Goal: Task Accomplishment & Management: Use online tool/utility

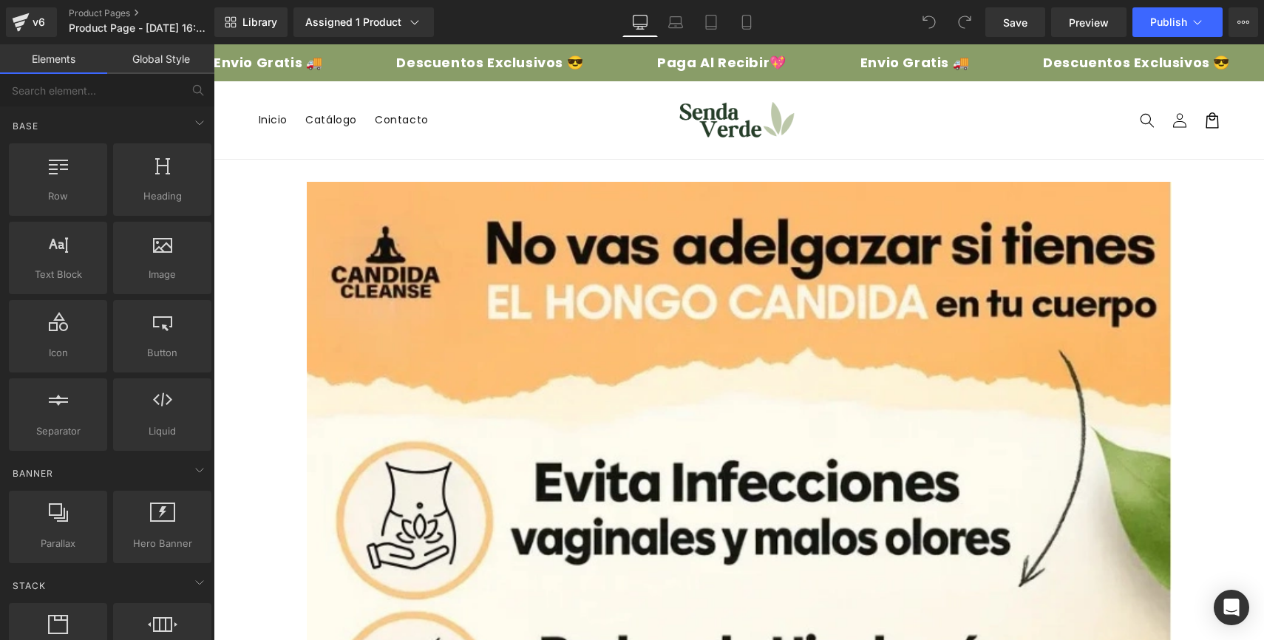
click at [536, 108] on nav "Inicio Catálogo Contacto" at bounding box center [449, 119] width 398 height 31
click at [1016, 27] on span "Save" at bounding box center [1015, 23] width 24 height 16
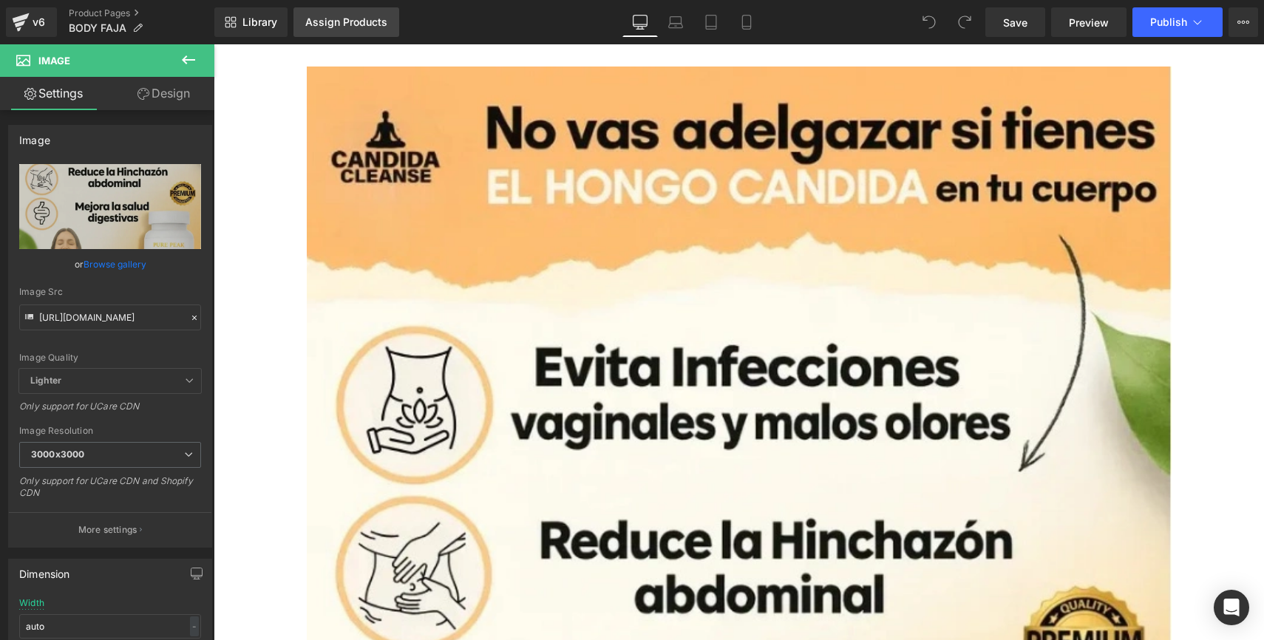
click at [343, 31] on link "Assign Products" at bounding box center [346, 22] width 106 height 30
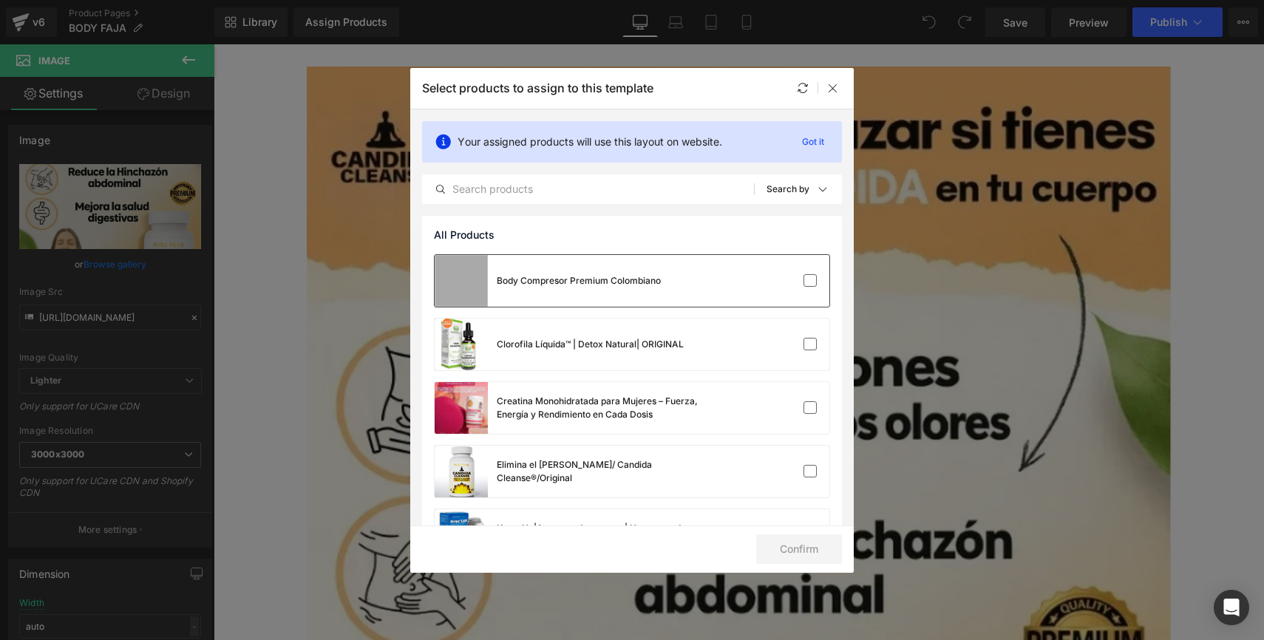
click at [735, 288] on div "Body Compresor Premium Colombiano" at bounding box center [632, 281] width 395 height 52
click at [779, 548] on button "Confirm" at bounding box center [799, 550] width 86 height 30
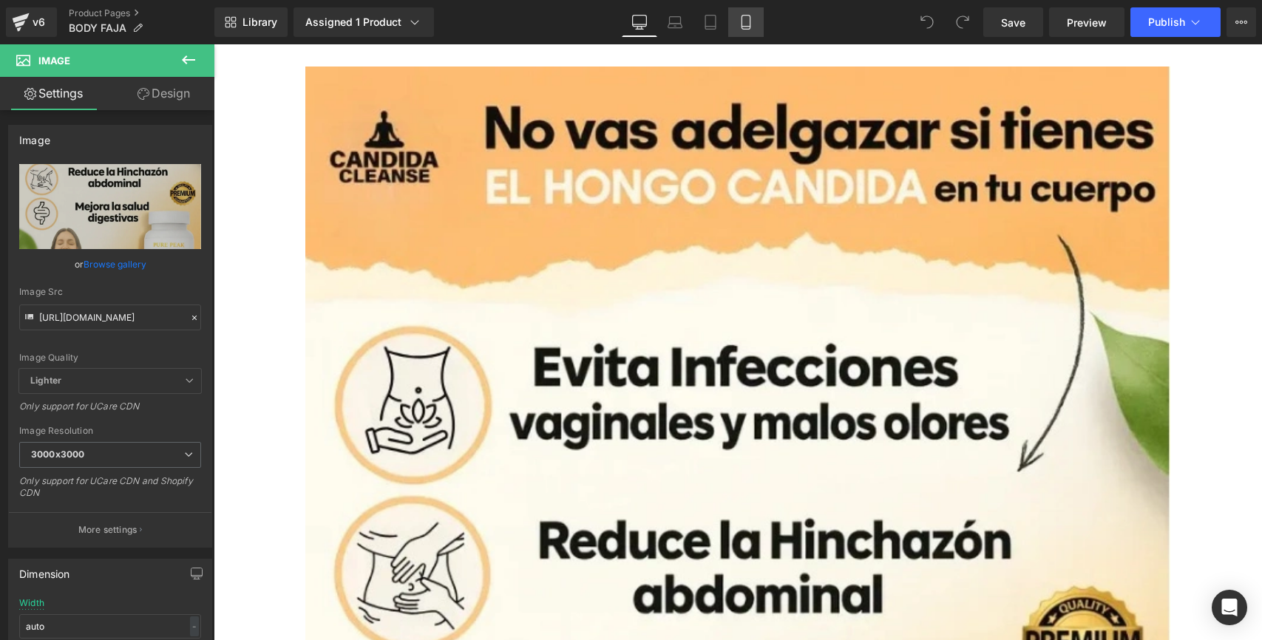
click at [743, 25] on icon at bounding box center [746, 22] width 15 height 15
type input "100"
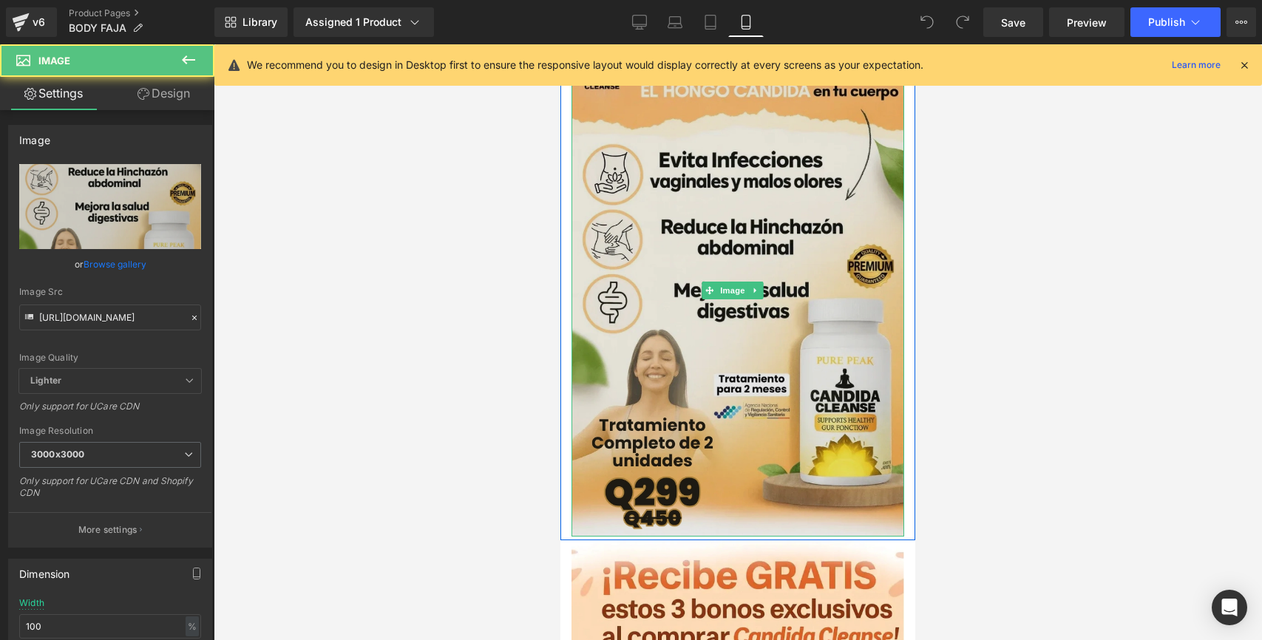
click at [665, 258] on img at bounding box center [737, 290] width 333 height 492
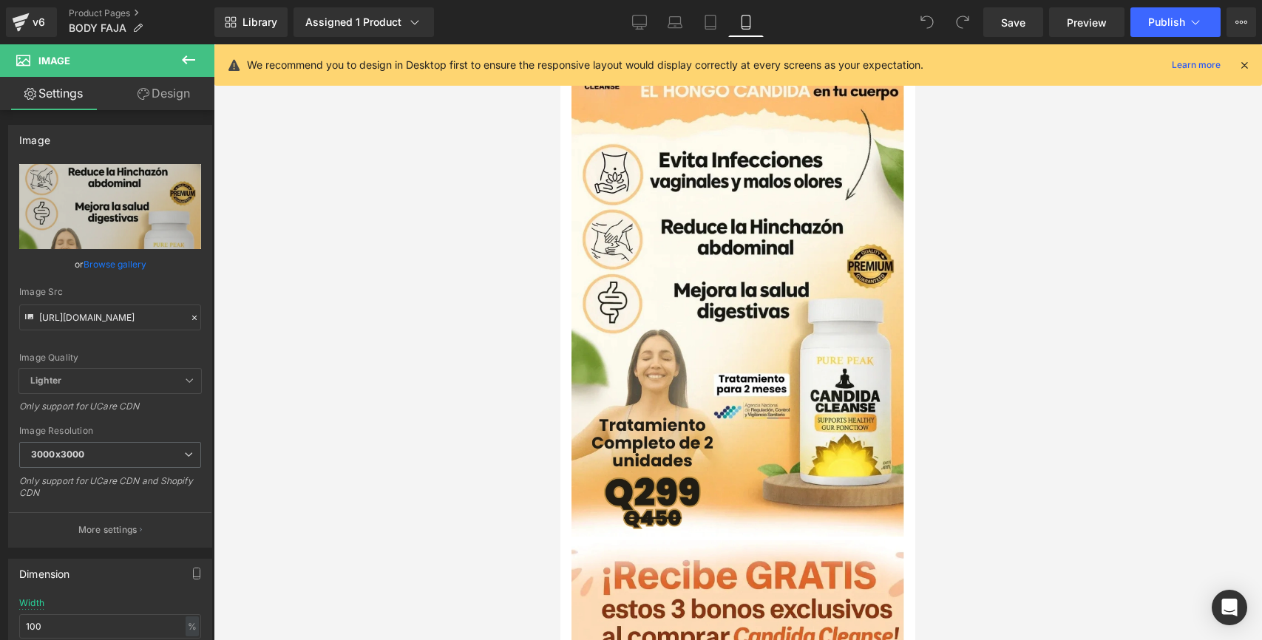
click at [986, 147] on div at bounding box center [738, 342] width 1048 height 596
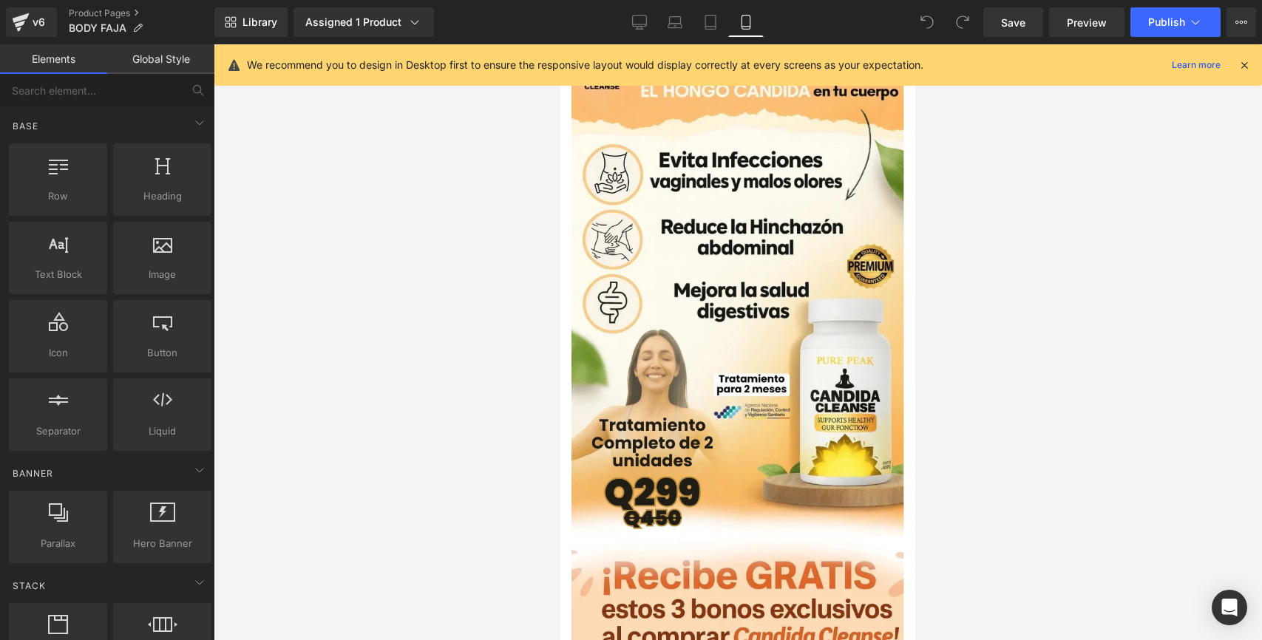
click at [1246, 66] on icon at bounding box center [1244, 64] width 13 height 13
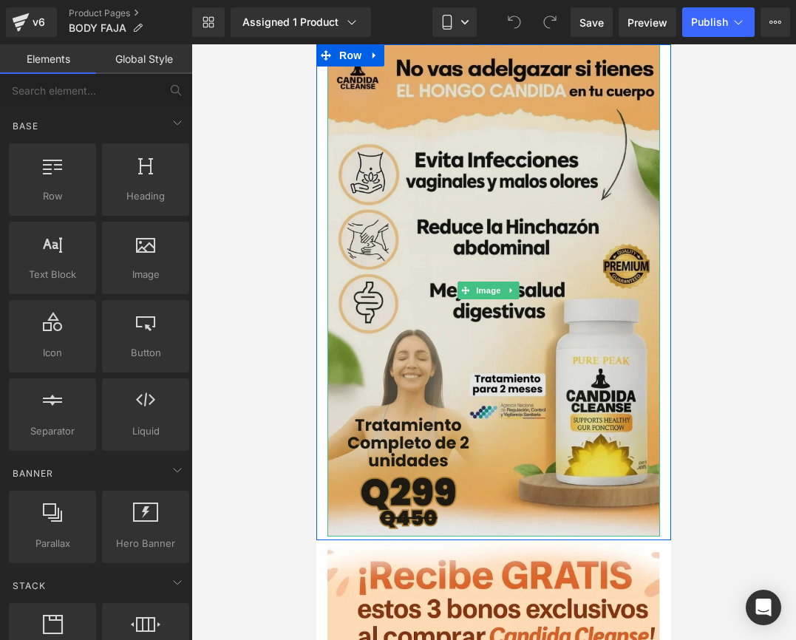
click at [418, 209] on img at bounding box center [494, 290] width 333 height 492
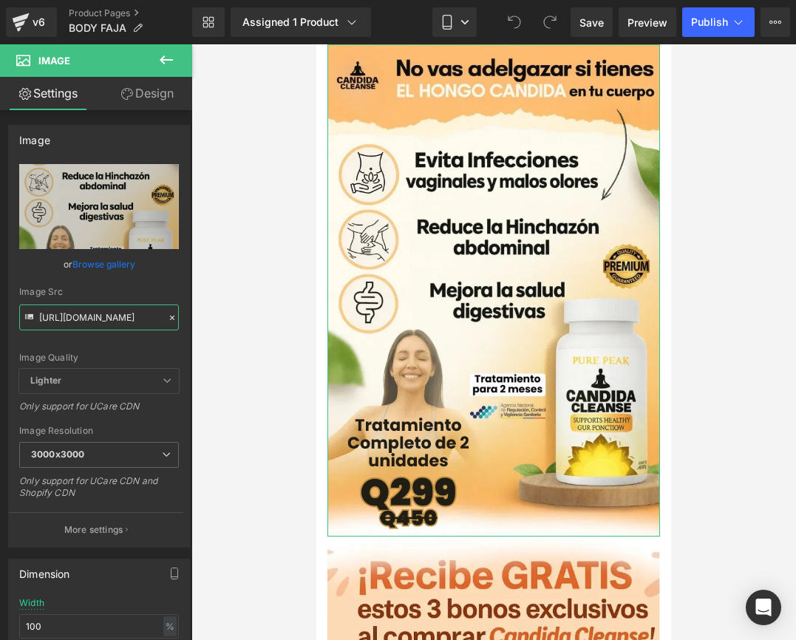
scroll to position [0, 33]
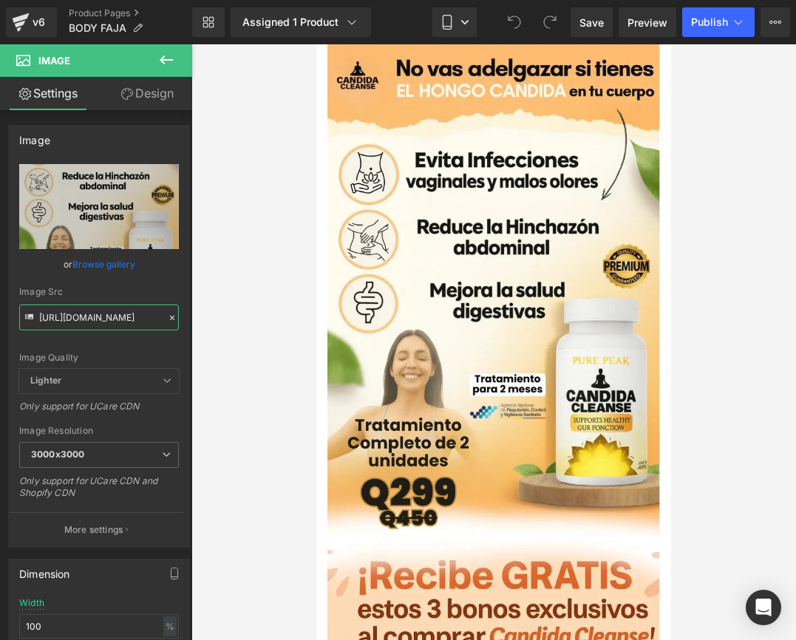
drag, startPoint x: 38, startPoint y: 318, endPoint x: 293, endPoint y: 329, distance: 254.6
click at [293, 329] on div "You are previewing how the will restyle your page. You can not edit Elements in…" at bounding box center [398, 332] width 796 height 665
paste input "[URL][DOMAIN_NAME]"
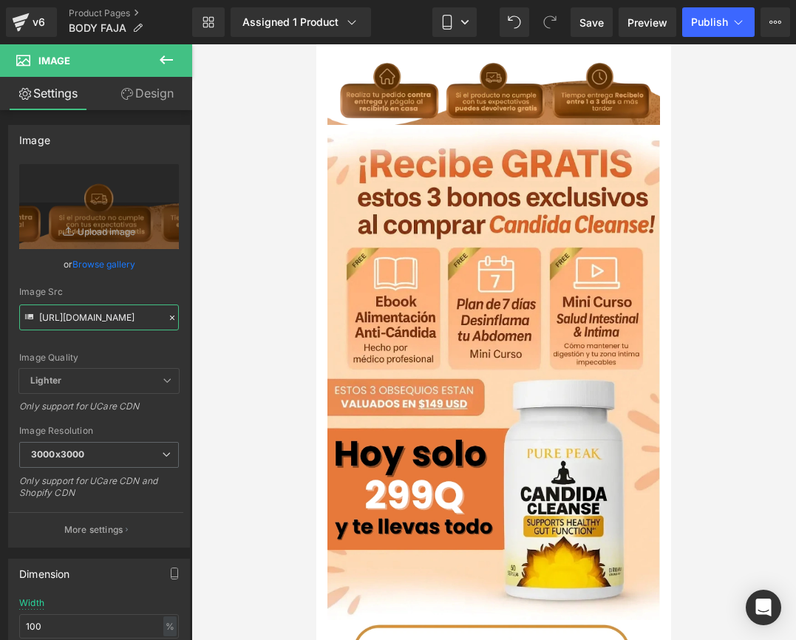
type input "[URL][DOMAIN_NAME]"
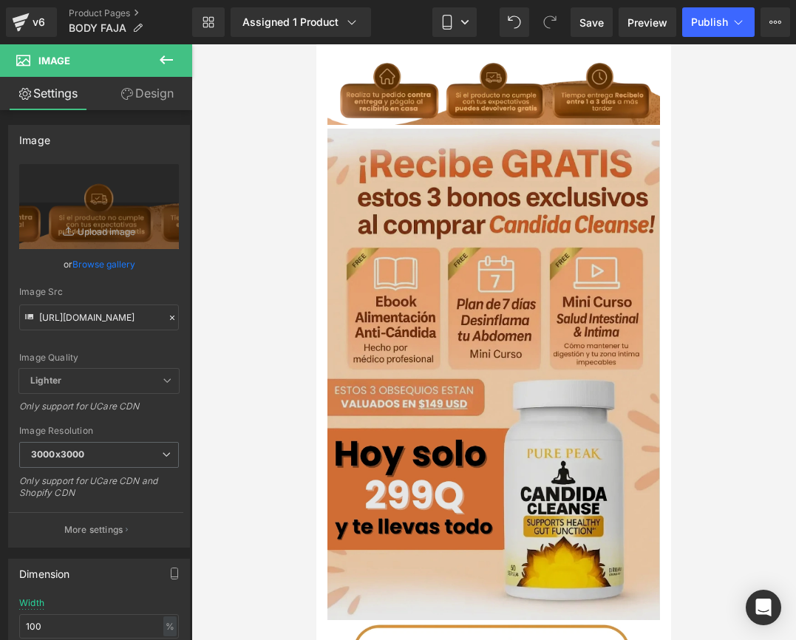
click at [384, 217] on img at bounding box center [494, 375] width 333 height 492
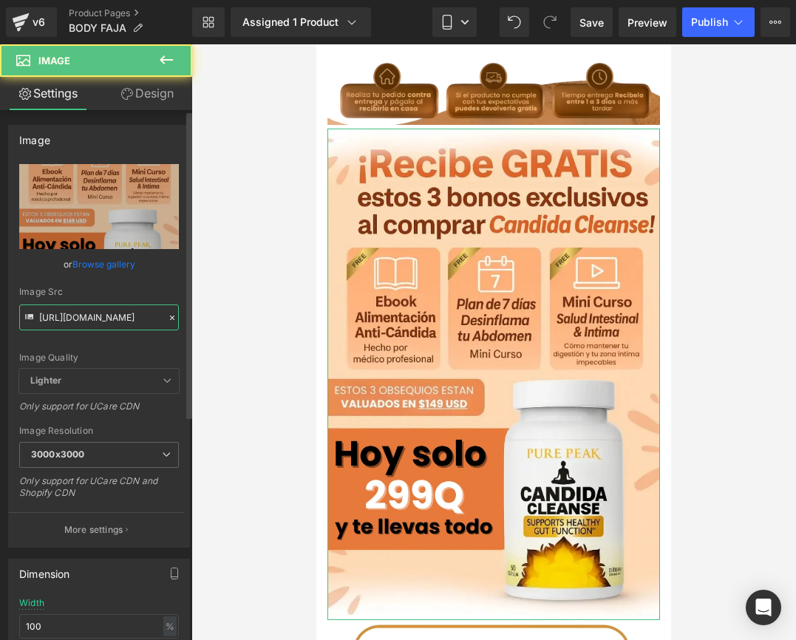
click at [72, 313] on input "[URL][DOMAIN_NAME]" at bounding box center [99, 318] width 160 height 26
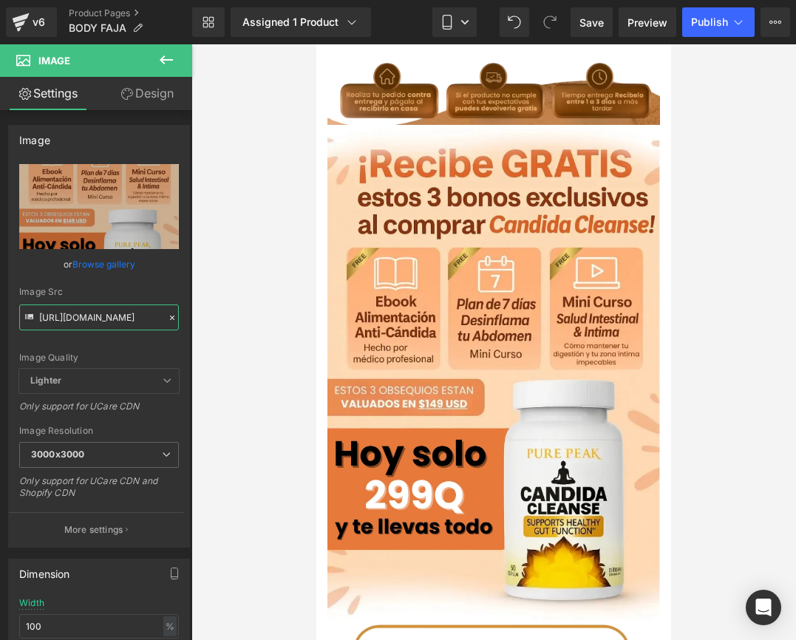
drag, startPoint x: 38, startPoint y: 319, endPoint x: 201, endPoint y: 322, distance: 162.7
click at [201, 322] on div "You are previewing how the will restyle your page. You can not edit Elements in…" at bounding box center [398, 332] width 796 height 665
paste input "7tvQgZWg/2-3"
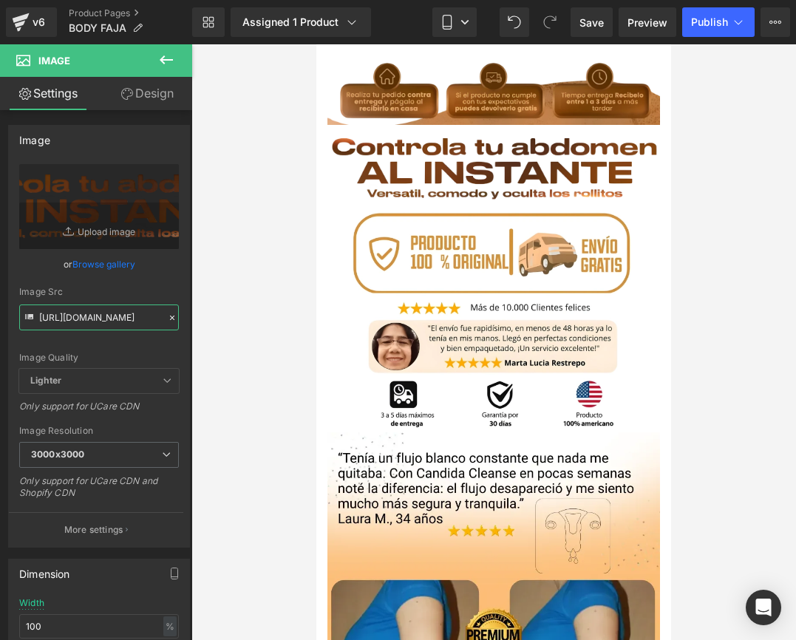
type input "[URL][DOMAIN_NAME]"
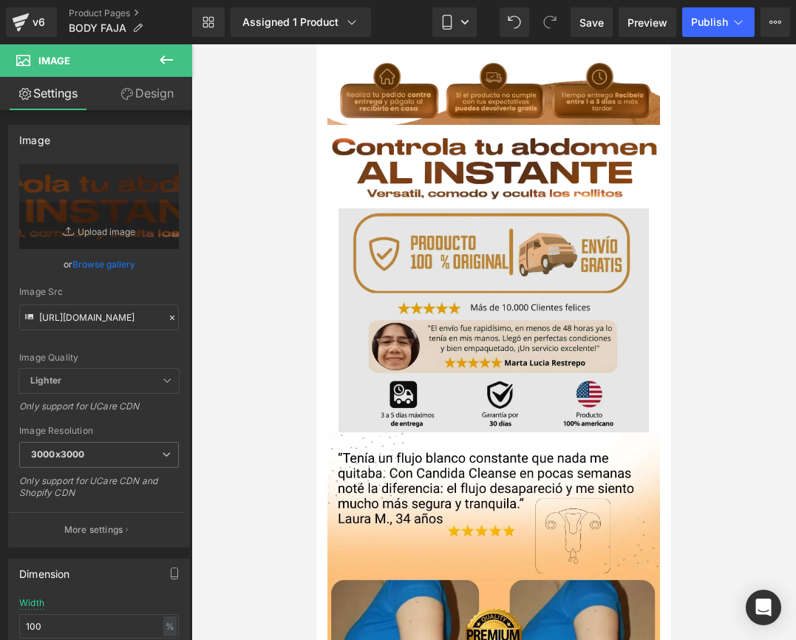
click at [410, 242] on img at bounding box center [494, 320] width 311 height 224
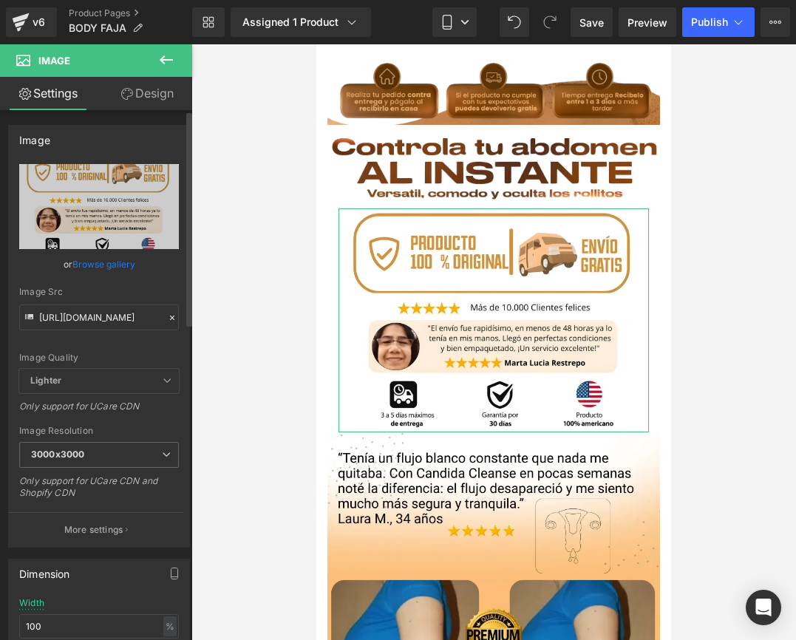
click at [168, 317] on icon at bounding box center [172, 318] width 10 height 10
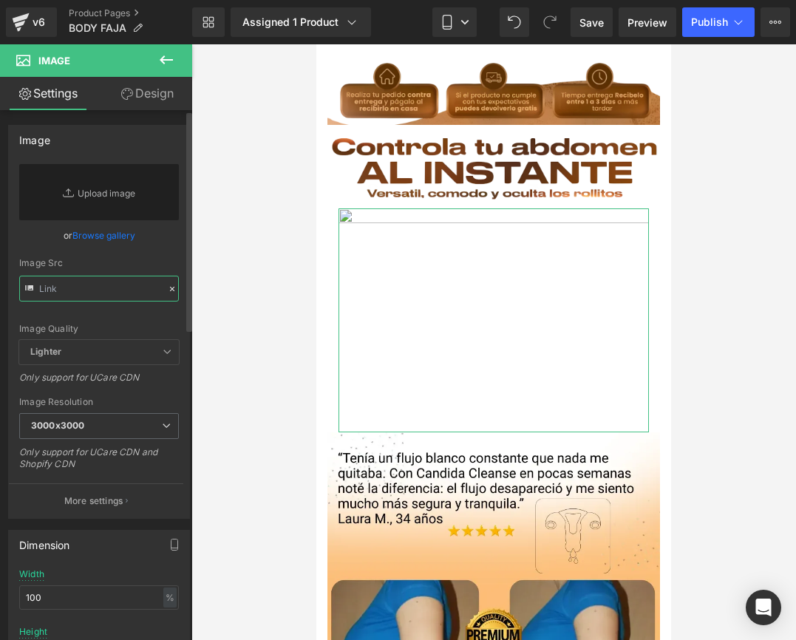
click at [77, 290] on input "text" at bounding box center [99, 289] width 160 height 26
paste input "[URL][DOMAIN_NAME]"
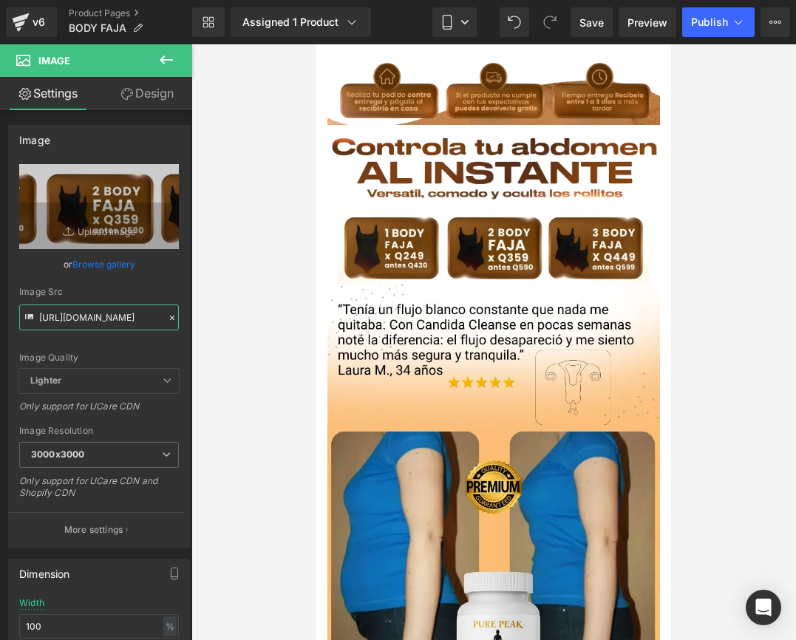
type input "[URL][DOMAIN_NAME]"
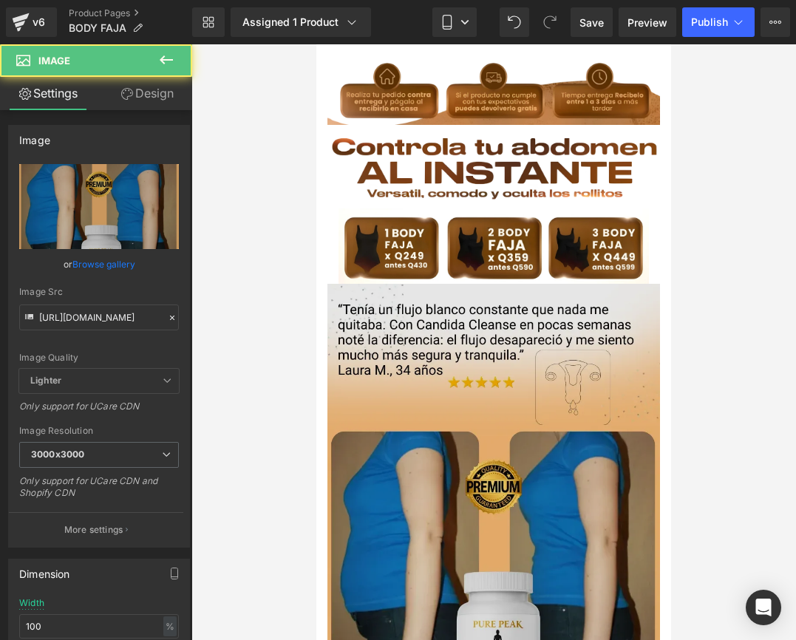
click at [475, 397] on img at bounding box center [494, 533] width 333 height 499
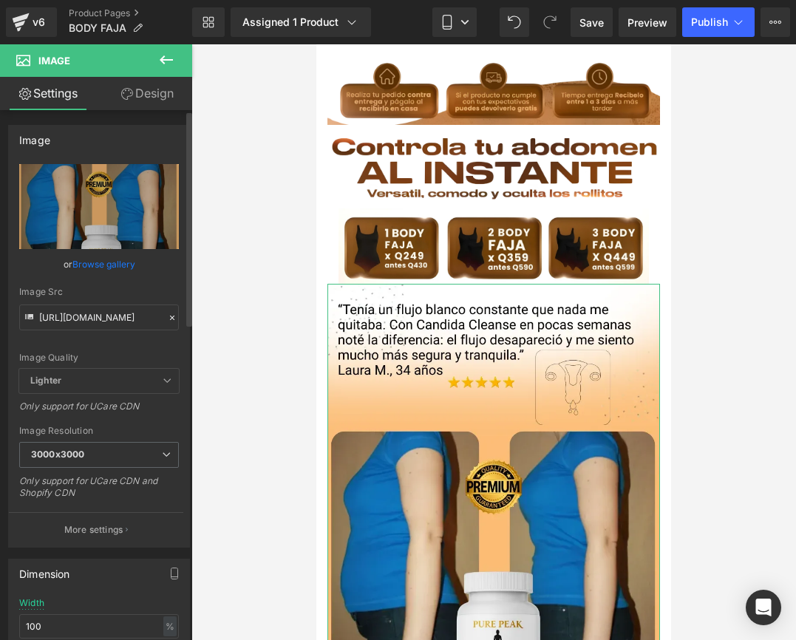
click at [167, 315] on icon at bounding box center [172, 318] width 10 height 10
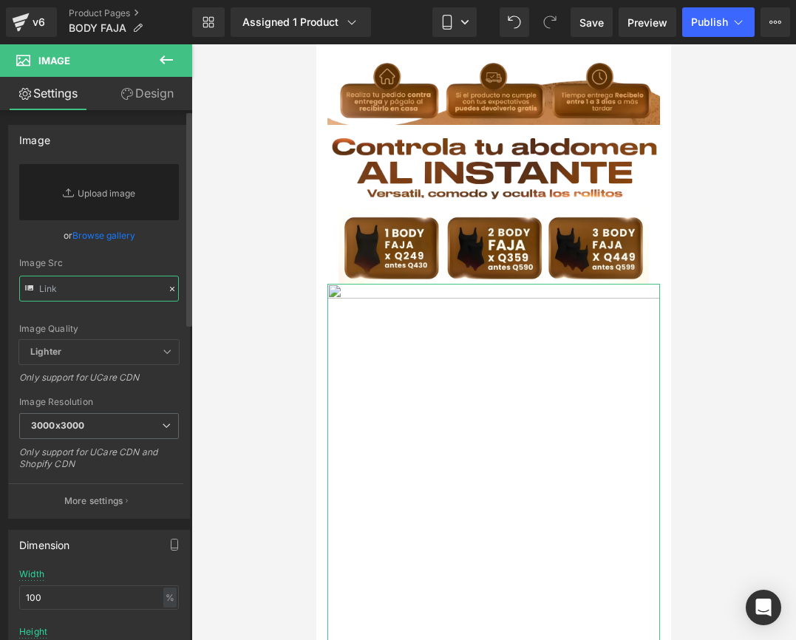
click at [83, 291] on input "text" at bounding box center [99, 289] width 160 height 26
paste input "[URL][DOMAIN_NAME]"
type input "[URL][DOMAIN_NAME]"
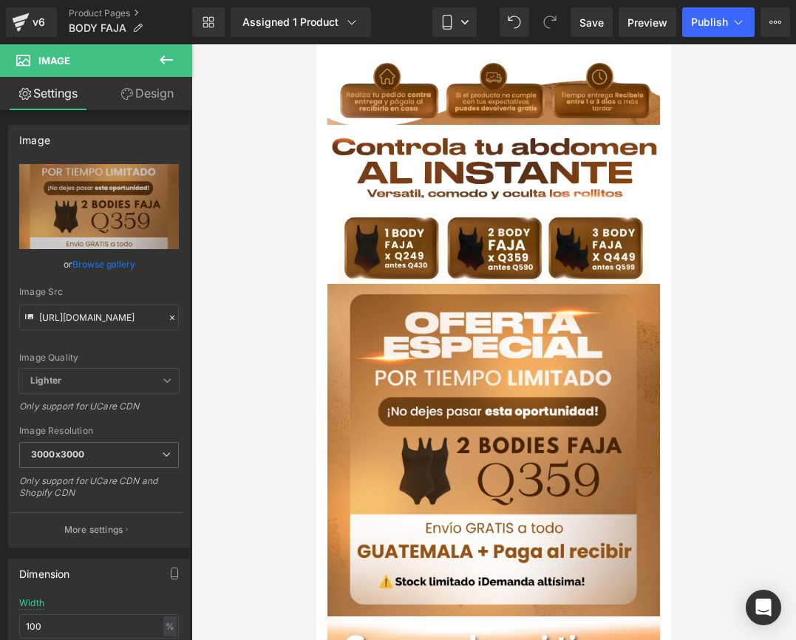
click at [206, 291] on div at bounding box center [493, 342] width 605 height 596
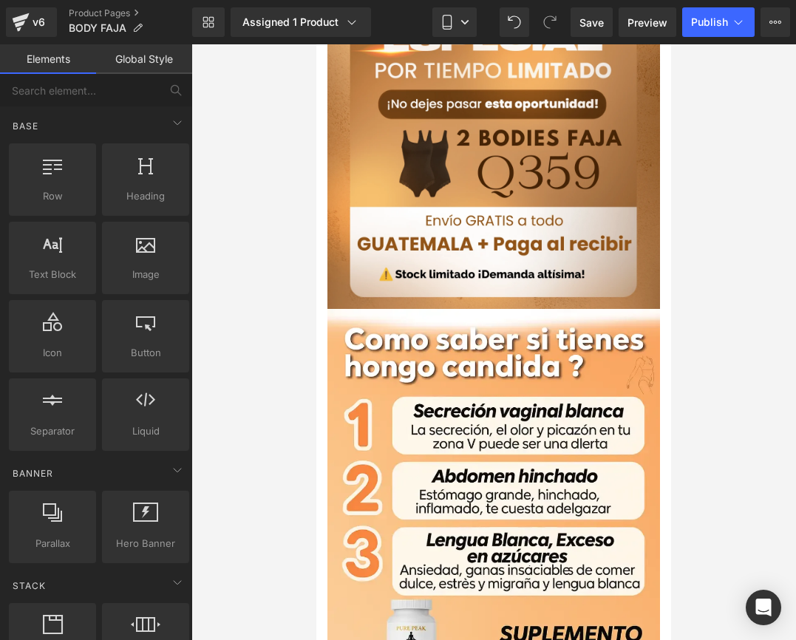
scroll to position [320, 0]
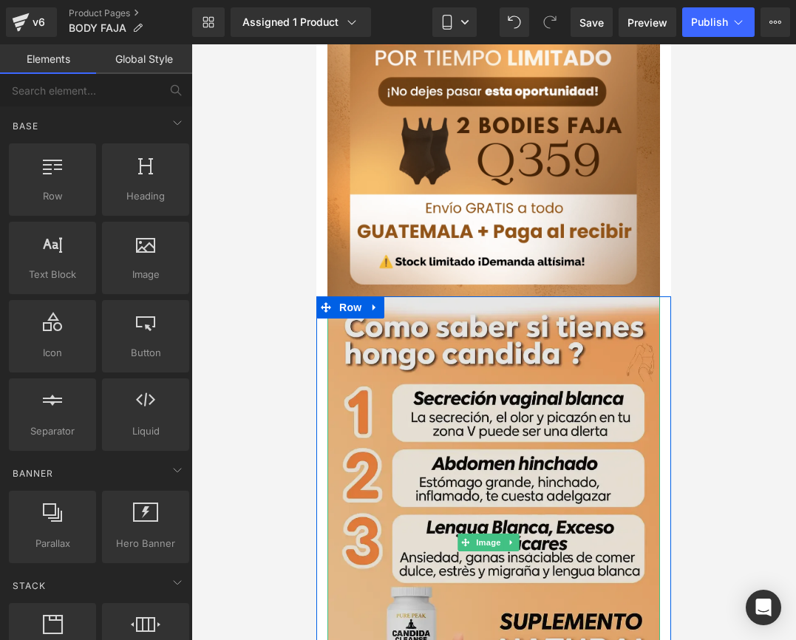
click at [382, 328] on img at bounding box center [494, 542] width 333 height 493
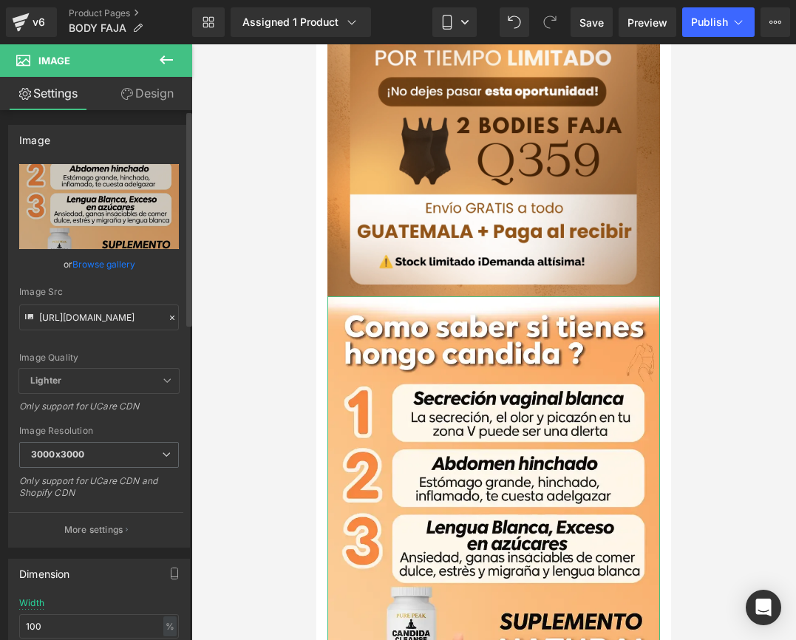
click at [170, 319] on icon at bounding box center [172, 318] width 4 height 4
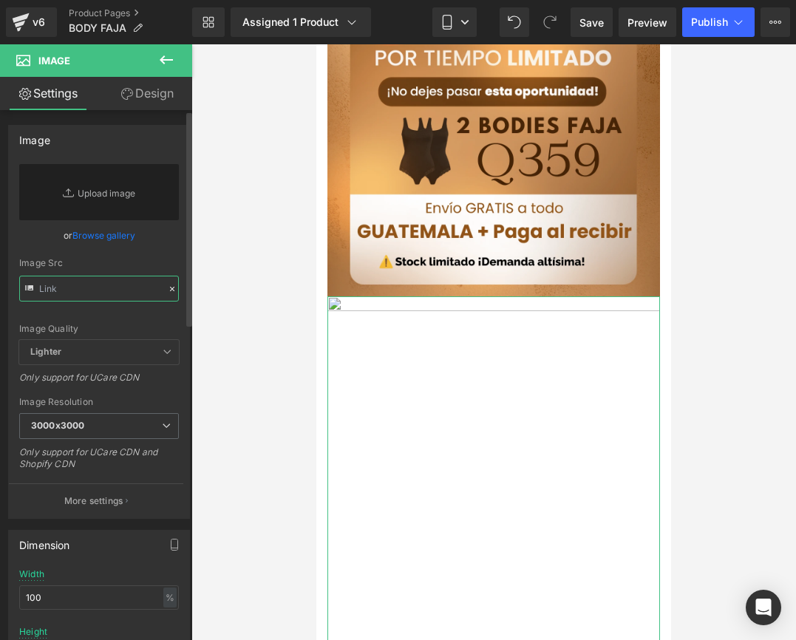
click at [70, 285] on input "text" at bounding box center [99, 289] width 160 height 26
paste input "[URL][DOMAIN_NAME]"
type input "[URL][DOMAIN_NAME]"
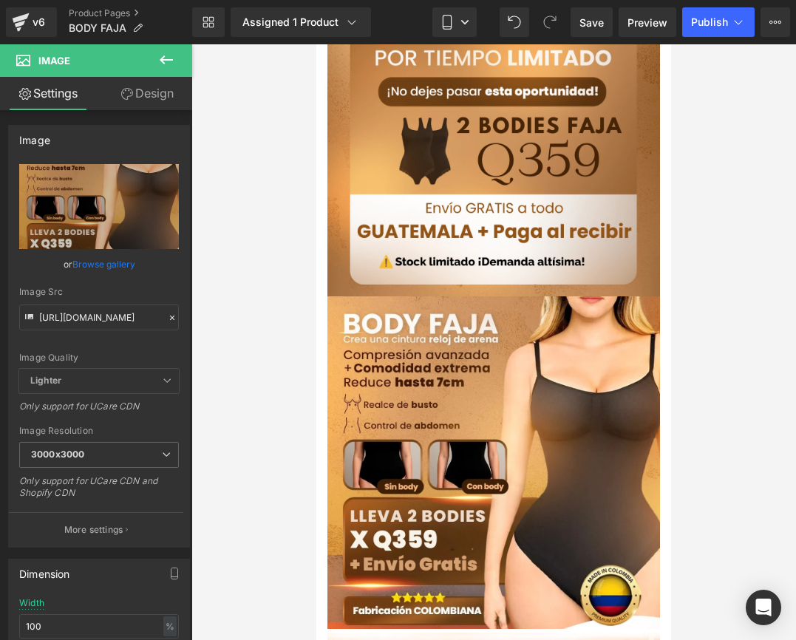
scroll to position [0, 0]
click at [236, 361] on div at bounding box center [493, 342] width 605 height 596
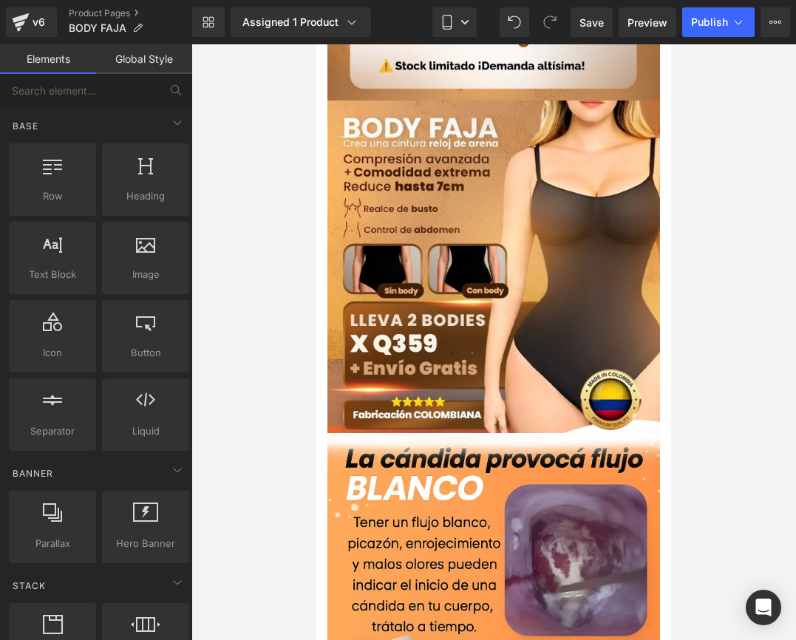
scroll to position [565, 0]
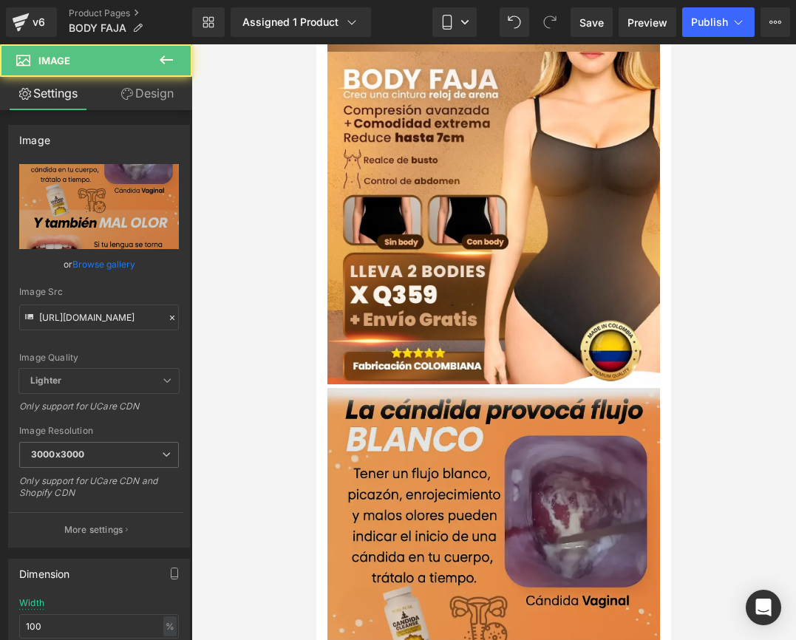
click at [432, 398] on img at bounding box center [494, 634] width 333 height 493
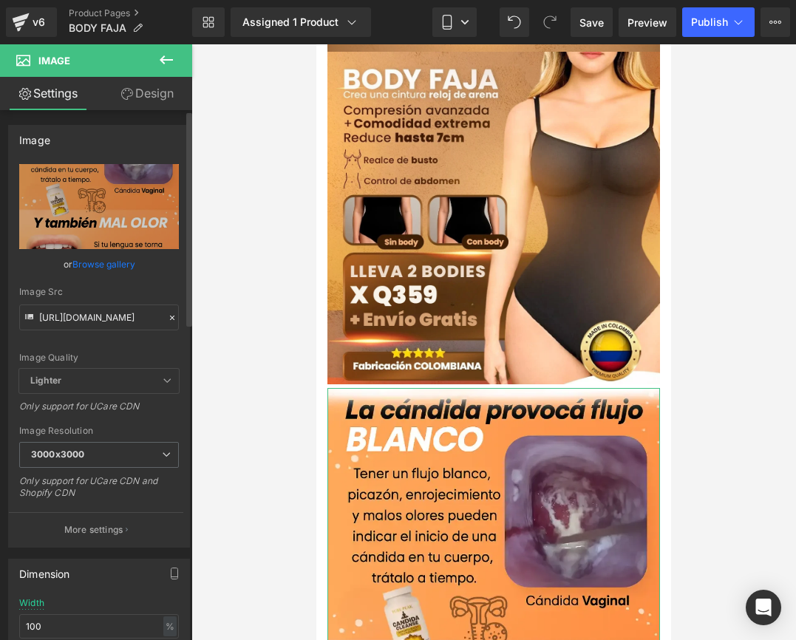
click at [167, 321] on icon at bounding box center [172, 318] width 10 height 10
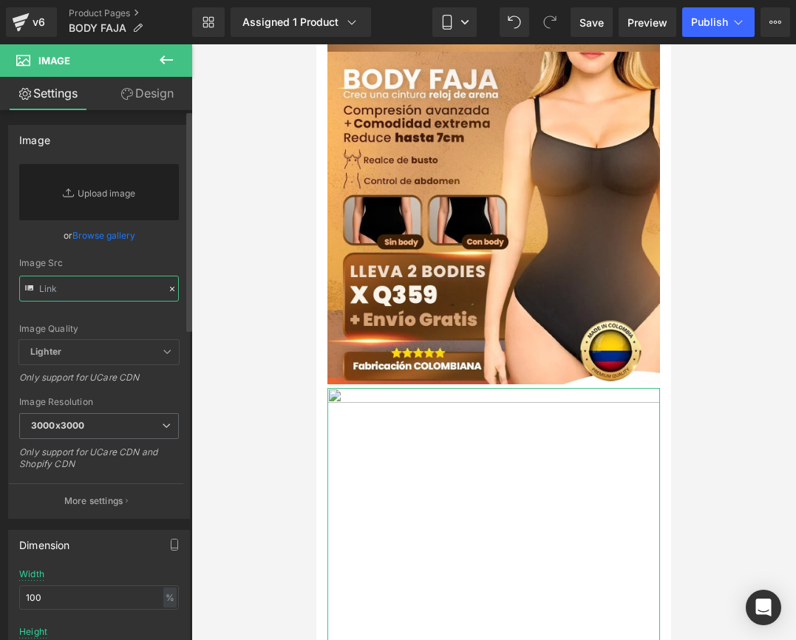
click at [77, 285] on input "text" at bounding box center [99, 289] width 160 height 26
paste input "[URL][DOMAIN_NAME]"
type input "[URL][DOMAIN_NAME]"
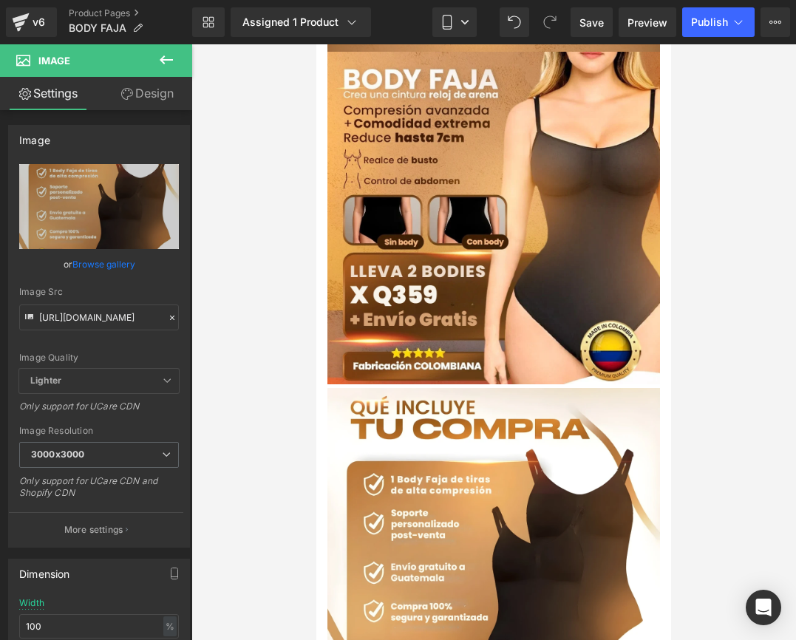
click at [260, 361] on div at bounding box center [493, 342] width 605 height 596
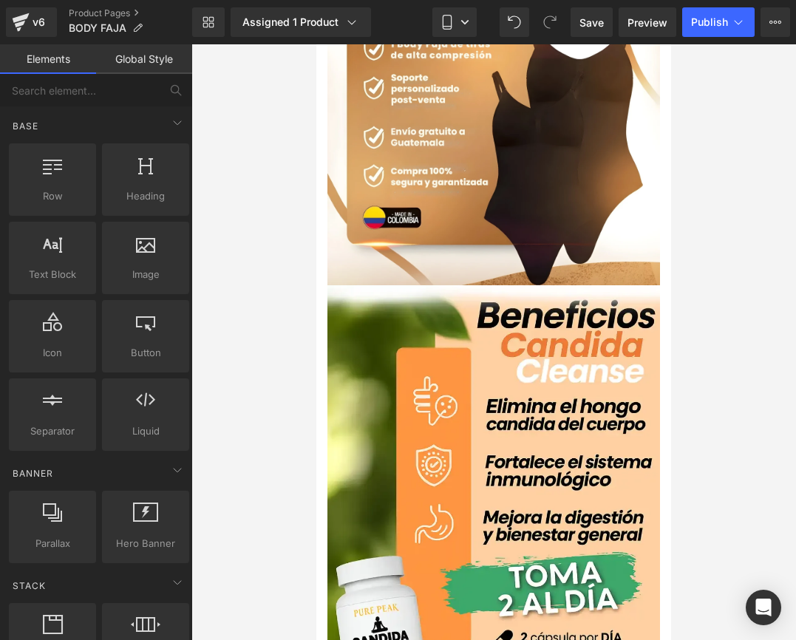
scroll to position [1024, 0]
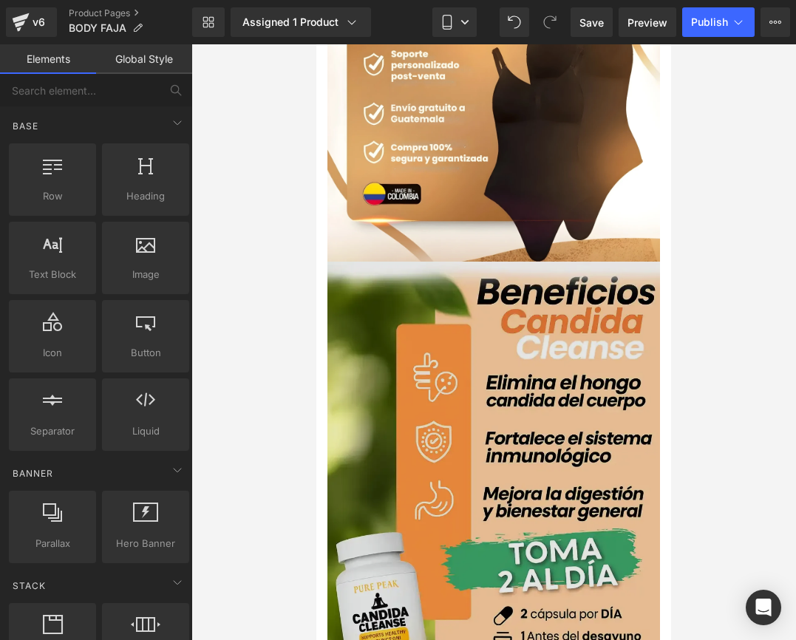
click at [435, 370] on img at bounding box center [494, 508] width 333 height 493
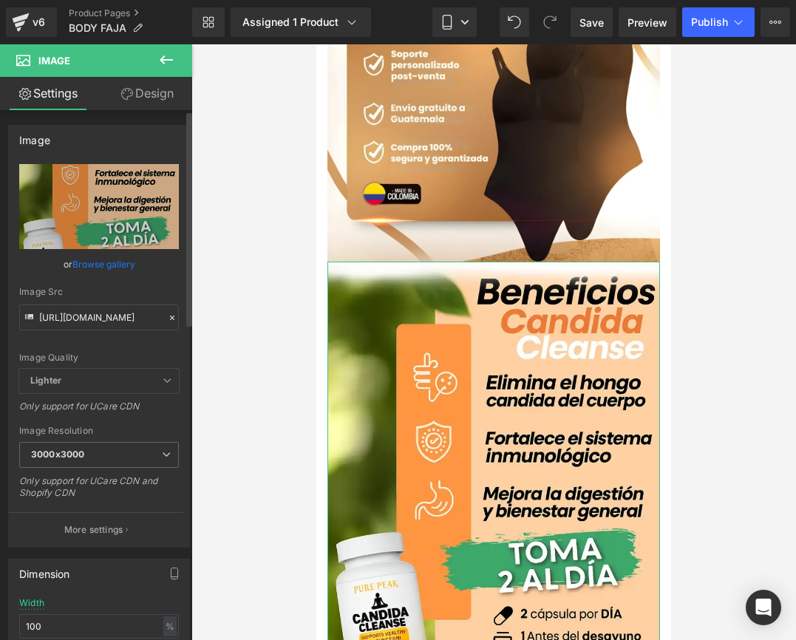
click at [167, 317] on icon at bounding box center [172, 318] width 10 height 10
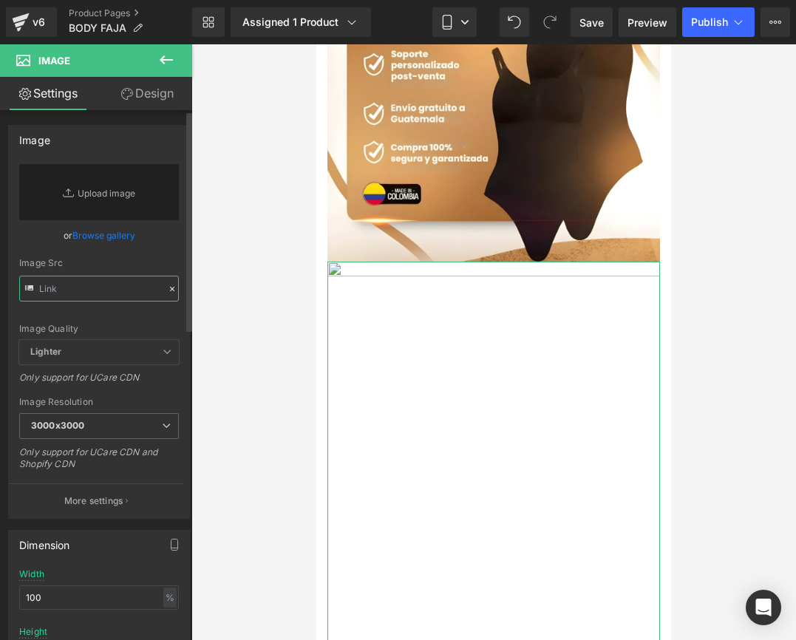
click at [117, 279] on input "text" at bounding box center [99, 289] width 160 height 26
paste input "[URL][DOMAIN_NAME]"
type input "[URL][DOMAIN_NAME]"
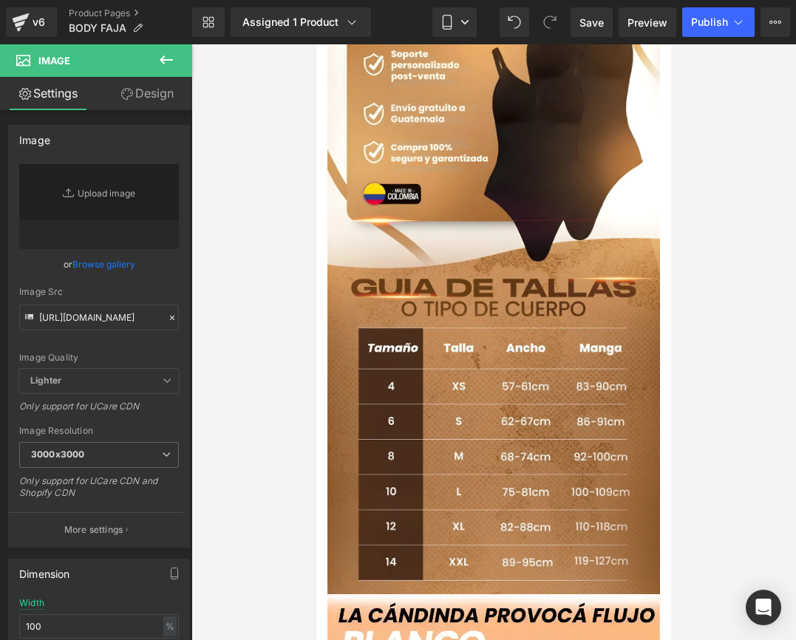
click at [240, 292] on div at bounding box center [493, 342] width 605 height 596
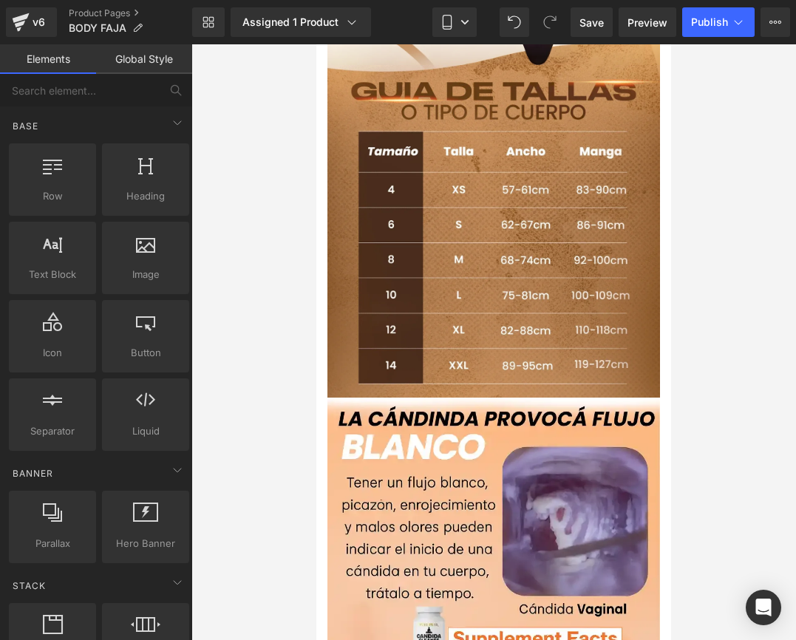
scroll to position [1231, 0]
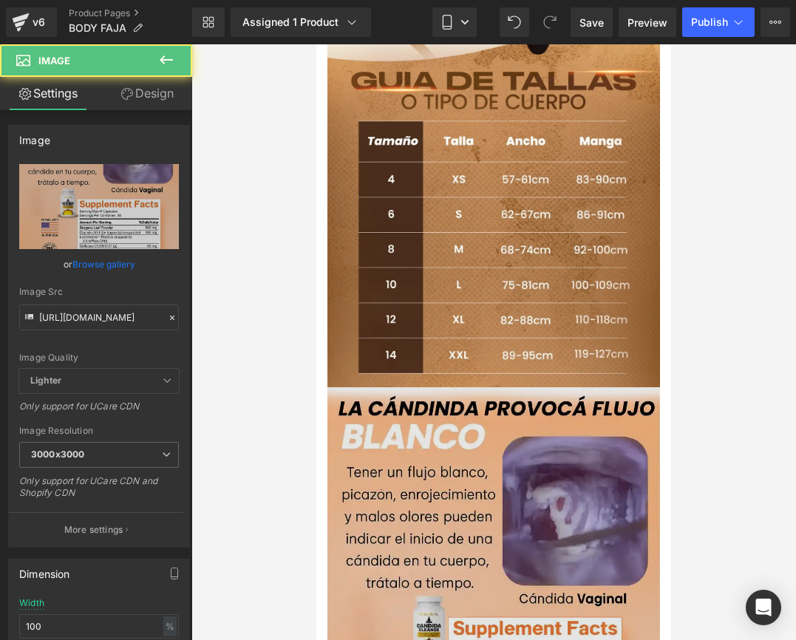
click at [410, 432] on img at bounding box center [494, 633] width 333 height 493
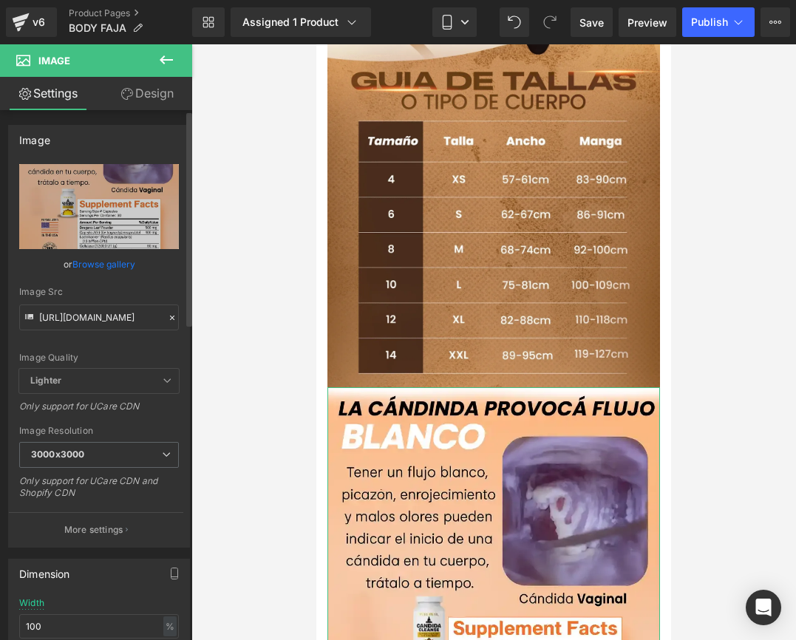
click at [167, 319] on icon at bounding box center [172, 318] width 10 height 10
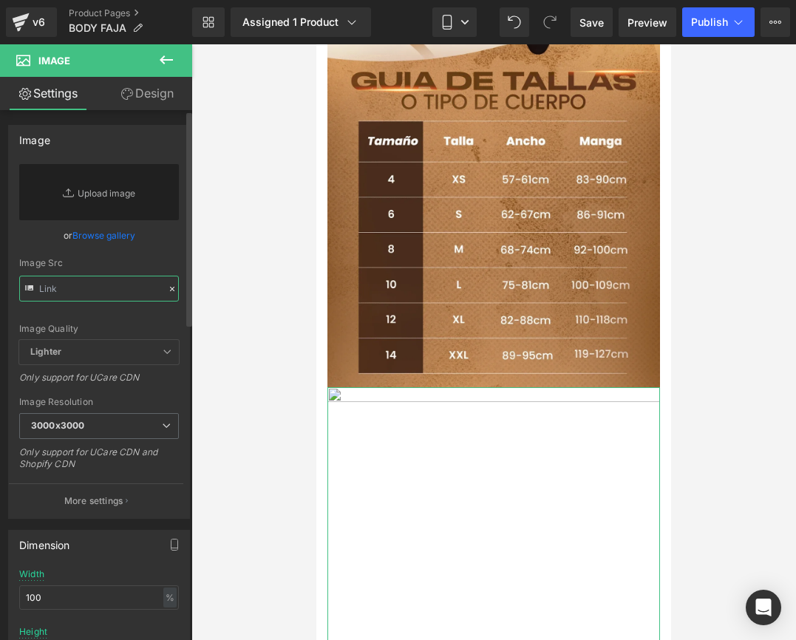
click at [98, 285] on input "text" at bounding box center [99, 289] width 160 height 26
paste input "[URL][DOMAIN_NAME]"
type input "[URL][DOMAIN_NAME]"
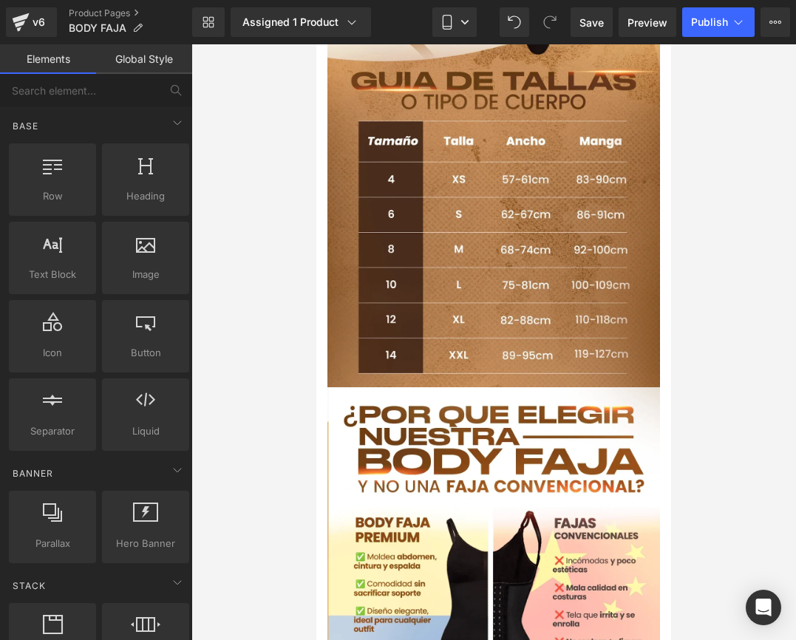
click at [223, 353] on div at bounding box center [493, 342] width 605 height 596
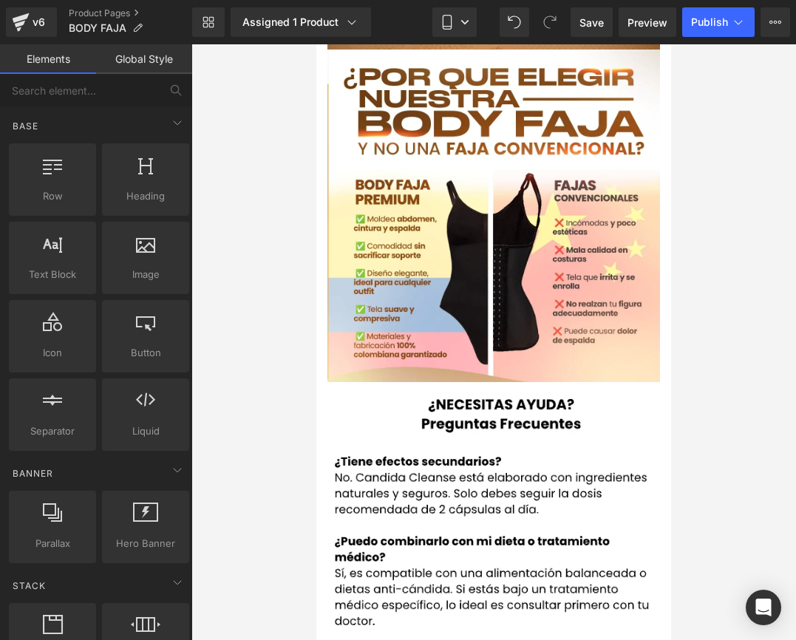
scroll to position [1533, 0]
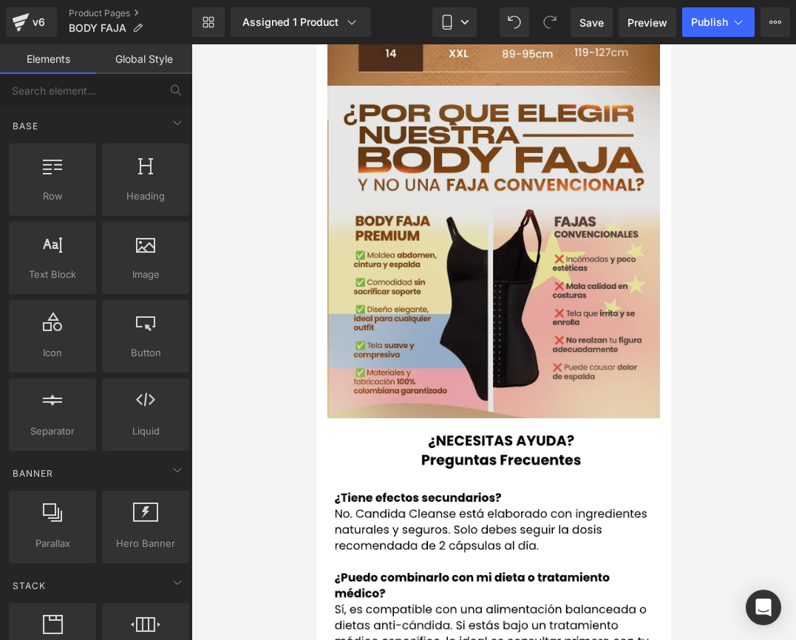
click at [438, 272] on img at bounding box center [494, 252] width 333 height 333
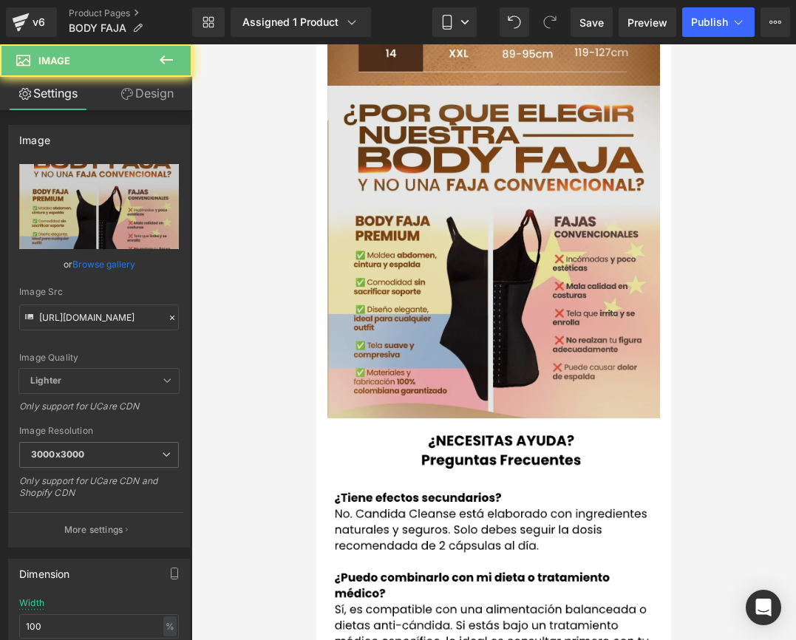
click at [438, 272] on img at bounding box center [494, 252] width 333 height 333
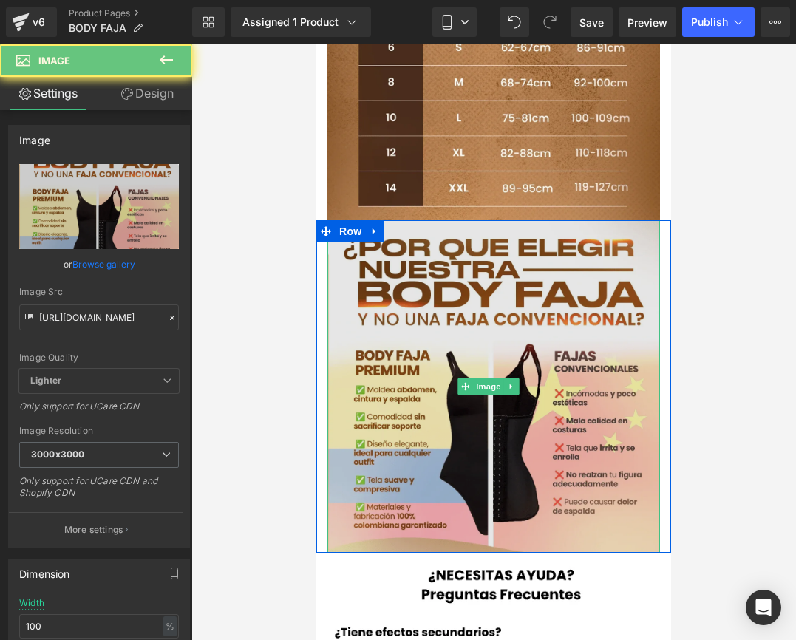
scroll to position [1238, 0]
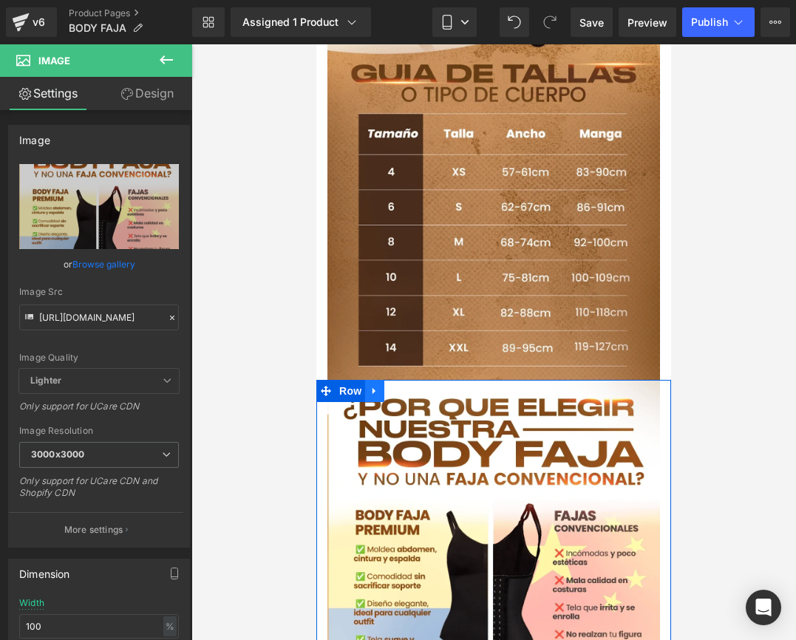
click at [373, 387] on icon at bounding box center [374, 390] width 3 height 7
click at [397, 386] on icon at bounding box center [394, 391] width 10 height 10
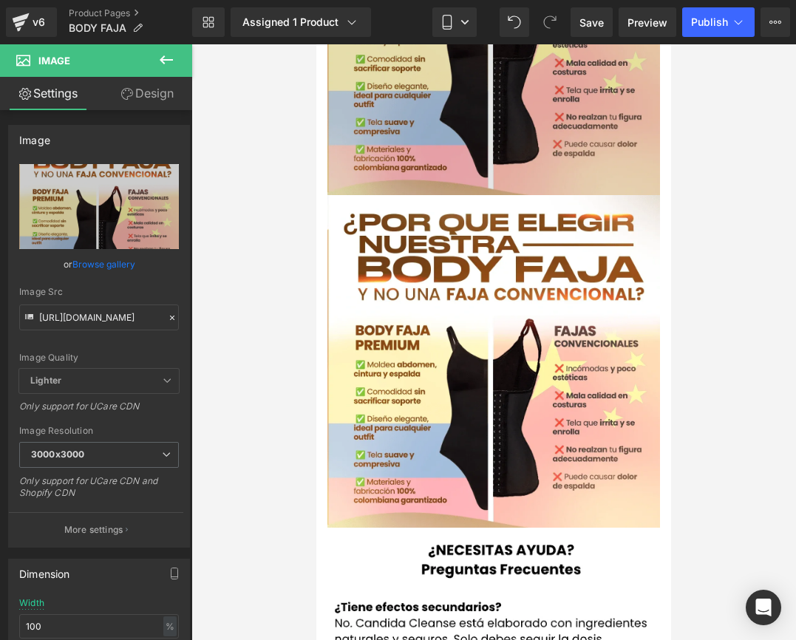
scroll to position [1784, 0]
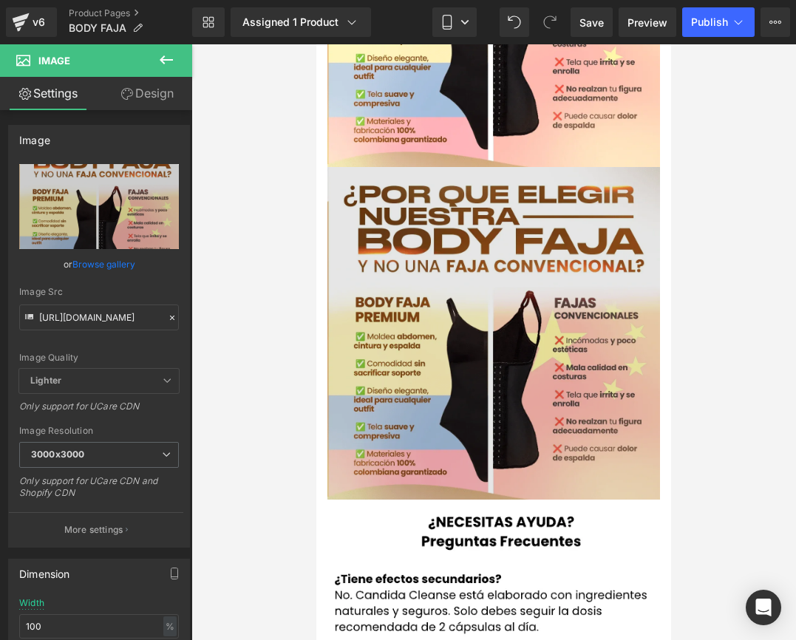
click at [377, 264] on img at bounding box center [494, 333] width 333 height 333
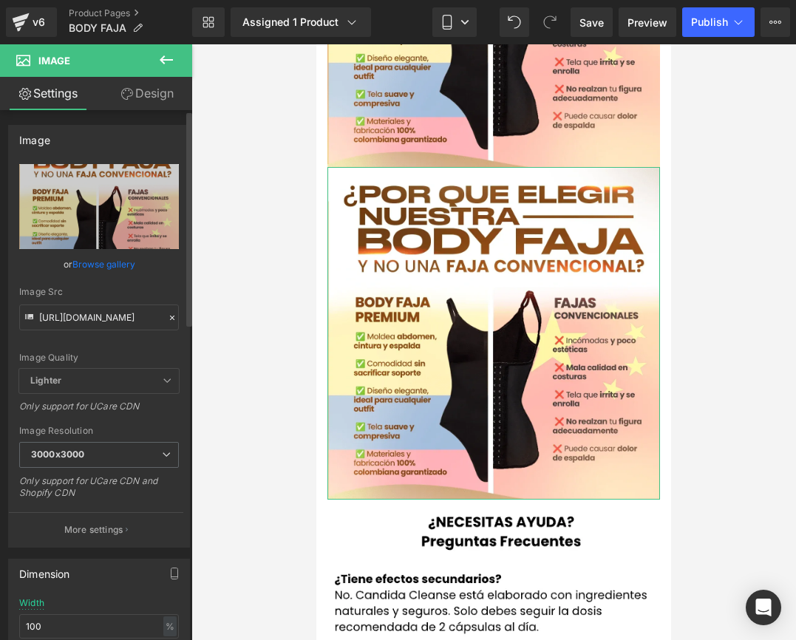
click at [168, 313] on icon at bounding box center [172, 318] width 10 height 10
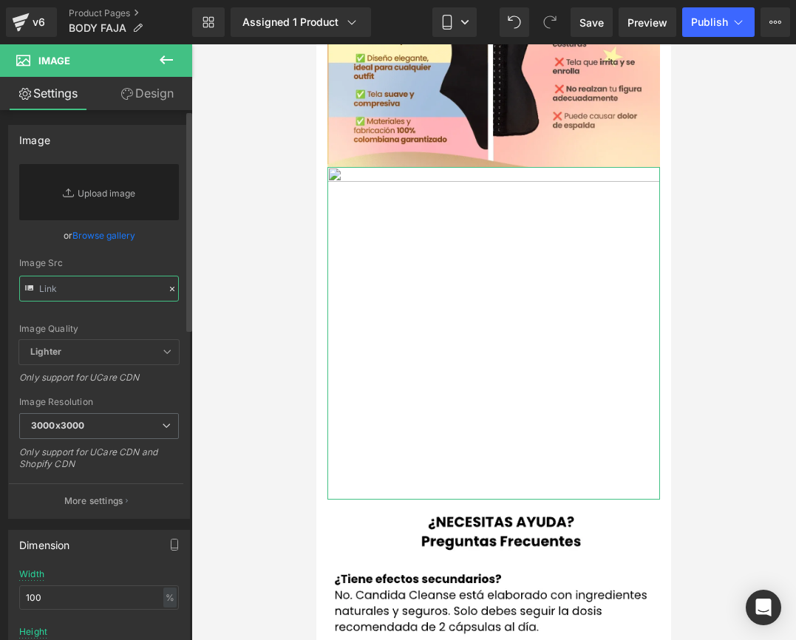
click at [97, 291] on input "text" at bounding box center [99, 289] width 160 height 26
paste input "[URL][DOMAIN_NAME]"
type input "[URL][DOMAIN_NAME]"
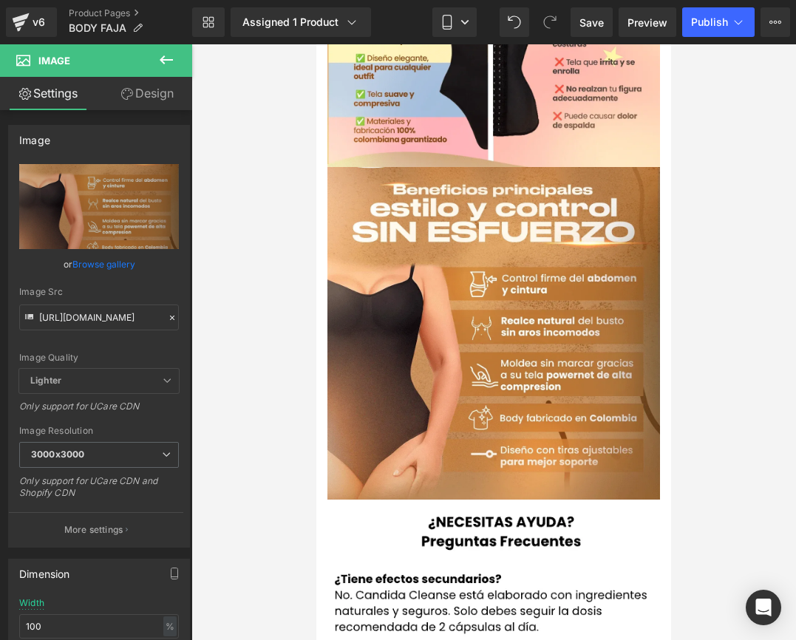
click at [739, 251] on div at bounding box center [493, 342] width 605 height 596
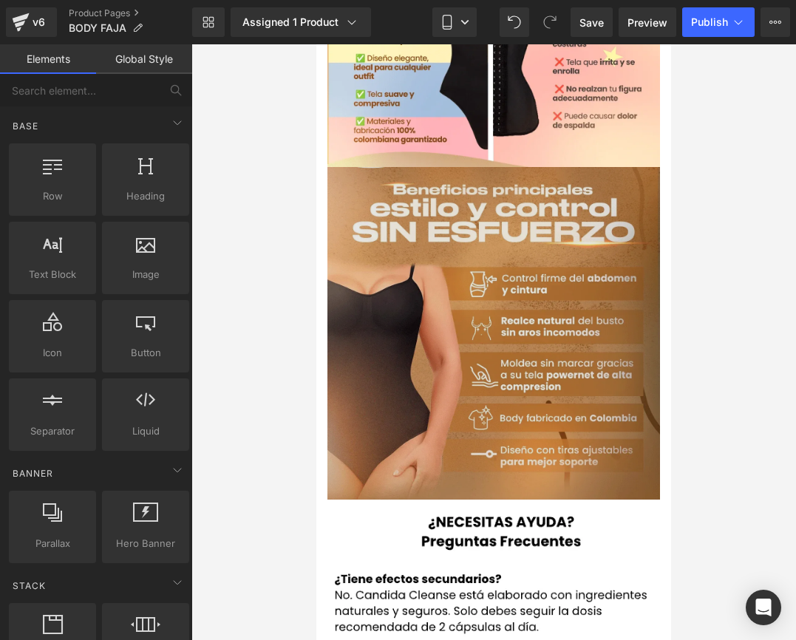
click at [455, 167] on img at bounding box center [494, 333] width 333 height 333
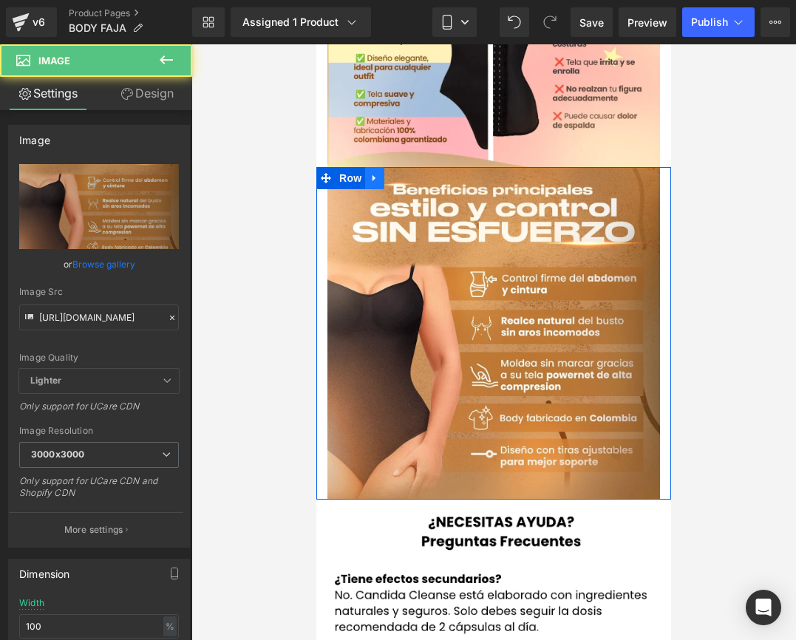
click at [379, 172] on icon at bounding box center [375, 177] width 10 height 11
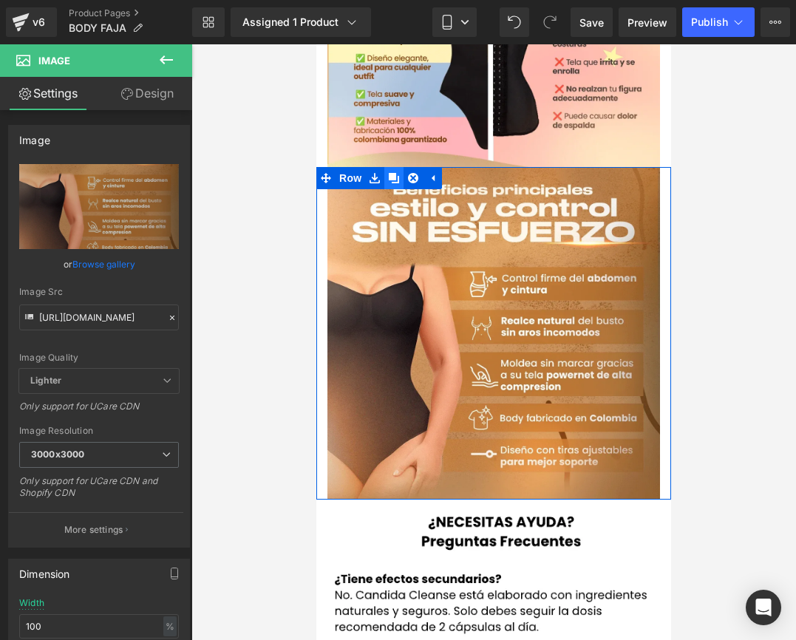
click at [394, 173] on icon at bounding box center [394, 178] width 10 height 10
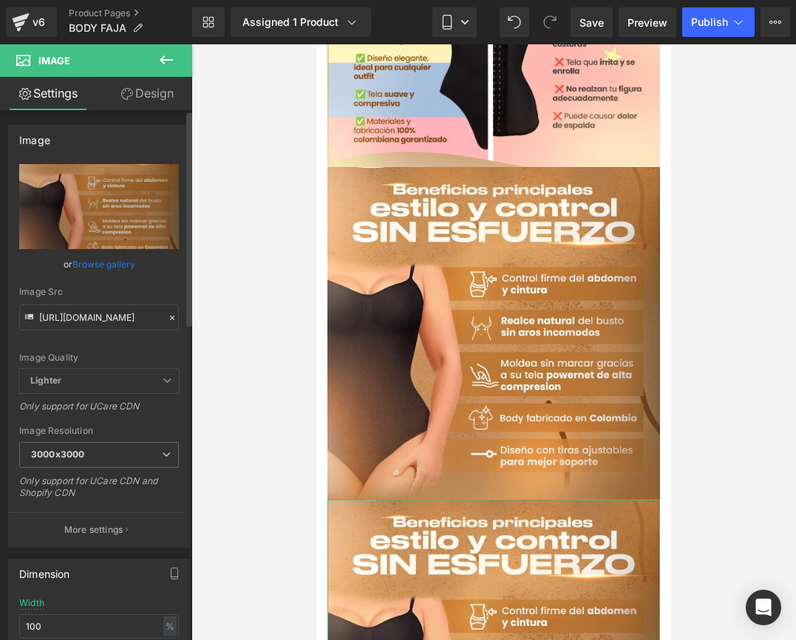
click at [170, 316] on icon at bounding box center [172, 318] width 4 height 4
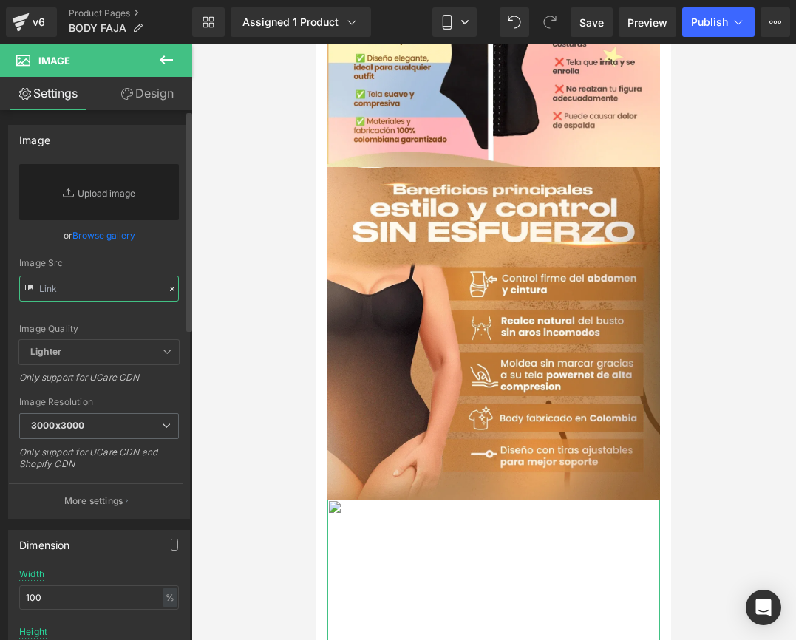
click at [88, 292] on input "text" at bounding box center [99, 289] width 160 height 26
paste input "[URL][DOMAIN_NAME]"
type input "[URL][DOMAIN_NAME]"
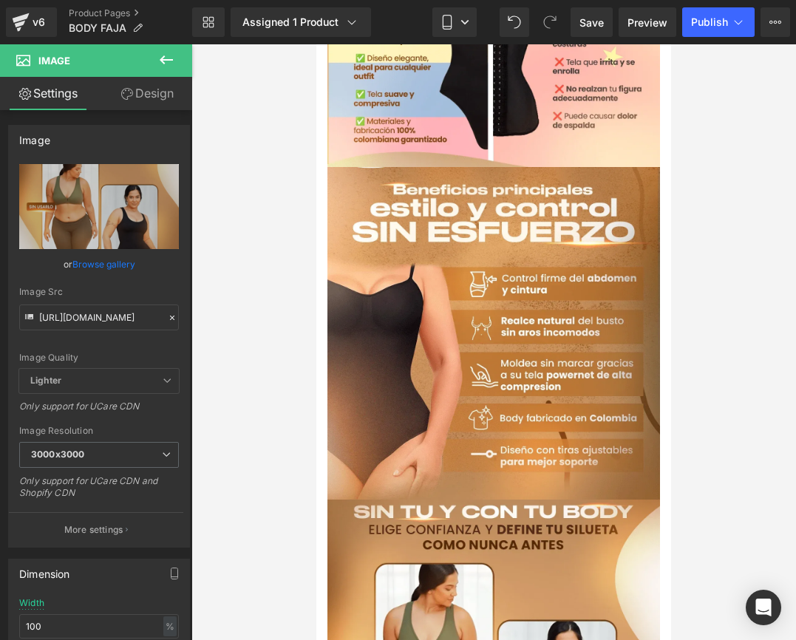
click at [234, 312] on div at bounding box center [493, 342] width 605 height 596
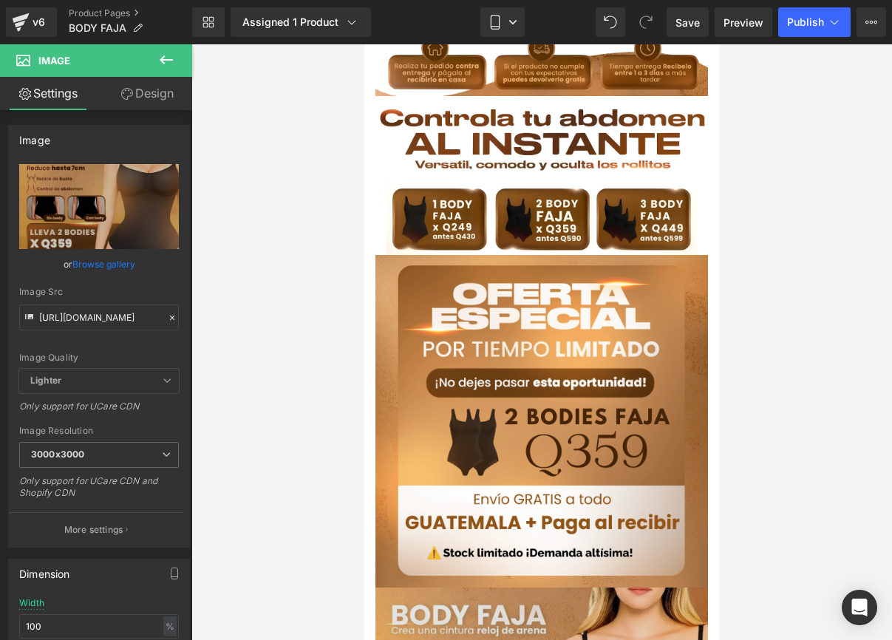
scroll to position [0, 0]
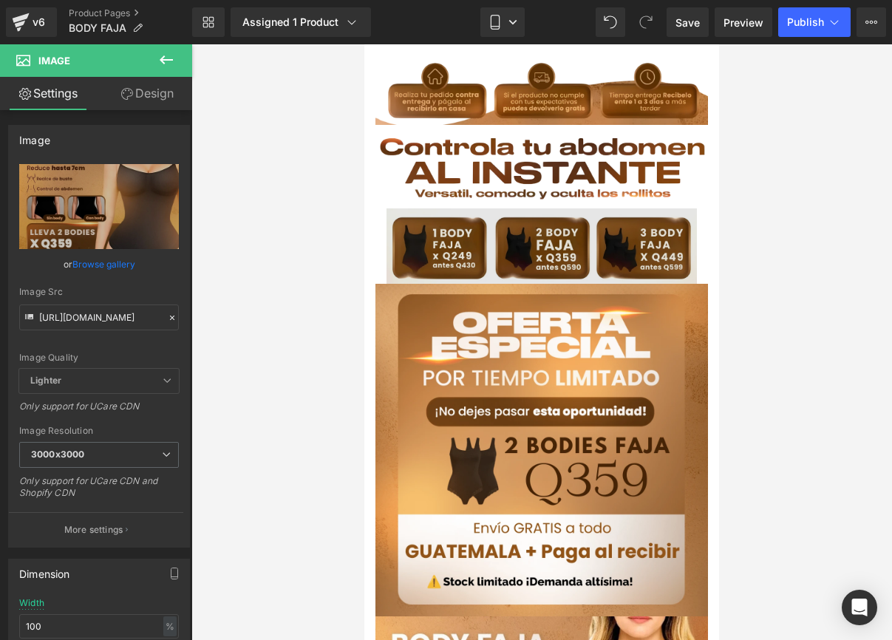
drag, startPoint x: 521, startPoint y: 401, endPoint x: 481, endPoint y: 232, distance: 174.1
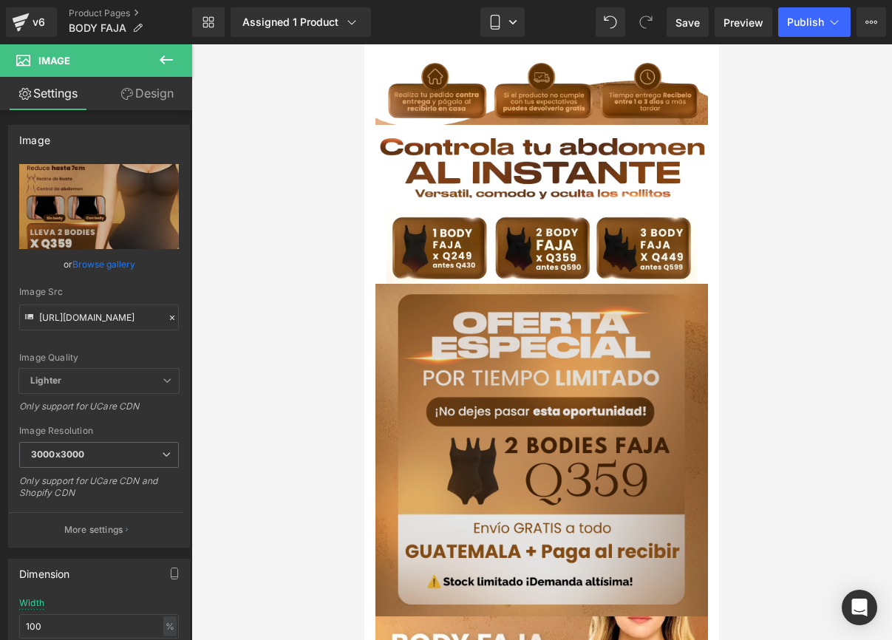
click at [452, 305] on img at bounding box center [542, 450] width 333 height 333
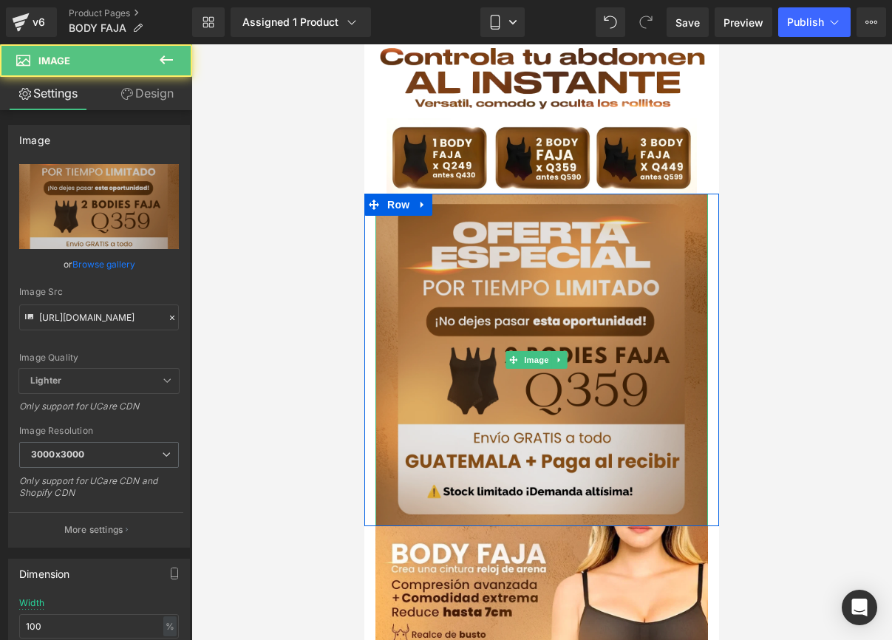
scroll to position [208, 0]
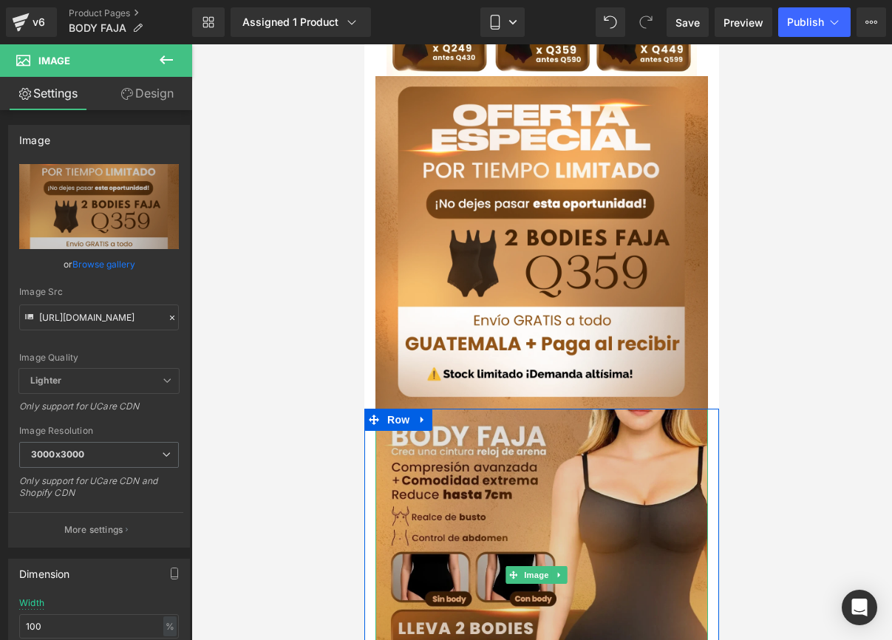
click at [394, 429] on img at bounding box center [542, 575] width 333 height 333
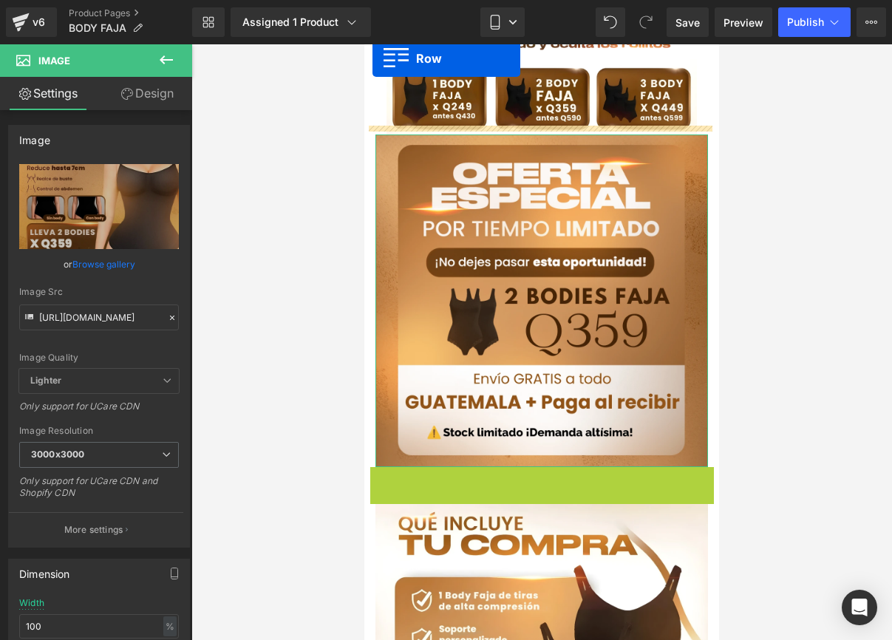
drag, startPoint x: 376, startPoint y: 398, endPoint x: 737, endPoint y: 78, distance: 482.8
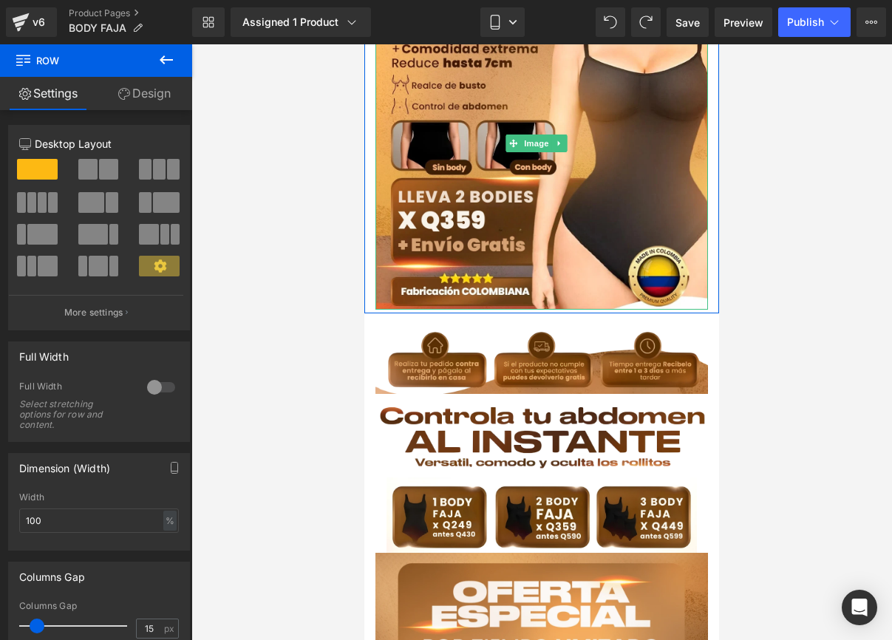
scroll to position [69, 0]
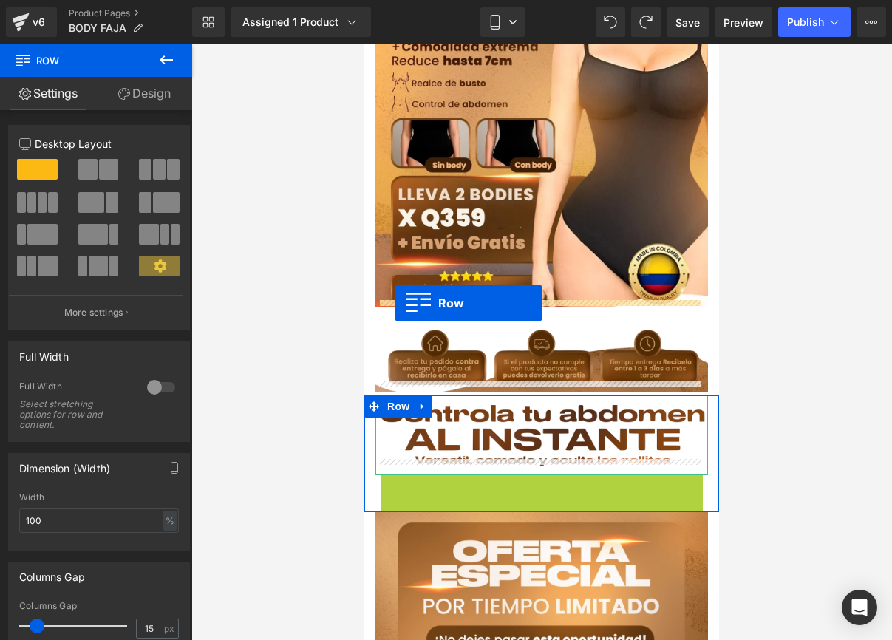
drag, startPoint x: 385, startPoint y: 472, endPoint x: 397, endPoint y: 303, distance: 169.0
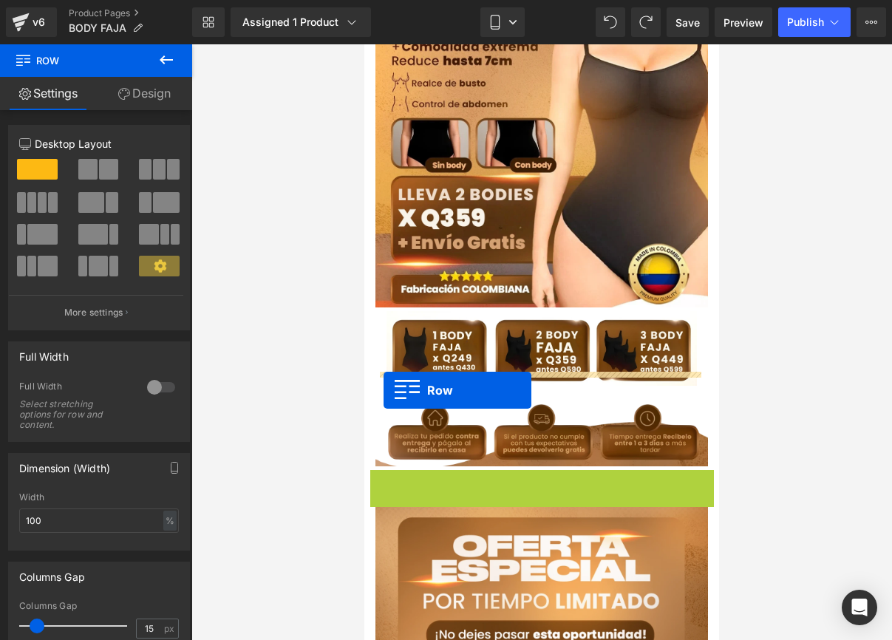
drag, startPoint x: 374, startPoint y: 469, endPoint x: 384, endPoint y: 390, distance: 79.0
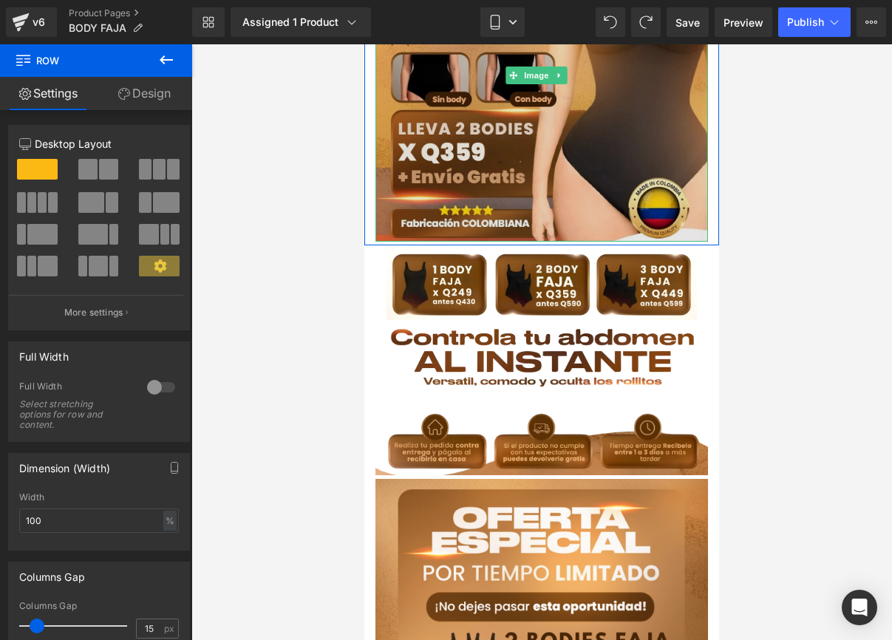
scroll to position [145, 0]
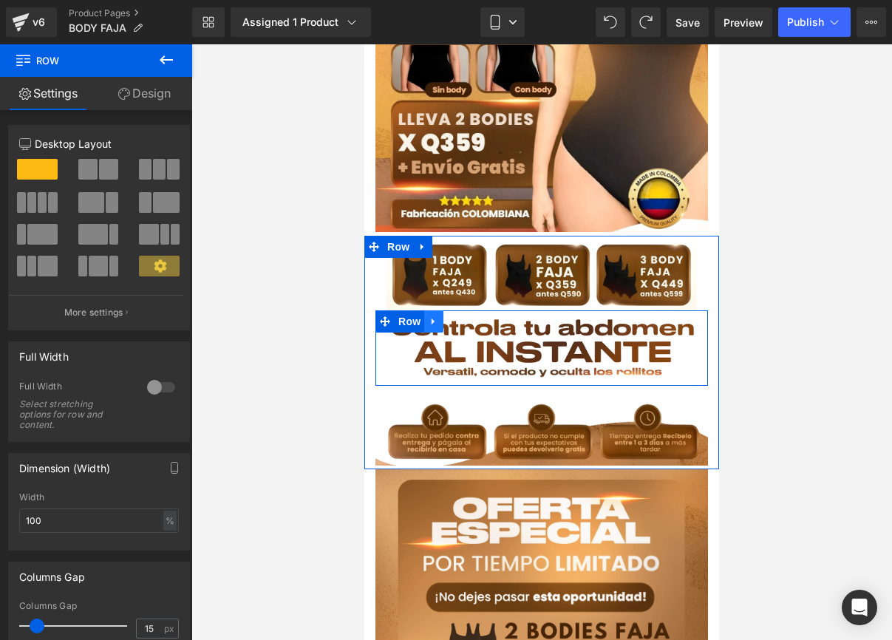
click at [432, 316] on icon at bounding box center [434, 321] width 10 height 11
click at [454, 316] on icon at bounding box center [453, 321] width 10 height 10
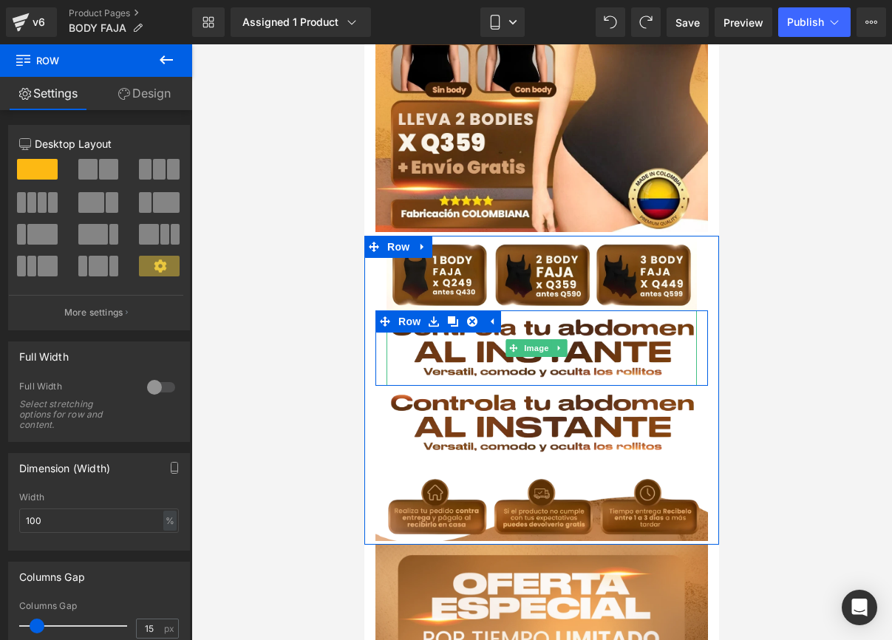
click at [589, 321] on img at bounding box center [542, 348] width 311 height 75
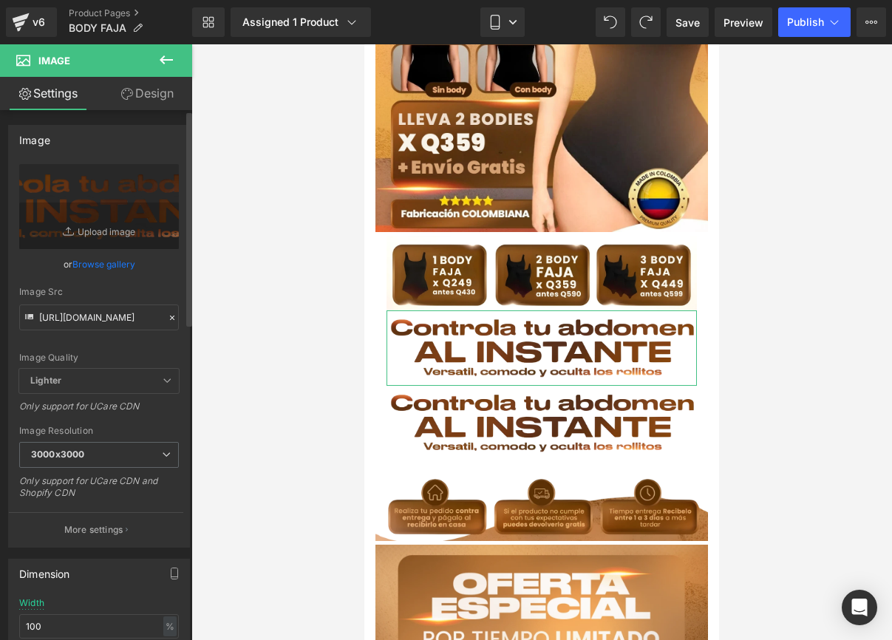
click at [167, 320] on icon at bounding box center [172, 318] width 10 height 10
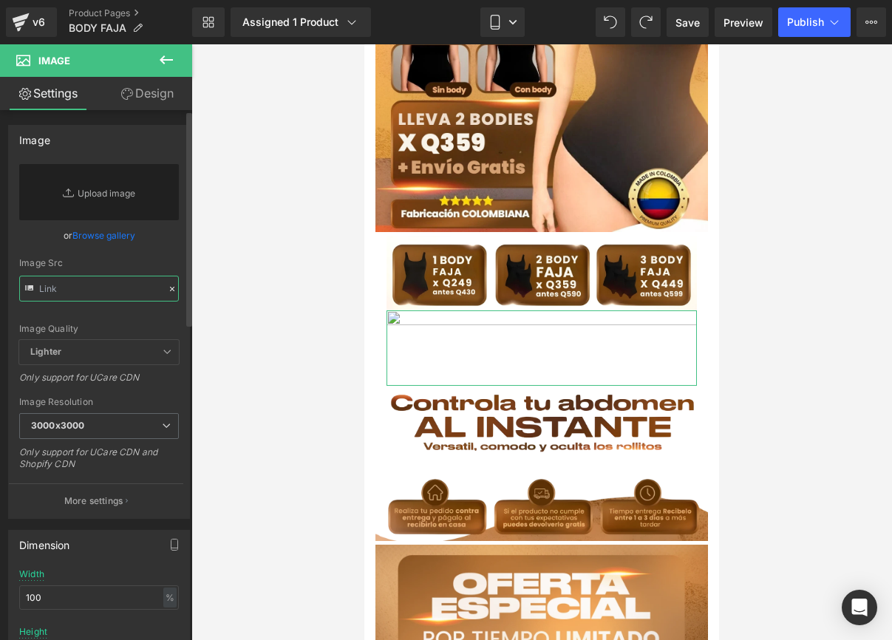
click at [86, 283] on input "text" at bounding box center [99, 289] width 160 height 26
paste input "[URL][DOMAIN_NAME] [URL][DOMAIN_NAME]"
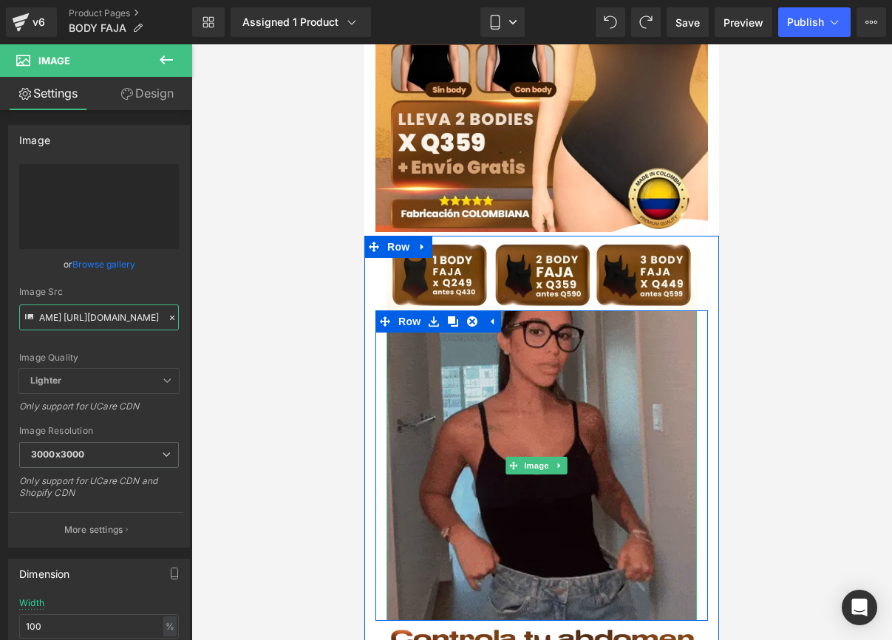
type input "[URL][DOMAIN_NAME] [URL][DOMAIN_NAME]"
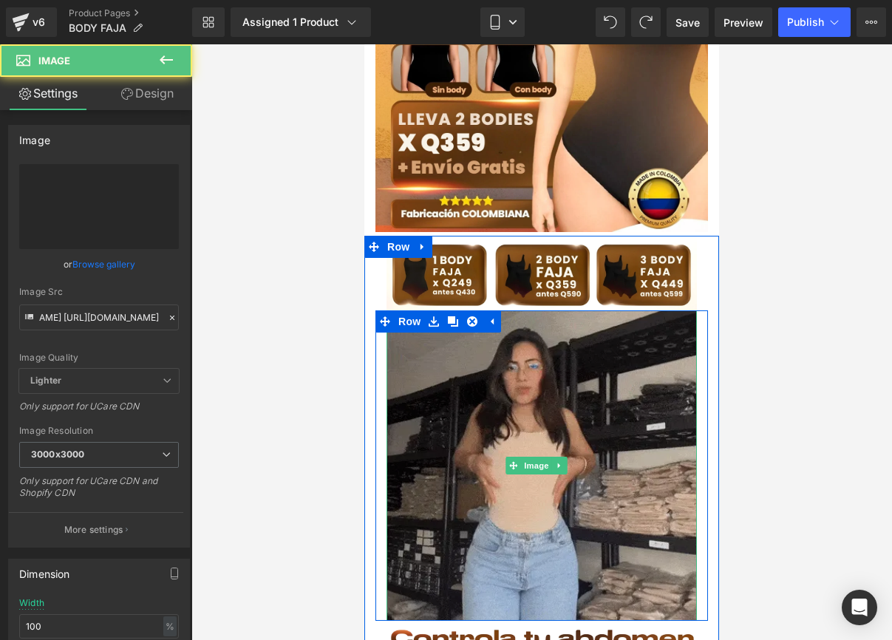
click at [474, 364] on img at bounding box center [542, 466] width 311 height 311
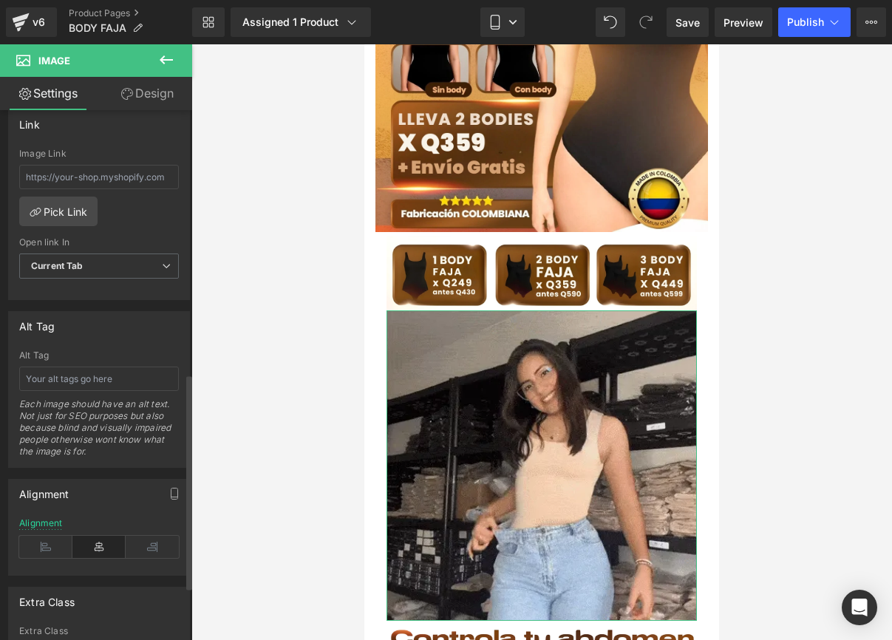
scroll to position [780, 0]
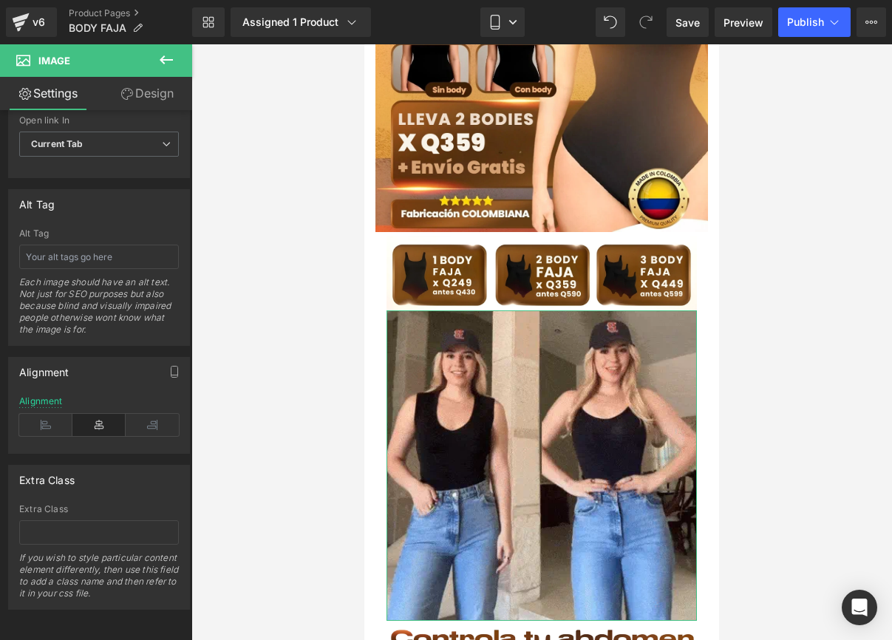
click at [129, 95] on icon at bounding box center [127, 94] width 12 height 12
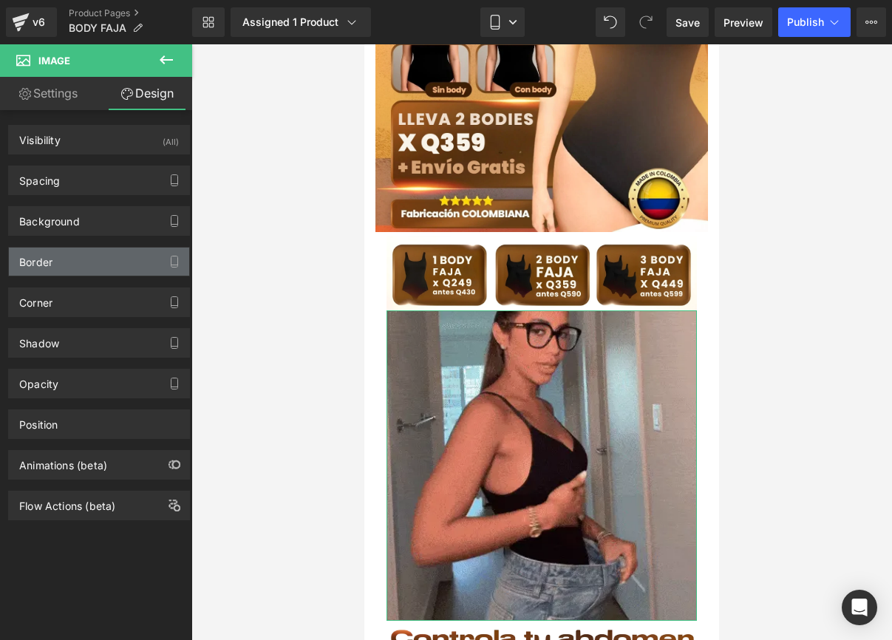
click at [112, 256] on div "Border" at bounding box center [99, 262] width 180 height 28
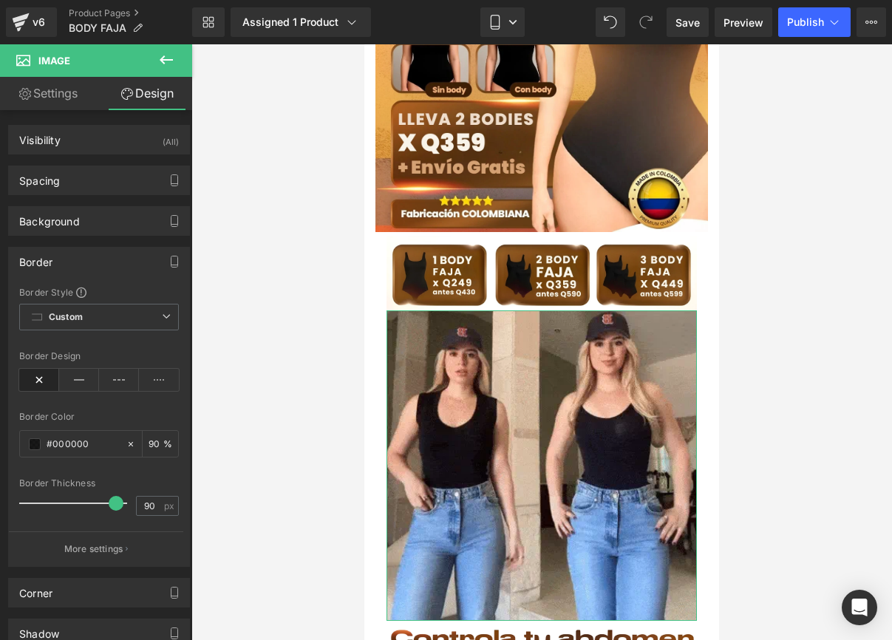
drag, startPoint x: 30, startPoint y: 503, endPoint x: 115, endPoint y: 511, distance: 85.3
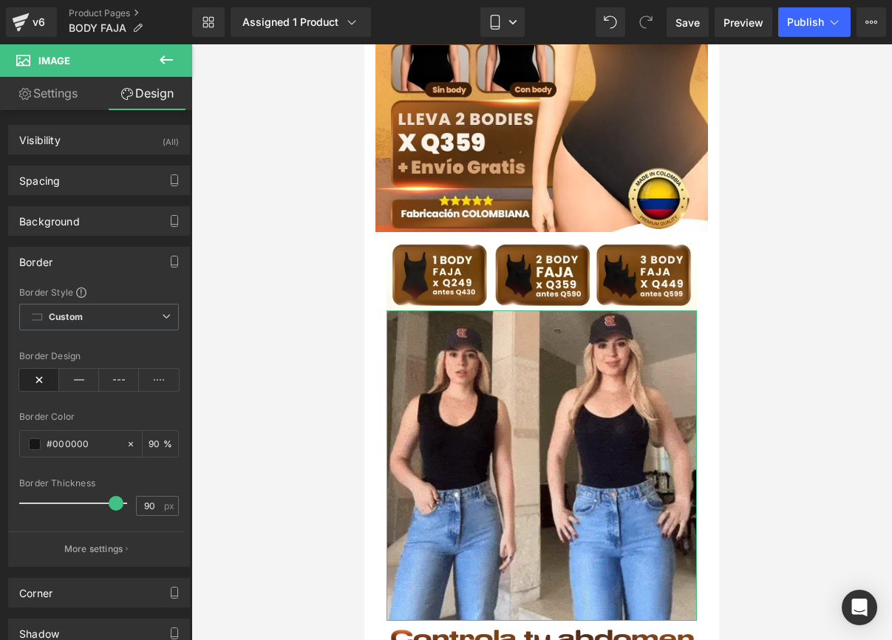
click at [115, 511] on div at bounding box center [77, 504] width 101 height 30
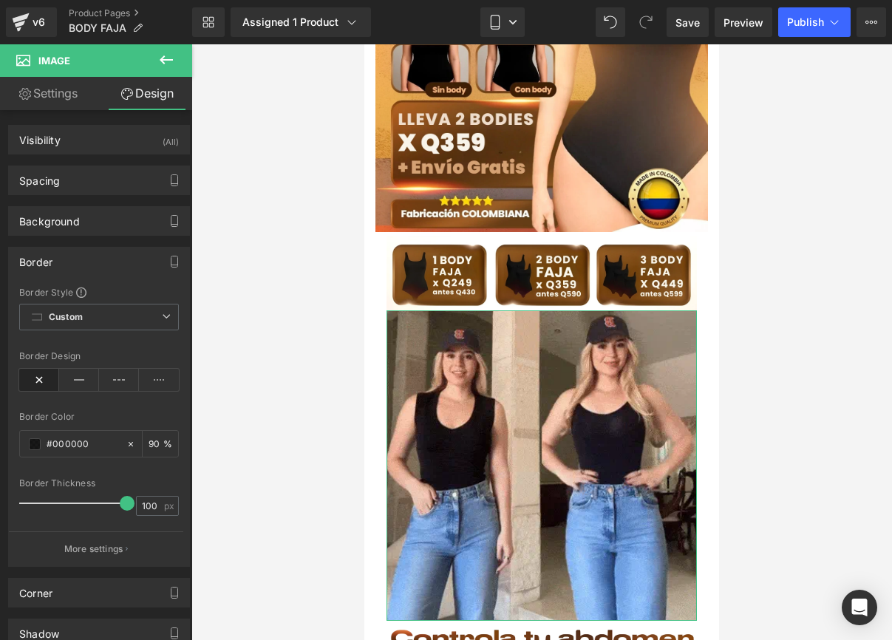
drag, startPoint x: 113, startPoint y: 504, endPoint x: 122, endPoint y: 503, distance: 8.9
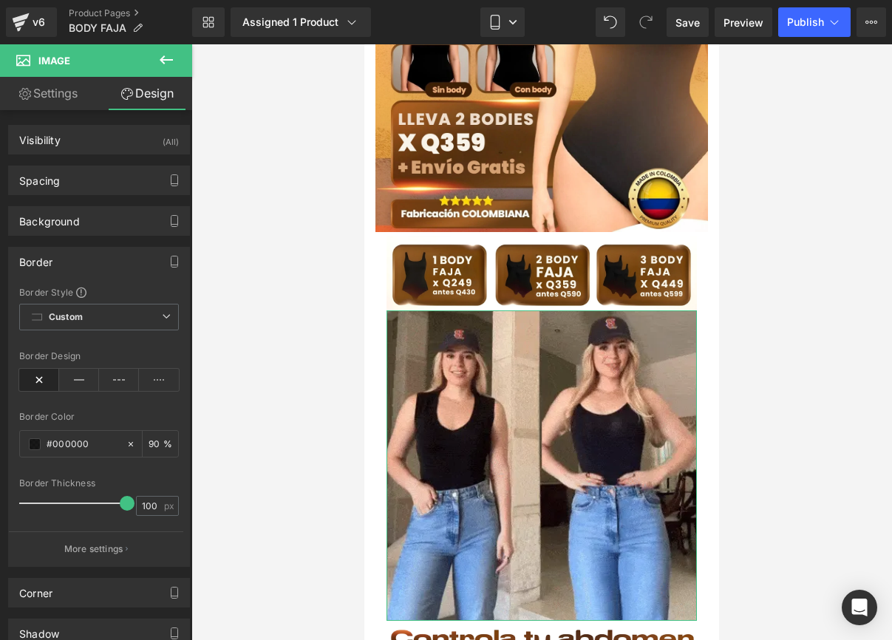
click at [122, 503] on span at bounding box center [127, 503] width 15 height 15
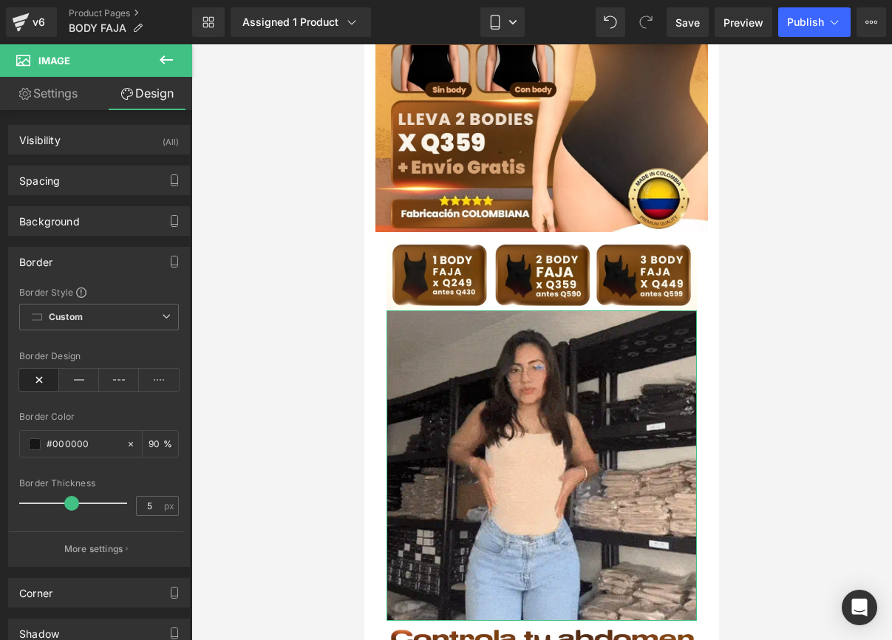
type input "0"
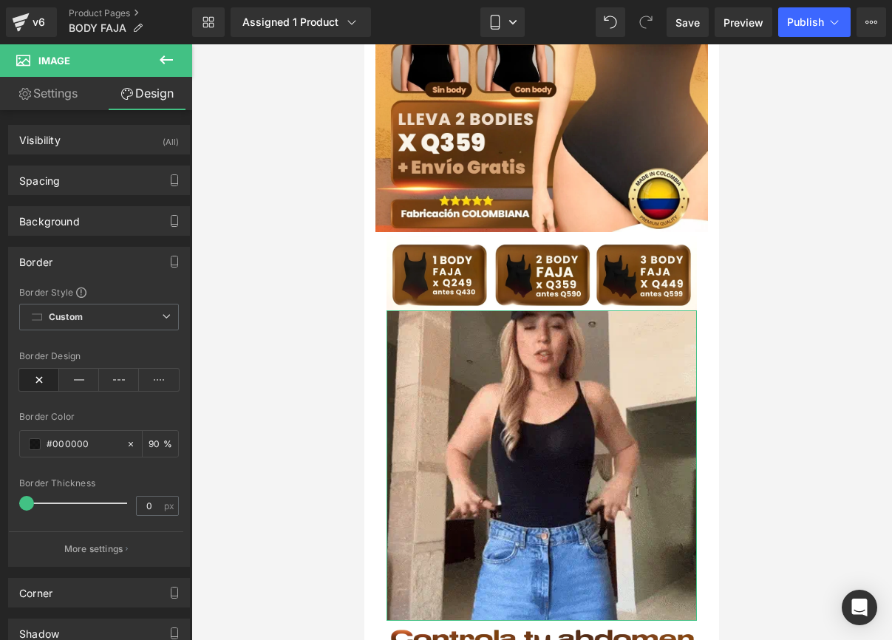
drag, startPoint x: 112, startPoint y: 505, endPoint x: 0, endPoint y: 503, distance: 112.4
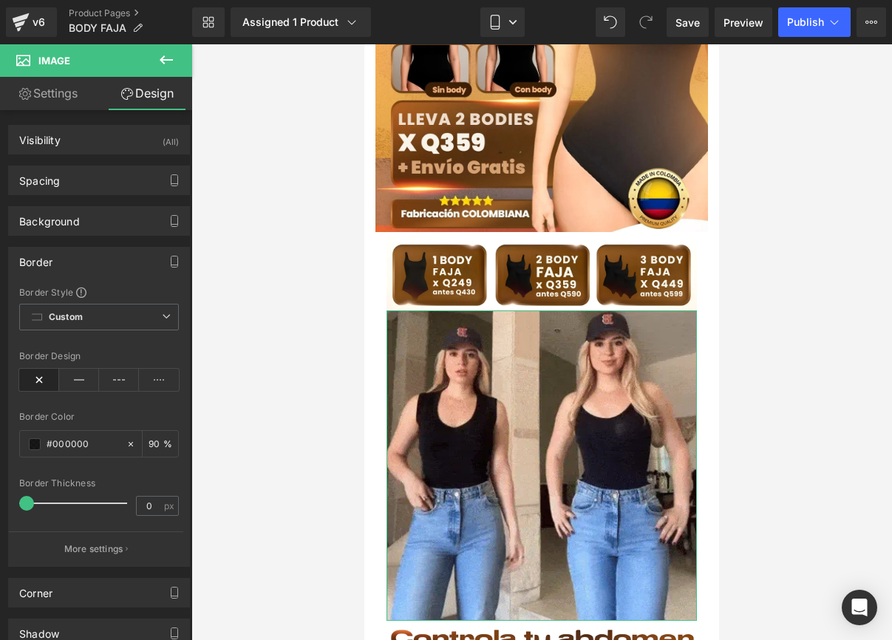
click at [0, 503] on div "Border Border Style Custom Custom Setup Global Style Custom Setup Global Style …" at bounding box center [99, 401] width 199 height 331
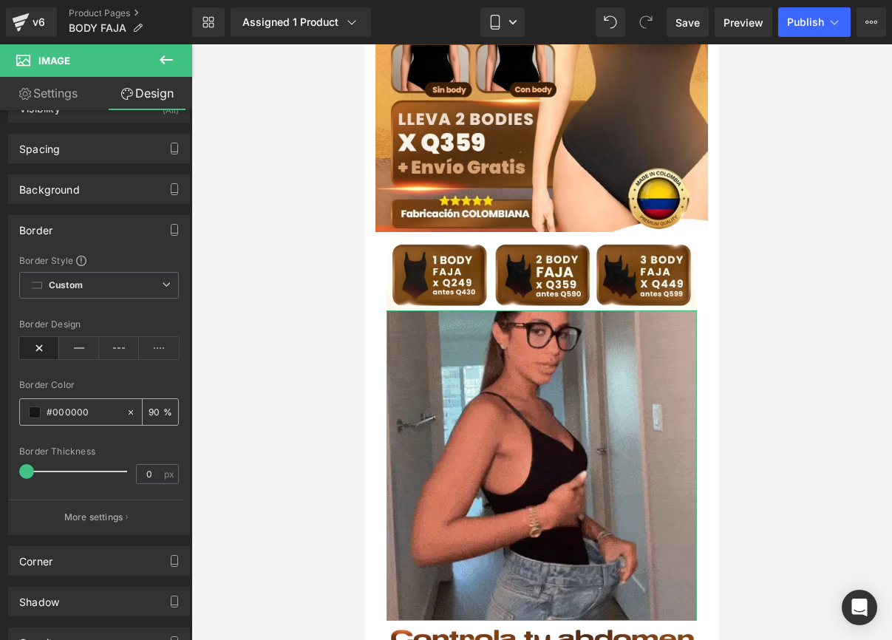
scroll to position [33, 0]
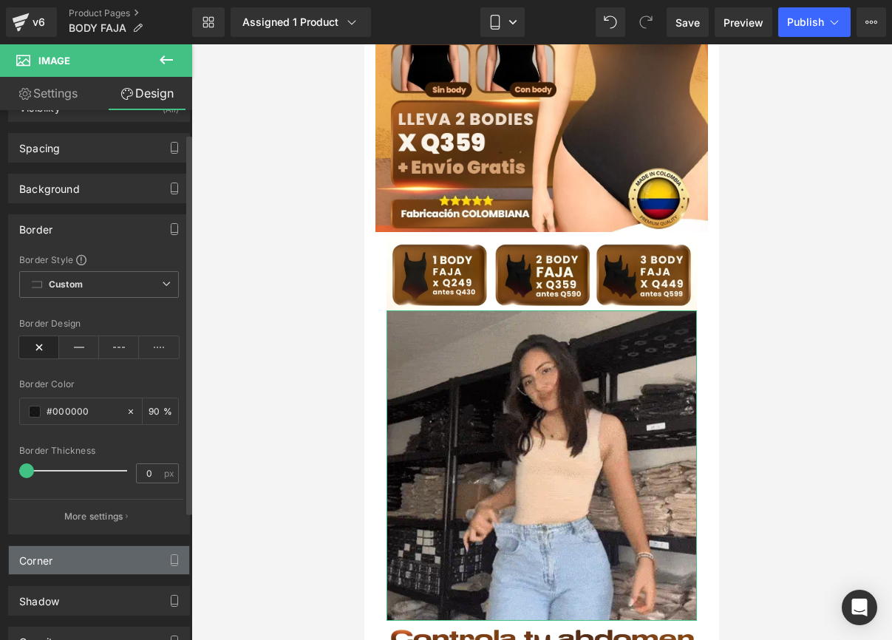
click at [123, 556] on div "Corner" at bounding box center [99, 560] width 180 height 28
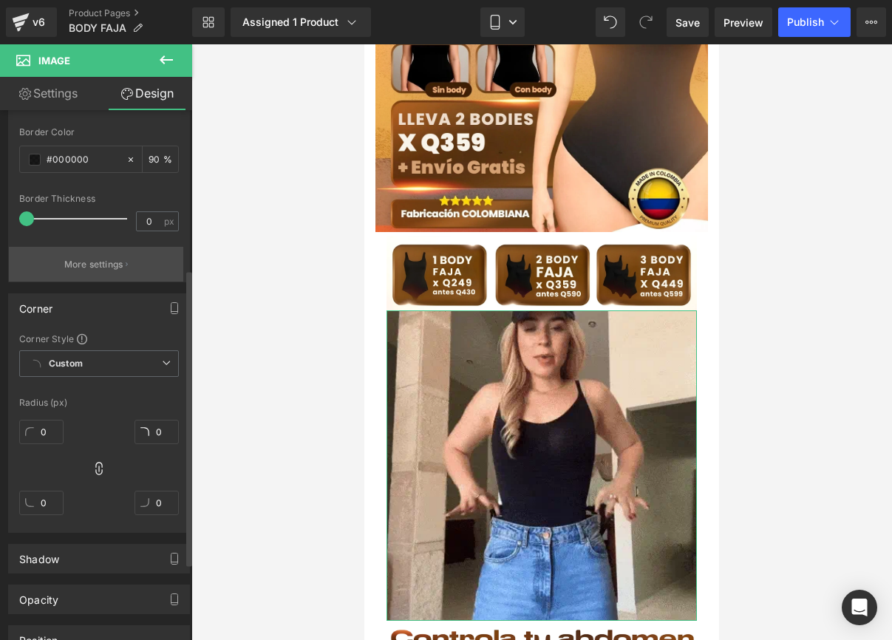
scroll to position [293, 0]
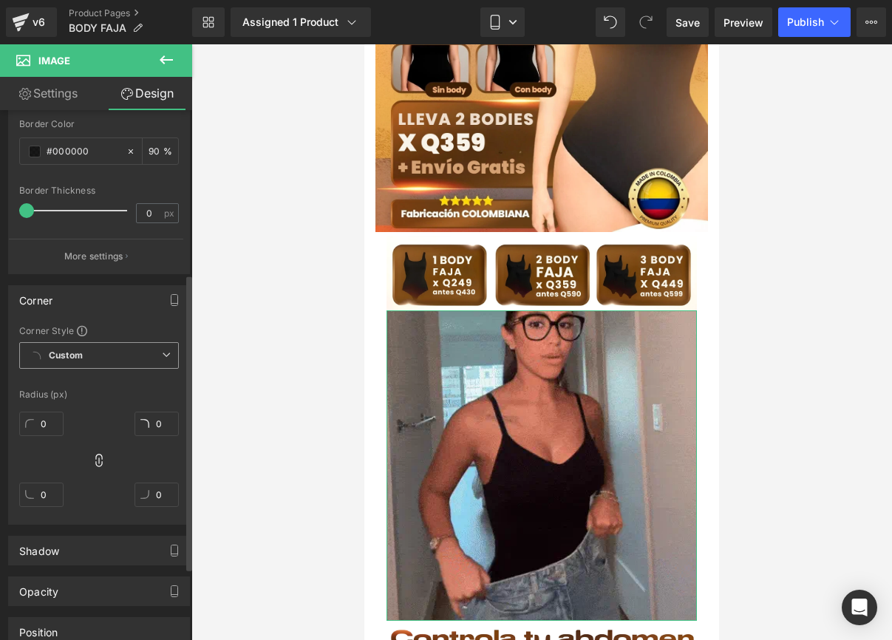
click at [97, 364] on span "Custom Setup Global Style" at bounding box center [99, 355] width 160 height 27
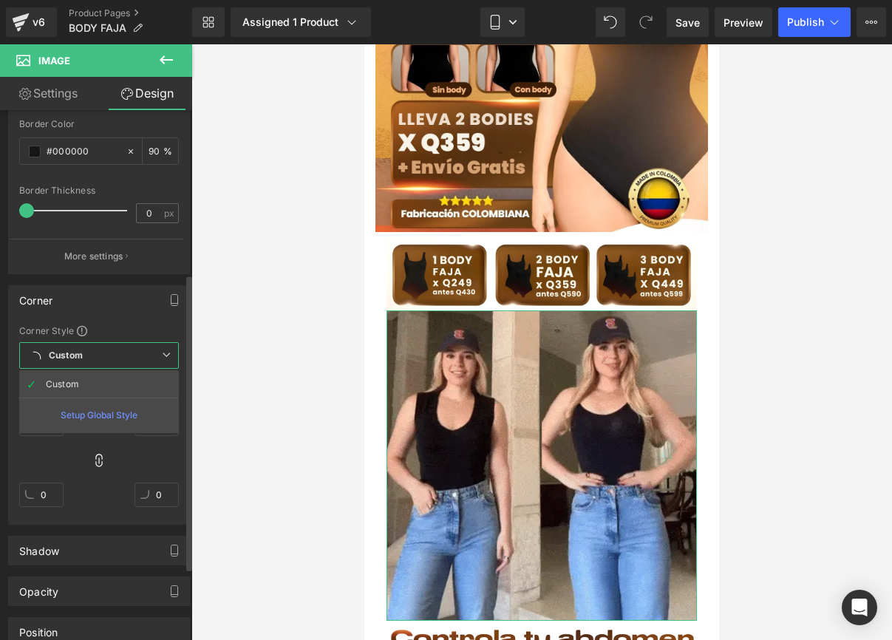
click at [97, 364] on span "Custom Setup Global Style" at bounding box center [99, 355] width 160 height 27
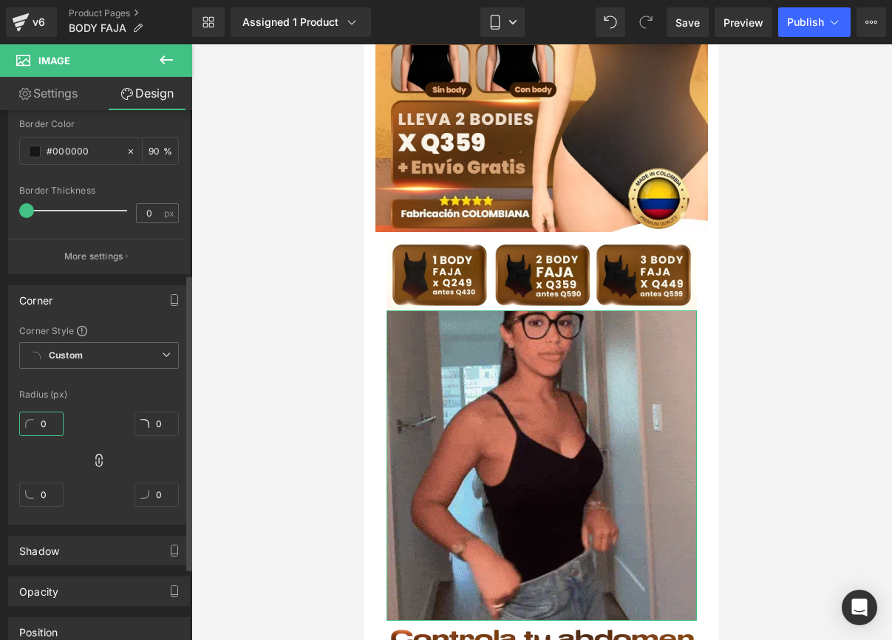
click at [47, 421] on input "0" at bounding box center [41, 424] width 44 height 24
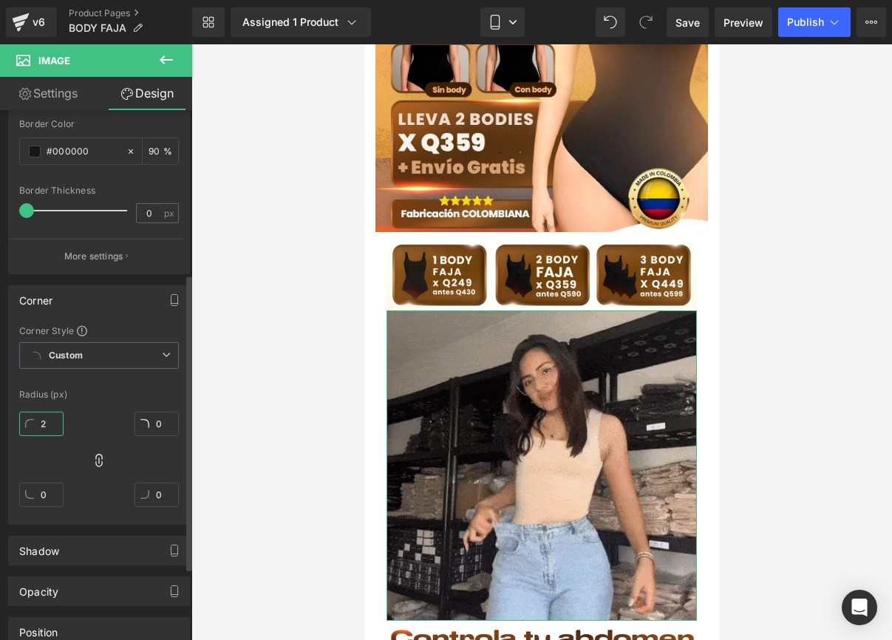
type input "25"
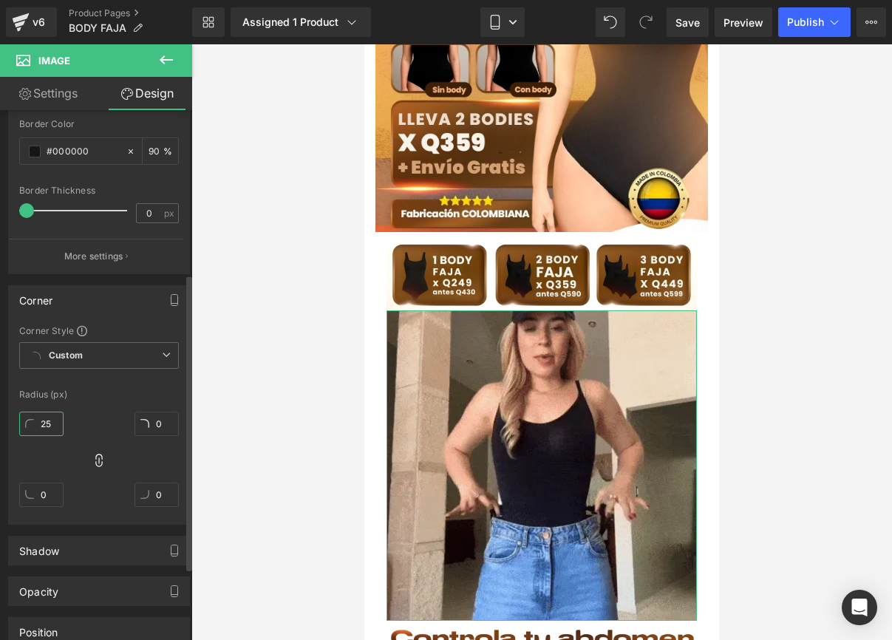
type input "25"
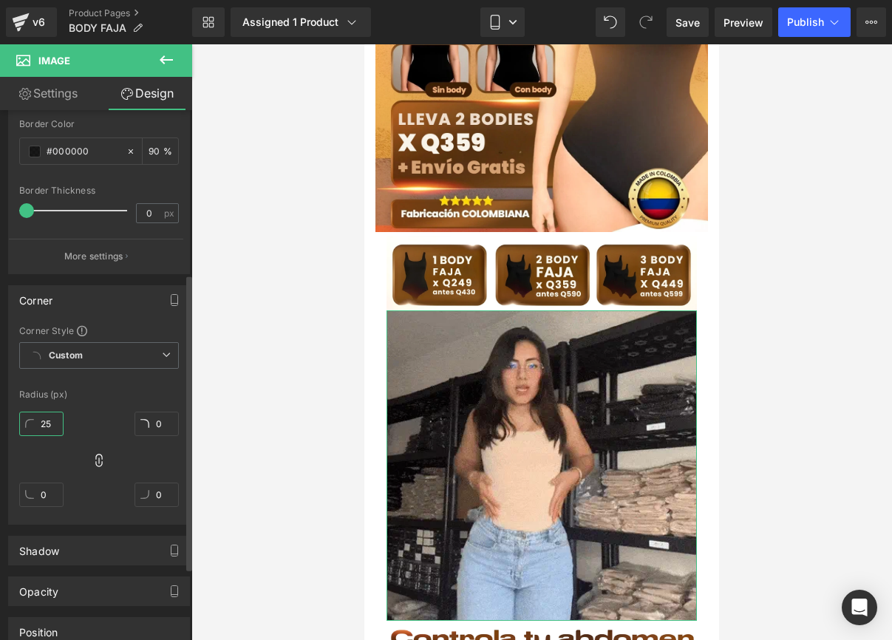
type input "25"
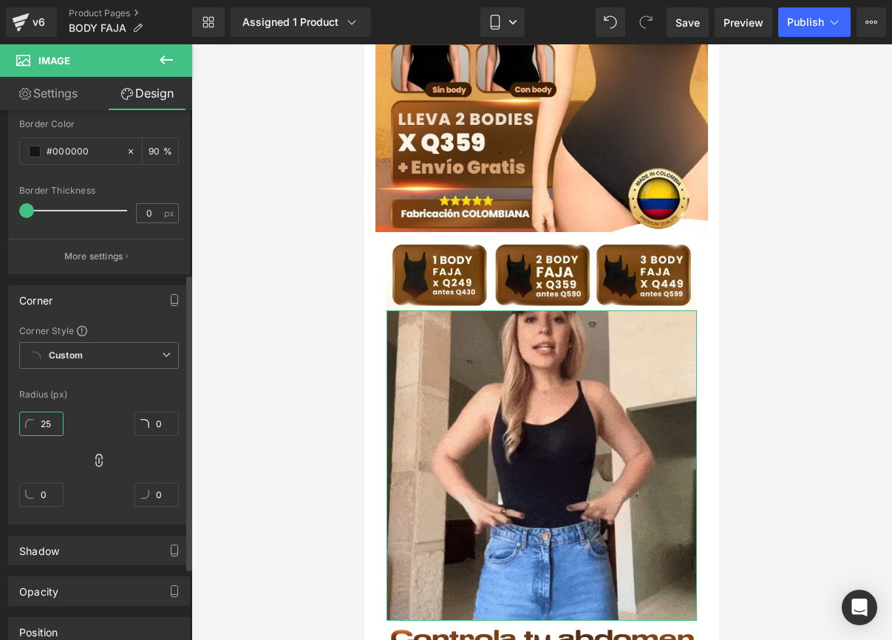
type input "25"
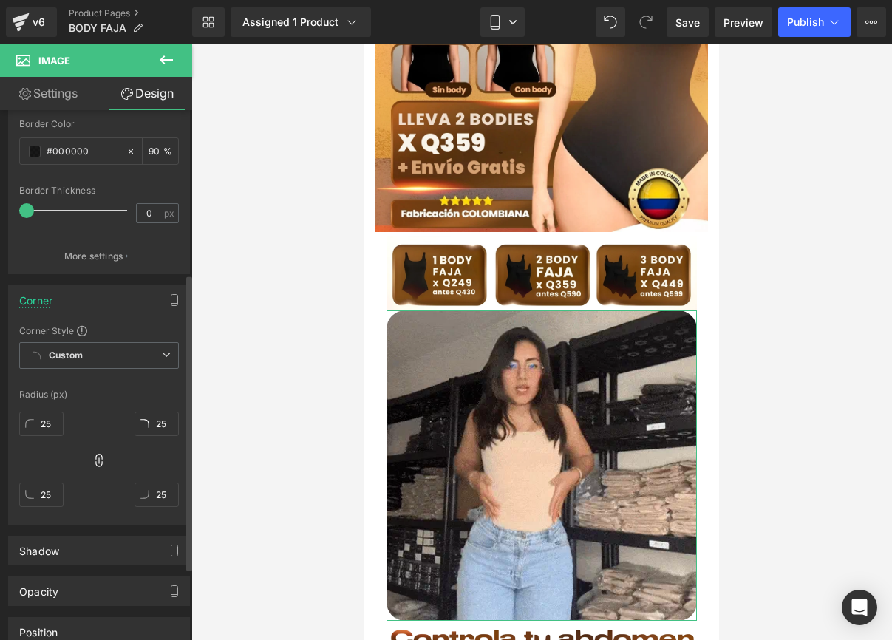
click at [95, 417] on div "25px 25 25px 25 25px 25 25px 25" at bounding box center [99, 465] width 160 height 118
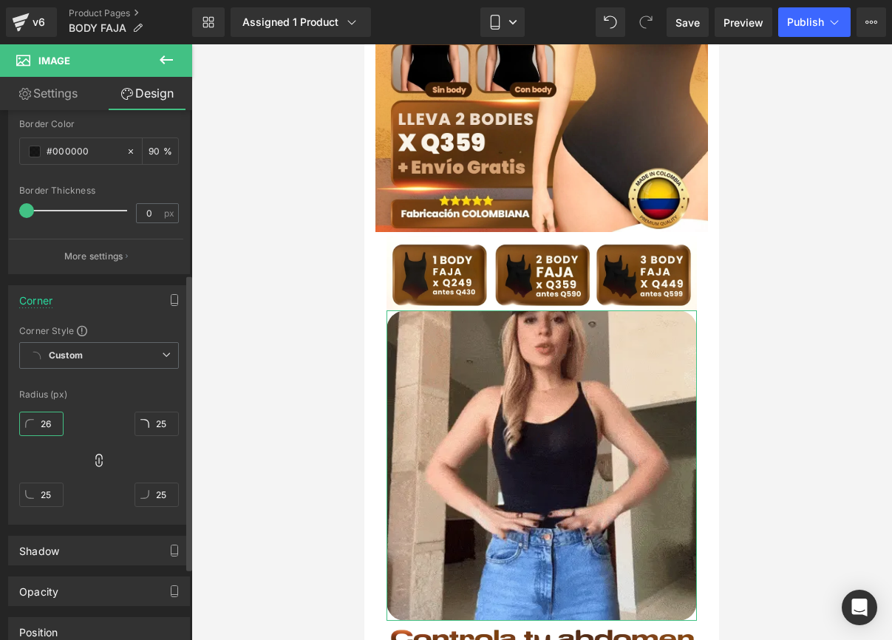
drag, startPoint x: 55, startPoint y: 424, endPoint x: 37, endPoint y: 423, distance: 17.8
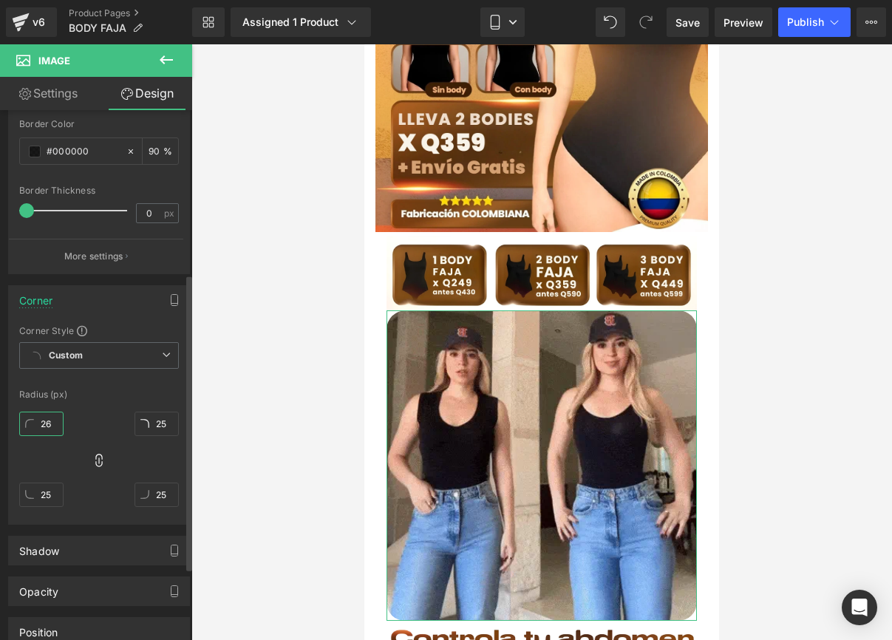
click at [37, 423] on input "26" at bounding box center [41, 424] width 44 height 24
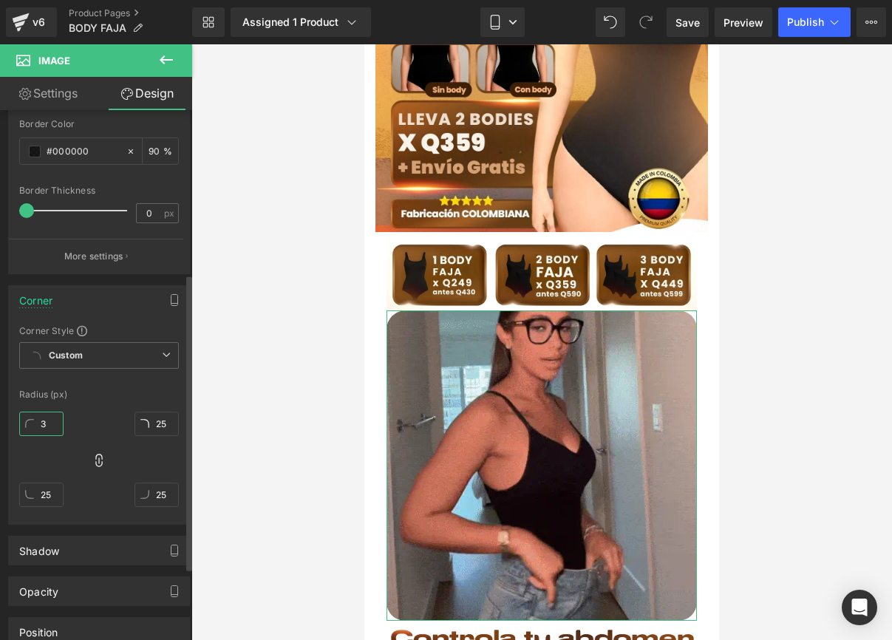
type input "30"
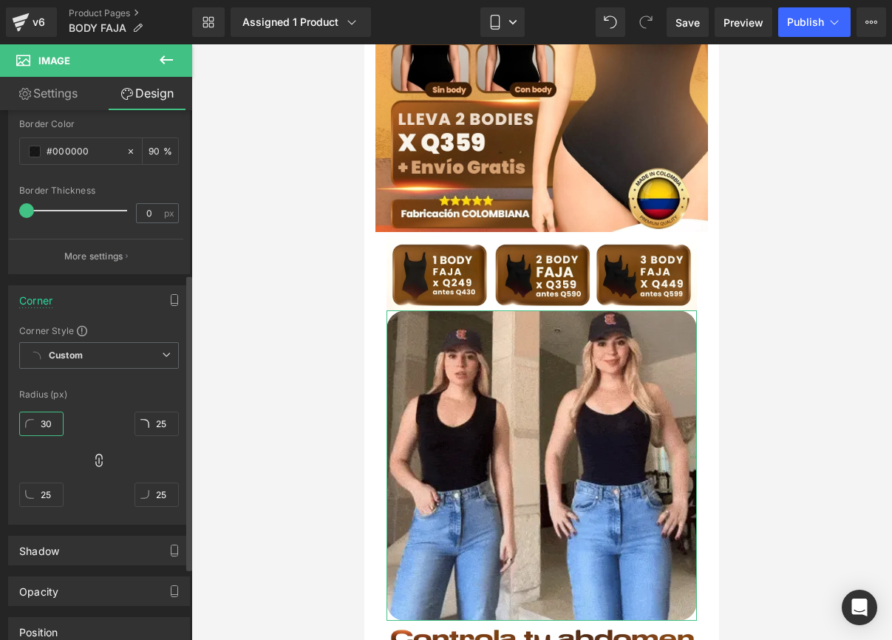
type input "30"
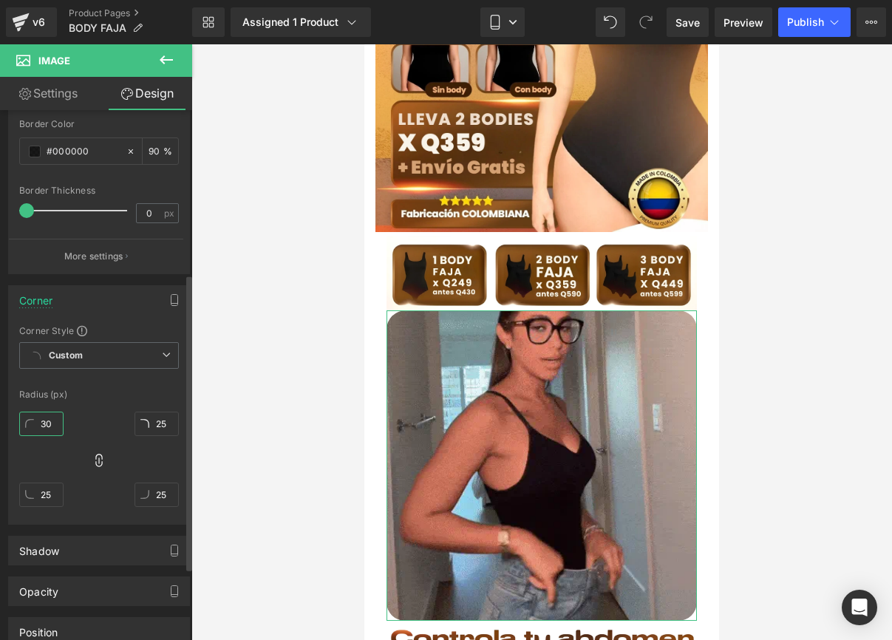
type input "30"
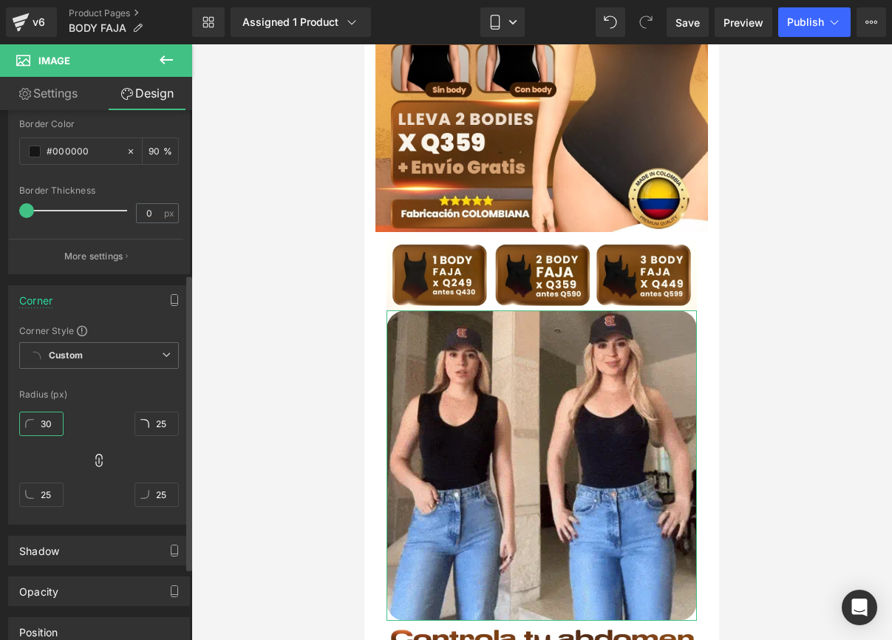
type input "30"
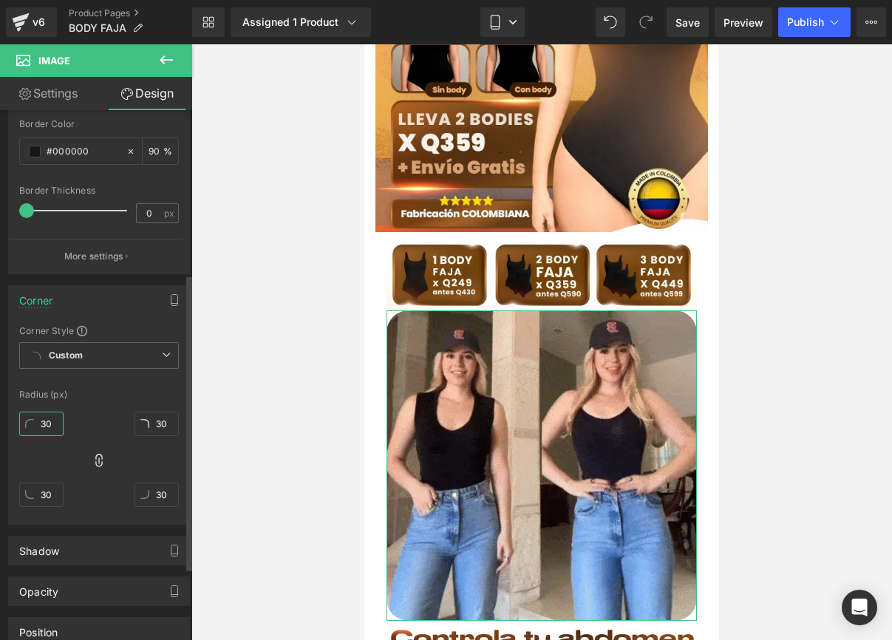
type input "30"
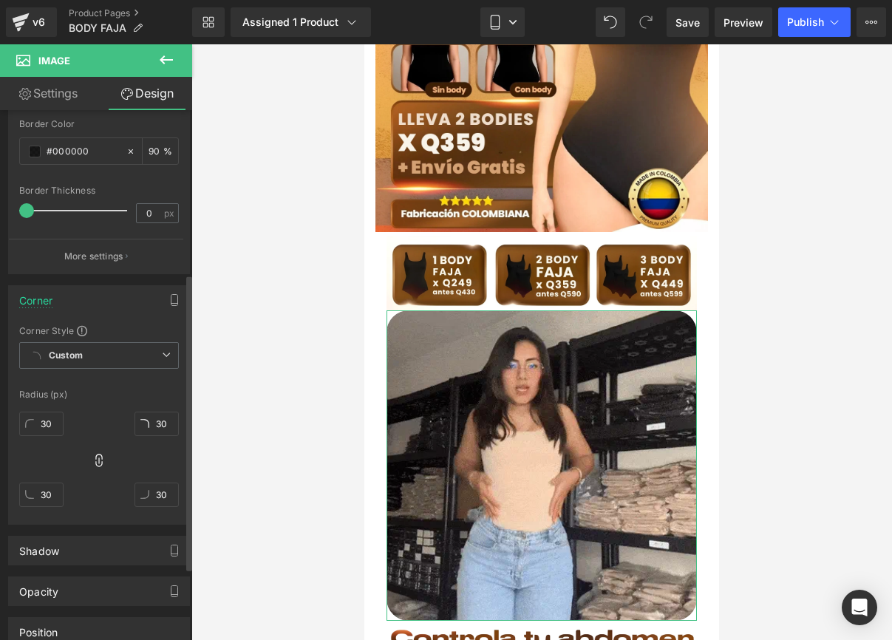
click at [93, 422] on div "30px 30 30px 30 30px 30 30px 30" at bounding box center [99, 465] width 160 height 118
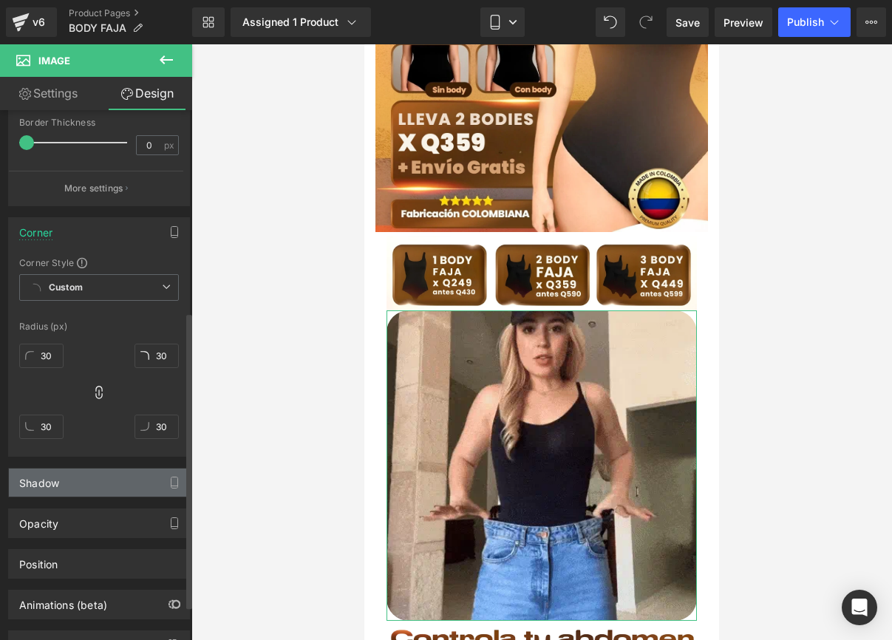
scroll to position [362, 0]
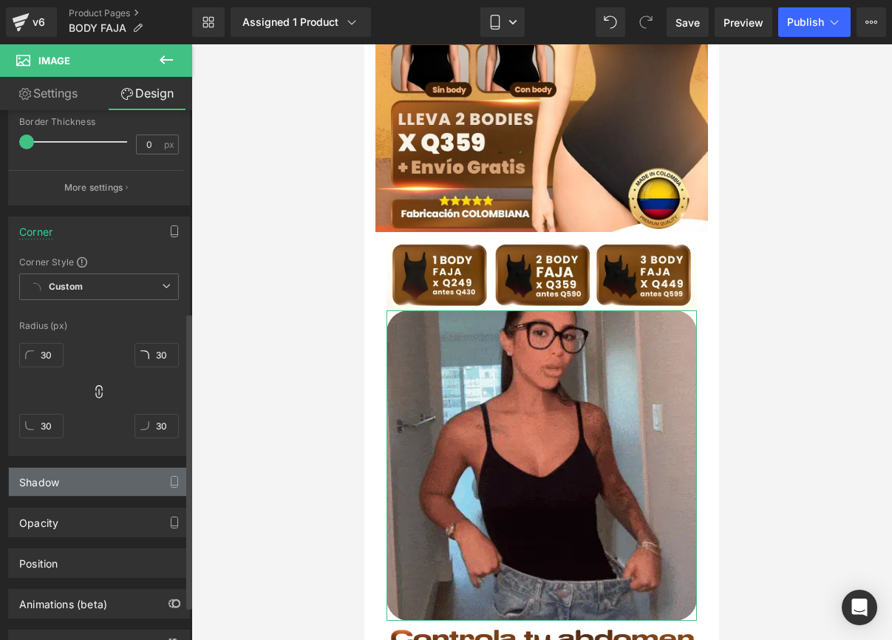
click at [75, 493] on div "Shadow" at bounding box center [99, 482] width 180 height 28
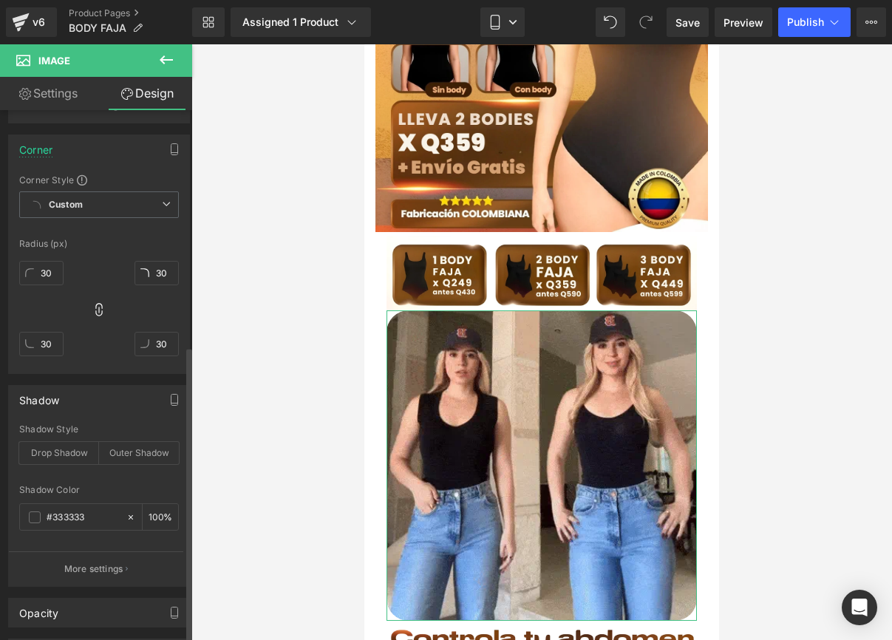
scroll to position [472, 0]
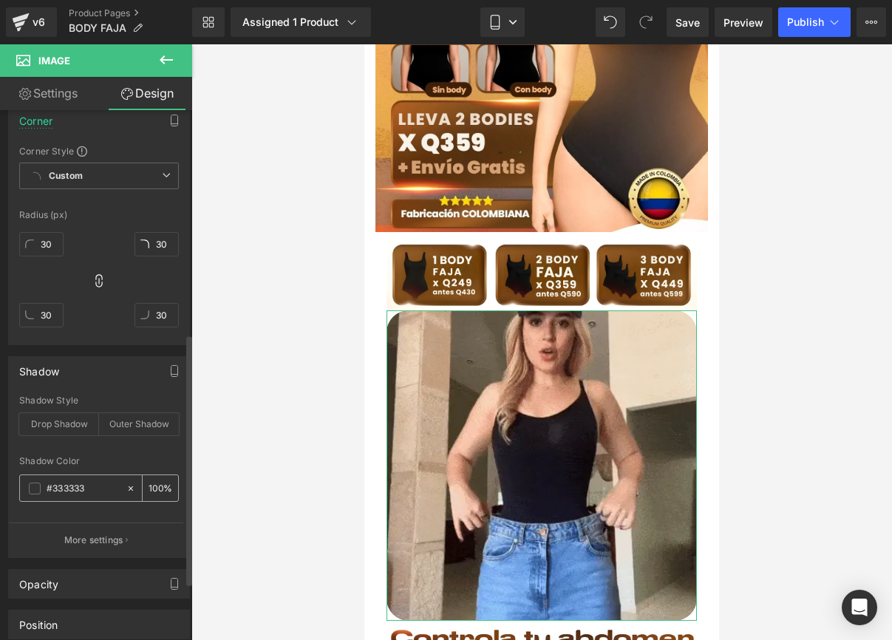
click at [34, 485] on span at bounding box center [35, 489] width 12 height 12
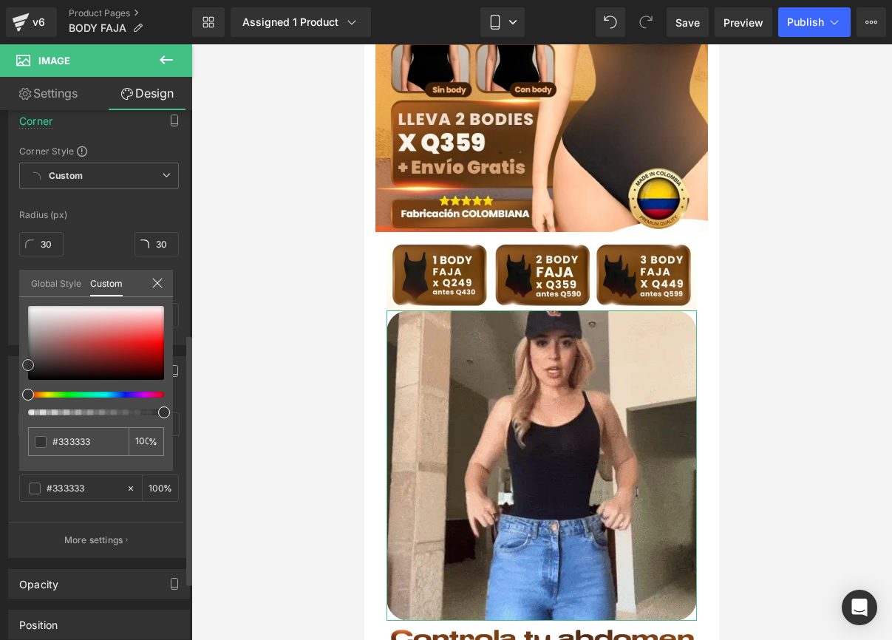
type input "#333232"
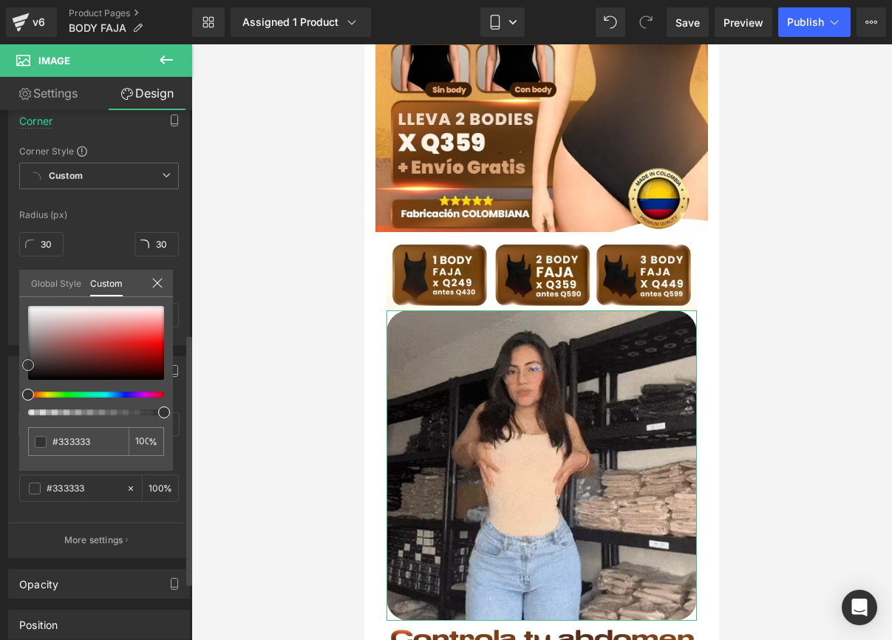
type input "#333232"
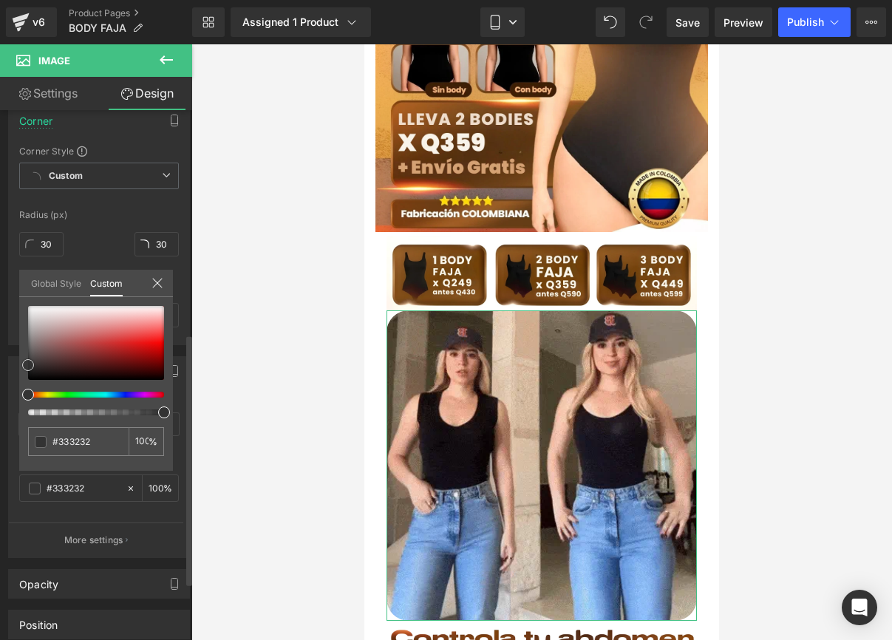
type input "#343131"
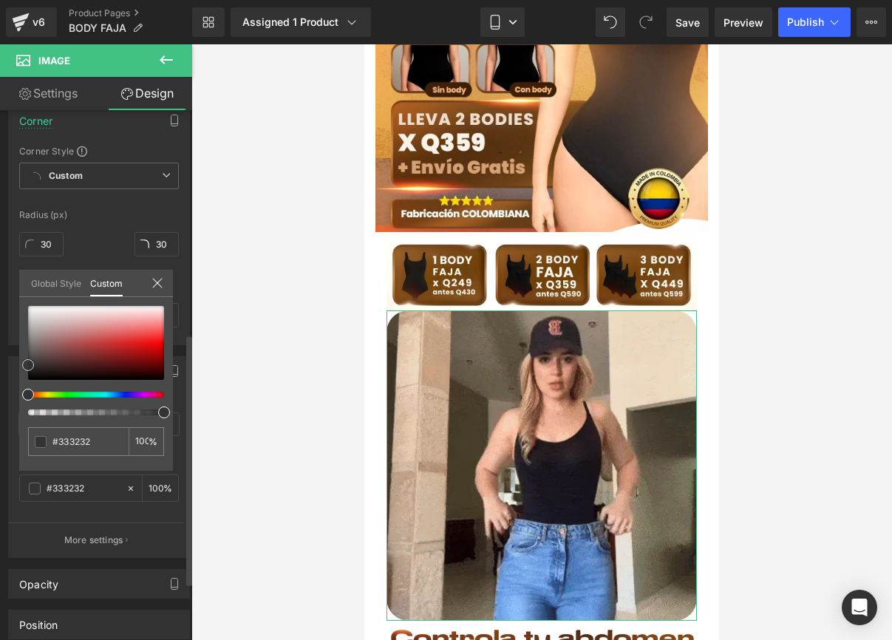
type input "#343131"
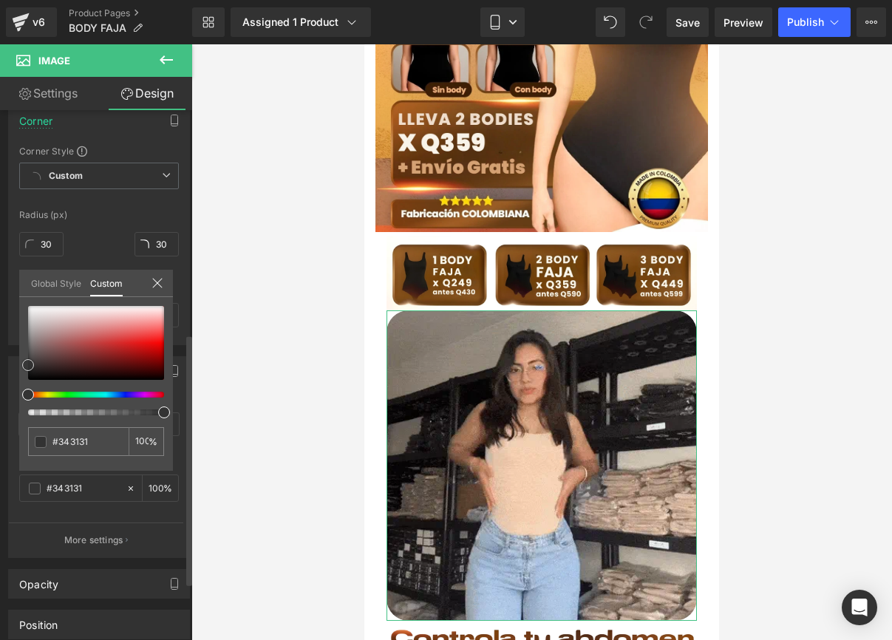
type input "#353030"
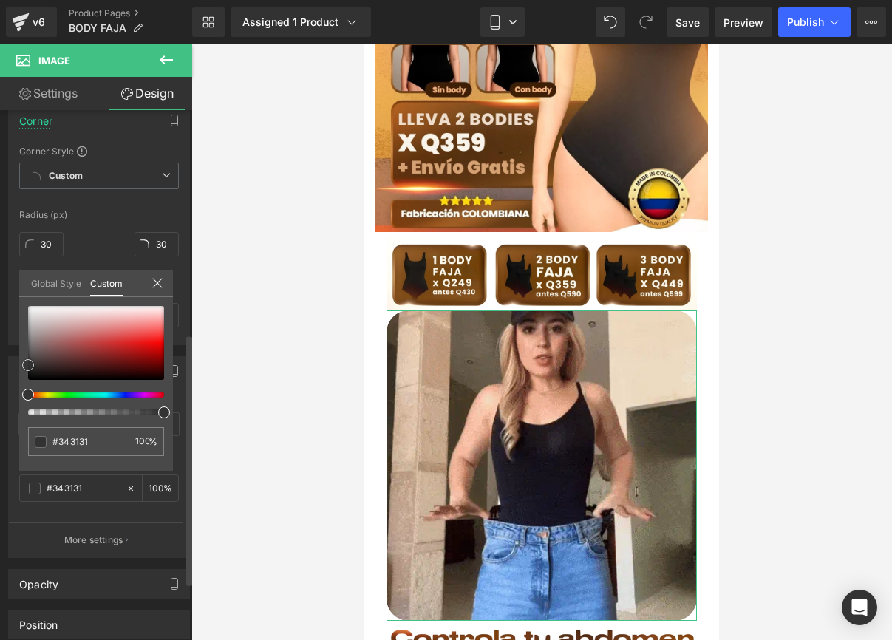
type input "#353030"
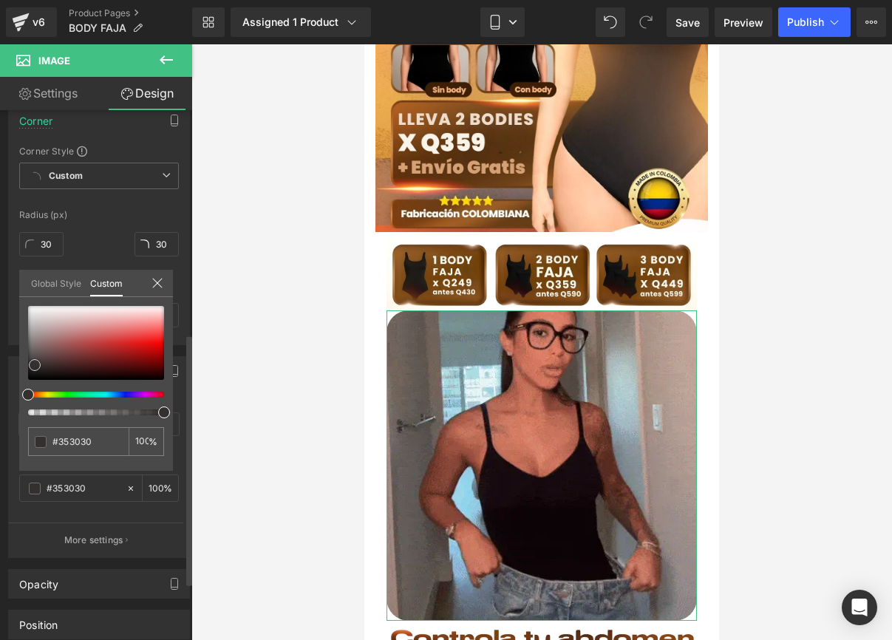
type input "#362f2f"
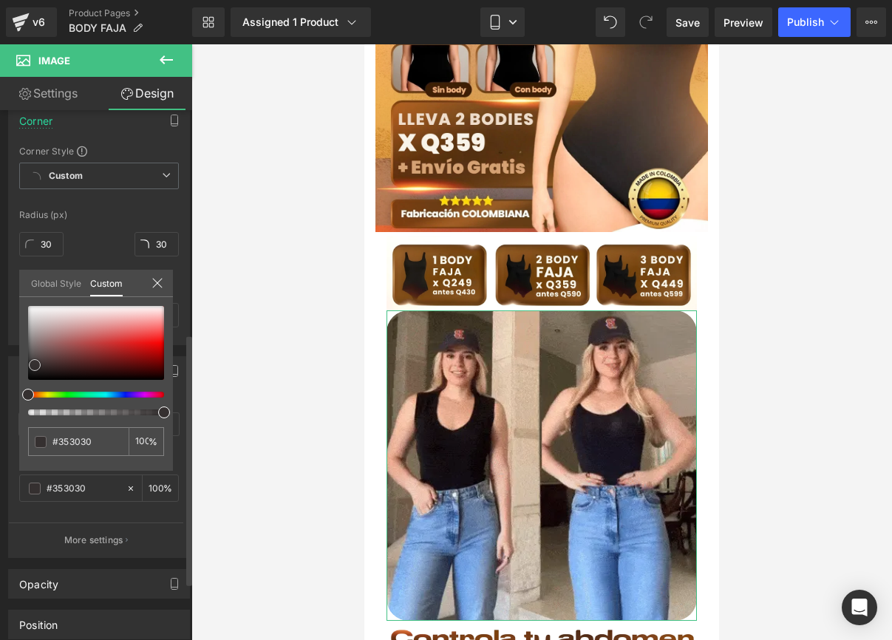
type input "#362f2f"
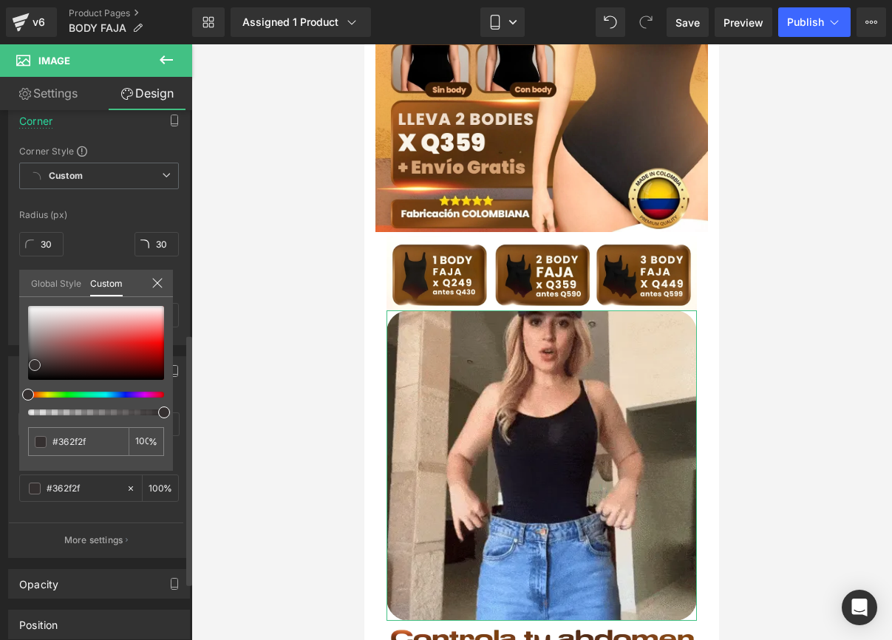
type input "#3b3434"
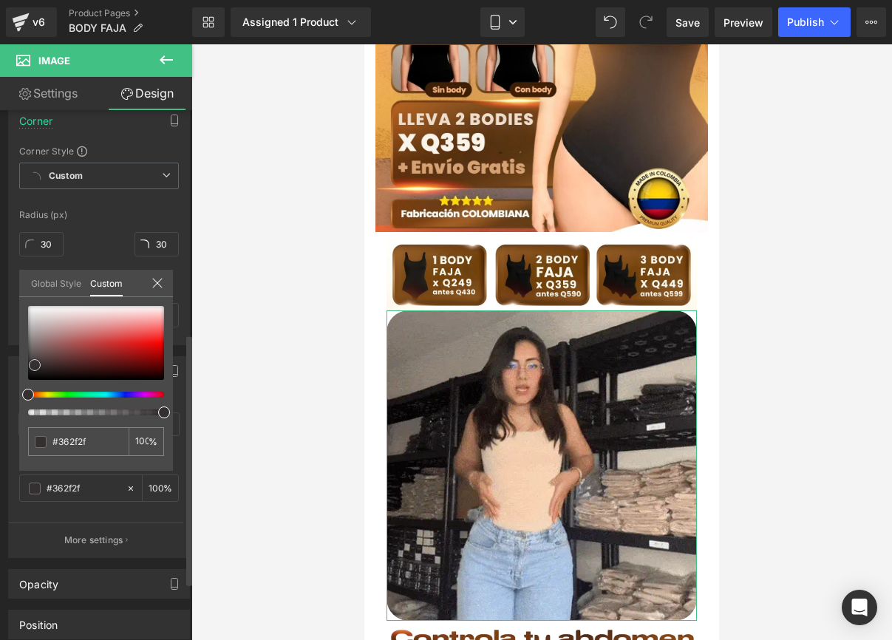
type input "#3b3434"
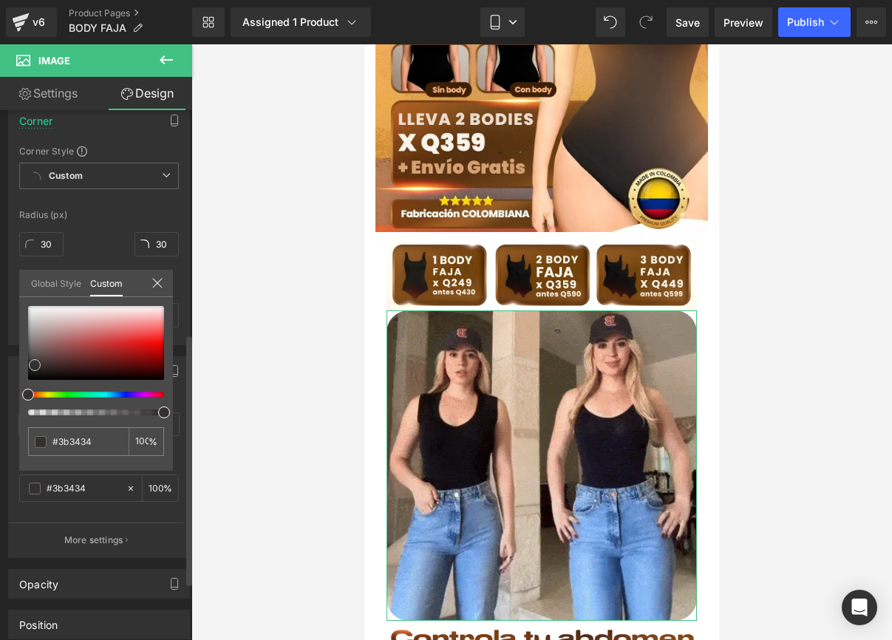
type input "#3e3636"
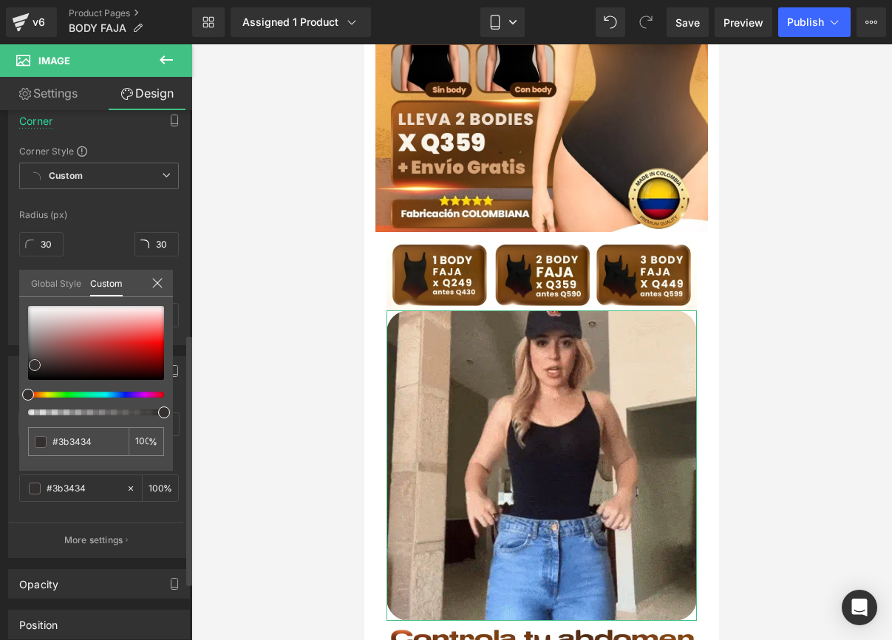
type input "#3e3636"
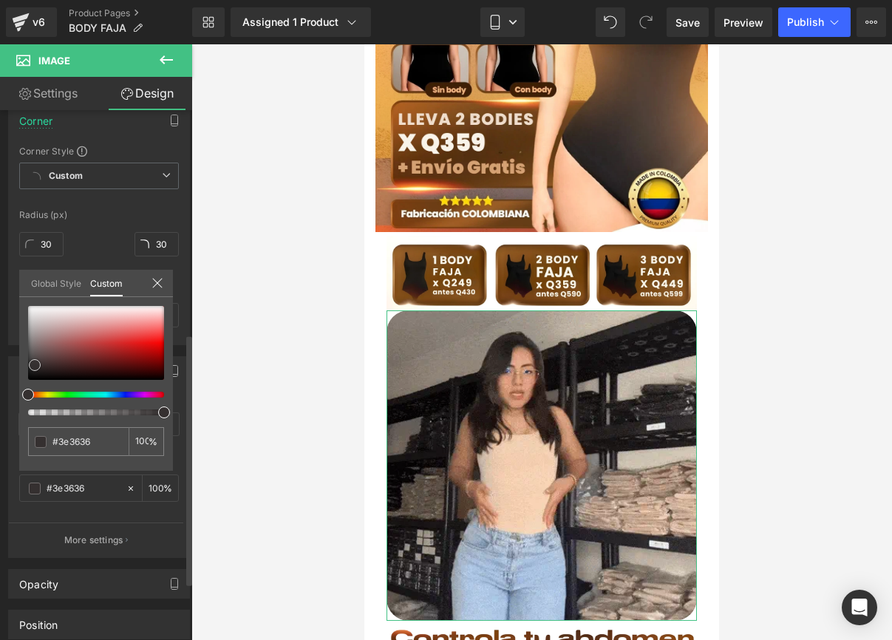
type input "#413838"
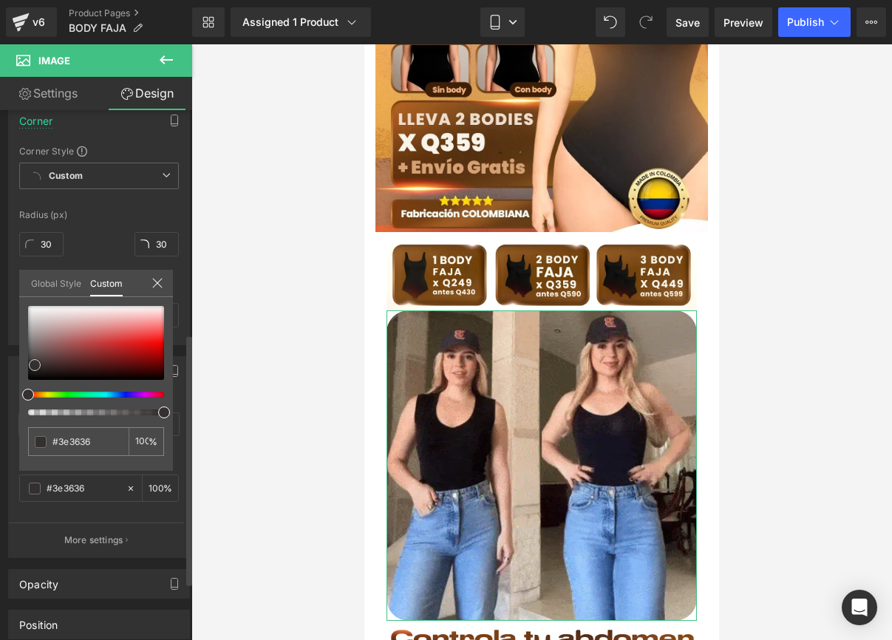
type input "#413838"
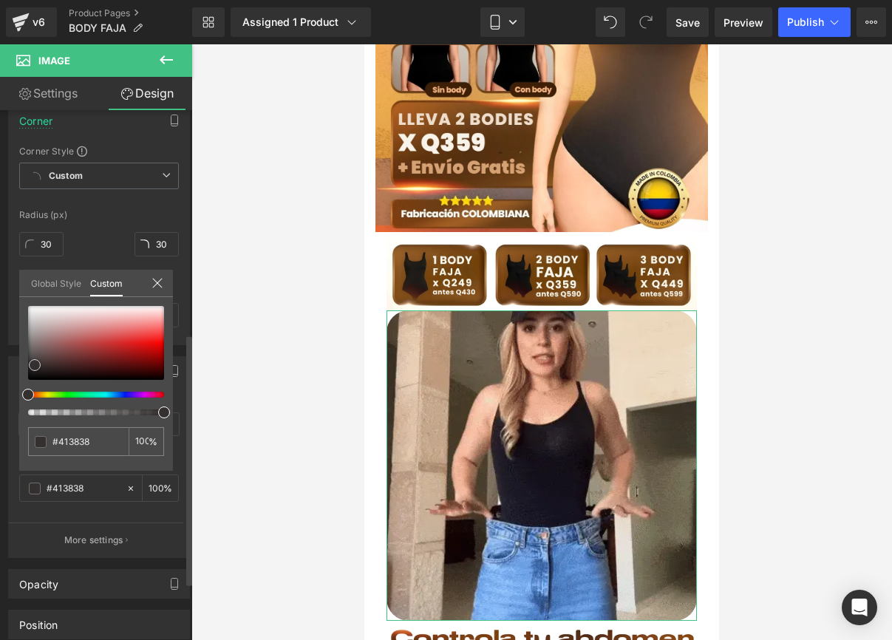
type input "#443b3b"
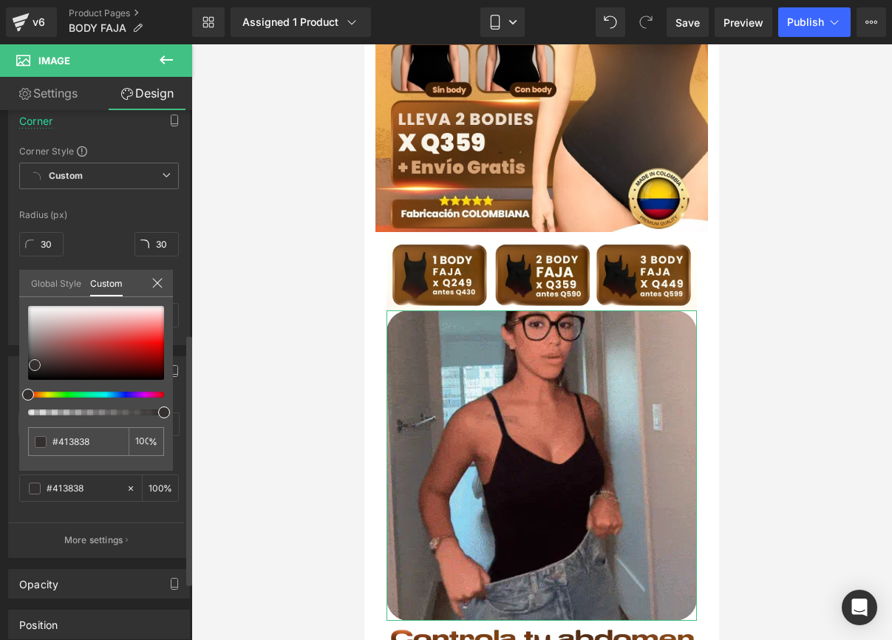
type input "#443b3b"
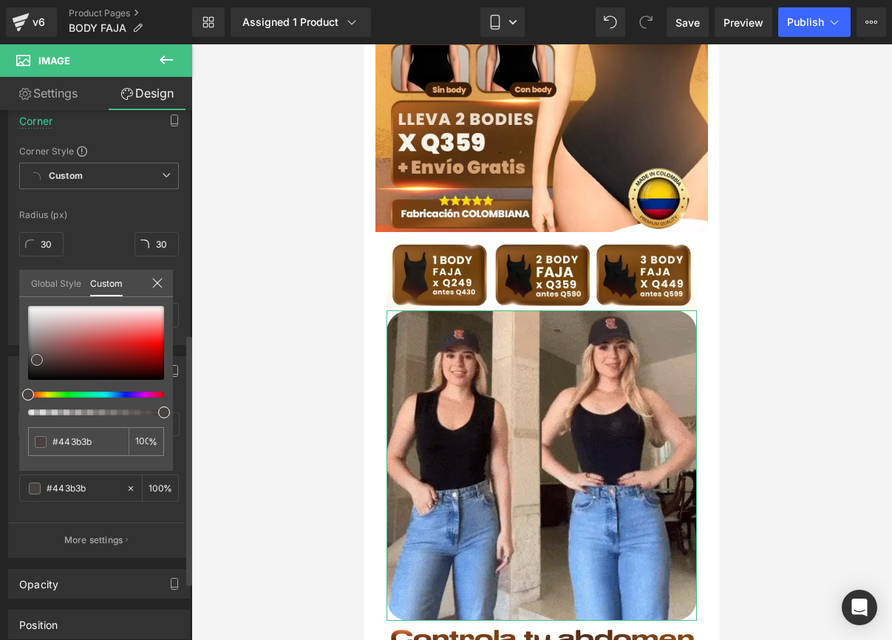
type input "#494040"
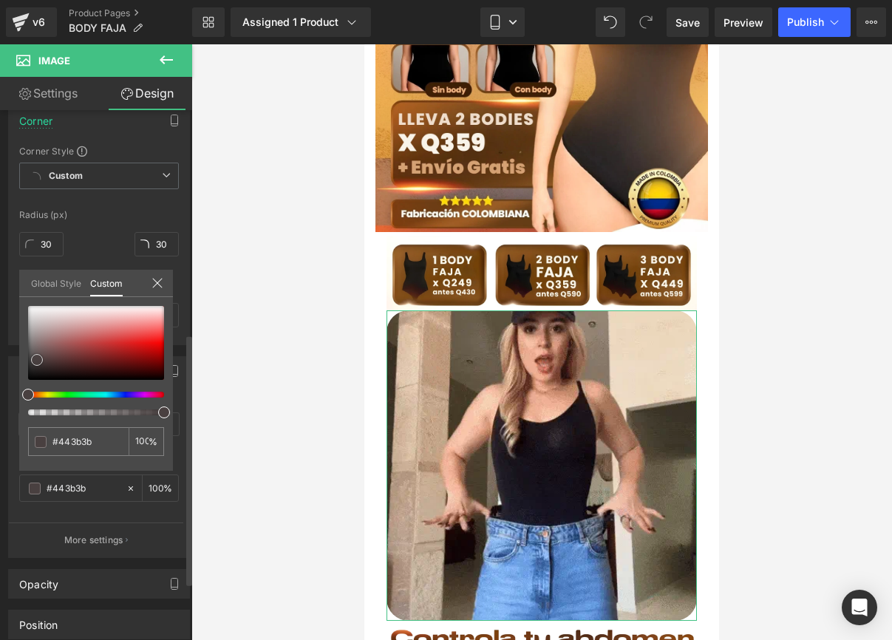
type input "#494040"
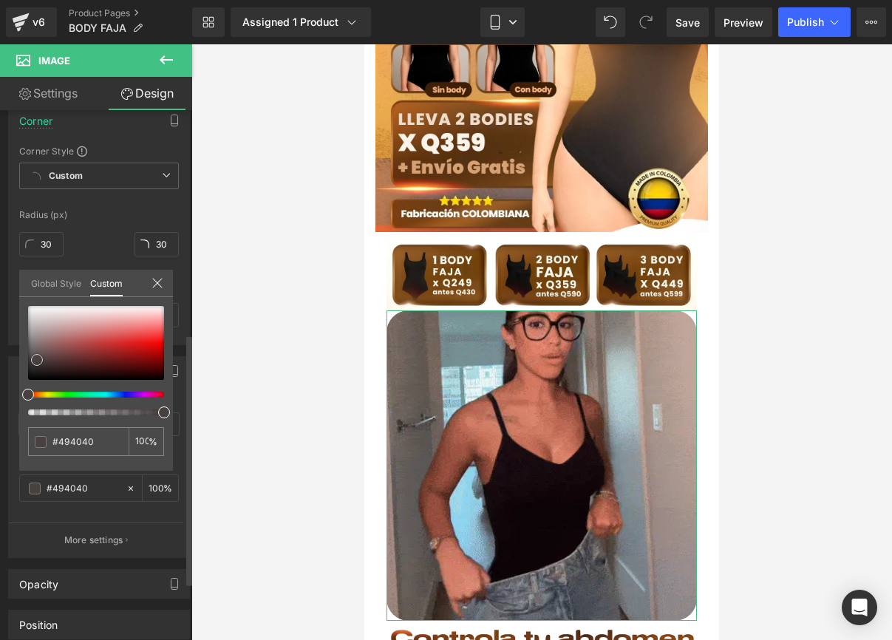
type input "#4f4444"
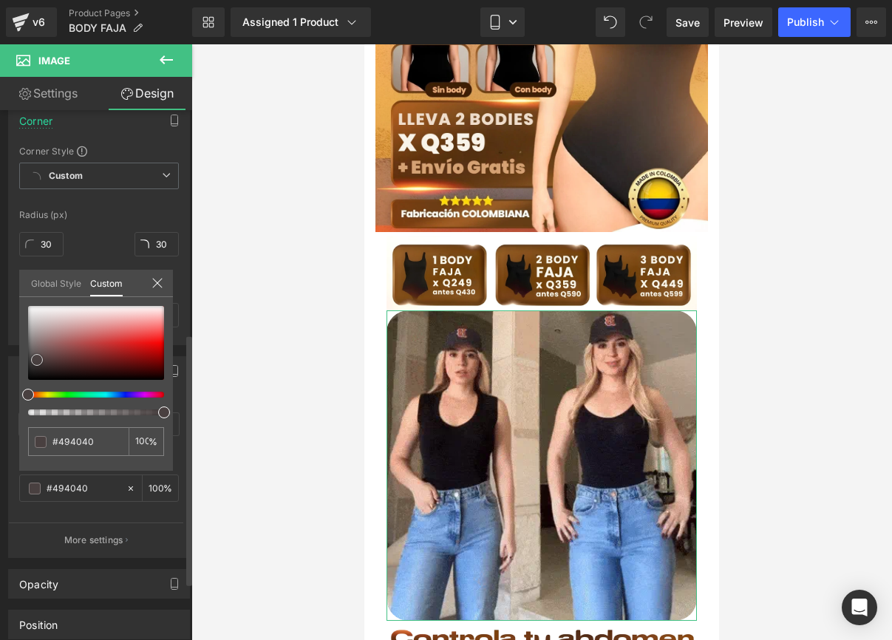
type input "#4f4444"
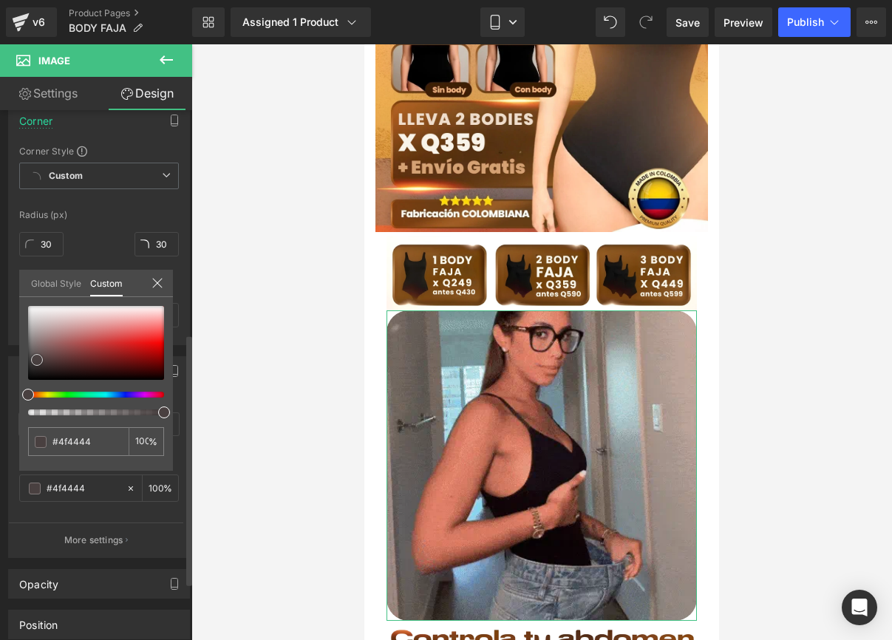
type input "#625555"
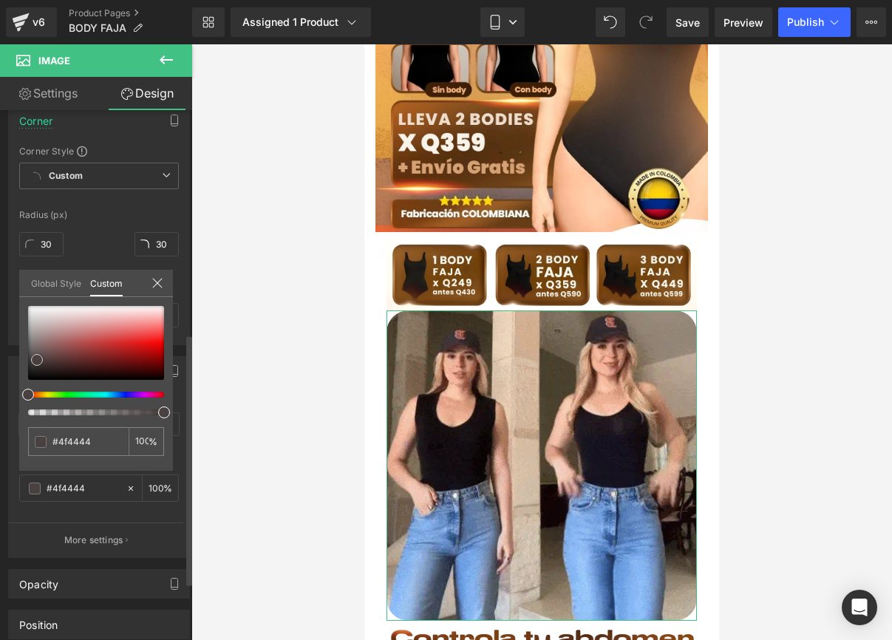
type input "#625555"
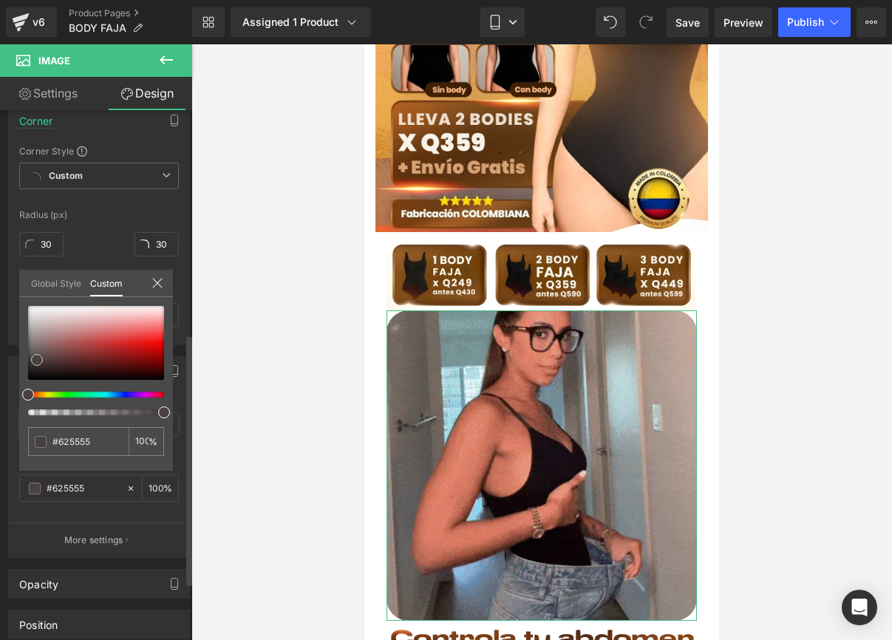
type input "#675a5a"
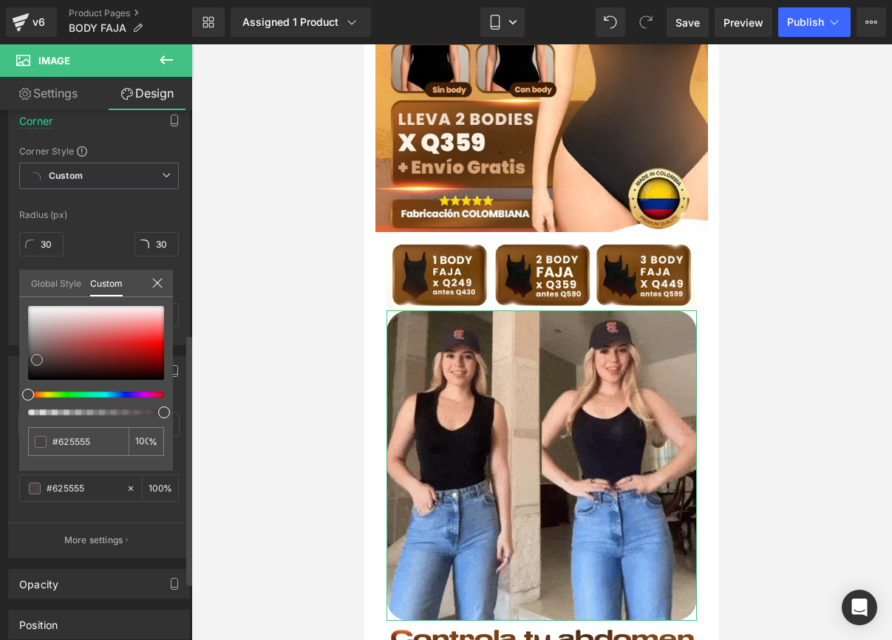
type input "#675a5a"
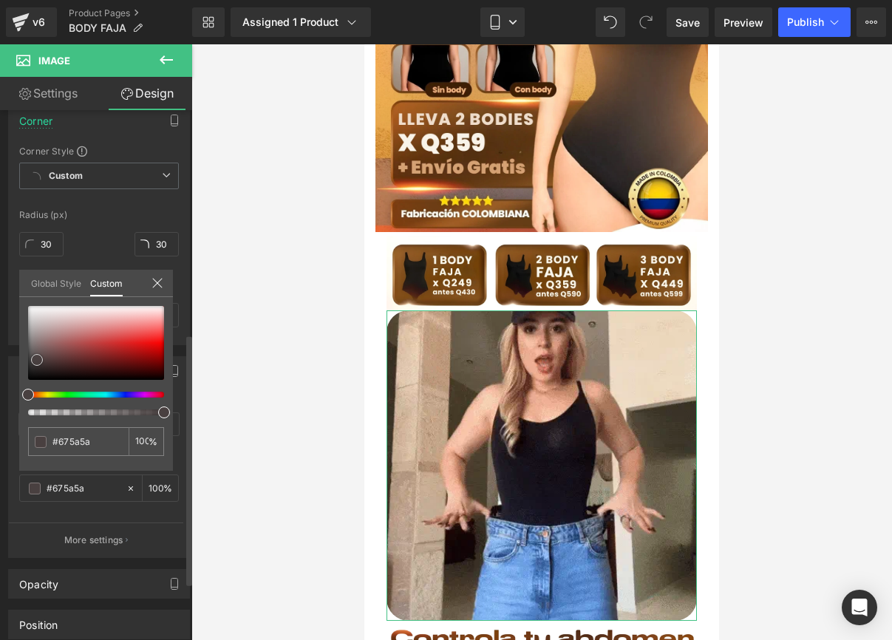
type input "#756565"
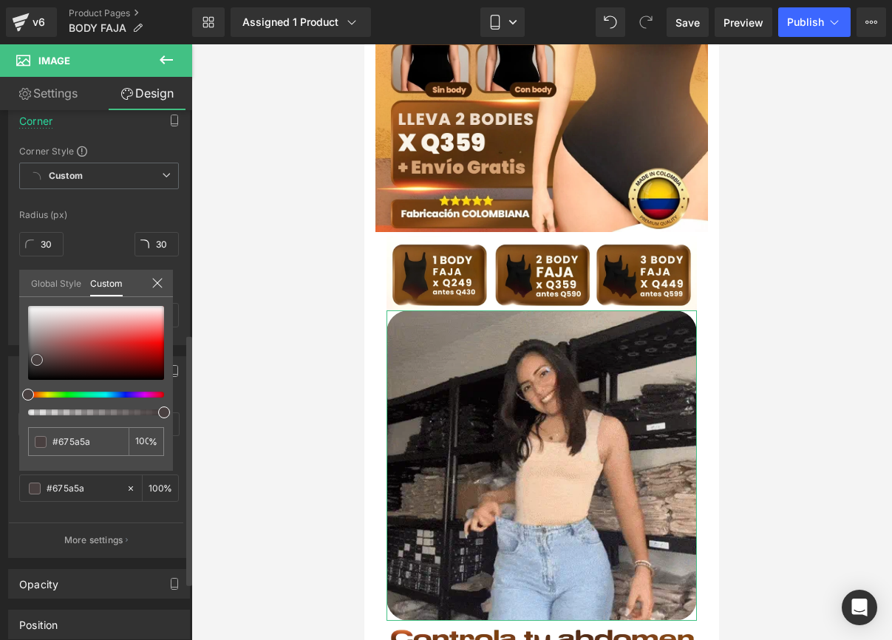
type input "#756565"
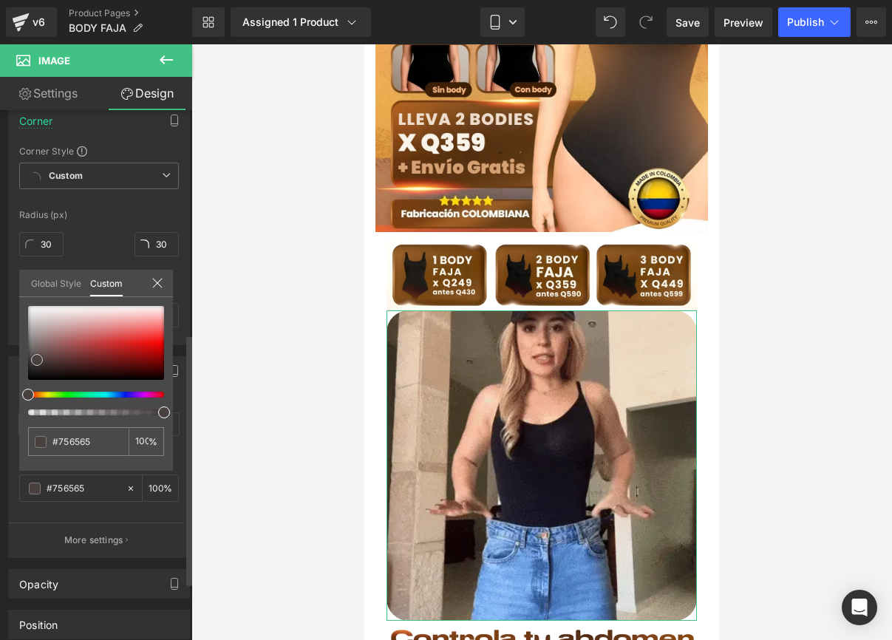
type input "#7b6969"
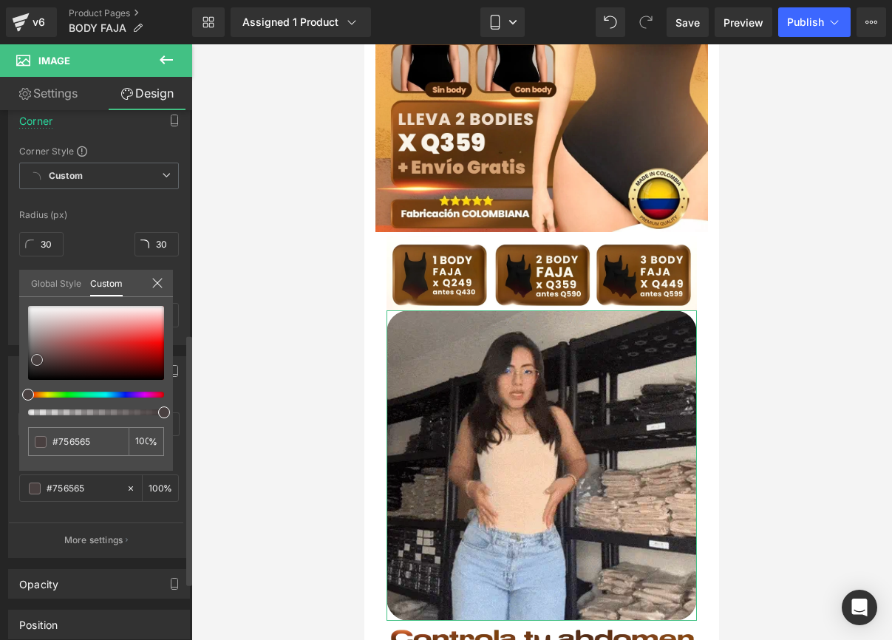
type input "#7b6969"
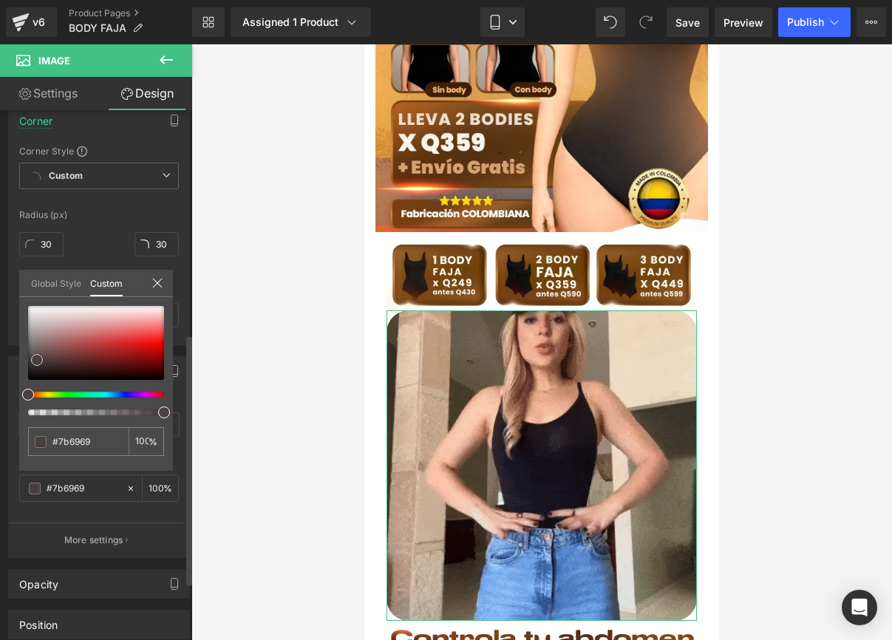
type input "#856f6f"
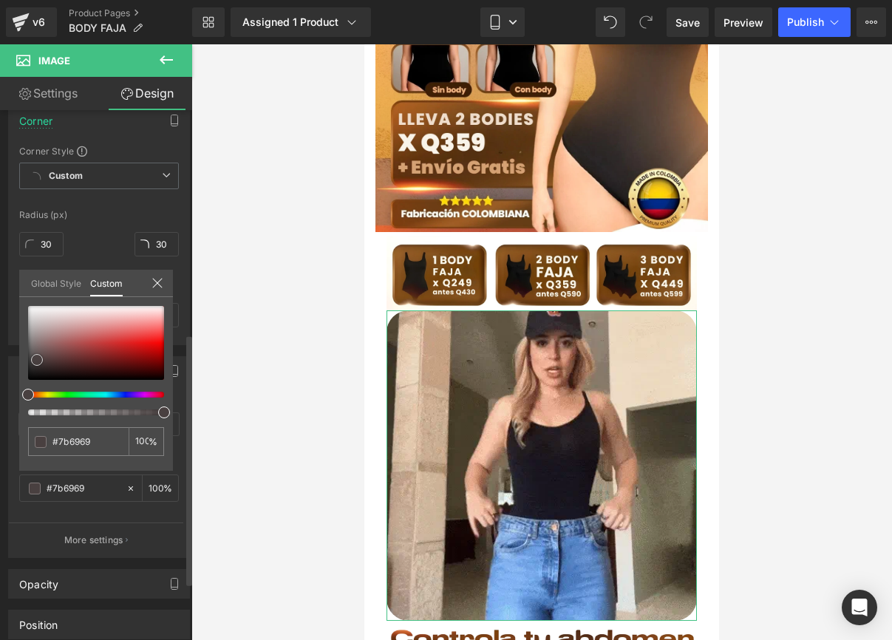
type input "#856f6f"
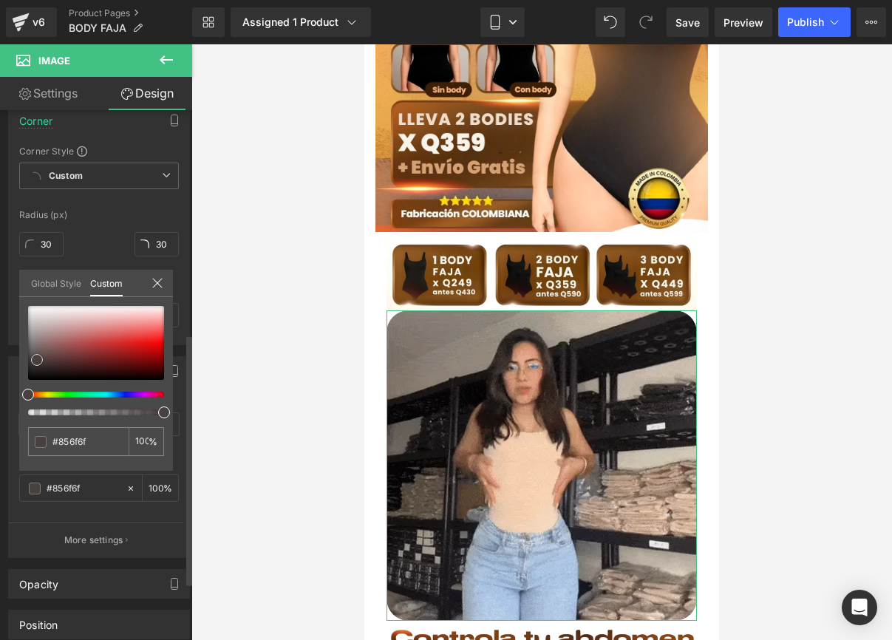
type input "#866e6e"
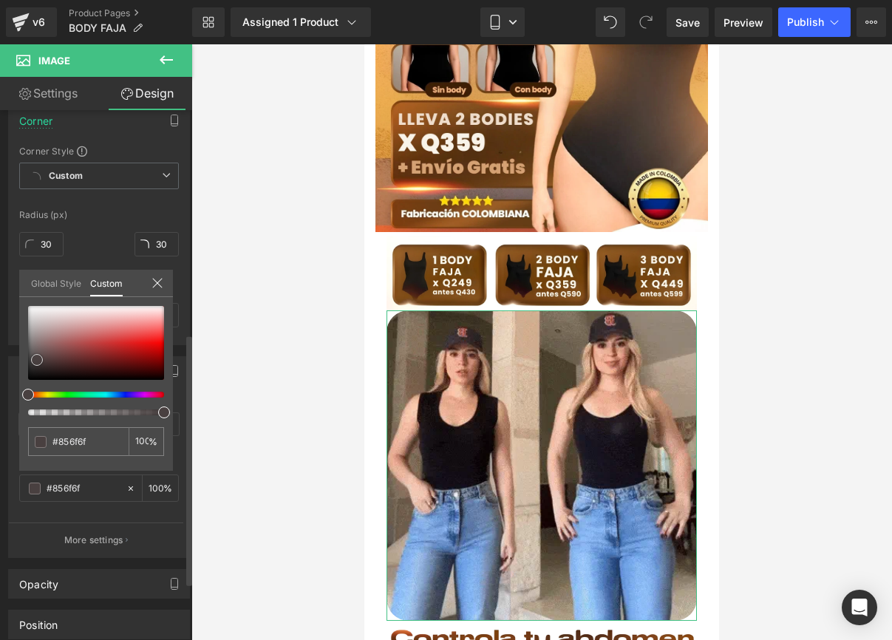
type input "#866e6e"
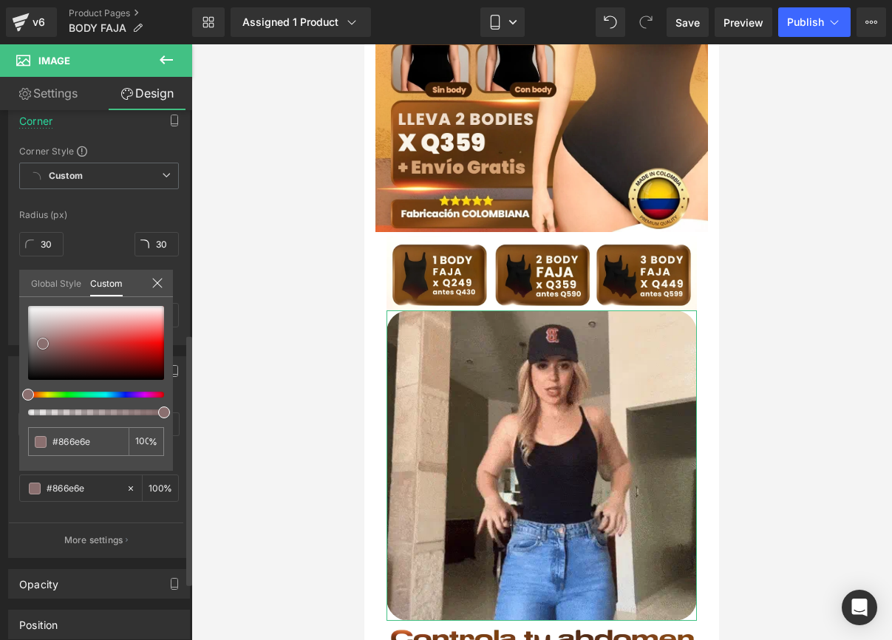
type input "#8b6d6d"
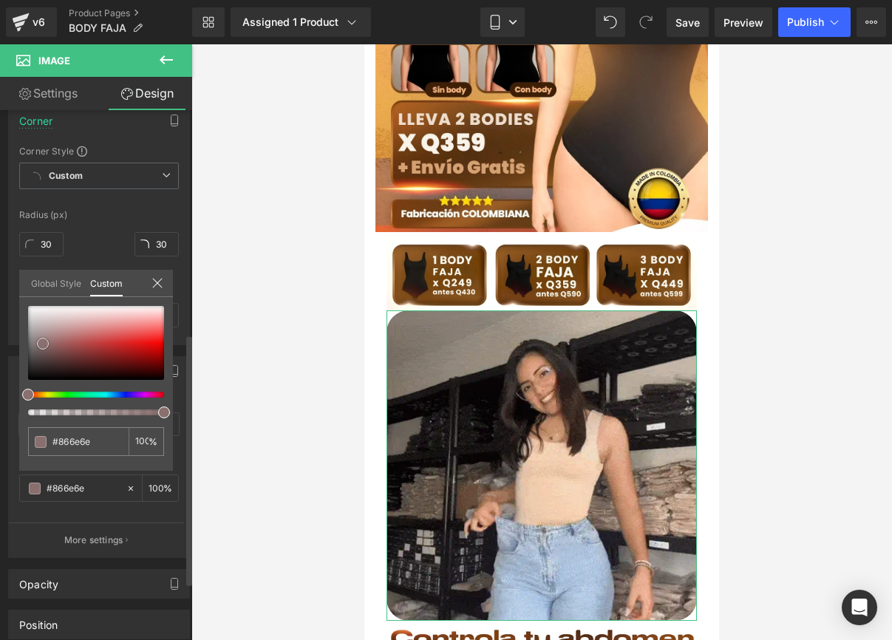
type input "#8b6d6d"
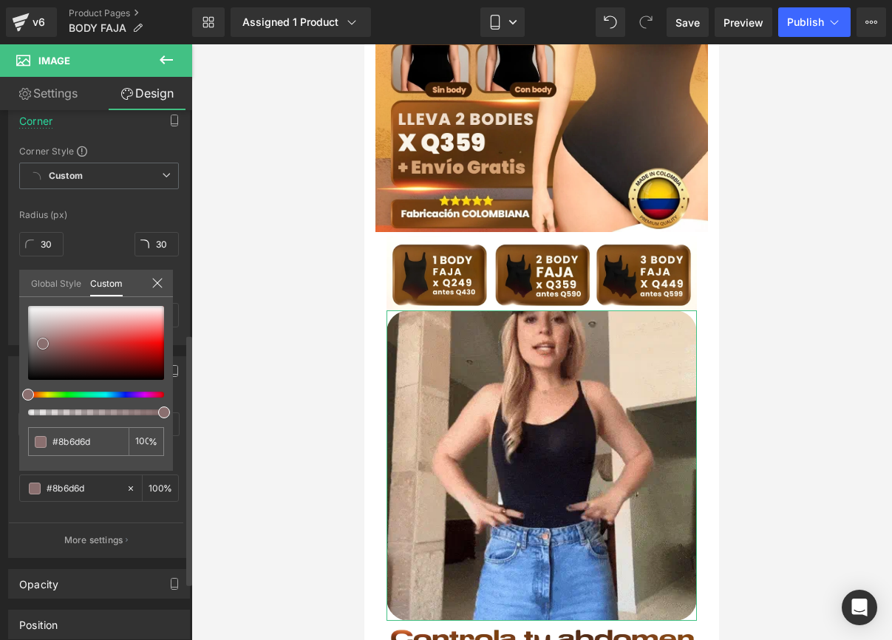
type input "#8d6c6c"
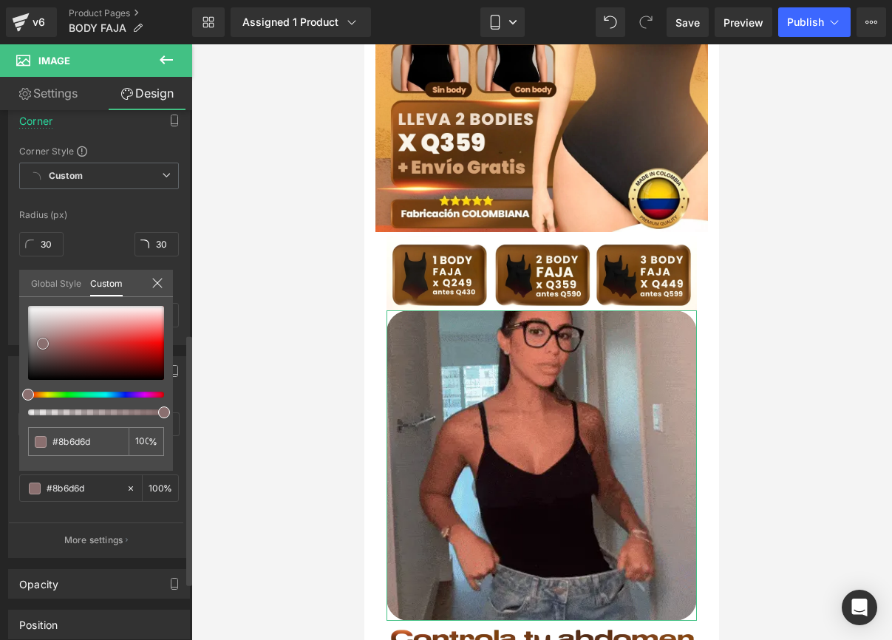
type input "#8d6c6c"
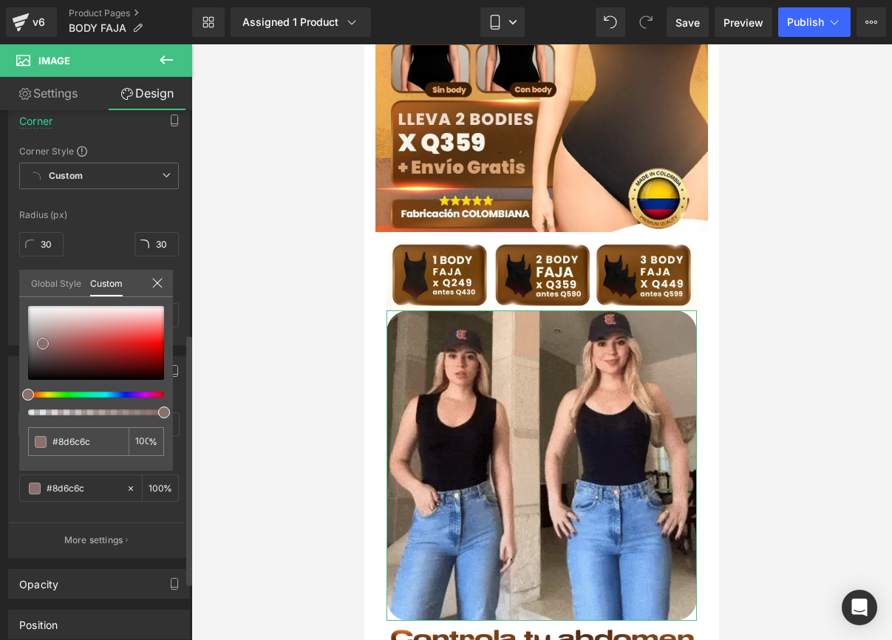
type input "#986161"
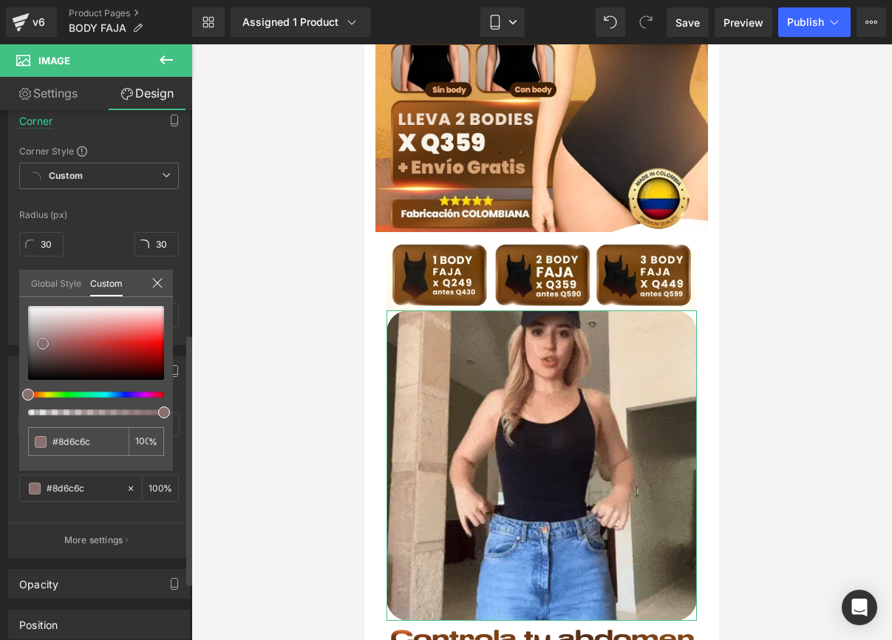
type input "#986161"
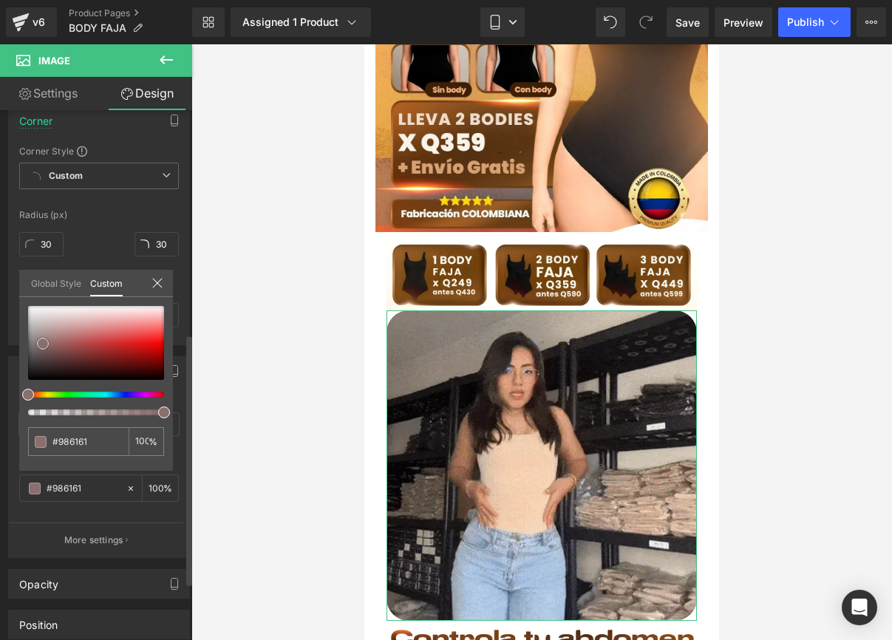
type input "#a45454"
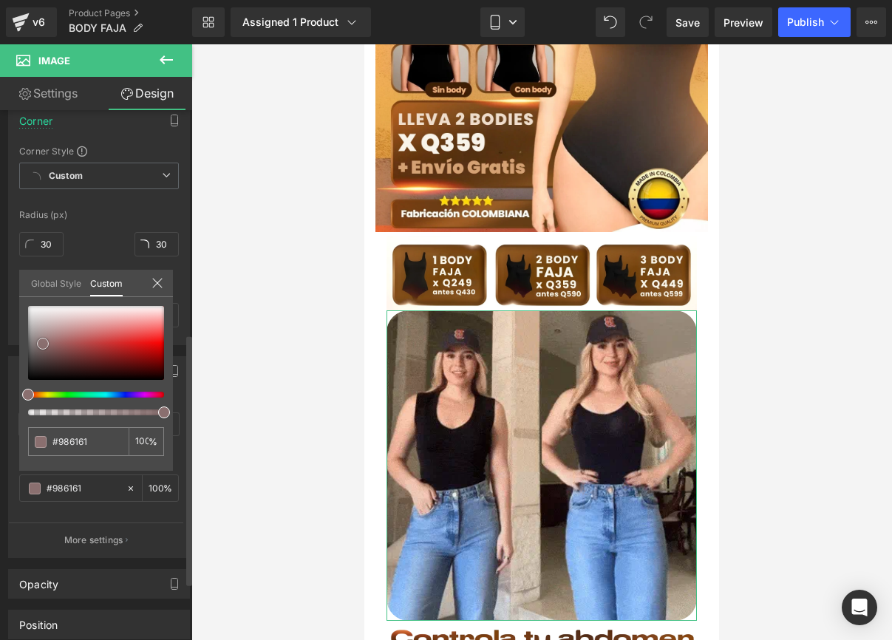
type input "#a45454"
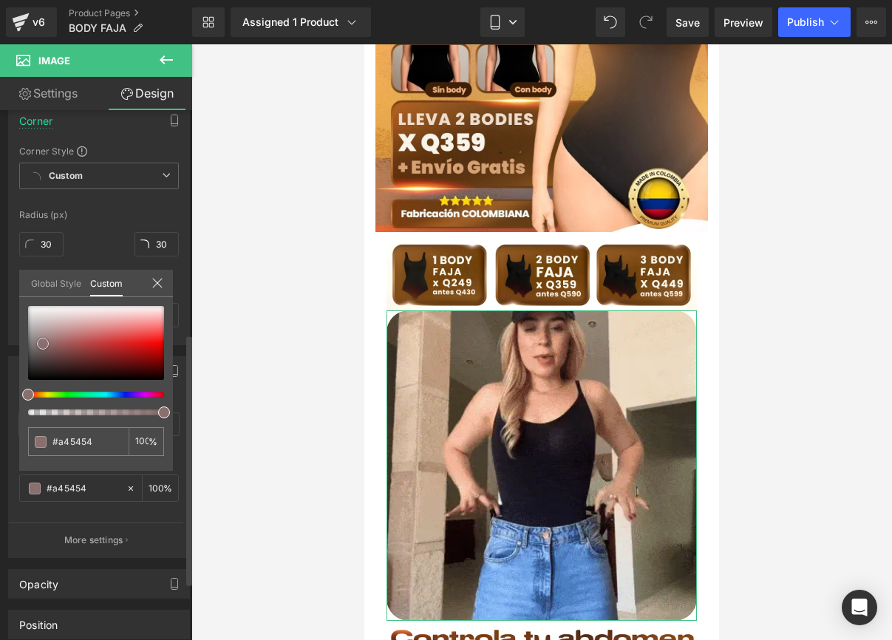
type input "#aa4040"
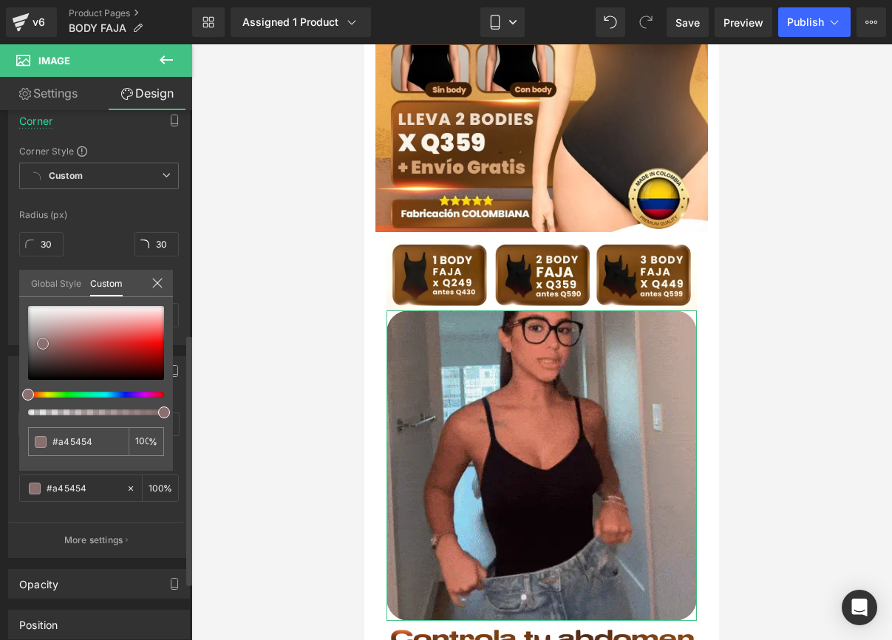
type input "#aa4040"
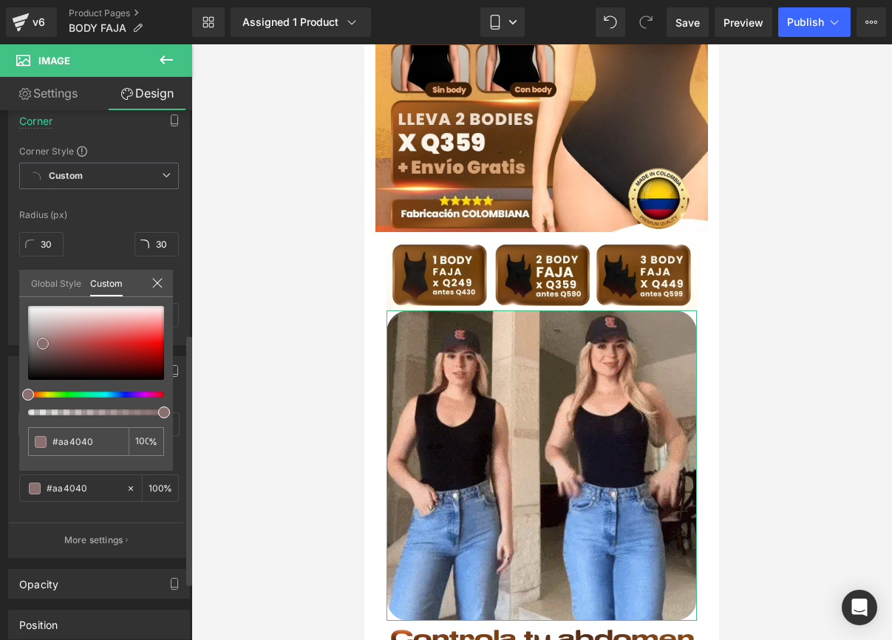
type input "#ae3b3b"
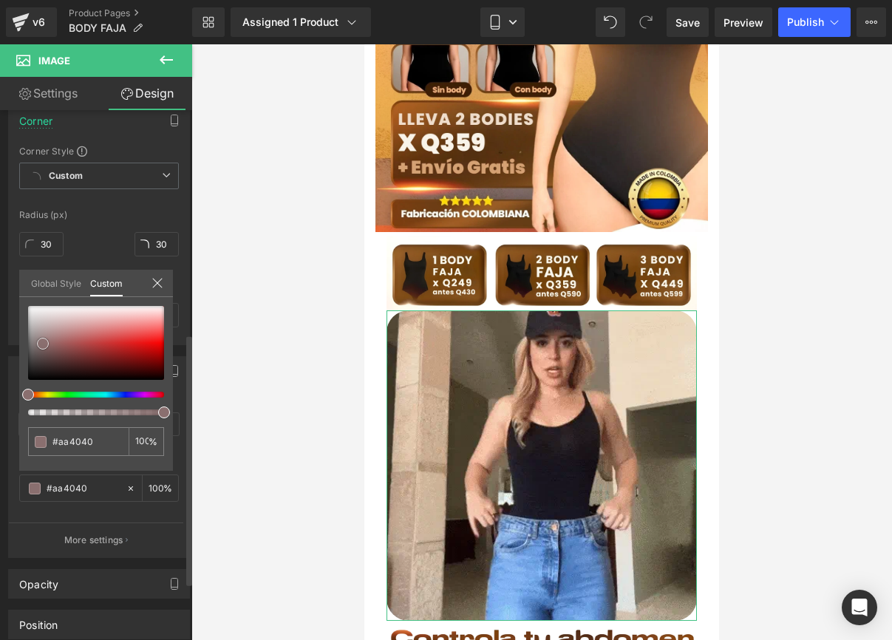
type input "#ae3b3b"
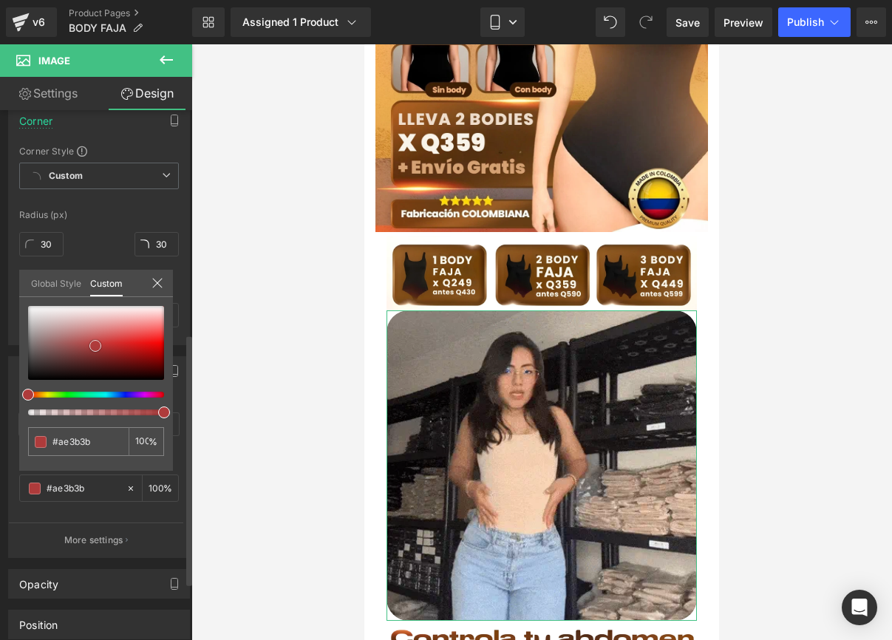
drag, startPoint x: 27, startPoint y: 364, endPoint x: 95, endPoint y: 345, distance: 70.0
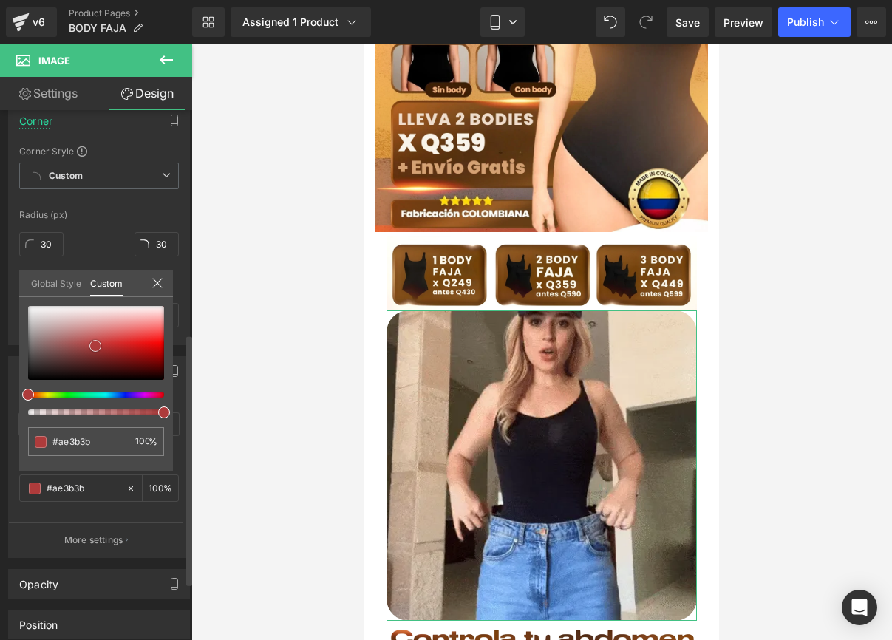
click at [95, 345] on span at bounding box center [95, 346] width 12 height 12
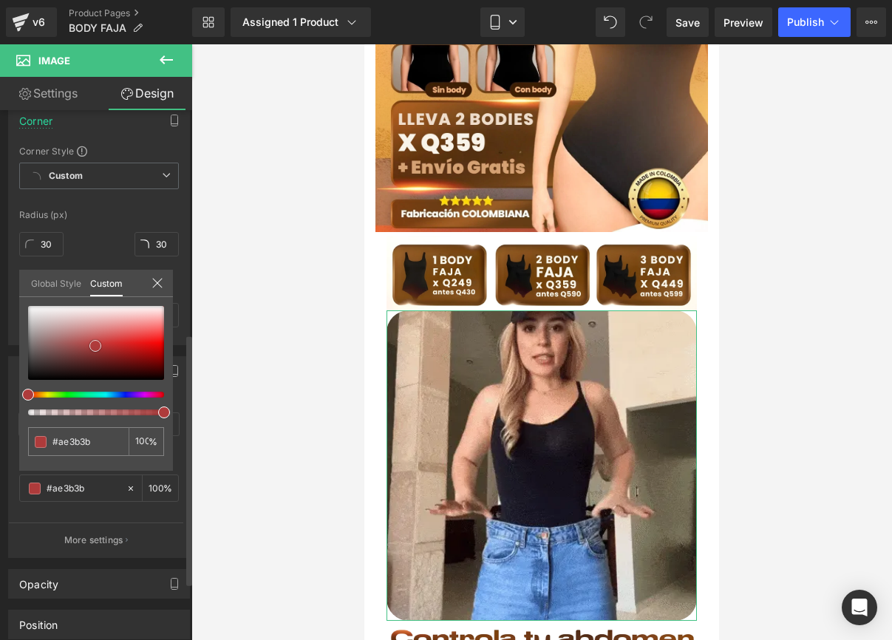
type input "#af4545"
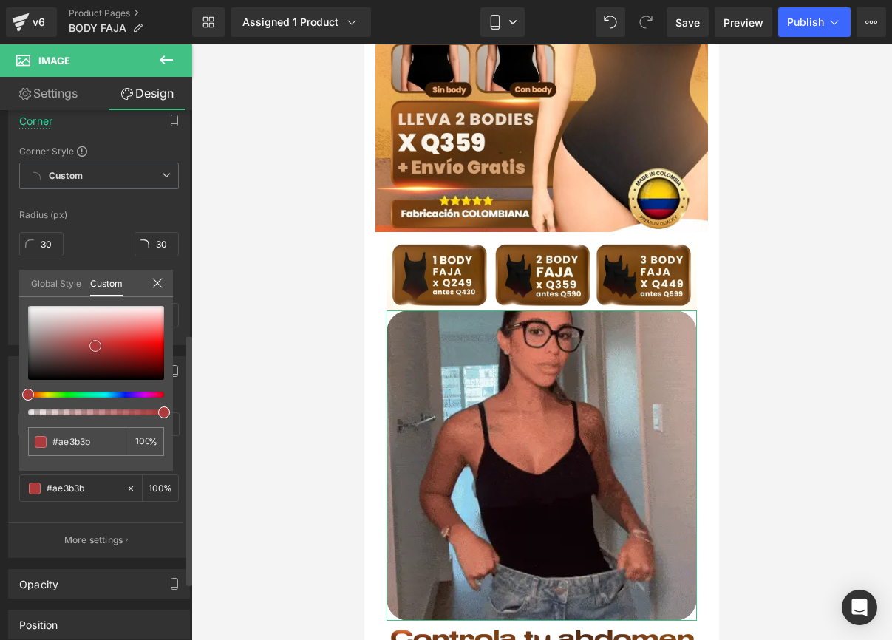
type input "#af4545"
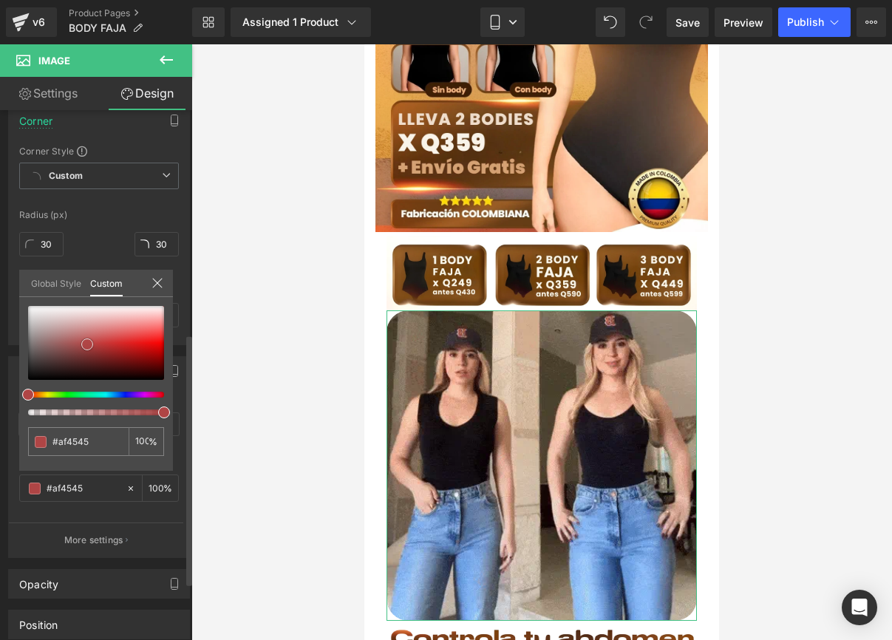
type input "#915353"
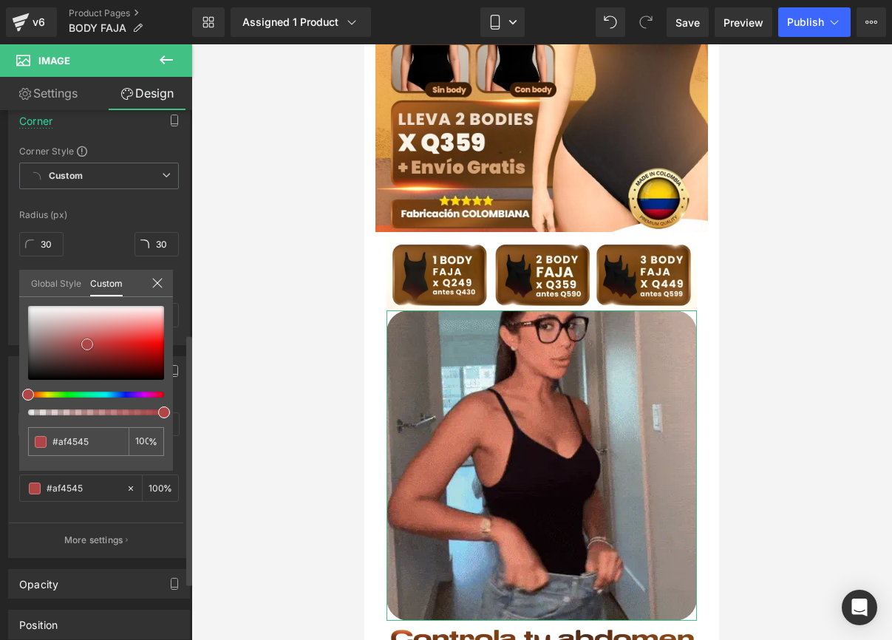
type input "#915353"
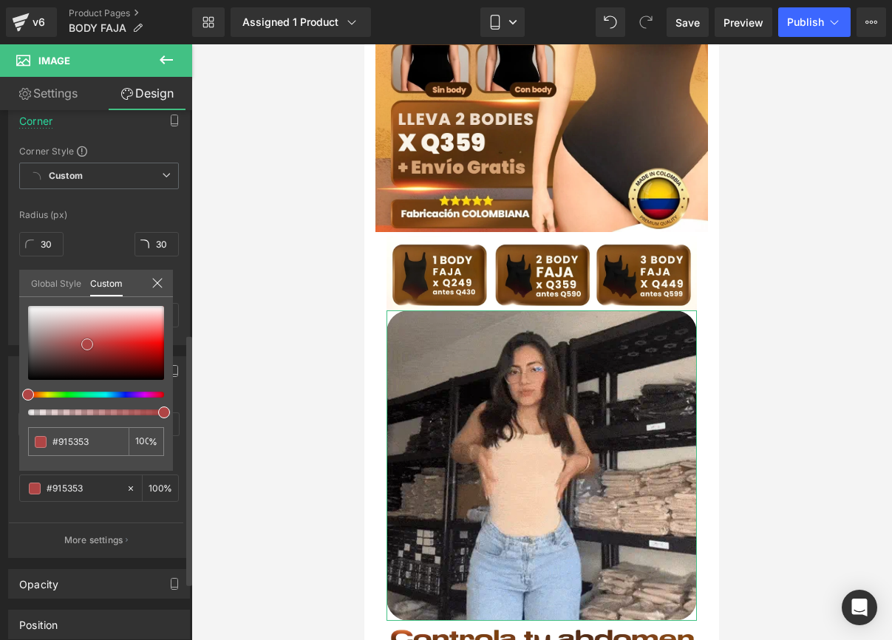
type input "#6d5959"
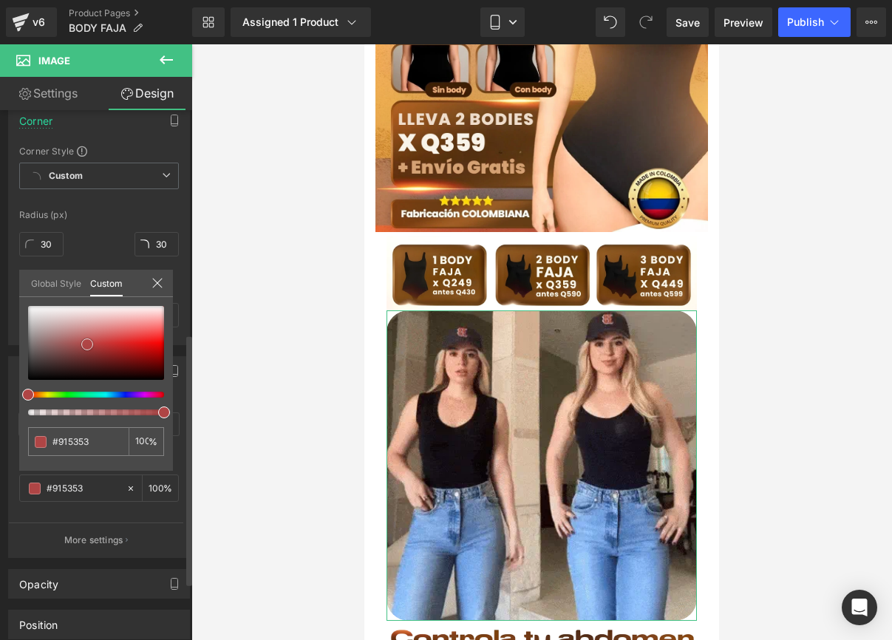
type input "#6d5959"
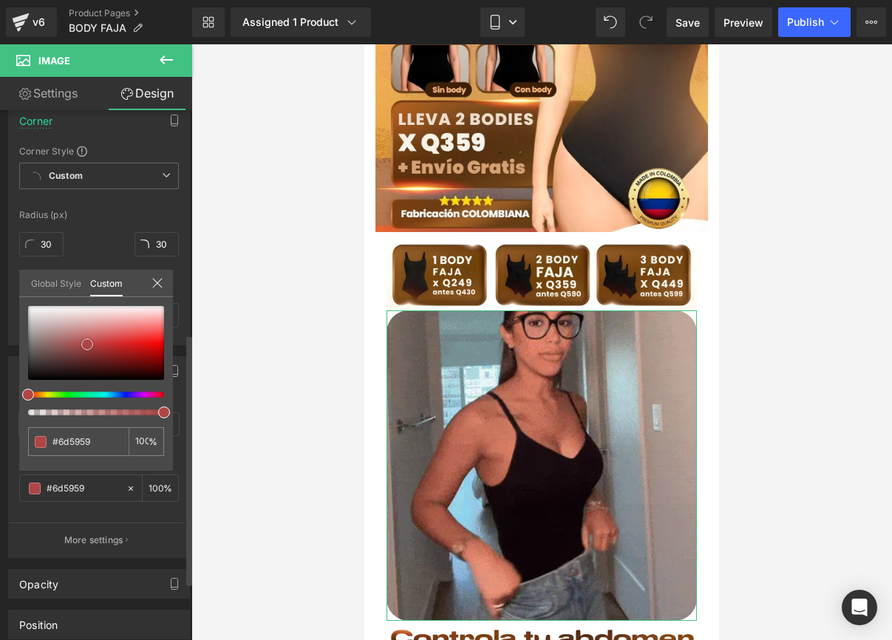
type input "#5f5858"
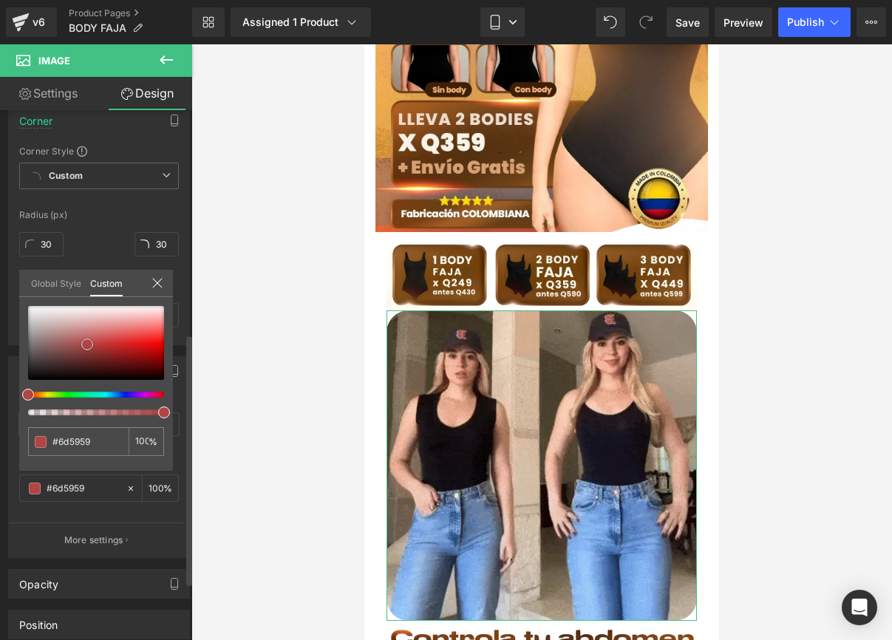
type input "#5f5858"
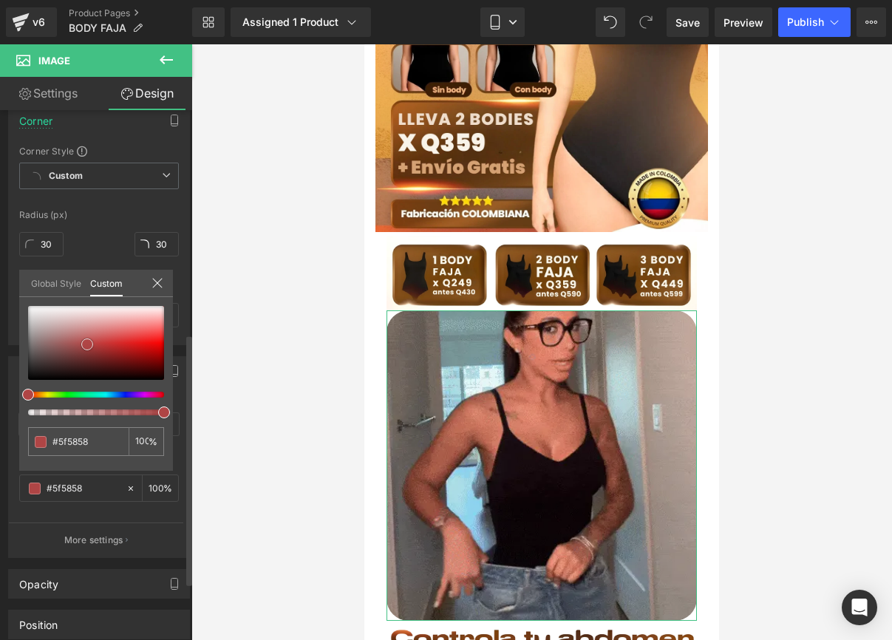
type input "#5c5555"
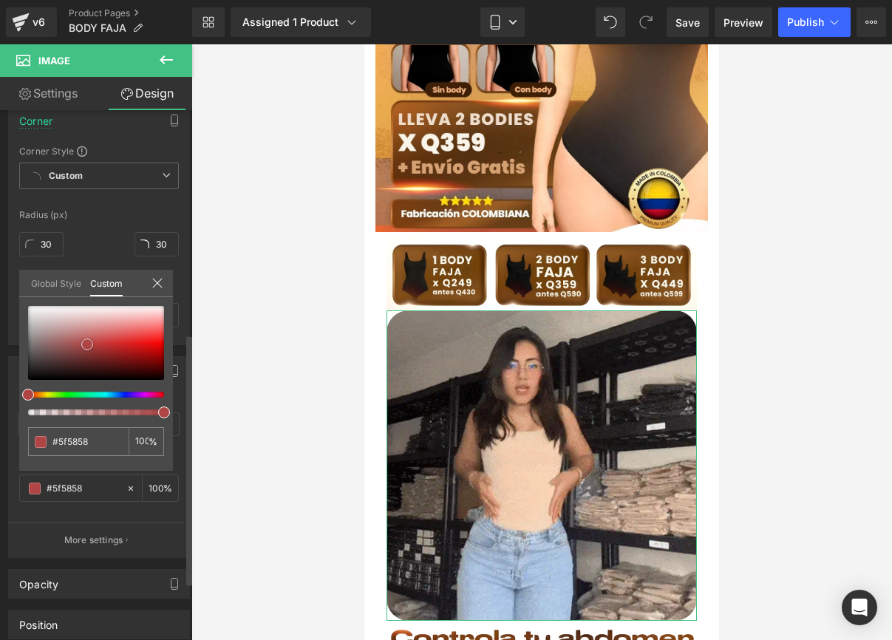
type input "#5c5555"
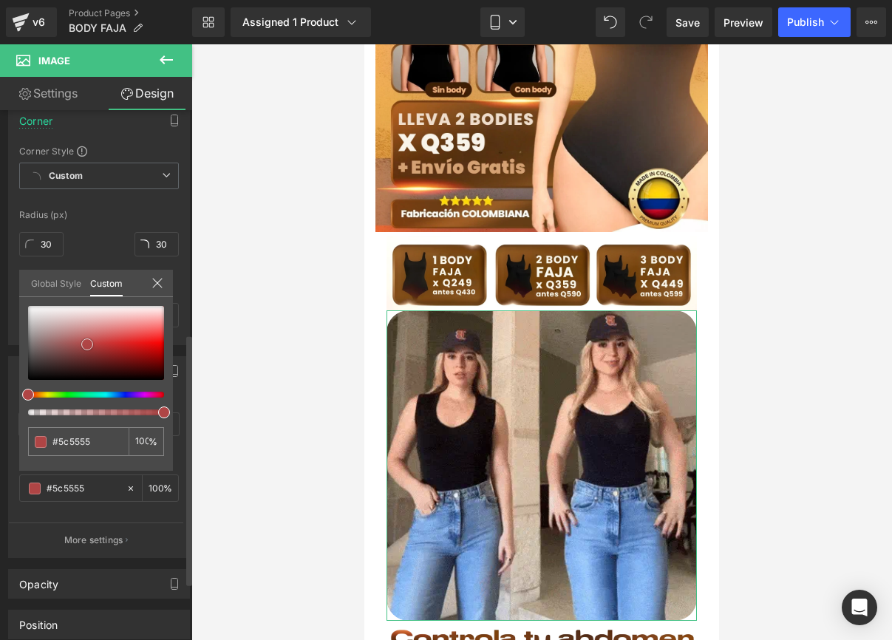
type input "#5a5353"
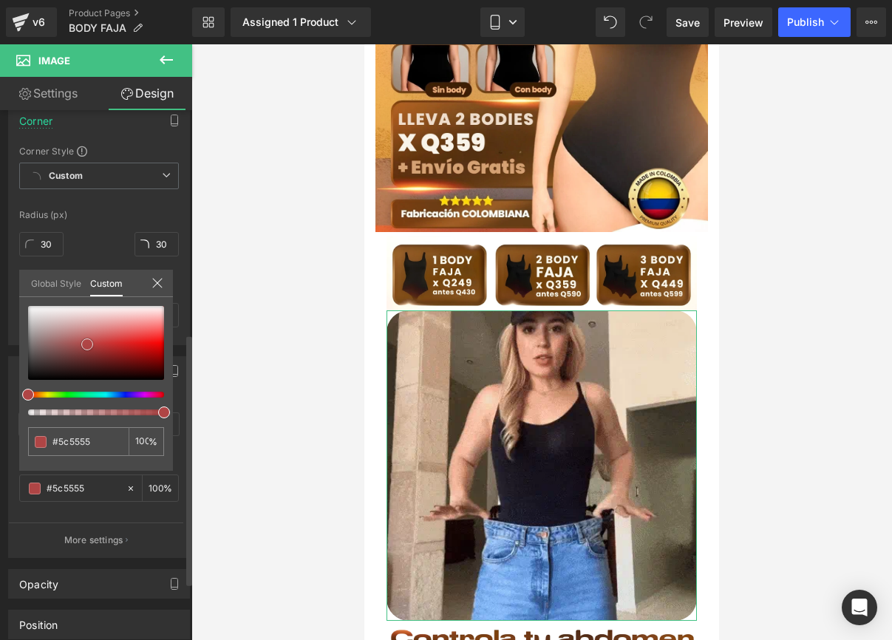
type input "#5a5353"
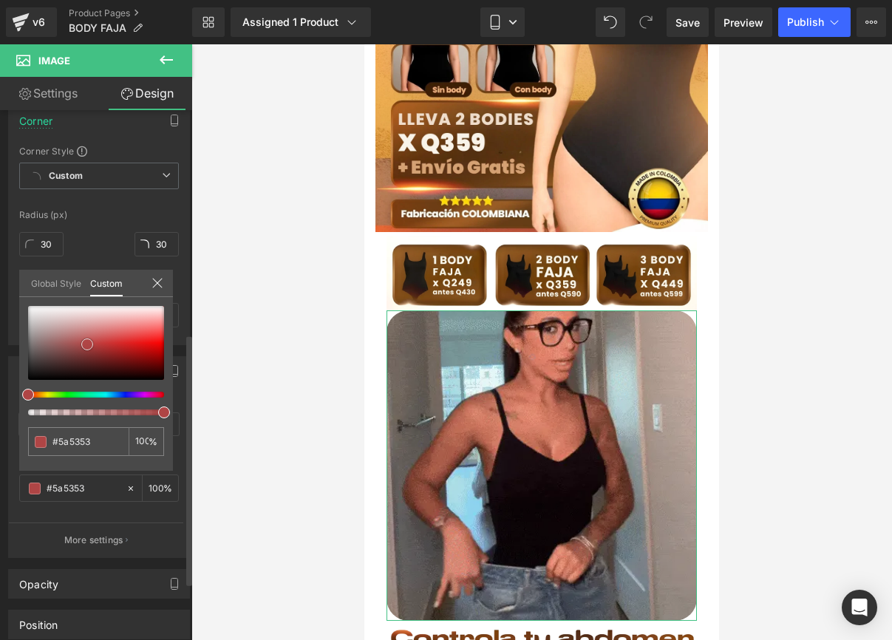
type input "#565151"
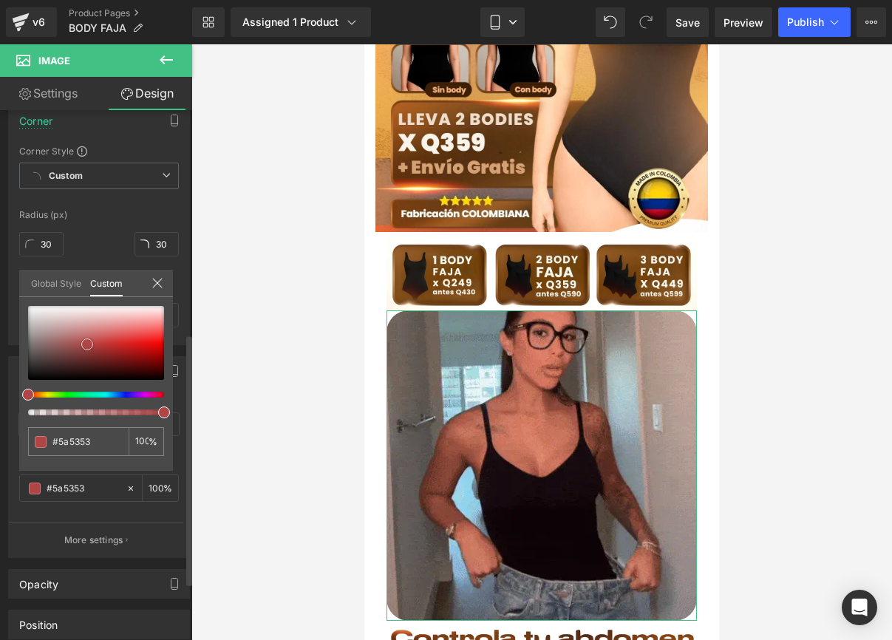
type input "#565151"
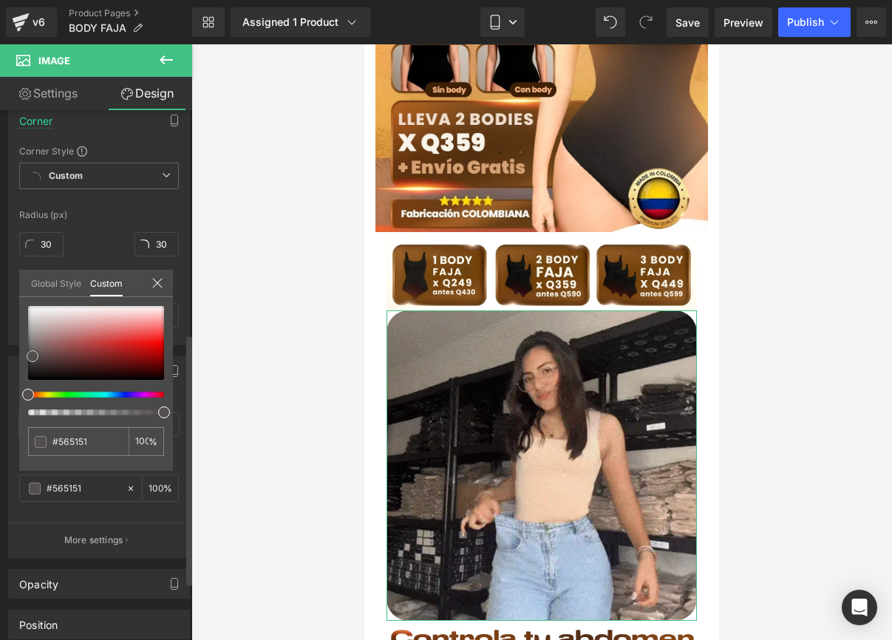
type input "#514c4c"
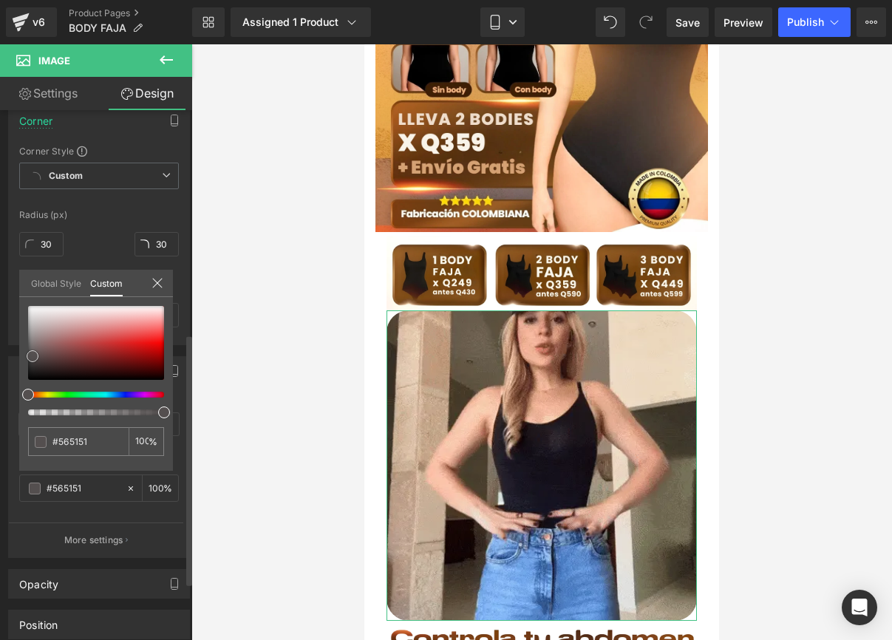
type input "#514c4c"
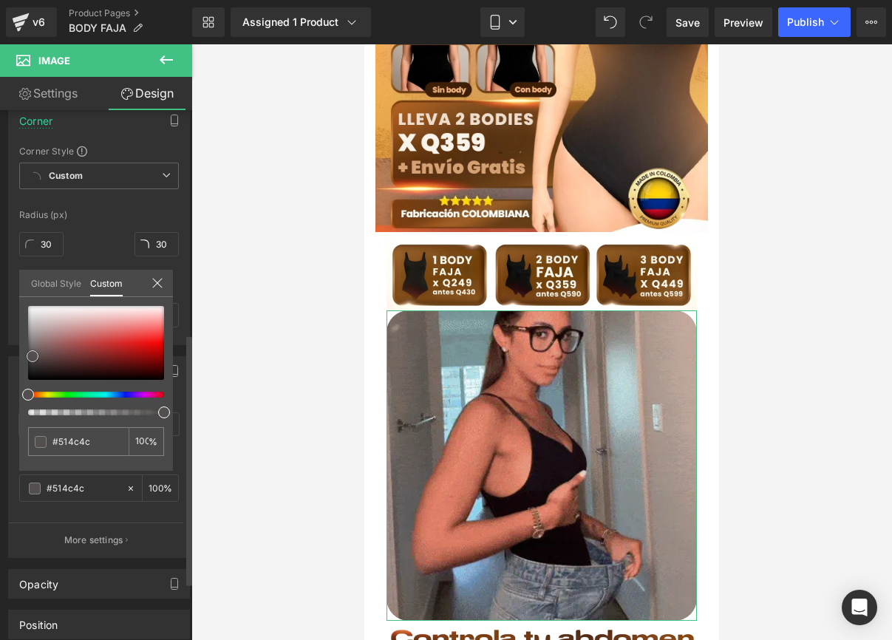
type input "#4c4747"
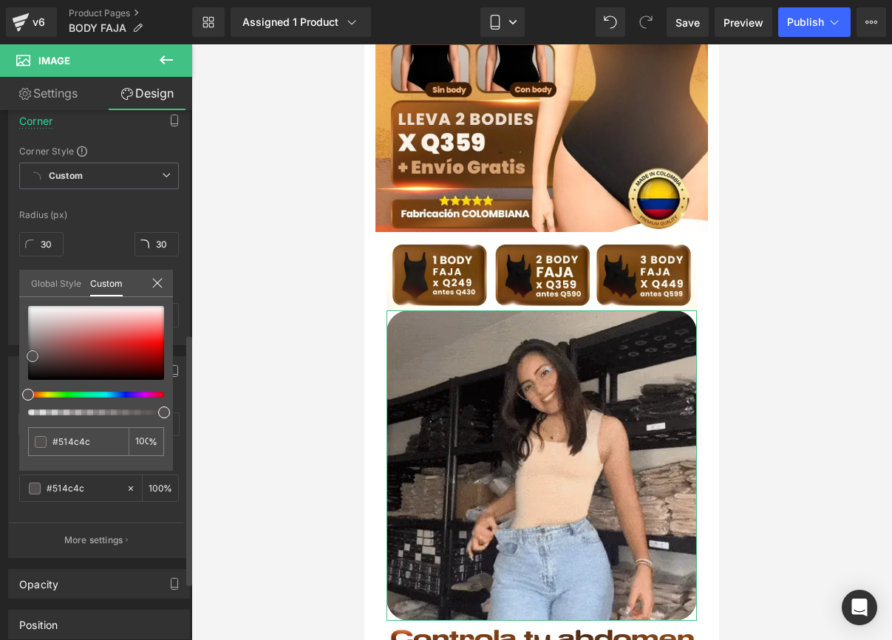
type input "#4c4747"
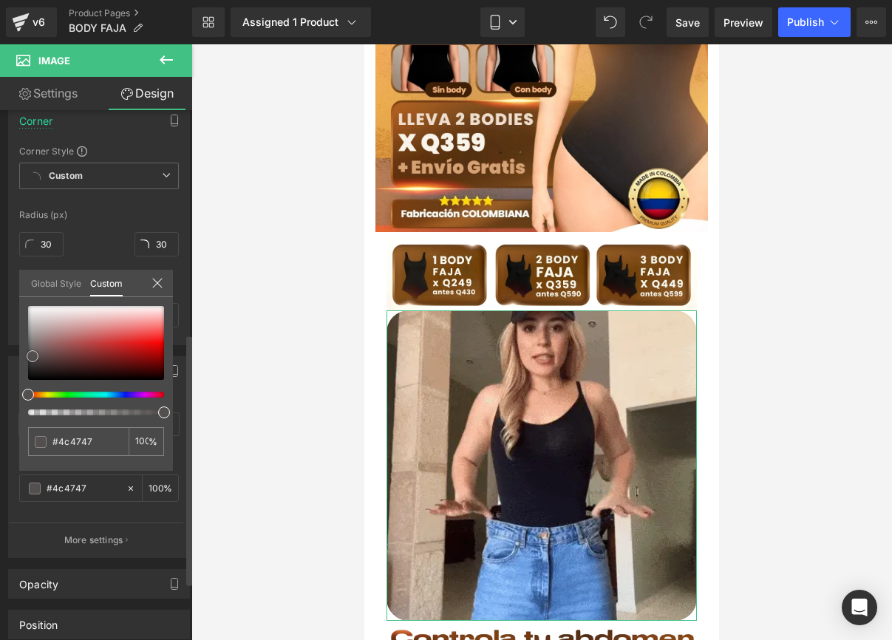
type input "#484646"
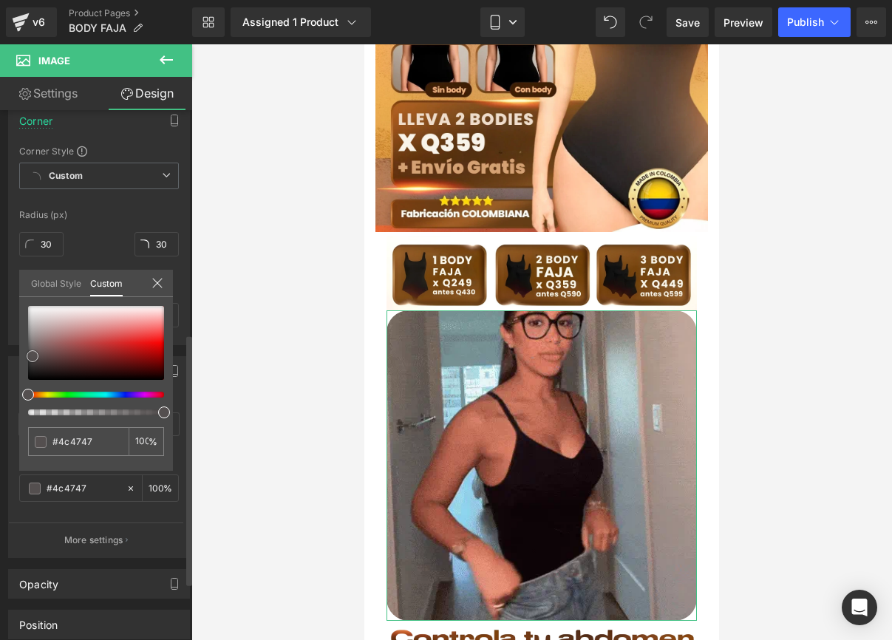
type input "#484646"
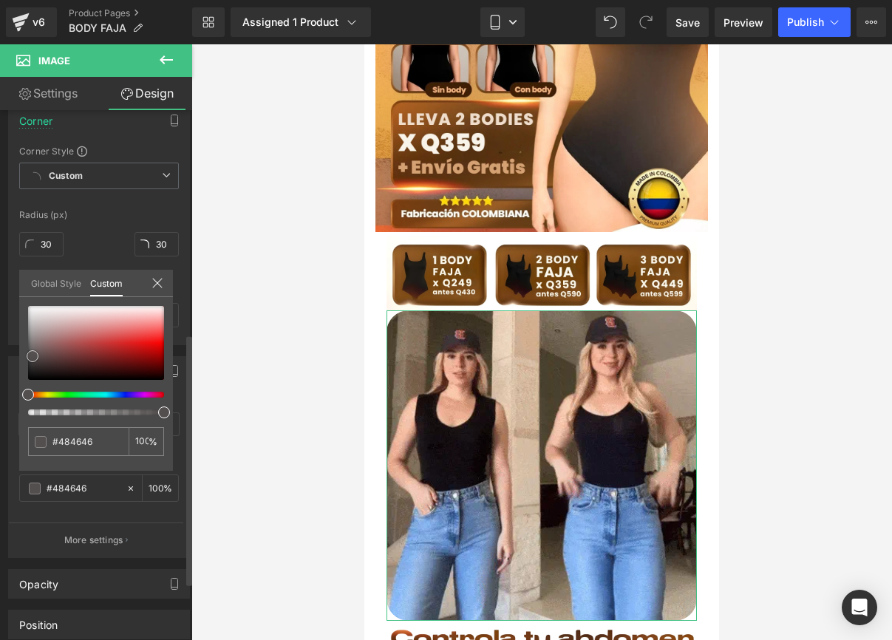
type input "#424141"
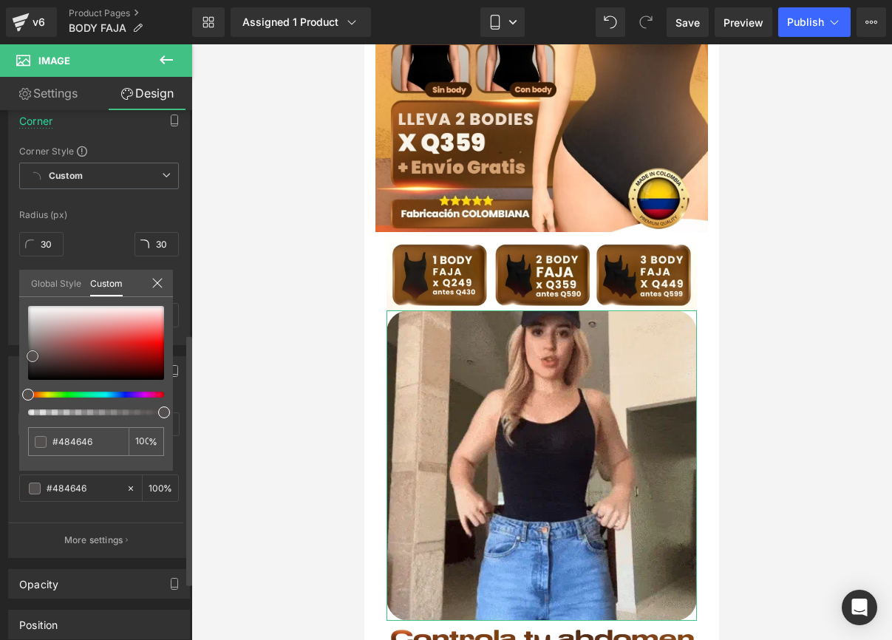
type input "#424141"
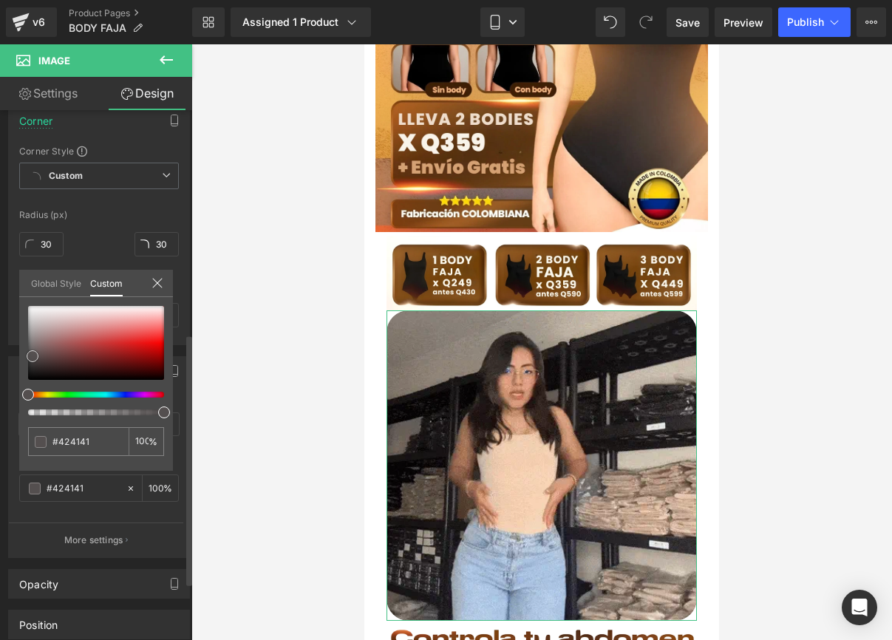
type input "#403f3f"
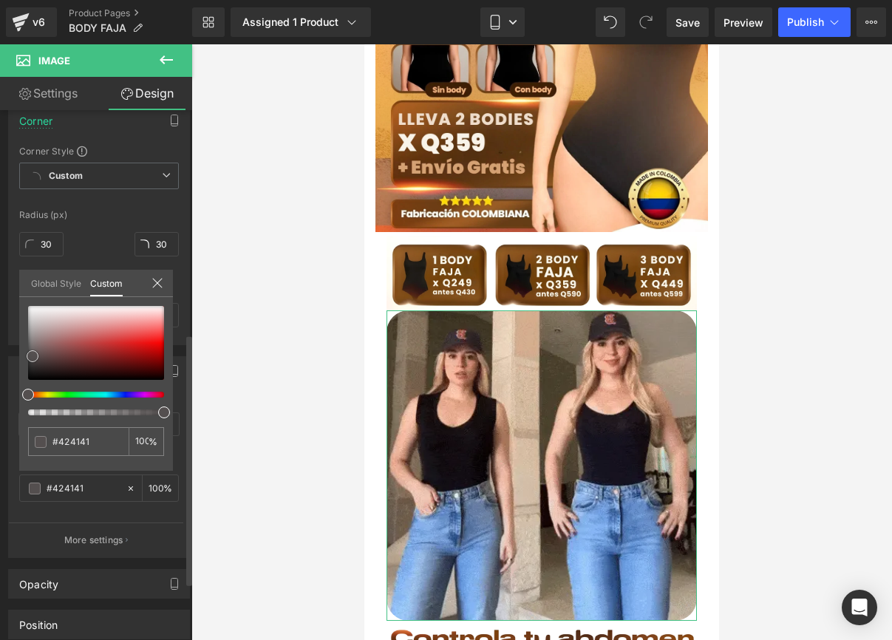
type input "#403f3f"
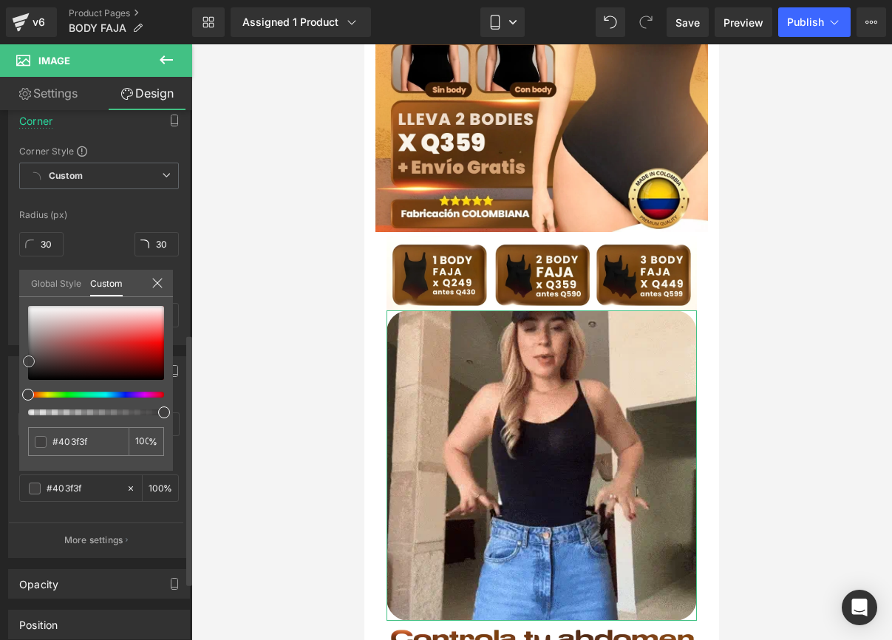
type input "#3b3a3a"
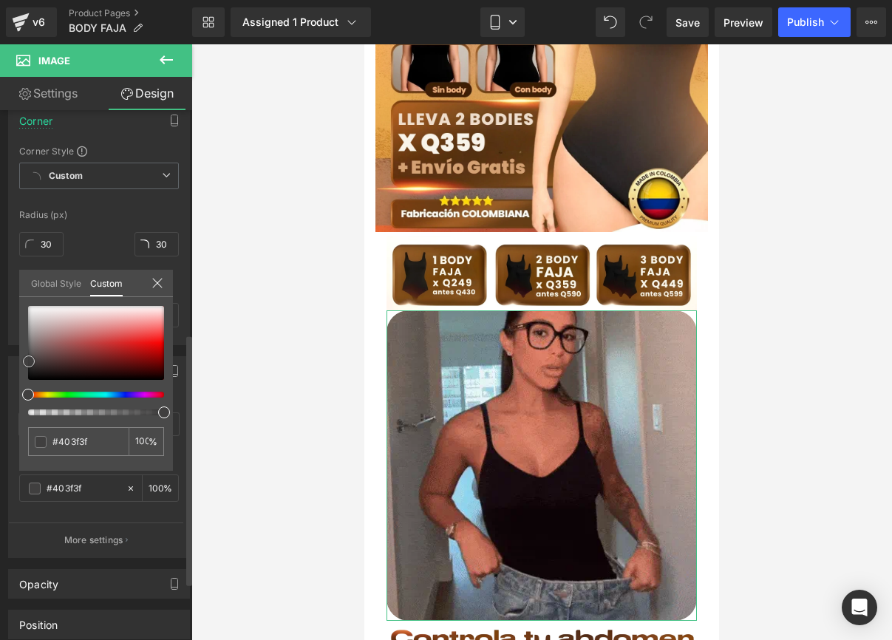
type input "#3b3a3a"
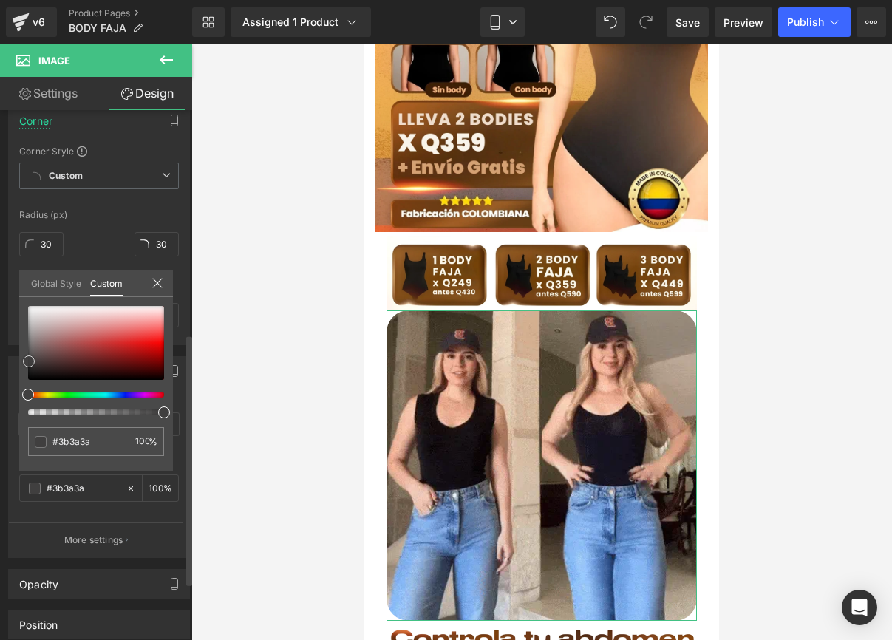
type input "#363535"
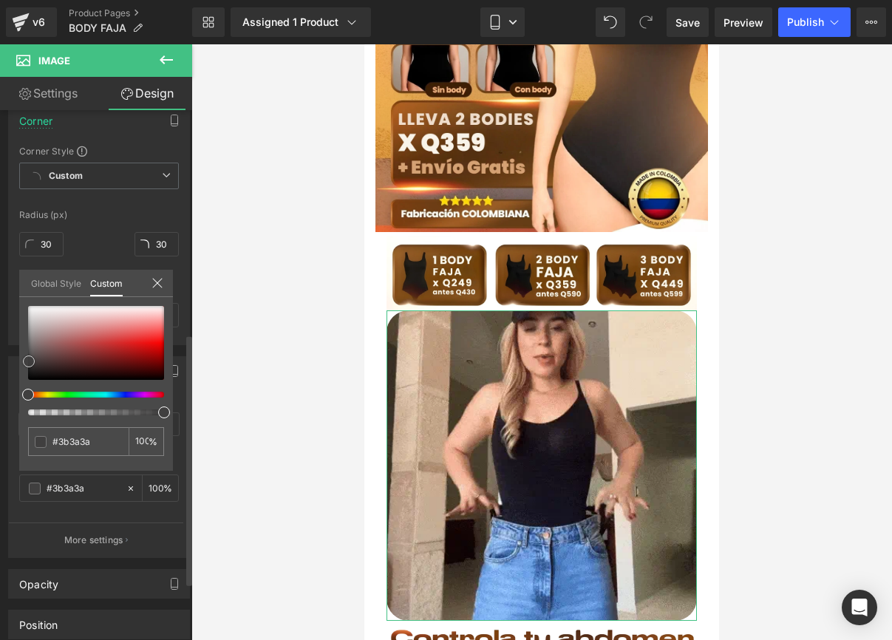
type input "#363535"
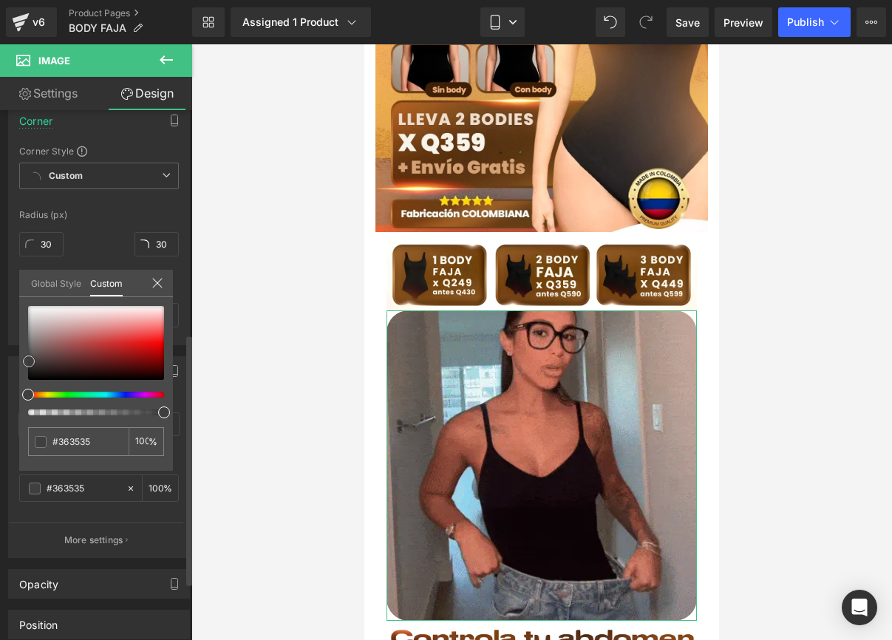
type input "#302f2f"
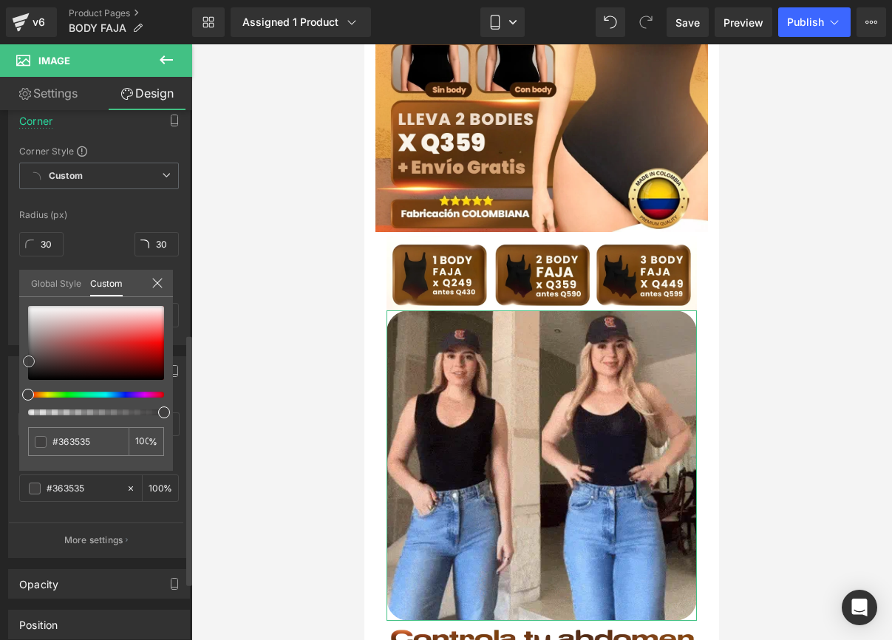
type input "#302f2f"
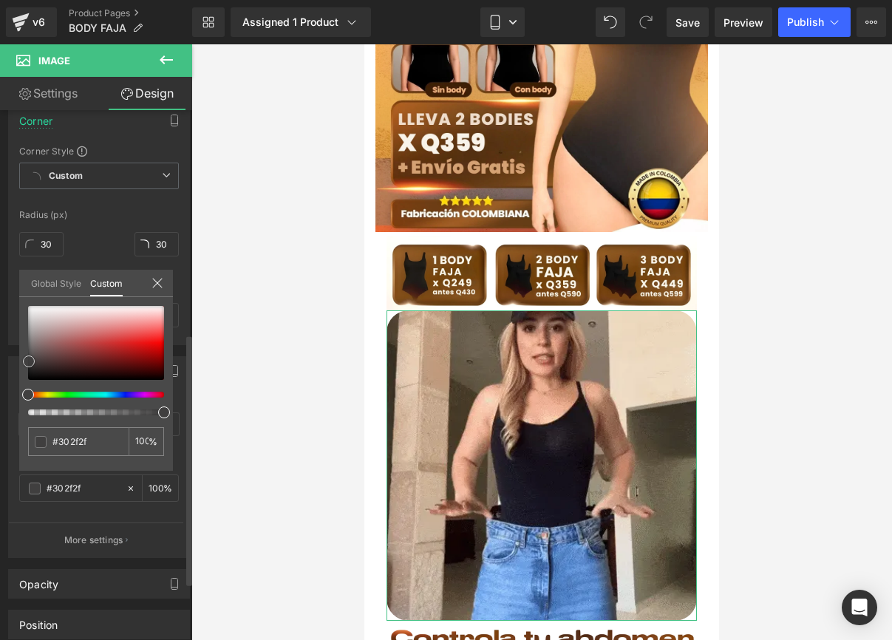
type input "#2e2d2d"
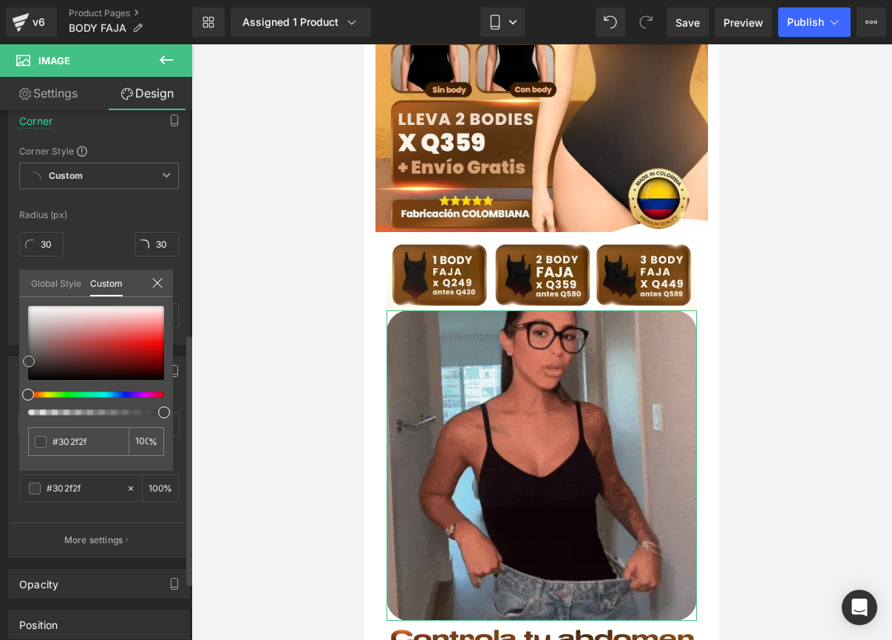
type input "#2e2d2d"
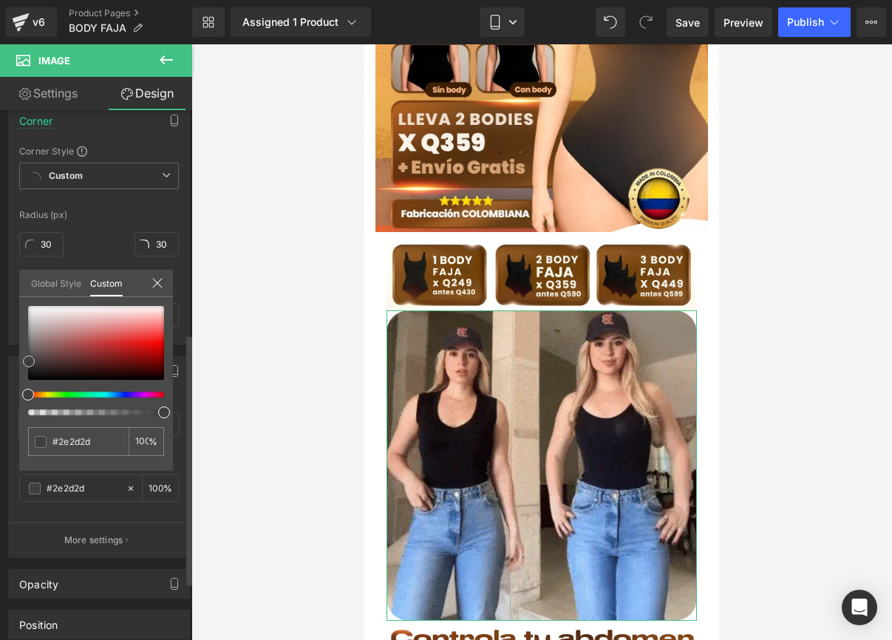
type input "#292828"
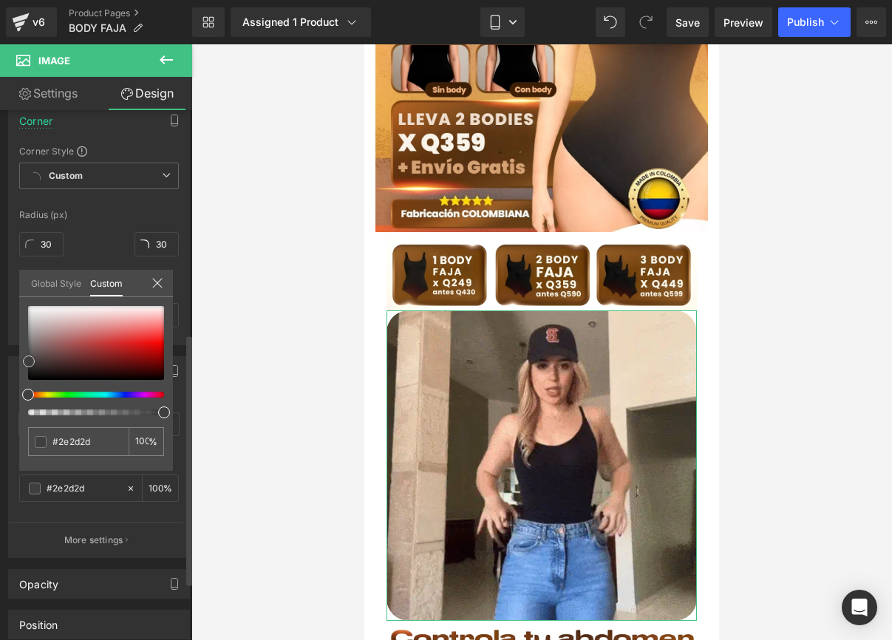
type input "#292828"
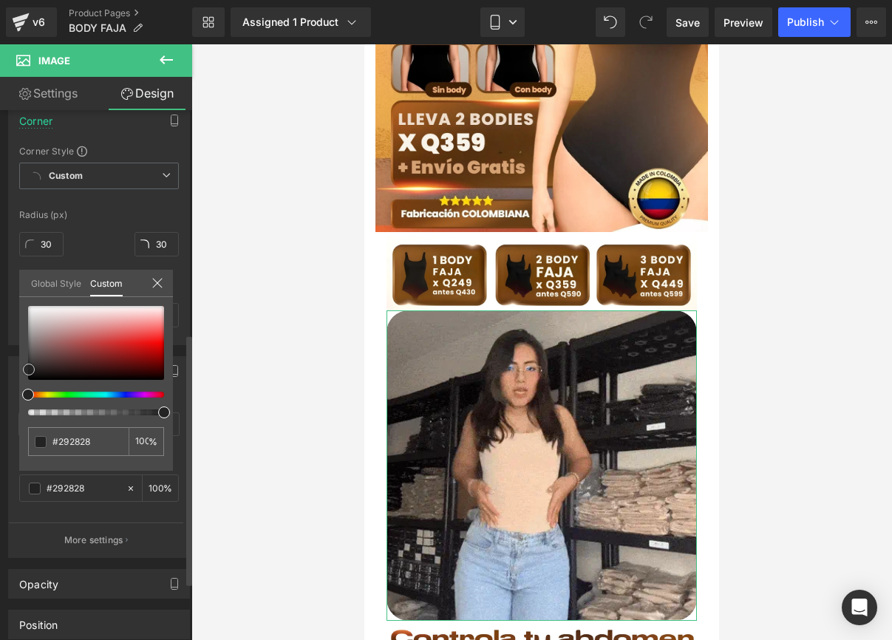
type input "#242323"
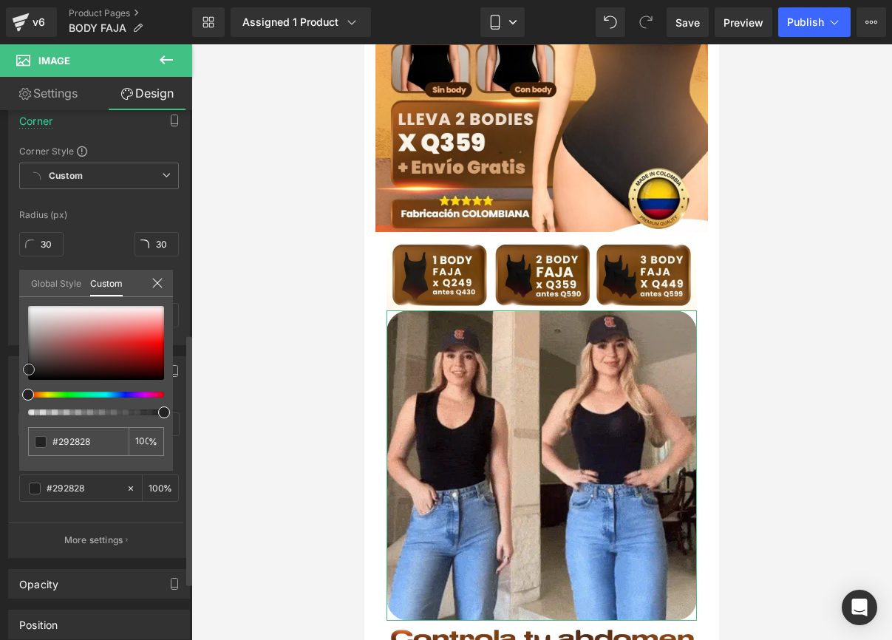
type input "#242323"
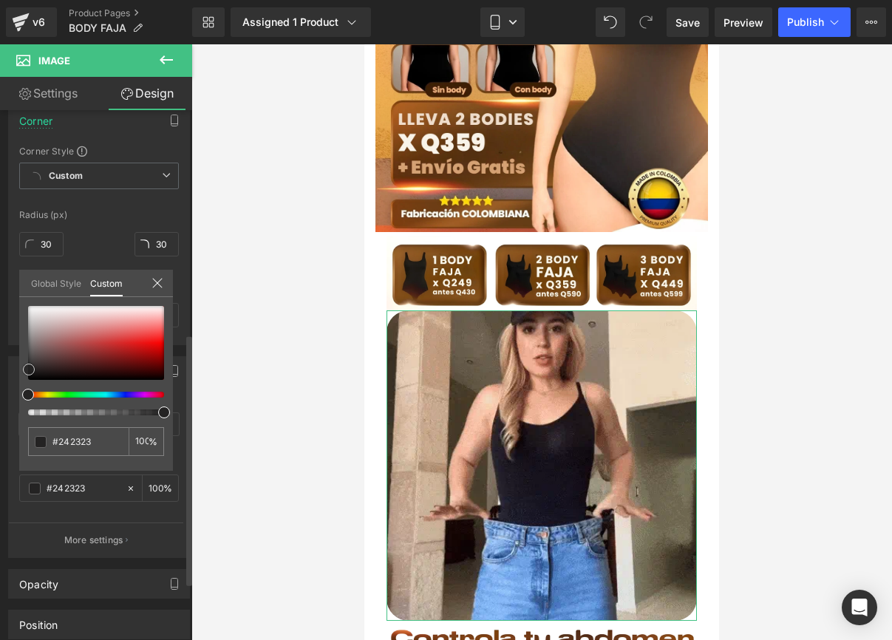
type input "#1c1b1b"
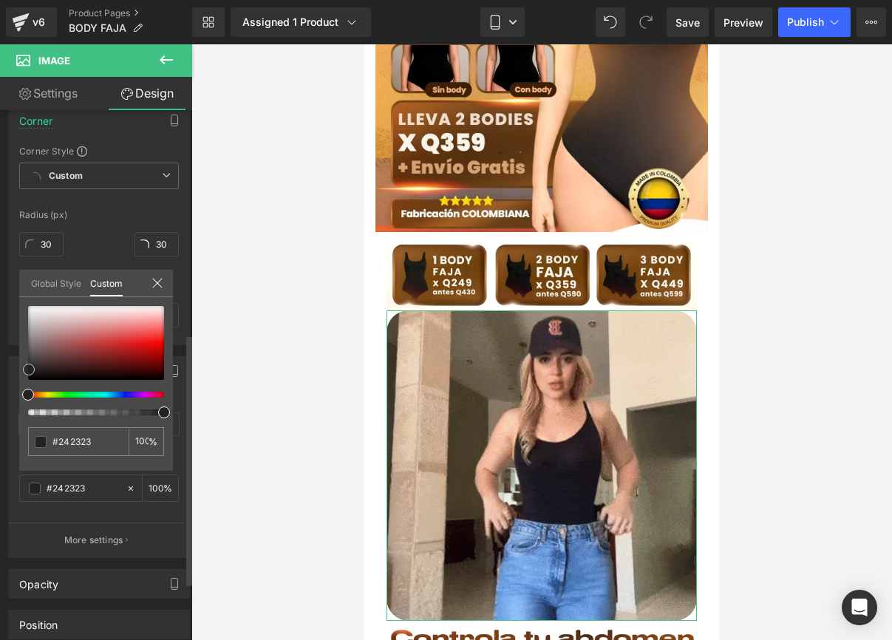
type input "#1c1b1b"
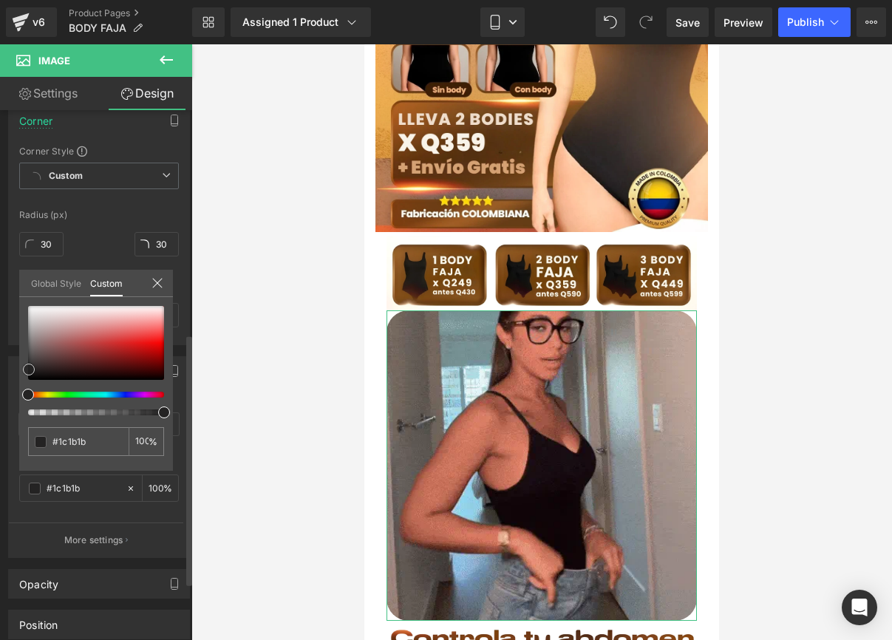
type input "#141414"
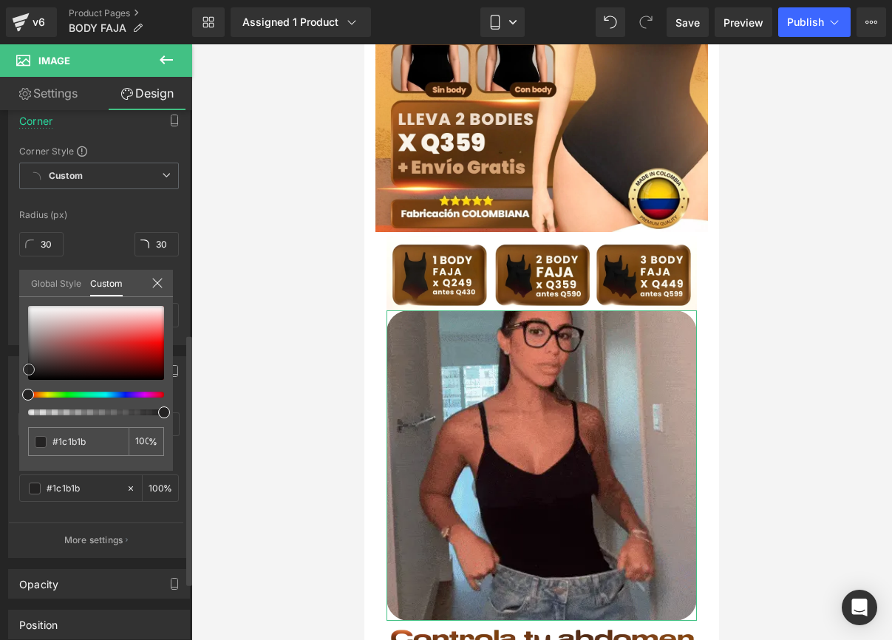
type input "#141414"
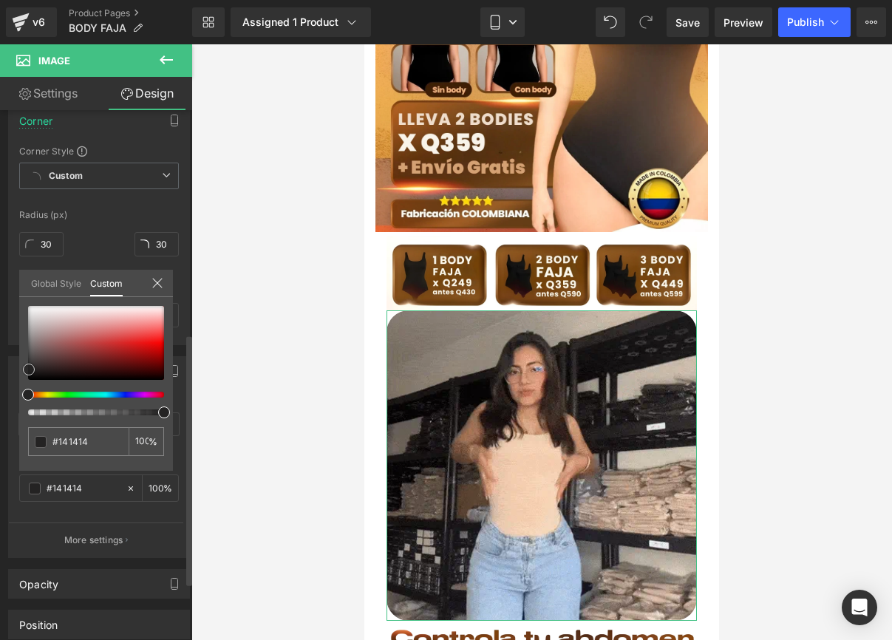
type input "#111111"
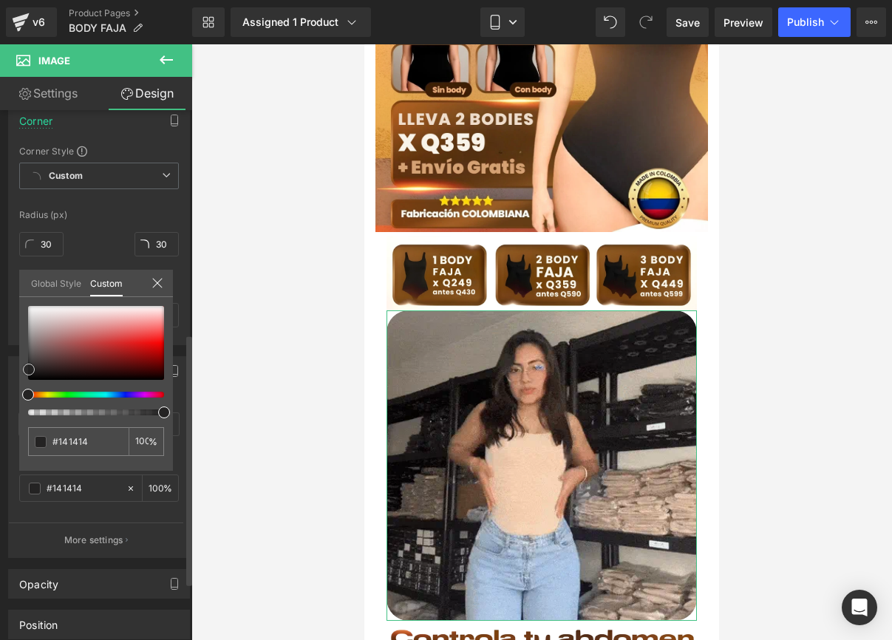
type input "#111111"
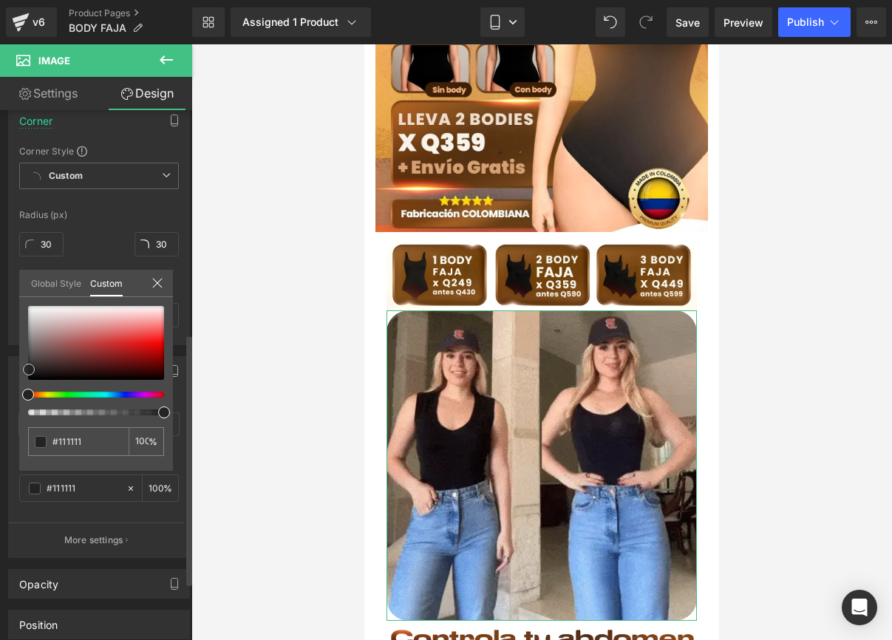
type input "#0f0f0f"
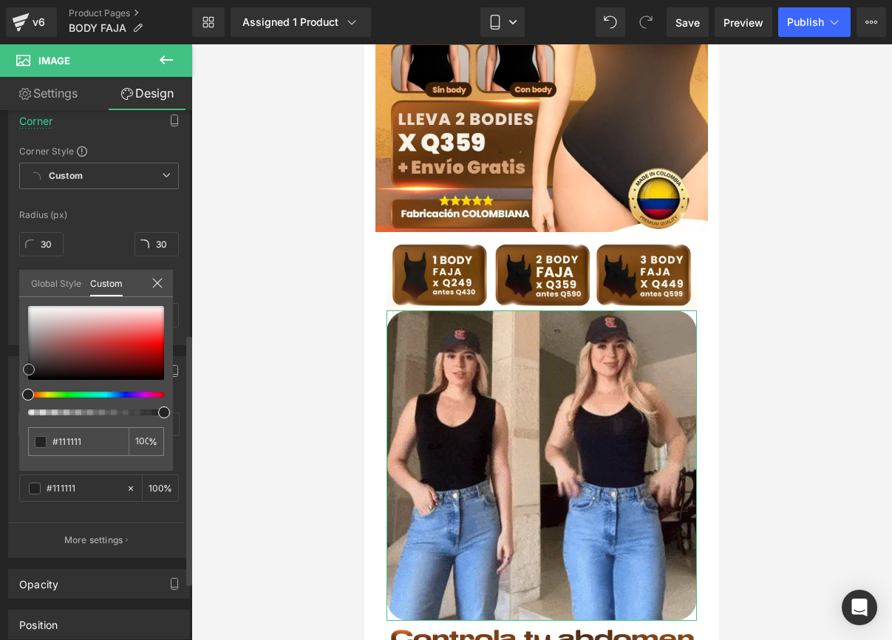
type input "#0f0f0f"
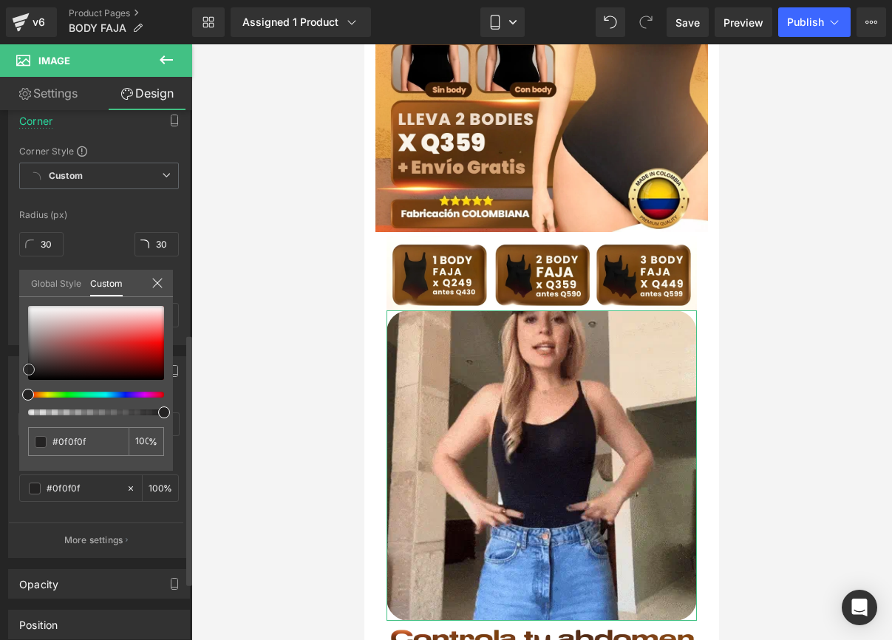
drag, startPoint x: 87, startPoint y: 345, endPoint x: 28, endPoint y: 376, distance: 66.8
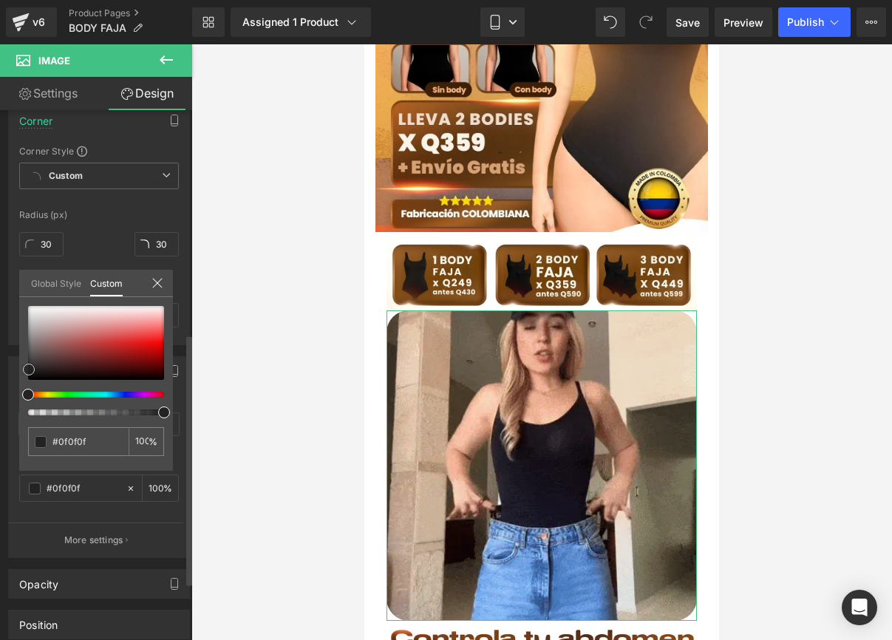
click at [28, 376] on div at bounding box center [96, 343] width 136 height 74
click at [162, 281] on icon at bounding box center [158, 283] width 12 height 12
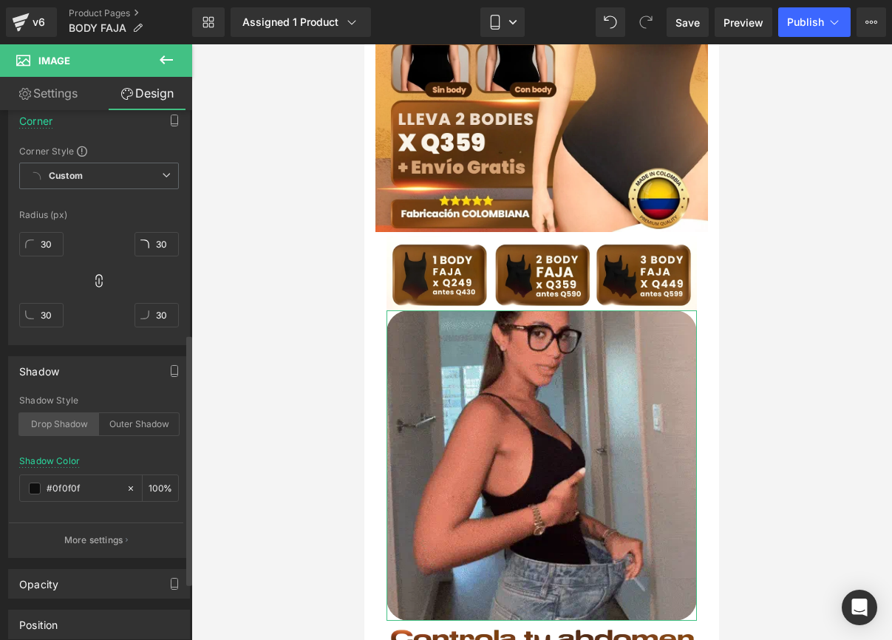
click at [83, 424] on div "Drop Shadow" at bounding box center [59, 424] width 80 height 22
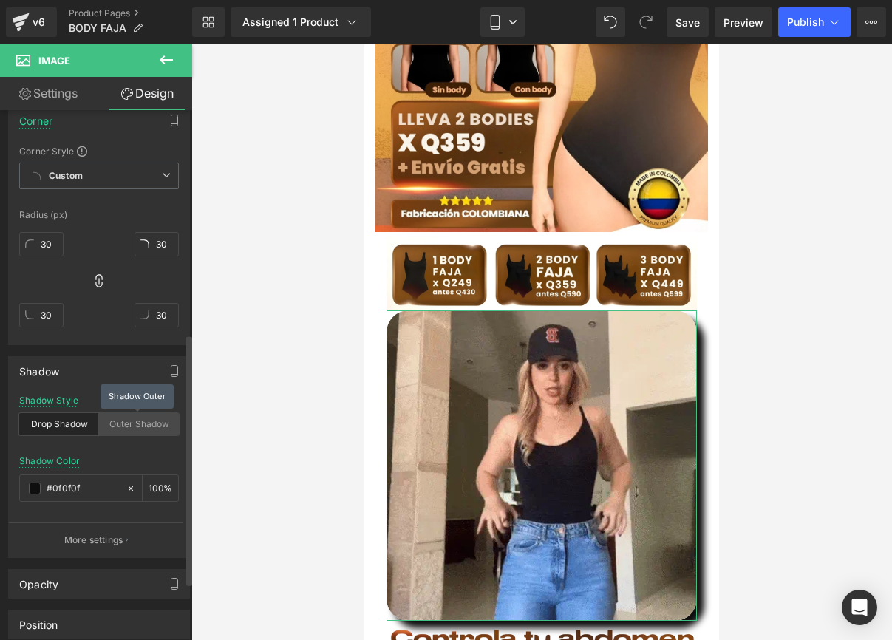
click at [111, 424] on div "Outer Shadow" at bounding box center [139, 424] width 80 height 22
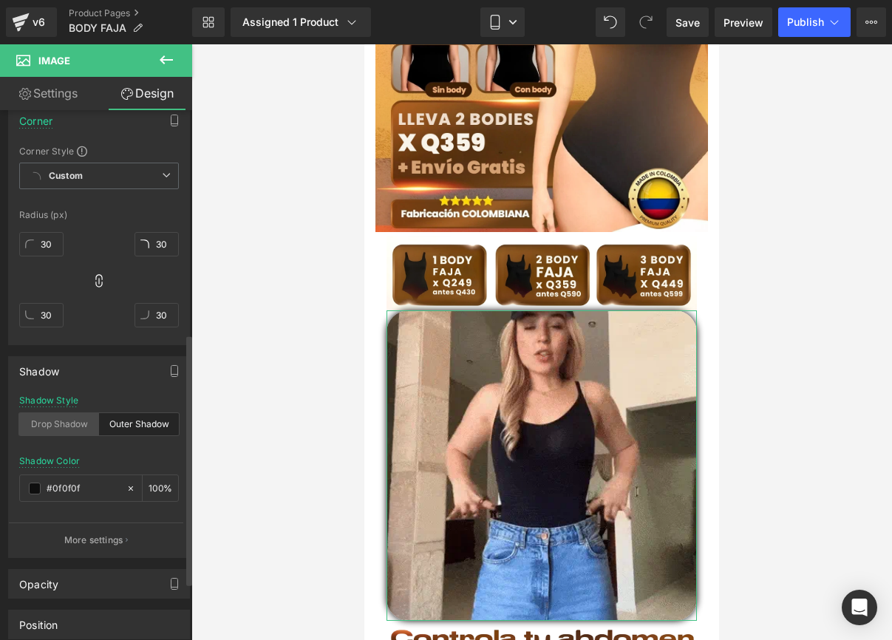
click at [75, 418] on div "Drop Shadow" at bounding box center [59, 424] width 80 height 22
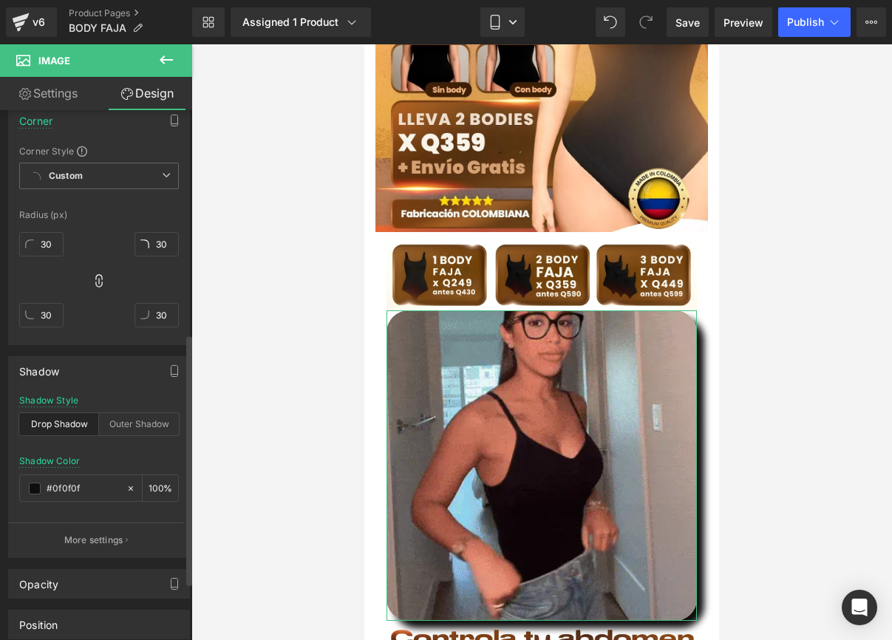
click at [48, 430] on div "Drop Shadow" at bounding box center [59, 424] width 80 height 22
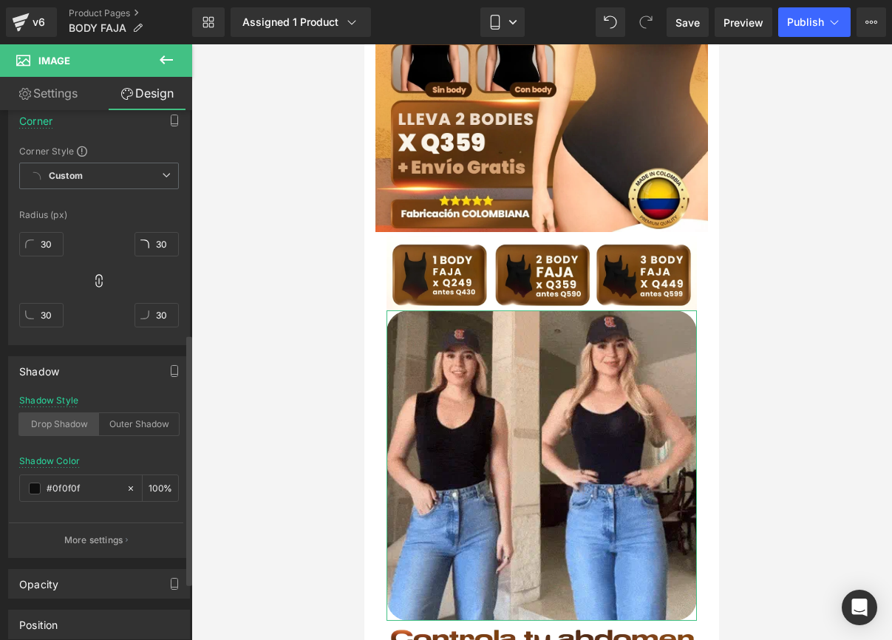
click at [48, 430] on div "Drop Shadow" at bounding box center [59, 424] width 80 height 22
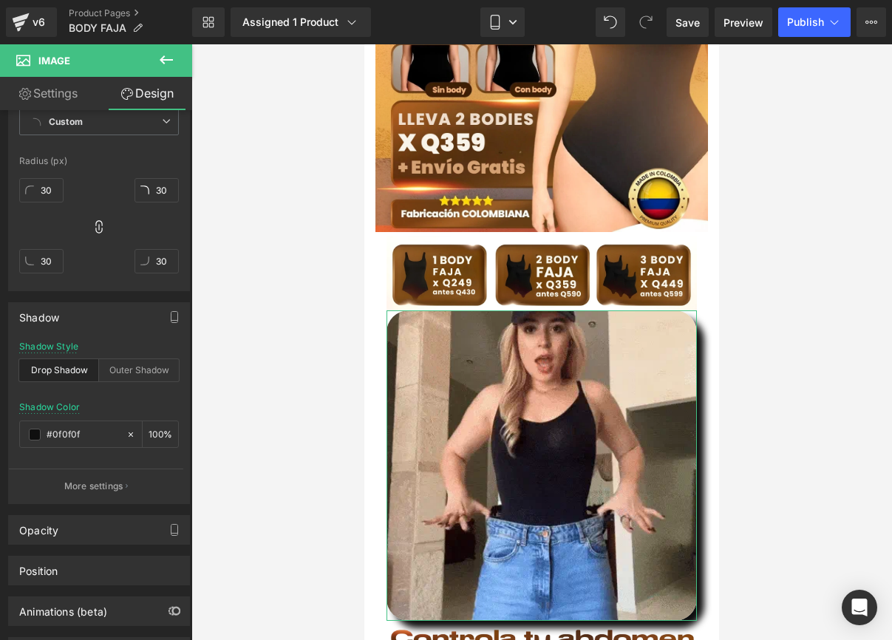
scroll to position [528, 0]
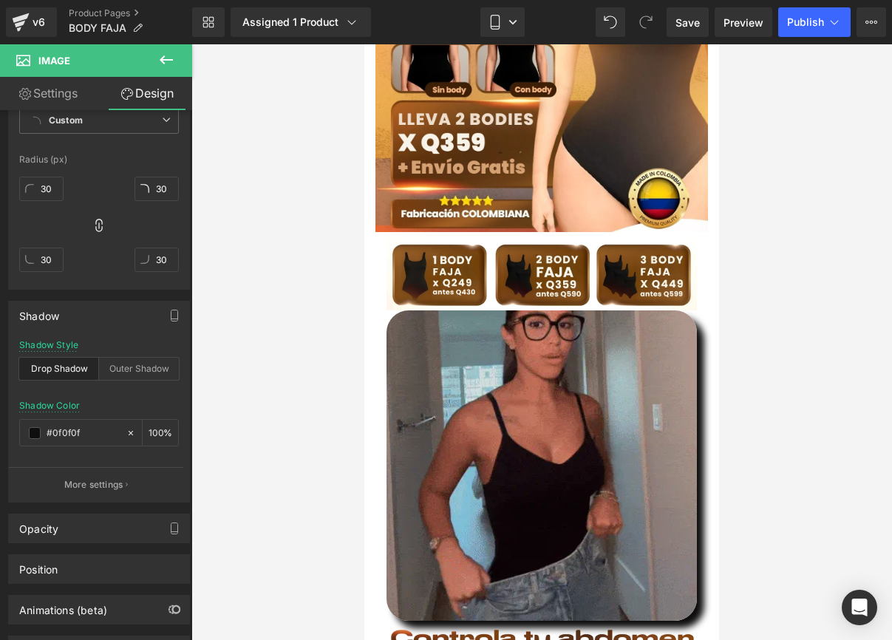
click at [553, 329] on img at bounding box center [542, 466] width 311 height 311
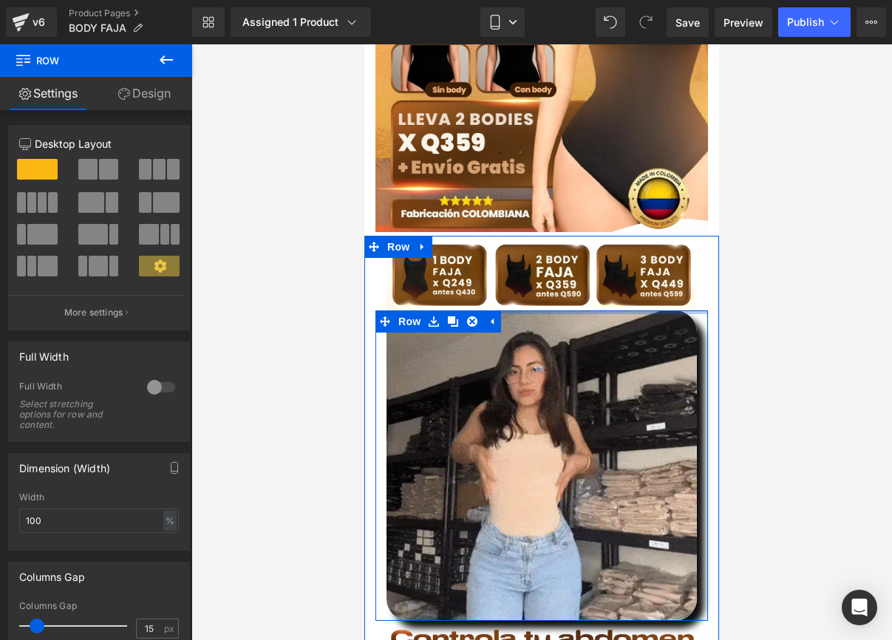
click at [678, 311] on div at bounding box center [542, 313] width 333 height 4
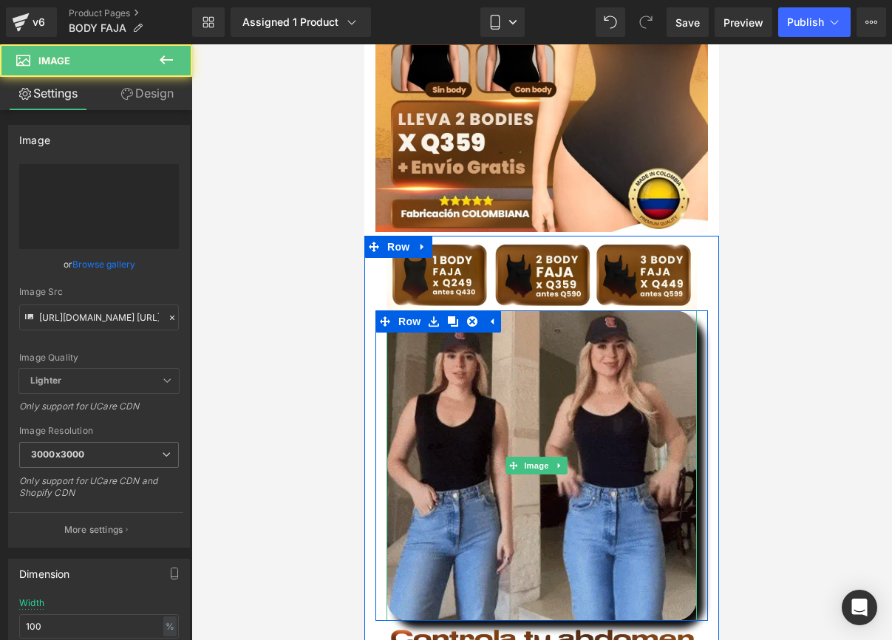
click at [634, 327] on img at bounding box center [542, 466] width 311 height 311
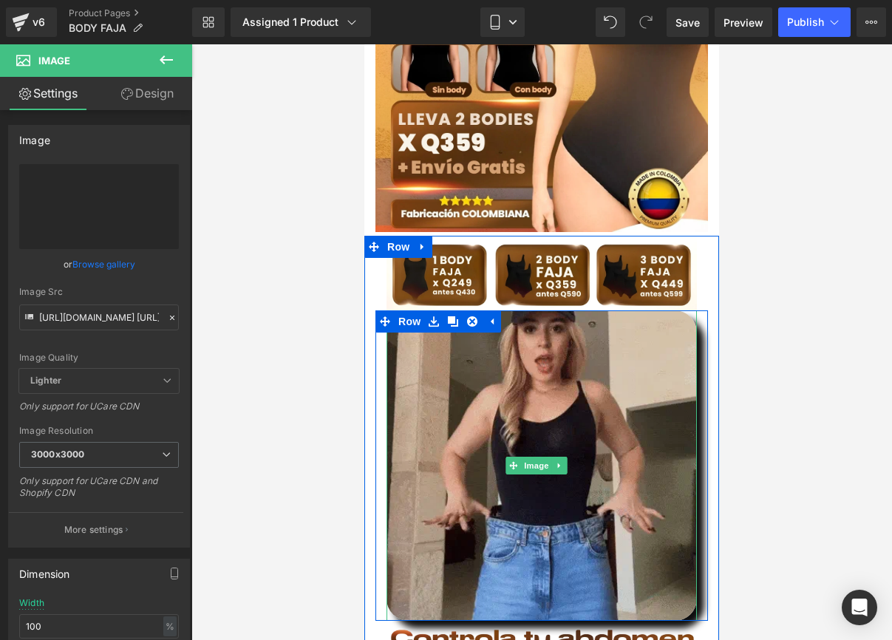
click at [481, 413] on img at bounding box center [542, 466] width 311 height 311
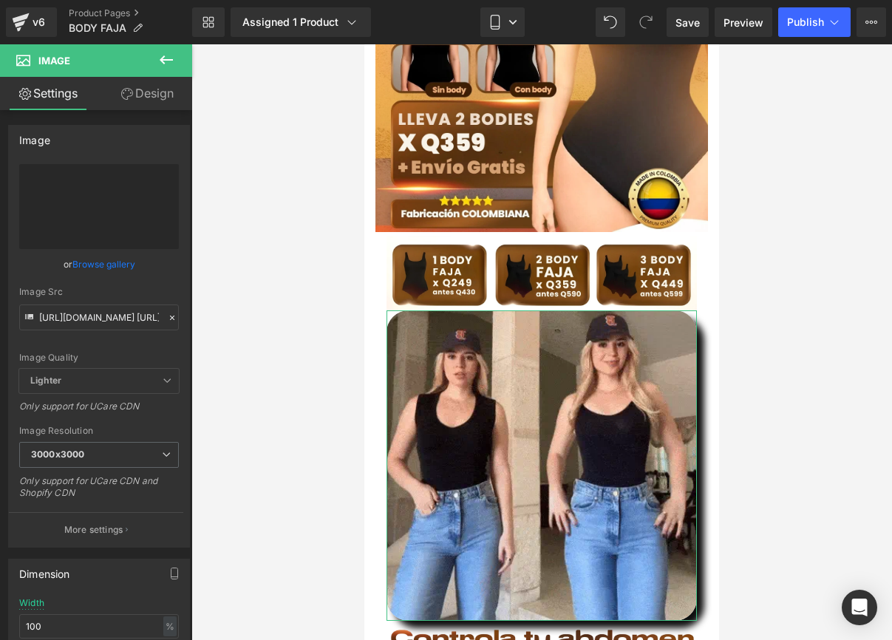
click at [132, 95] on link "Design" at bounding box center [147, 93] width 96 height 33
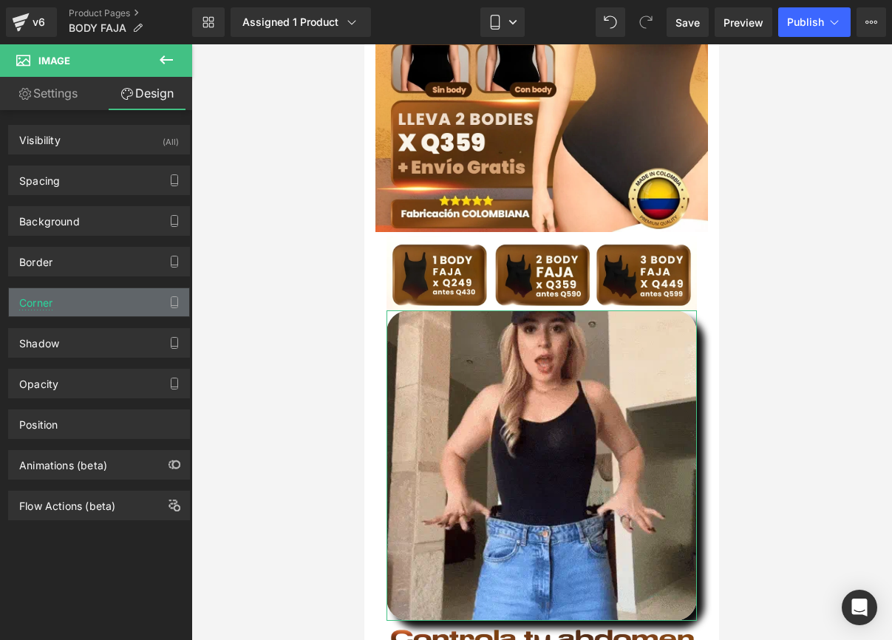
click at [108, 310] on div "Corner" at bounding box center [99, 302] width 180 height 28
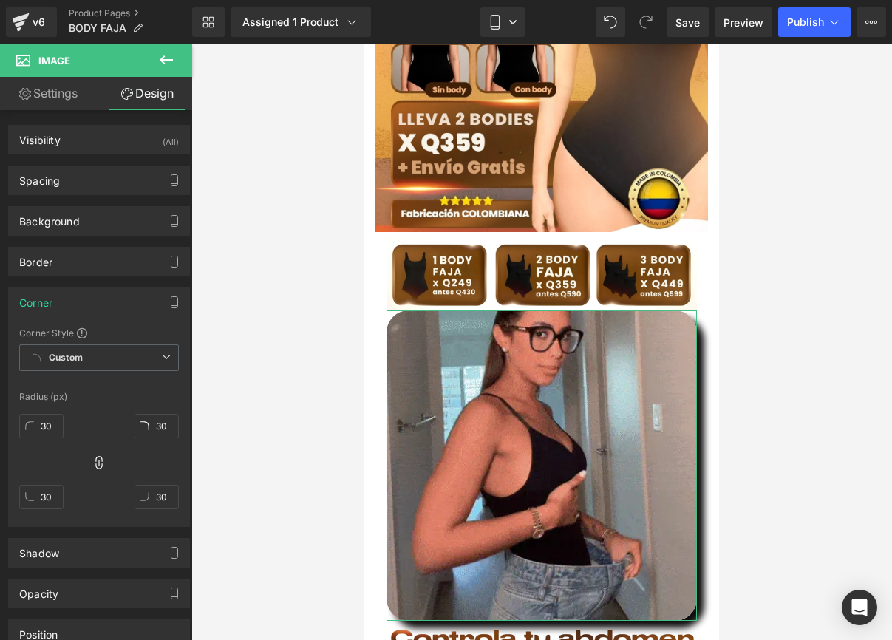
click at [108, 310] on div "Corner" at bounding box center [99, 302] width 180 height 28
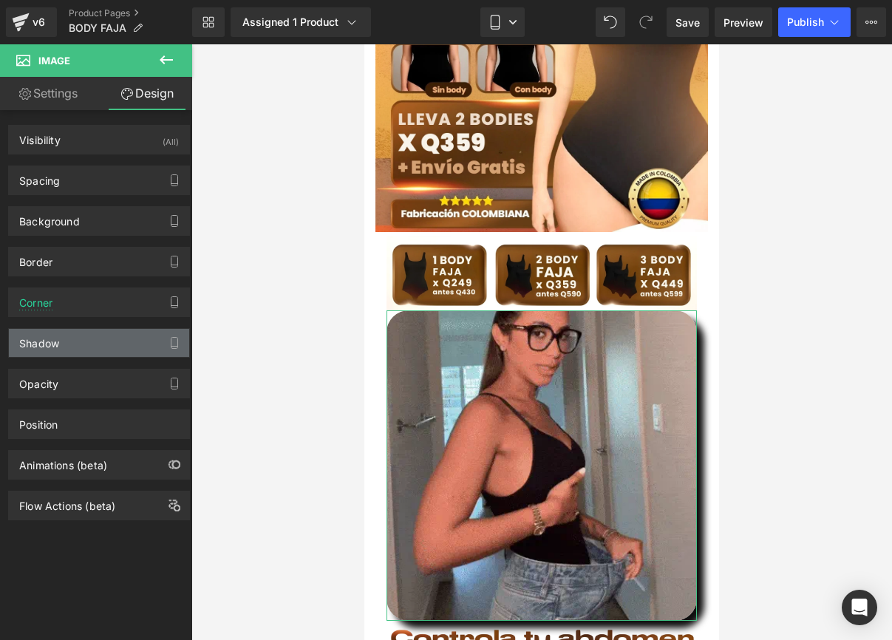
click at [90, 339] on div "Shadow" at bounding box center [99, 343] width 180 height 28
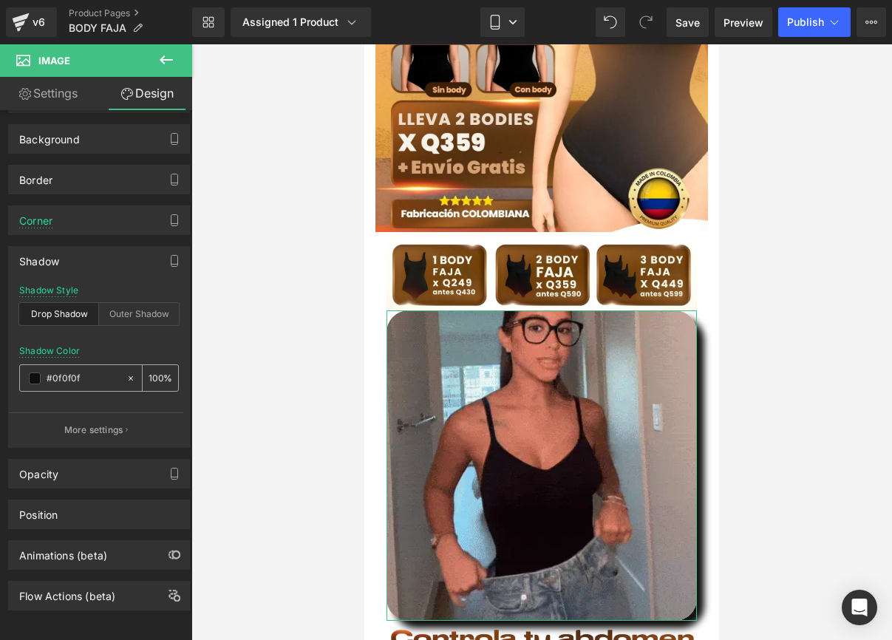
scroll to position [94, 0]
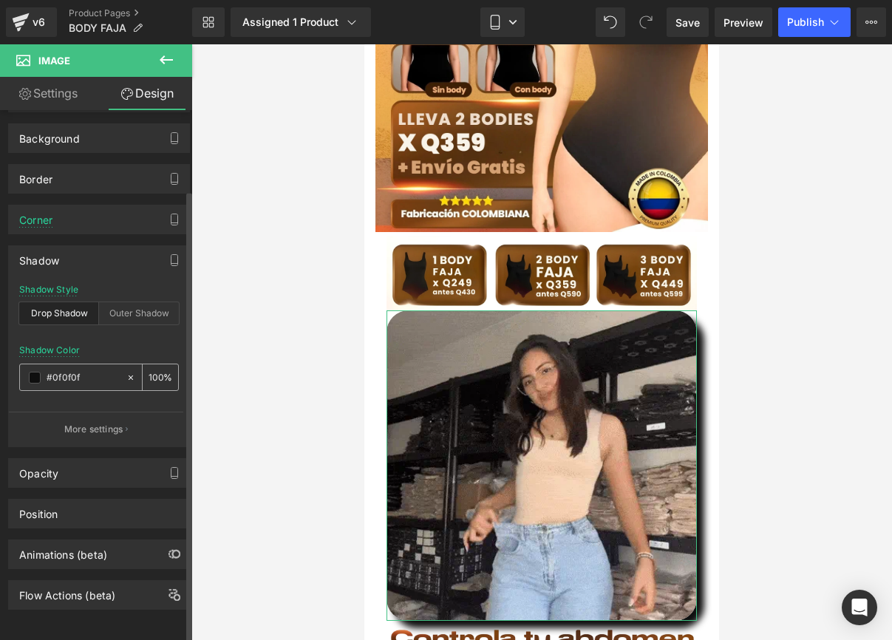
click at [149, 369] on input "100" at bounding box center [156, 377] width 15 height 16
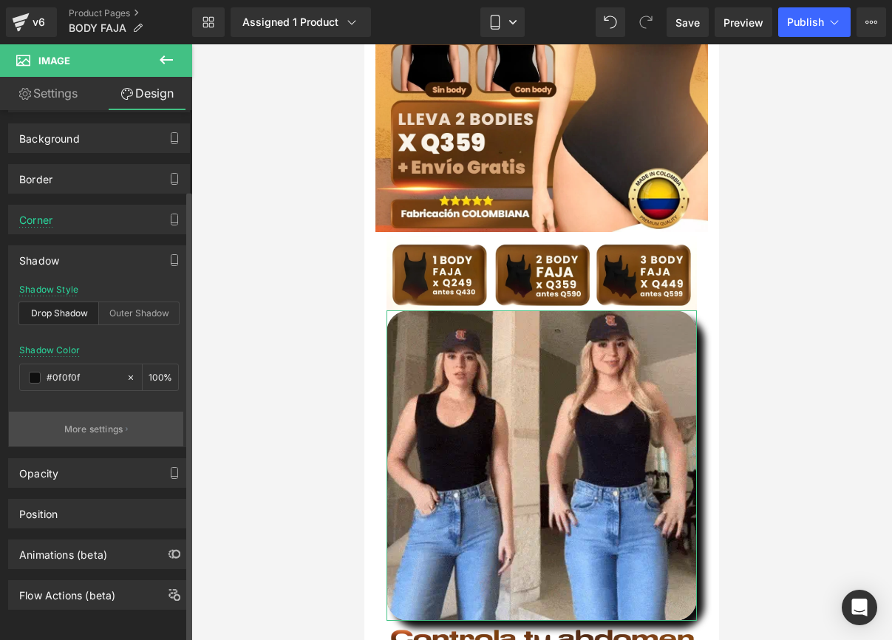
click at [95, 423] on p "More settings" at bounding box center [93, 429] width 59 height 13
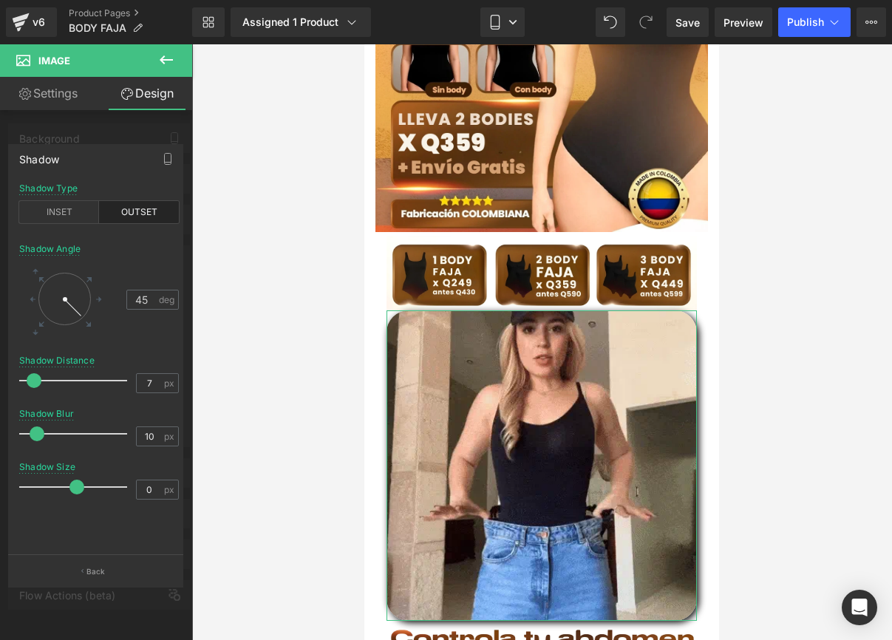
type input "8"
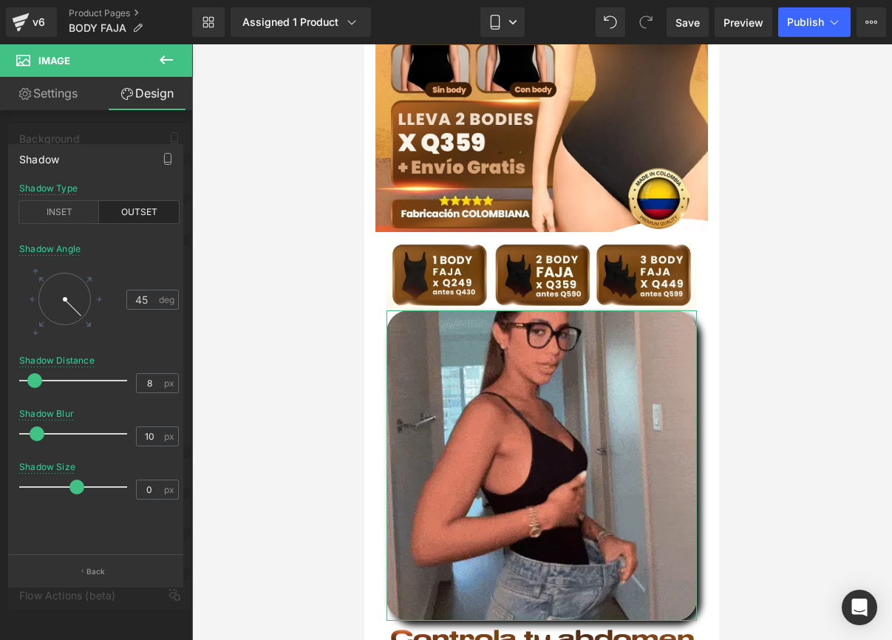
click at [40, 381] on span at bounding box center [34, 380] width 15 height 15
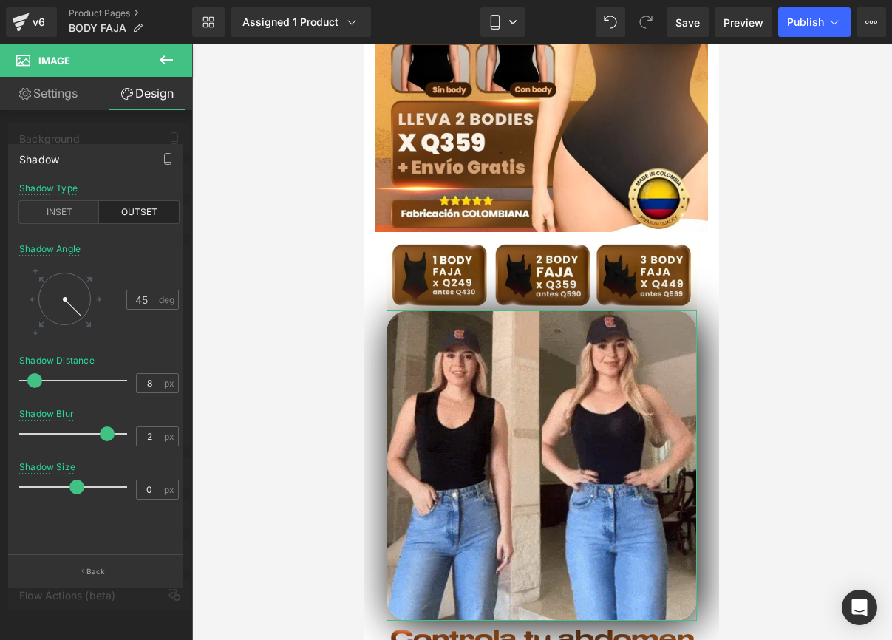
type input "0"
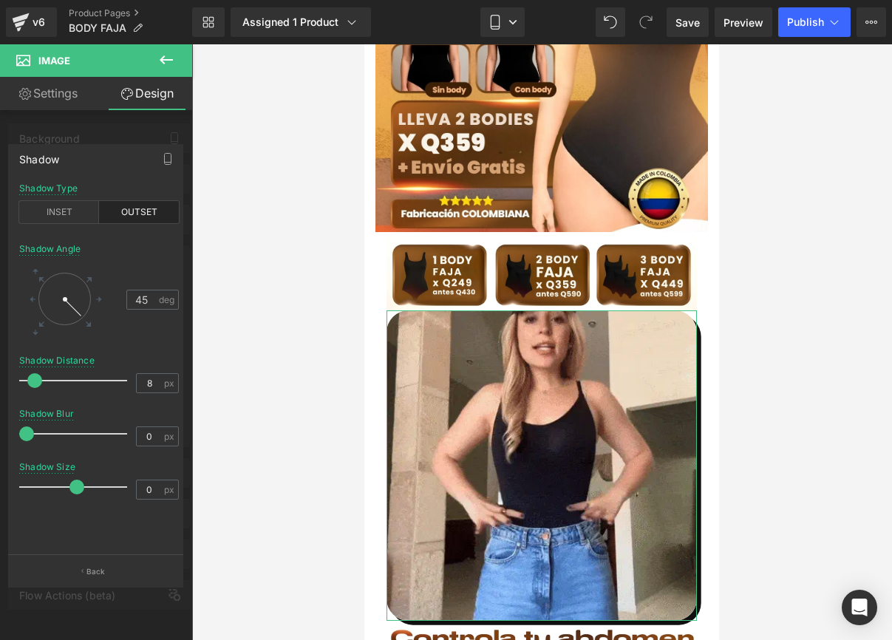
drag, startPoint x: 37, startPoint y: 430, endPoint x: 15, endPoint y: 428, distance: 22.2
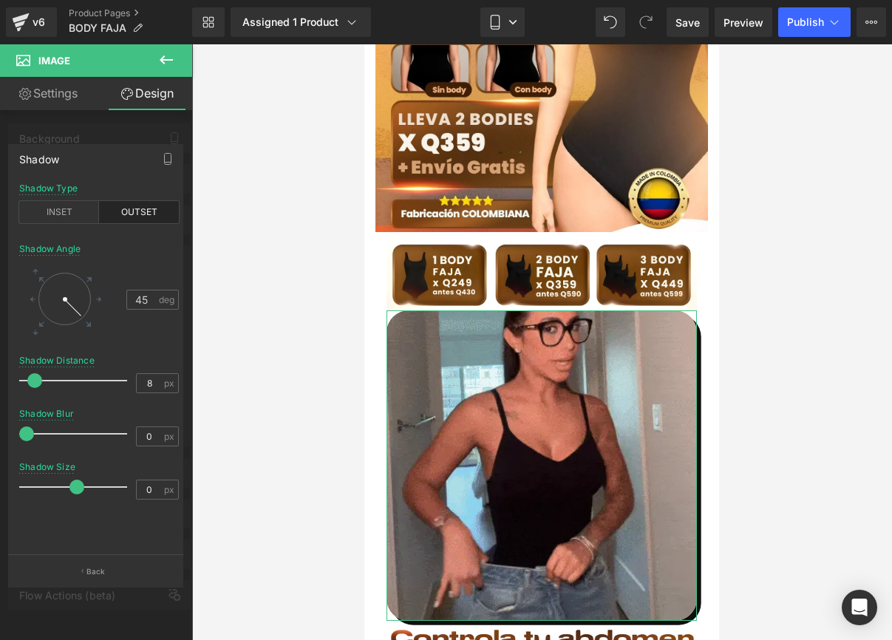
click at [15, 428] on div "outset Shadow Type INSET OUTSET 45 Shadow Angle 45 deg 8px Shadow Distance 8 px…" at bounding box center [99, 369] width 180 height 372
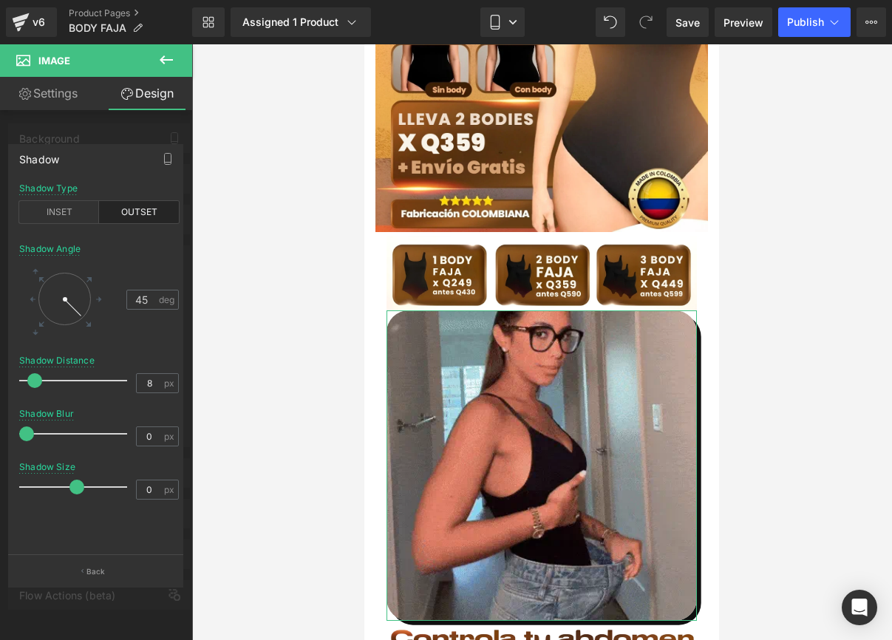
click at [124, 214] on div "OUTSET" at bounding box center [139, 212] width 80 height 22
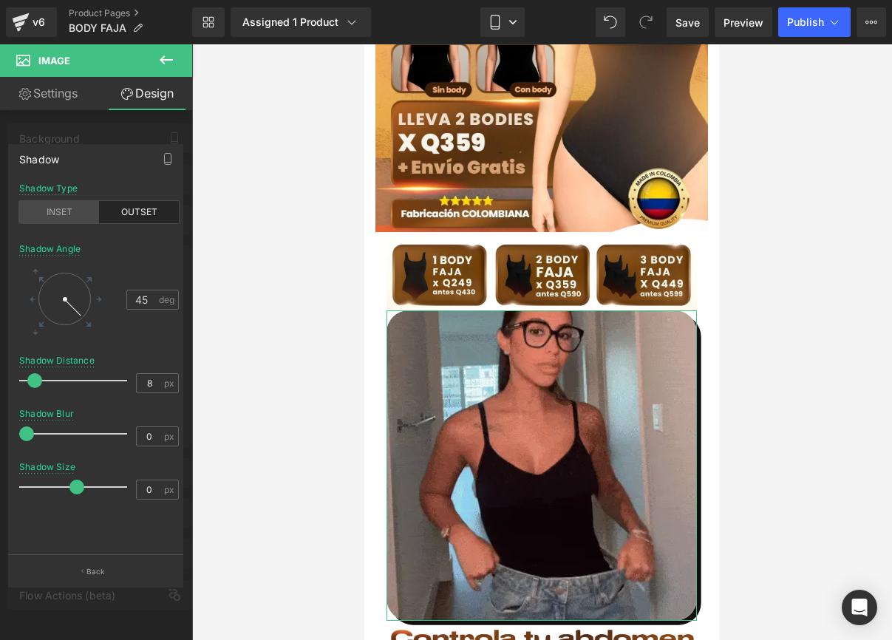
click at [89, 216] on div "INSET" at bounding box center [59, 212] width 80 height 22
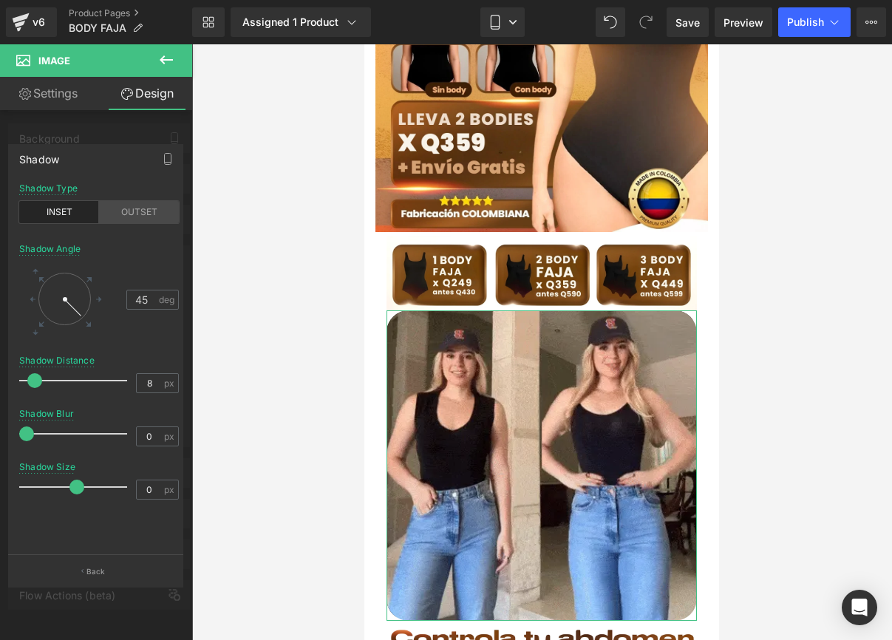
click at [118, 214] on div "OUTSET" at bounding box center [139, 212] width 80 height 22
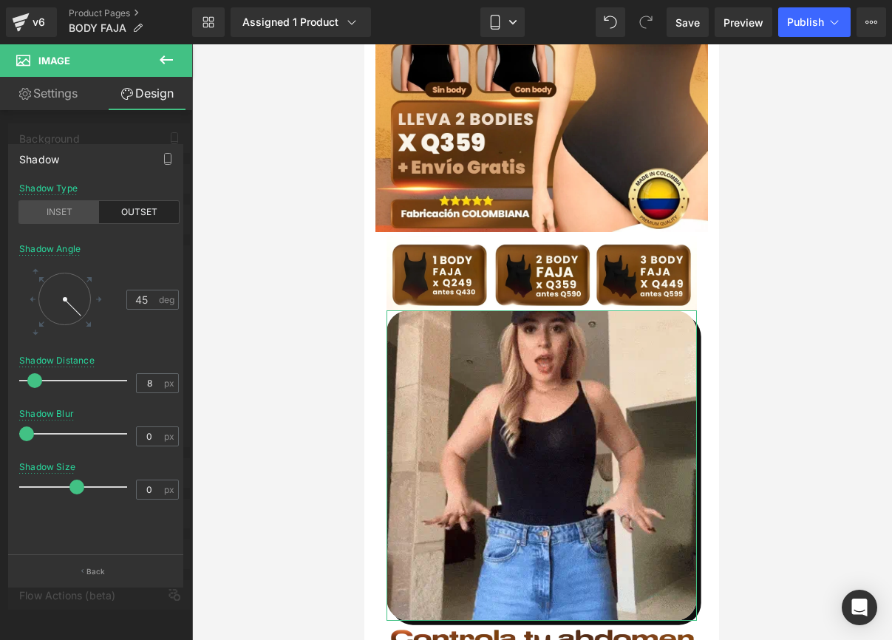
click at [92, 217] on div "INSET" at bounding box center [59, 212] width 80 height 22
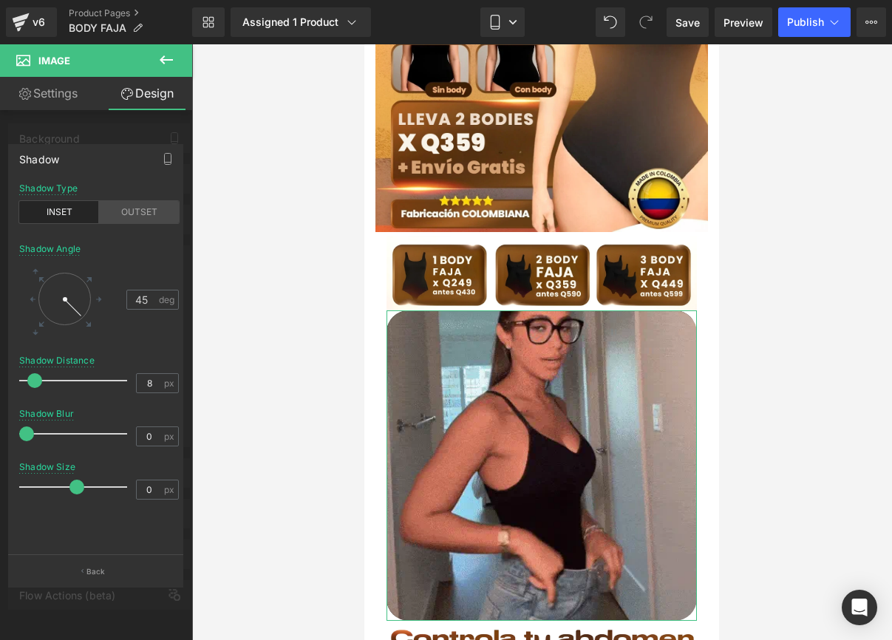
click at [117, 217] on div "OUTSET" at bounding box center [139, 212] width 80 height 22
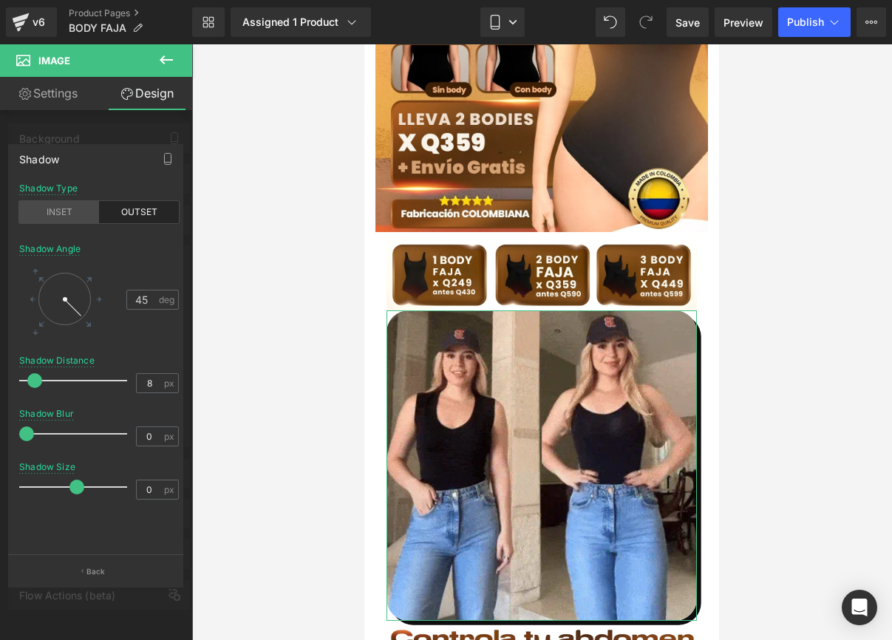
click at [77, 216] on div "INSET" at bounding box center [59, 212] width 80 height 22
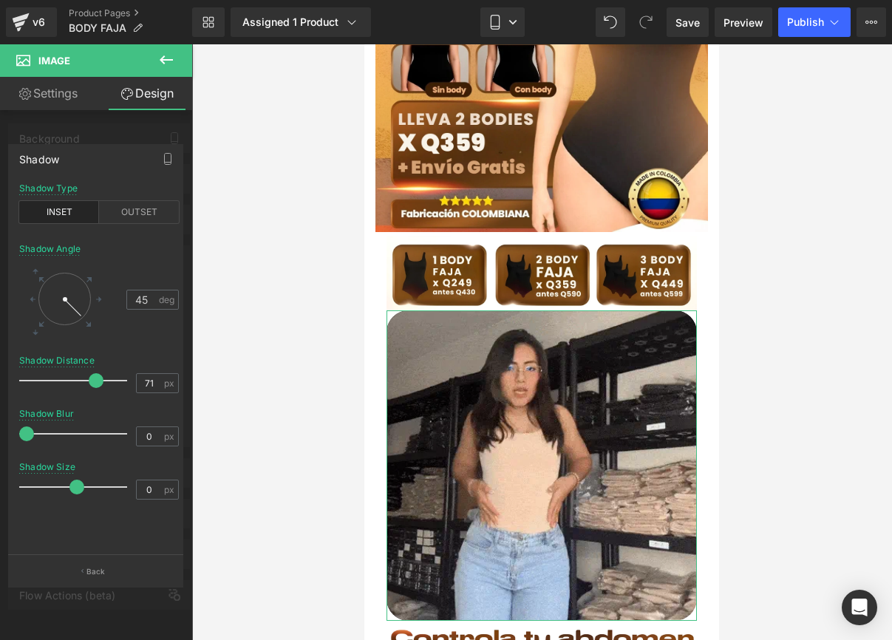
drag, startPoint x: 36, startPoint y: 379, endPoint x: 96, endPoint y: 378, distance: 59.9
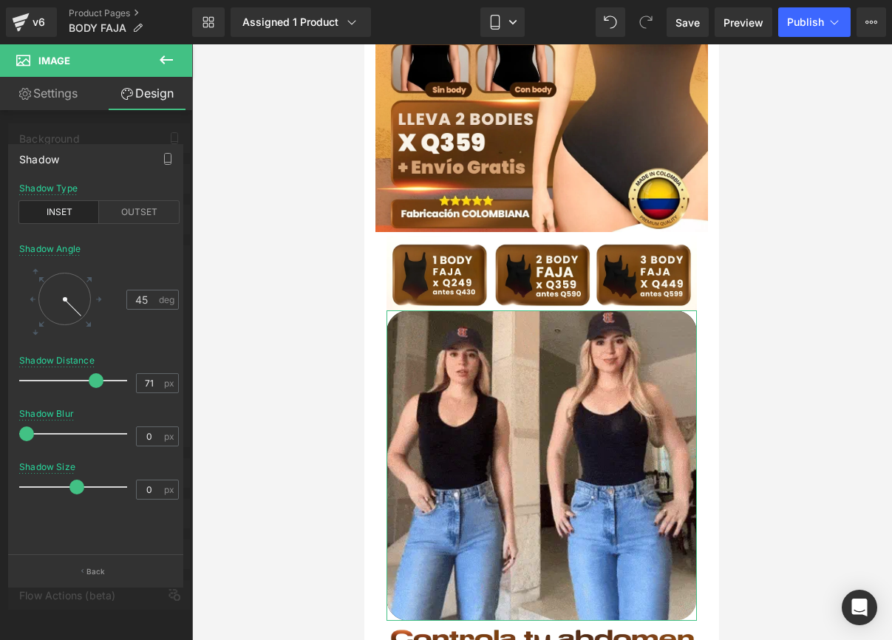
click at [96, 378] on span at bounding box center [96, 380] width 15 height 15
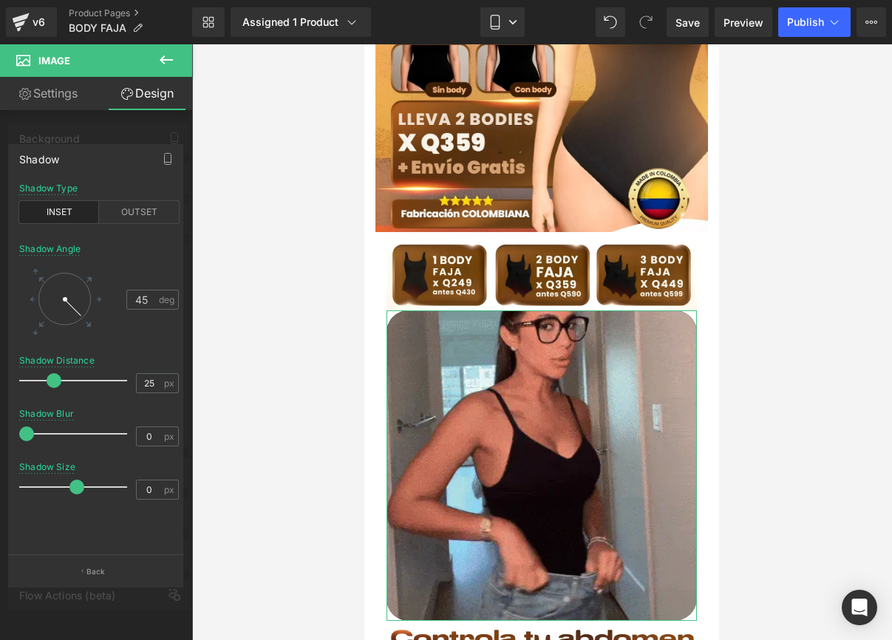
type input "24"
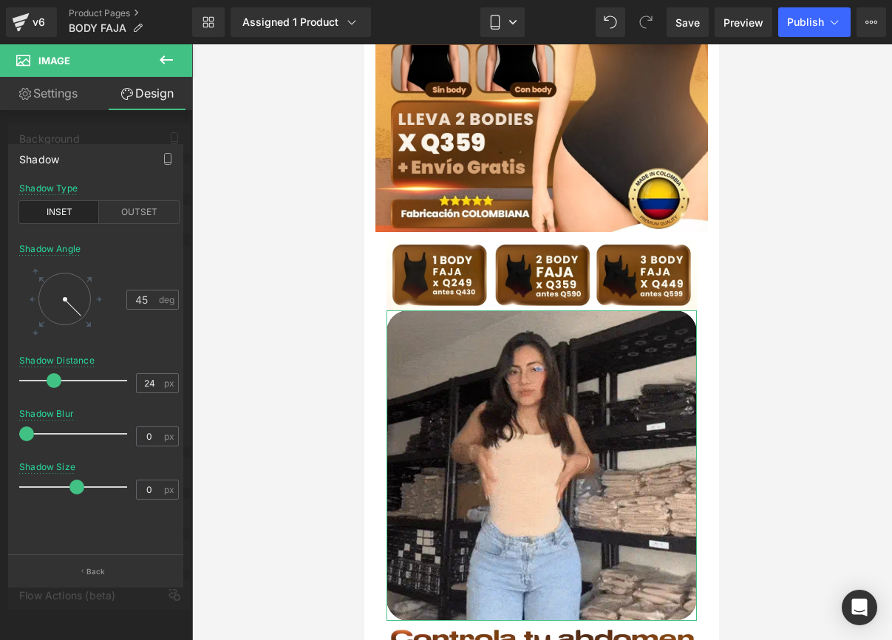
drag, startPoint x: 86, startPoint y: 378, endPoint x: 43, endPoint y: 401, distance: 49.6
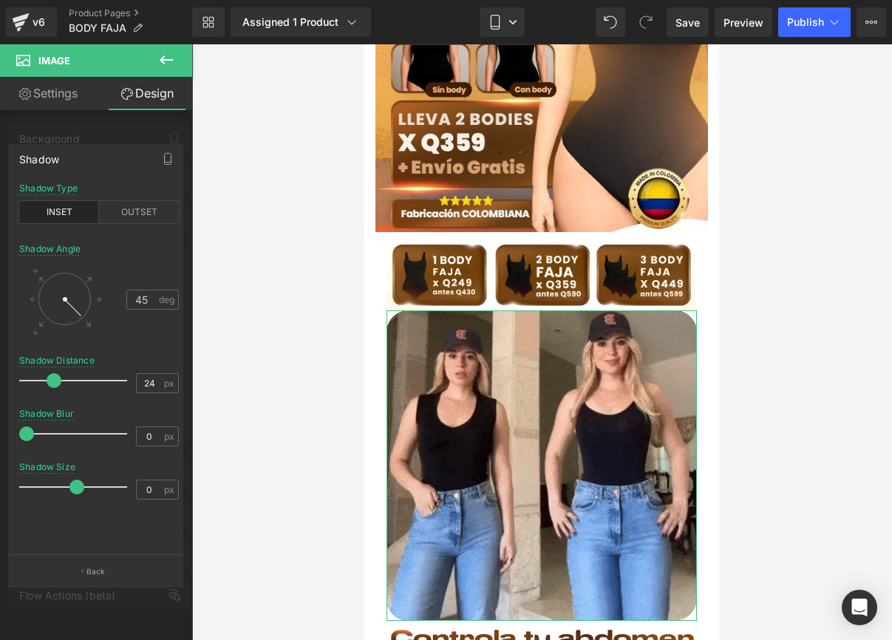
click at [47, 375] on span at bounding box center [54, 380] width 15 height 15
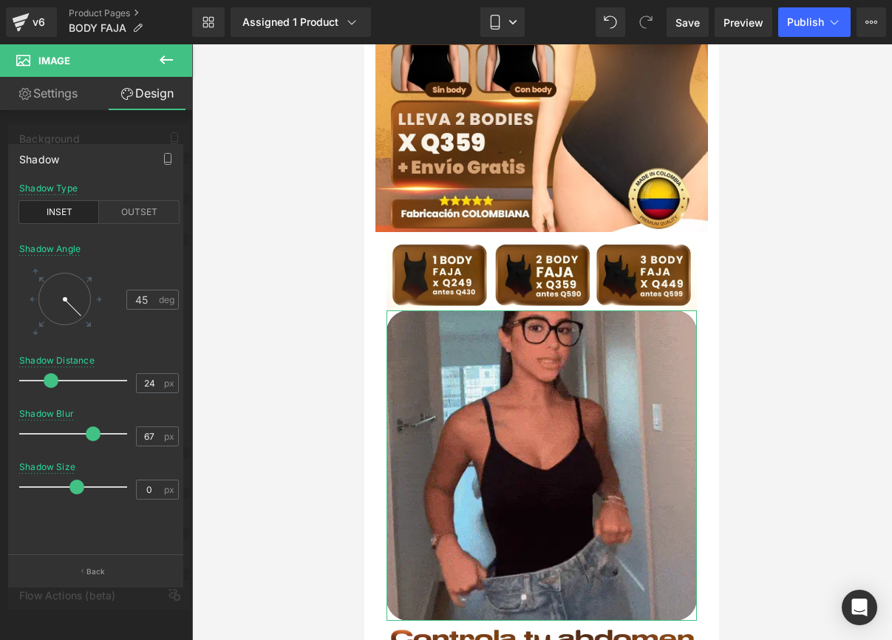
type input "68"
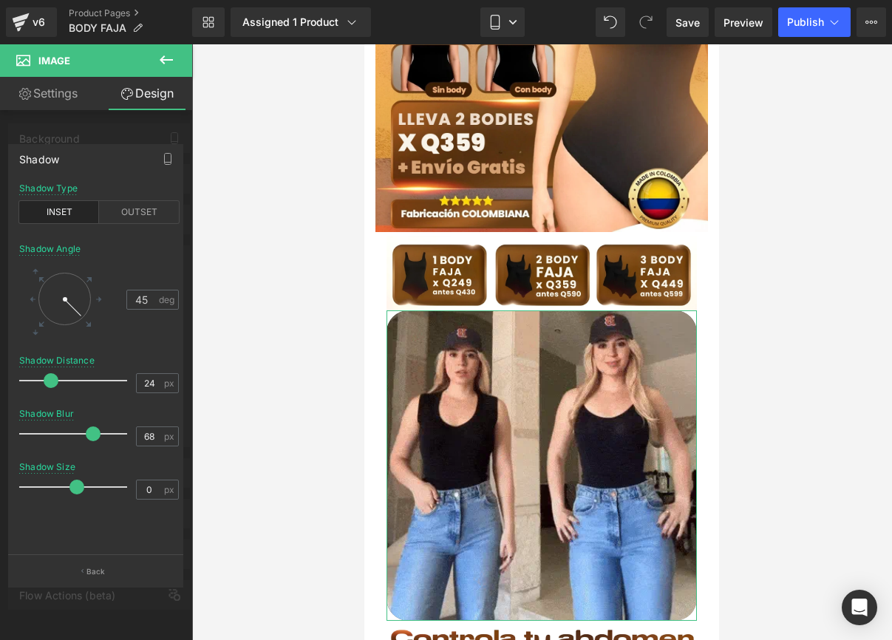
drag, startPoint x: 27, startPoint y: 430, endPoint x: 91, endPoint y: 427, distance: 64.4
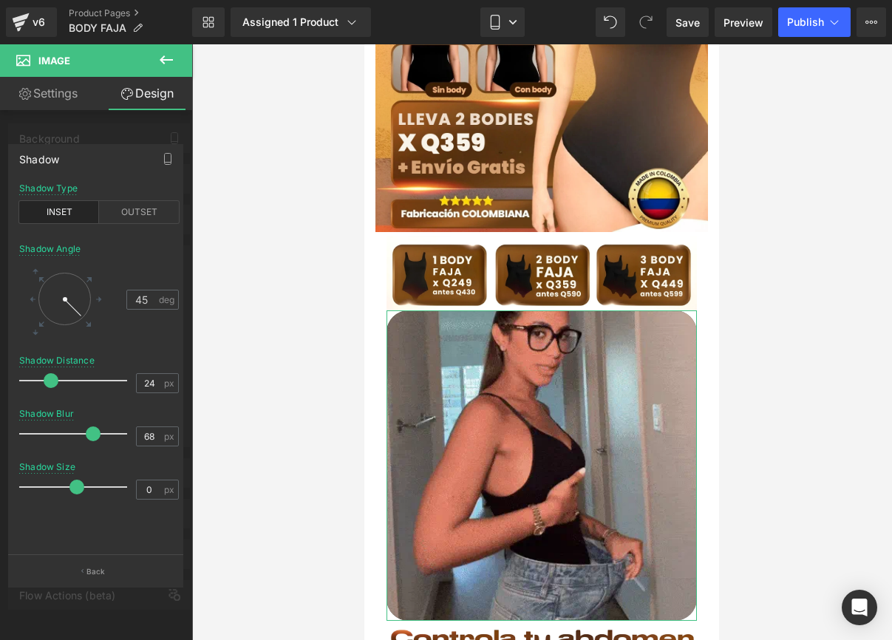
click at [91, 427] on span at bounding box center [93, 434] width 15 height 15
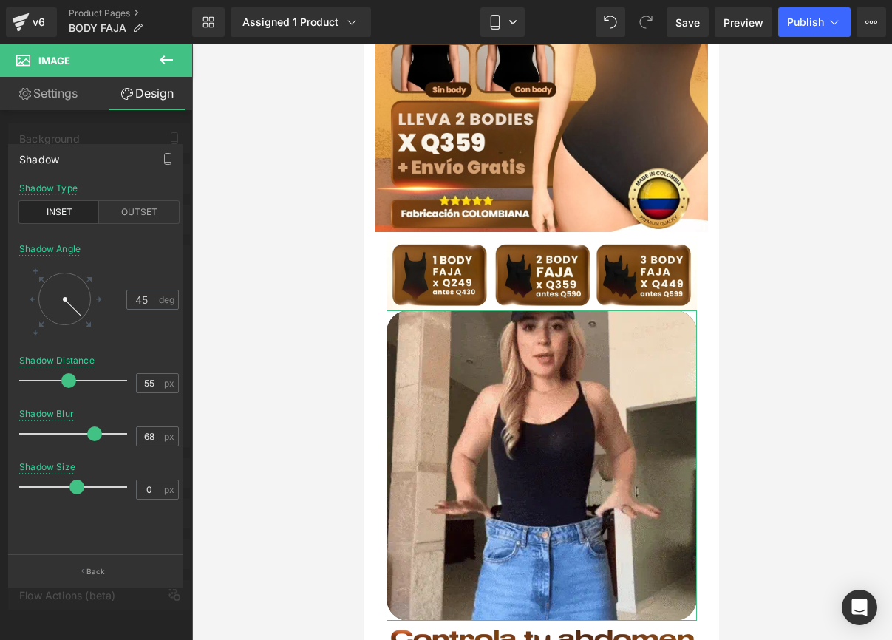
type input "57"
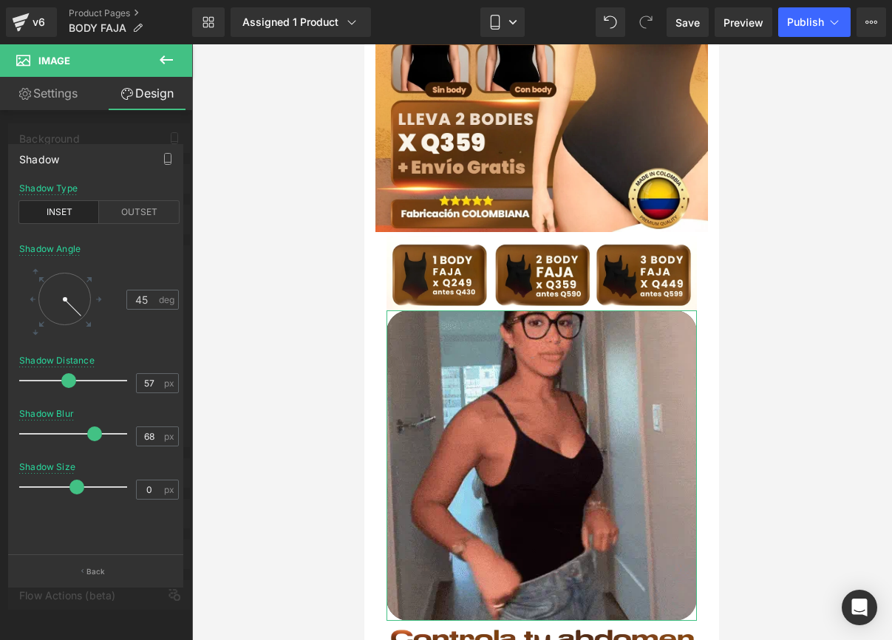
drag, startPoint x: 51, startPoint y: 371, endPoint x: 81, endPoint y: 374, distance: 29.7
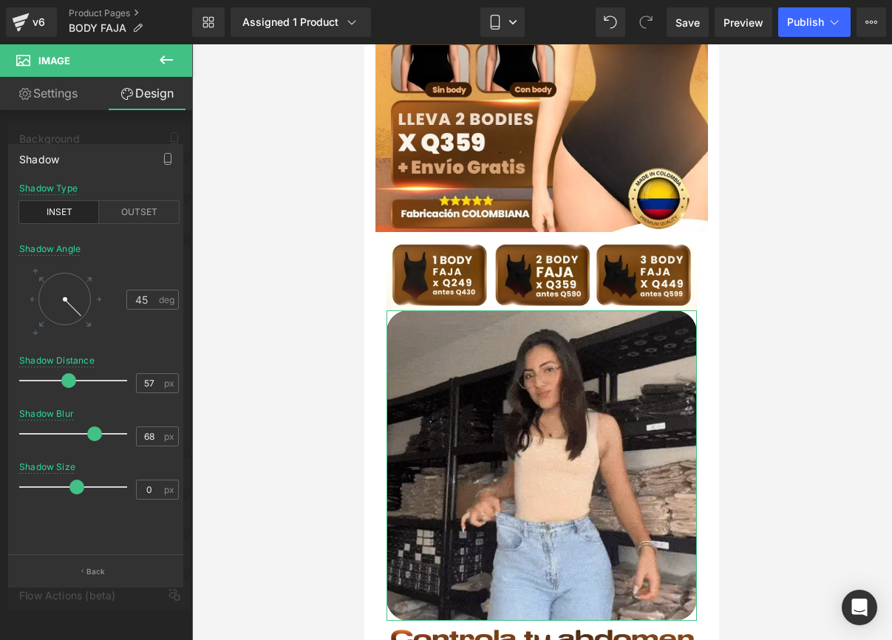
click at [81, 374] on div at bounding box center [77, 381] width 101 height 30
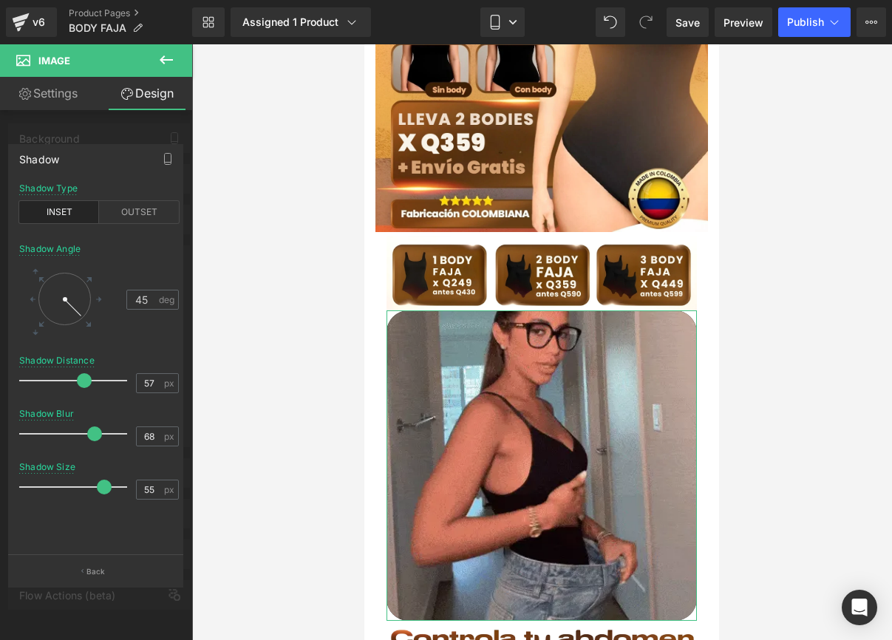
drag, startPoint x: 71, startPoint y: 487, endPoint x: 97, endPoint y: 480, distance: 26.9
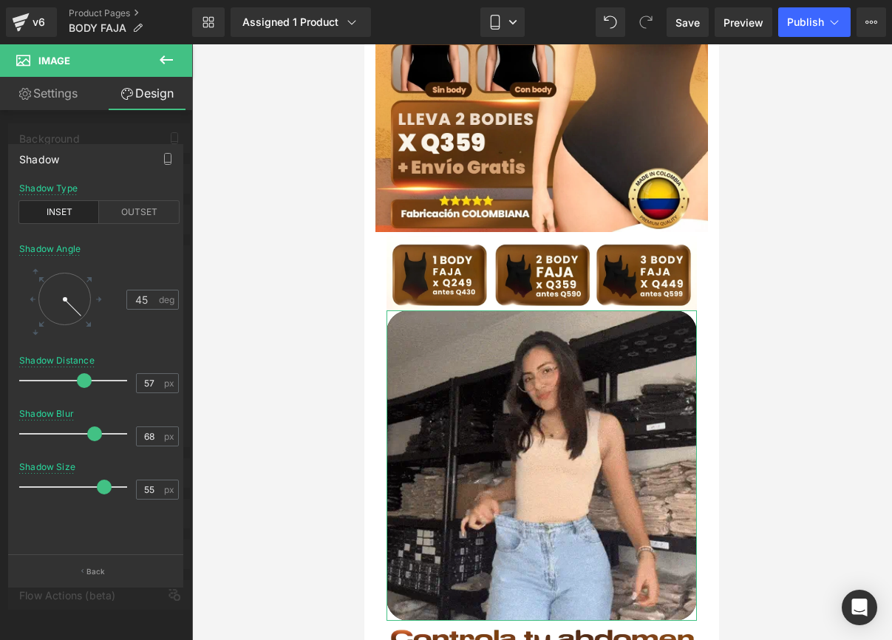
click at [97, 480] on span at bounding box center [104, 487] width 15 height 15
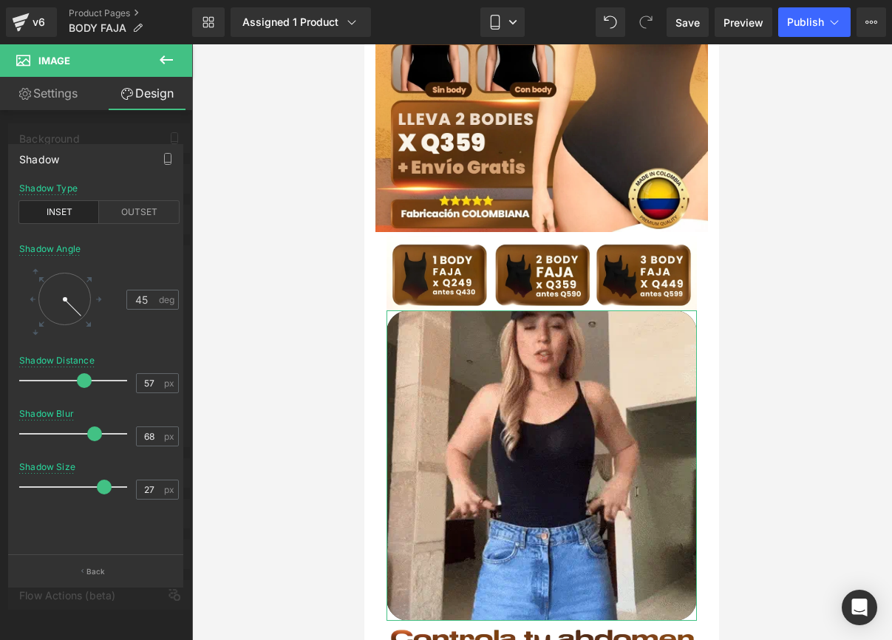
type input "25"
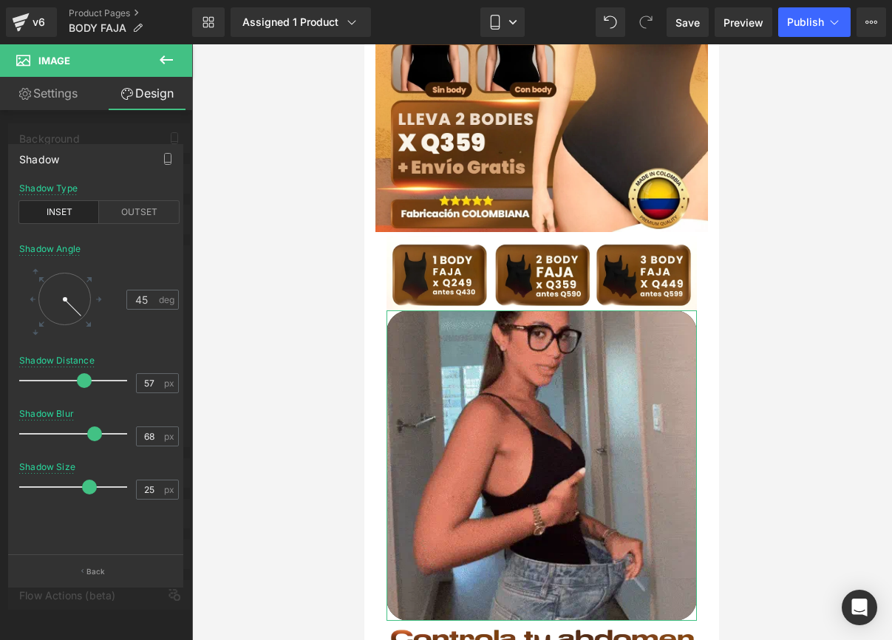
click at [86, 480] on div at bounding box center [77, 487] width 101 height 30
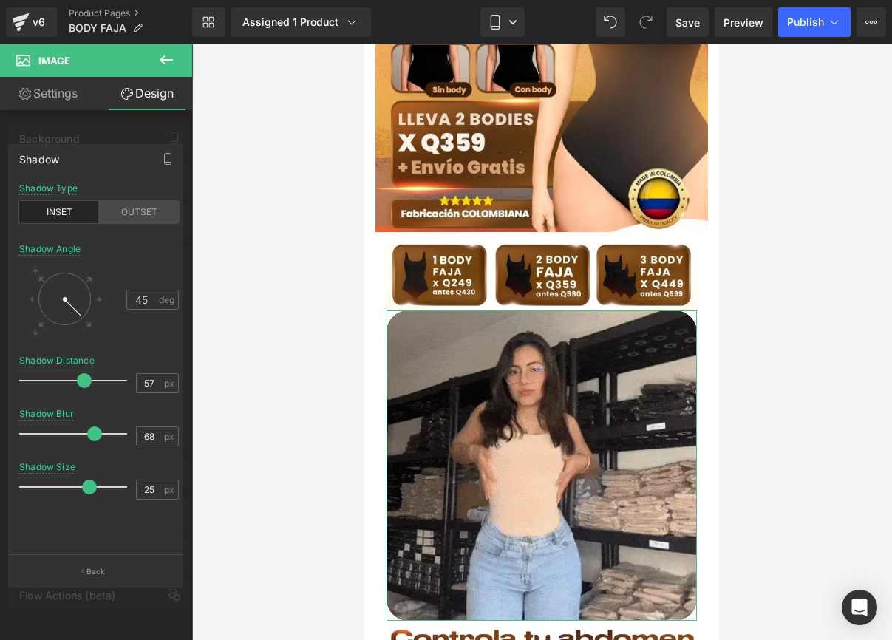
click at [109, 206] on div "OUTSET" at bounding box center [139, 212] width 80 height 22
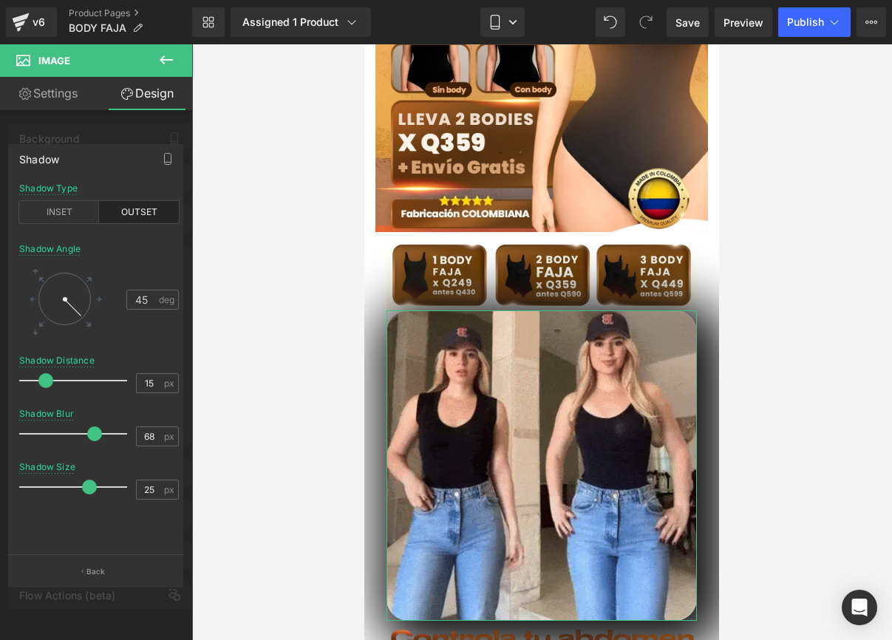
type input "14"
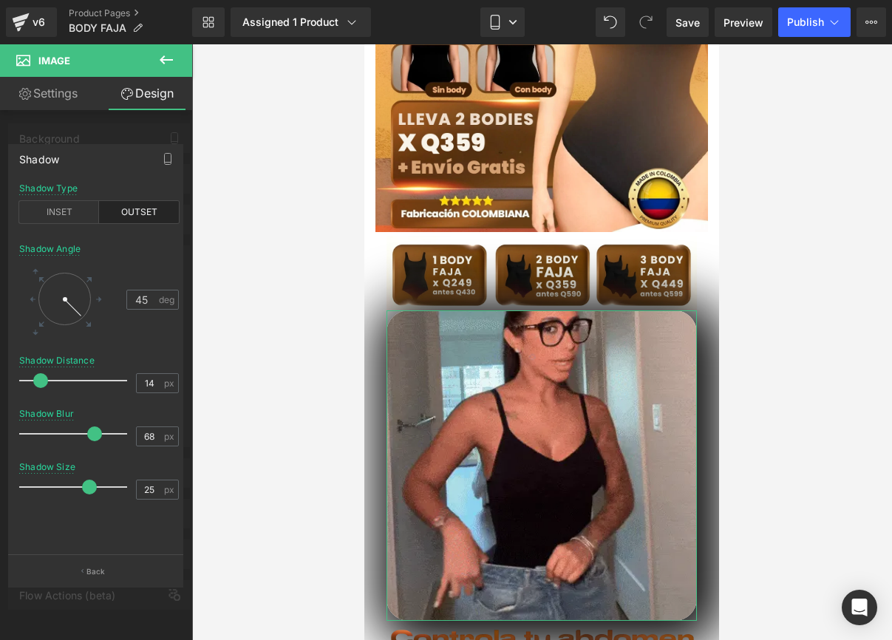
drag, startPoint x: 81, startPoint y: 377, endPoint x: 40, endPoint y: 384, distance: 41.2
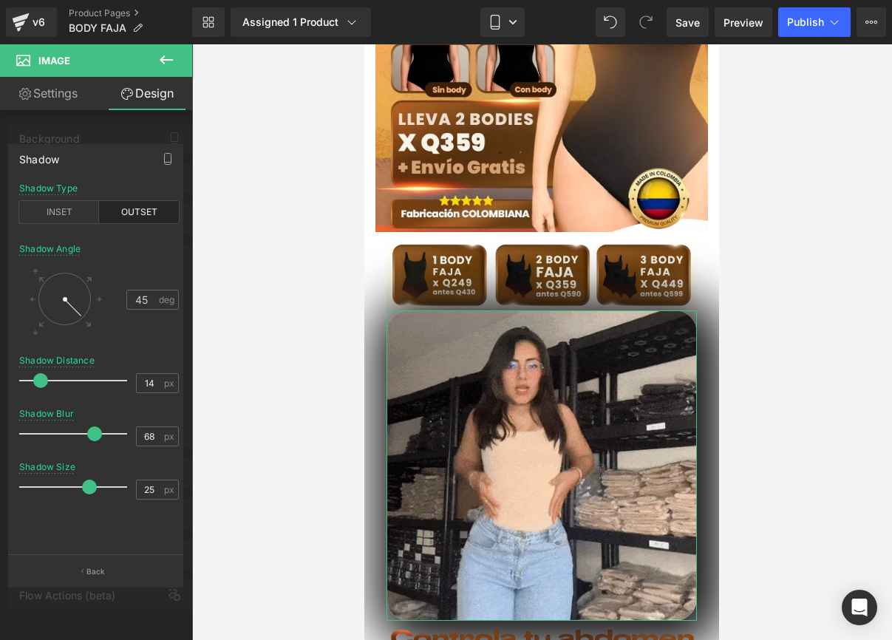
click at [40, 384] on span at bounding box center [40, 380] width 15 height 15
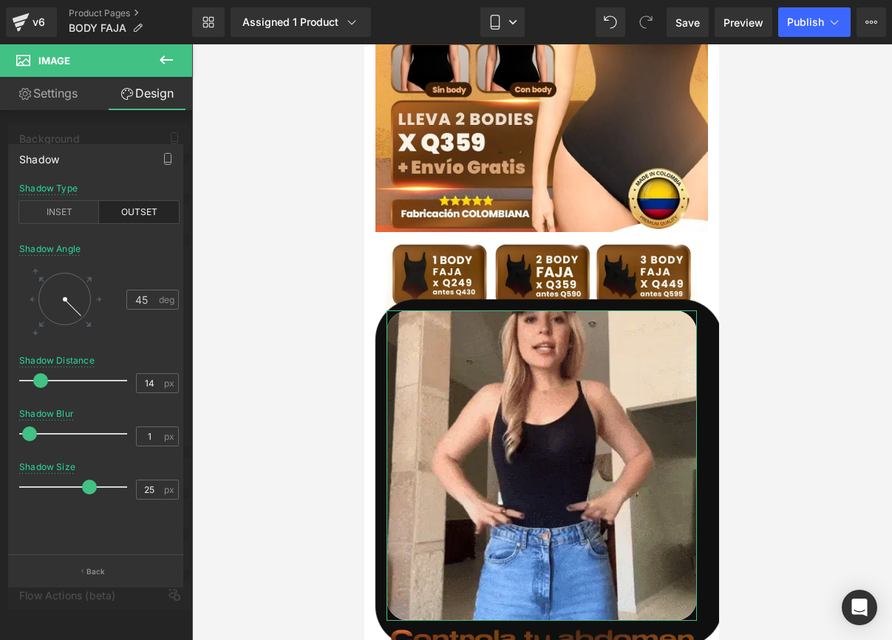
type input "0"
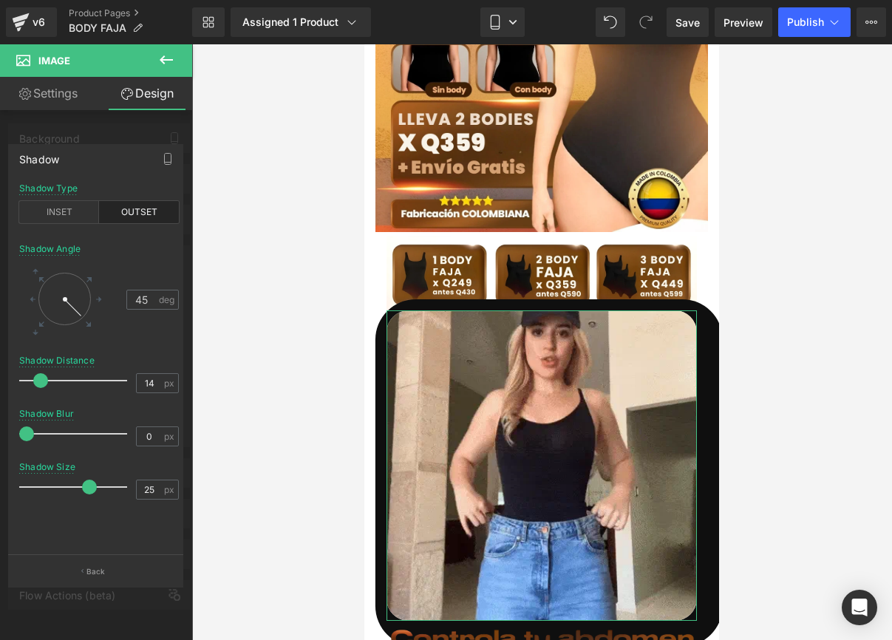
drag, startPoint x: 91, startPoint y: 434, endPoint x: 18, endPoint y: 432, distance: 72.5
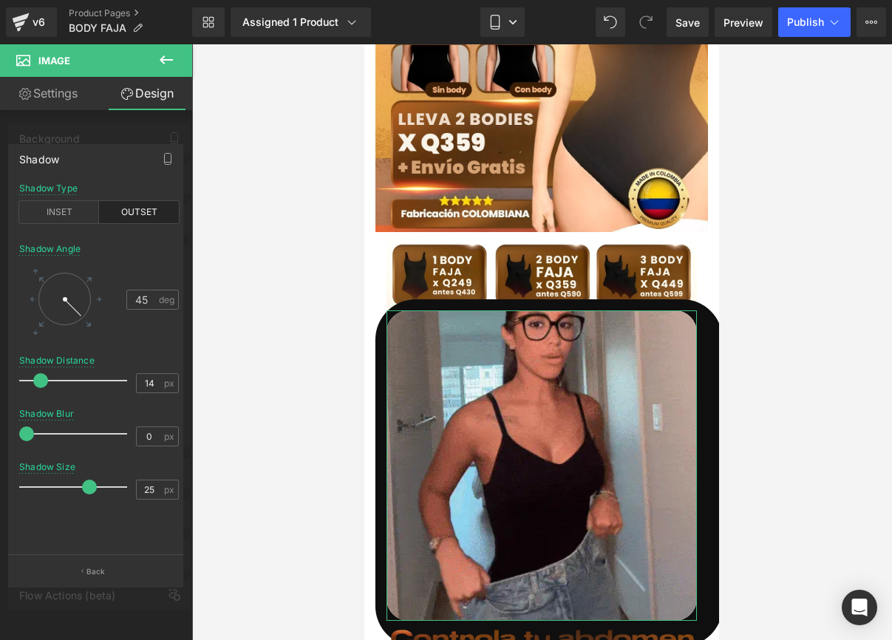
click at [18, 432] on div "outset Shadow Type INSET OUTSET 45 Shadow Angle 45 deg 14px Shadow Distance 14 …" at bounding box center [99, 369] width 180 height 372
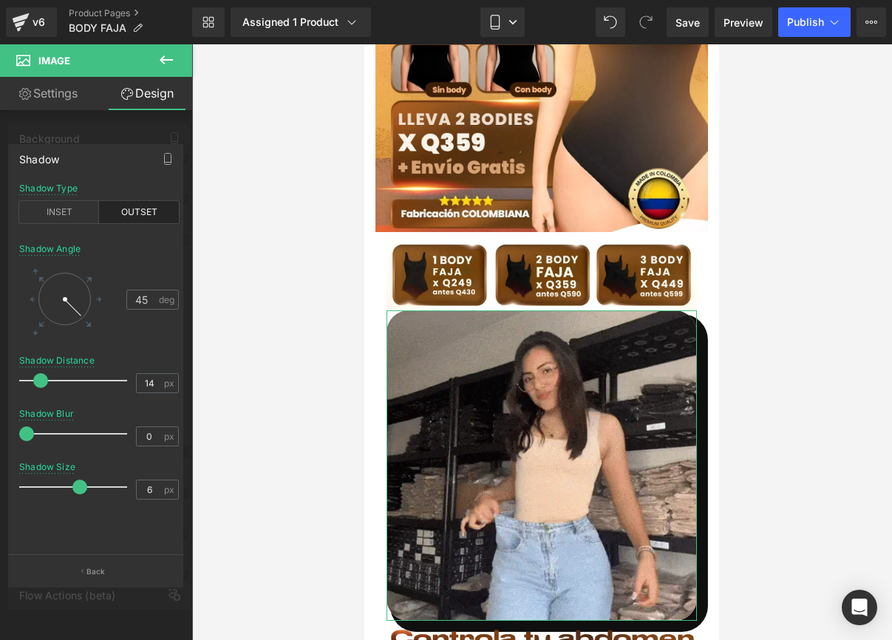
drag, startPoint x: 91, startPoint y: 483, endPoint x: 82, endPoint y: 478, distance: 10.7
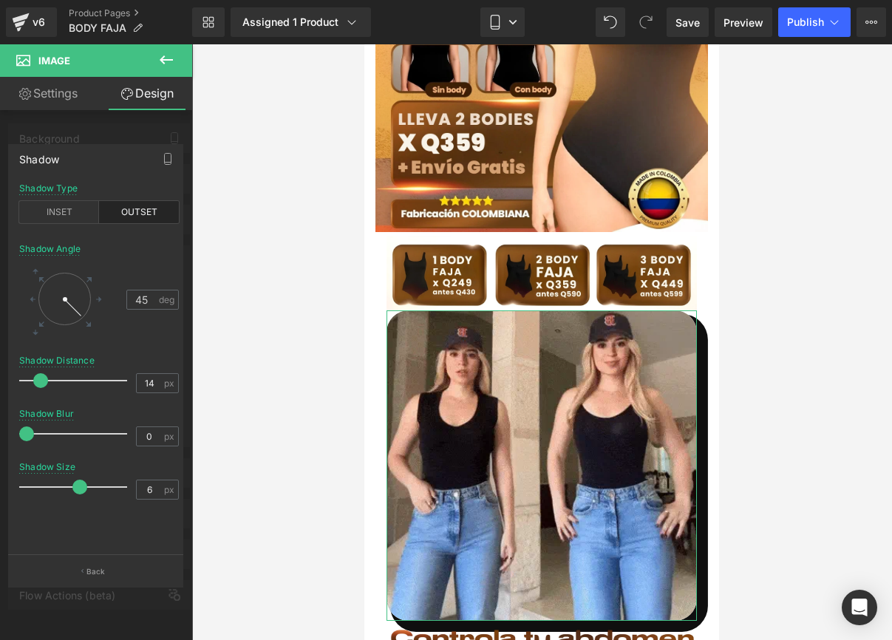
click at [82, 478] on div at bounding box center [77, 487] width 101 height 30
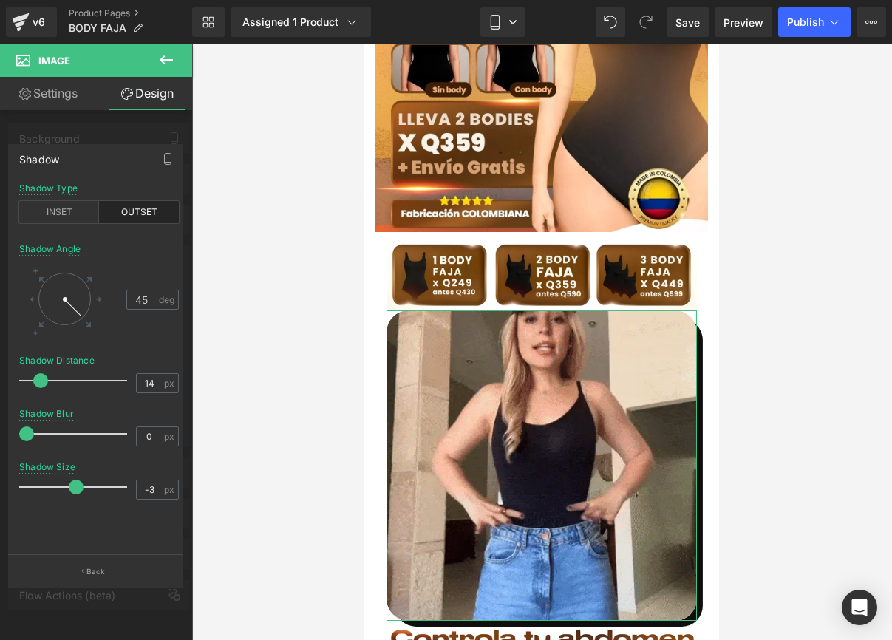
type input "-5"
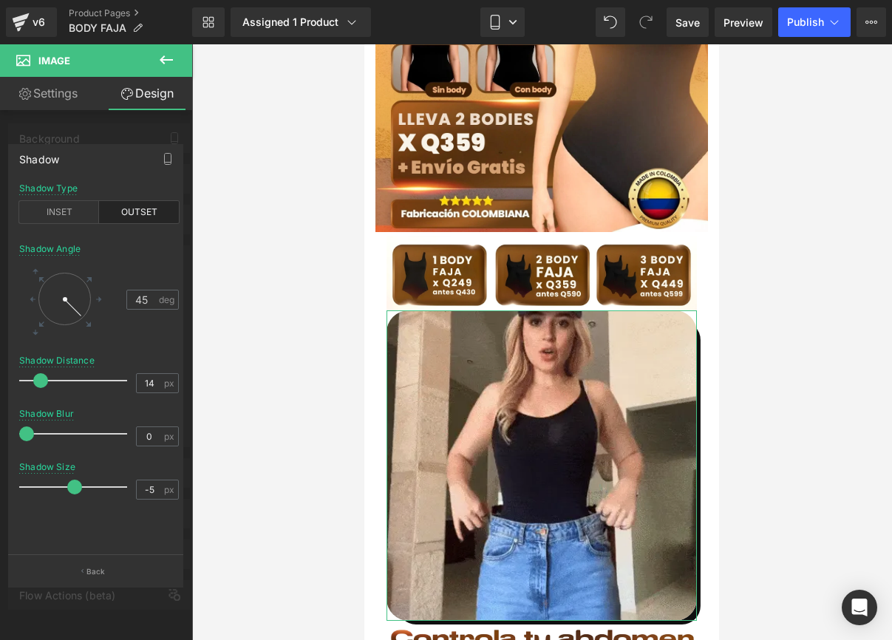
click at [68, 486] on span at bounding box center [74, 487] width 15 height 15
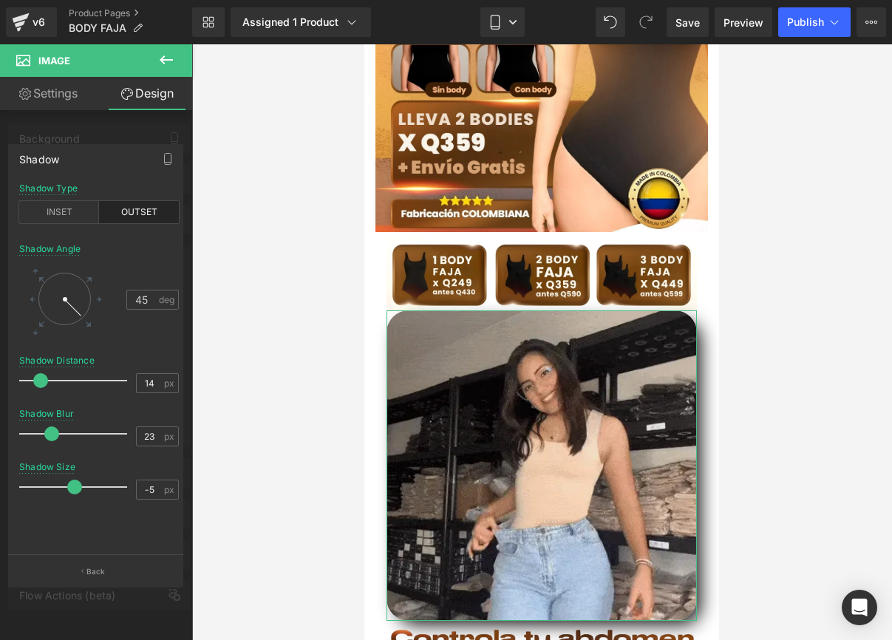
type input "22"
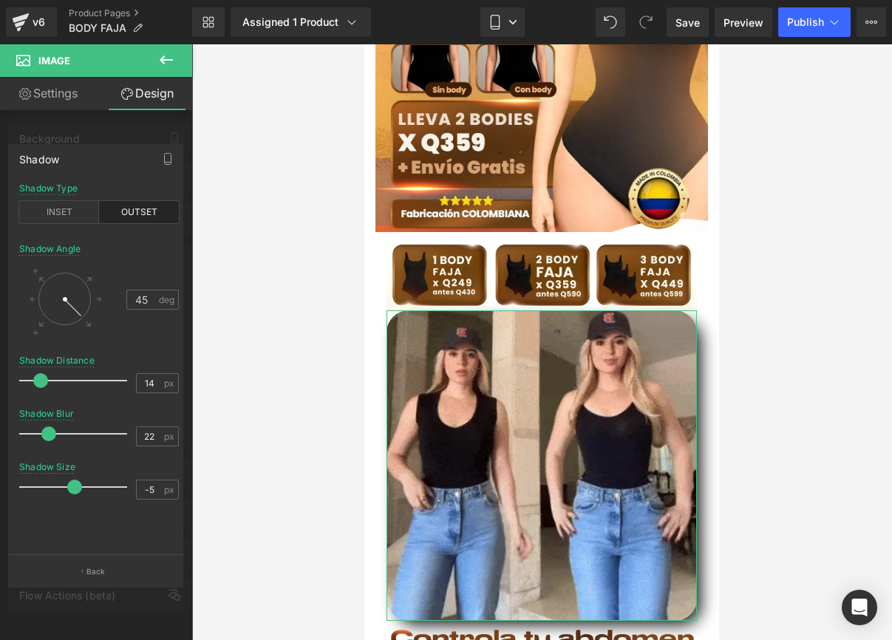
drag, startPoint x: 31, startPoint y: 434, endPoint x: 52, endPoint y: 440, distance: 21.5
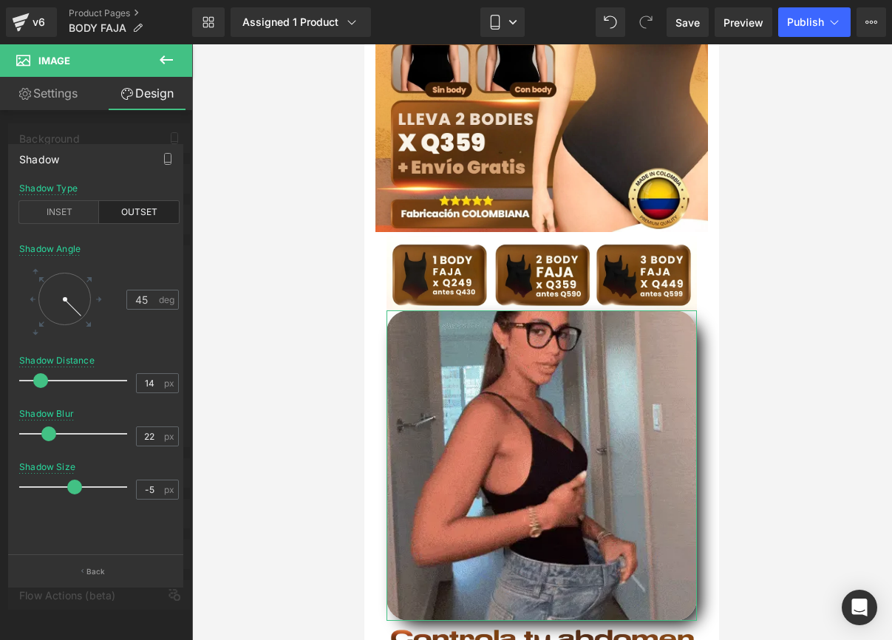
click at [52, 440] on div at bounding box center [77, 434] width 101 height 30
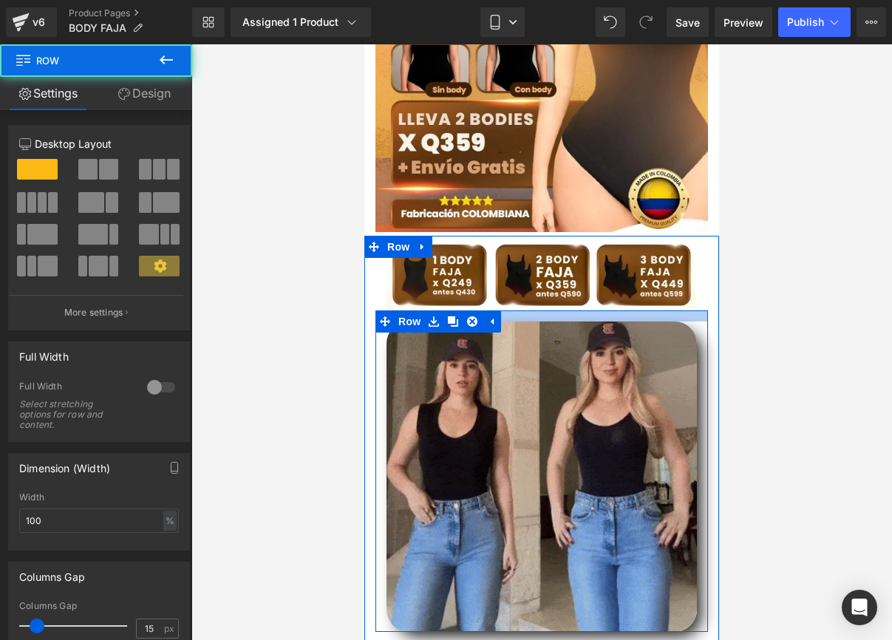
drag, startPoint x: 520, startPoint y: 297, endPoint x: 520, endPoint y: 311, distance: 13.3
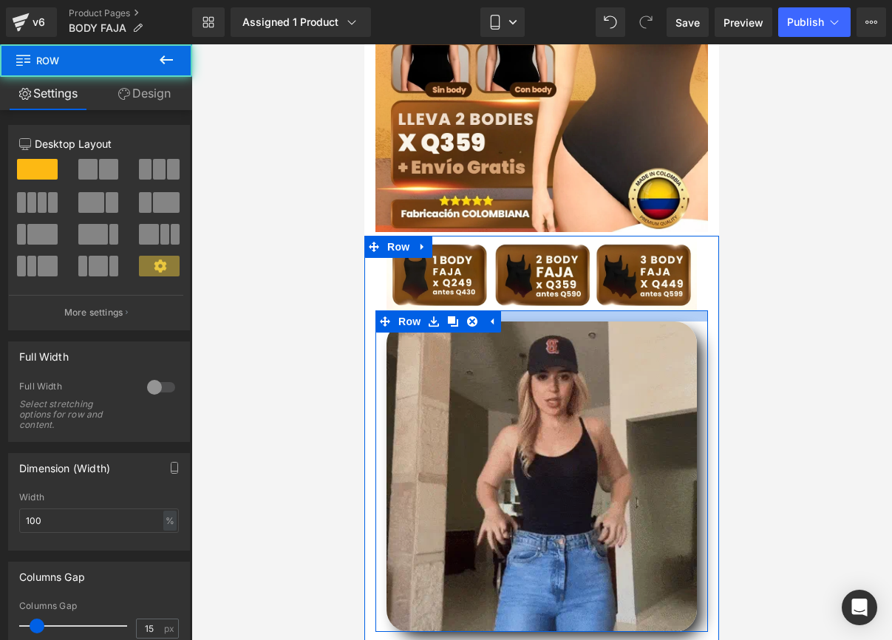
click at [520, 311] on div "Image Row" at bounding box center [542, 472] width 333 height 322
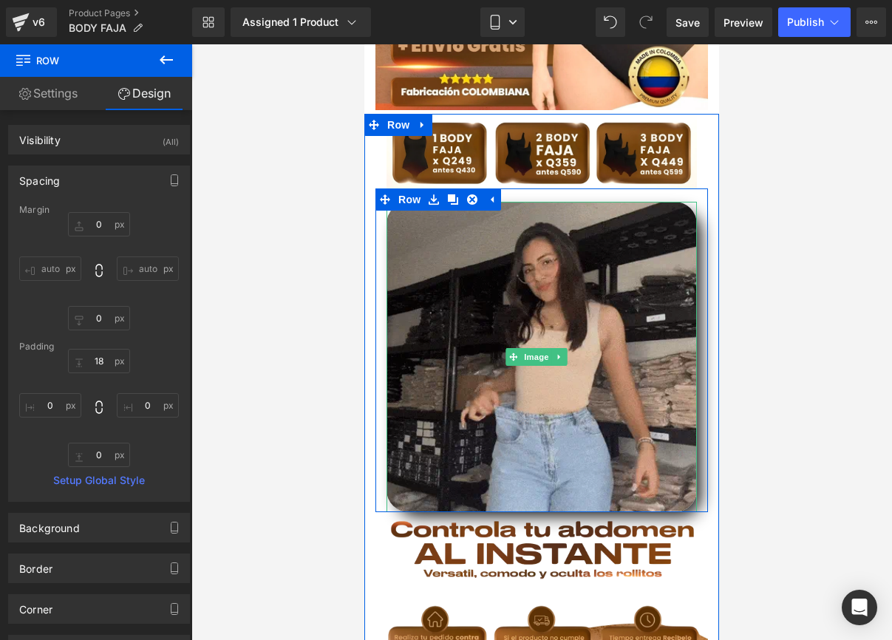
scroll to position [272, 0]
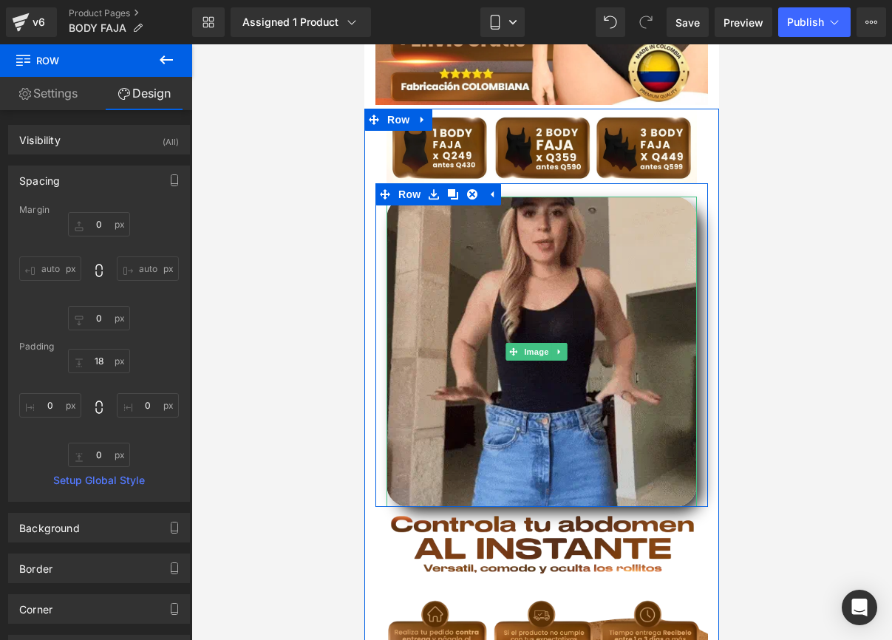
click at [530, 473] on img at bounding box center [542, 352] width 311 height 311
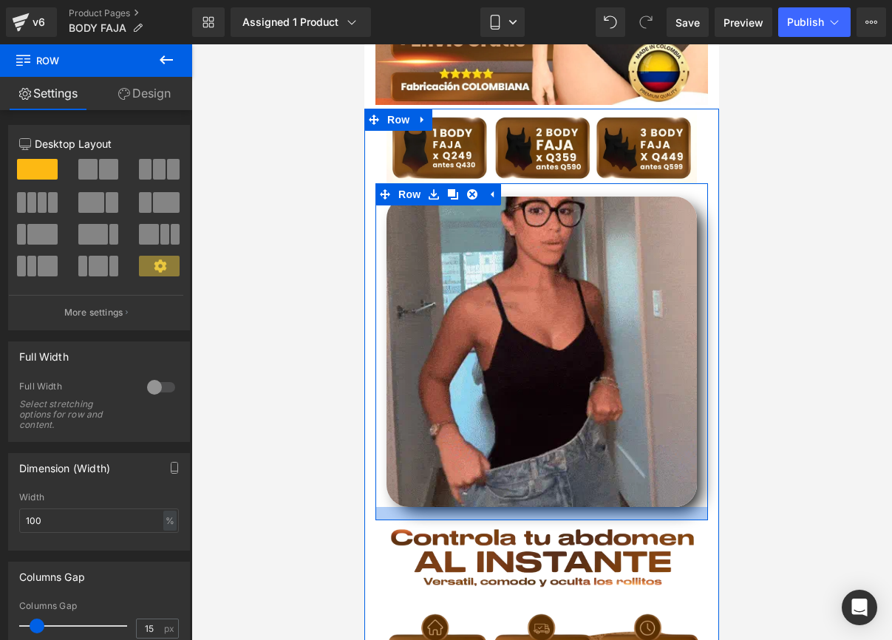
drag, startPoint x: 549, startPoint y: 479, endPoint x: 1139, endPoint y: 478, distance: 590.7
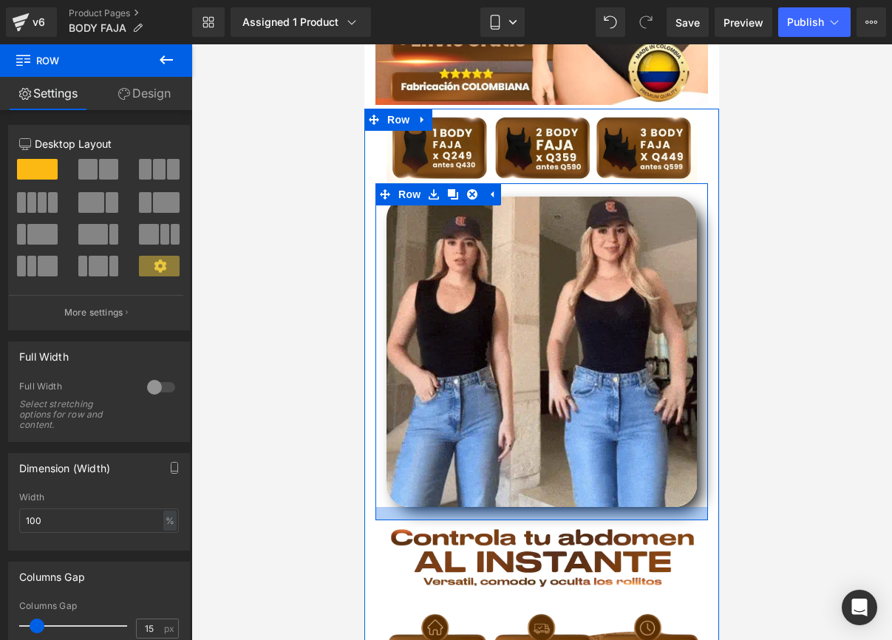
click at [546, 507] on div at bounding box center [542, 513] width 333 height 13
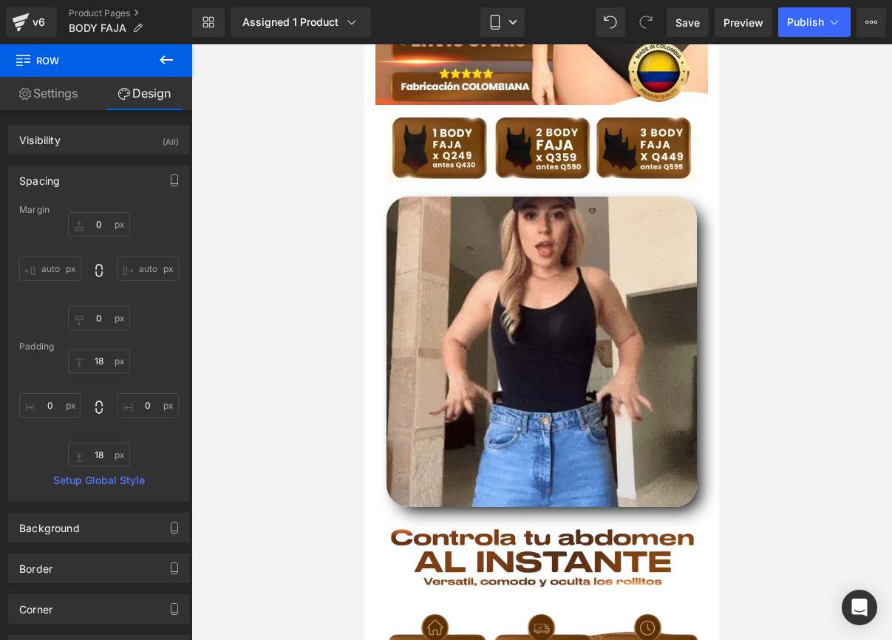
click at [785, 430] on div at bounding box center [541, 342] width 701 height 596
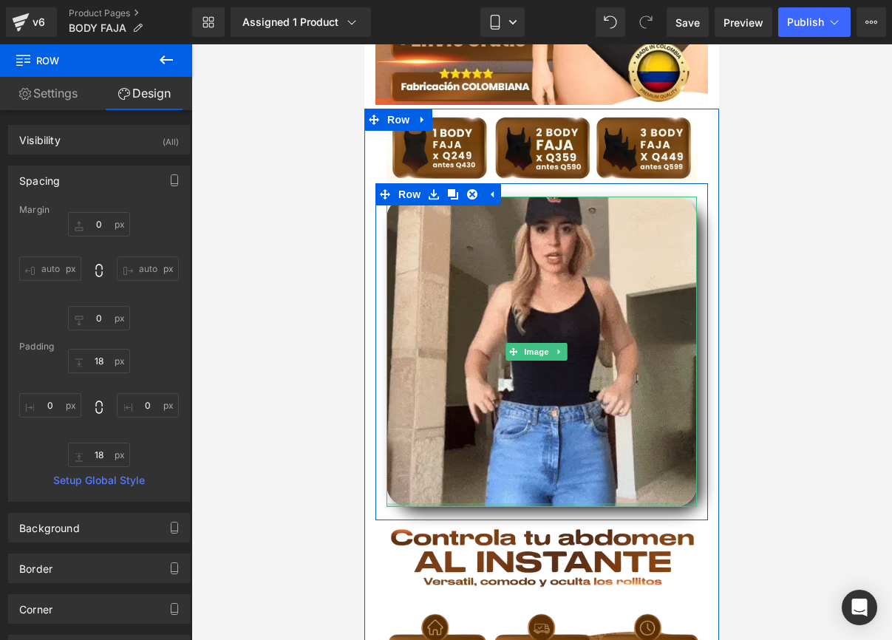
click at [533, 478] on div "Image" at bounding box center [542, 352] width 311 height 311
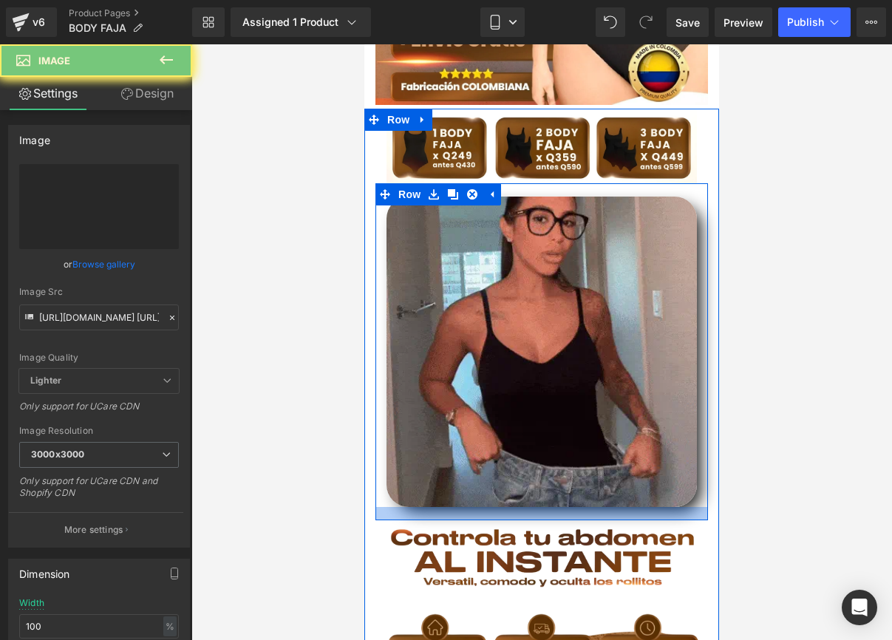
click at [534, 484] on div "Image Row" at bounding box center [542, 351] width 333 height 337
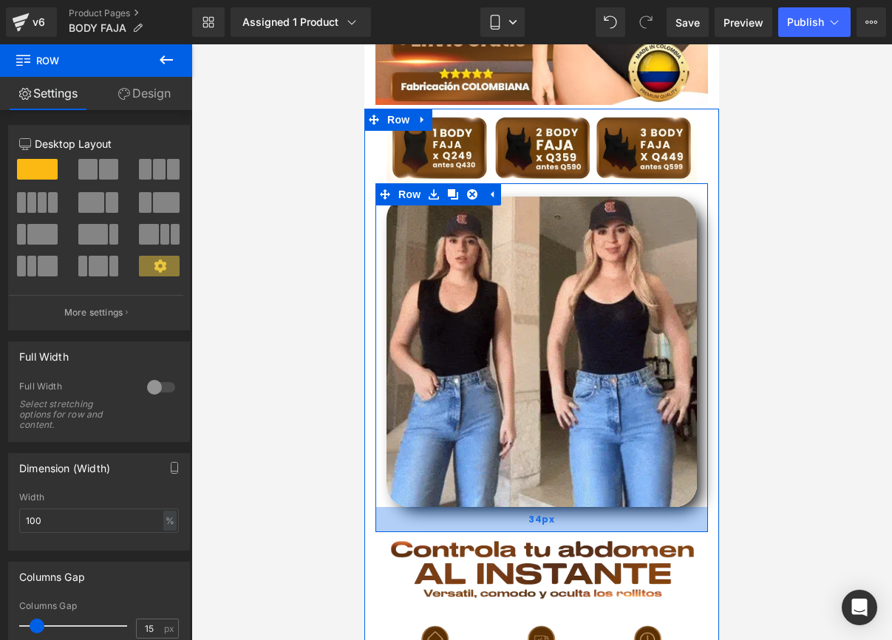
drag, startPoint x: 537, startPoint y: 483, endPoint x: 538, endPoint y: 495, distance: 11.9
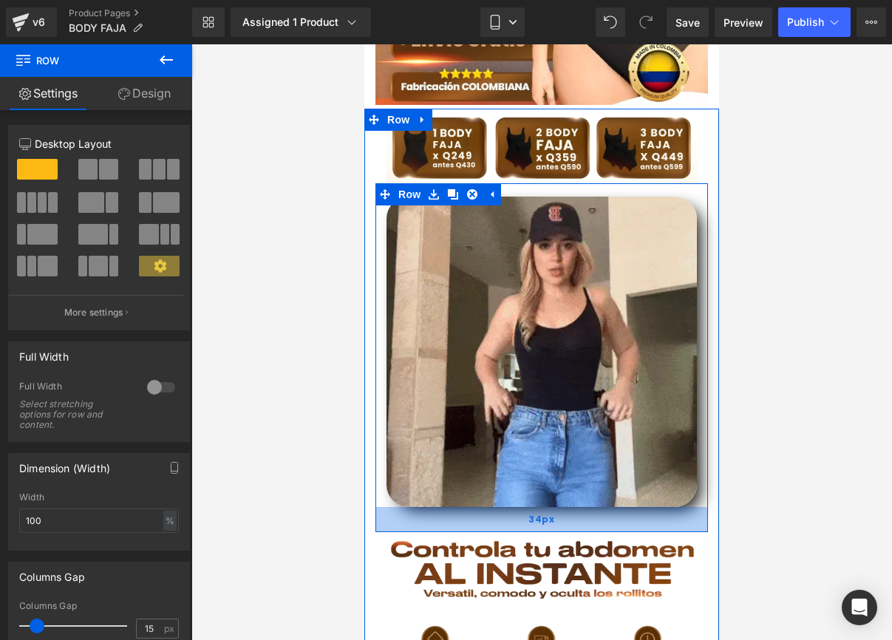
click at [538, 507] on div "34px" at bounding box center [542, 519] width 333 height 25
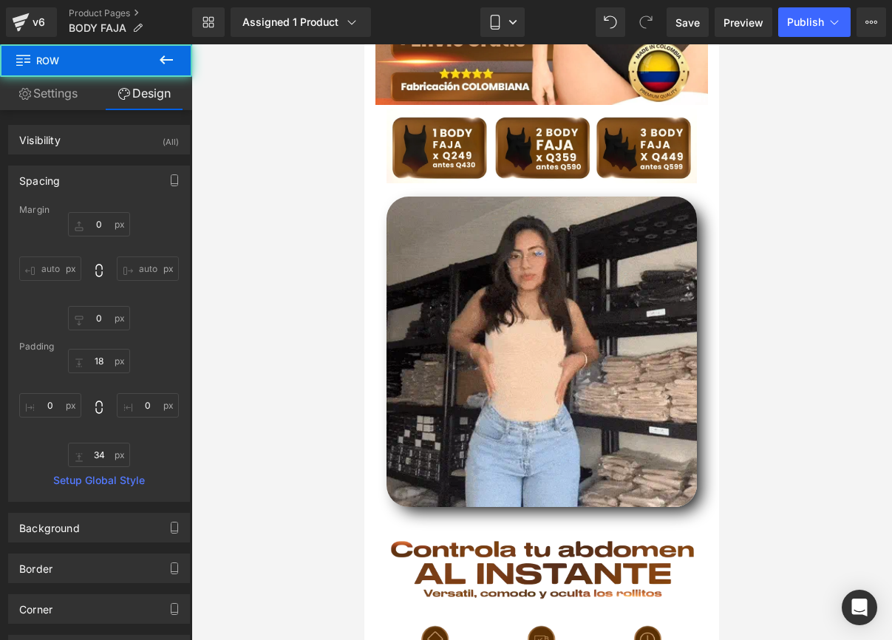
click at [779, 461] on div at bounding box center [541, 342] width 701 height 596
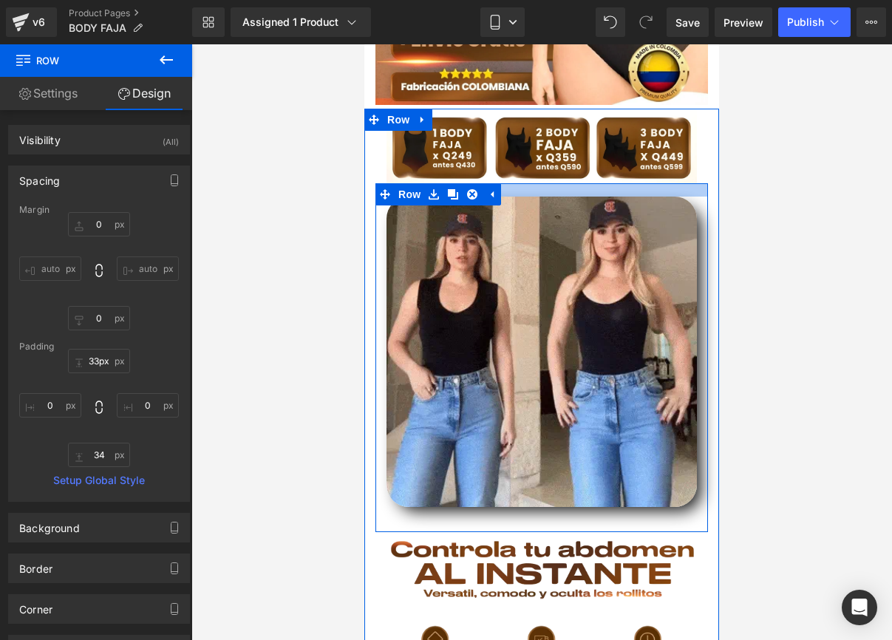
type input "34px"
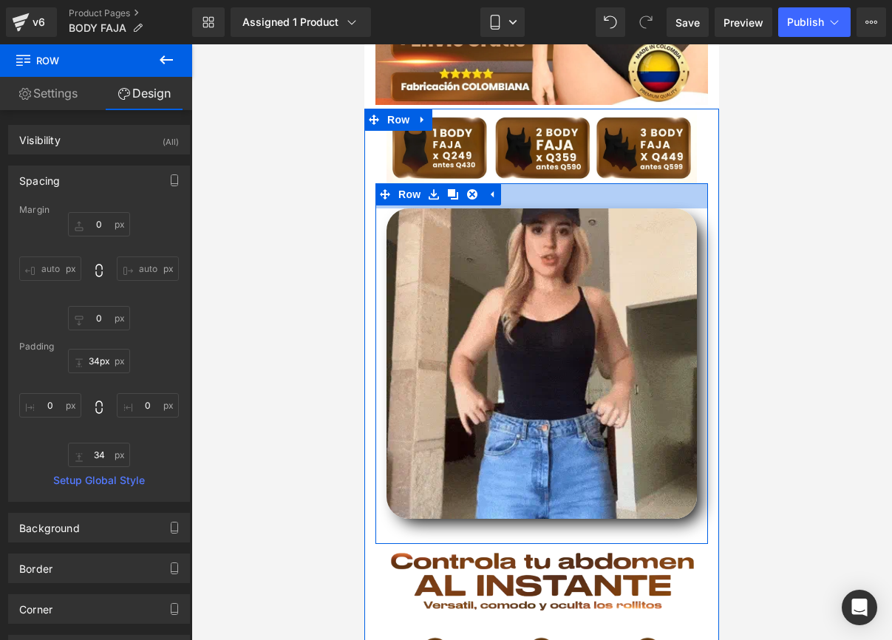
drag, startPoint x: 537, startPoint y: 183, endPoint x: 574, endPoint y: 197, distance: 38.9
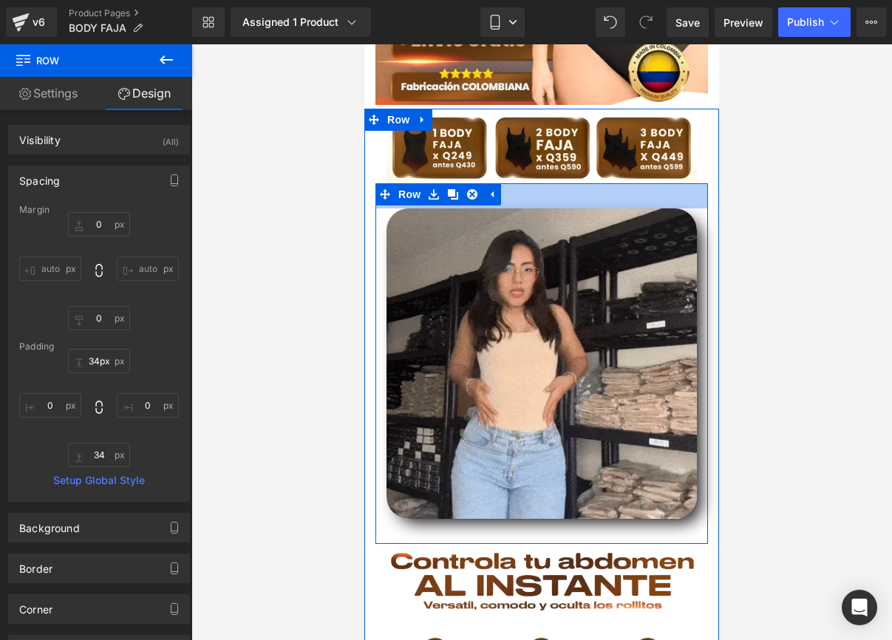
click at [543, 194] on div "34px" at bounding box center [542, 195] width 333 height 25
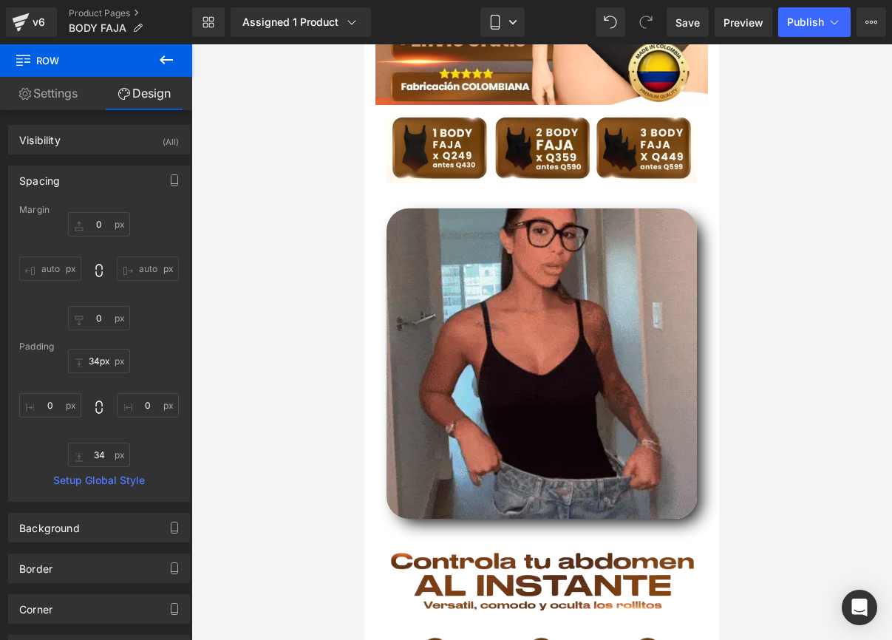
click at [780, 202] on div at bounding box center [541, 342] width 701 height 596
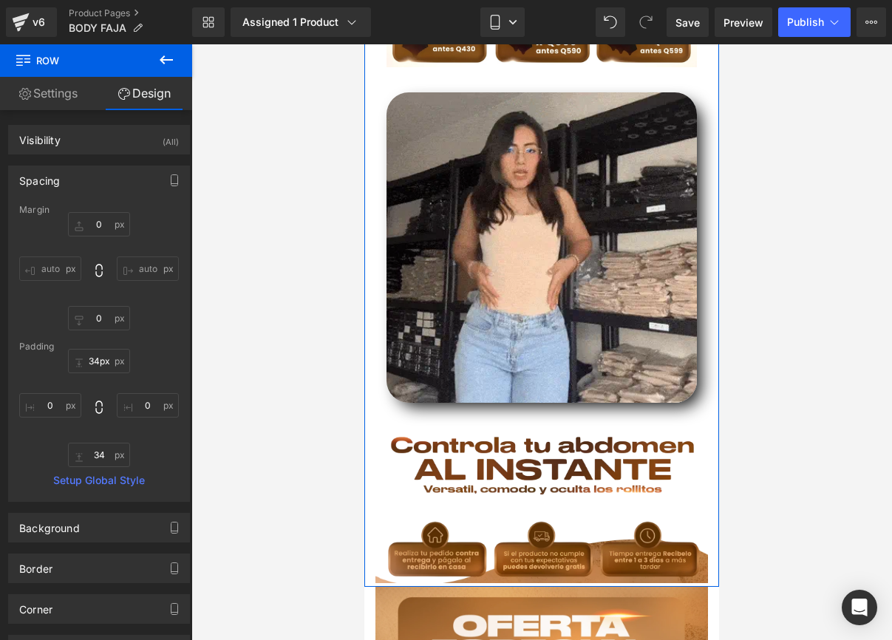
scroll to position [391, 0]
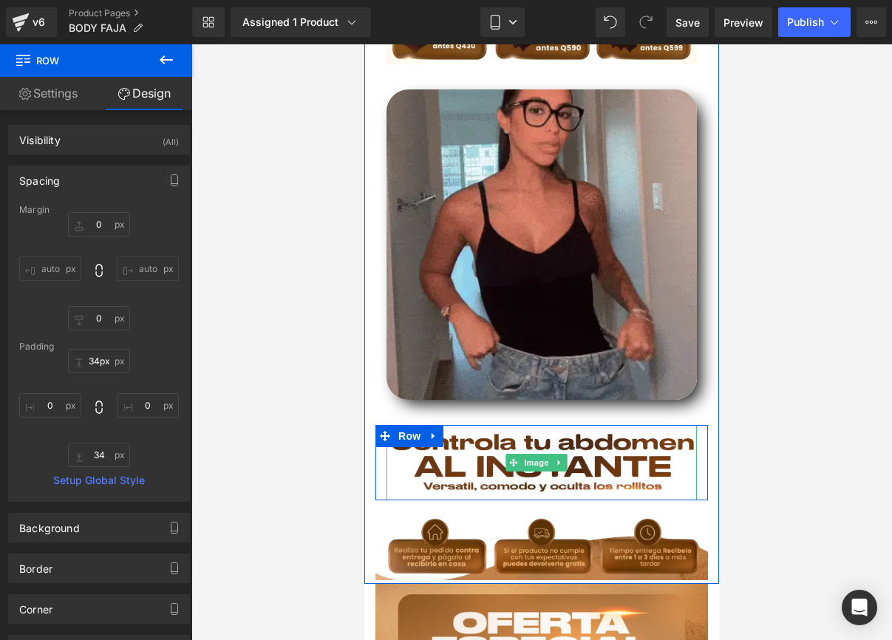
click at [605, 425] on img at bounding box center [542, 462] width 311 height 75
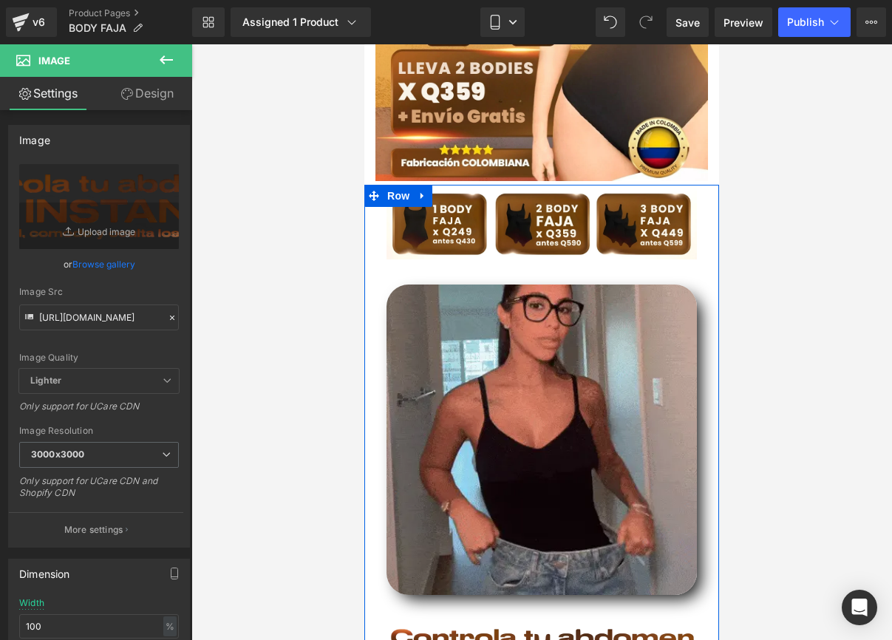
scroll to position [289, 0]
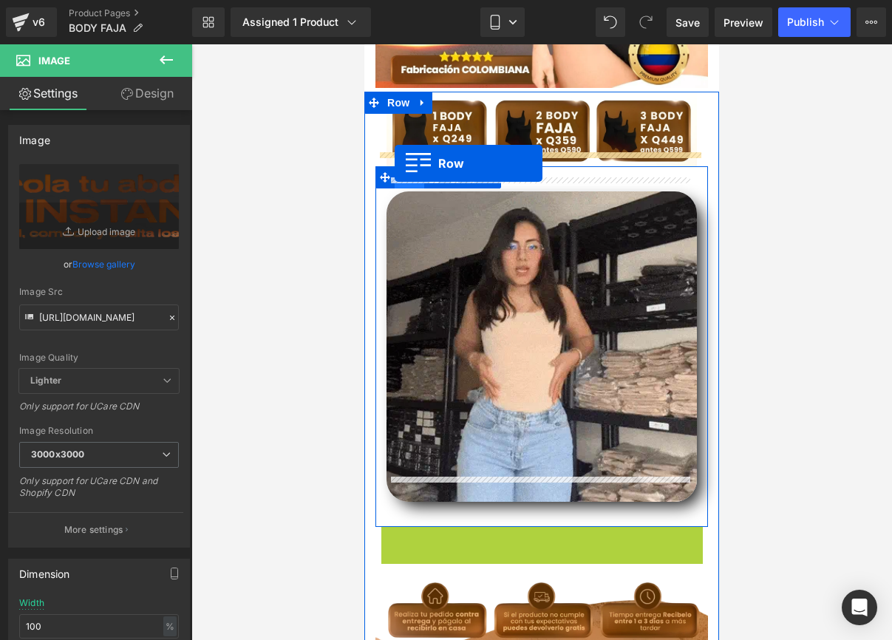
drag, startPoint x: 385, startPoint y: 514, endPoint x: 395, endPoint y: 163, distance: 350.6
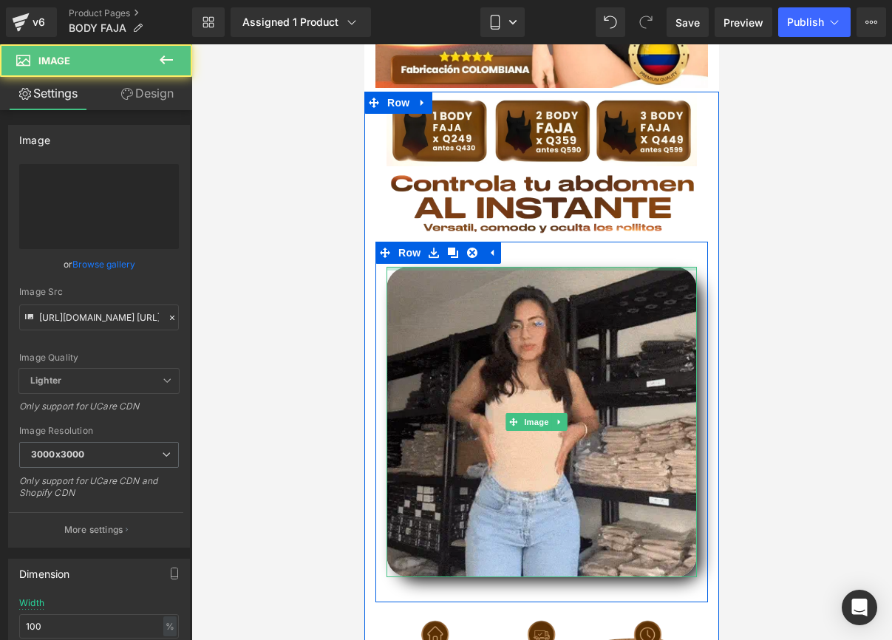
click at [526, 267] on div at bounding box center [542, 269] width 311 height 4
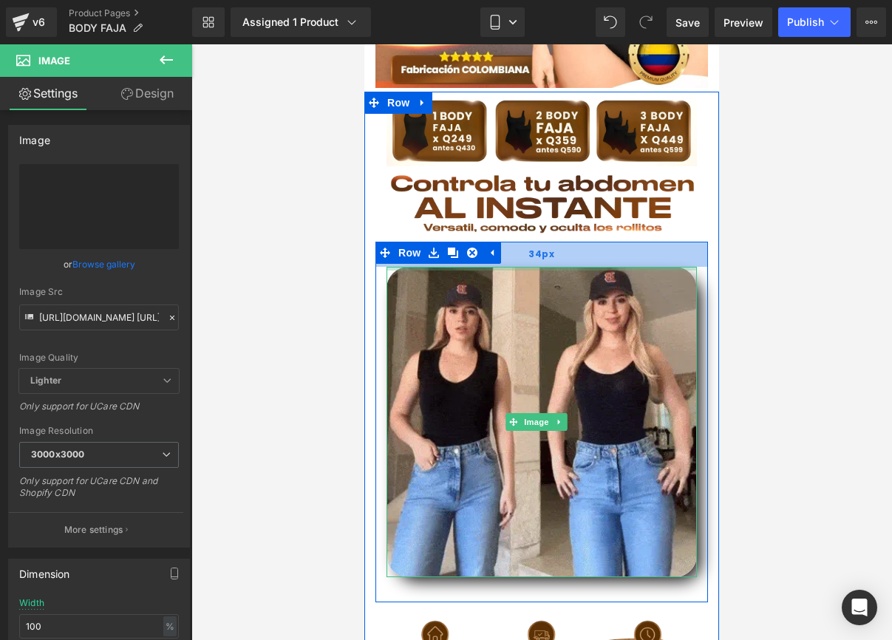
drag, startPoint x: 526, startPoint y: 250, endPoint x: 528, endPoint y: 225, distance: 24.4
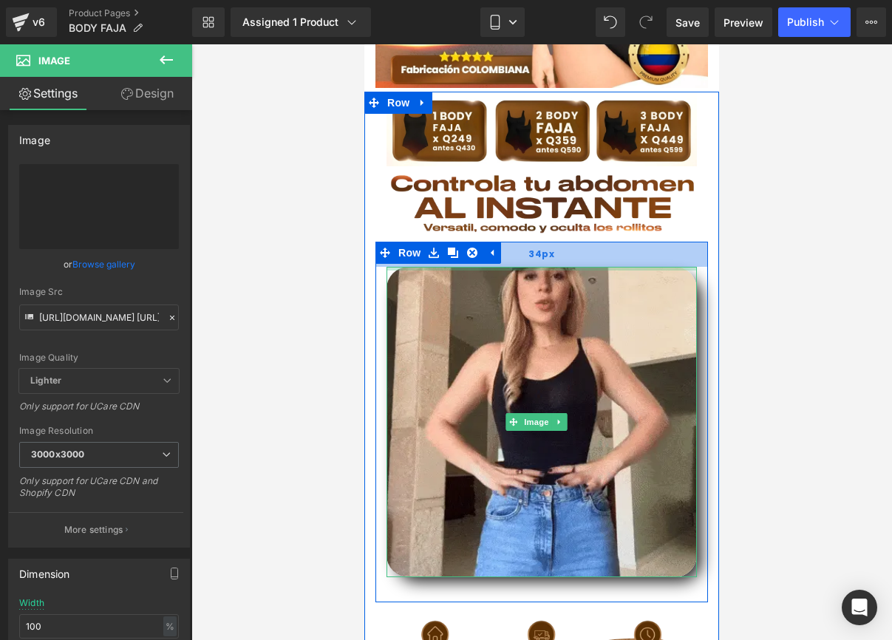
click at [528, 242] on div "Image Row 34px 34px" at bounding box center [542, 422] width 333 height 361
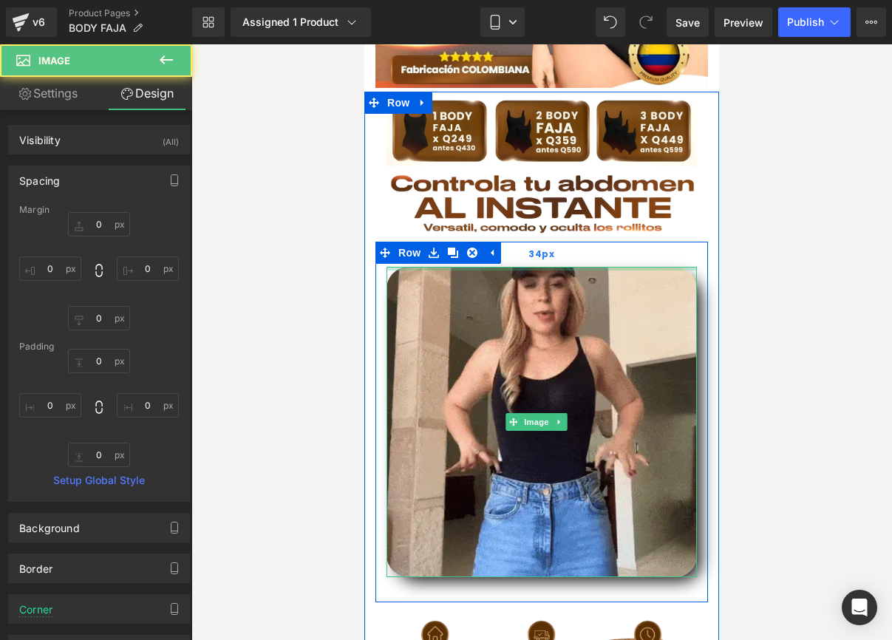
type input "0px"
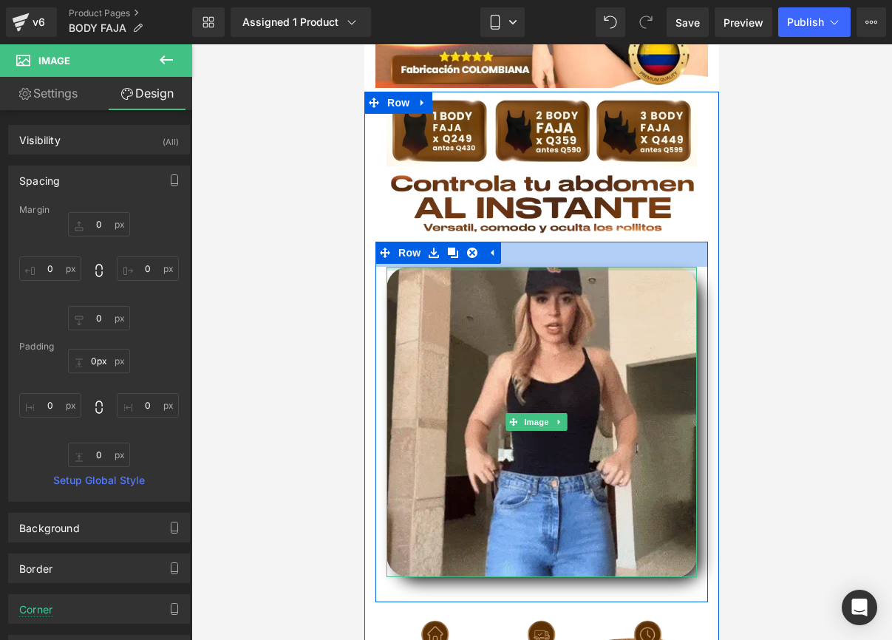
drag, startPoint x: 534, startPoint y: 250, endPoint x: 535, endPoint y: 224, distance: 25.9
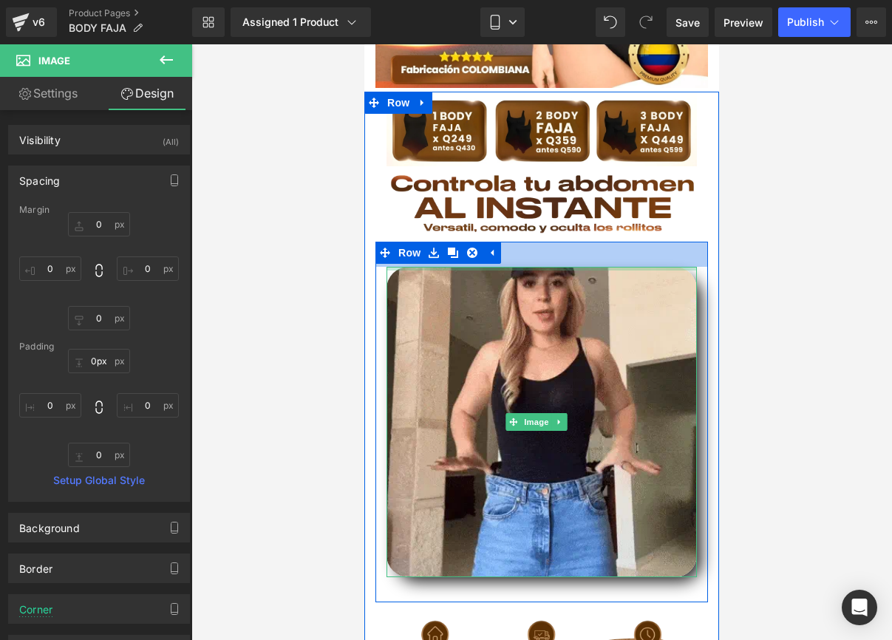
click at [535, 224] on div "Image Row Image Row Image Row 34px 34px Image Buy it now (P) Dynamic Checkout B…" at bounding box center [541, 389] width 355 height 594
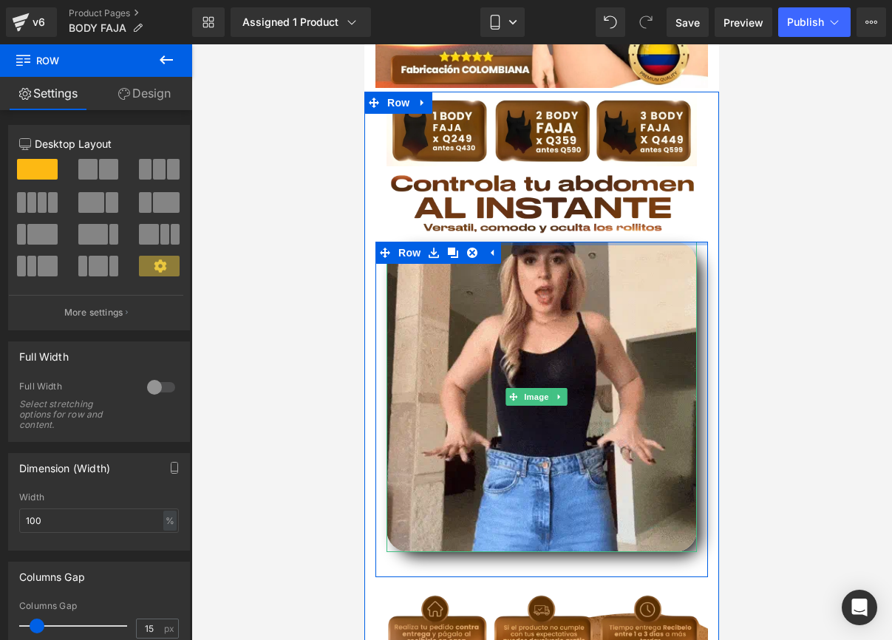
drag, startPoint x: 558, startPoint y: 226, endPoint x: 577, endPoint y: 163, distance: 66.2
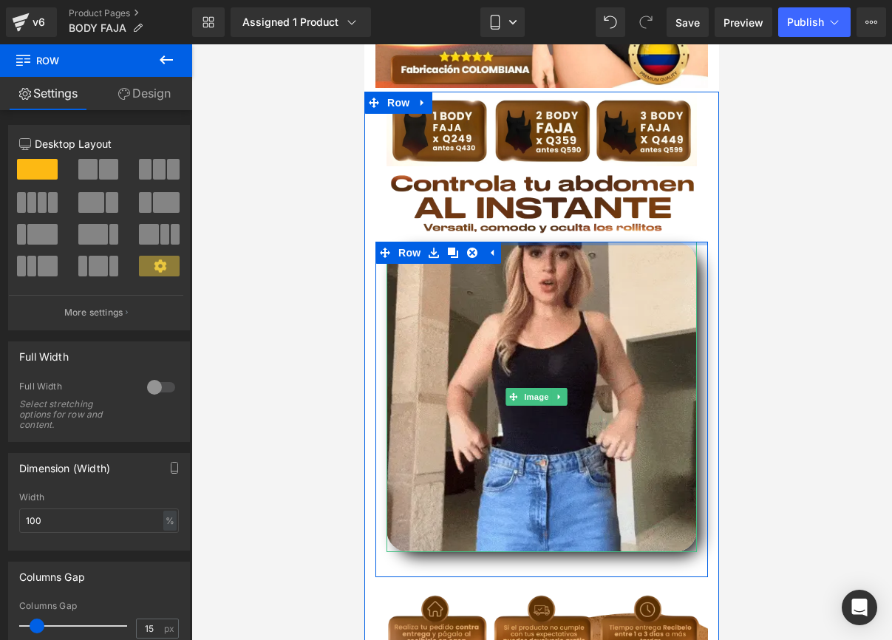
click at [577, 163] on div "Image Row Image Row Image Row 34px Image Buy it now (P) Dynamic Checkout Button" at bounding box center [541, 376] width 355 height 569
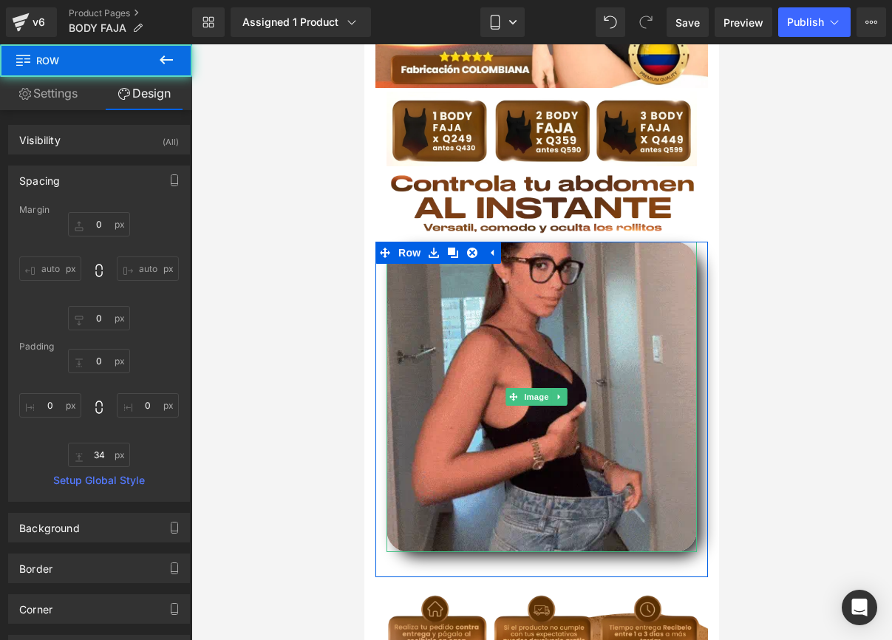
click at [796, 231] on div at bounding box center [541, 342] width 701 height 596
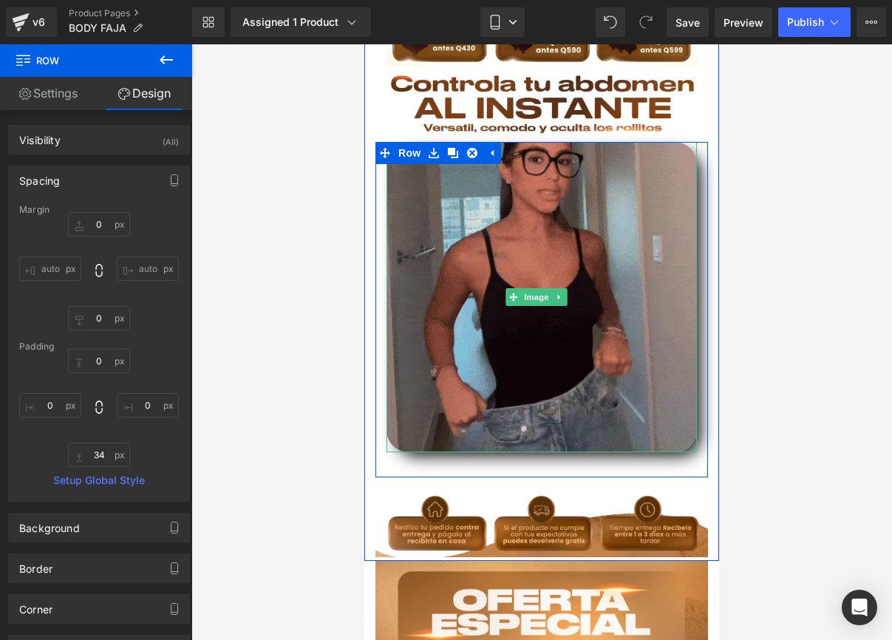
scroll to position [443, 0]
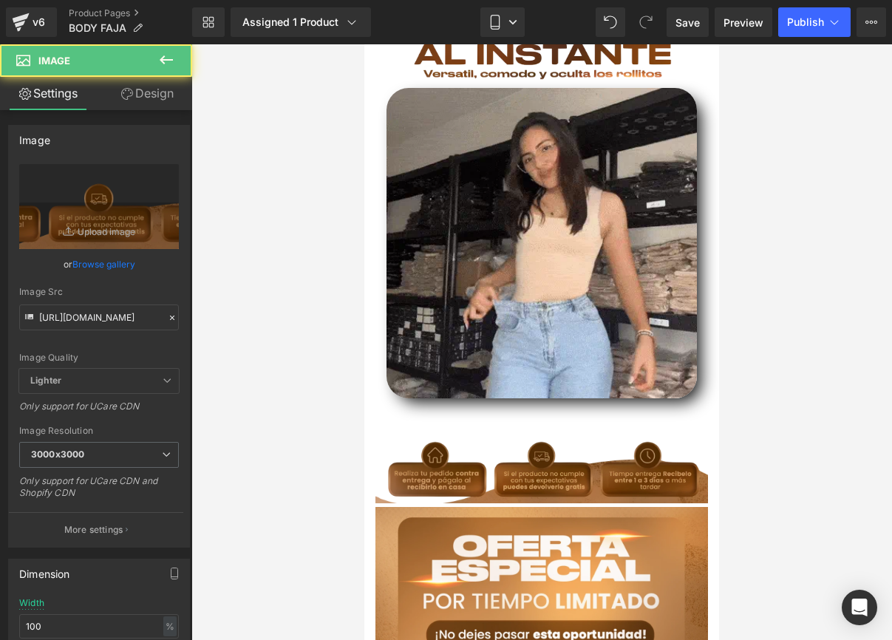
click at [474, 424] on img at bounding box center [542, 464] width 333 height 81
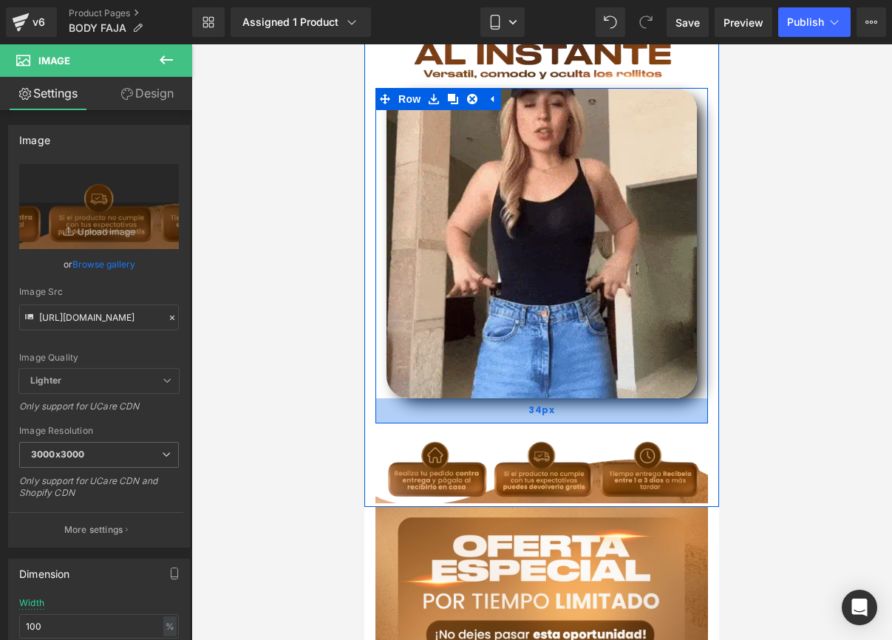
drag, startPoint x: 473, startPoint y: 397, endPoint x: 481, endPoint y: 371, distance: 27.1
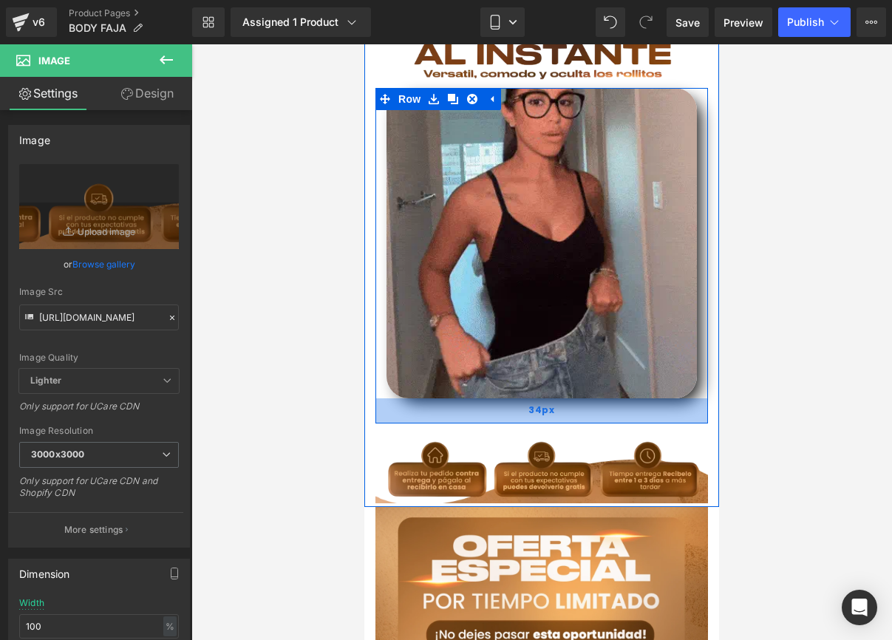
click at [481, 371] on div "Image Row Image Row Image Row 34px Image Buy it now (P) Dynamic Checkout Button" at bounding box center [541, 222] width 355 height 569
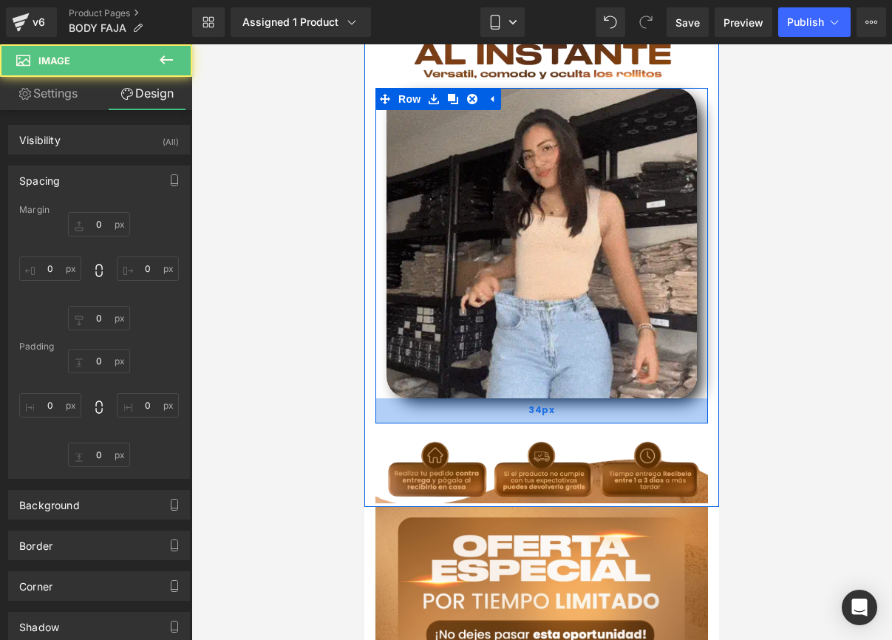
type input "0"
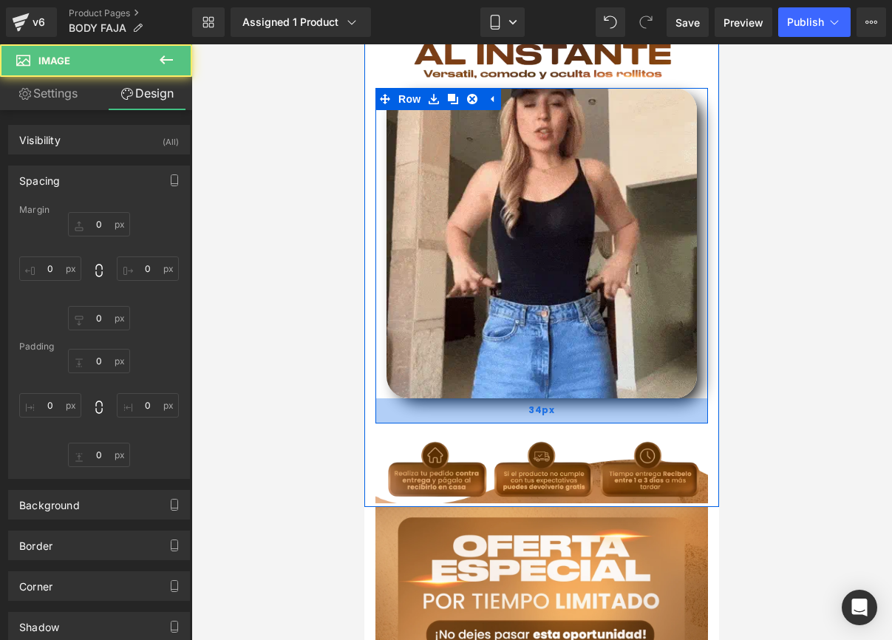
type input "0"
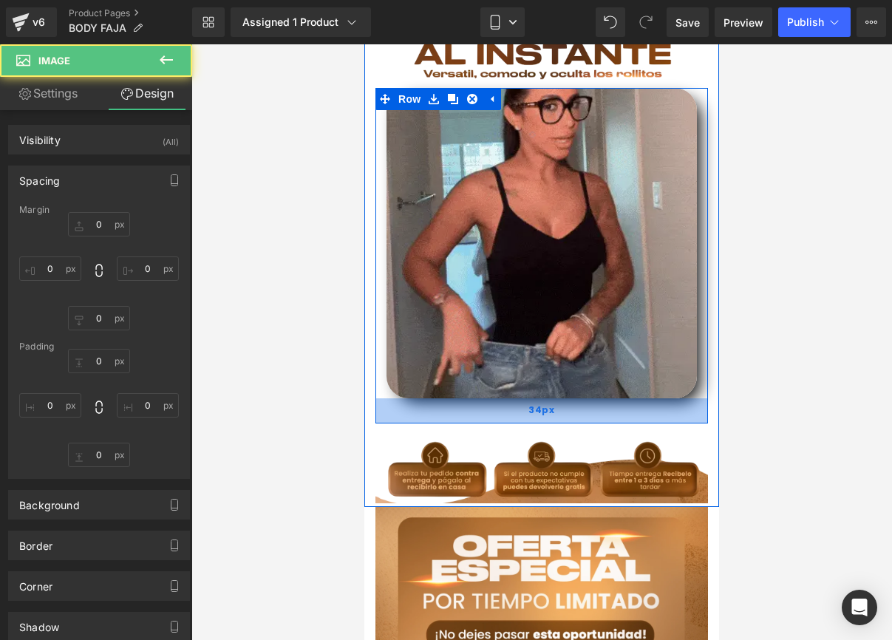
type input "0"
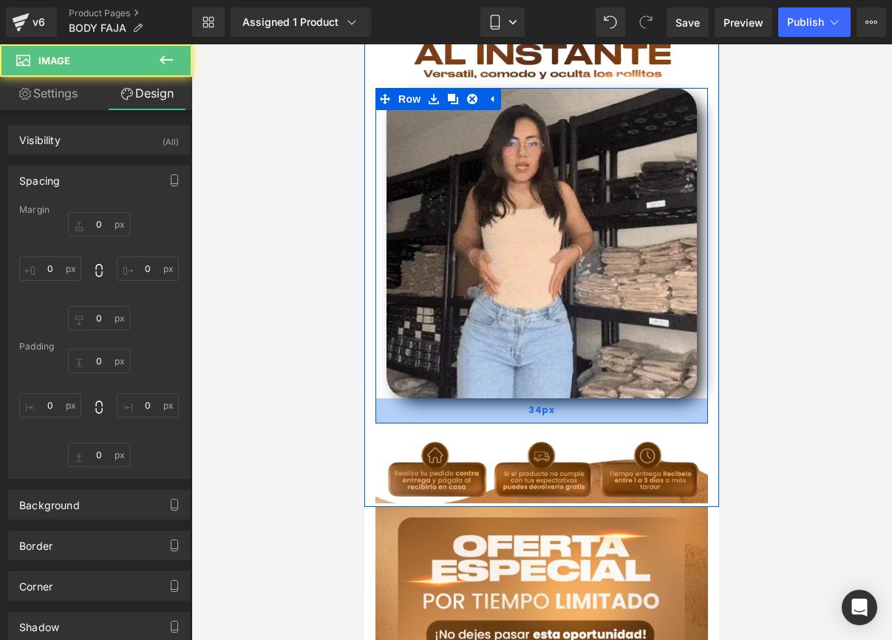
type input "0"
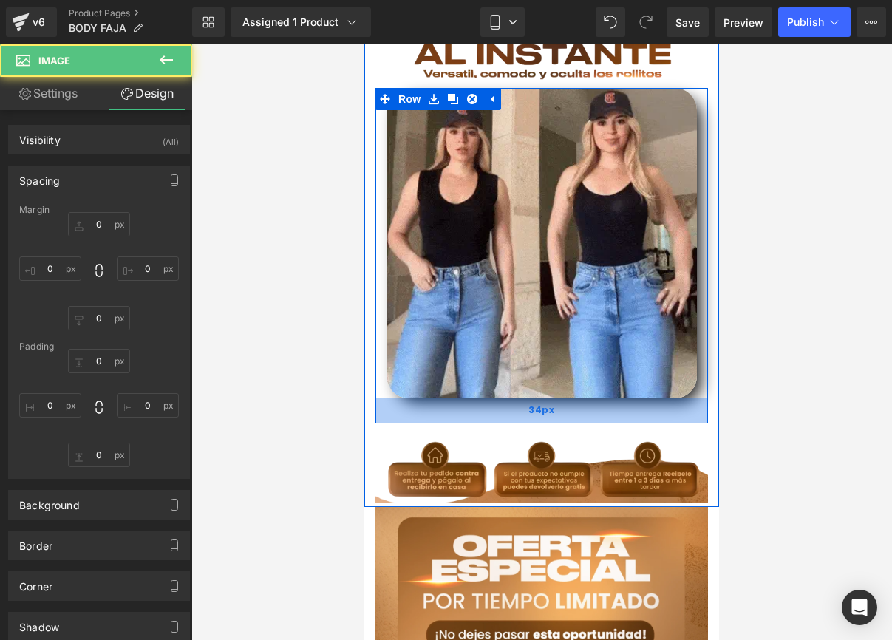
type input "0"
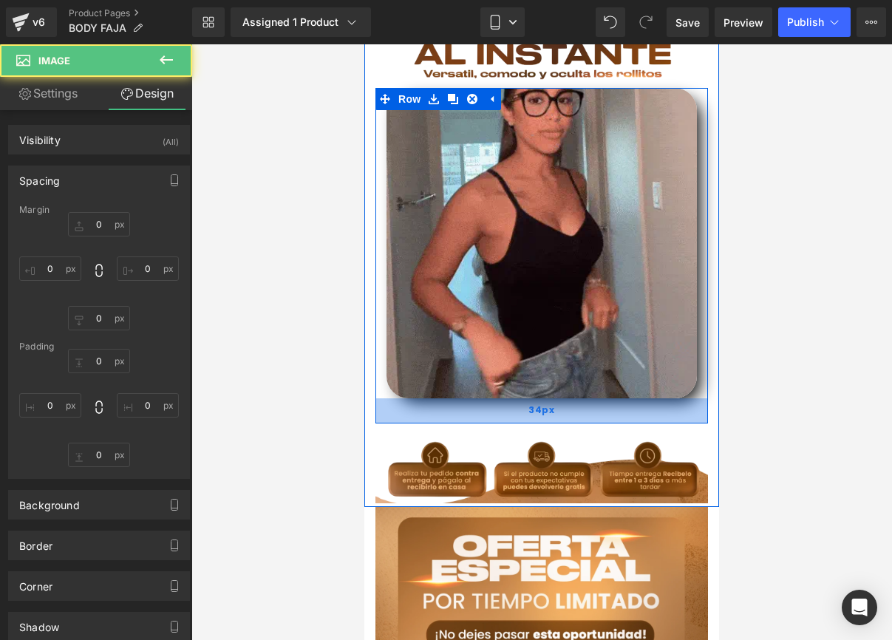
type input "0"
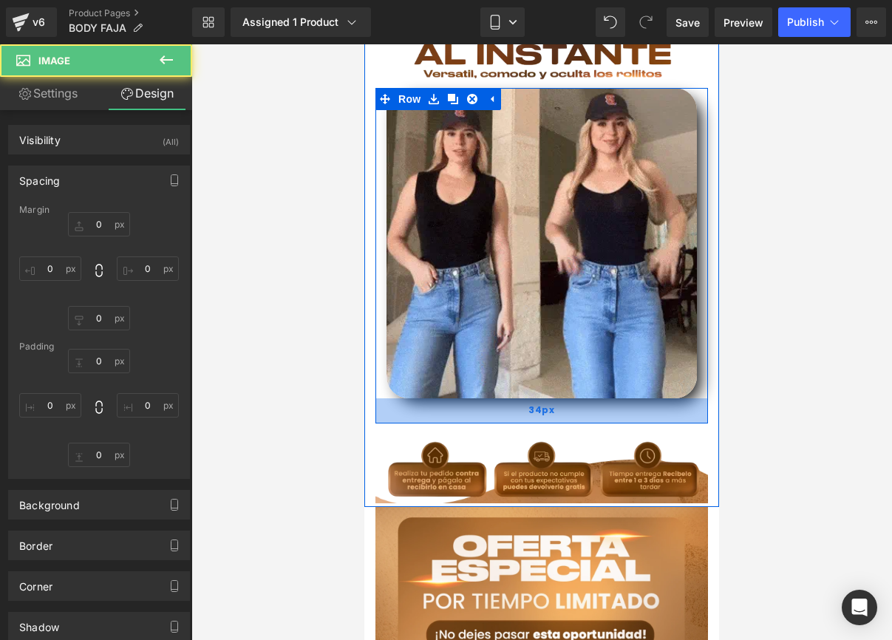
type input "0"
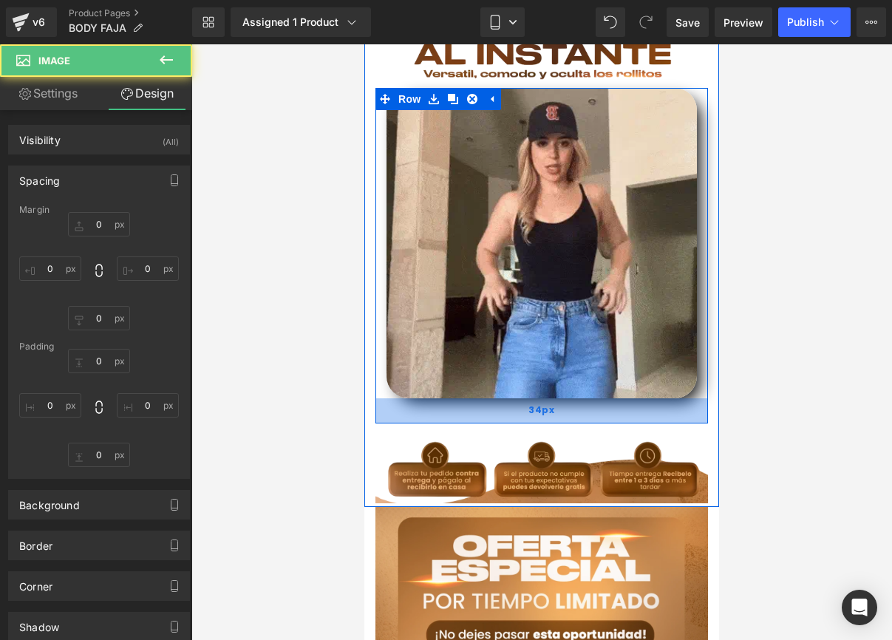
type input "0"
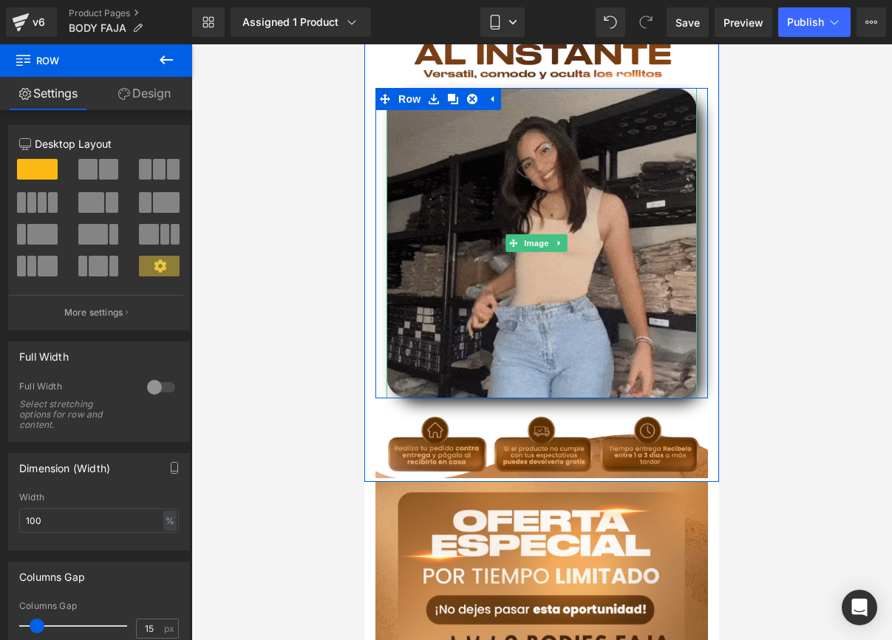
drag, startPoint x: 504, startPoint y: 393, endPoint x: 507, endPoint y: 356, distance: 37.1
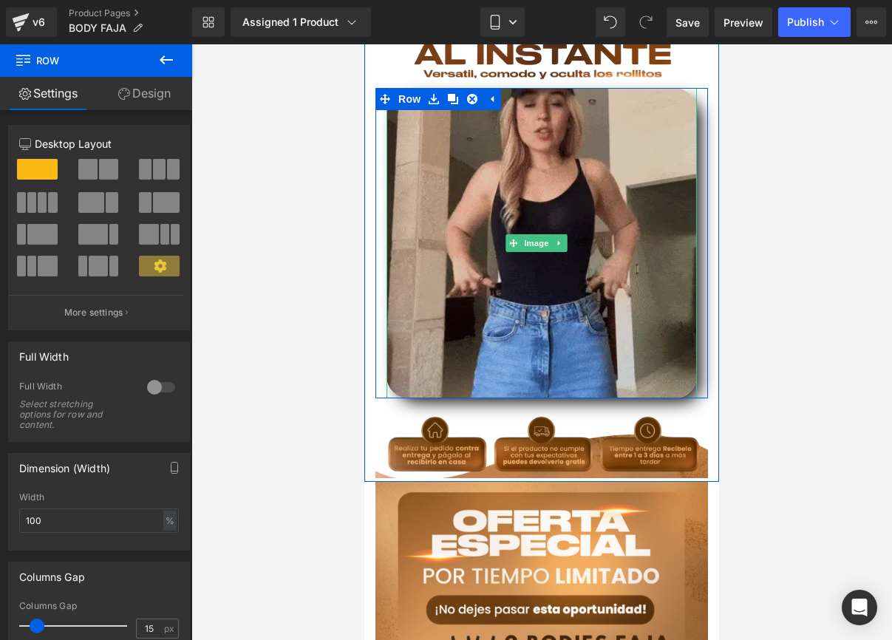
click at [507, 356] on div "Image Row" at bounding box center [542, 243] width 333 height 311
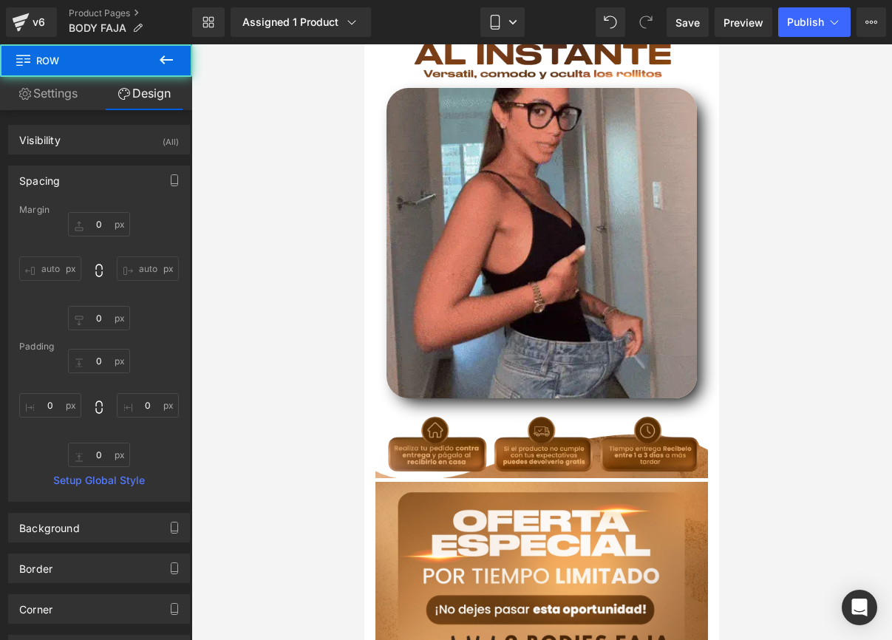
click at [759, 319] on div at bounding box center [541, 342] width 701 height 596
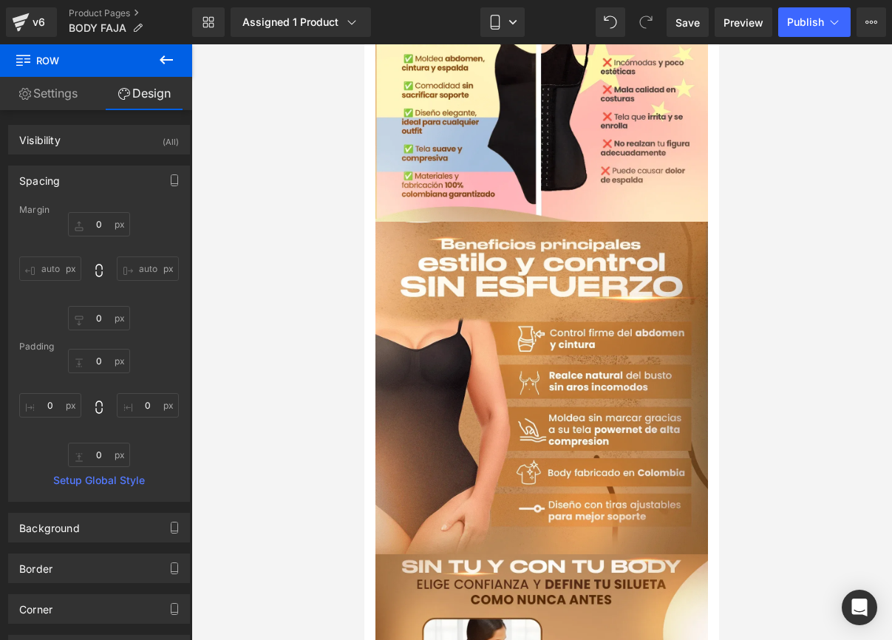
scroll to position [2037, 0]
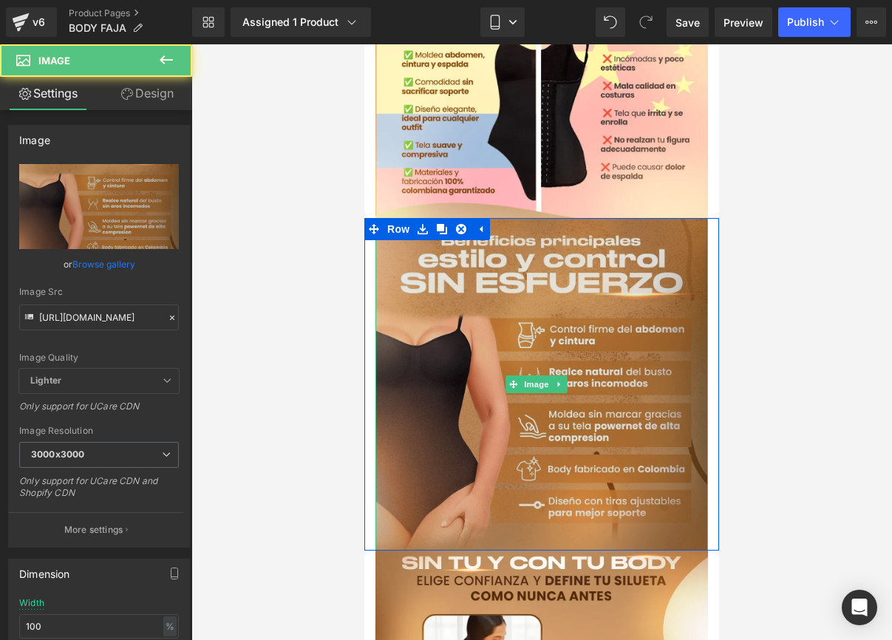
click at [408, 230] on img at bounding box center [542, 384] width 333 height 333
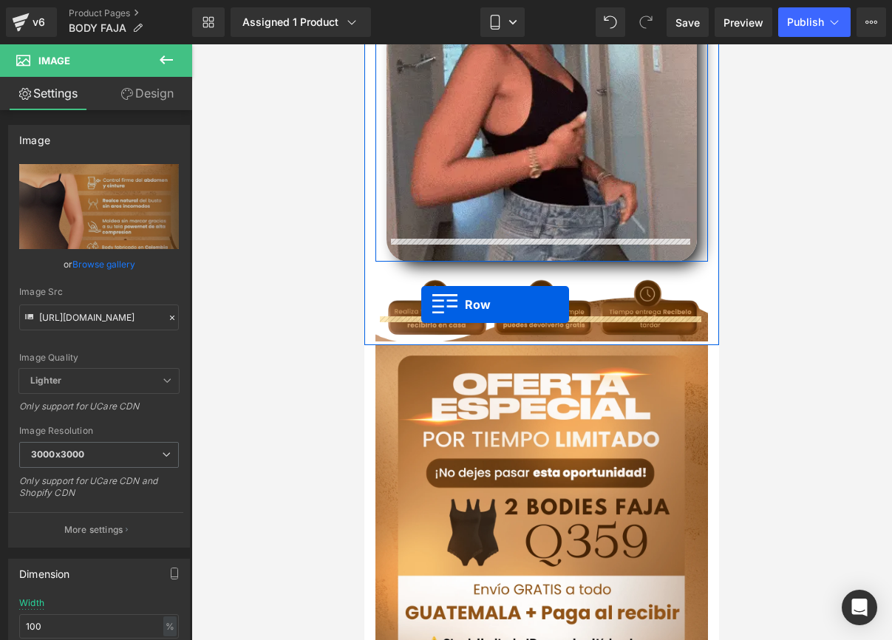
scroll to position [582, 0]
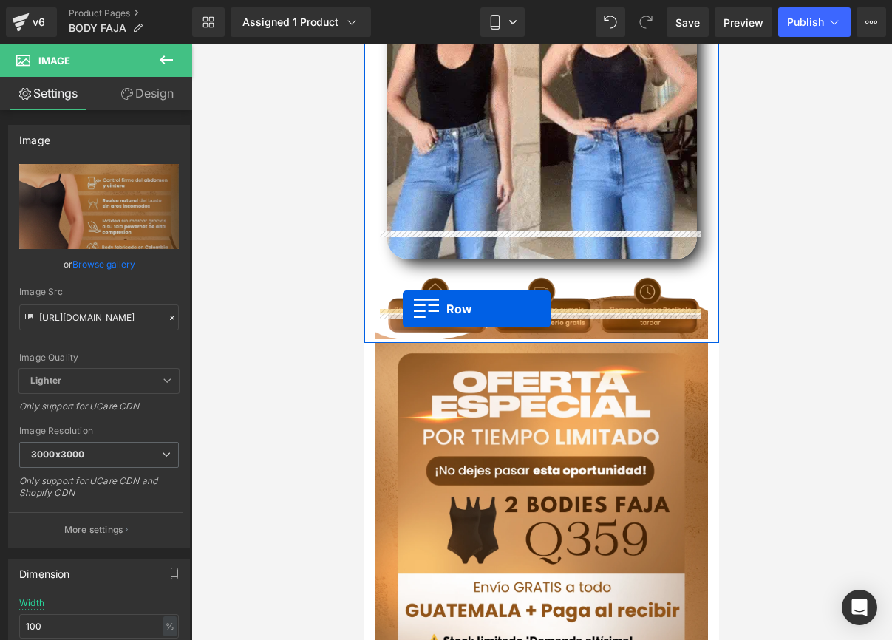
drag, startPoint x: 373, startPoint y: 157, endPoint x: 403, endPoint y: 309, distance: 155.3
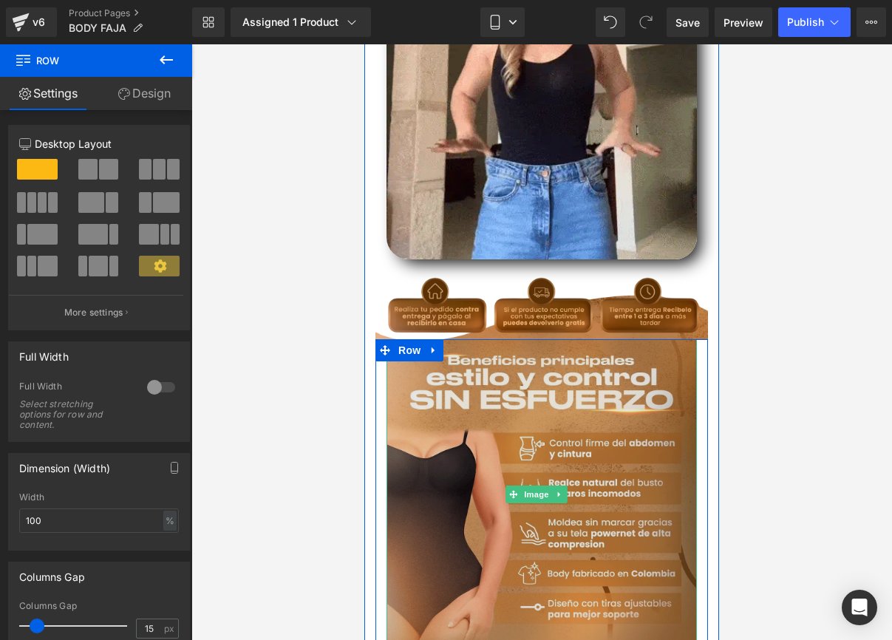
click at [667, 339] on img at bounding box center [542, 494] width 311 height 311
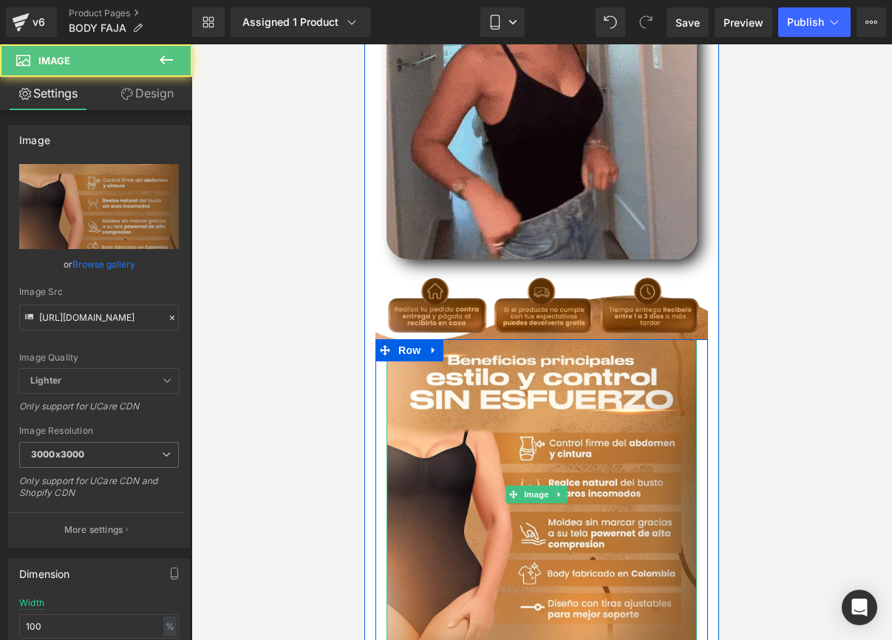
drag, startPoint x: 791, startPoint y: 323, endPoint x: 347, endPoint y: 284, distance: 445.3
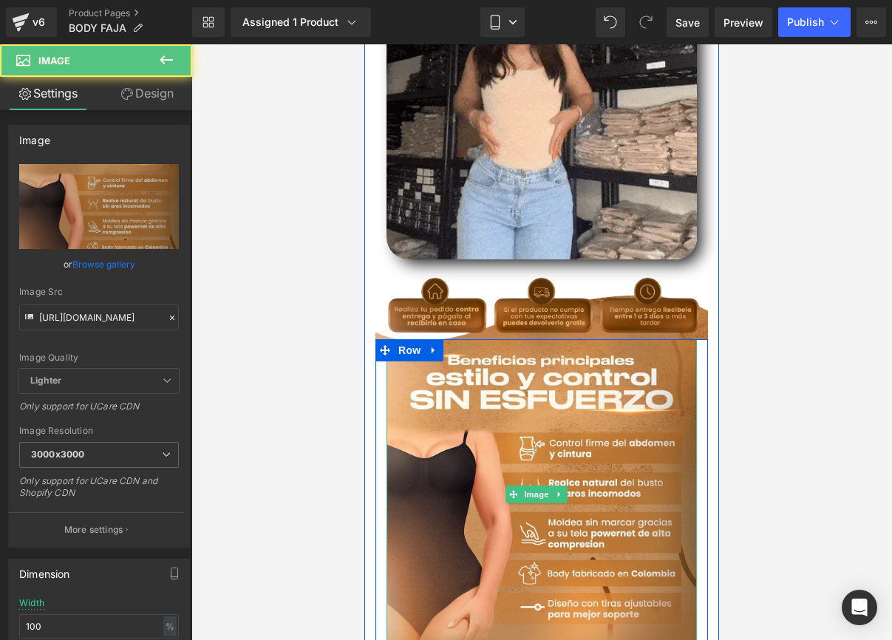
click at [791, 323] on div at bounding box center [541, 342] width 701 height 596
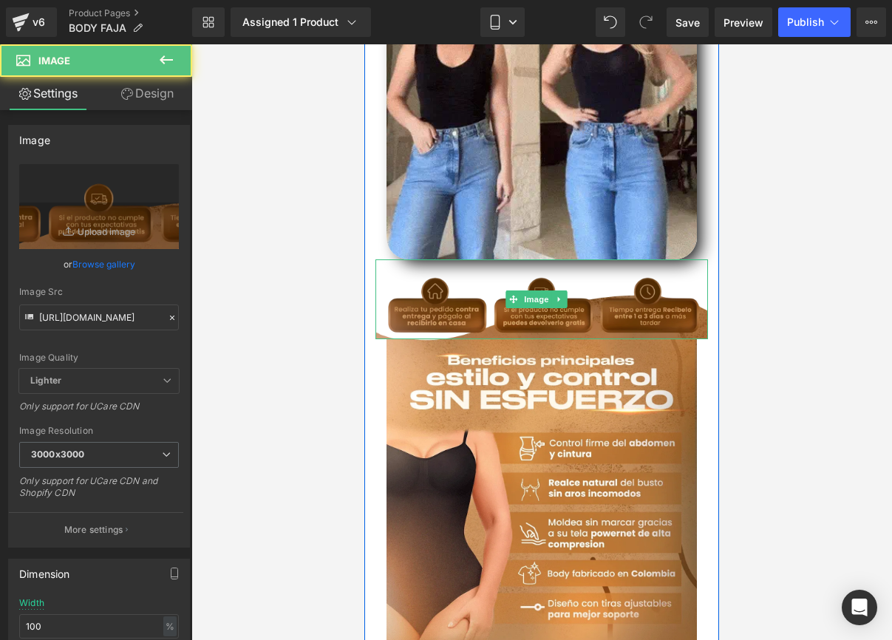
click at [686, 282] on img at bounding box center [542, 299] width 333 height 81
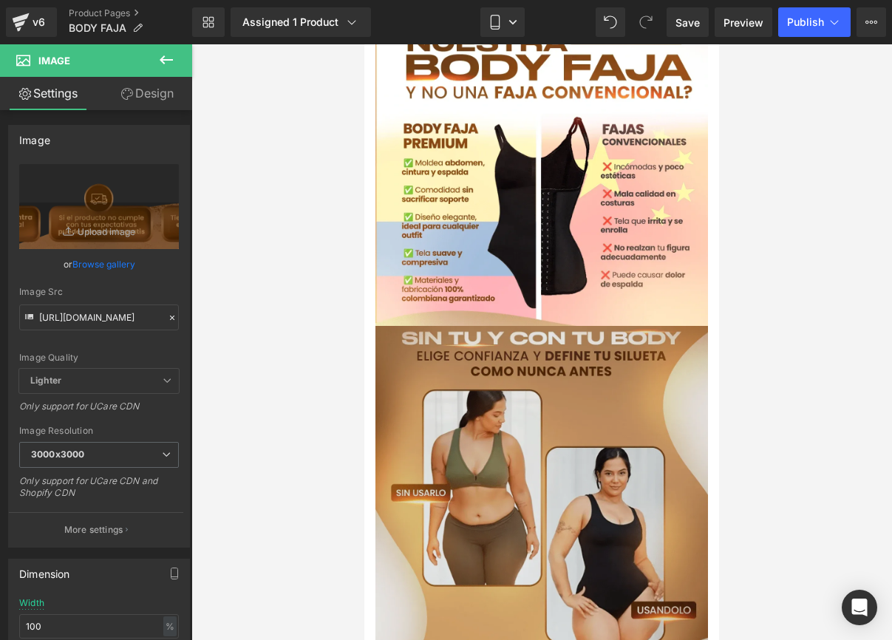
scroll to position [2247, 0]
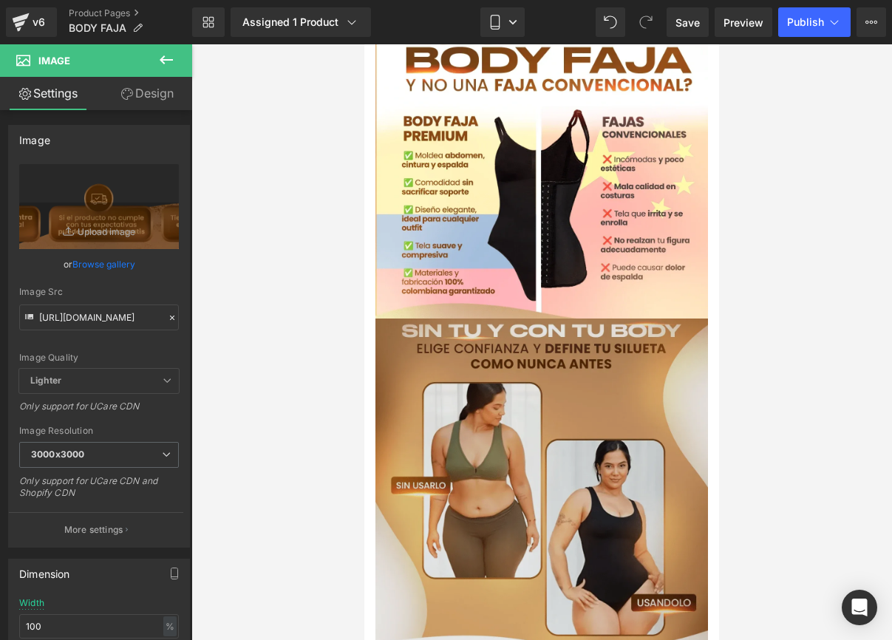
click at [557, 319] on img at bounding box center [542, 485] width 333 height 333
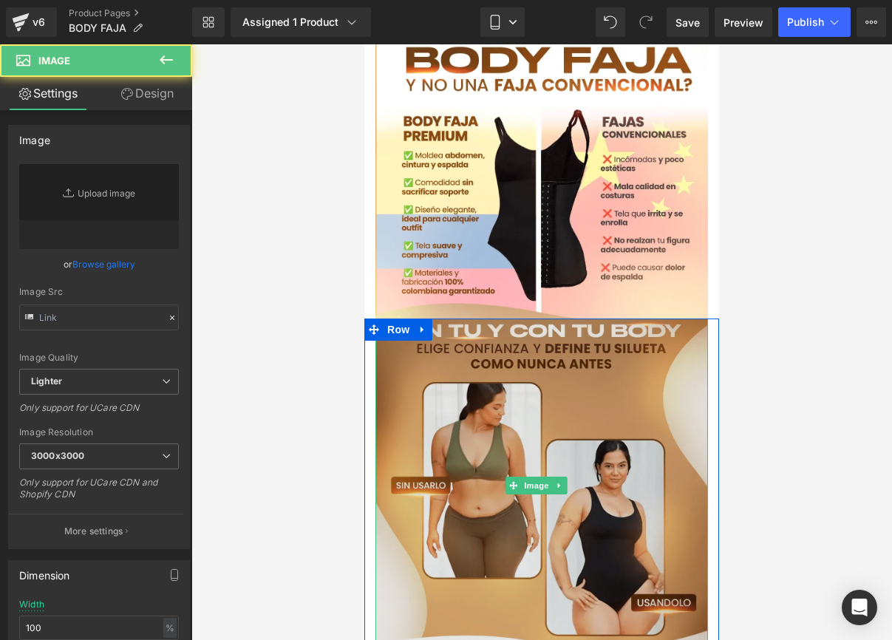
type input "[URL][DOMAIN_NAME]"
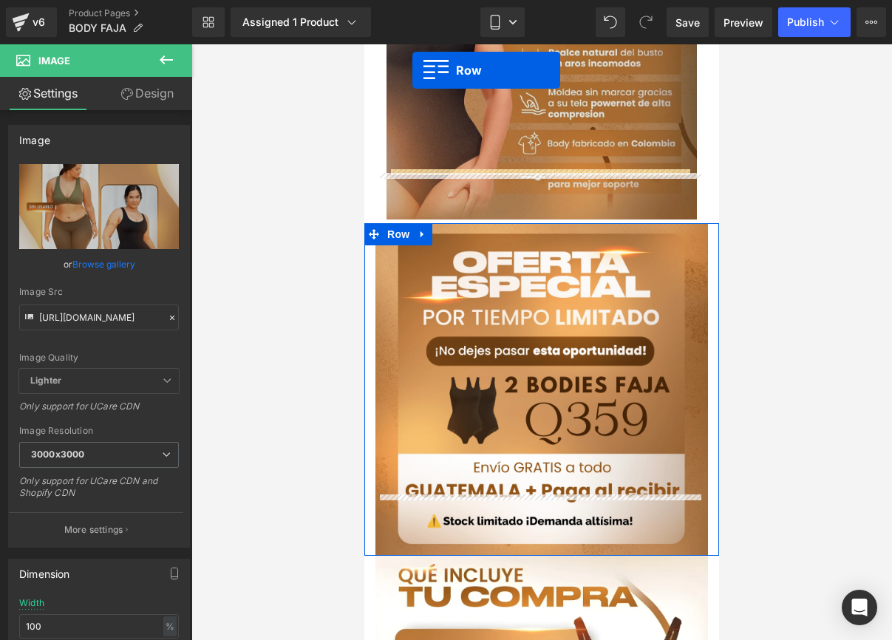
scroll to position [997, 0]
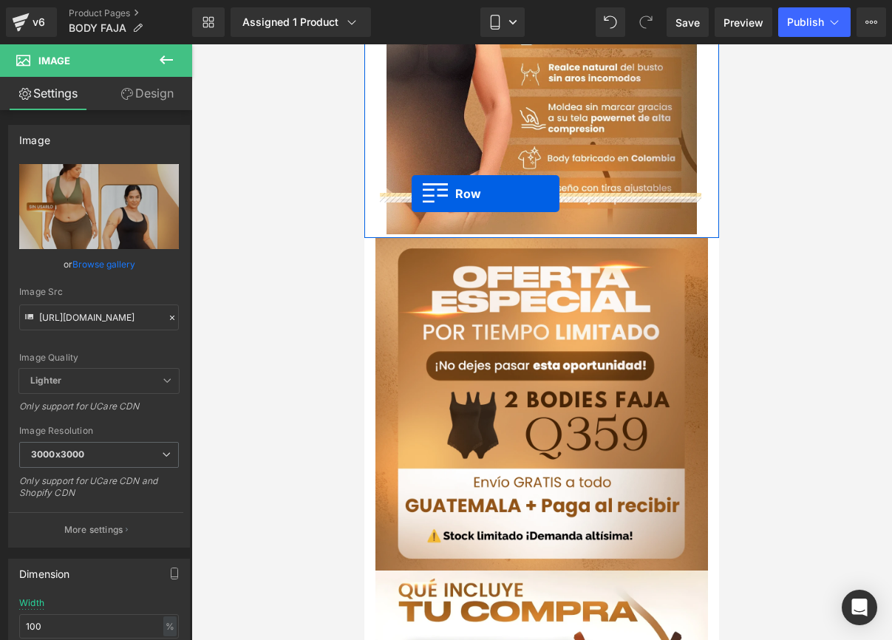
drag, startPoint x: 376, startPoint y: 244, endPoint x: 412, endPoint y: 194, distance: 61.5
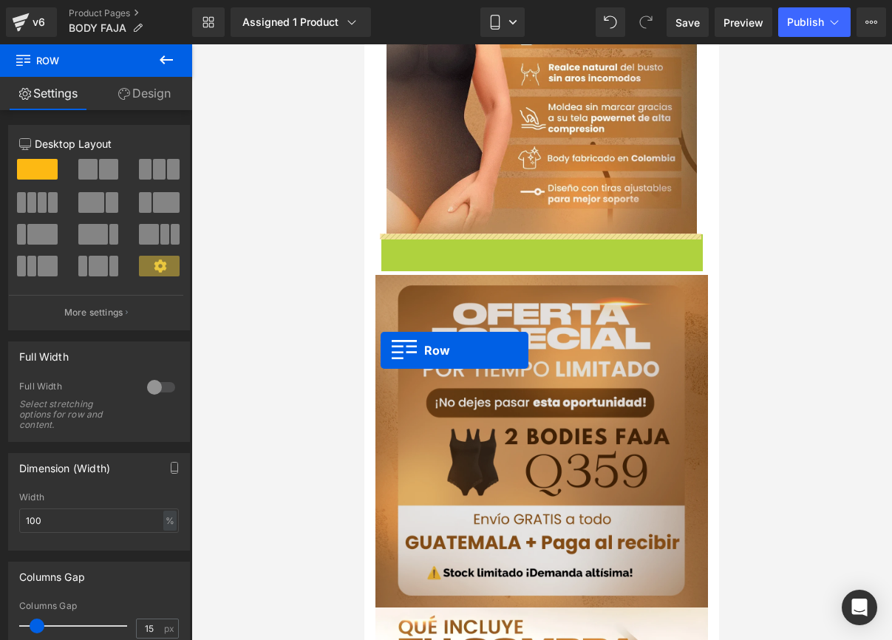
drag, startPoint x: 387, startPoint y: 206, endPoint x: 381, endPoint y: 350, distance: 145.1
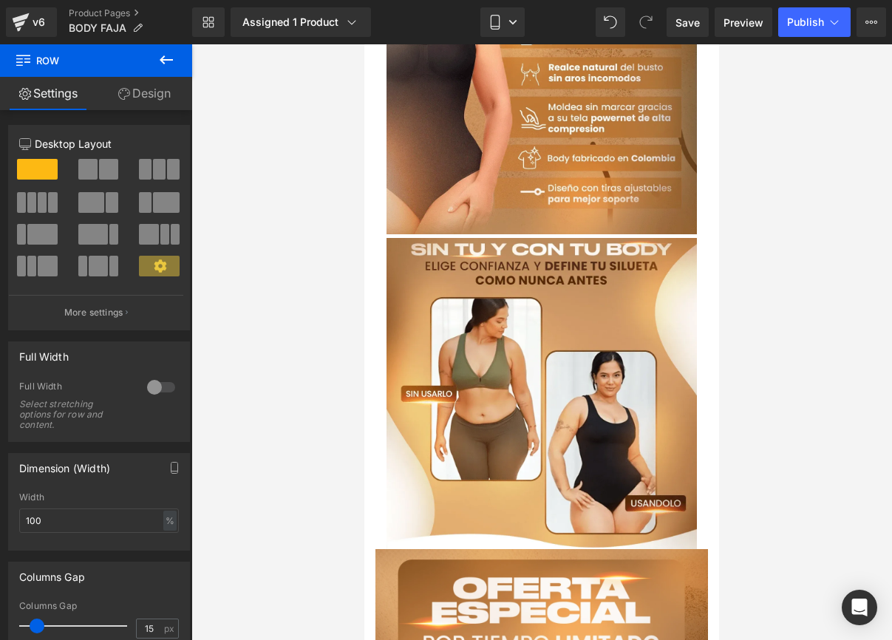
click at [766, 309] on div at bounding box center [541, 342] width 701 height 596
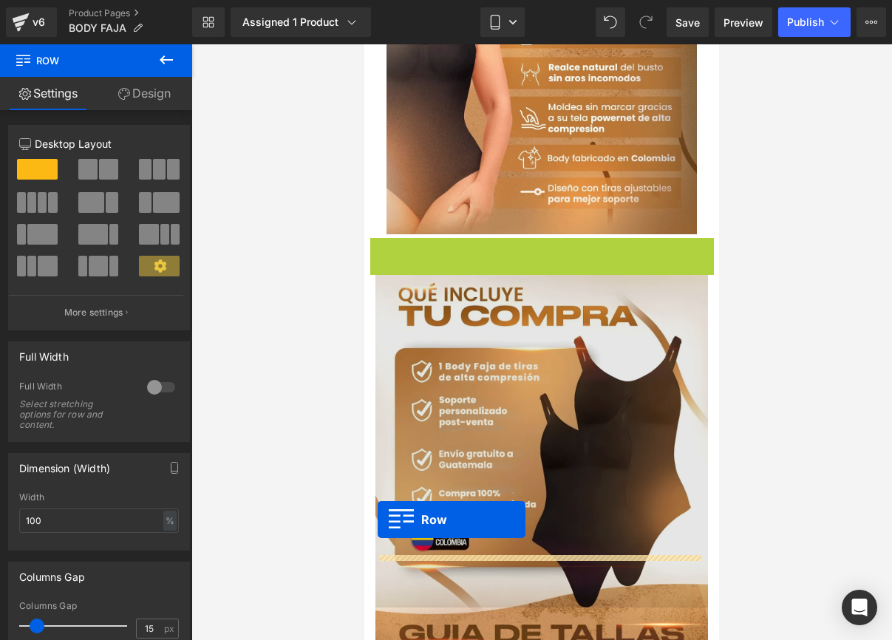
drag, startPoint x: 370, startPoint y: 208, endPoint x: 378, endPoint y: 520, distance: 311.3
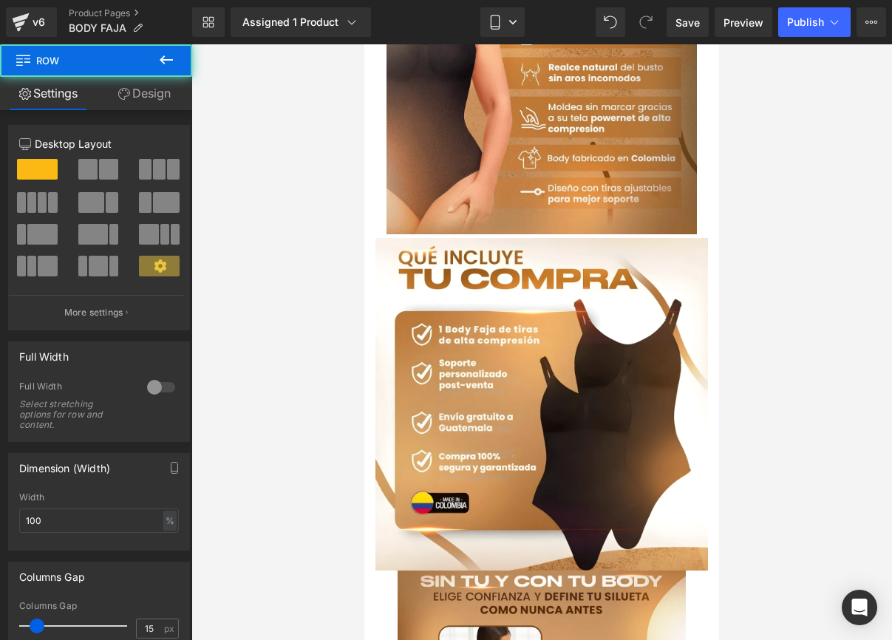
click at [272, 328] on div at bounding box center [541, 342] width 701 height 596
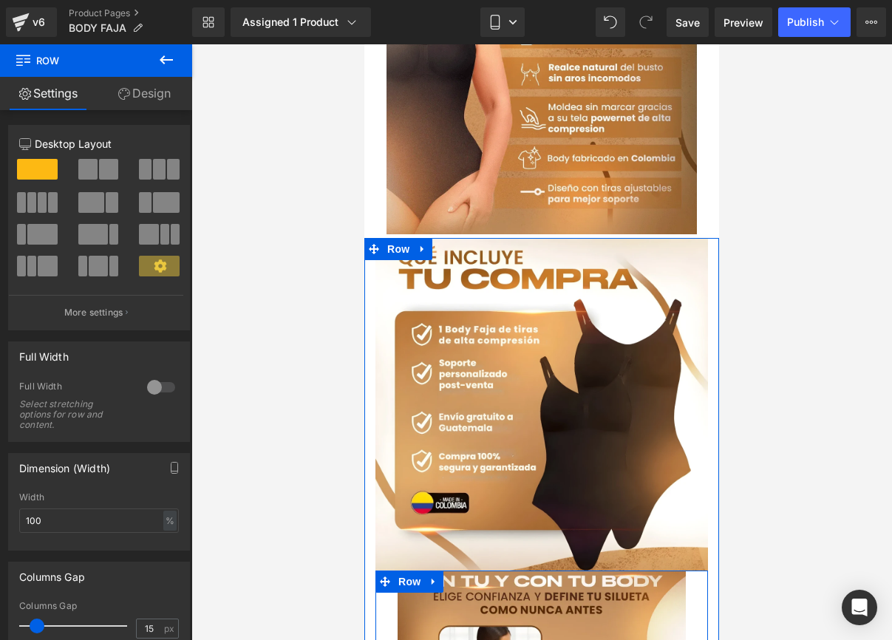
click at [419, 571] on span "Row" at bounding box center [410, 582] width 30 height 22
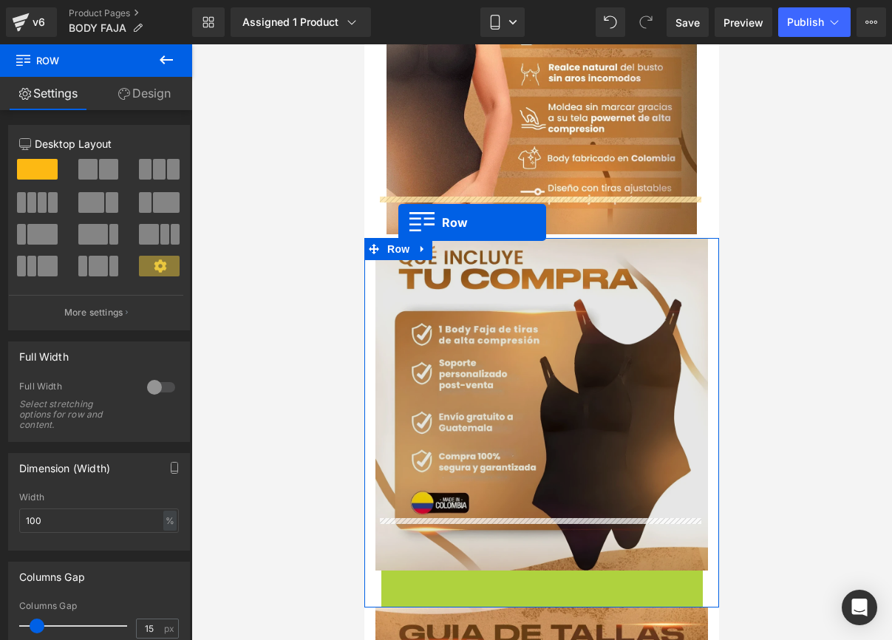
drag, startPoint x: 390, startPoint y: 533, endPoint x: 398, endPoint y: 222, distance: 311.4
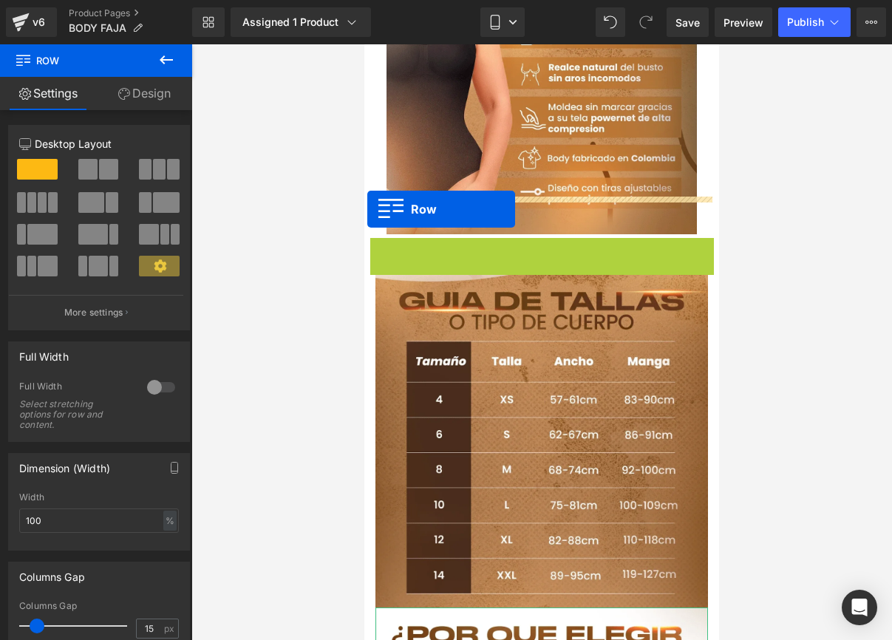
drag, startPoint x: 374, startPoint y: 209, endPoint x: 347, endPoint y: 205, distance: 27.0
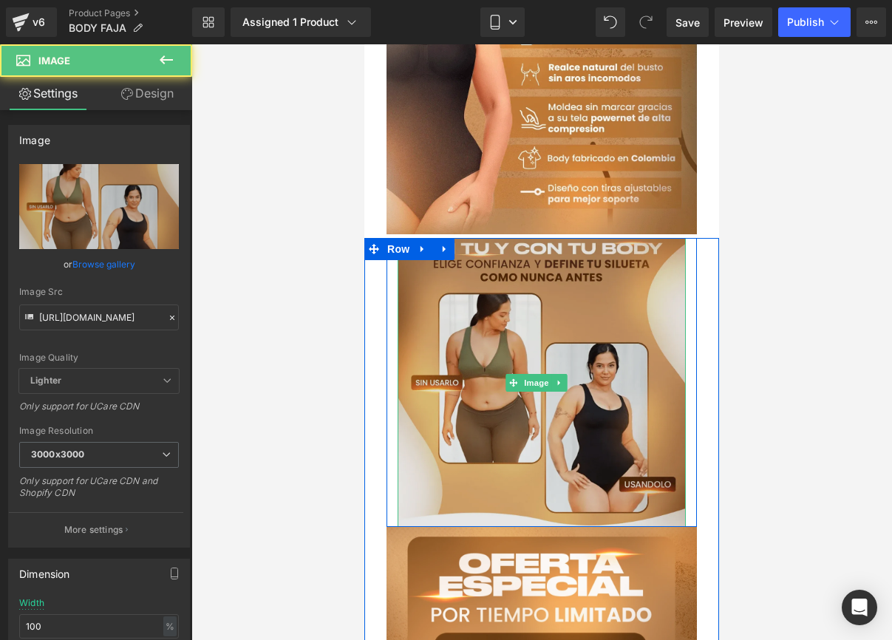
click at [418, 238] on img at bounding box center [542, 382] width 288 height 289
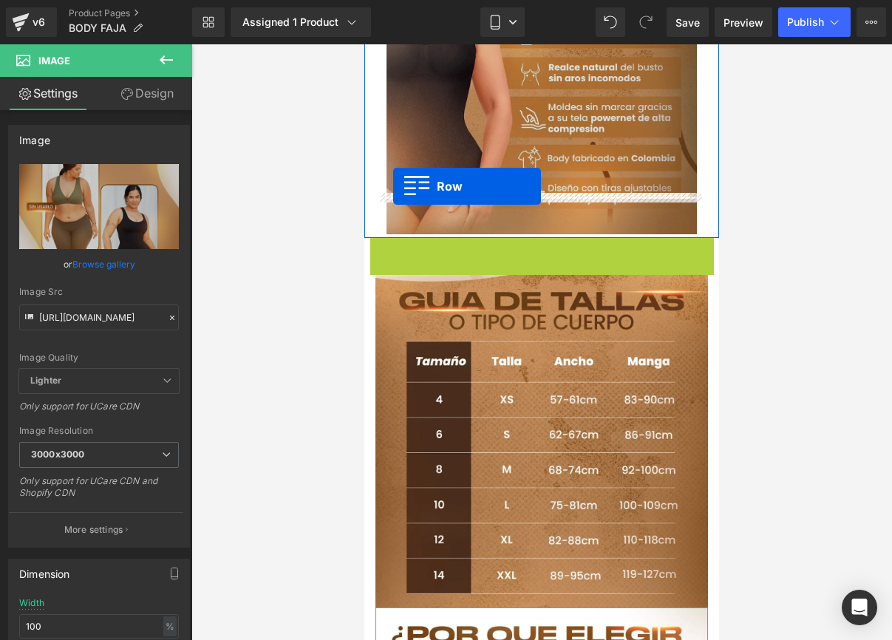
drag, startPoint x: 376, startPoint y: 208, endPoint x: 393, endPoint y: 189, distance: 25.2
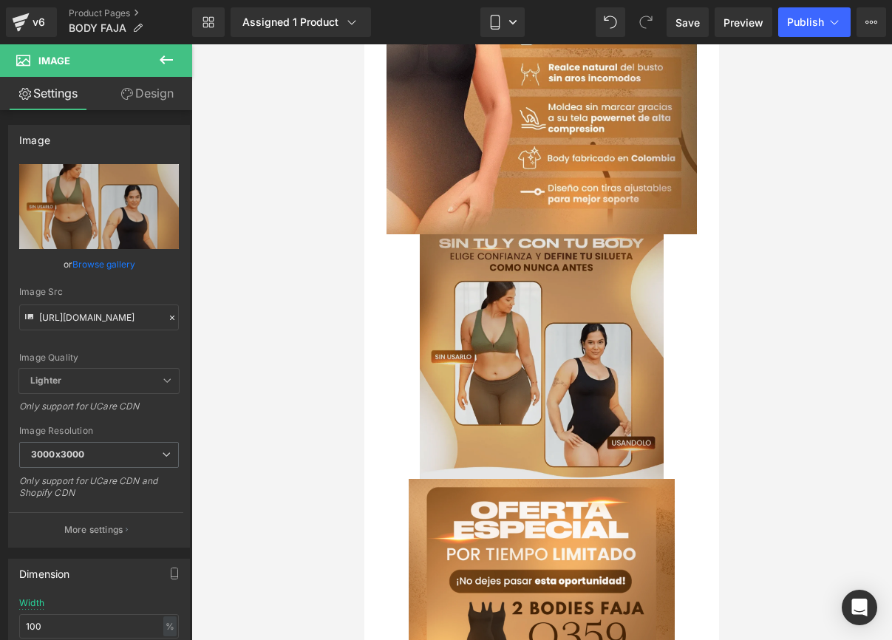
click at [461, 234] on img at bounding box center [542, 356] width 244 height 245
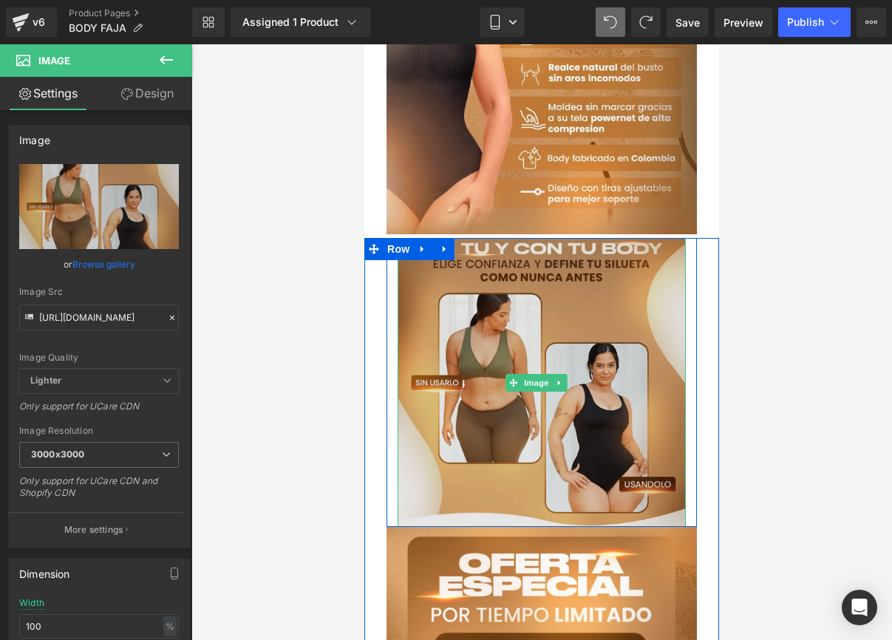
click at [418, 238] on img at bounding box center [542, 382] width 288 height 289
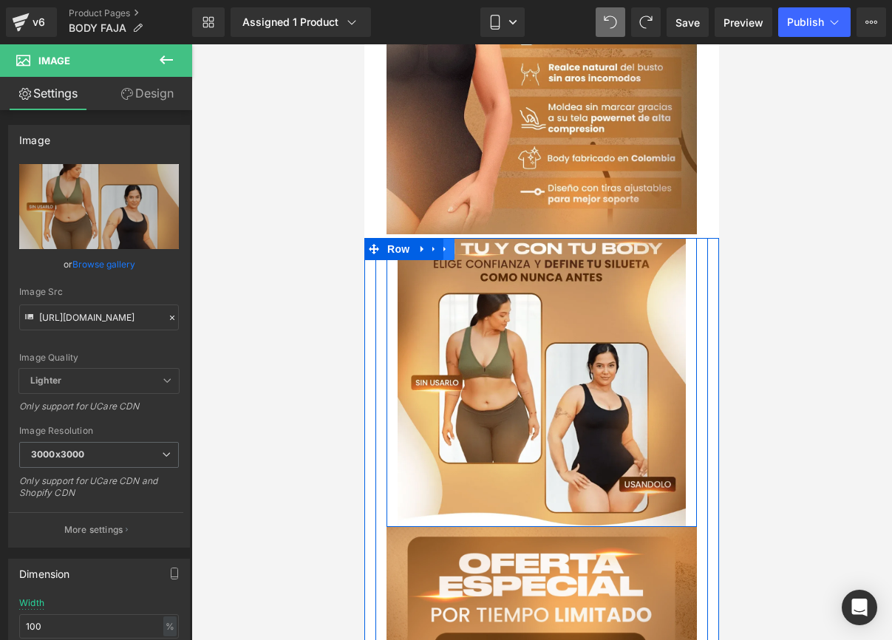
click at [444, 246] on icon at bounding box center [444, 249] width 3 height 7
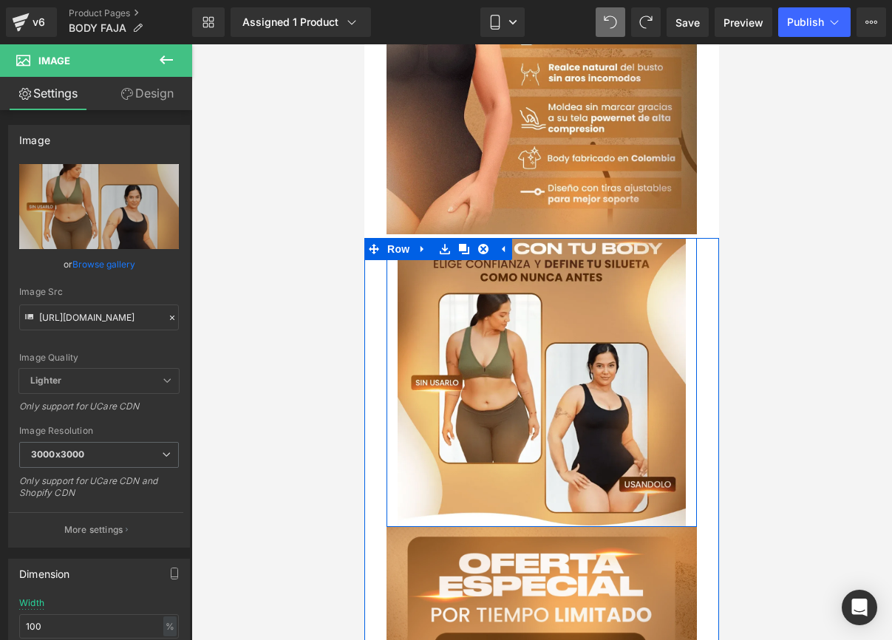
click at [291, 341] on div at bounding box center [541, 342] width 701 height 596
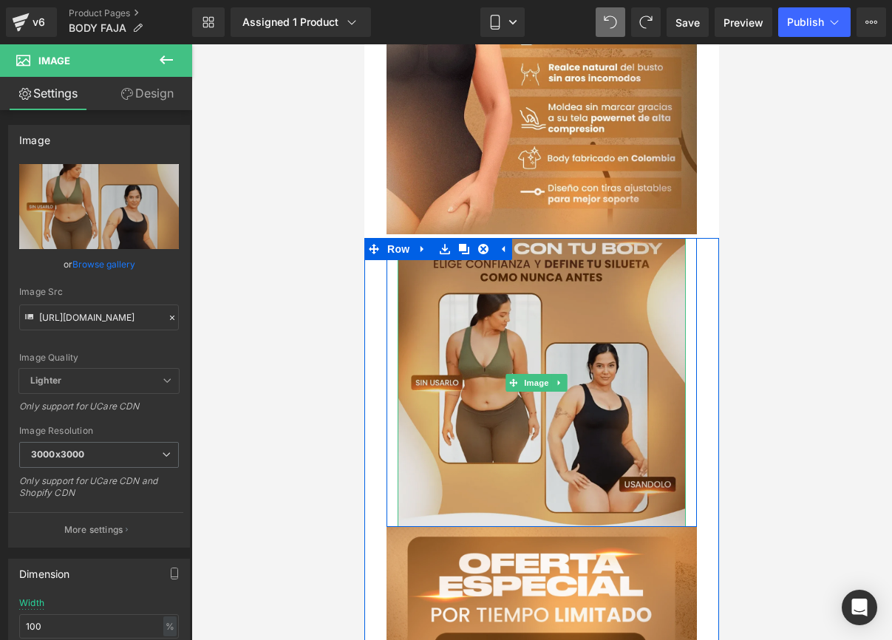
click at [513, 308] on img at bounding box center [542, 382] width 288 height 289
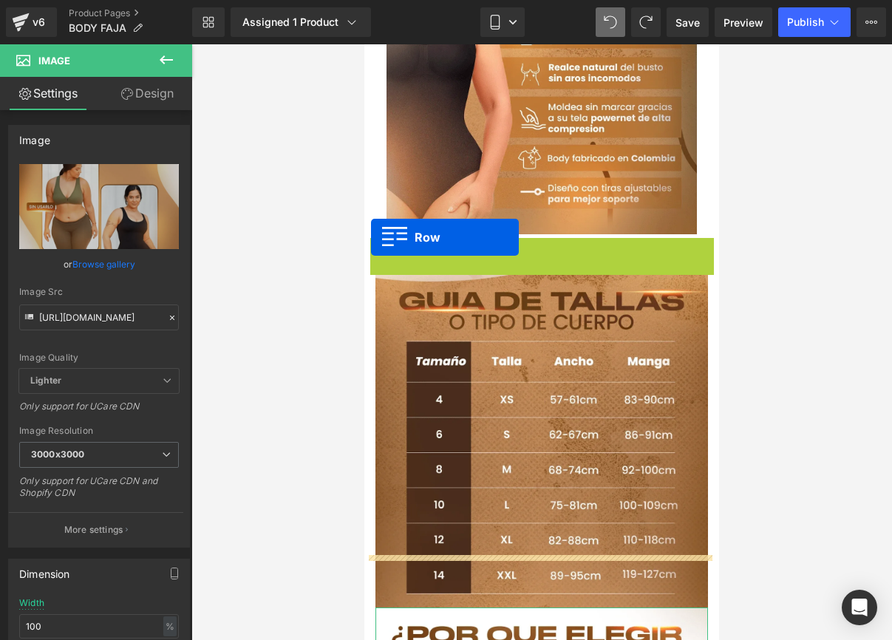
drag, startPoint x: 373, startPoint y: 206, endPoint x: 376, endPoint y: 218, distance: 12.9
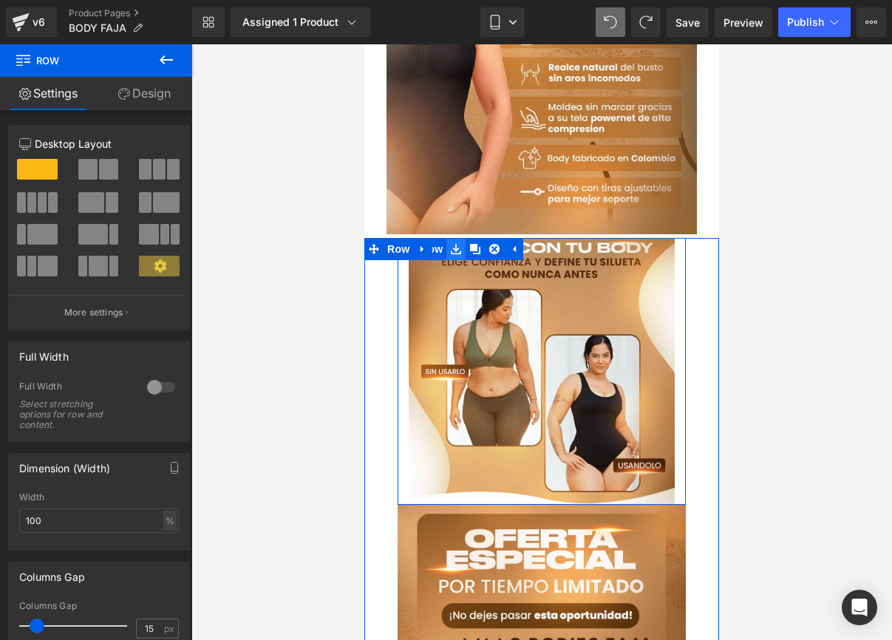
click at [463, 238] on link at bounding box center [456, 249] width 19 height 22
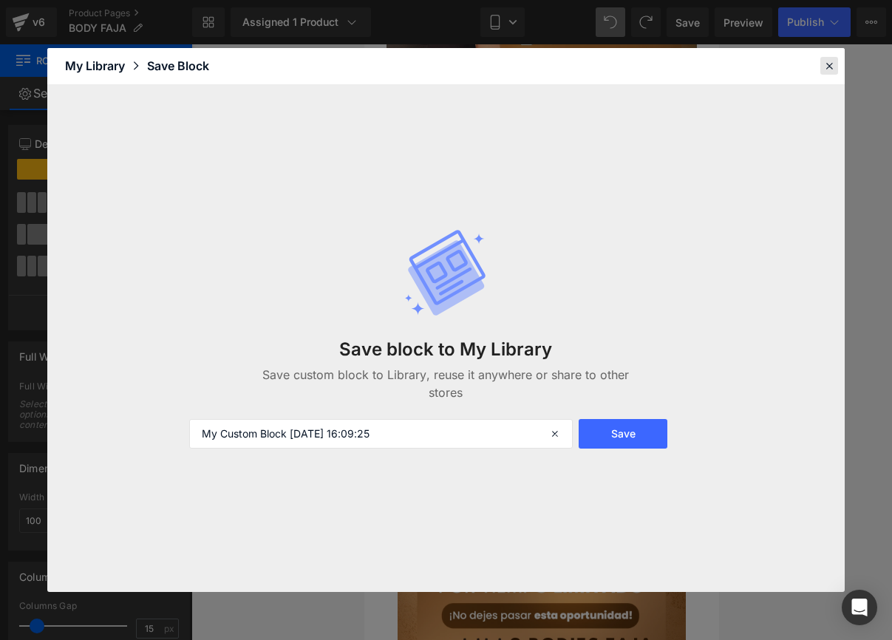
click at [821, 69] on div at bounding box center [830, 66] width 18 height 18
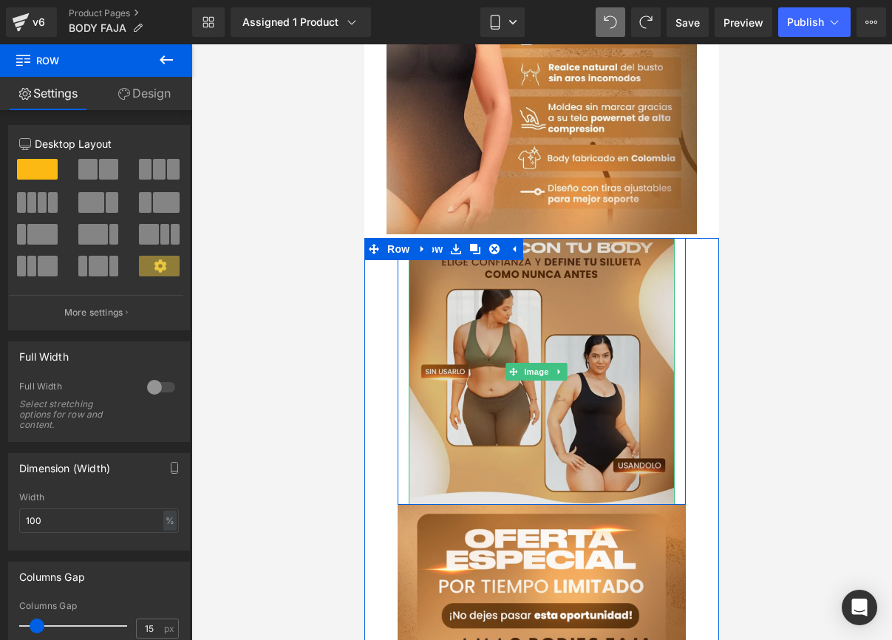
click at [580, 239] on img at bounding box center [542, 371] width 266 height 267
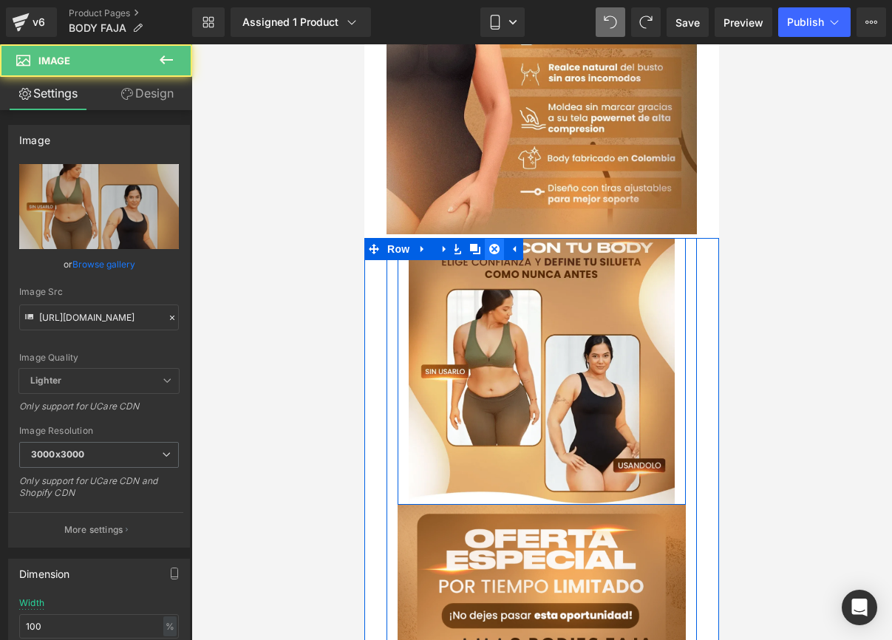
click at [496, 244] on icon at bounding box center [494, 249] width 10 height 11
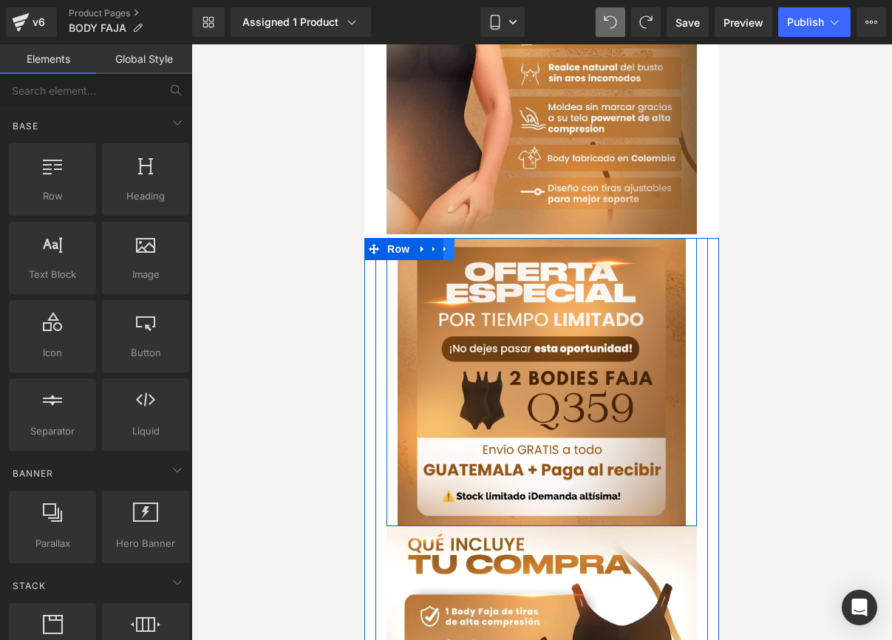
click at [447, 244] on icon at bounding box center [445, 249] width 10 height 11
click at [483, 244] on icon at bounding box center [483, 249] width 10 height 11
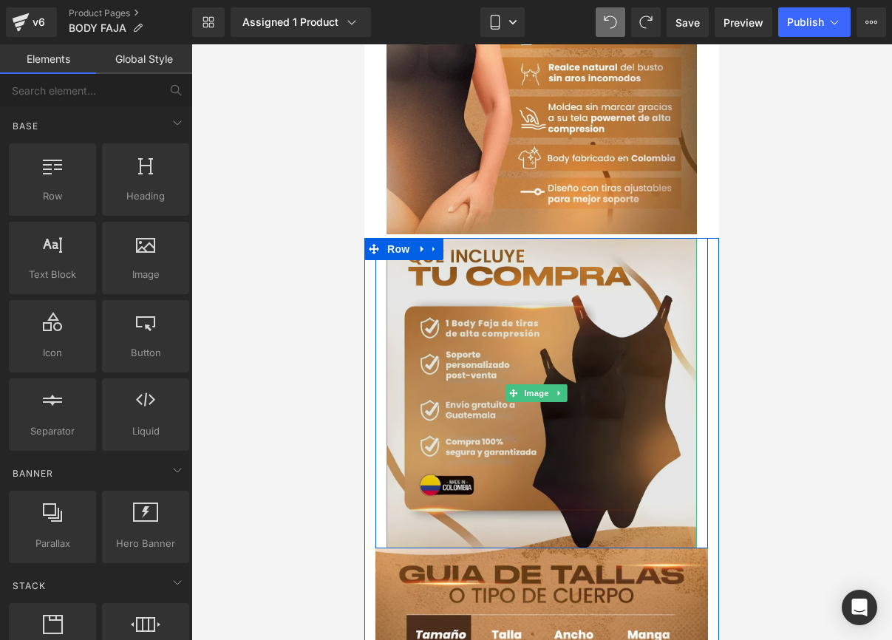
click at [473, 248] on img at bounding box center [542, 393] width 311 height 311
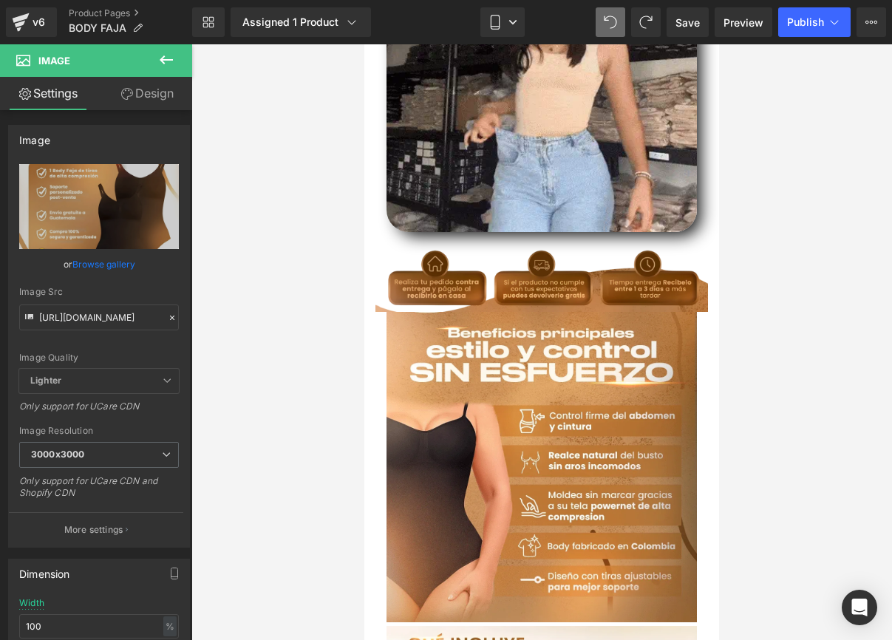
scroll to position [608, 0]
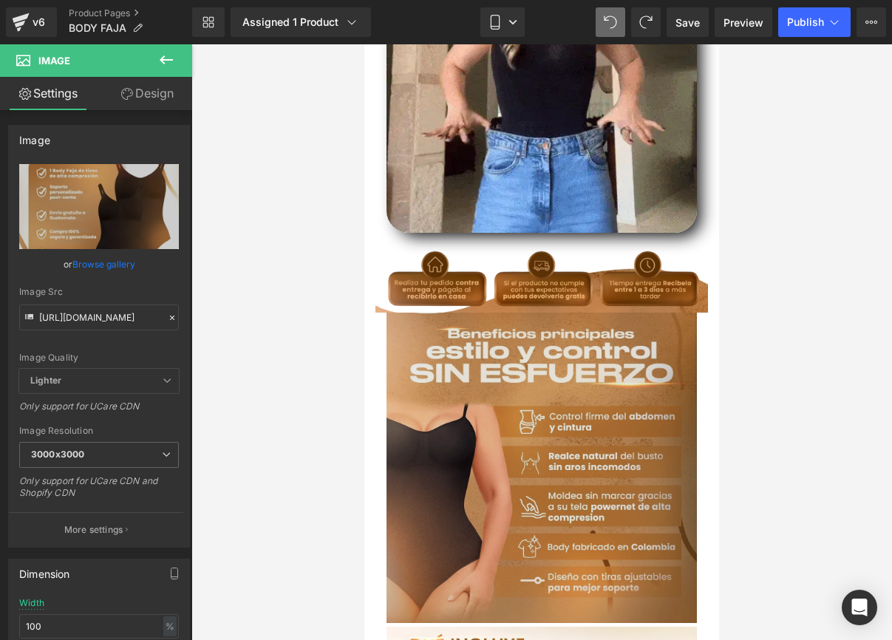
click at [410, 326] on img at bounding box center [542, 468] width 311 height 311
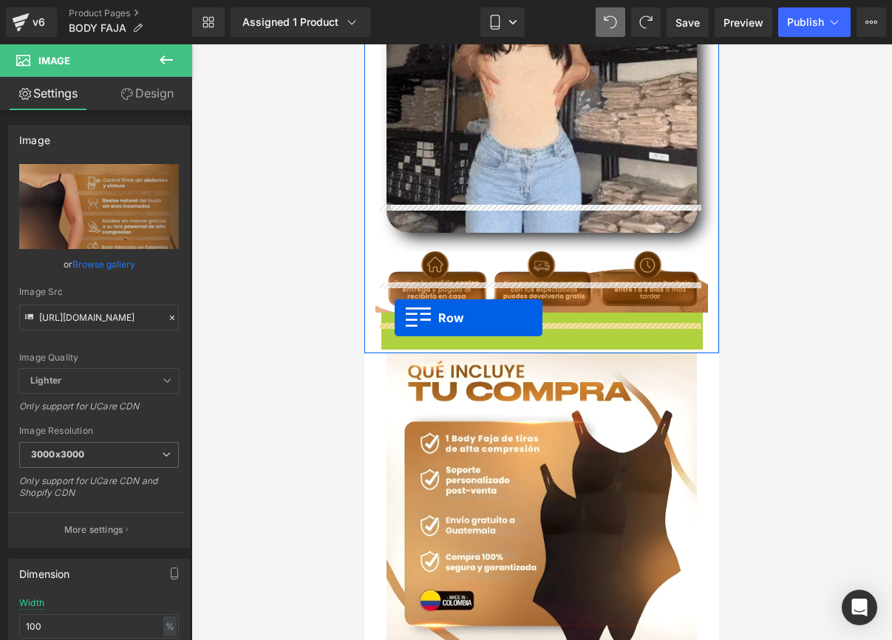
drag, startPoint x: 384, startPoint y: 291, endPoint x: 395, endPoint y: 318, distance: 28.6
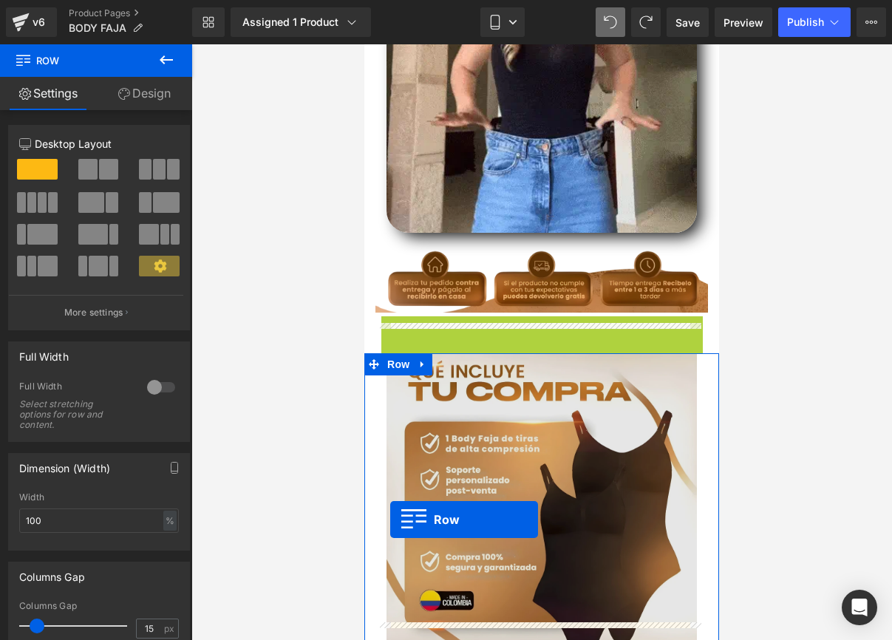
drag, startPoint x: 384, startPoint y: 297, endPoint x: 390, endPoint y: 520, distance: 222.6
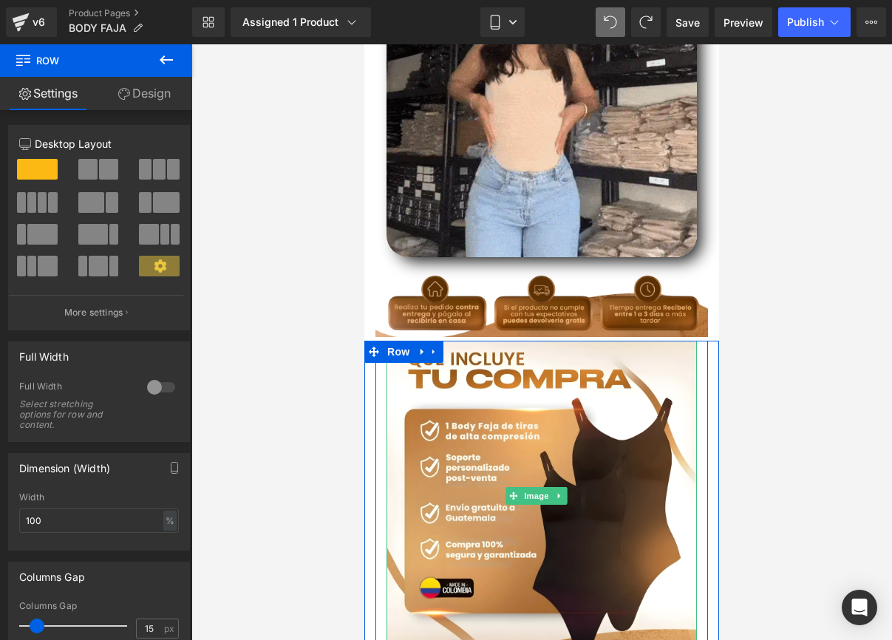
scroll to position [585, 0]
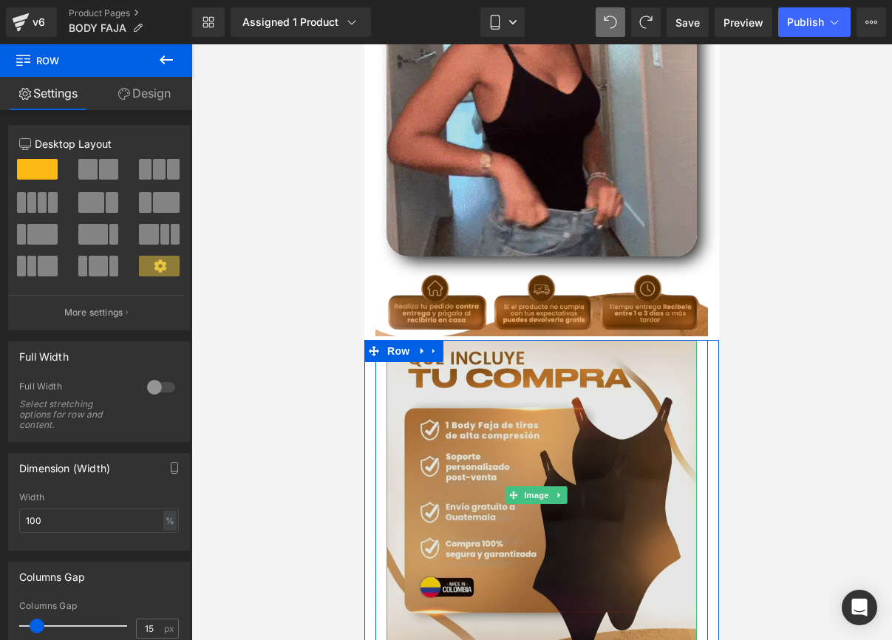
click at [562, 340] on img at bounding box center [542, 495] width 311 height 311
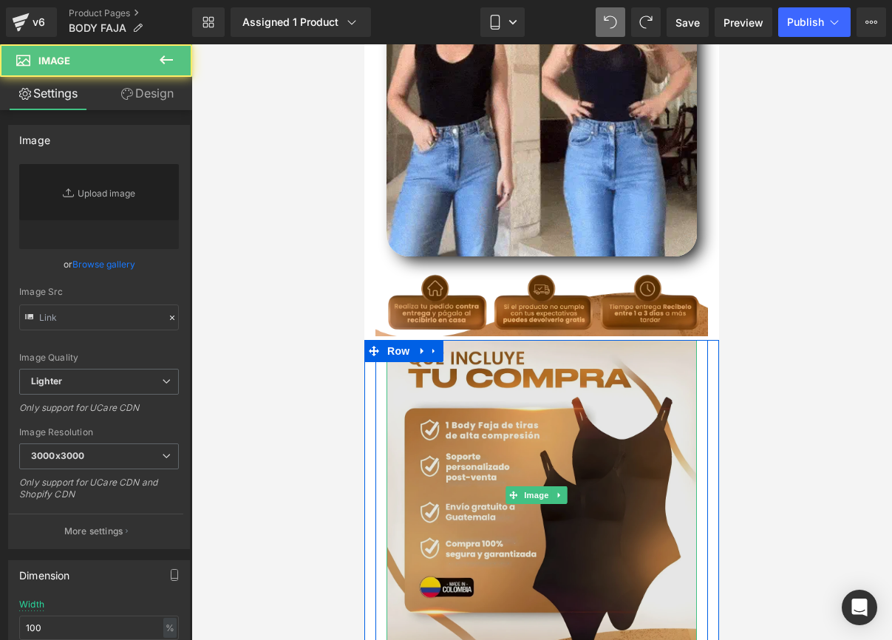
type input "[URL][DOMAIN_NAME]"
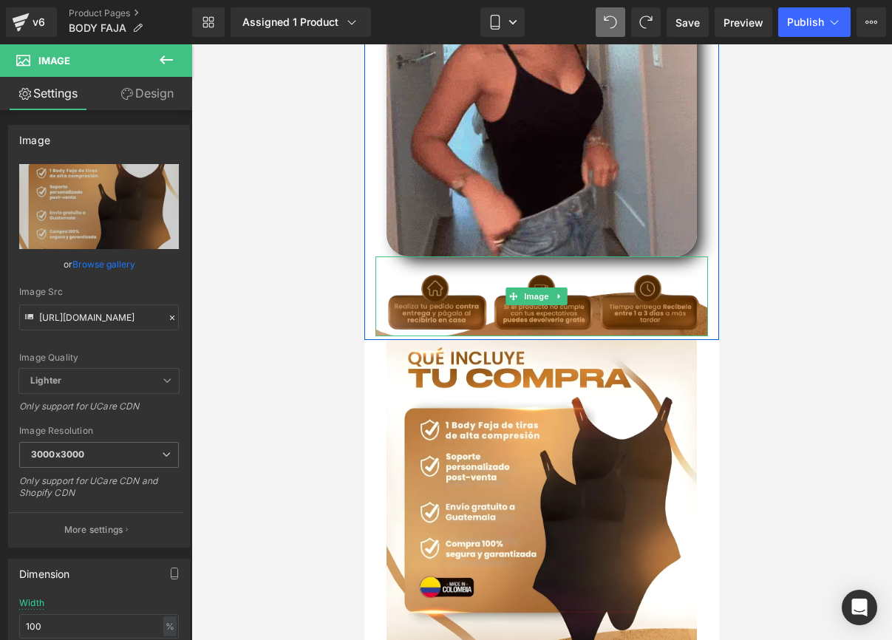
drag, startPoint x: 437, startPoint y: 319, endPoint x: 424, endPoint y: 240, distance: 80.1
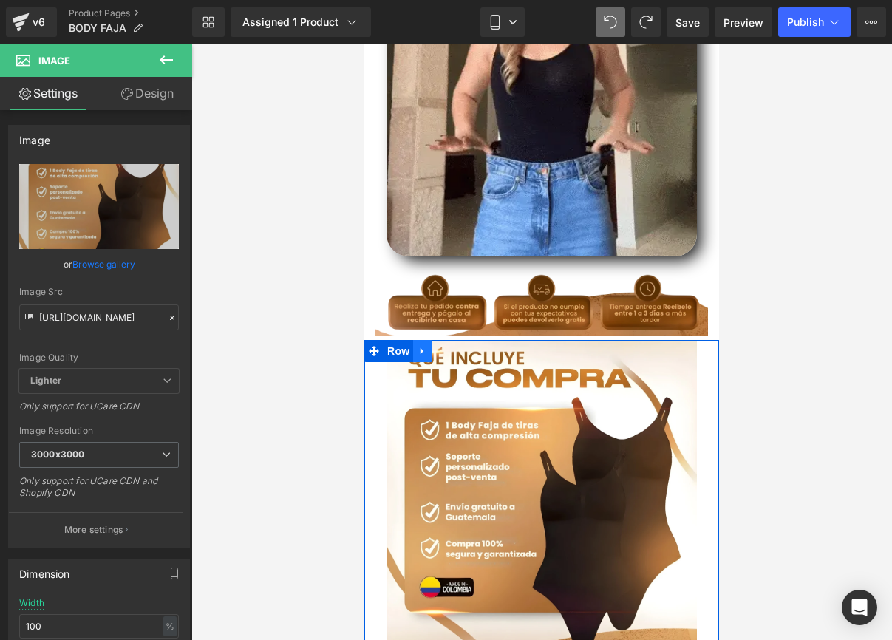
click at [423, 348] on icon at bounding box center [422, 351] width 3 height 7
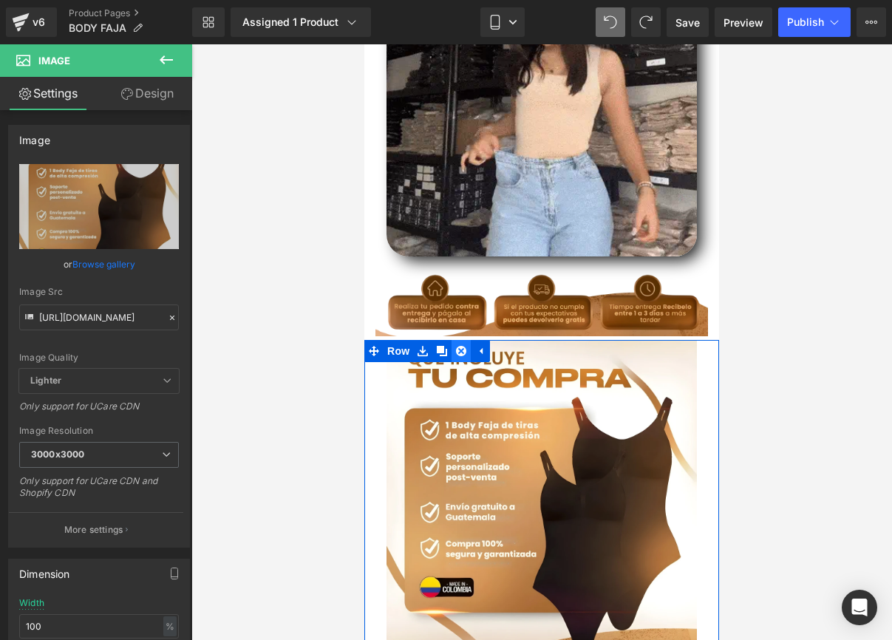
click at [456, 346] on icon at bounding box center [461, 351] width 10 height 11
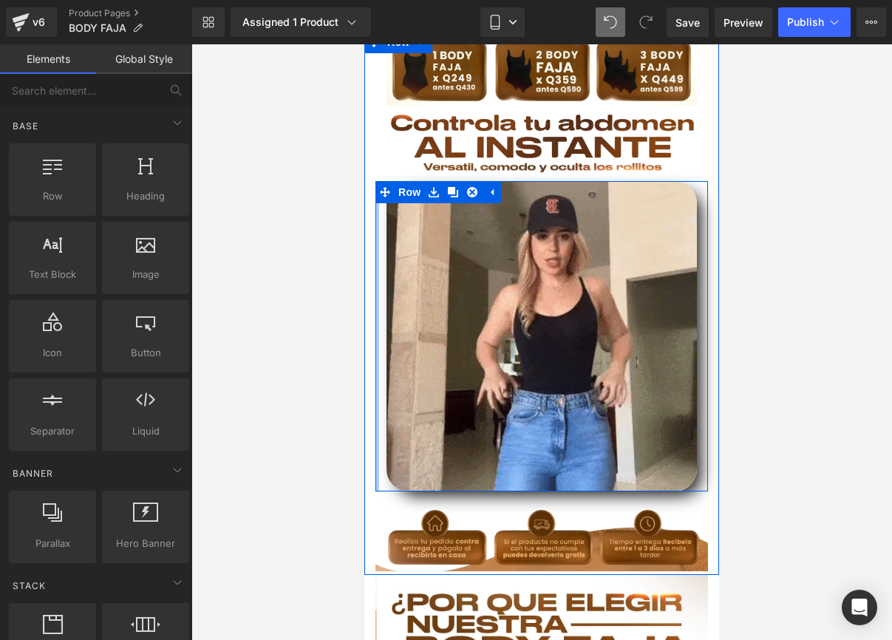
scroll to position [348, 0]
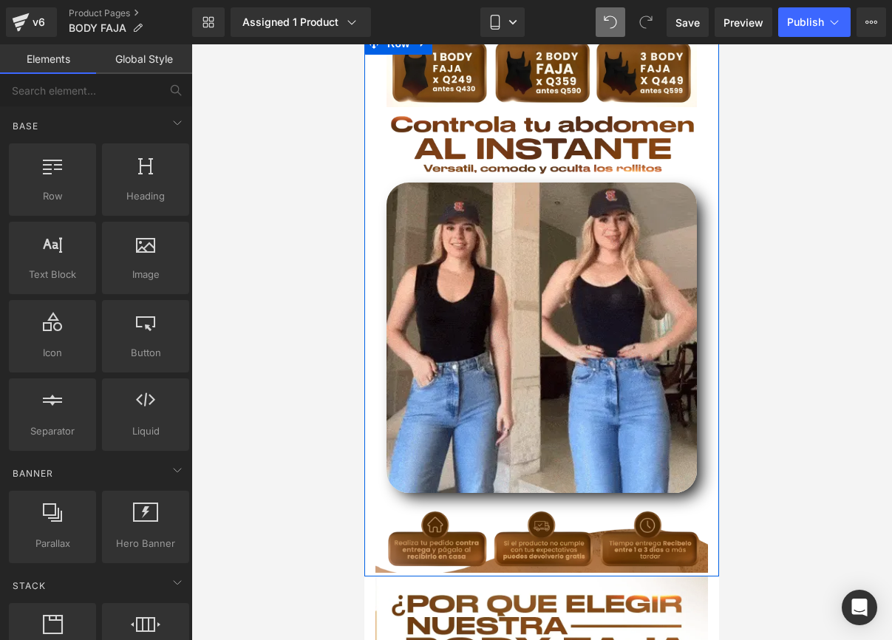
click at [422, 493] on img at bounding box center [542, 533] width 333 height 81
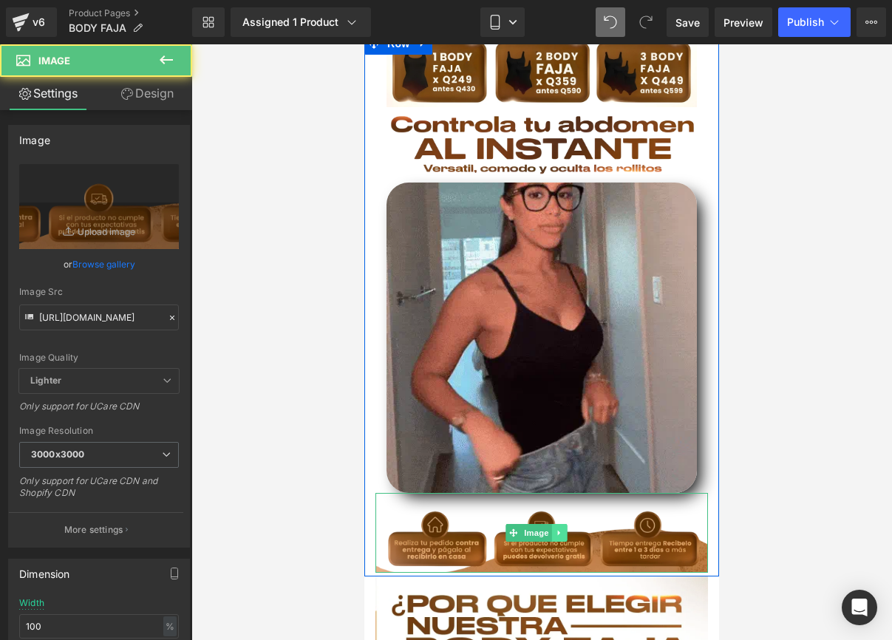
click at [554, 524] on link at bounding box center [560, 533] width 16 height 18
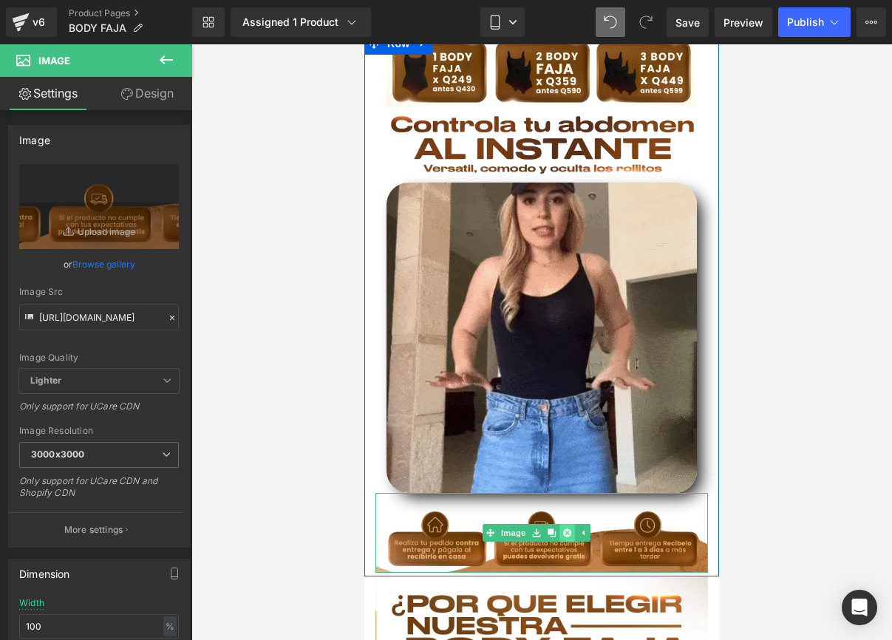
click at [563, 524] on link at bounding box center [568, 533] width 16 height 18
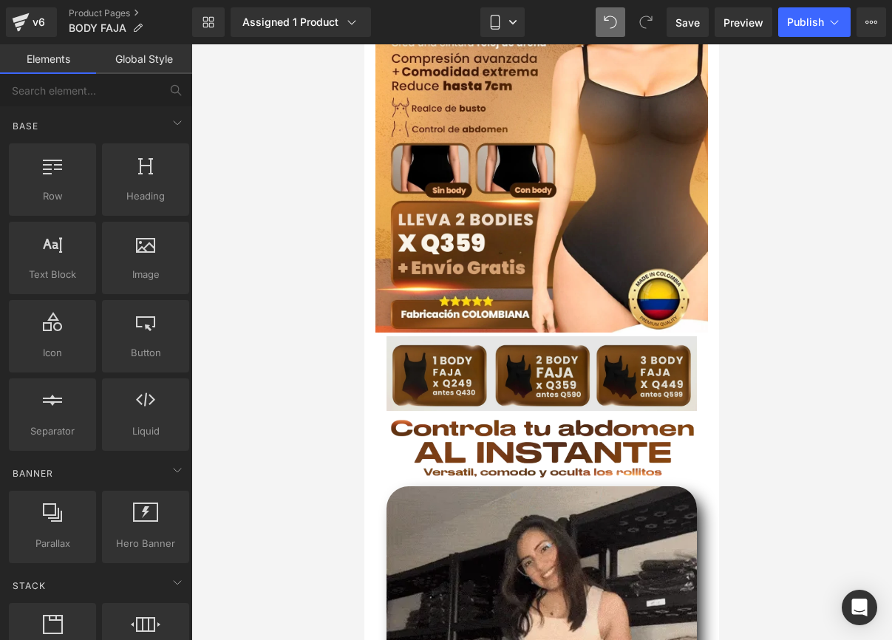
scroll to position [41, 0]
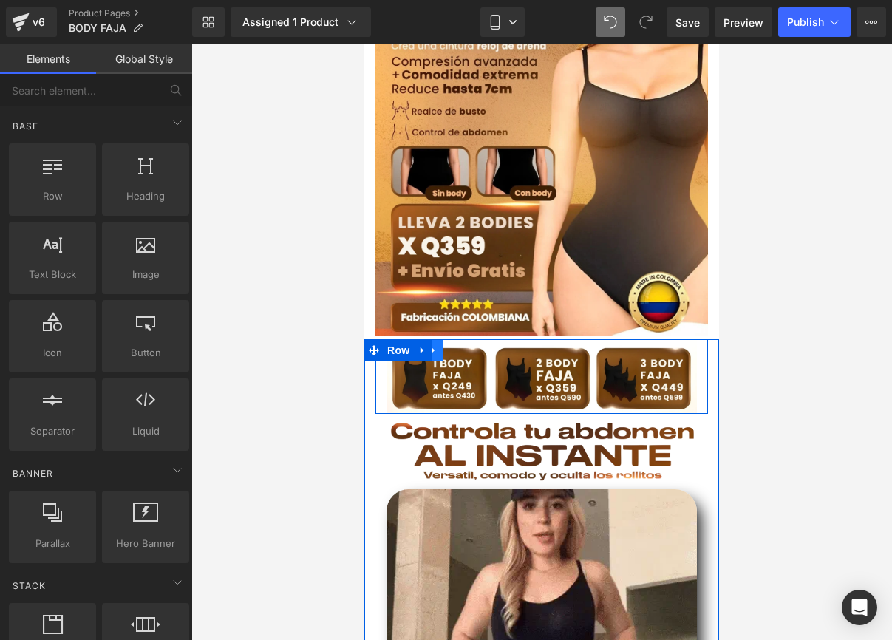
click at [438, 345] on icon at bounding box center [434, 350] width 10 height 11
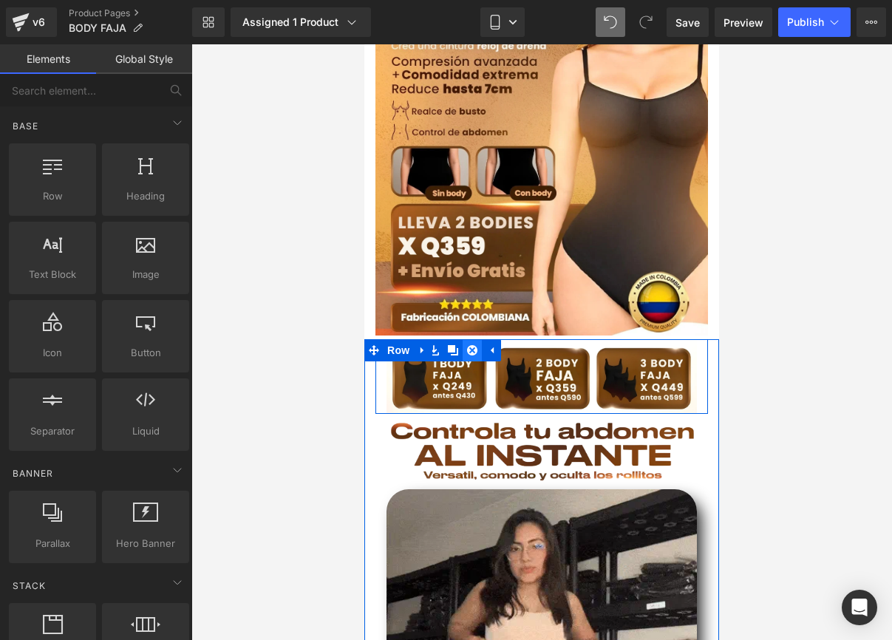
click at [473, 345] on icon at bounding box center [472, 350] width 10 height 11
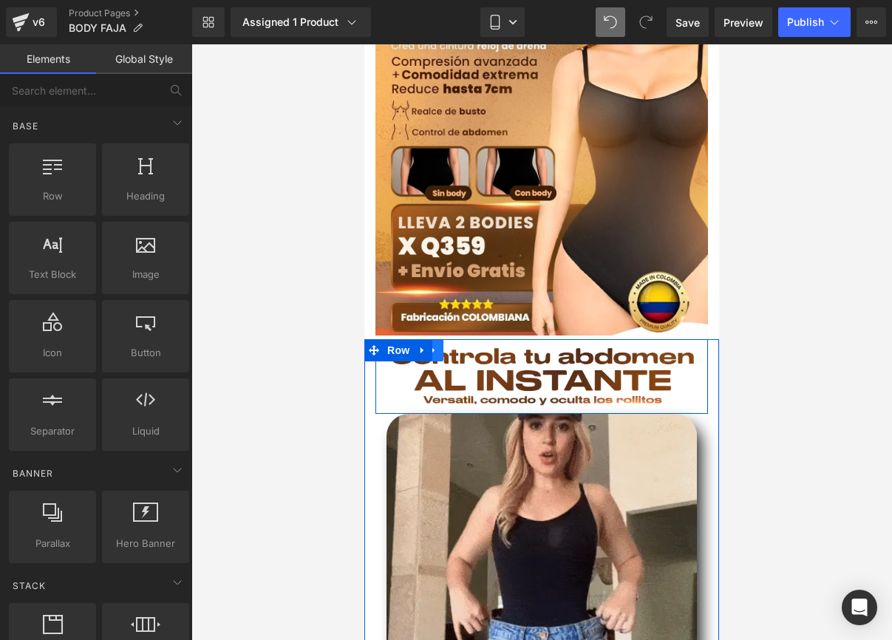
click at [437, 345] on icon at bounding box center [434, 350] width 10 height 11
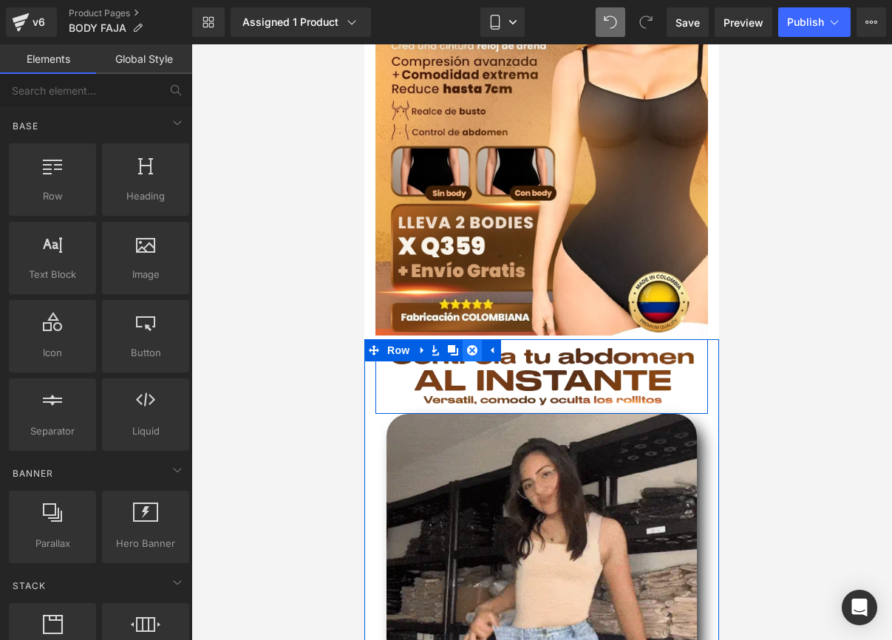
click at [473, 345] on icon at bounding box center [472, 350] width 10 height 11
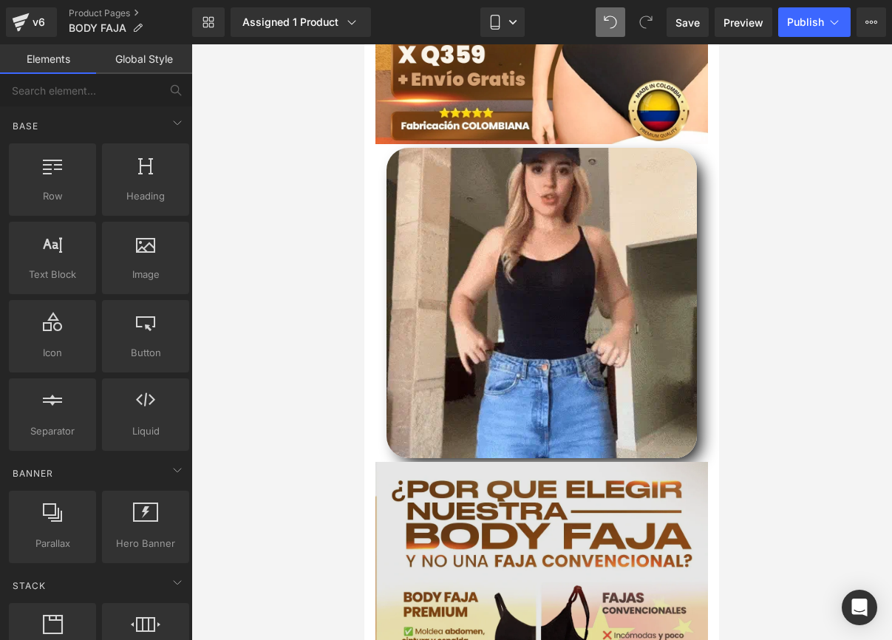
scroll to position [236, 0]
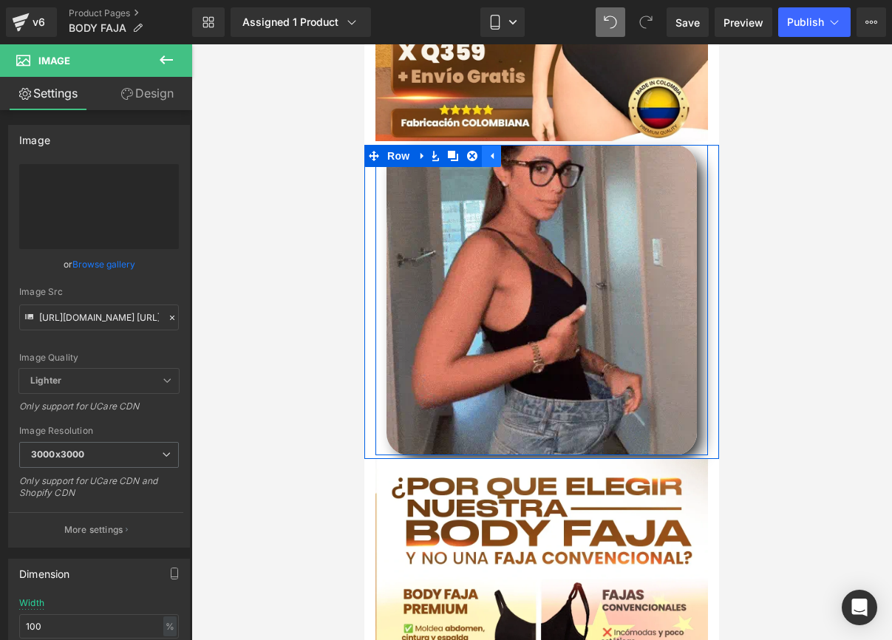
click at [497, 151] on icon at bounding box center [491, 156] width 10 height 11
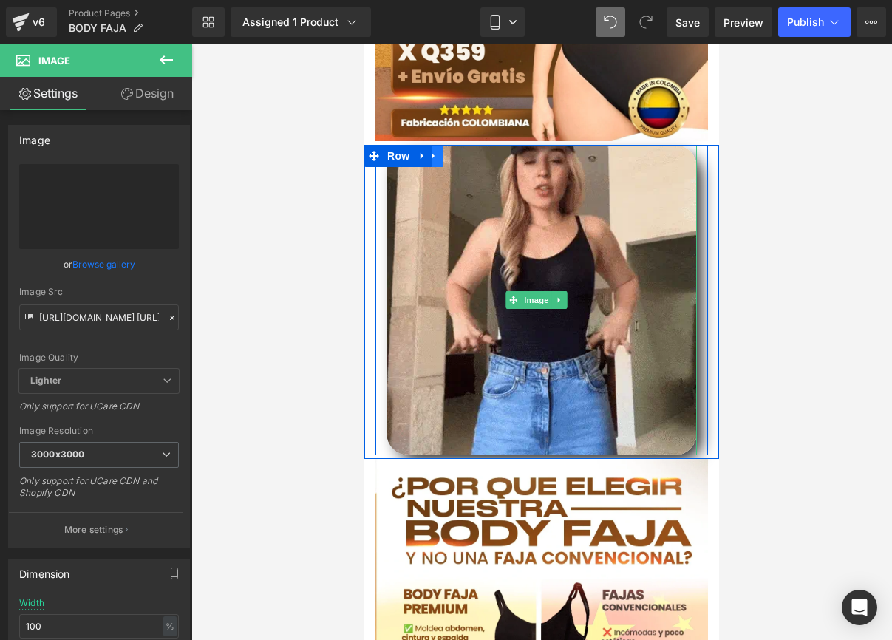
click at [441, 145] on link at bounding box center [433, 156] width 19 height 22
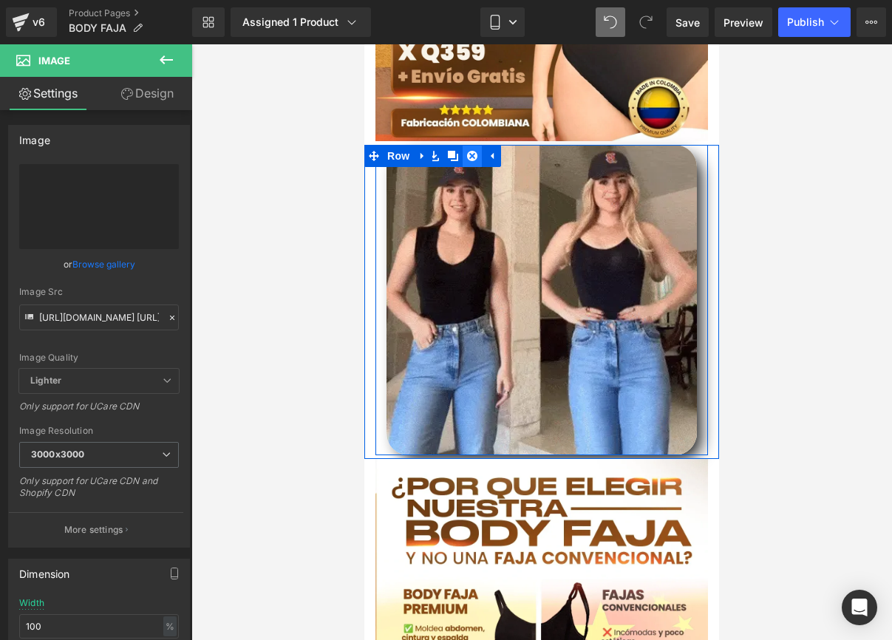
click at [471, 151] on icon at bounding box center [472, 156] width 10 height 11
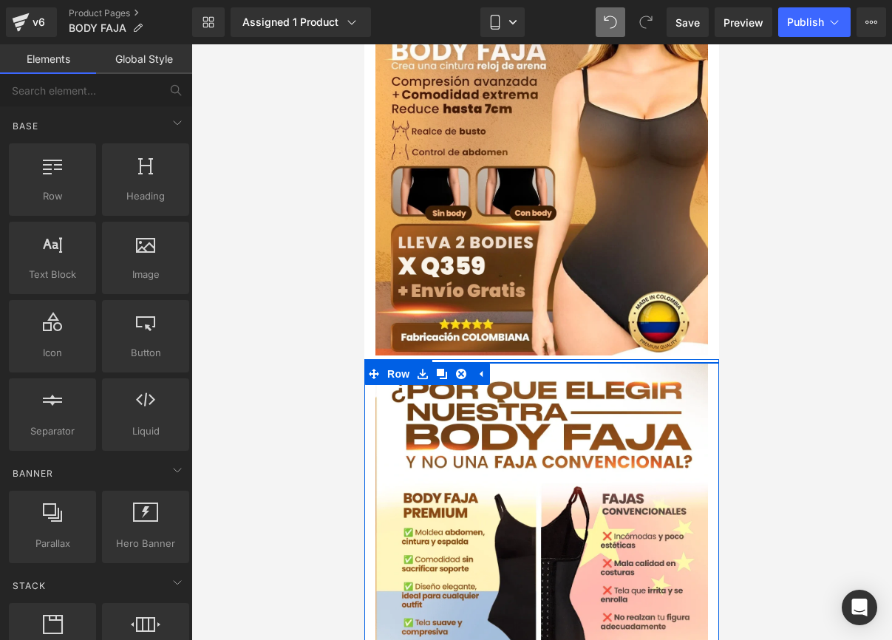
scroll to position [0, 0]
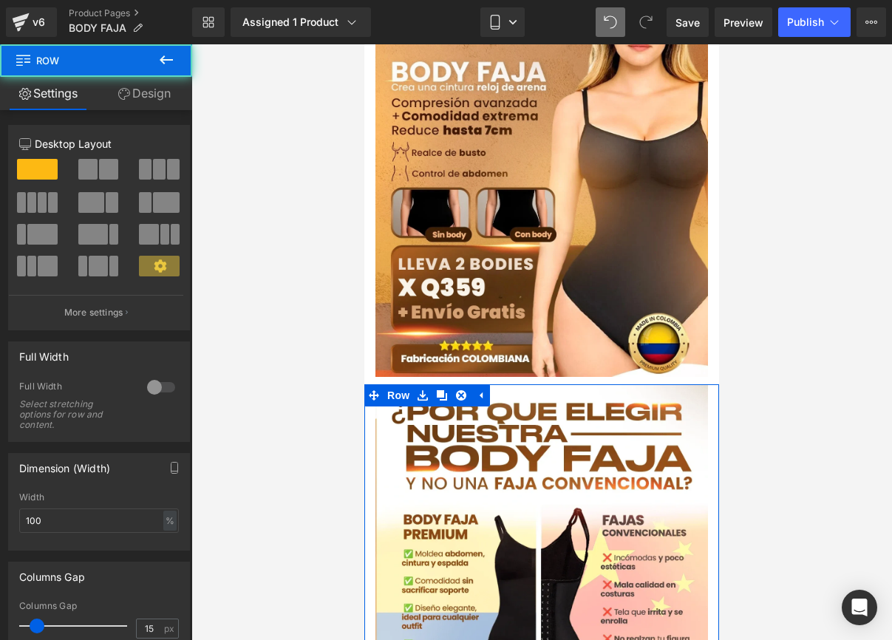
click at [369, 413] on div "Image" at bounding box center [541, 550] width 355 height 333
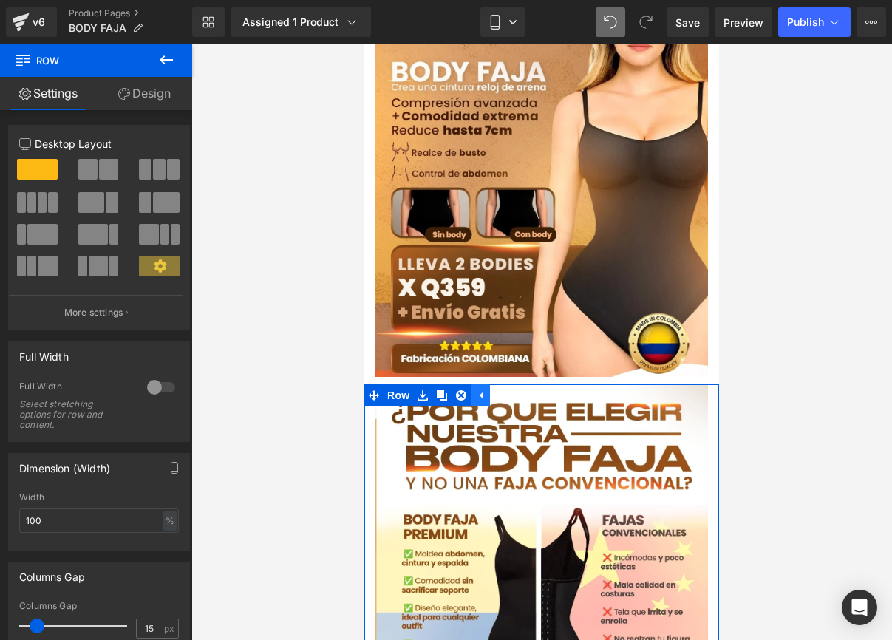
click at [479, 390] on icon at bounding box center [480, 395] width 10 height 11
click at [422, 393] on icon at bounding box center [422, 396] width 3 height 7
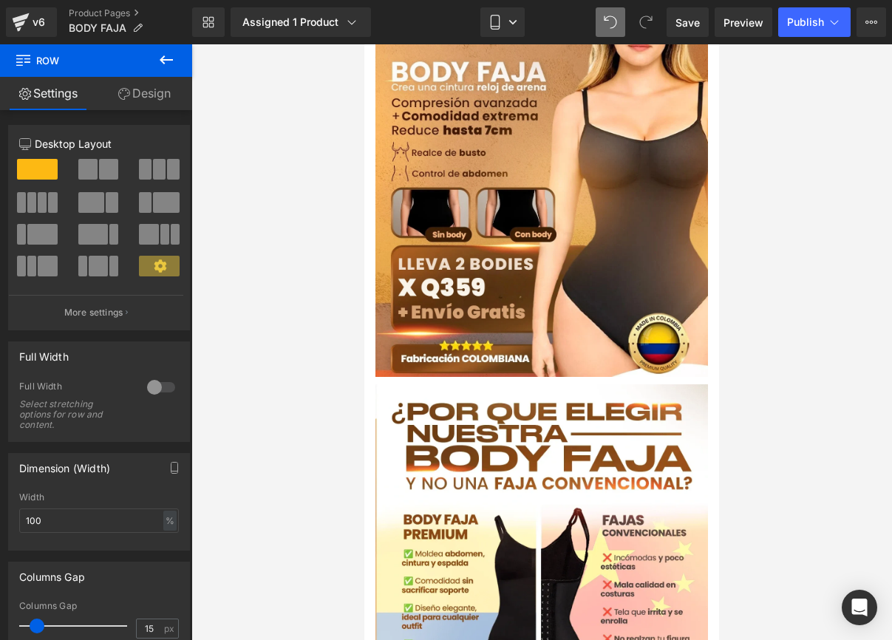
click at [329, 396] on div at bounding box center [541, 342] width 701 height 596
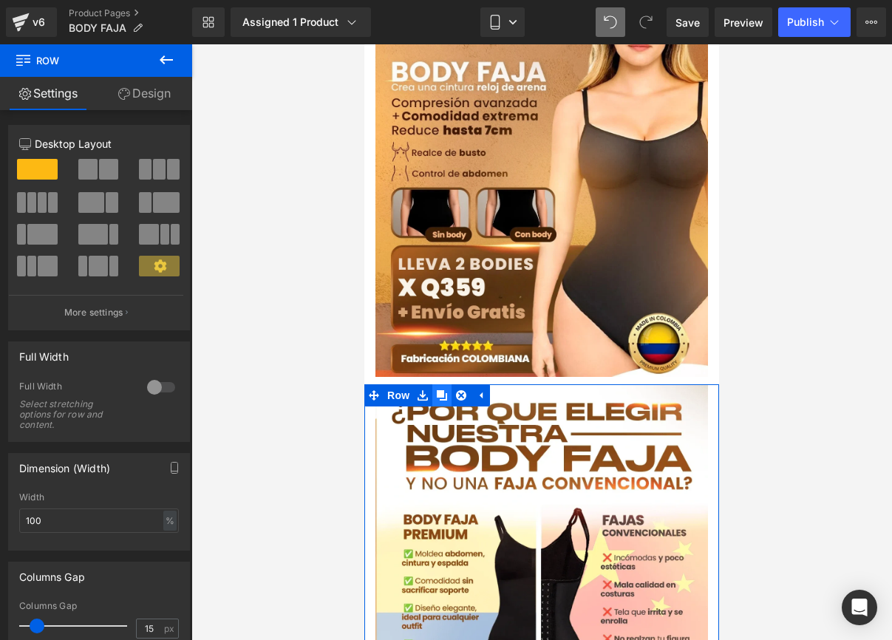
click at [438, 390] on icon at bounding box center [442, 395] width 10 height 10
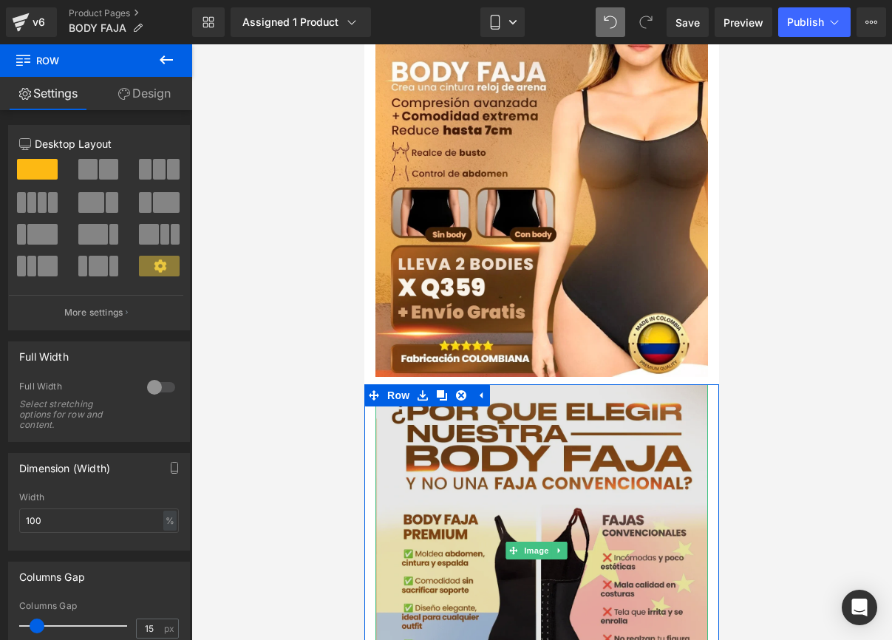
click at [418, 403] on img at bounding box center [542, 550] width 333 height 333
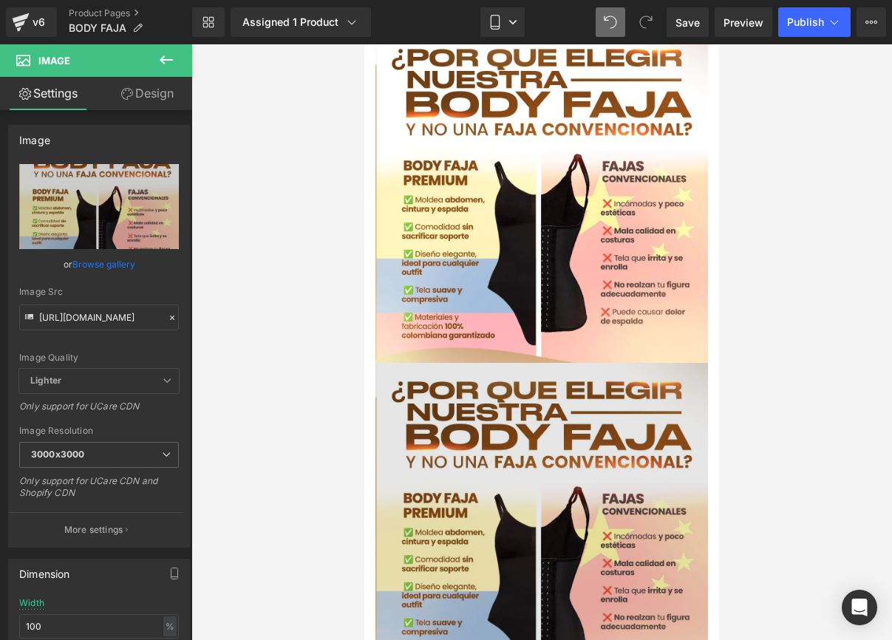
scroll to position [279, 0]
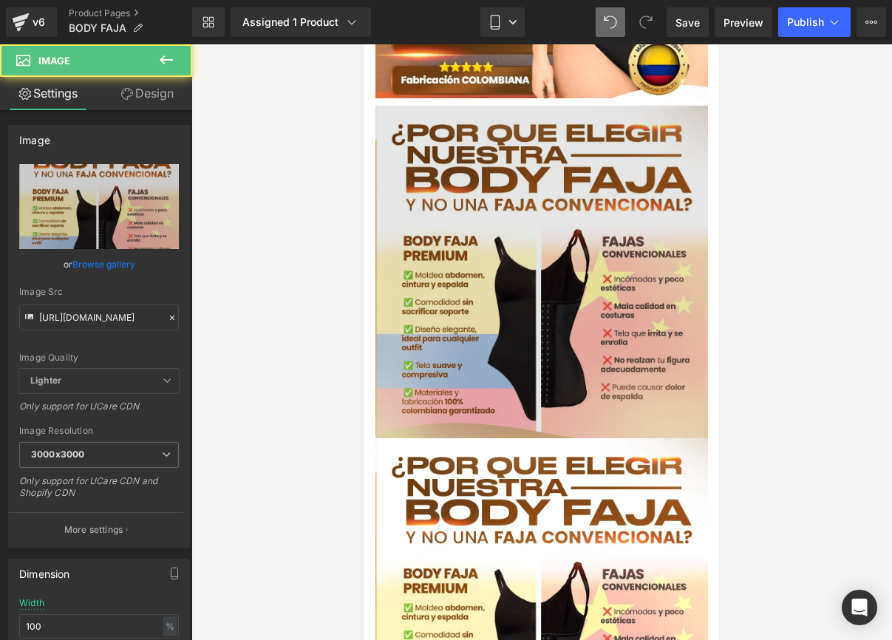
click at [430, 269] on img at bounding box center [542, 272] width 333 height 333
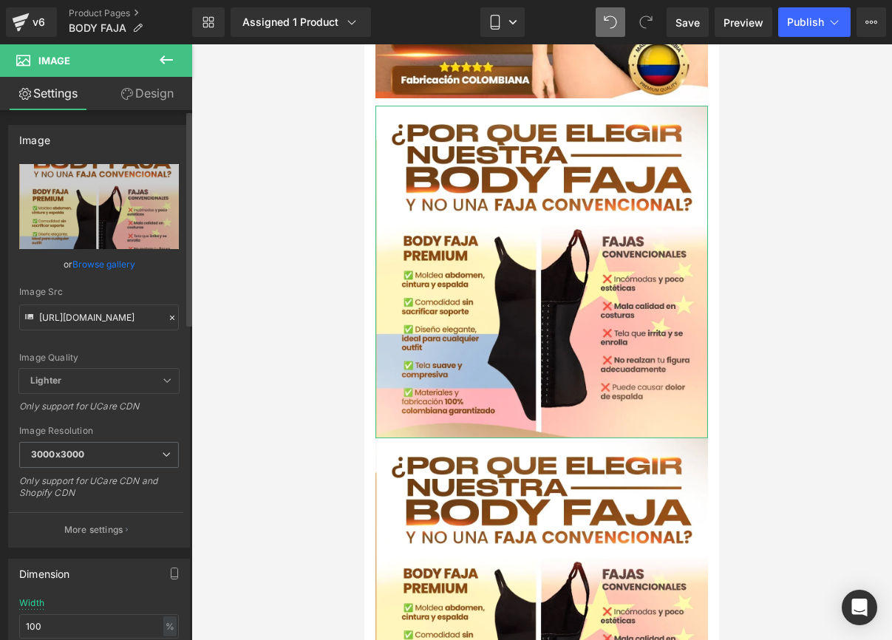
click at [167, 319] on icon at bounding box center [172, 318] width 10 height 10
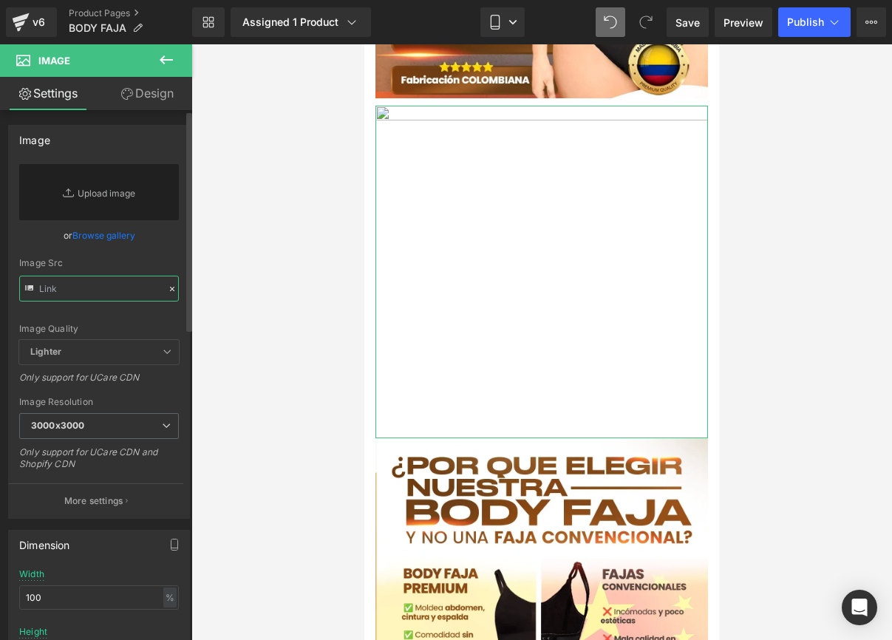
click at [92, 283] on input "text" at bounding box center [99, 289] width 160 height 26
paste input "[URL][DOMAIN_NAME]"
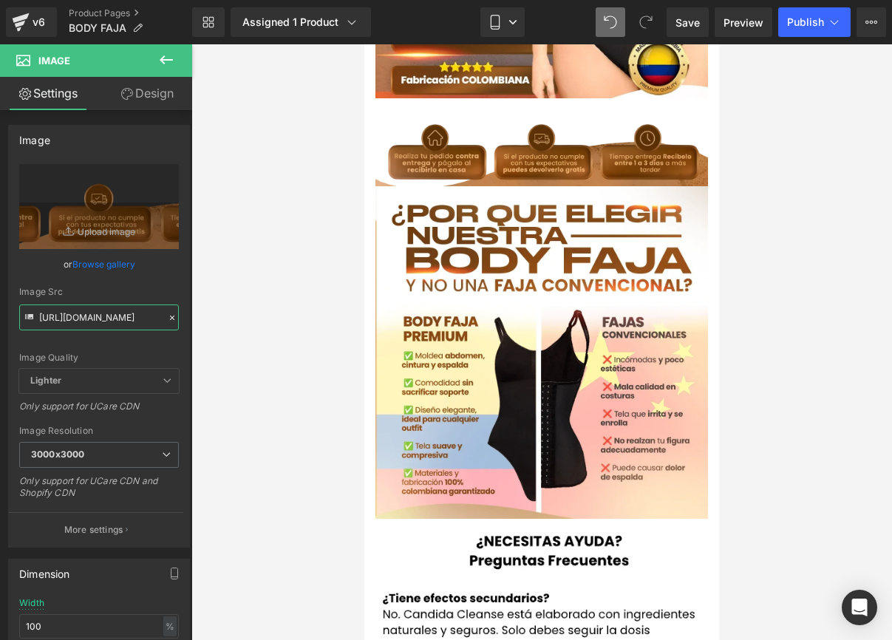
type input "[URL][DOMAIN_NAME]"
click at [286, 272] on div at bounding box center [541, 342] width 701 height 596
click at [323, 136] on div at bounding box center [541, 342] width 701 height 596
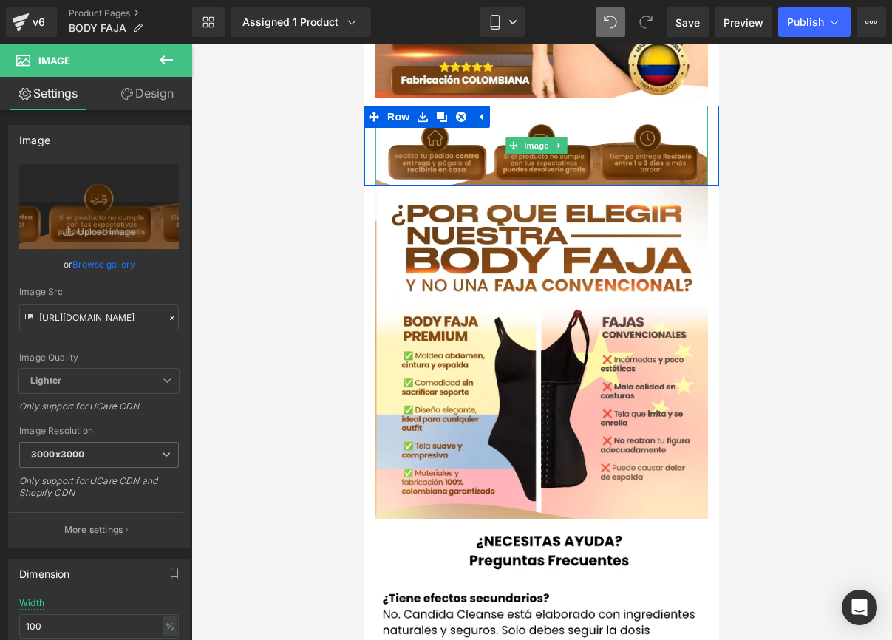
click at [420, 132] on img at bounding box center [542, 146] width 333 height 81
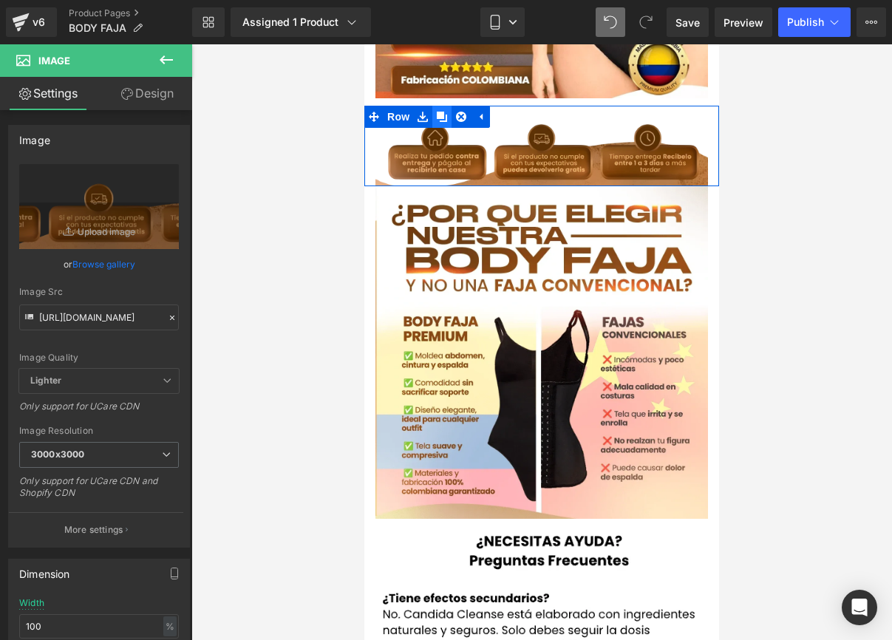
click at [441, 112] on icon at bounding box center [442, 117] width 10 height 10
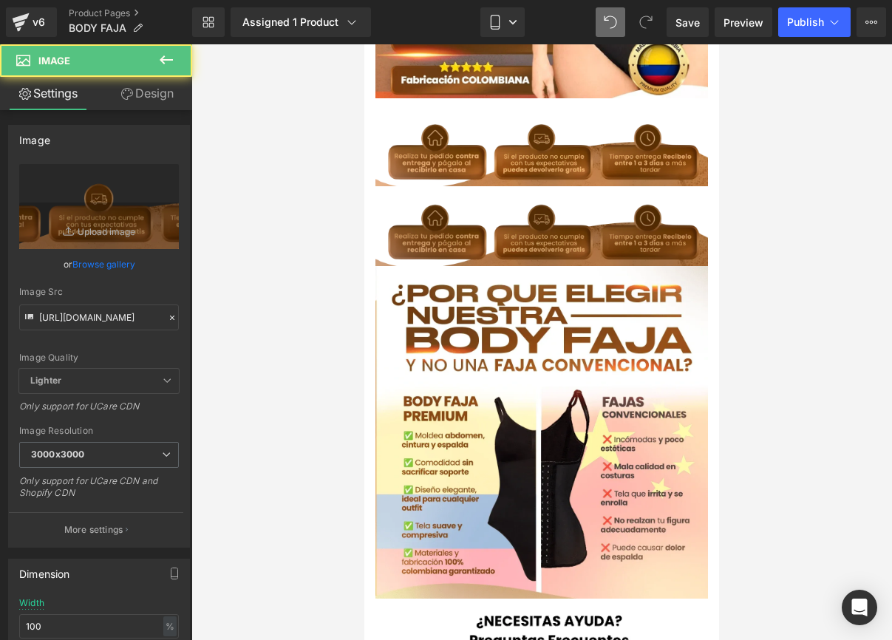
click at [474, 200] on img at bounding box center [542, 226] width 333 height 81
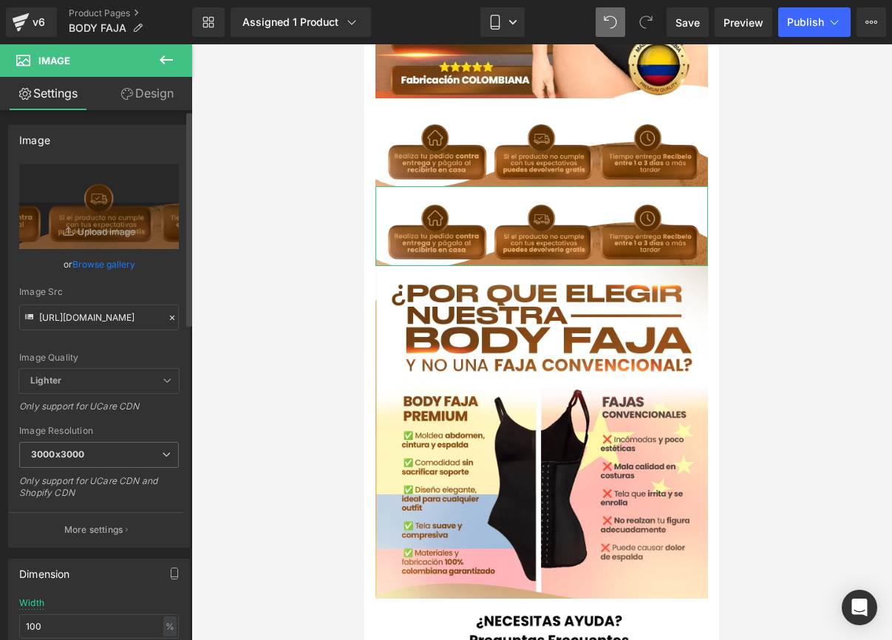
click at [167, 317] on icon at bounding box center [172, 318] width 10 height 10
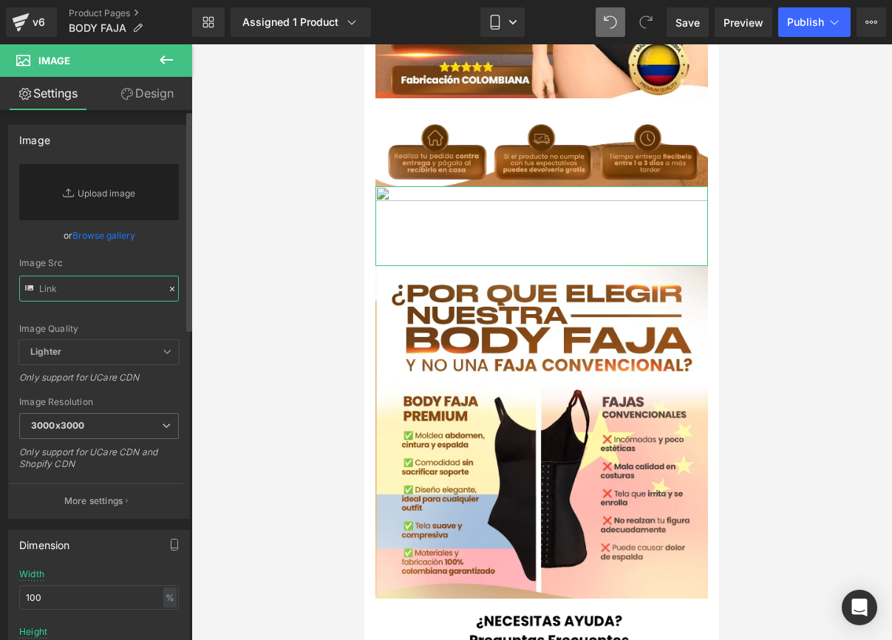
click at [85, 290] on input "text" at bounding box center [99, 289] width 160 height 26
paste input "[URL][DOMAIN_NAME]"
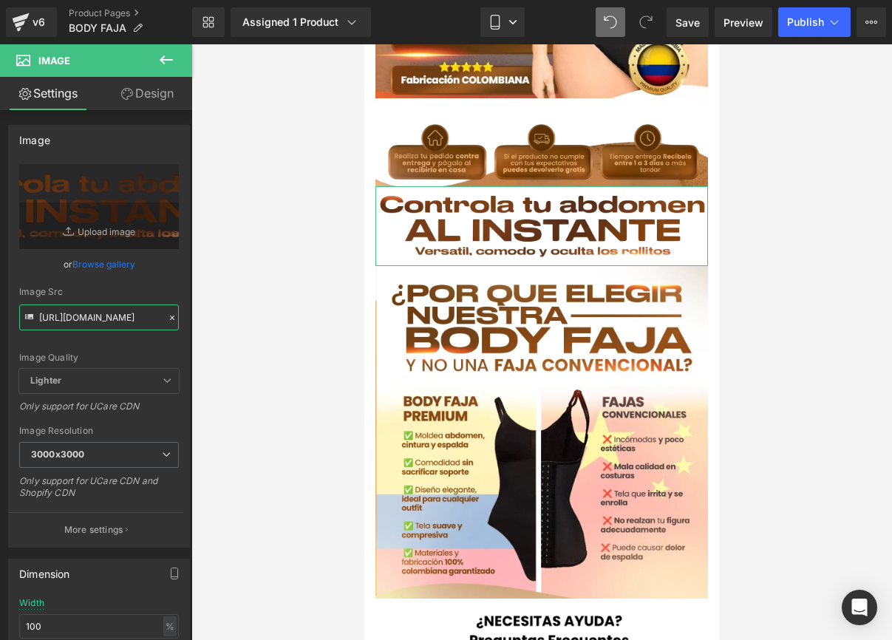
type input "[URL][DOMAIN_NAME]"
click at [211, 256] on div at bounding box center [541, 342] width 701 height 596
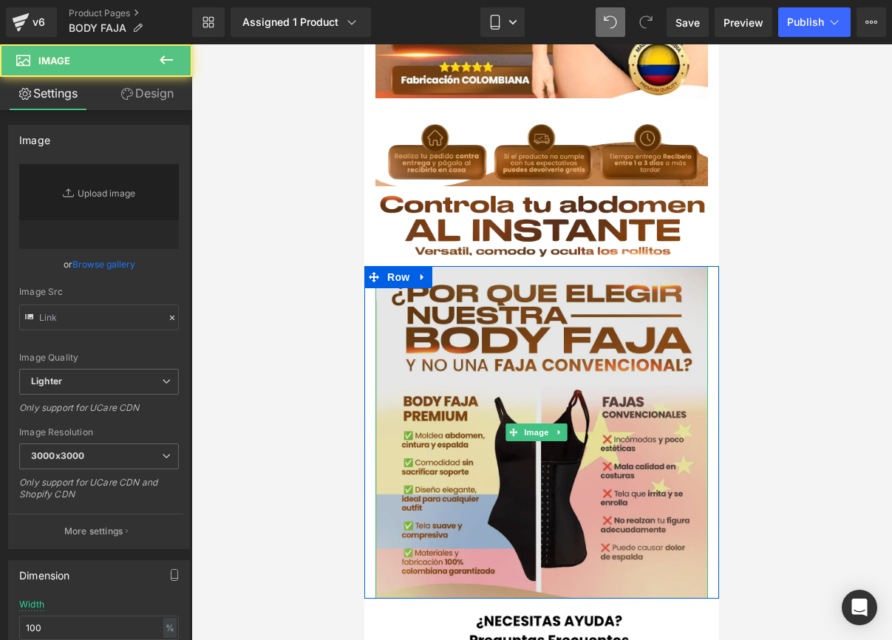
type input "[URL][DOMAIN_NAME]"
click at [410, 297] on img at bounding box center [542, 432] width 333 height 333
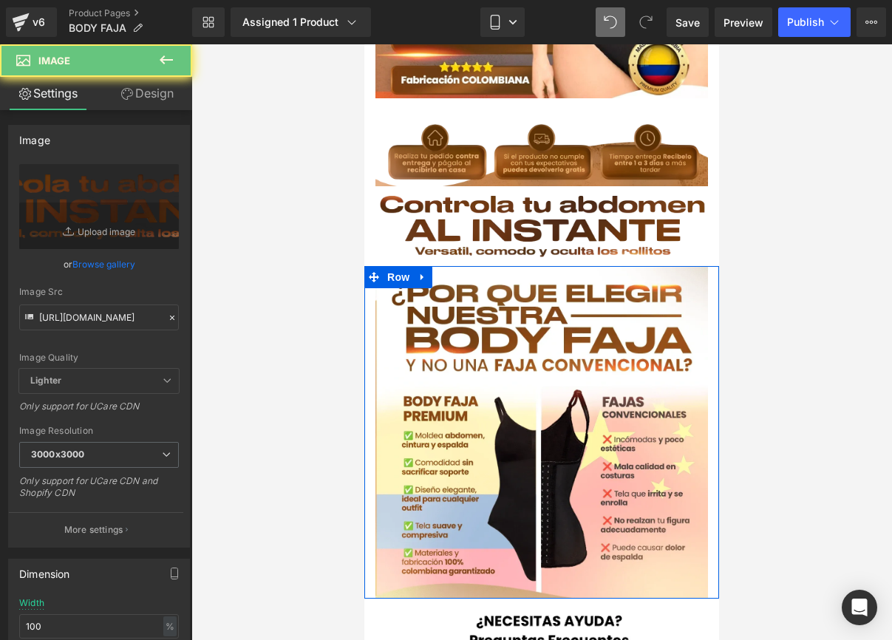
click at [438, 228] on img at bounding box center [542, 226] width 333 height 81
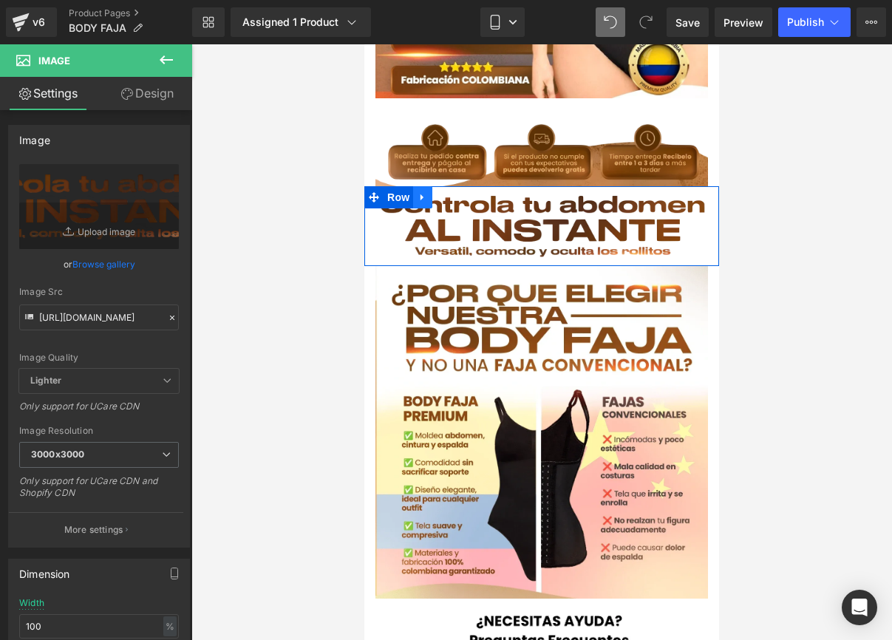
click at [421, 194] on icon at bounding box center [422, 197] width 3 height 7
click at [447, 191] on icon at bounding box center [442, 196] width 10 height 11
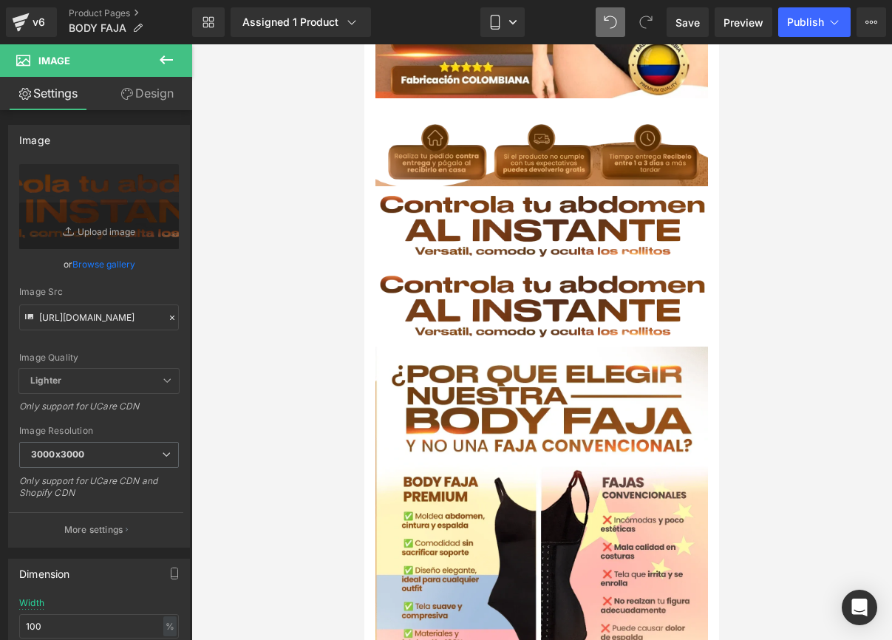
click at [401, 271] on span "Row" at bounding box center [399, 277] width 24 height 18
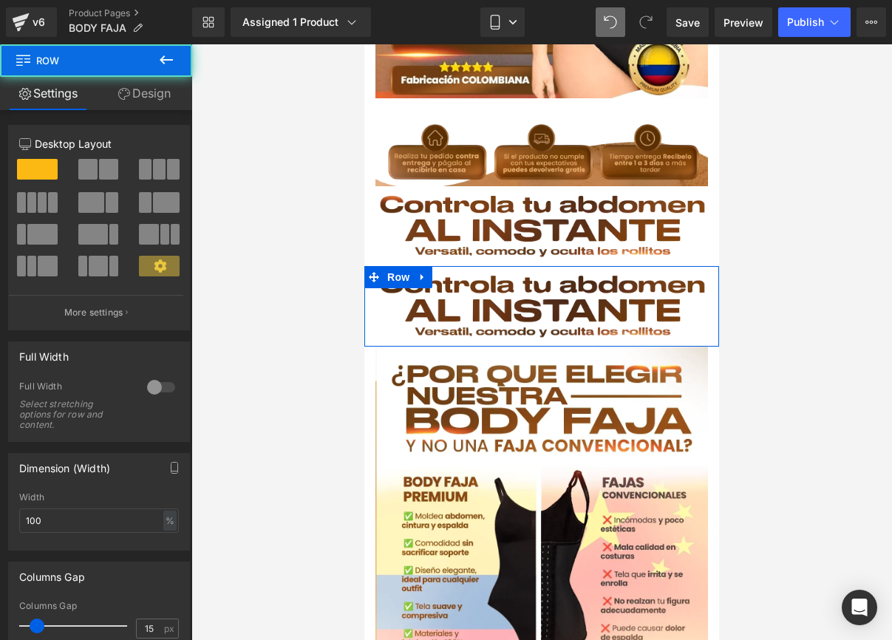
click at [436, 289] on img at bounding box center [542, 306] width 333 height 81
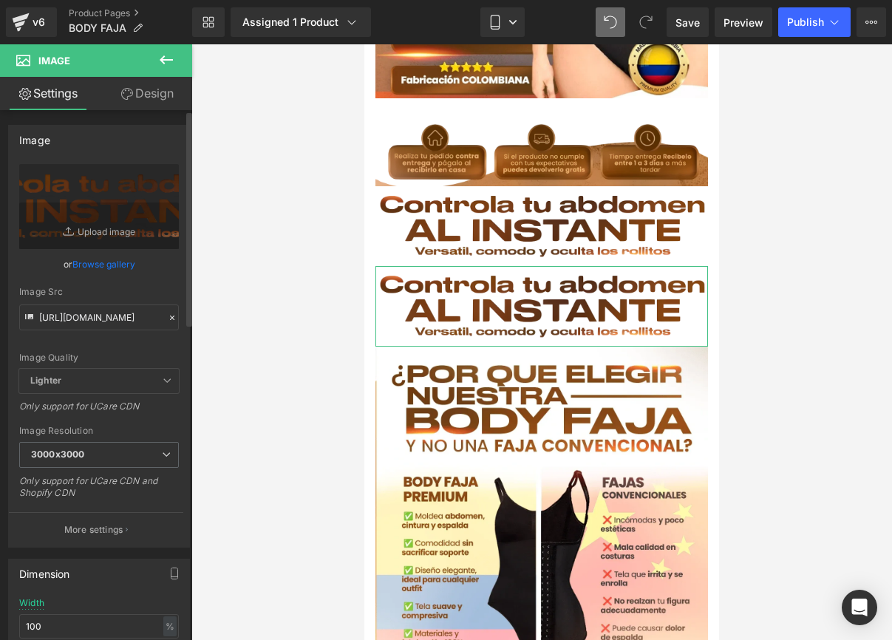
click at [170, 317] on icon at bounding box center [172, 318] width 4 height 4
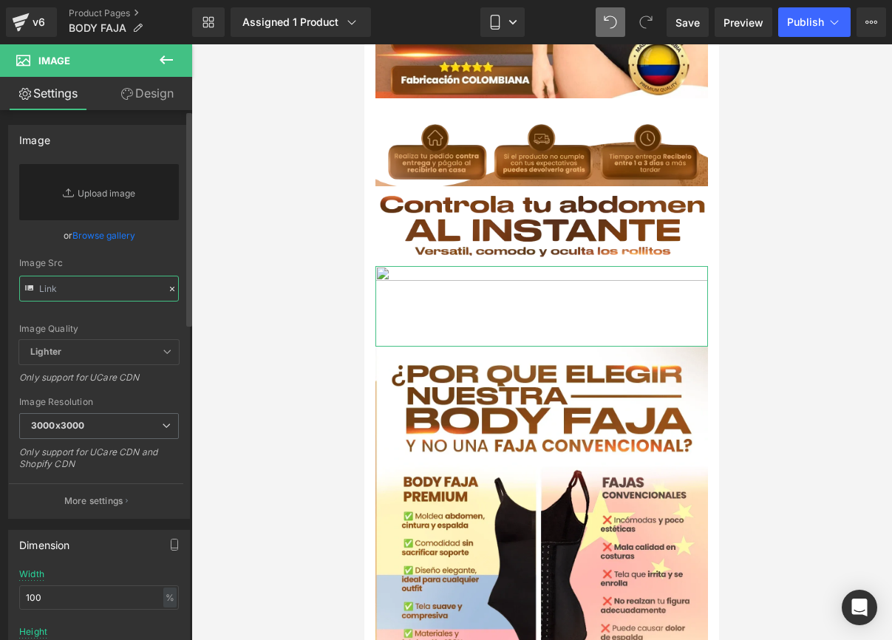
click at [92, 293] on input "text" at bounding box center [99, 289] width 160 height 26
paste input "[URL][DOMAIN_NAME]"
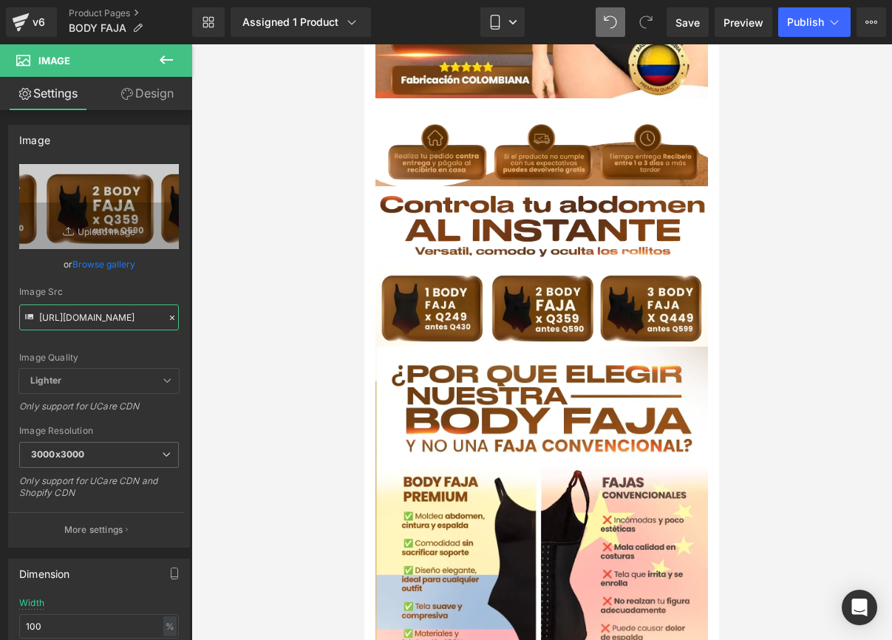
type input "[URL][DOMAIN_NAME]"
click at [224, 268] on div at bounding box center [541, 342] width 701 height 596
click at [421, 266] on div "Image Row" at bounding box center [541, 306] width 355 height 81
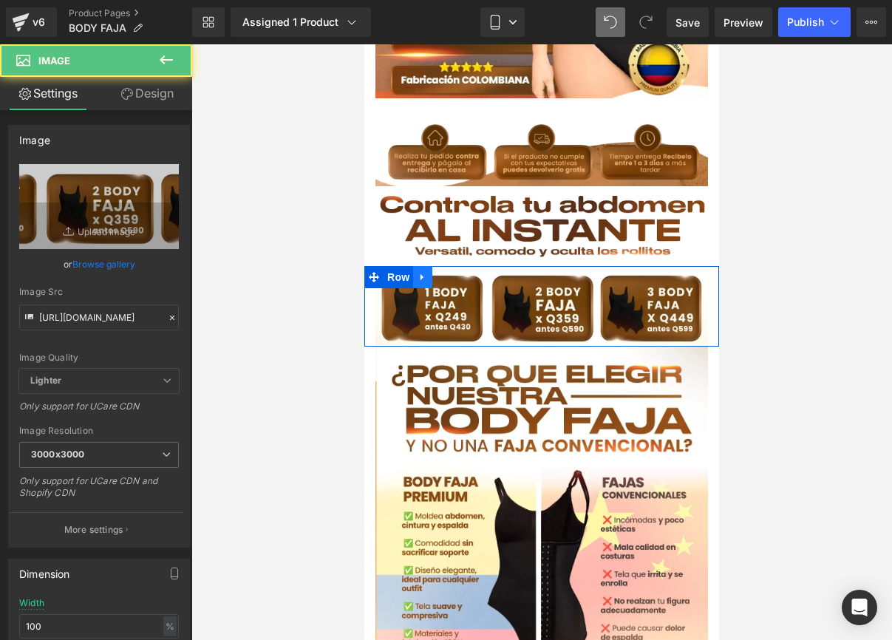
click at [424, 272] on icon at bounding box center [423, 277] width 10 height 11
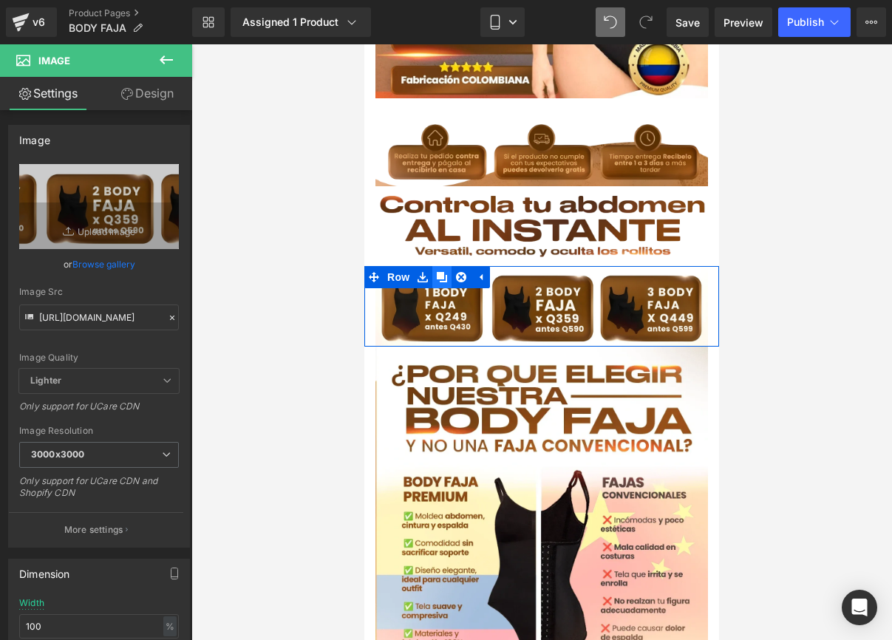
click at [441, 272] on icon at bounding box center [442, 277] width 10 height 10
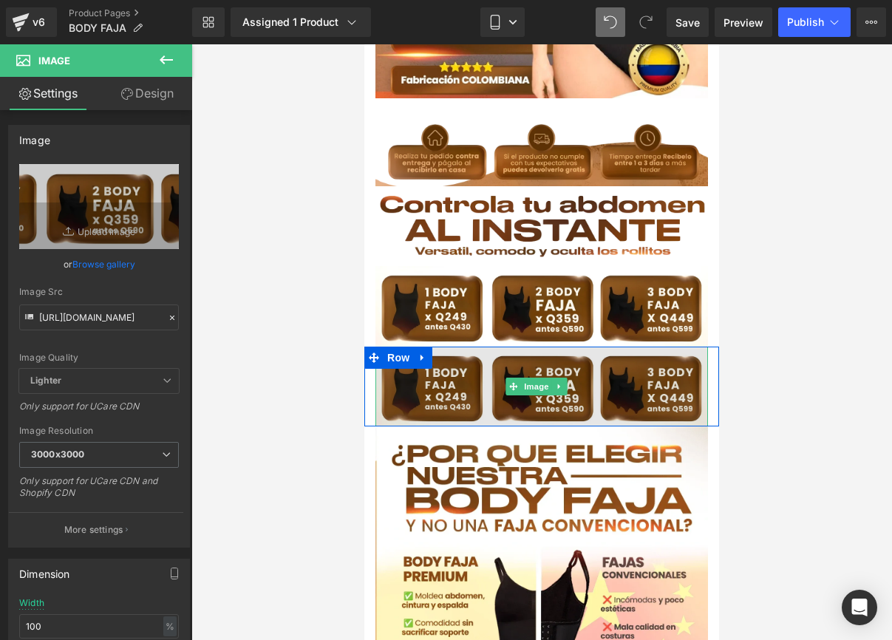
click at [424, 379] on img at bounding box center [542, 387] width 333 height 81
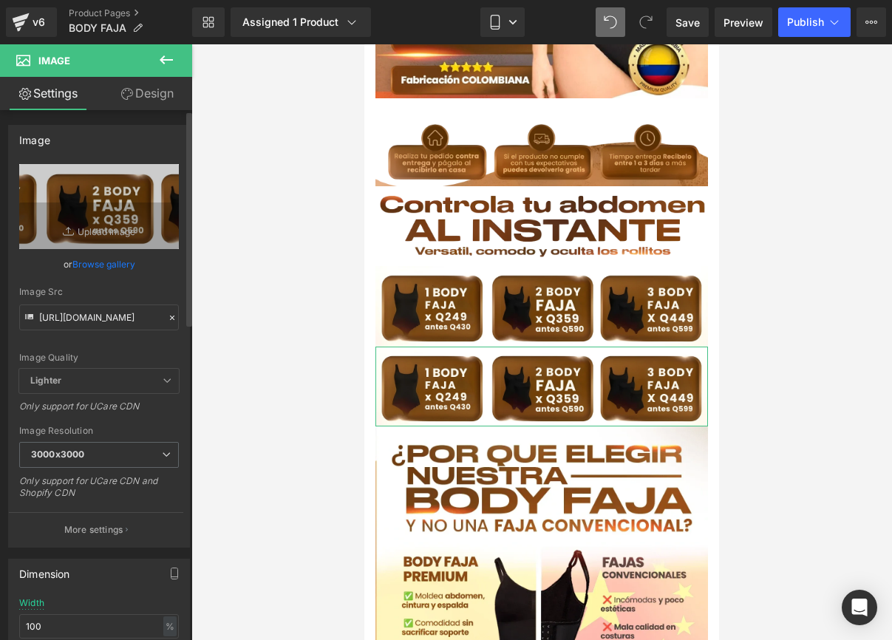
click at [168, 317] on icon at bounding box center [172, 318] width 10 height 10
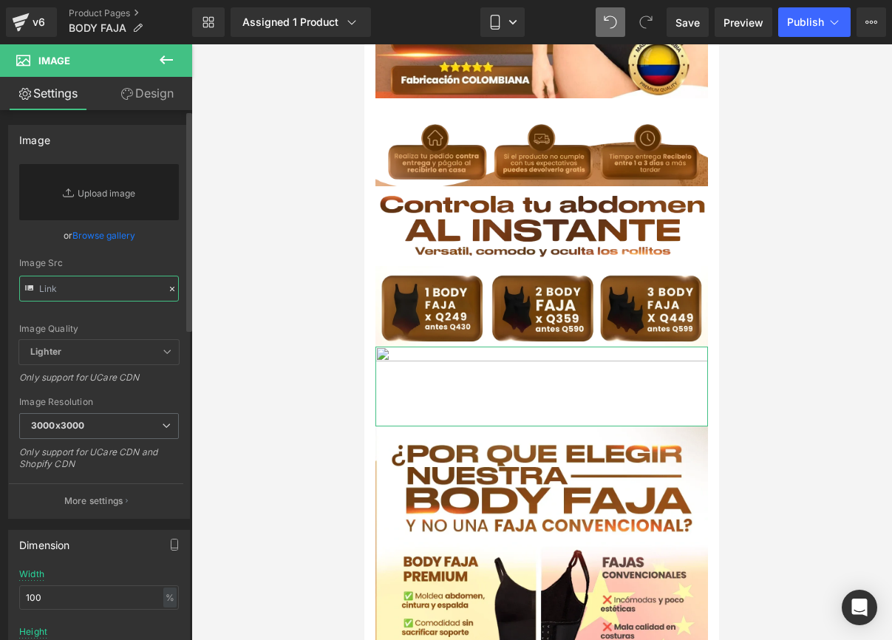
click at [90, 293] on input "text" at bounding box center [99, 289] width 160 height 26
paste input "[URL][DOMAIN_NAME]"
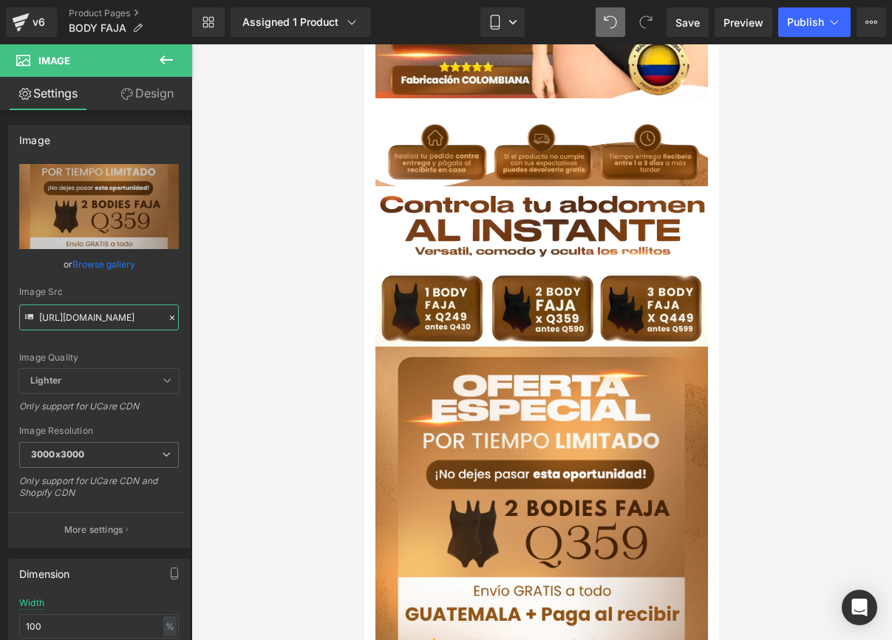
type input "[URL][DOMAIN_NAME]"
click at [214, 298] on div at bounding box center [541, 342] width 701 height 596
click at [426, 349] on link at bounding box center [418, 358] width 16 height 18
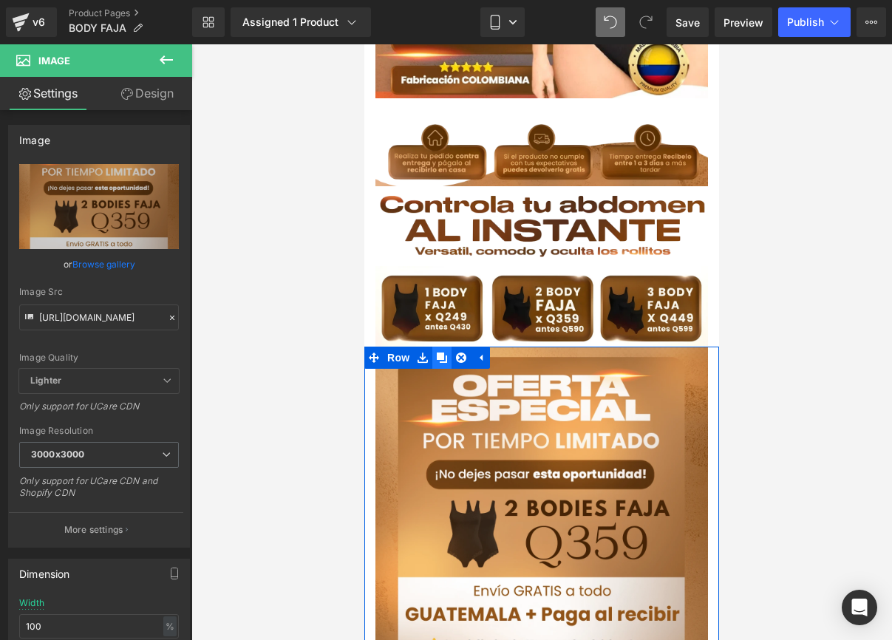
click at [445, 353] on icon at bounding box center [442, 358] width 10 height 10
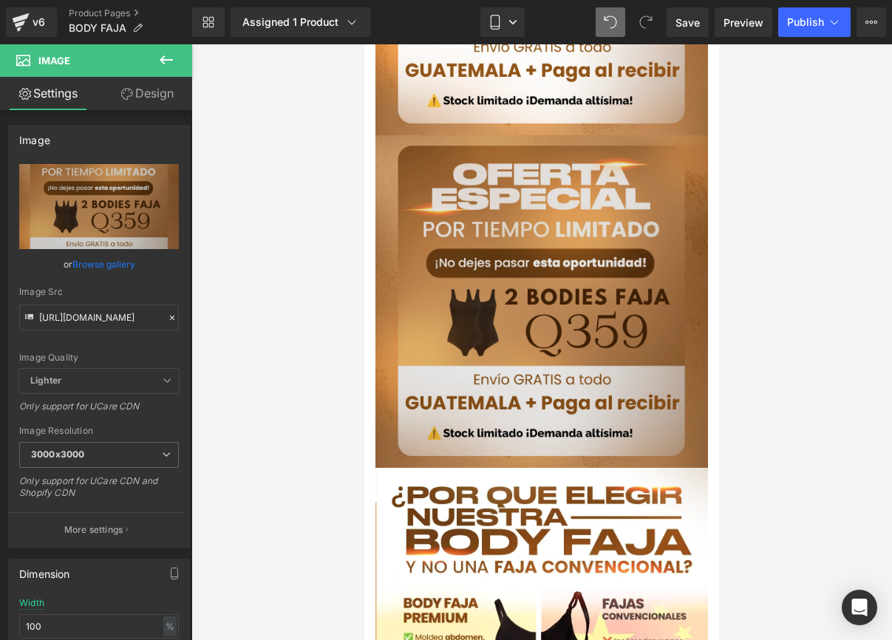
scroll to position [824, 0]
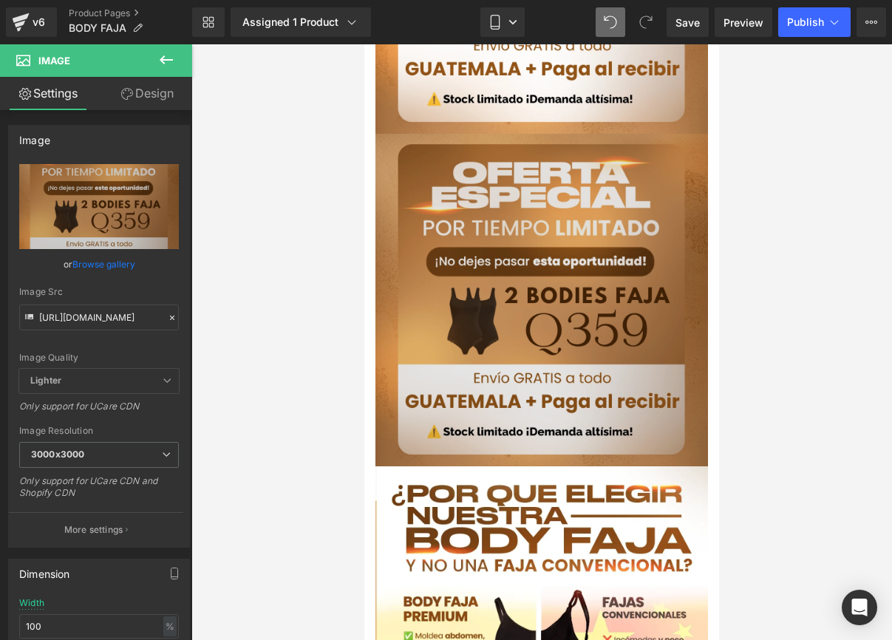
click at [429, 274] on img at bounding box center [542, 300] width 333 height 333
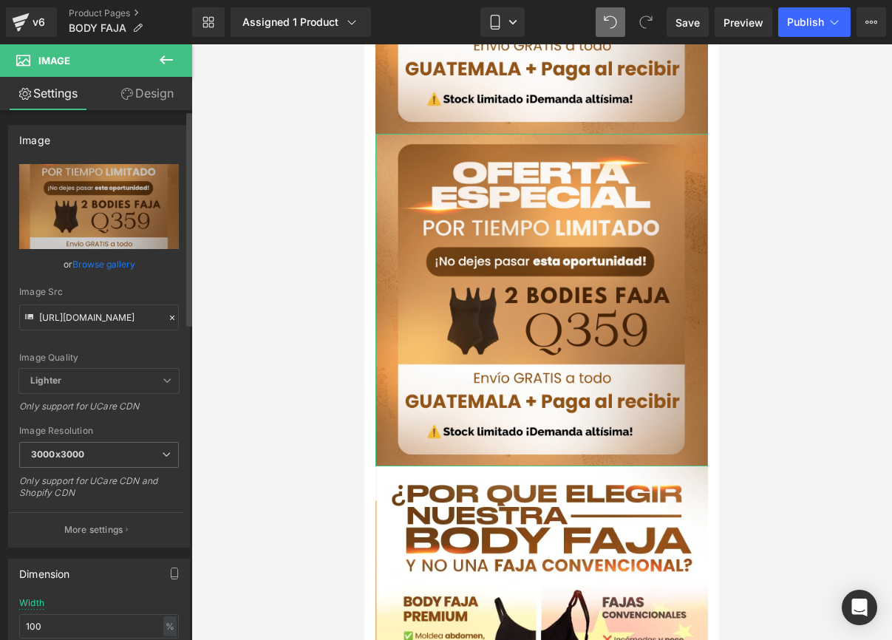
click at [167, 317] on icon at bounding box center [172, 318] width 10 height 10
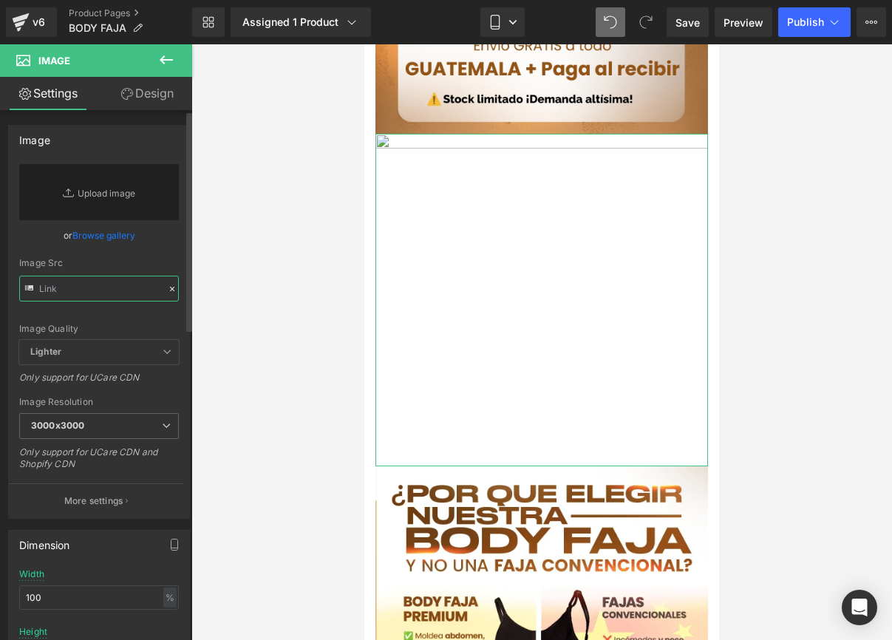
click at [101, 295] on input "text" at bounding box center [99, 289] width 160 height 26
paste input "[URL][DOMAIN_NAME]"
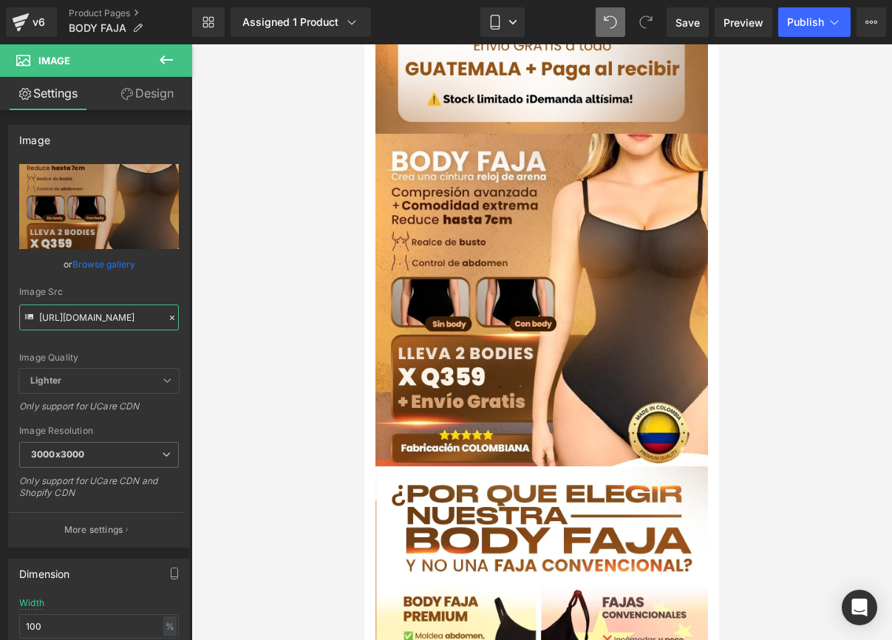
type input "[URL][DOMAIN_NAME]"
click at [238, 277] on div at bounding box center [541, 342] width 701 height 596
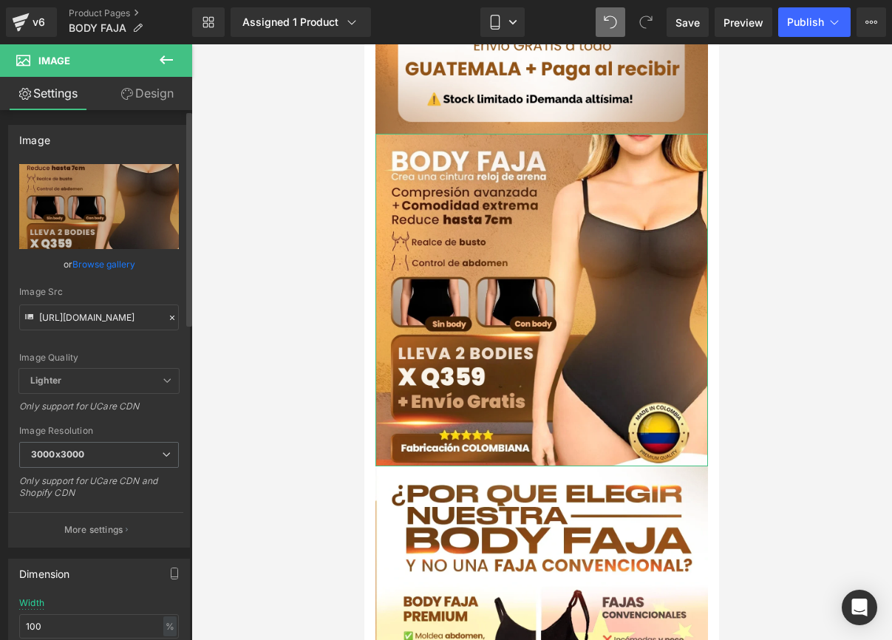
click at [168, 319] on icon at bounding box center [172, 318] width 10 height 10
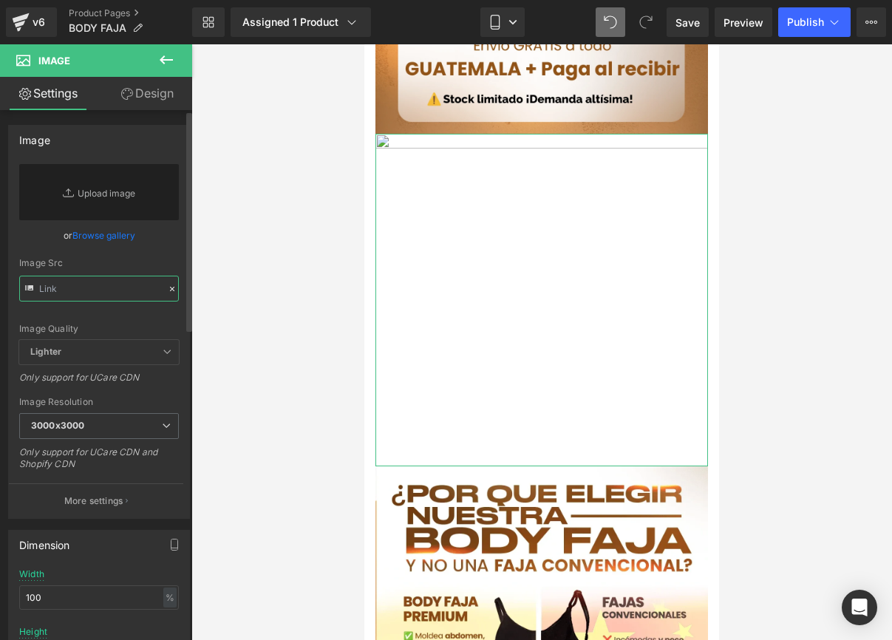
click at [111, 288] on input "text" at bounding box center [99, 289] width 160 height 26
paste input "[URL][DOMAIN_NAME]"
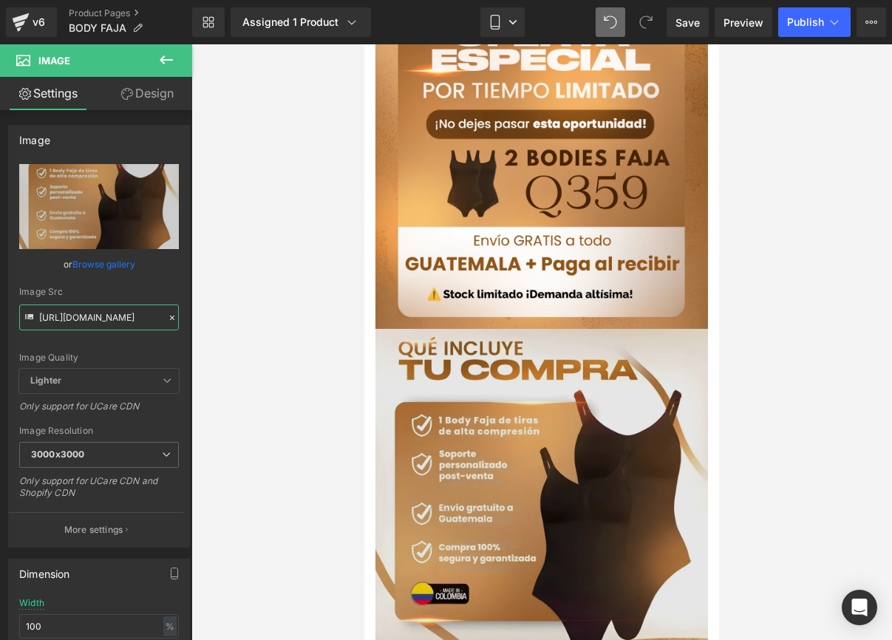
scroll to position [646, 0]
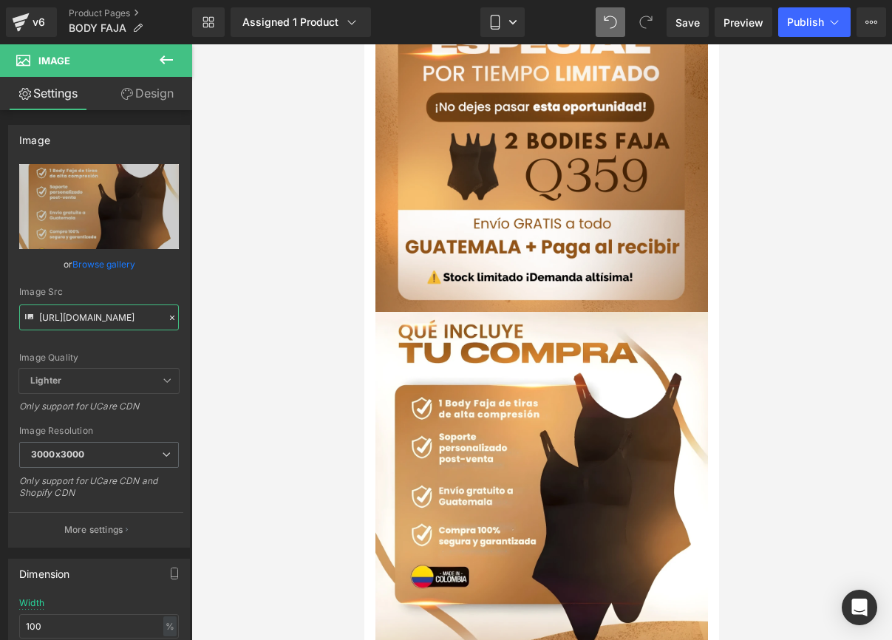
type input "[URL][DOMAIN_NAME]"
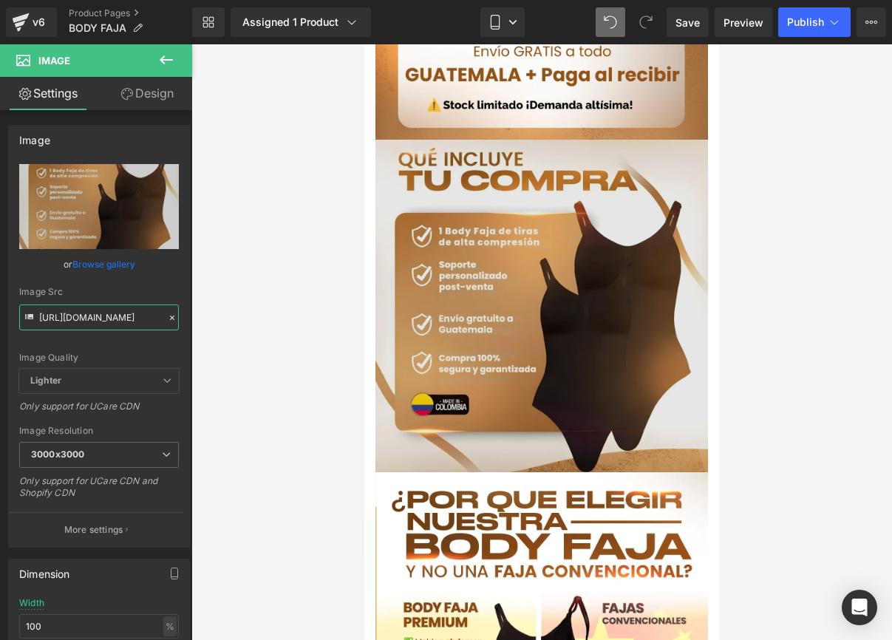
scroll to position [985, 0]
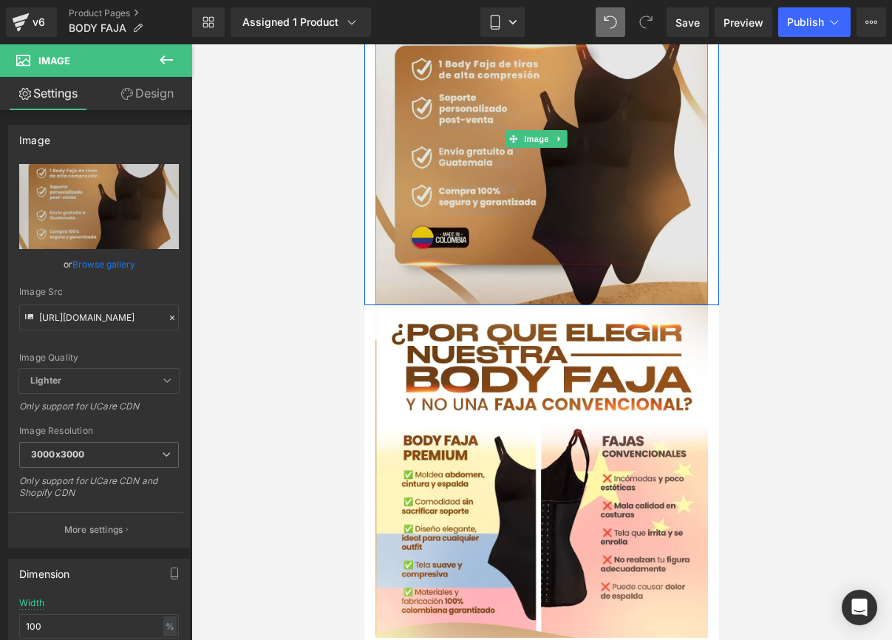
click at [514, 195] on img at bounding box center [542, 139] width 333 height 333
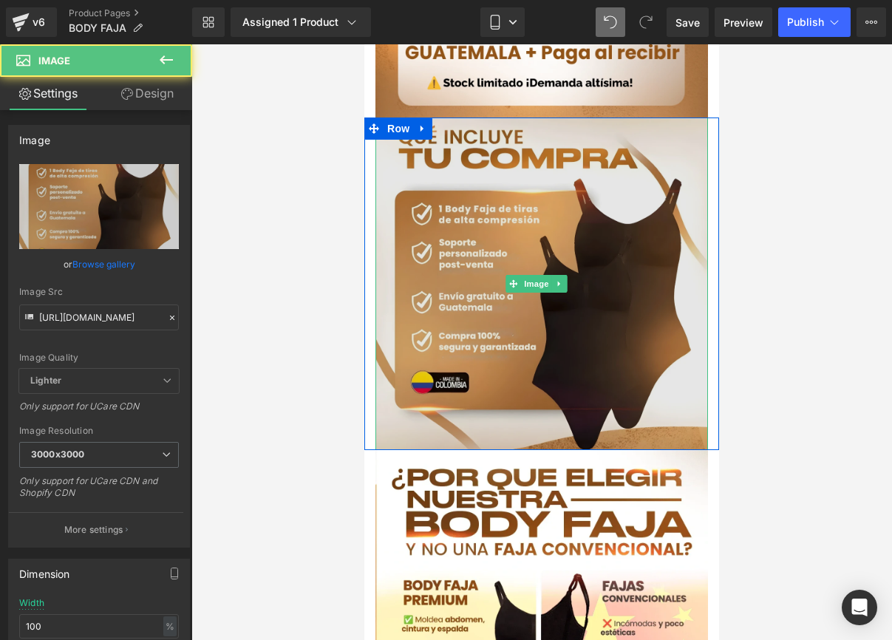
scroll to position [812, 0]
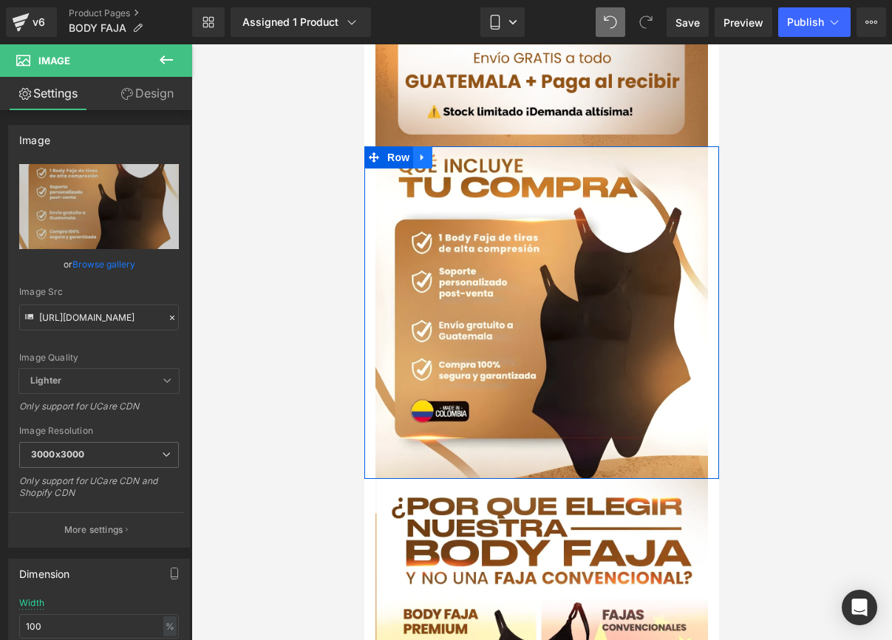
click at [428, 152] on icon at bounding box center [423, 157] width 10 height 11
click at [444, 152] on icon at bounding box center [442, 157] width 10 height 10
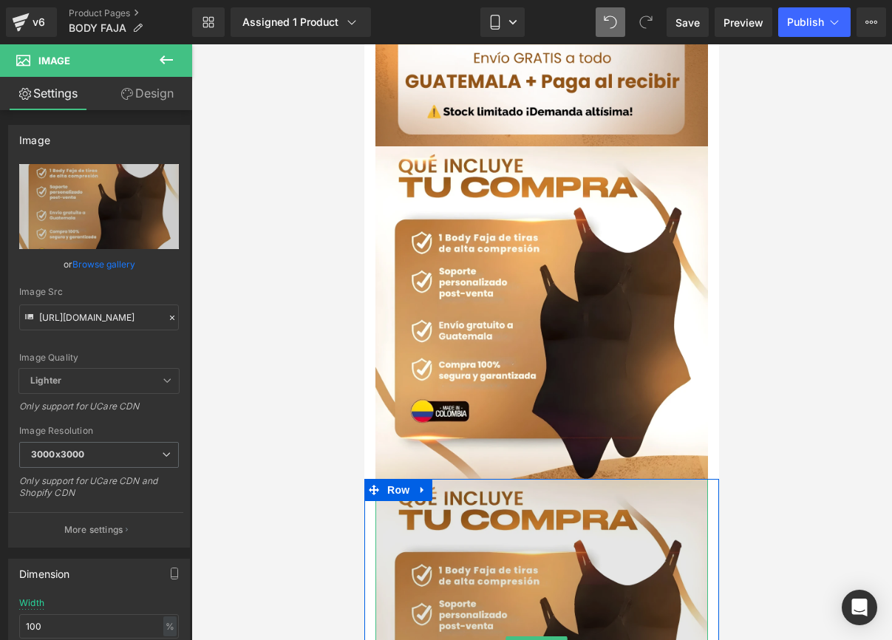
click at [422, 512] on img at bounding box center [542, 645] width 333 height 333
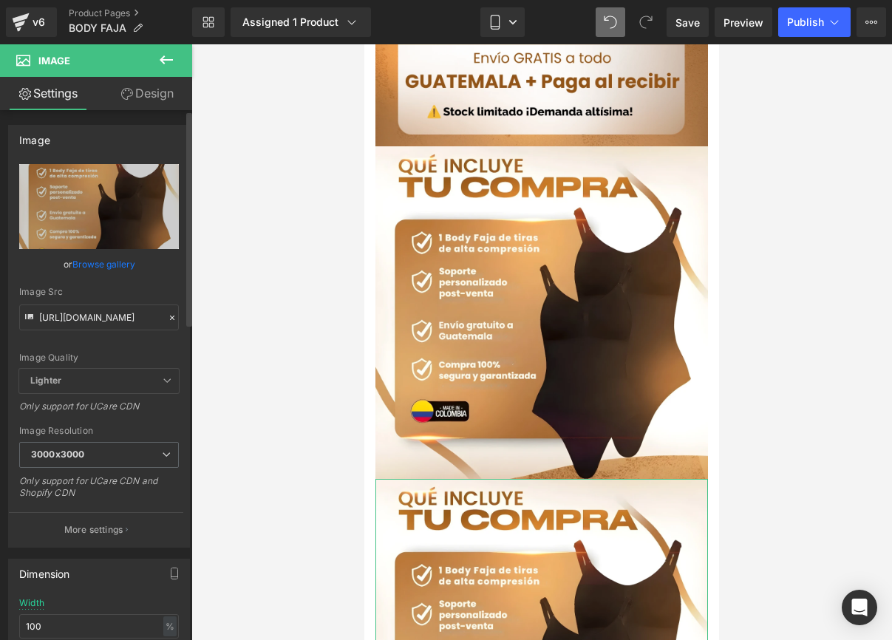
click at [167, 316] on icon at bounding box center [172, 318] width 10 height 10
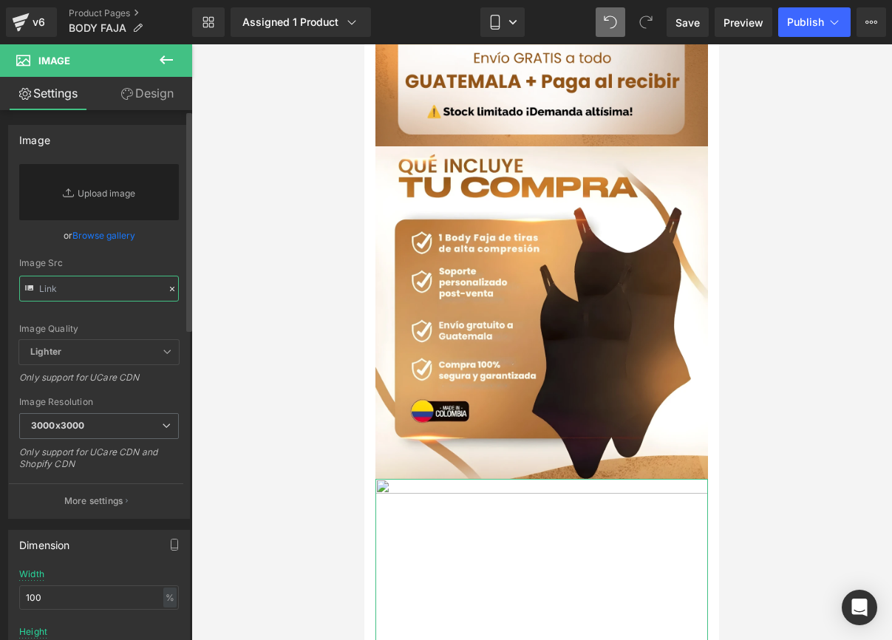
click at [93, 280] on input "text" at bounding box center [99, 289] width 160 height 26
paste input "[URL][DOMAIN_NAME]"
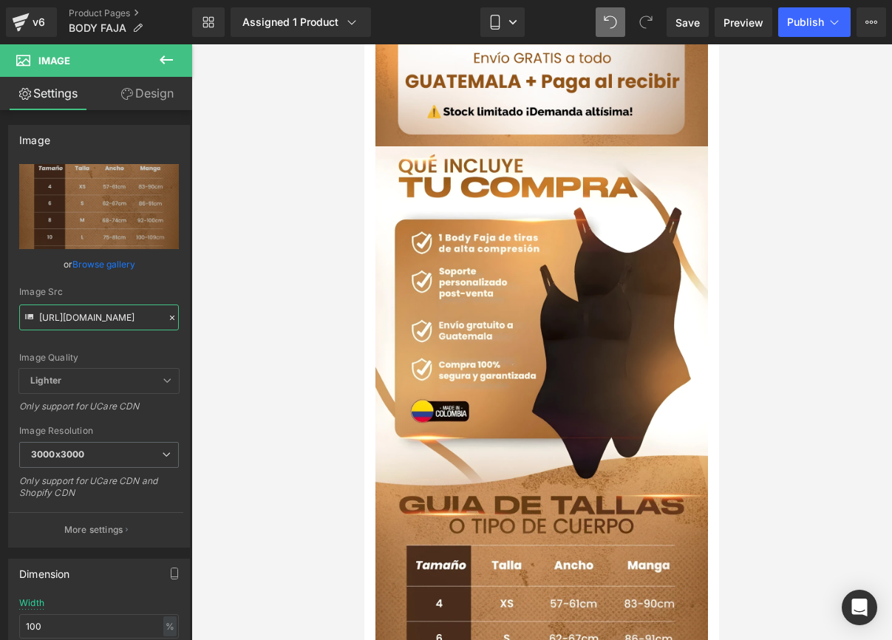
type input "[URL][DOMAIN_NAME]"
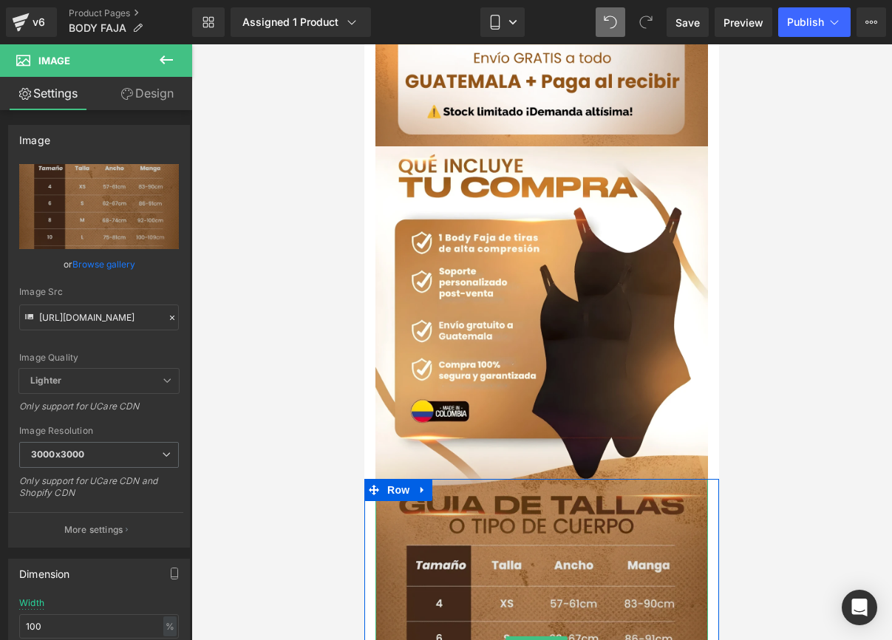
click at [591, 479] on img at bounding box center [542, 645] width 333 height 333
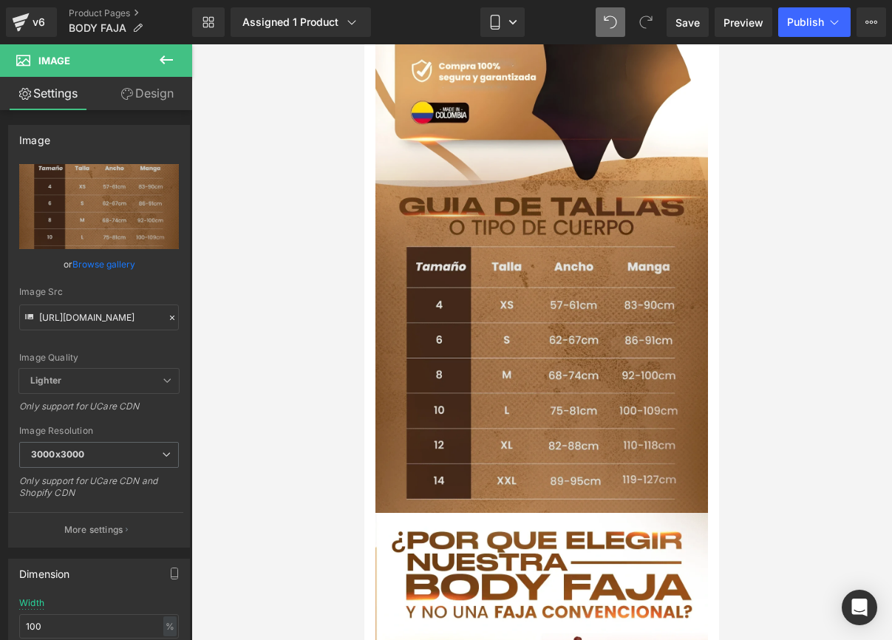
scroll to position [1053, 0]
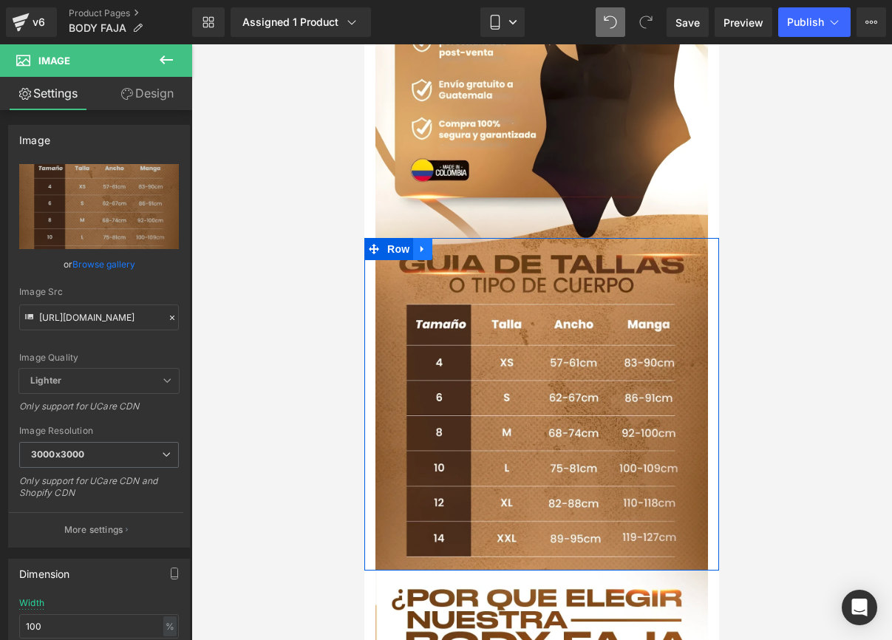
click at [432, 238] on link at bounding box center [422, 249] width 19 height 22
click at [445, 244] on icon at bounding box center [442, 249] width 10 height 10
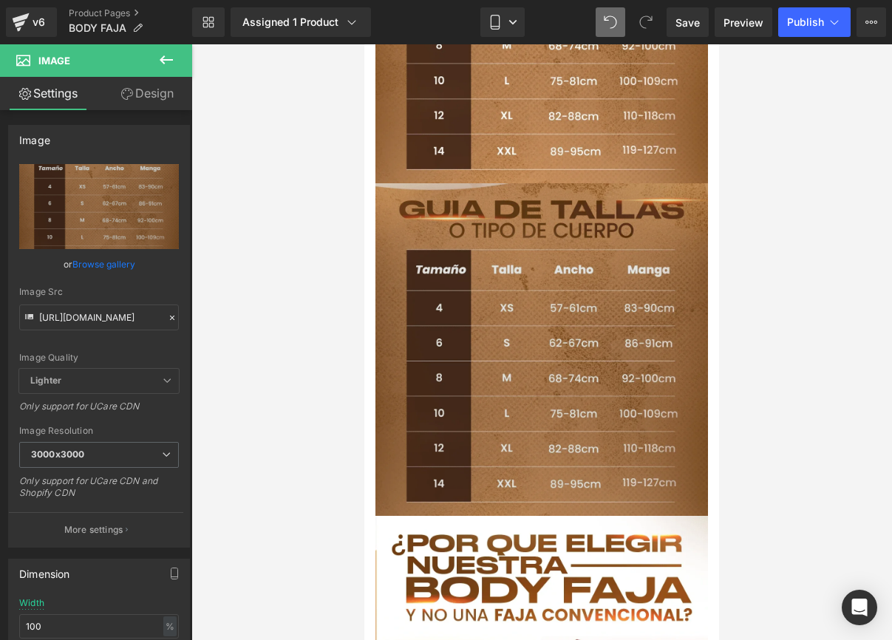
scroll to position [1467, 0]
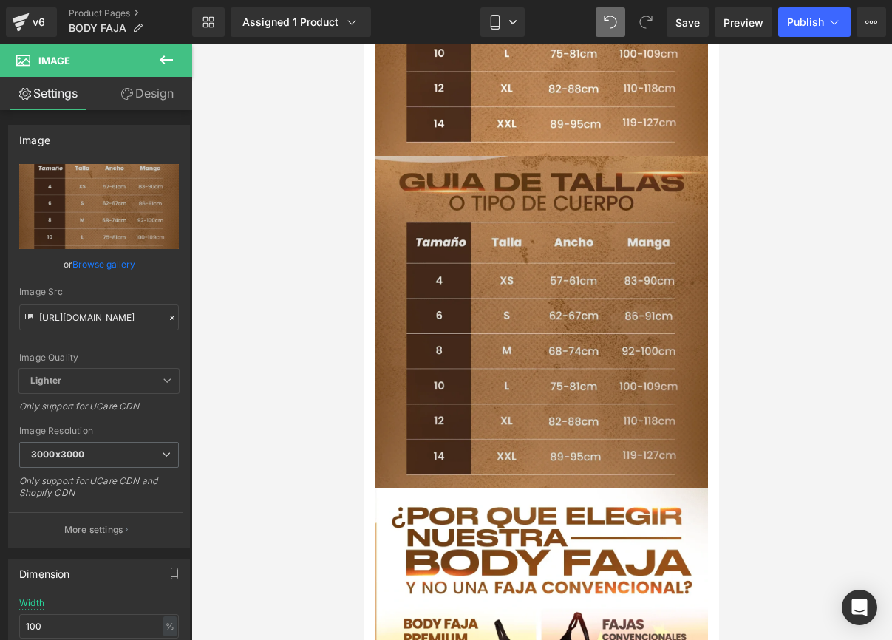
click at [410, 312] on img at bounding box center [542, 322] width 333 height 333
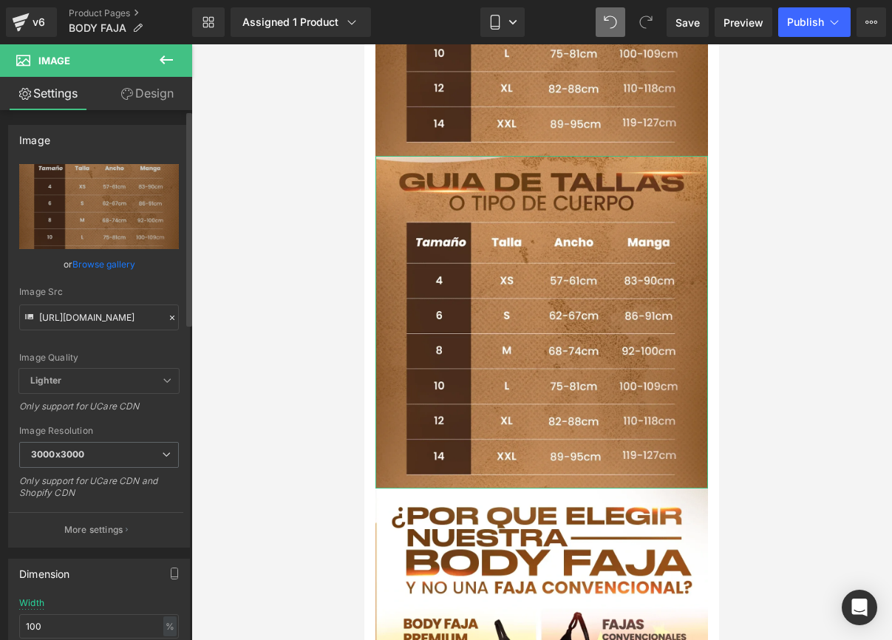
click at [170, 319] on icon at bounding box center [172, 318] width 4 height 4
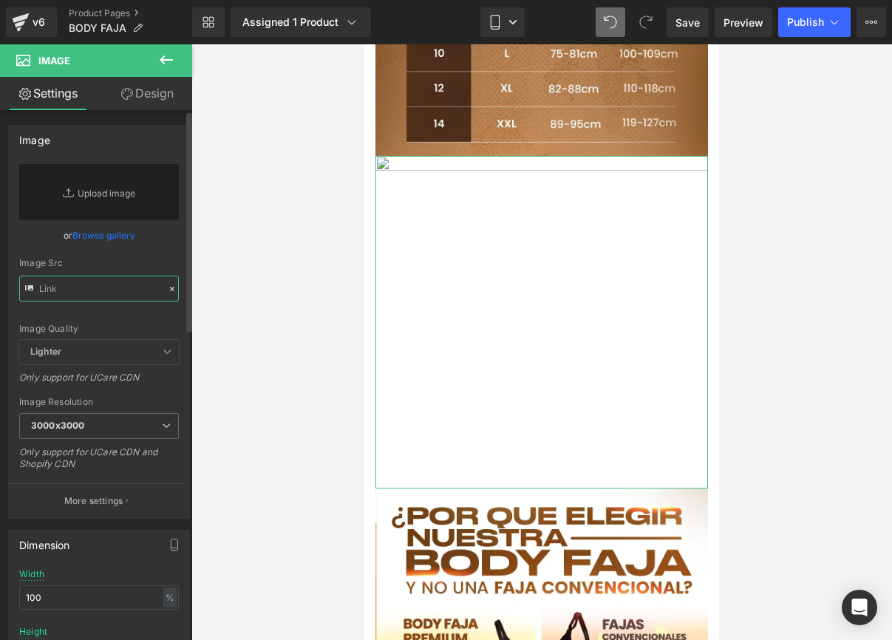
click at [119, 295] on input "text" at bounding box center [99, 289] width 160 height 26
paste input "[URL][DOMAIN_NAME]"
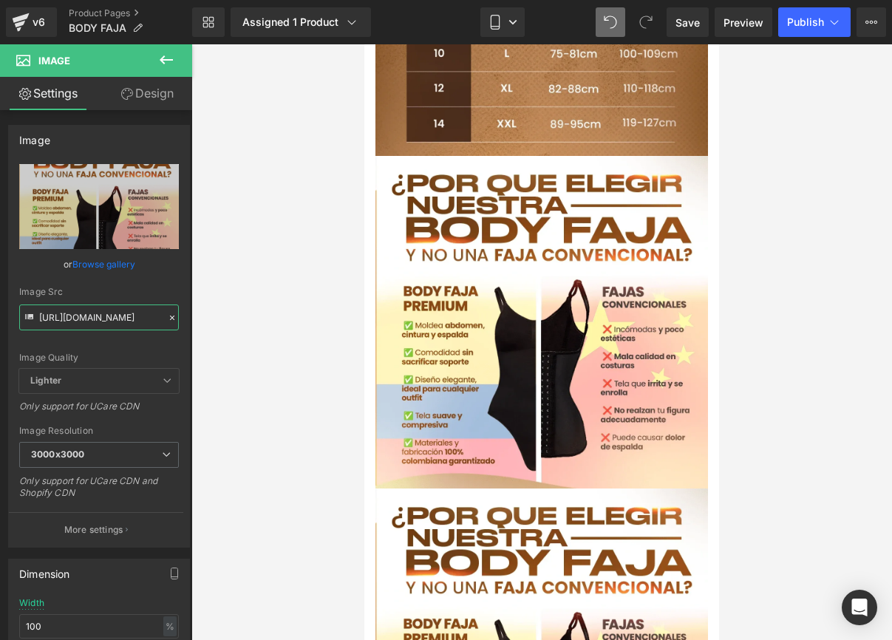
type input "[URL][DOMAIN_NAME]"
click at [220, 288] on div at bounding box center [541, 342] width 701 height 596
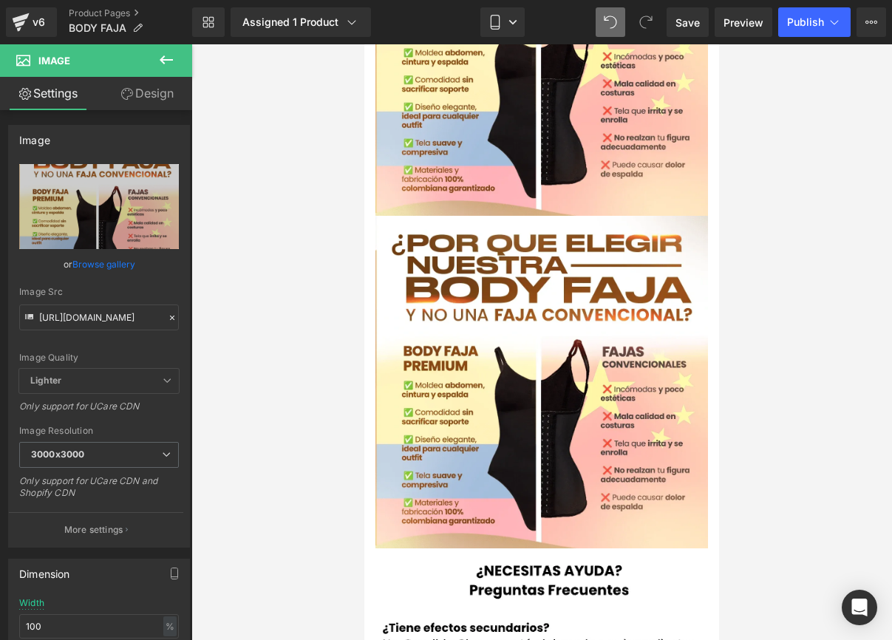
scroll to position [1521, 0]
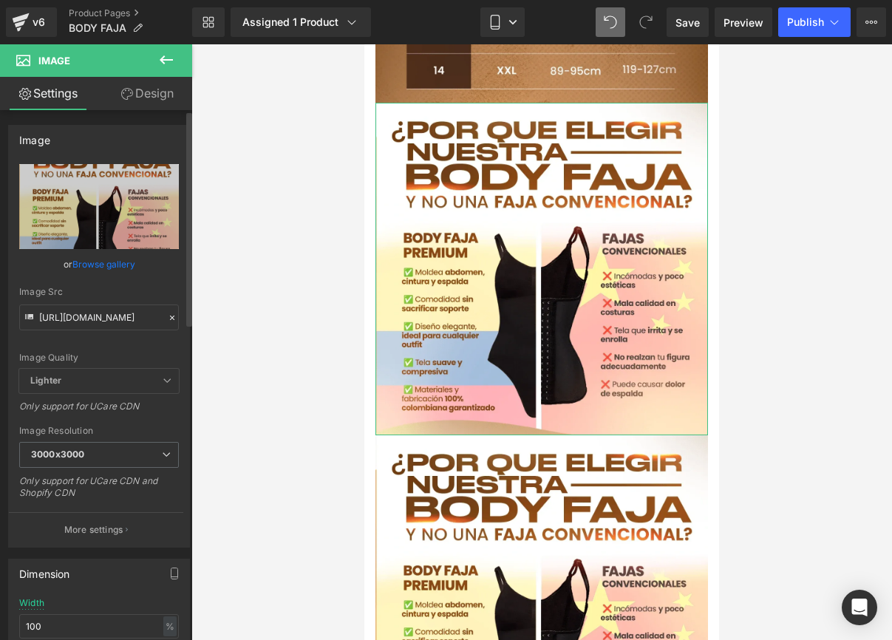
click at [174, 316] on div "[URL][DOMAIN_NAME] Replace Image Upload image or Browse gallery Image Src [URL]…" at bounding box center [99, 355] width 180 height 383
click at [171, 316] on icon at bounding box center [172, 318] width 10 height 10
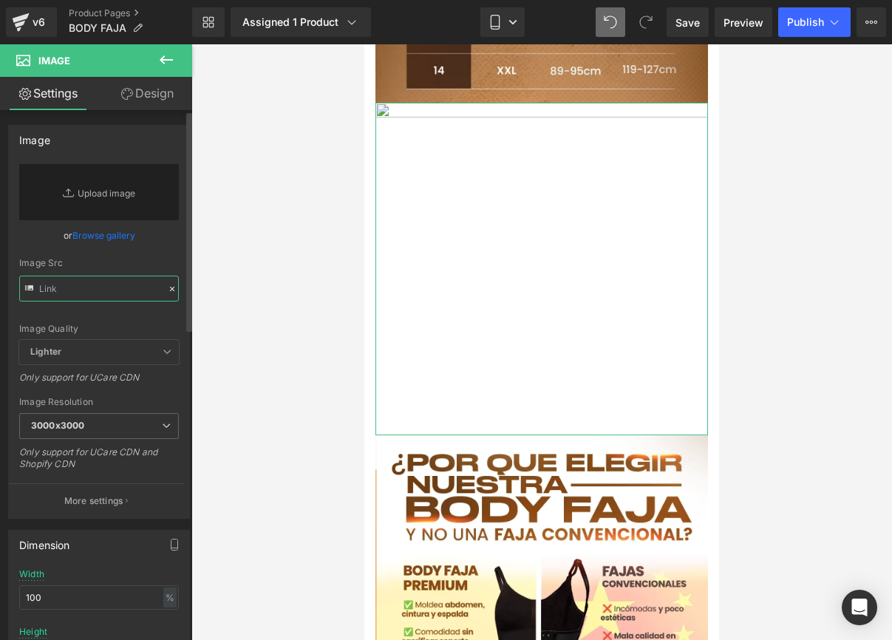
click at [91, 284] on input "text" at bounding box center [99, 289] width 160 height 26
paste input "[URL][DOMAIN_NAME]"
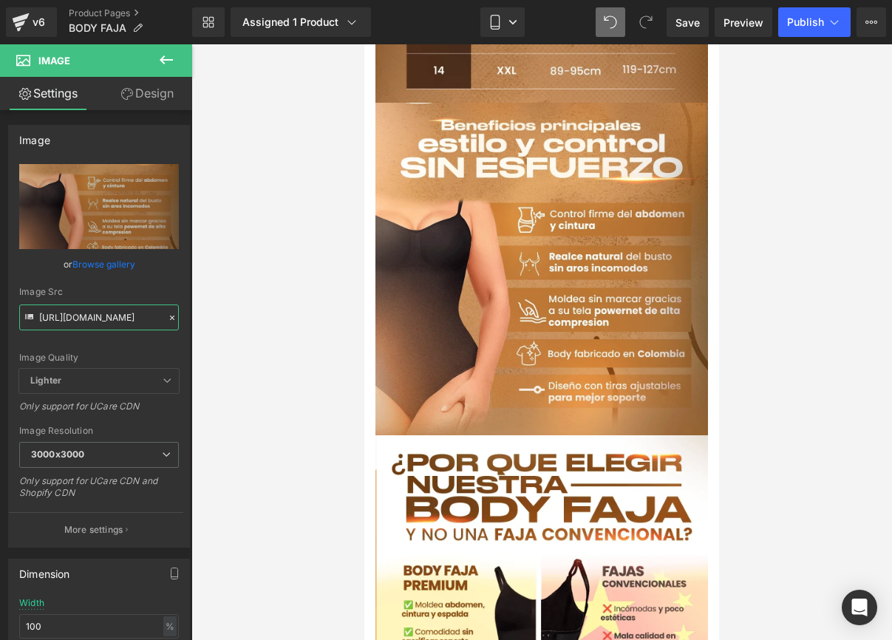
type input "[URL][DOMAIN_NAME]"
click at [250, 279] on div at bounding box center [541, 342] width 701 height 596
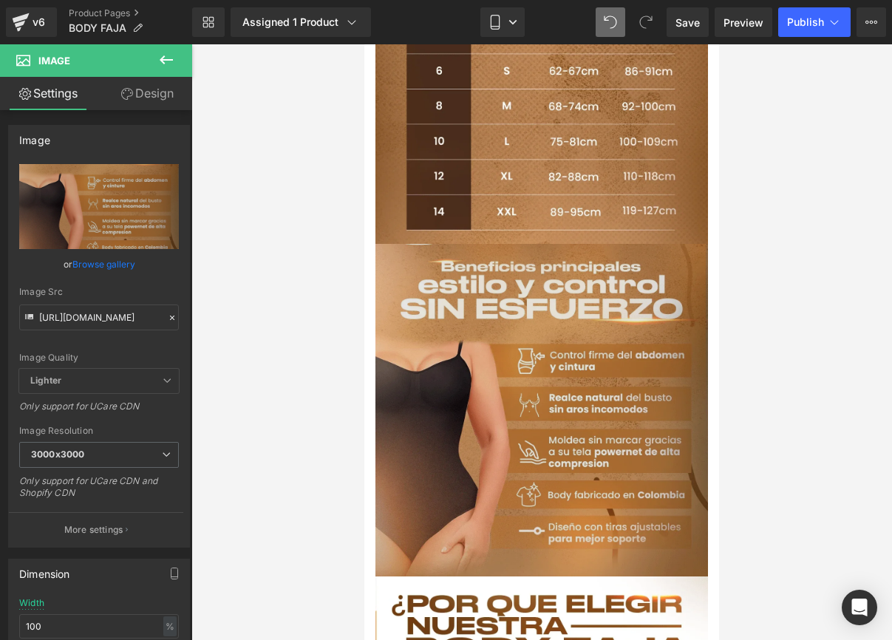
scroll to position [1384, 0]
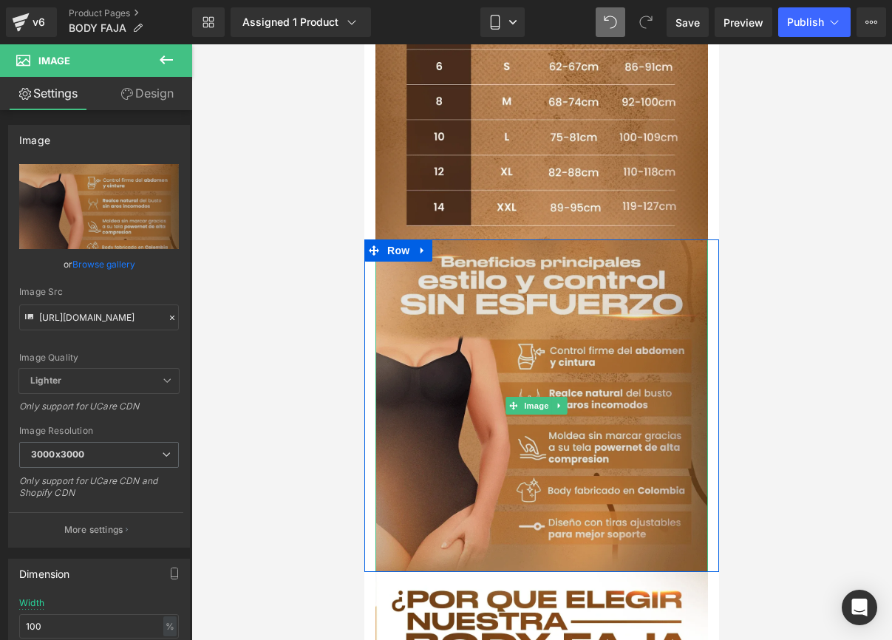
click at [601, 240] on img at bounding box center [542, 406] width 333 height 333
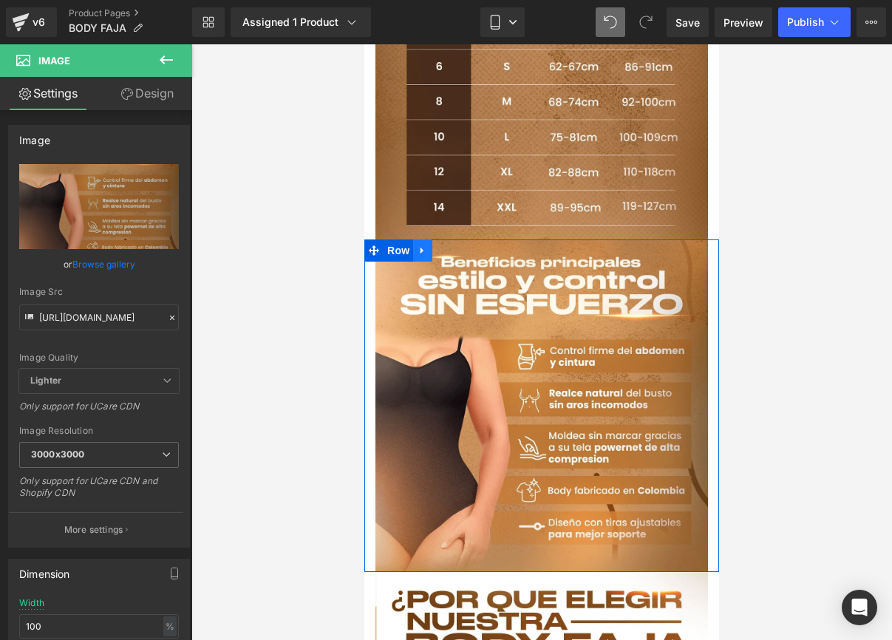
click at [425, 245] on icon at bounding box center [423, 250] width 10 height 11
click at [443, 245] on icon at bounding box center [442, 250] width 10 height 10
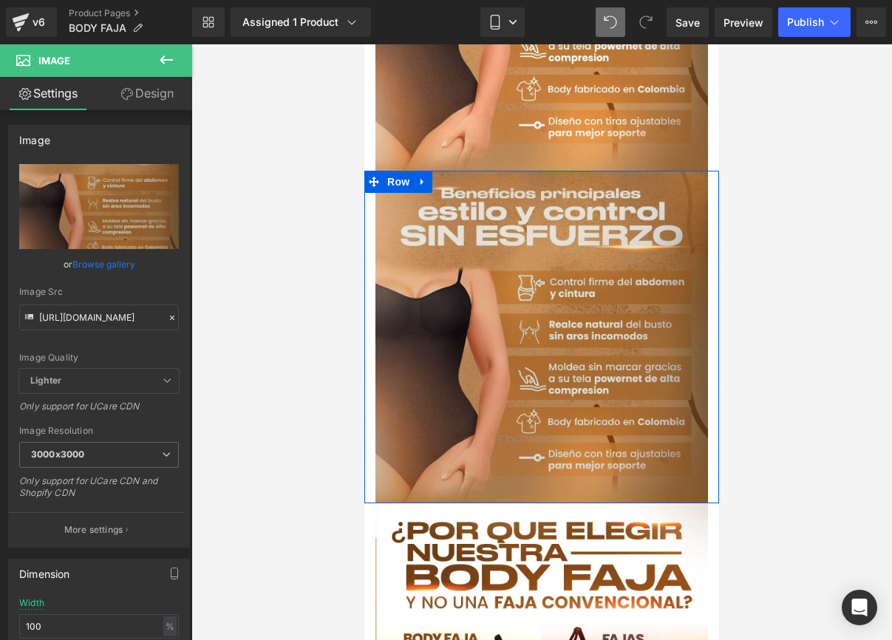
scroll to position [1789, 0]
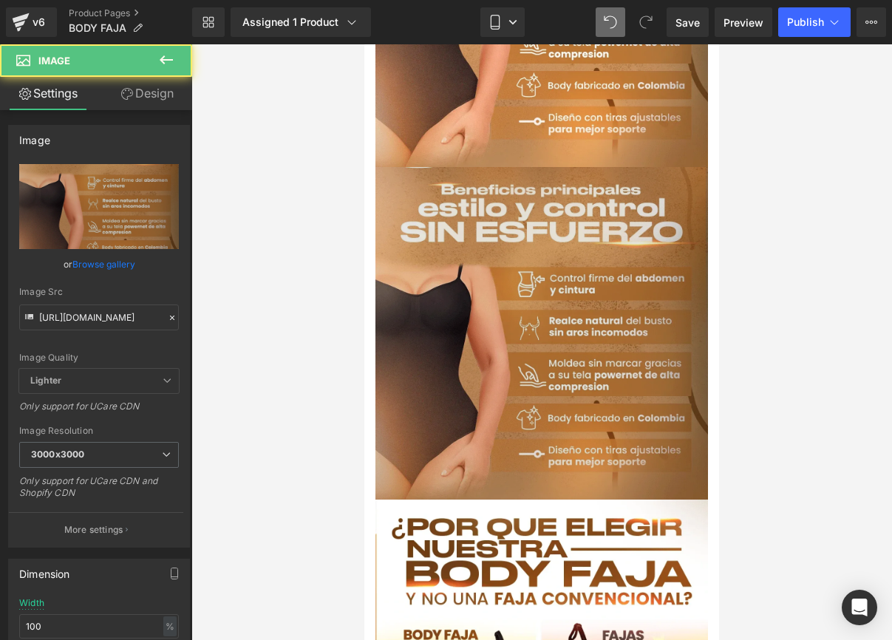
click at [427, 285] on img at bounding box center [542, 333] width 333 height 333
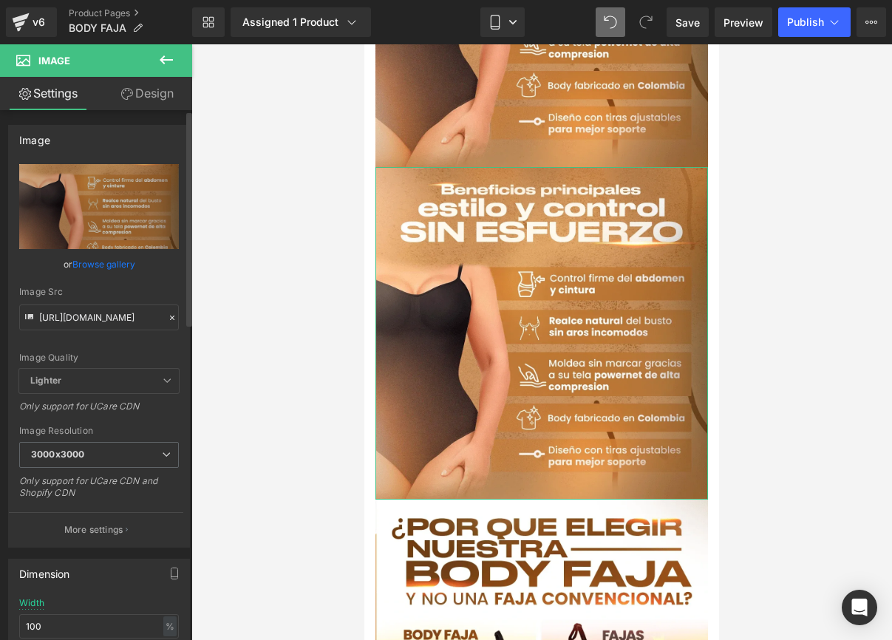
click at [167, 314] on icon at bounding box center [172, 318] width 10 height 10
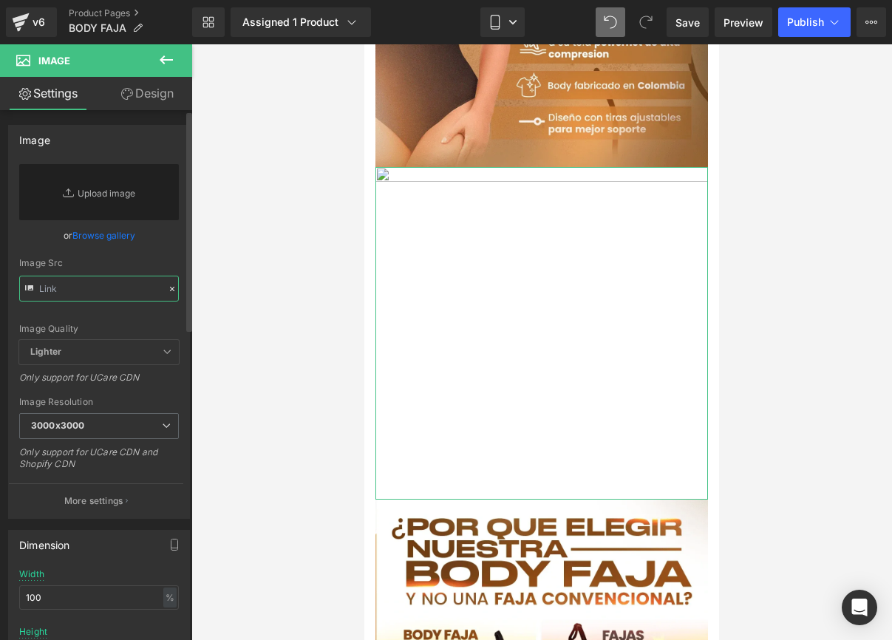
click at [107, 294] on input "text" at bounding box center [99, 289] width 160 height 26
paste input "[URL][DOMAIN_NAME]"
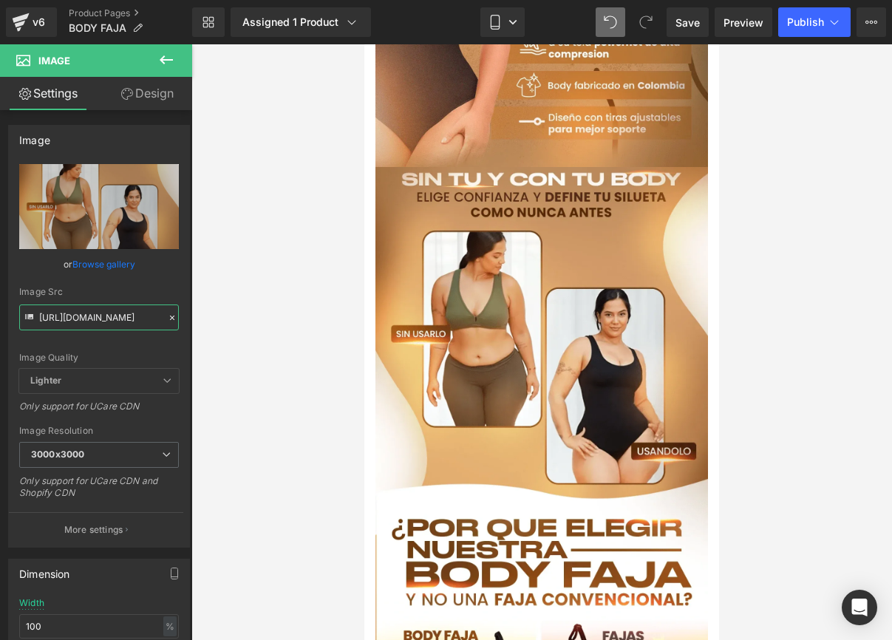
type input "[URL][DOMAIN_NAME]"
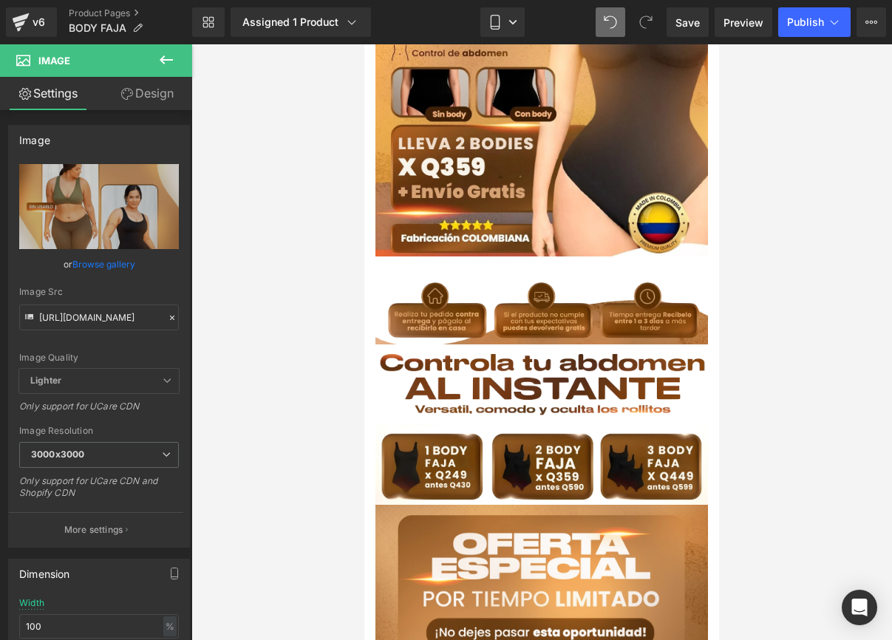
scroll to position [130, 0]
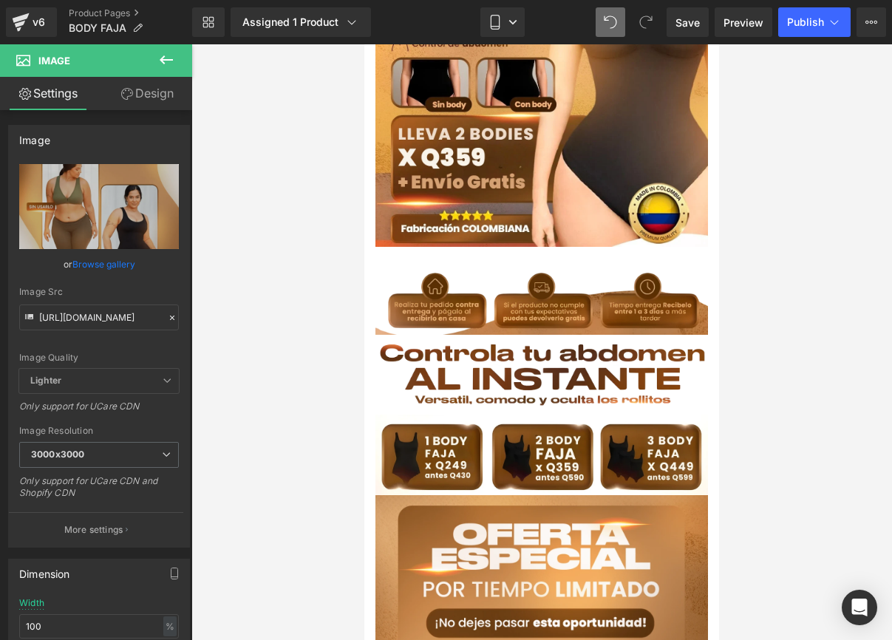
click at [377, 417] on span at bounding box center [385, 426] width 16 height 18
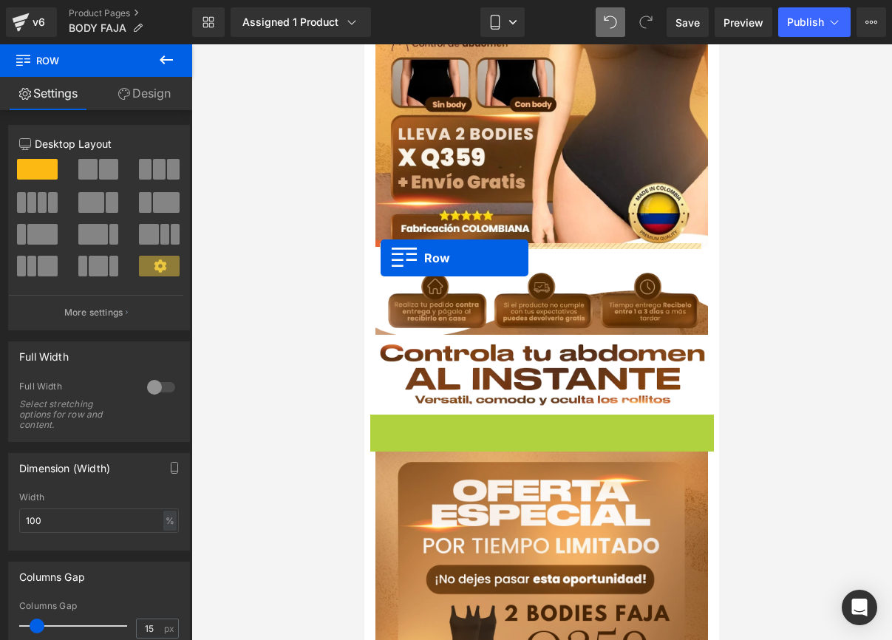
drag, startPoint x: 373, startPoint y: 409, endPoint x: 381, endPoint y: 258, distance: 151.0
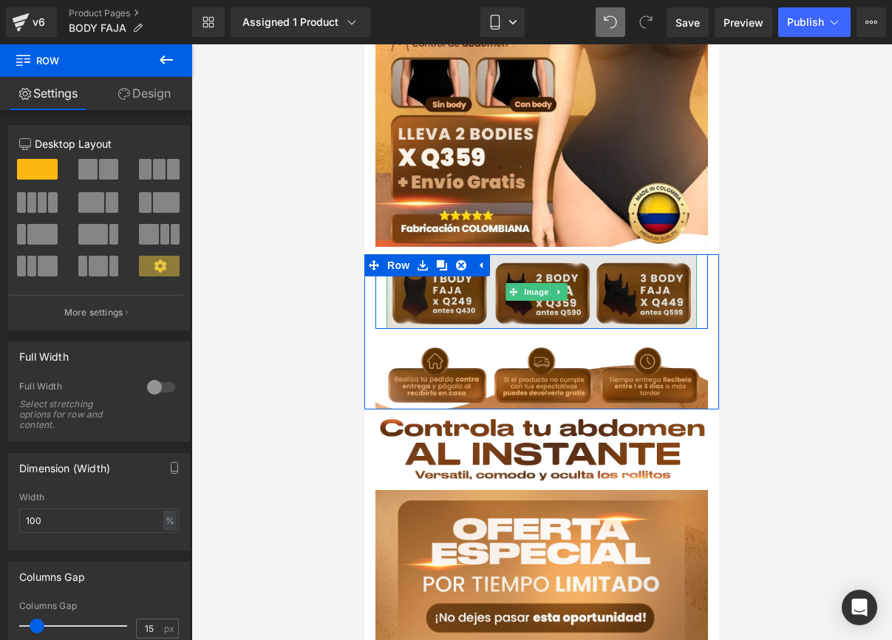
click at [393, 273] on img at bounding box center [542, 291] width 311 height 75
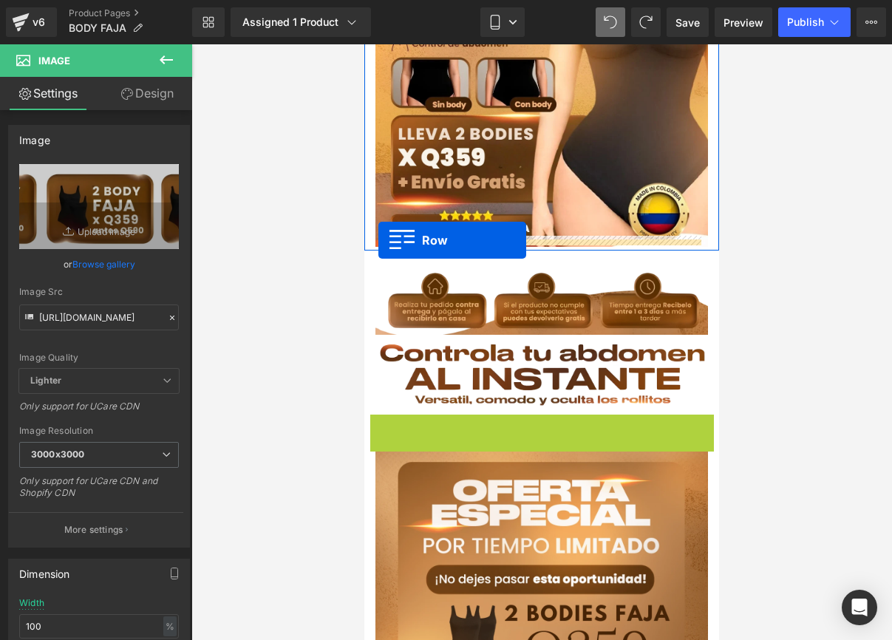
drag, startPoint x: 376, startPoint y: 412, endPoint x: 379, endPoint y: 240, distance: 171.5
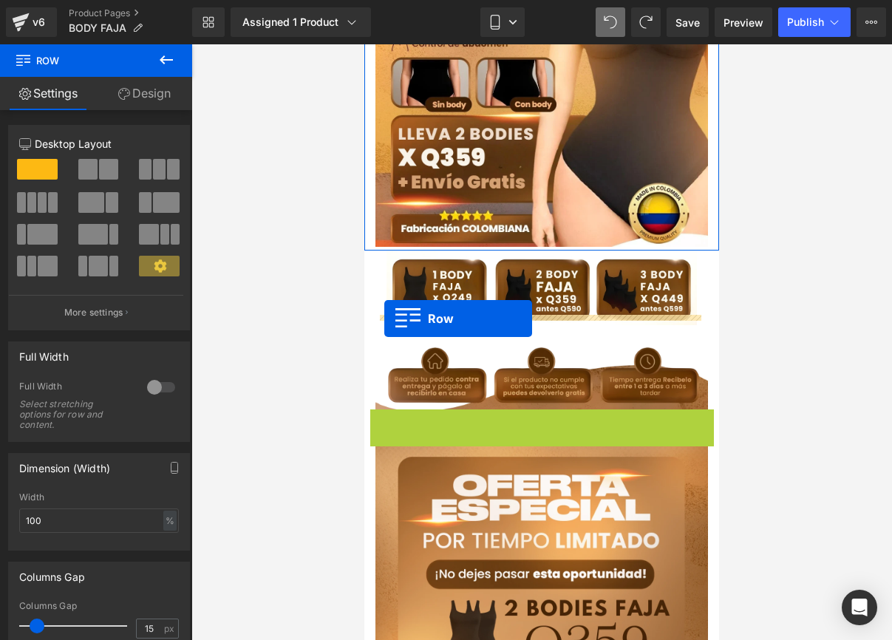
drag, startPoint x: 371, startPoint y: 401, endPoint x: 384, endPoint y: 319, distance: 83.1
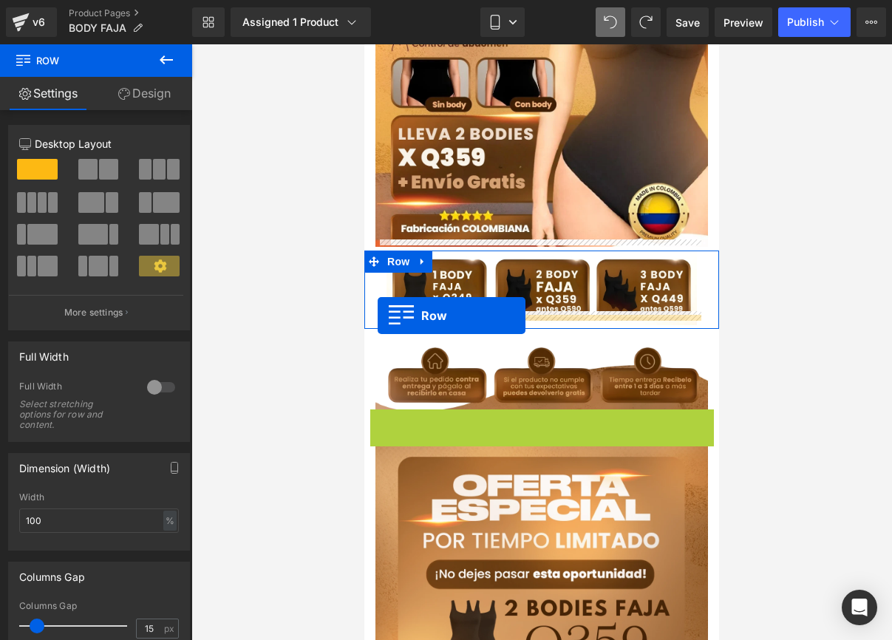
drag, startPoint x: 373, startPoint y: 407, endPoint x: 378, endPoint y: 316, distance: 91.1
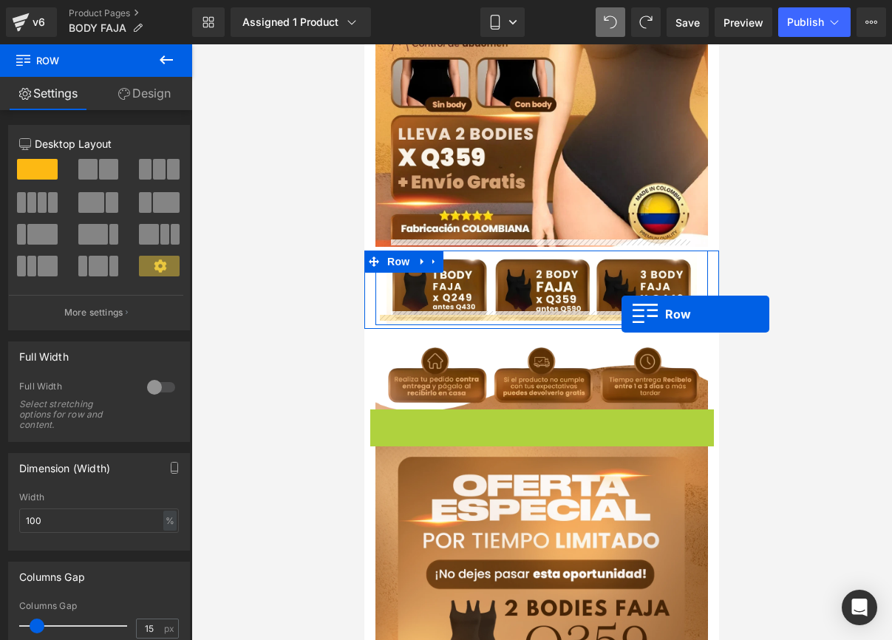
drag, startPoint x: 368, startPoint y: 405, endPoint x: 622, endPoint y: 314, distance: 269.4
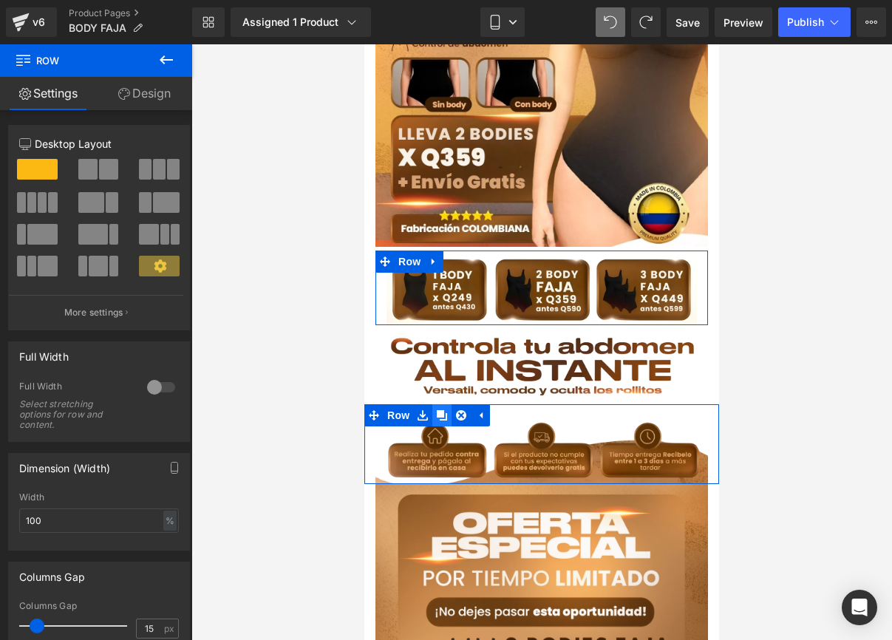
click at [448, 404] on link at bounding box center [441, 415] width 19 height 22
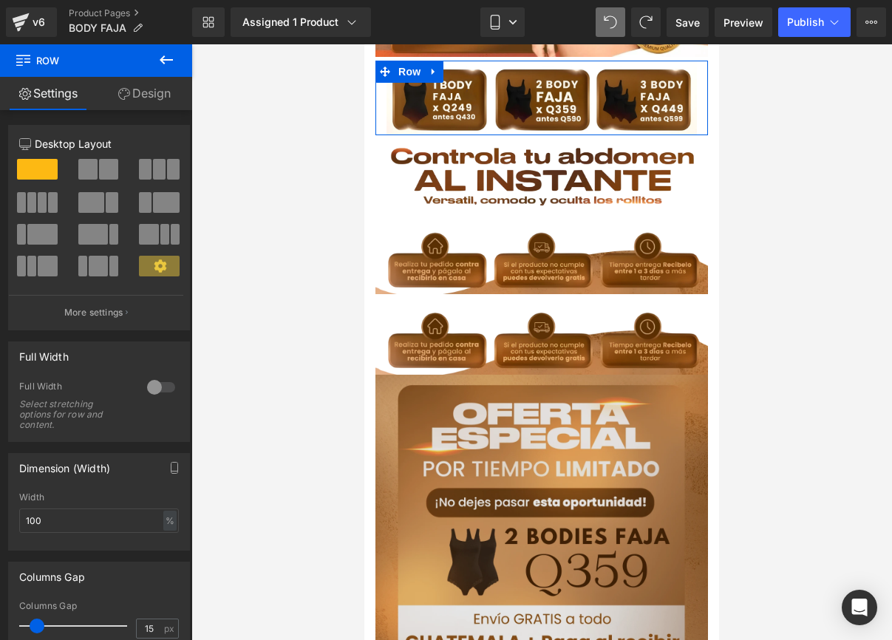
scroll to position [247, 0]
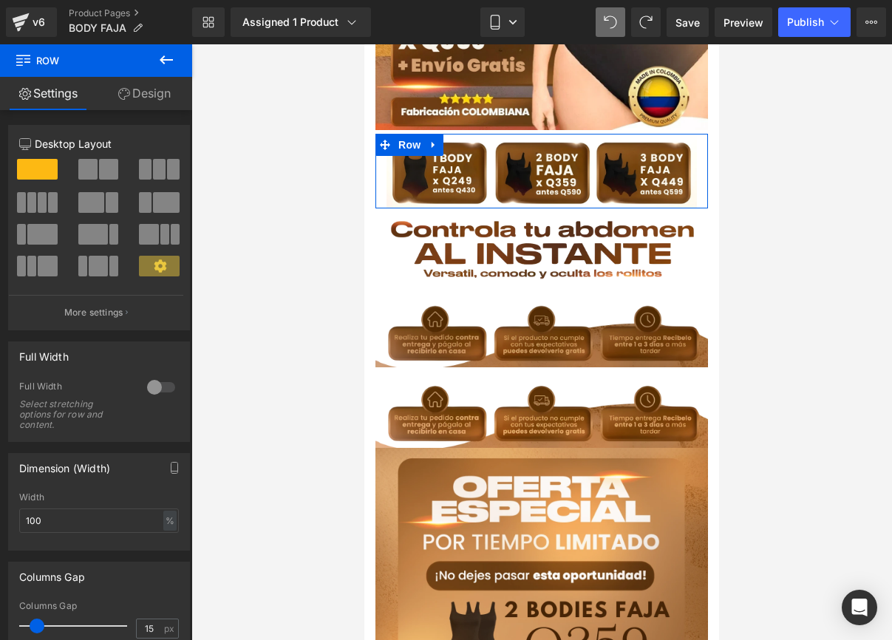
click at [515, 298] on img at bounding box center [542, 328] width 333 height 81
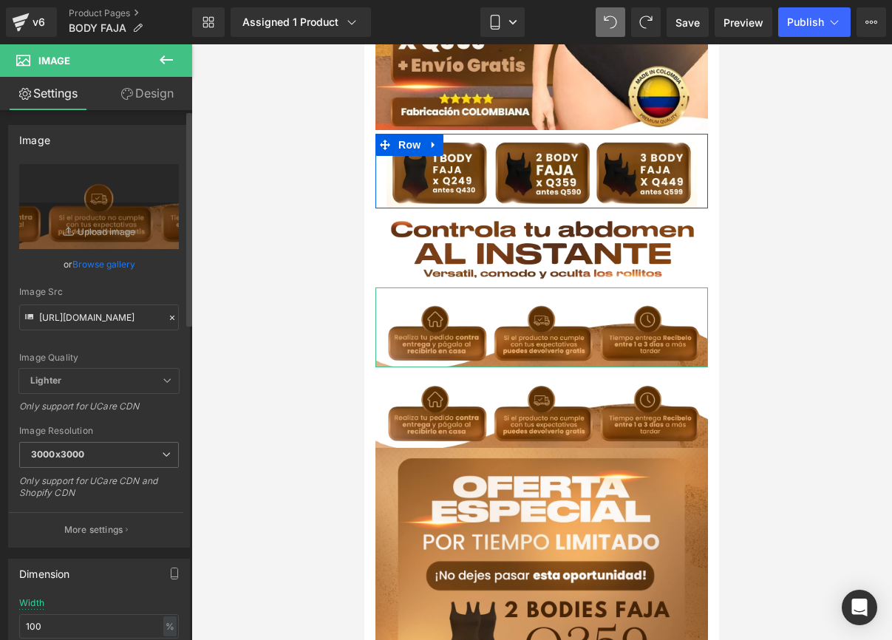
click at [170, 316] on icon at bounding box center [172, 318] width 4 height 4
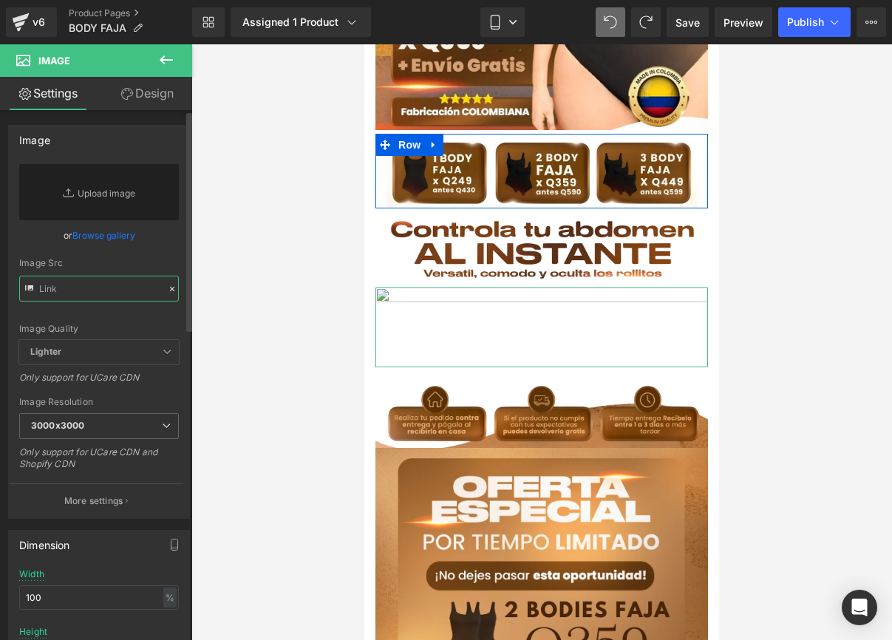
click at [86, 288] on input "text" at bounding box center [99, 289] width 160 height 26
paste input "[URL][DOMAIN_NAME]"
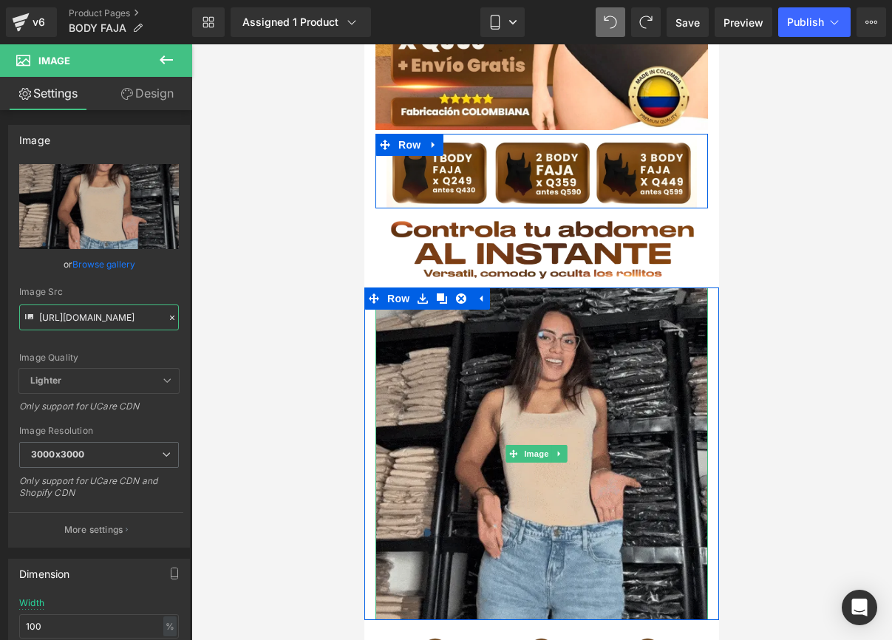
type input "[URL][DOMAIN_NAME]"
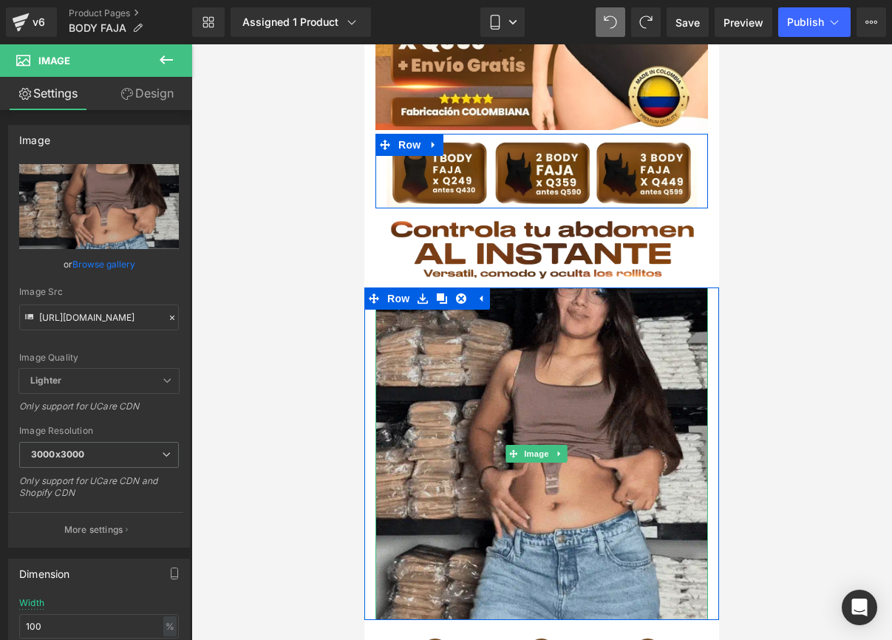
click at [461, 338] on img at bounding box center [542, 454] width 333 height 333
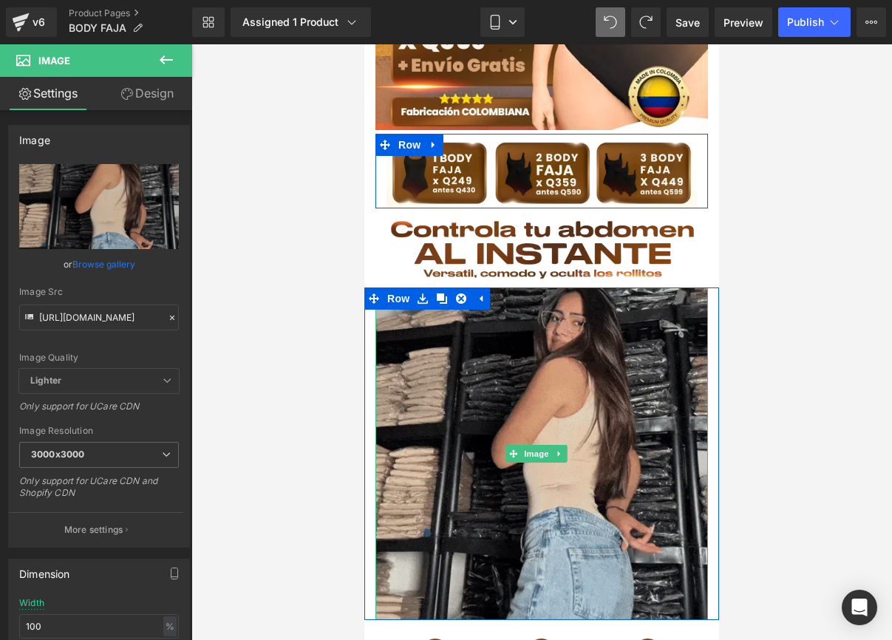
scroll to position [0, 0]
click at [434, 319] on img at bounding box center [542, 454] width 333 height 333
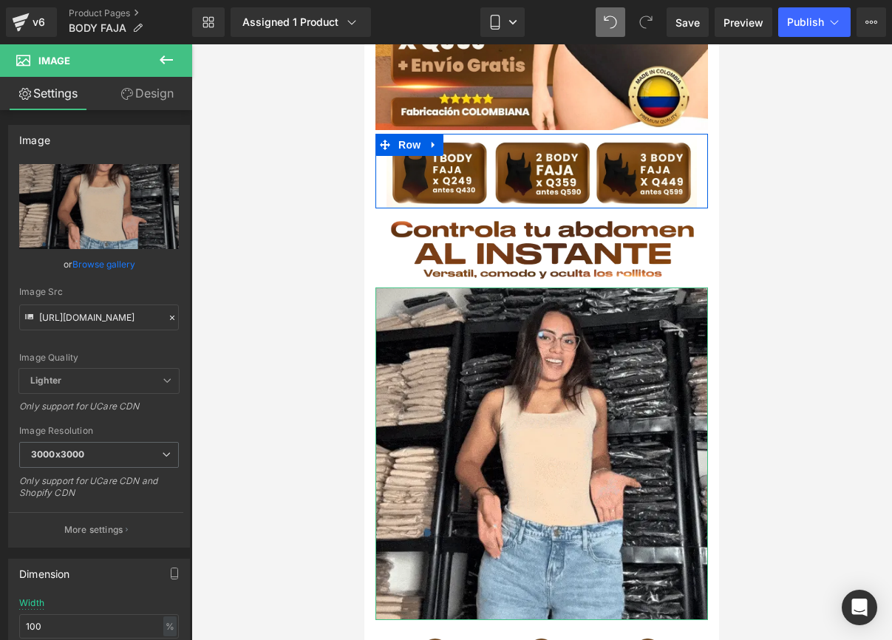
click at [146, 99] on link "Design" at bounding box center [147, 93] width 96 height 33
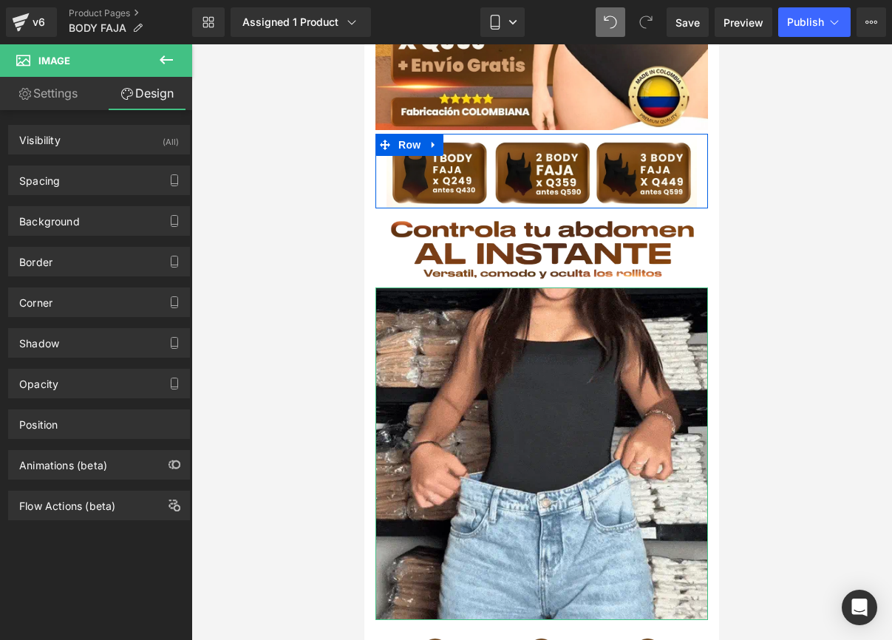
type input "#333333"
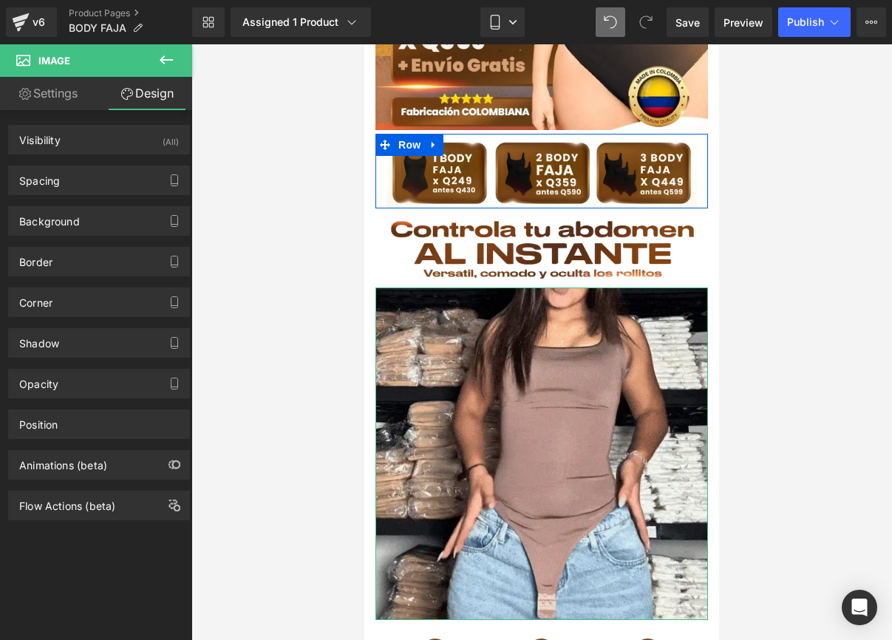
type input "100"
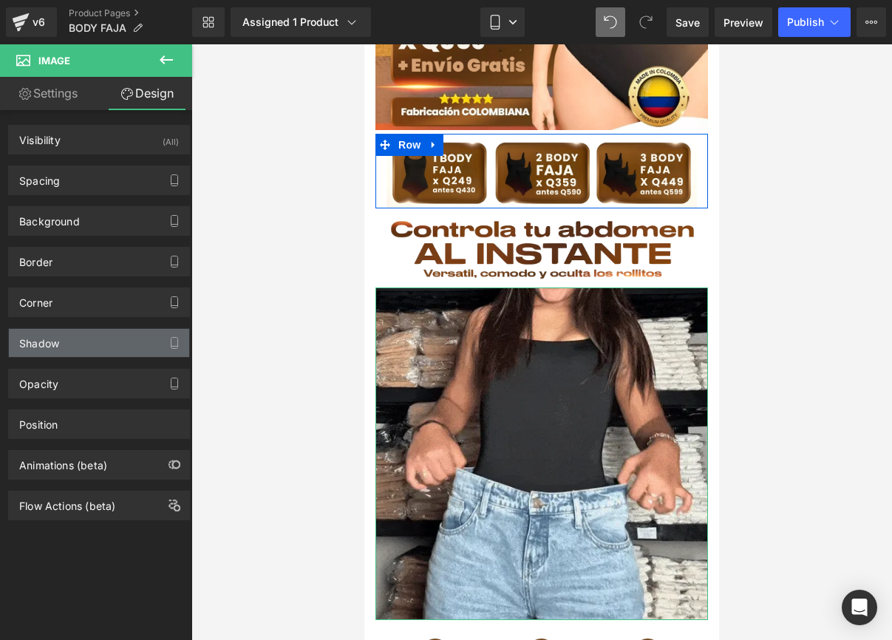
click at [106, 339] on div "Shadow" at bounding box center [99, 343] width 180 height 28
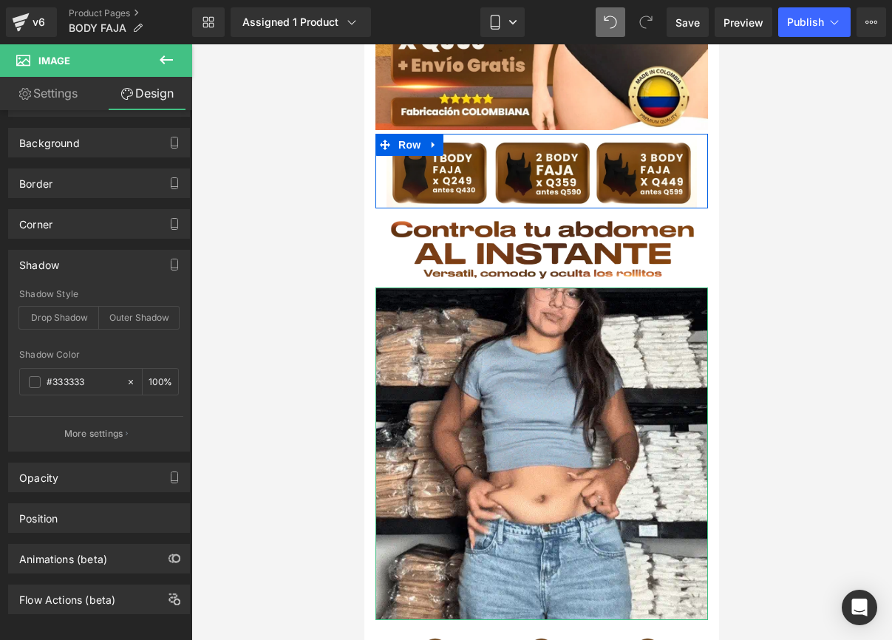
scroll to position [94, 0]
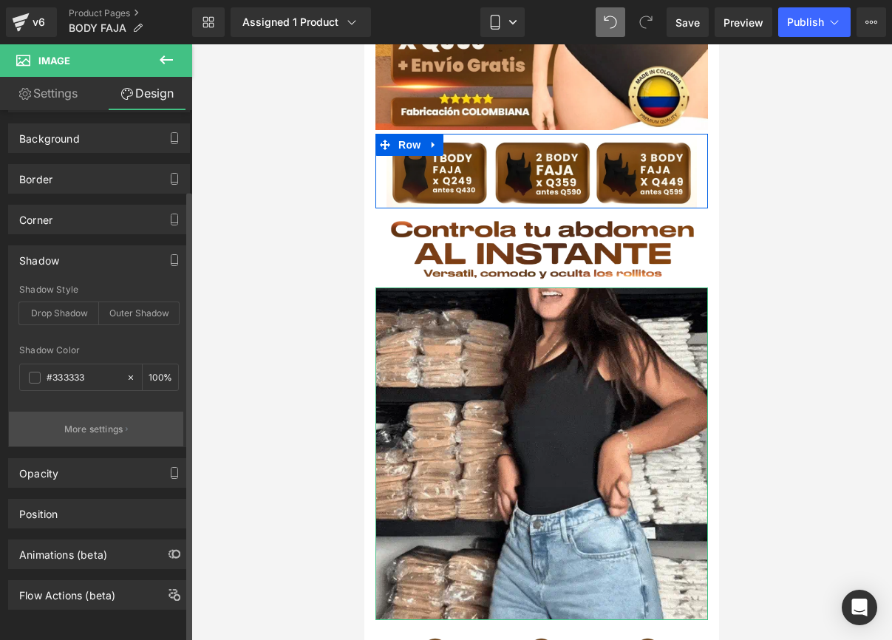
click at [91, 423] on p "More settings" at bounding box center [93, 429] width 59 height 13
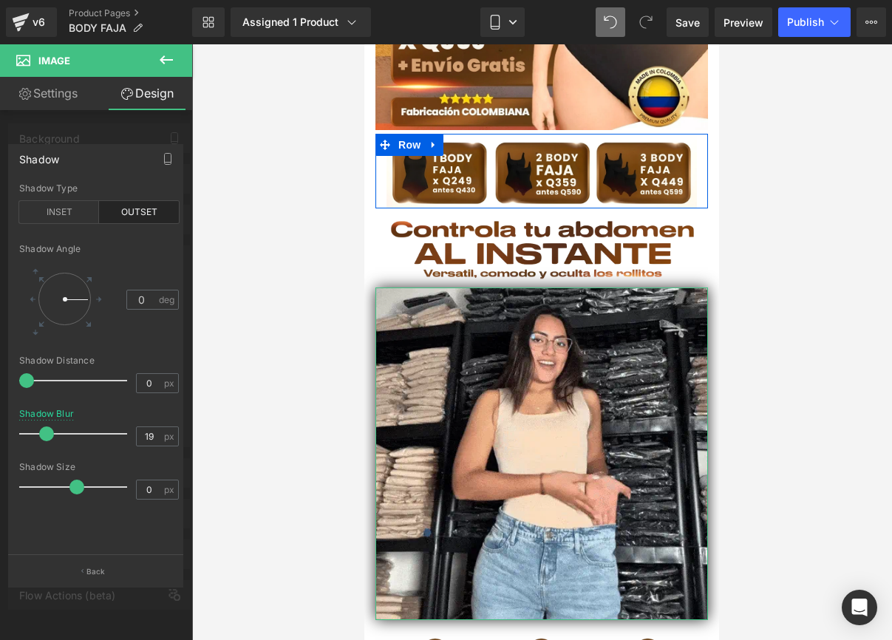
type input "18"
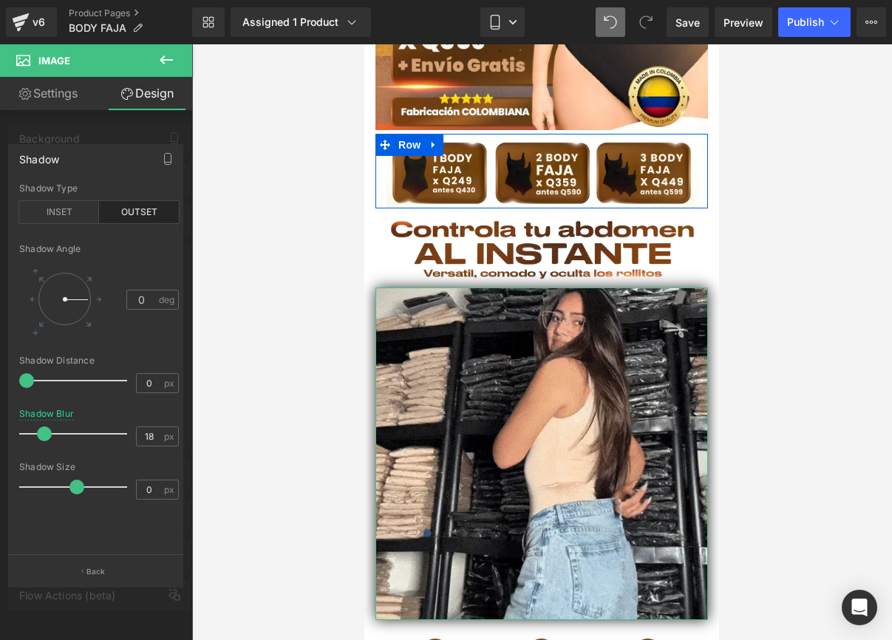
drag, startPoint x: 30, startPoint y: 433, endPoint x: 47, endPoint y: 439, distance: 18.0
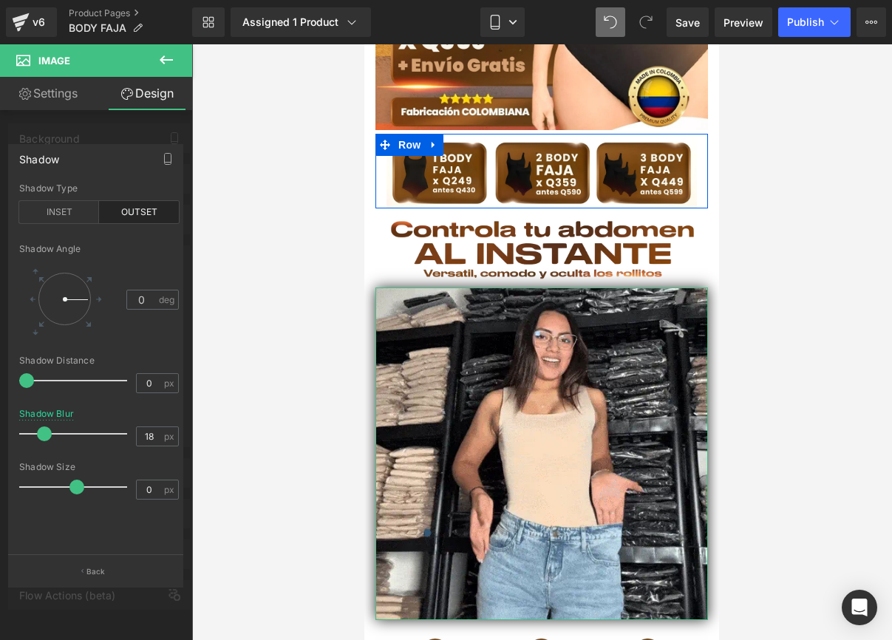
click at [47, 439] on span at bounding box center [44, 434] width 15 height 15
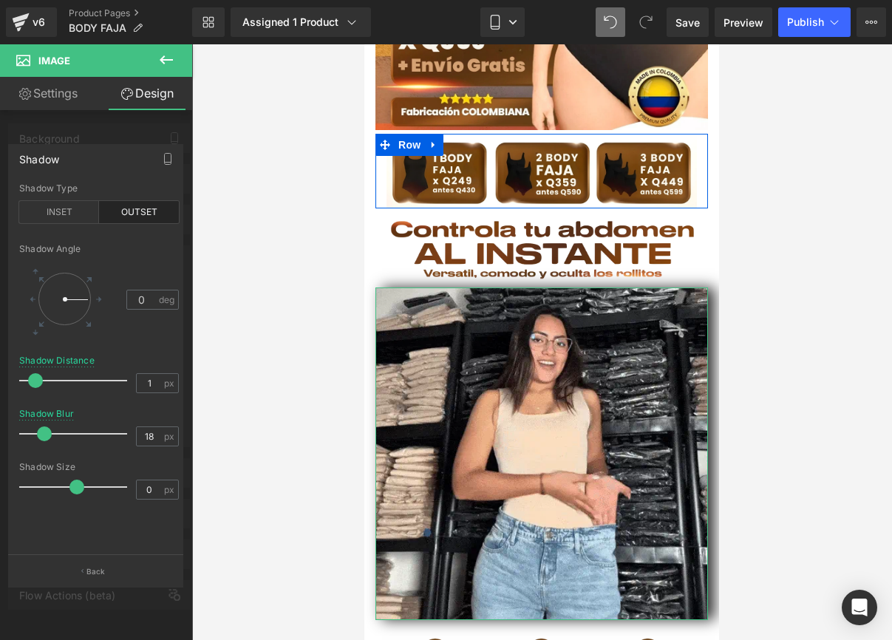
type input "0"
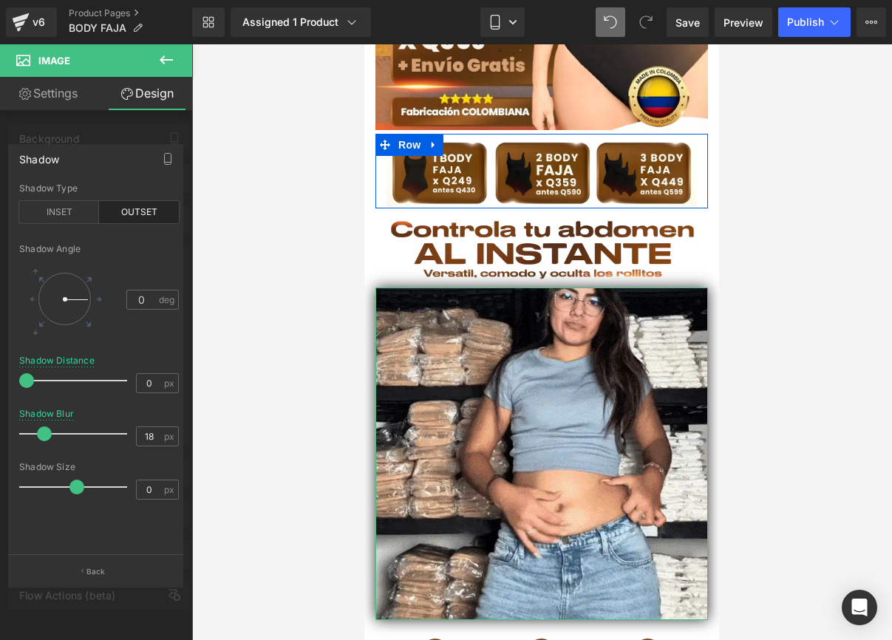
drag, startPoint x: 27, startPoint y: 379, endPoint x: 15, endPoint y: 390, distance: 17.3
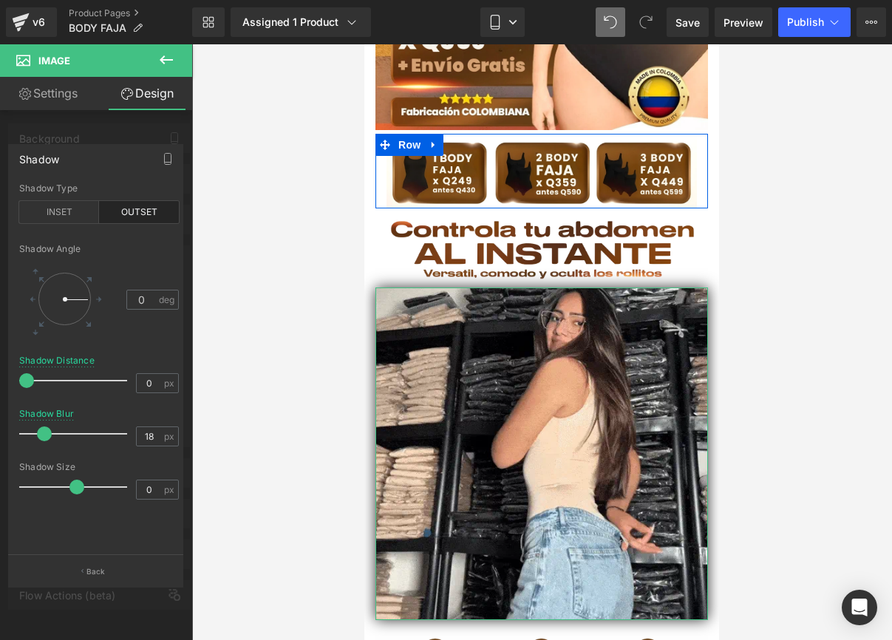
click at [15, 390] on div "outset Shadow Type INSET OUTSET 0 Shadow Angle 0 deg 0px Shadow Distance 0 px 1…" at bounding box center [99, 369] width 180 height 372
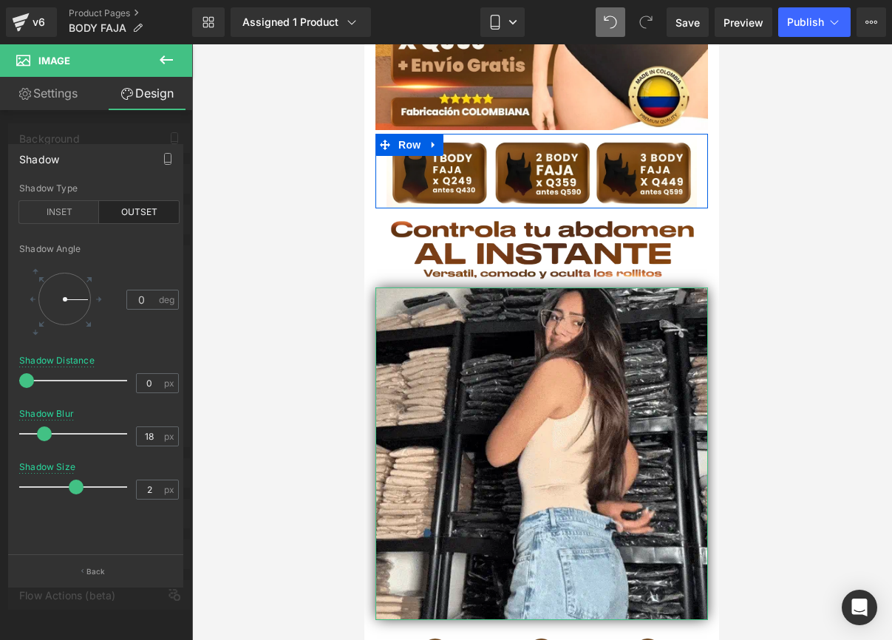
type input "3"
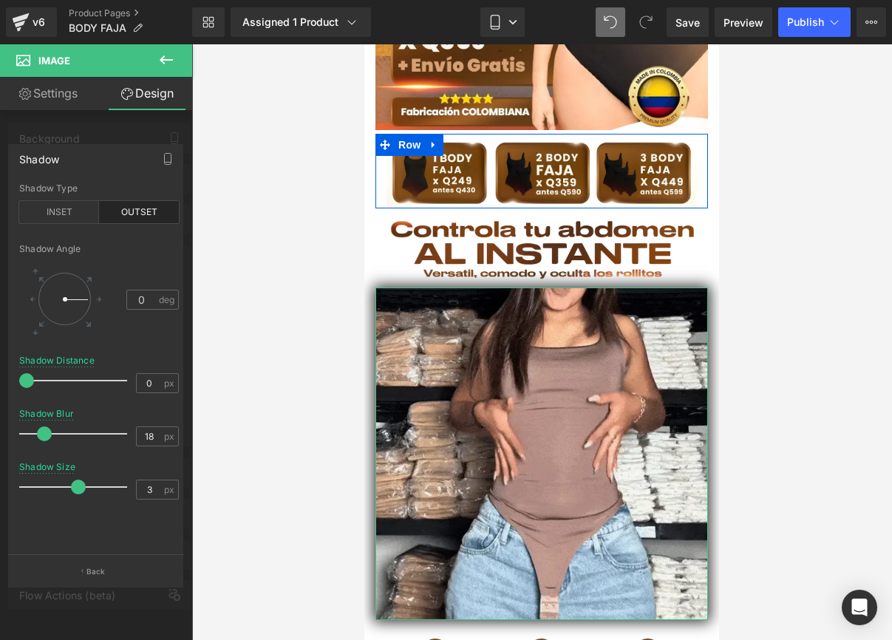
click at [78, 489] on span at bounding box center [78, 487] width 15 height 15
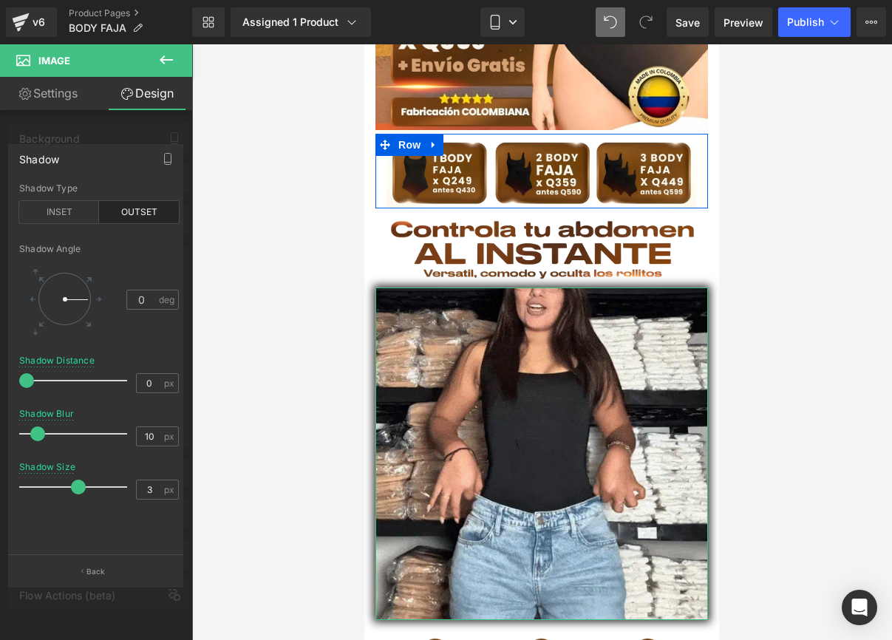
type input "9"
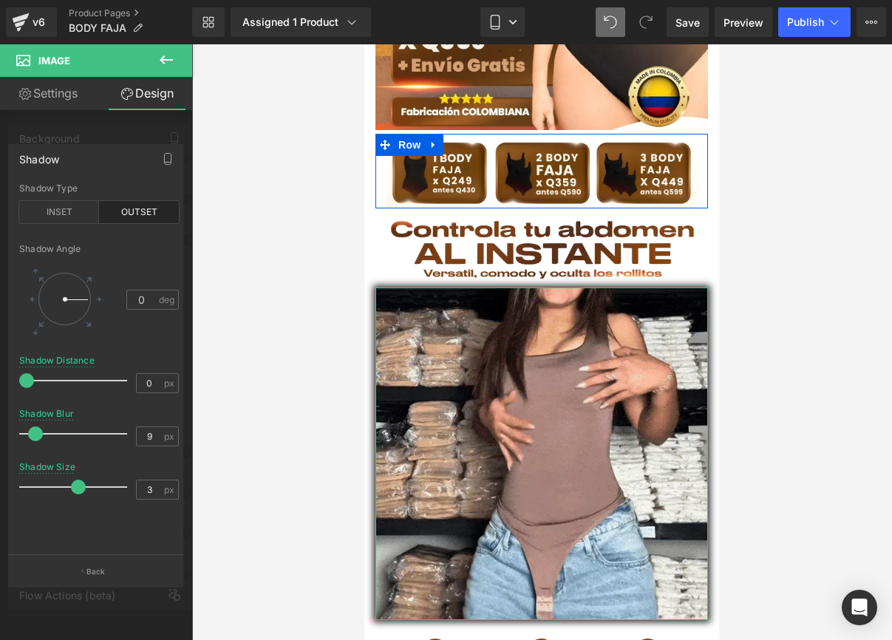
drag, startPoint x: 40, startPoint y: 440, endPoint x: 31, endPoint y: 441, distance: 8.9
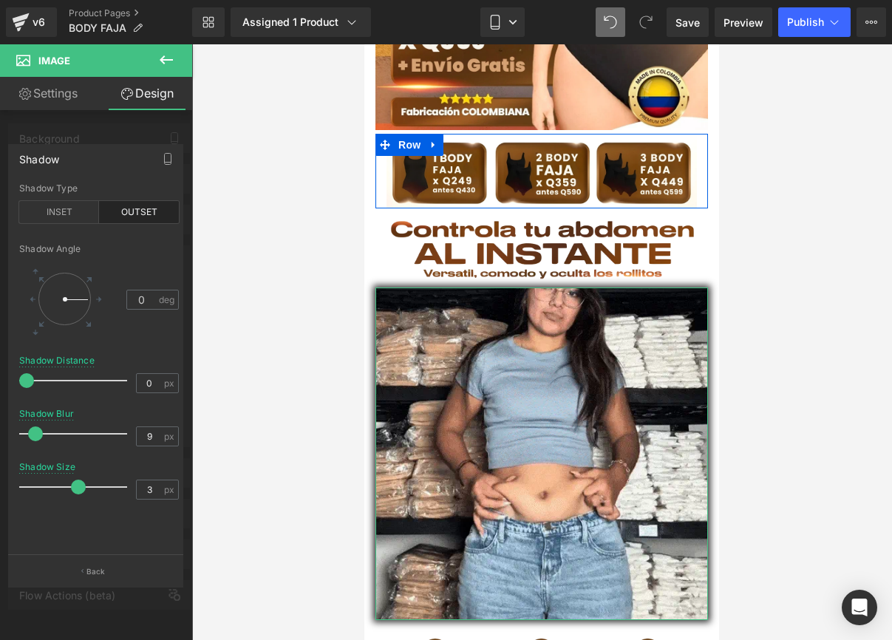
click at [31, 441] on div at bounding box center [77, 434] width 101 height 30
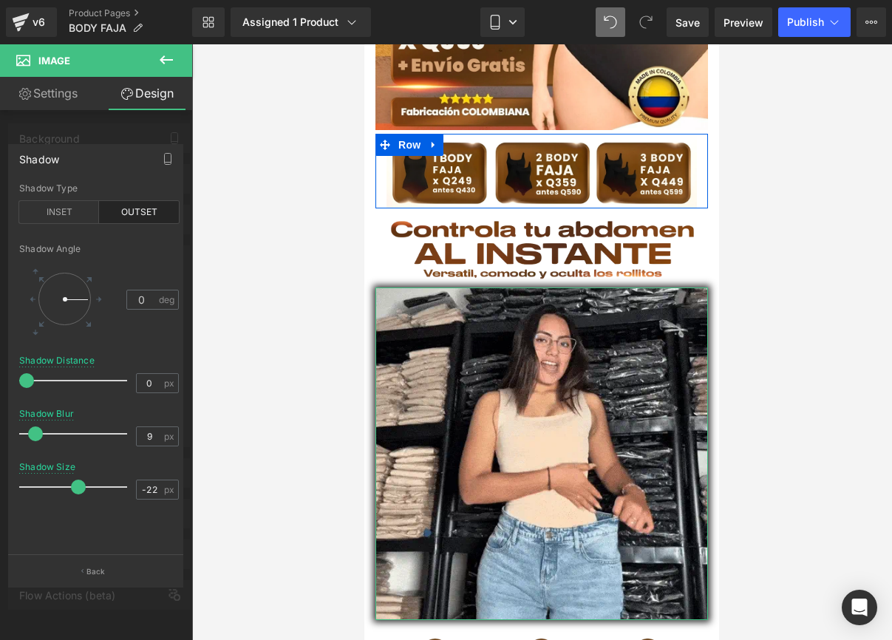
click at [64, 480] on div at bounding box center [77, 487] width 101 height 30
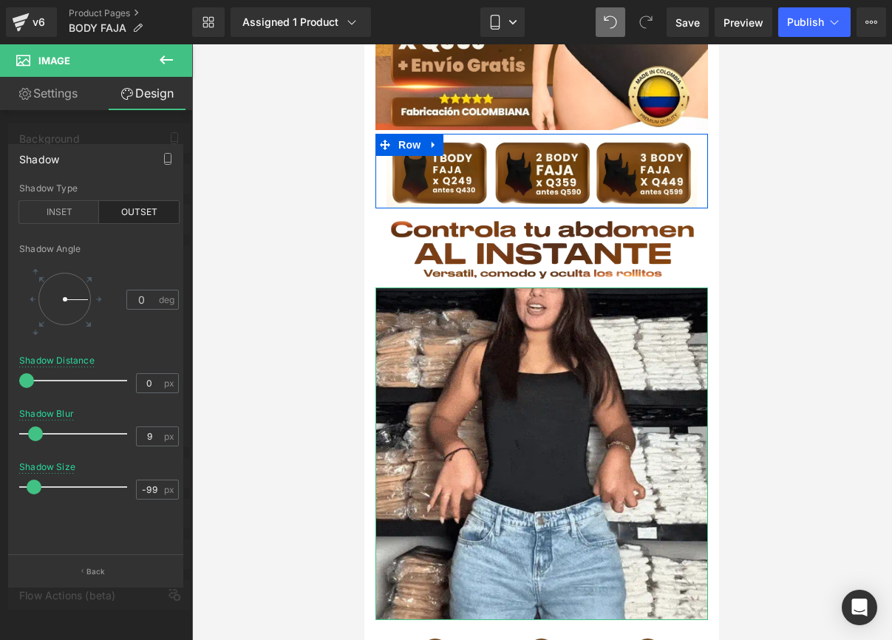
type input "-100"
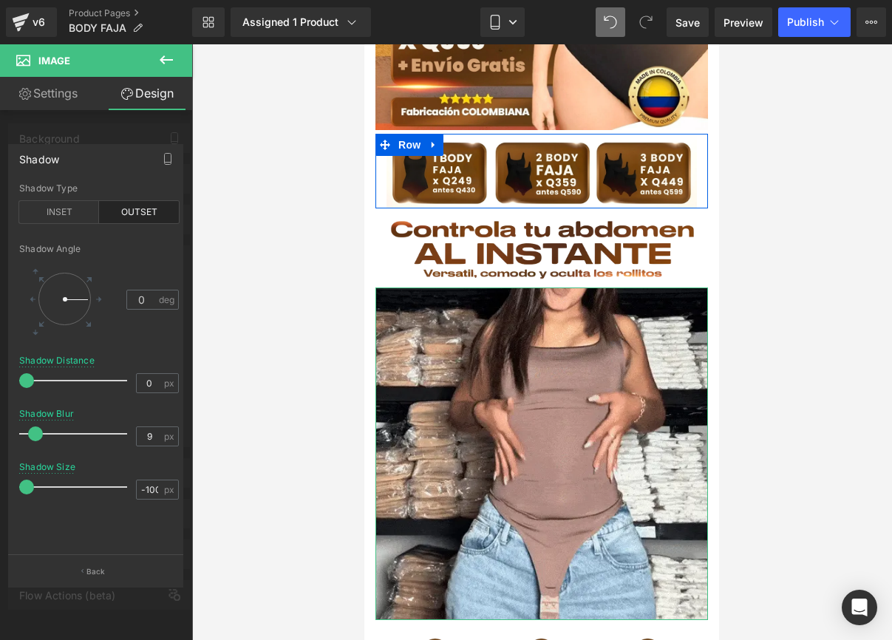
drag, startPoint x: 67, startPoint y: 481, endPoint x: 23, endPoint y: 482, distance: 43.6
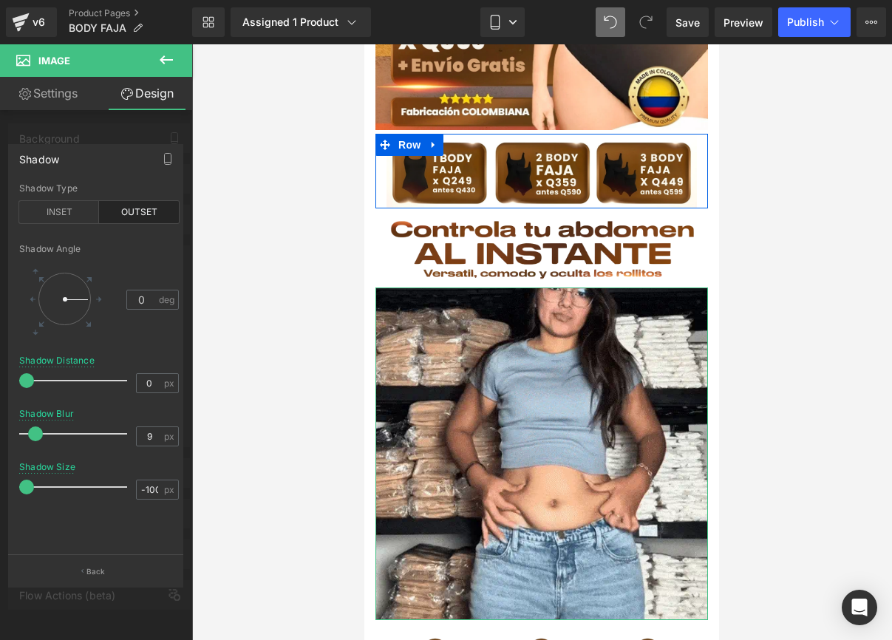
click at [23, 482] on span at bounding box center [26, 487] width 15 height 15
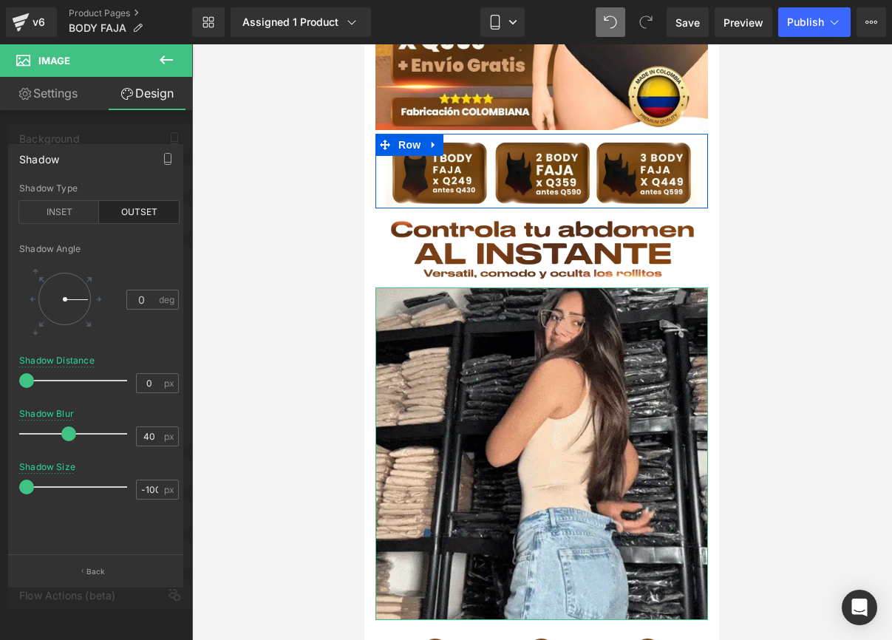
type input "39"
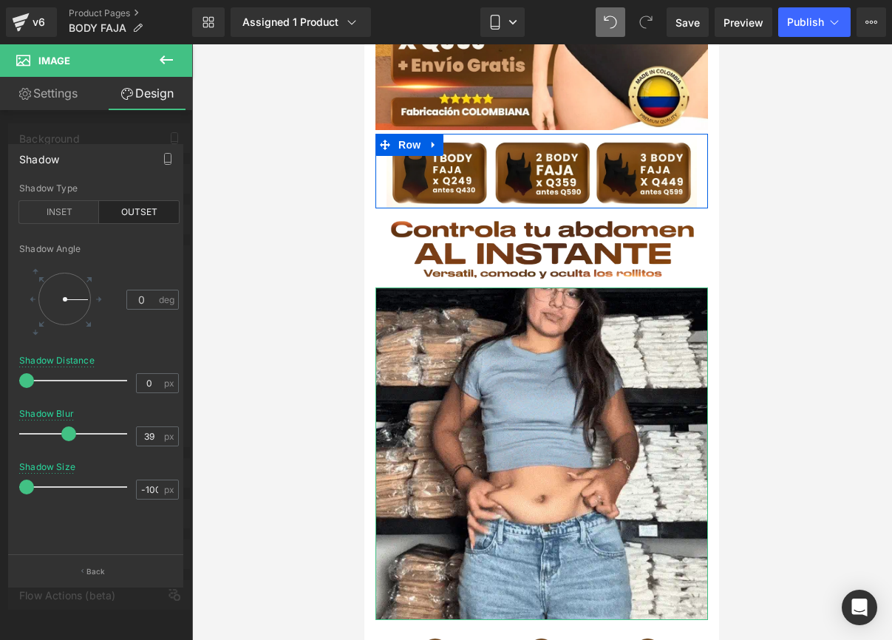
drag, startPoint x: 39, startPoint y: 440, endPoint x: 55, endPoint y: 455, distance: 22.5
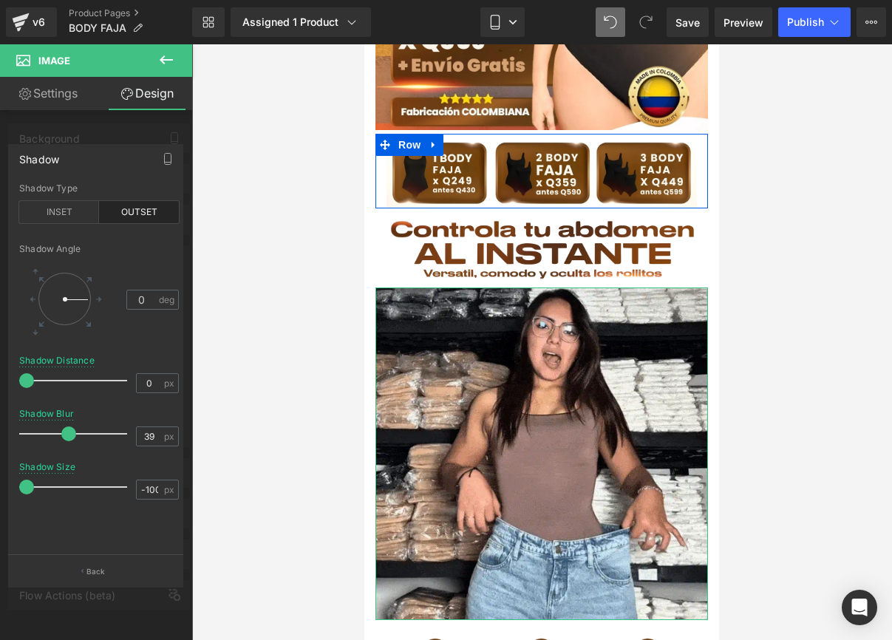
click at [64, 444] on div at bounding box center [77, 434] width 101 height 30
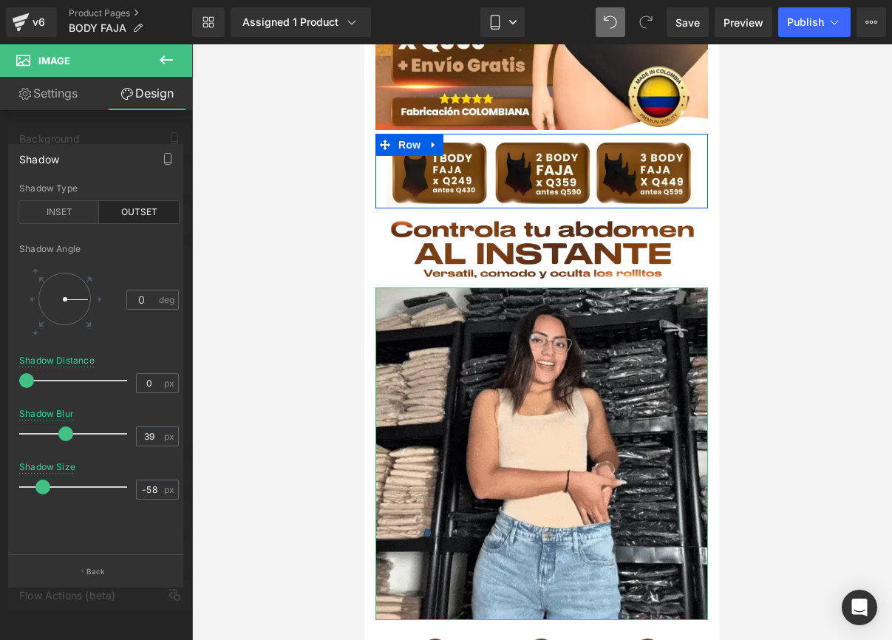
type input "-56"
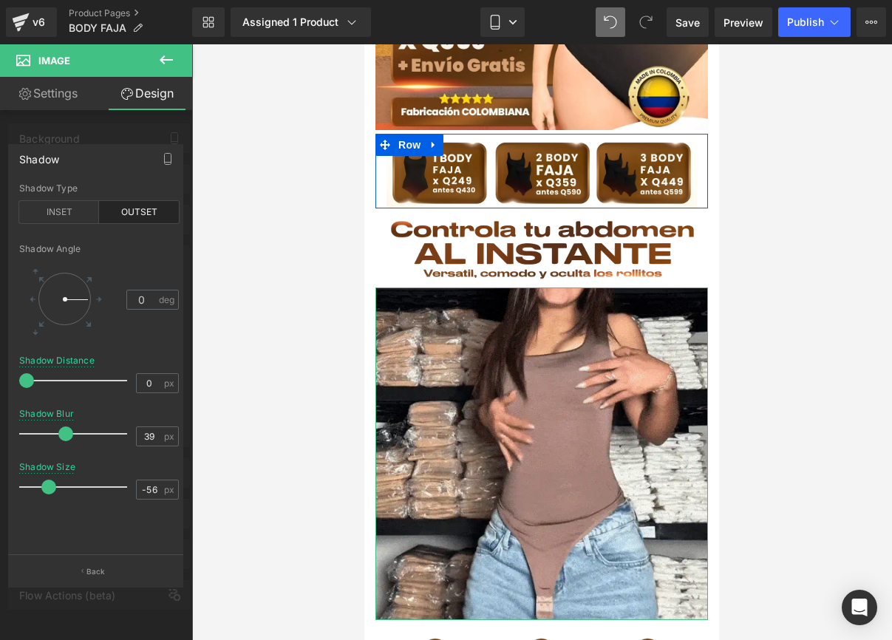
drag, startPoint x: 27, startPoint y: 492, endPoint x: 47, endPoint y: 492, distance: 20.7
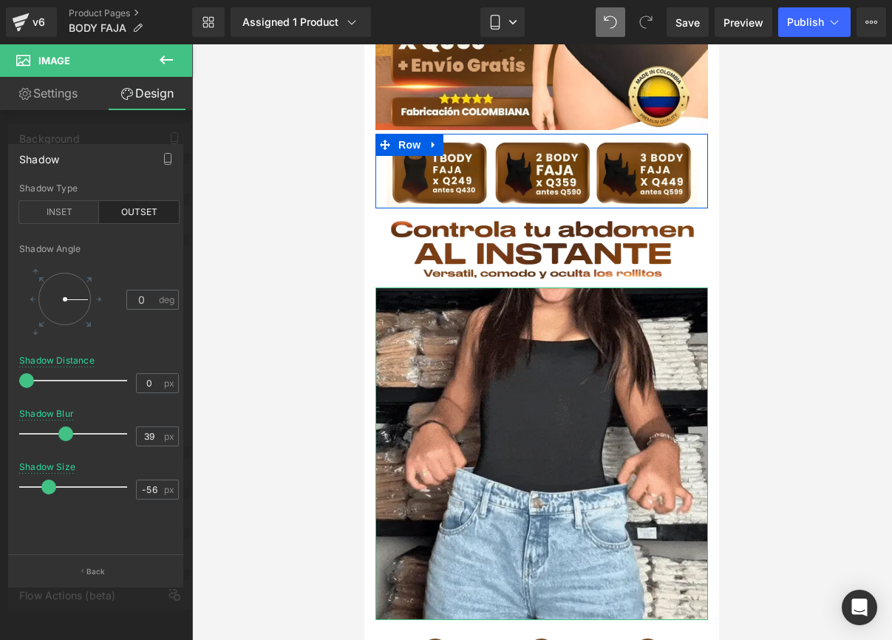
click at [47, 492] on span at bounding box center [48, 487] width 15 height 15
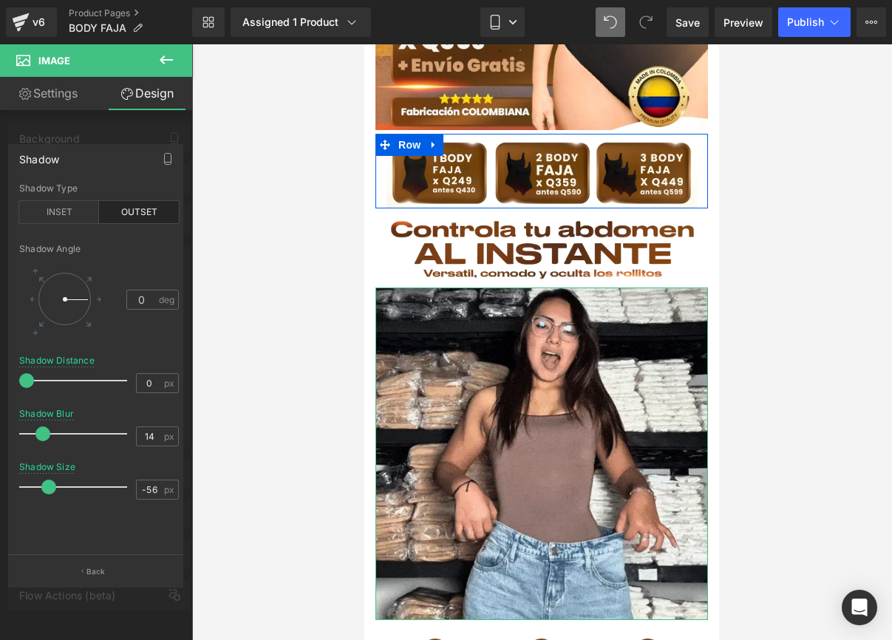
drag, startPoint x: 56, startPoint y: 438, endPoint x: 34, endPoint y: 439, distance: 22.2
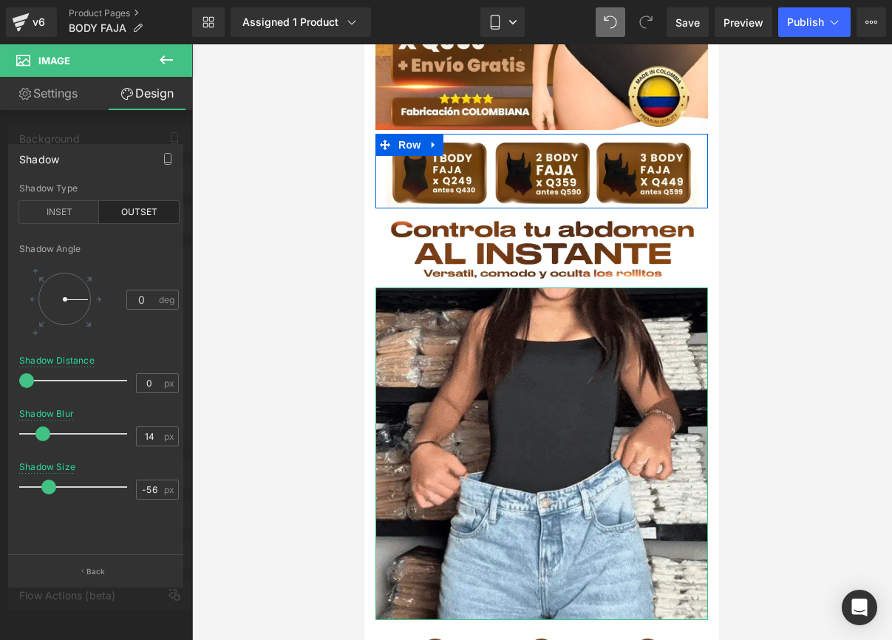
click at [34, 439] on div at bounding box center [77, 434] width 101 height 30
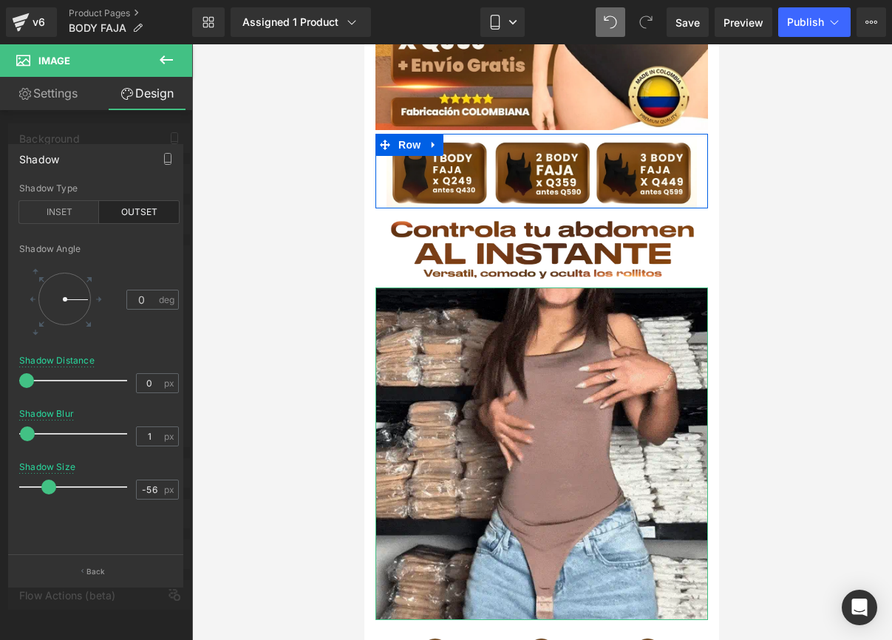
type input "0"
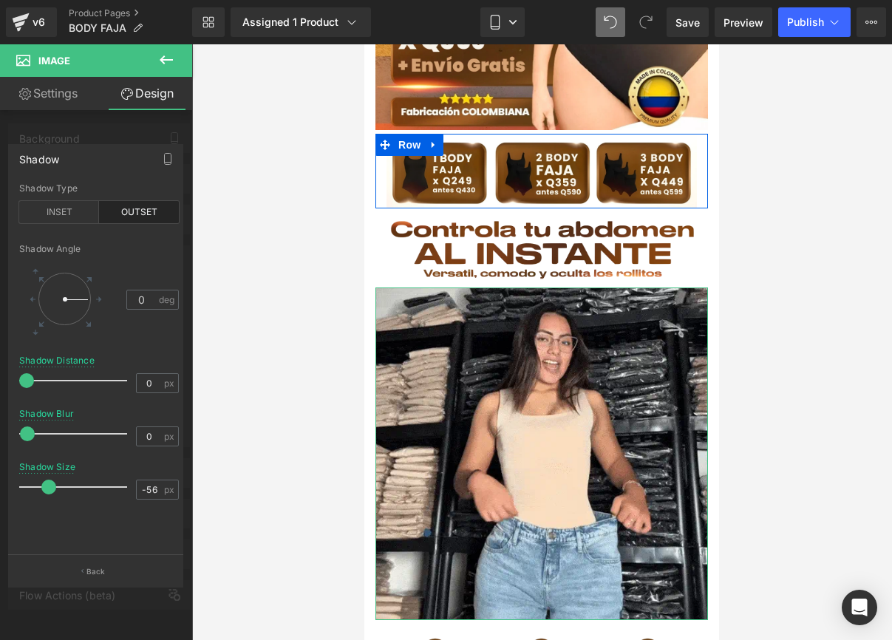
drag, startPoint x: 34, startPoint y: 439, endPoint x: 20, endPoint y: 441, distance: 14.1
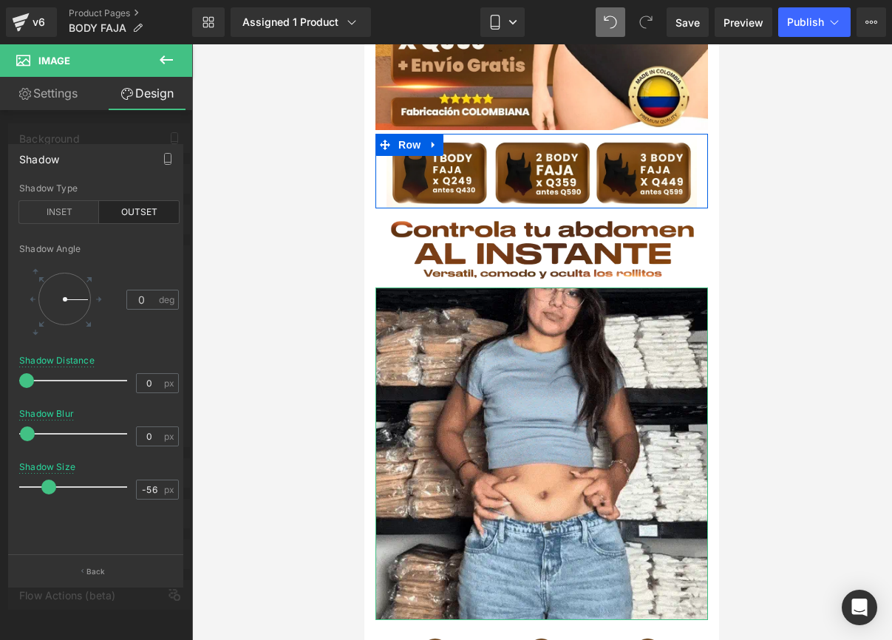
click at [21, 441] on div "Shadow Blur 0 px" at bounding box center [99, 434] width 160 height 50
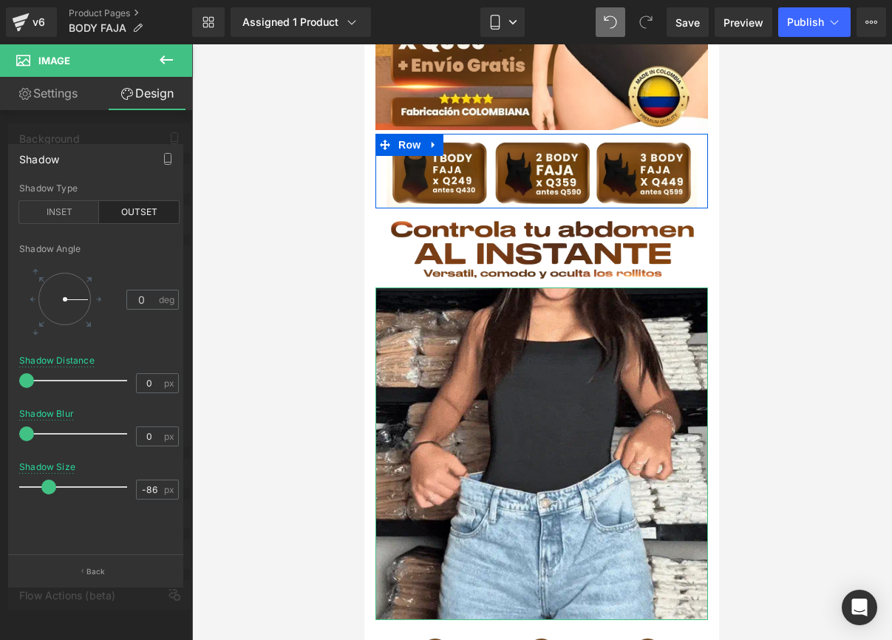
type input "-100"
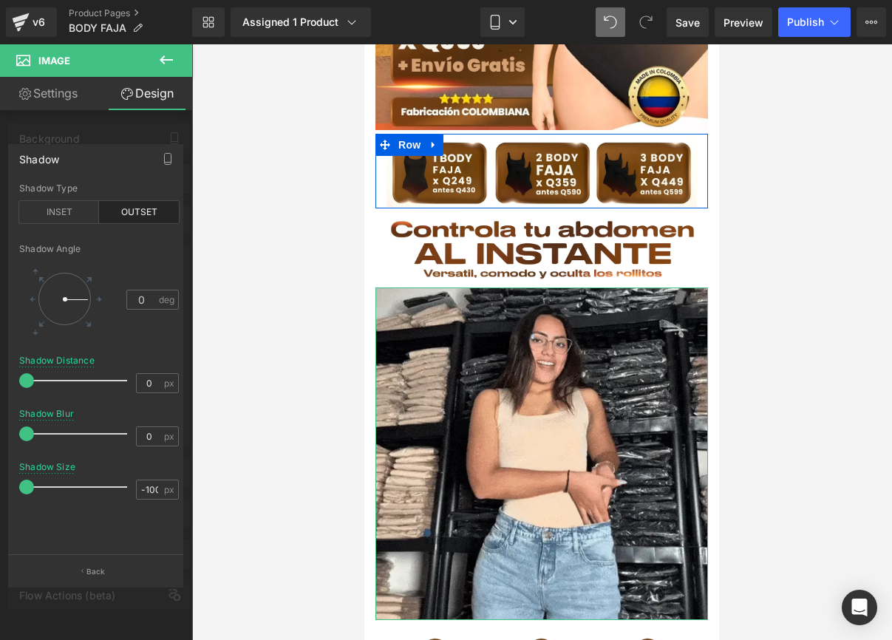
drag, startPoint x: 44, startPoint y: 482, endPoint x: 15, endPoint y: 483, distance: 29.6
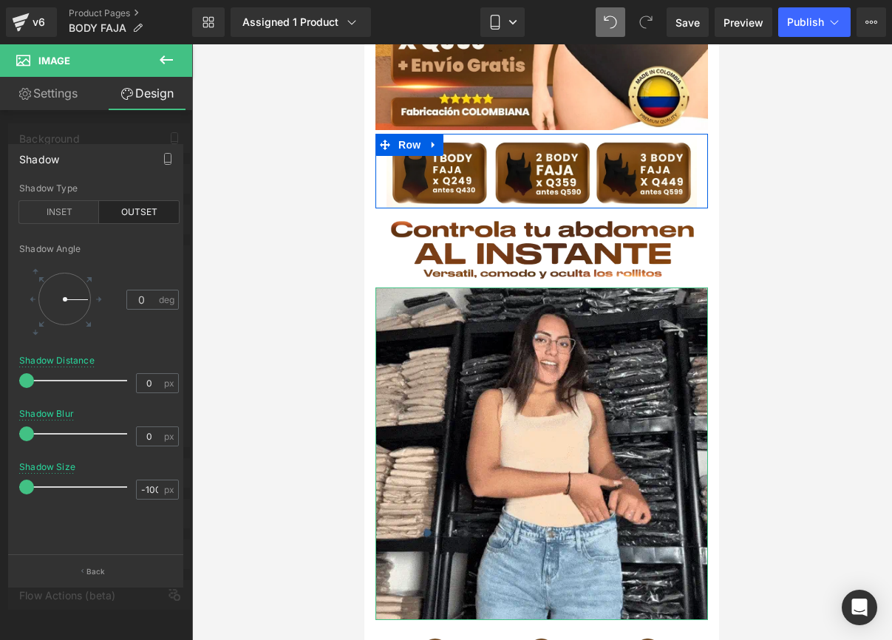
click at [15, 483] on div "outset Shadow Type INSET OUTSET 0 Shadow Angle 0 deg 0px Shadow Distance 0 px 0…" at bounding box center [99, 369] width 180 height 372
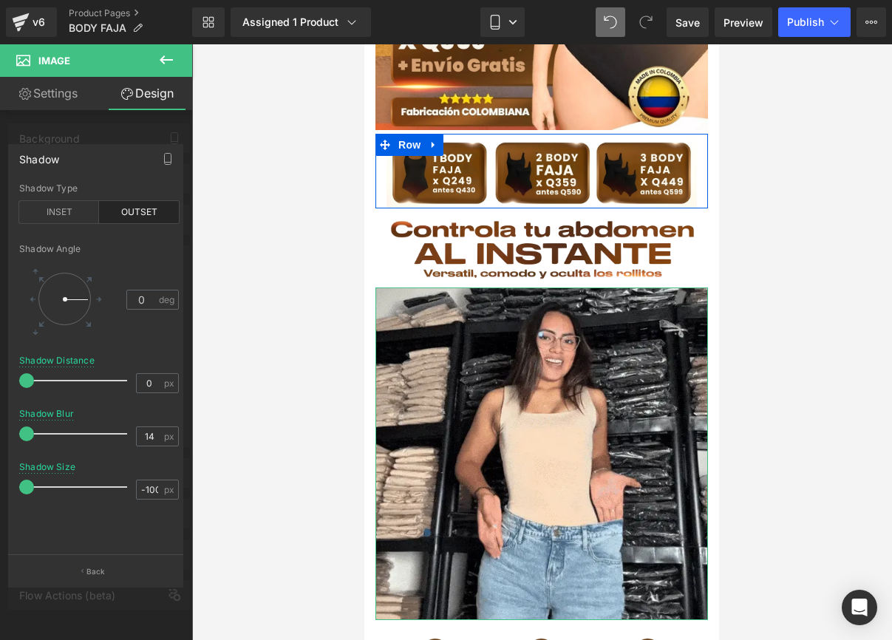
drag, startPoint x: 30, startPoint y: 436, endPoint x: 44, endPoint y: 438, distance: 14.1
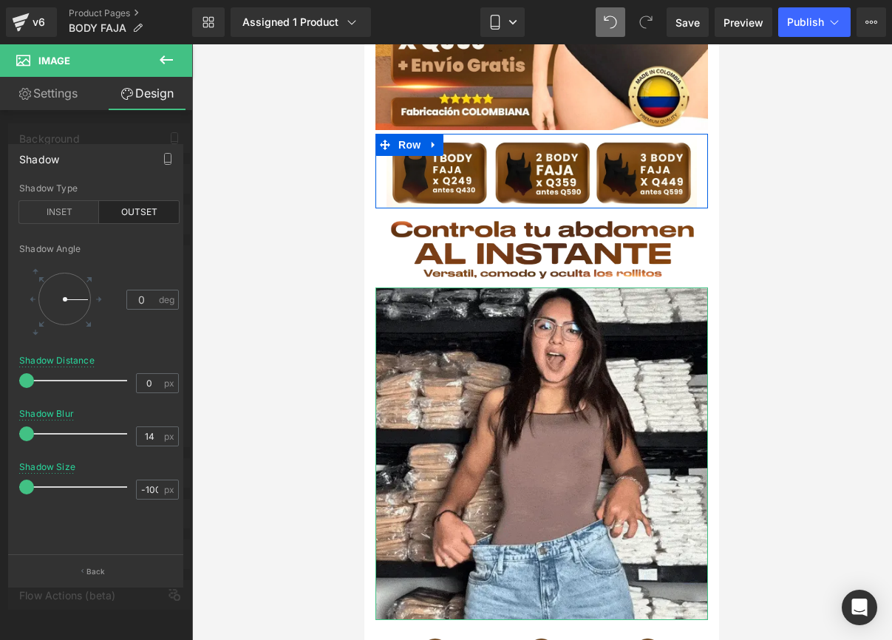
click at [34, 438] on span at bounding box center [26, 434] width 15 height 15
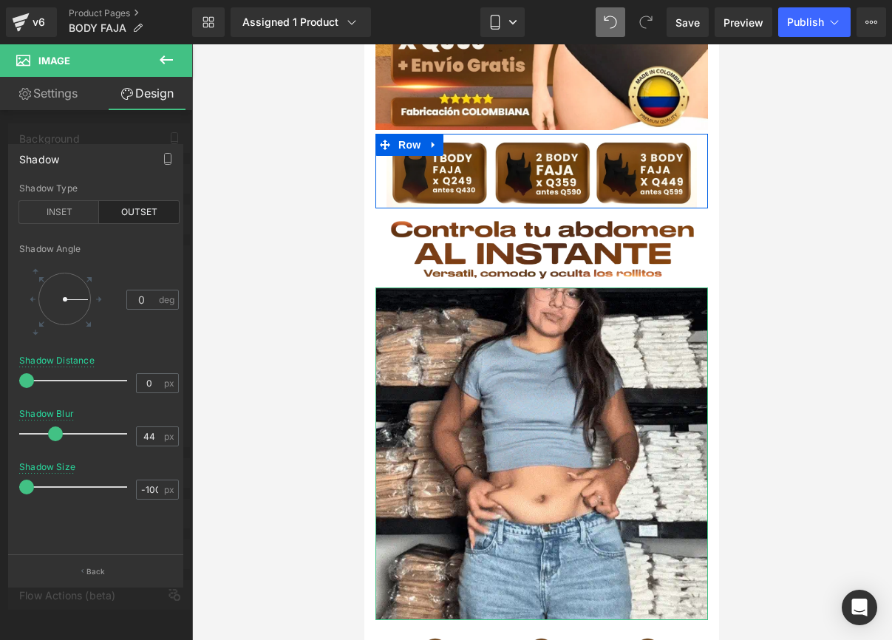
drag, startPoint x: 44, startPoint y: 438, endPoint x: 72, endPoint y: 438, distance: 28.1
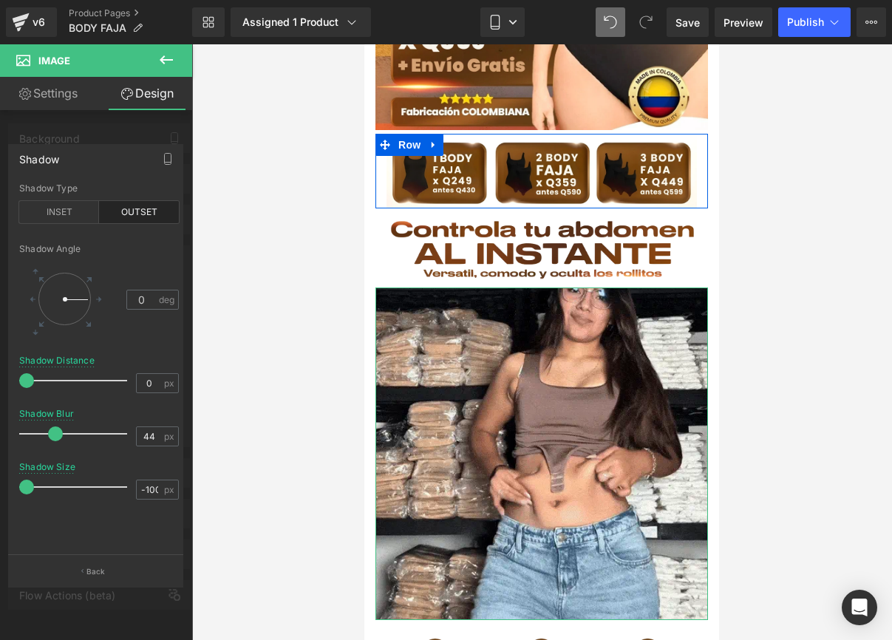
click at [63, 438] on span at bounding box center [55, 434] width 15 height 15
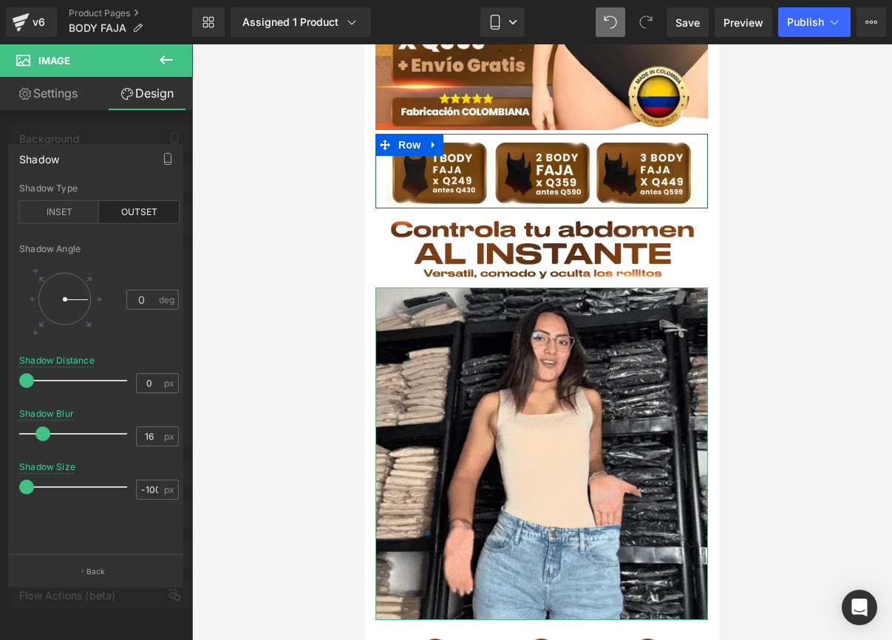
type input "0"
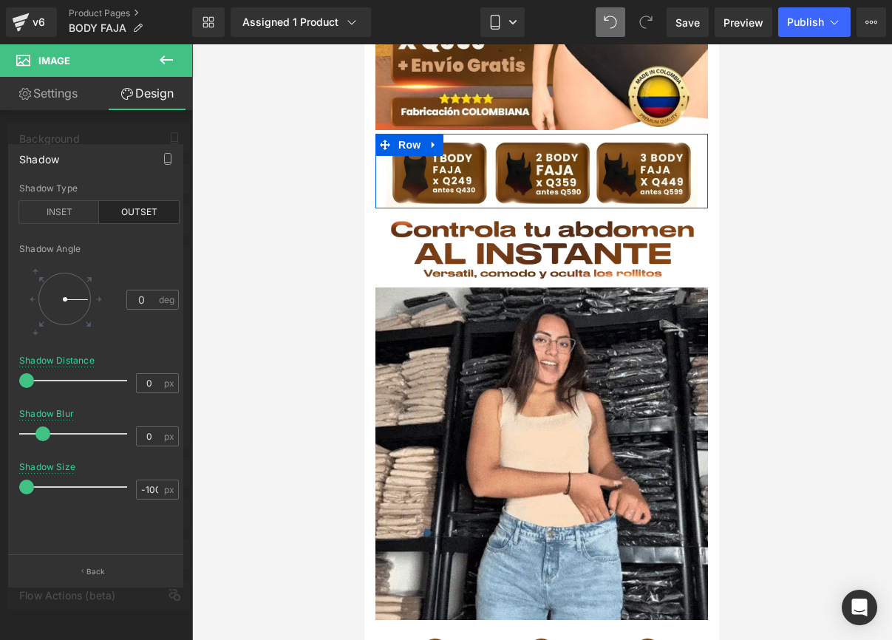
drag, startPoint x: 67, startPoint y: 438, endPoint x: -2, endPoint y: 438, distance: 69.5
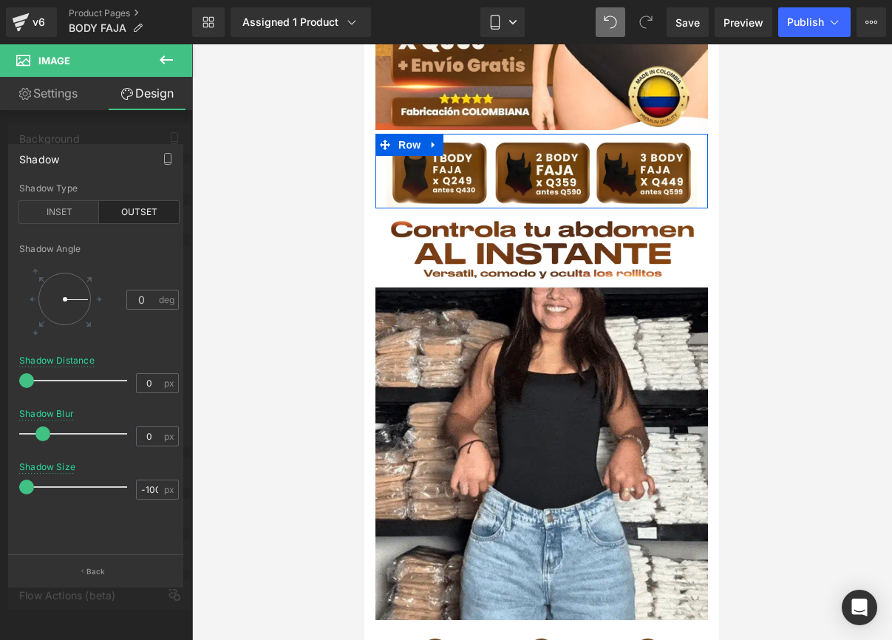
click at [0, 438] on html "Row You are previewing how the will restyle your page. You can not edit Element…" at bounding box center [446, 320] width 892 height 640
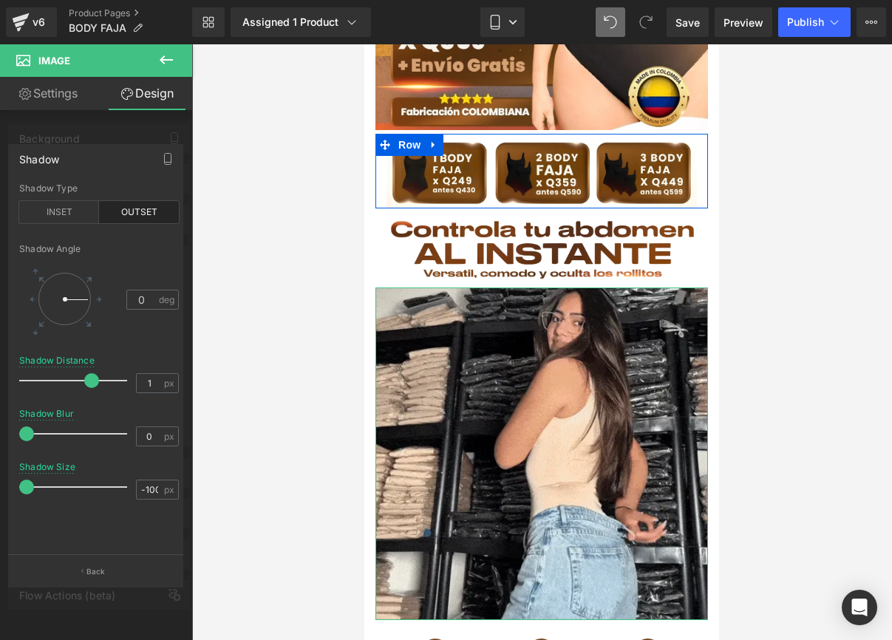
type input "0"
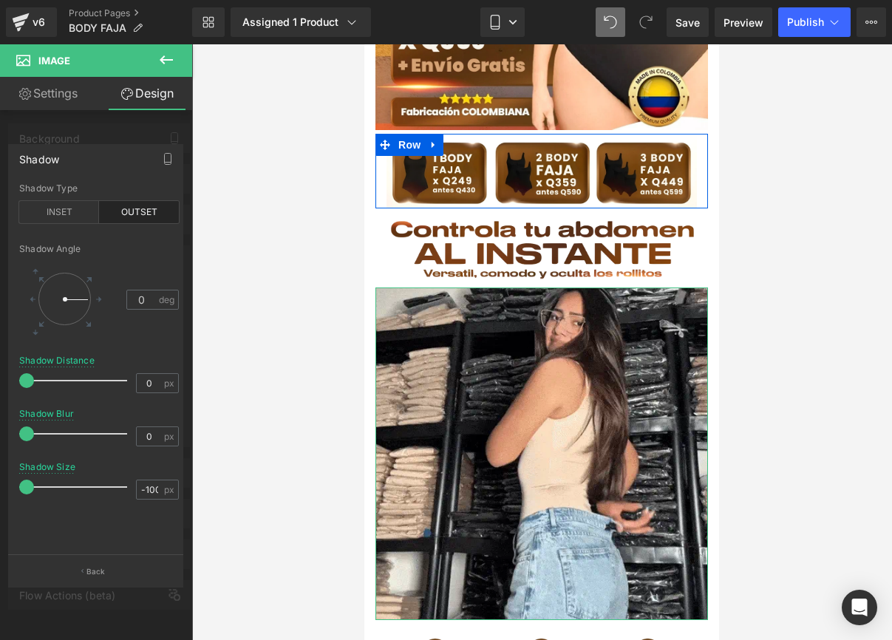
drag, startPoint x: 27, startPoint y: 382, endPoint x: 16, endPoint y: 396, distance: 17.8
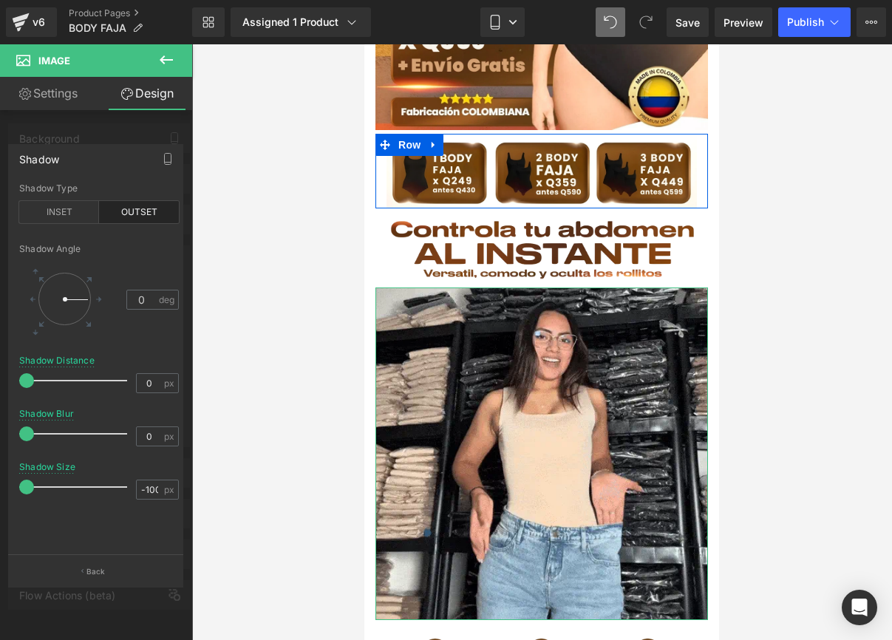
click at [16, 396] on div "outset Shadow Type INSET OUTSET 0 Shadow Angle 0 deg 0px Shadow Distance 0 px 0…" at bounding box center [99, 369] width 180 height 372
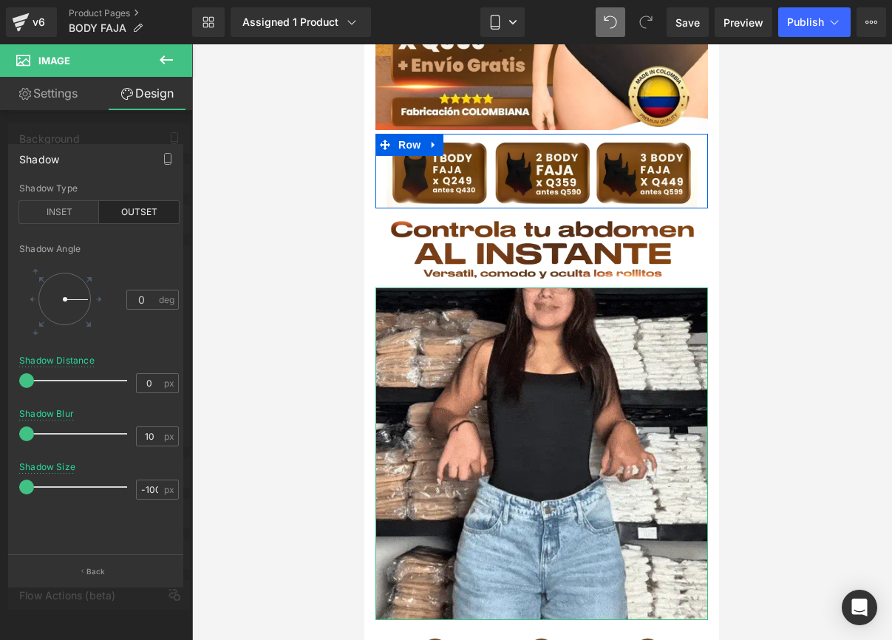
type input "23"
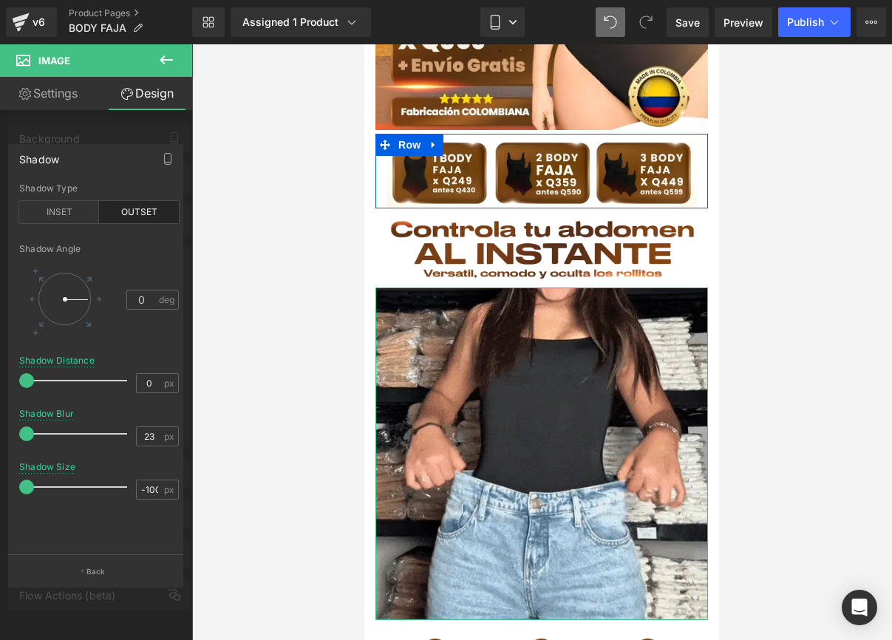
drag, startPoint x: 28, startPoint y: 434, endPoint x: 58, endPoint y: 438, distance: 29.9
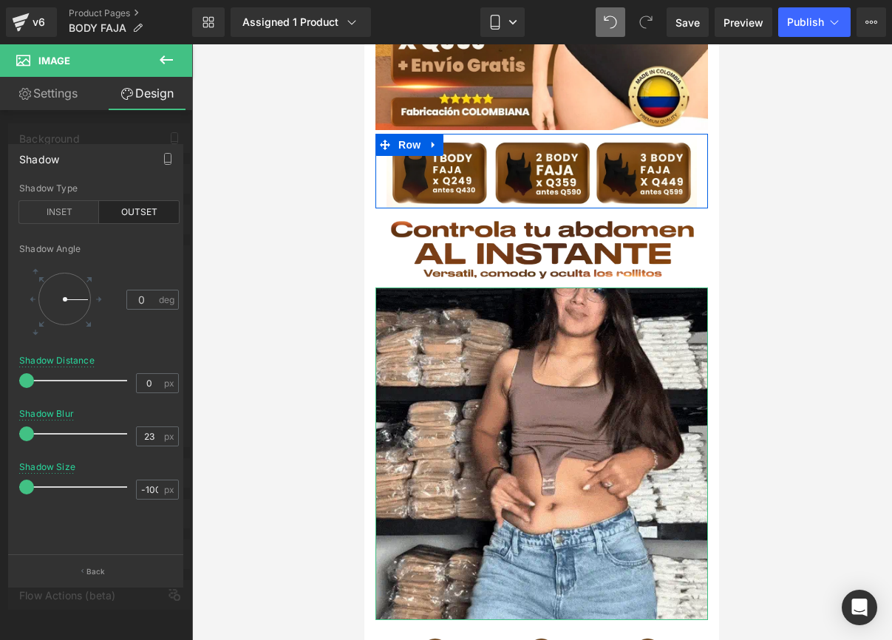
click at [34, 436] on span at bounding box center [26, 434] width 15 height 15
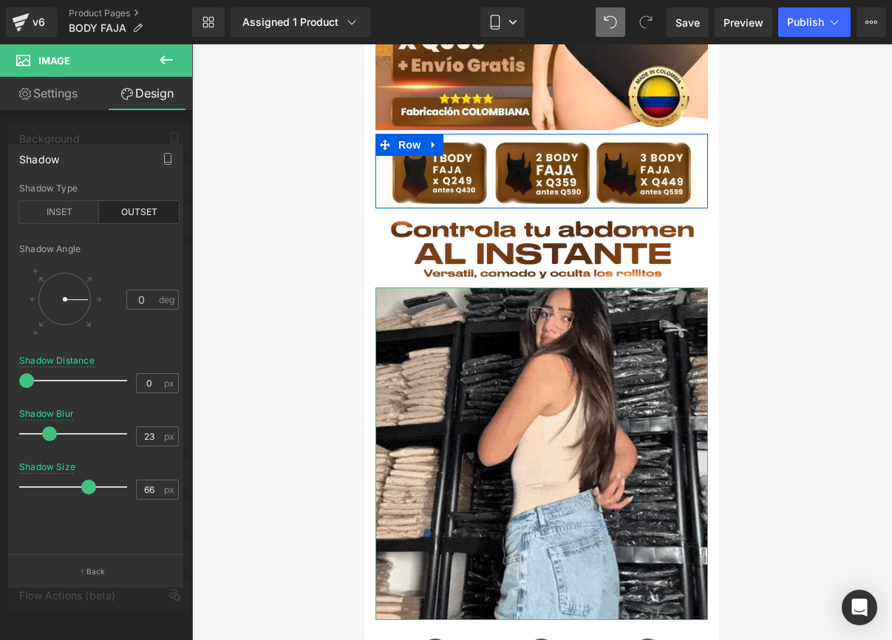
drag, startPoint x: 33, startPoint y: 492, endPoint x: 105, endPoint y: 490, distance: 71.7
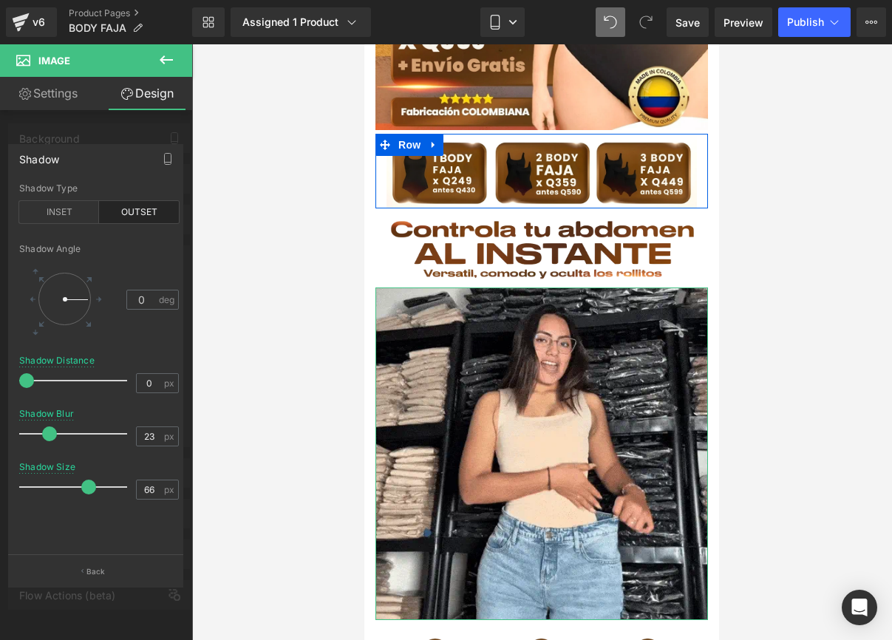
click at [105, 490] on div at bounding box center [77, 487] width 101 height 30
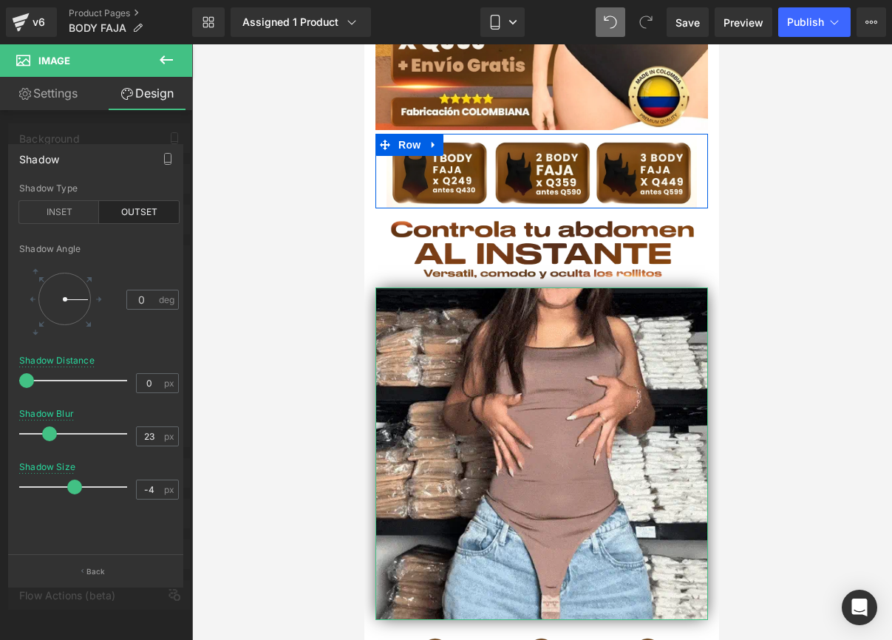
type input "-3"
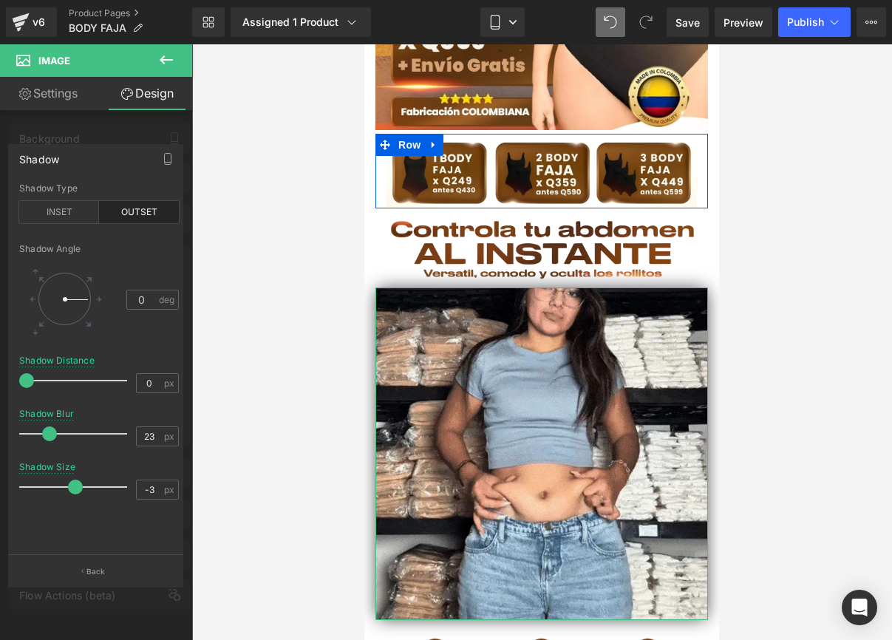
drag, startPoint x: 102, startPoint y: 489, endPoint x: 70, endPoint y: 489, distance: 31.8
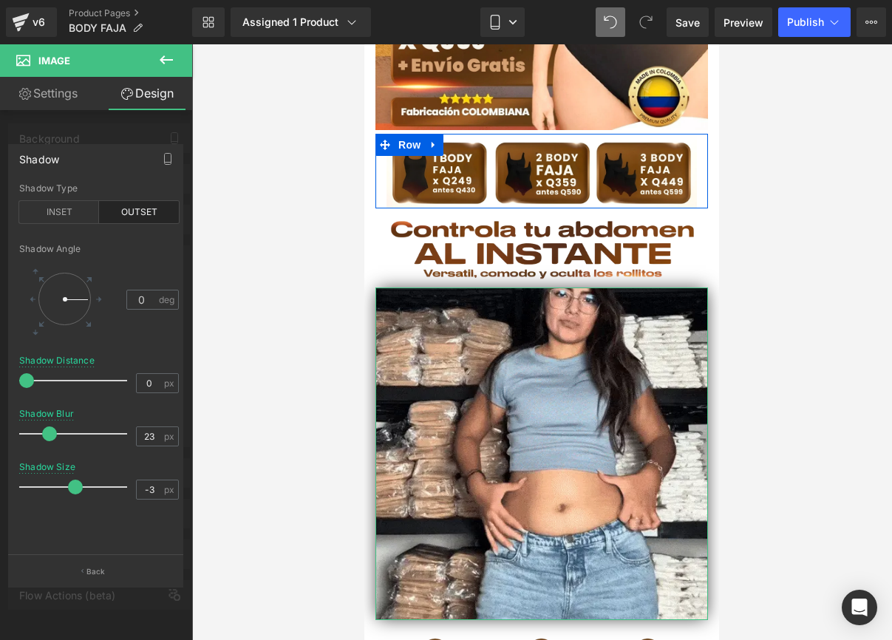
click at [70, 489] on span at bounding box center [75, 487] width 15 height 15
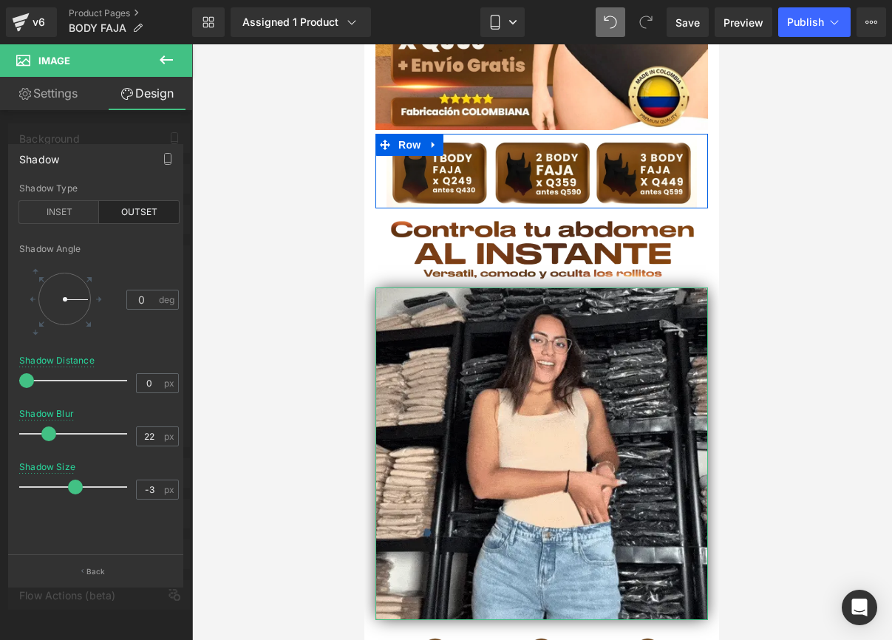
type input "23"
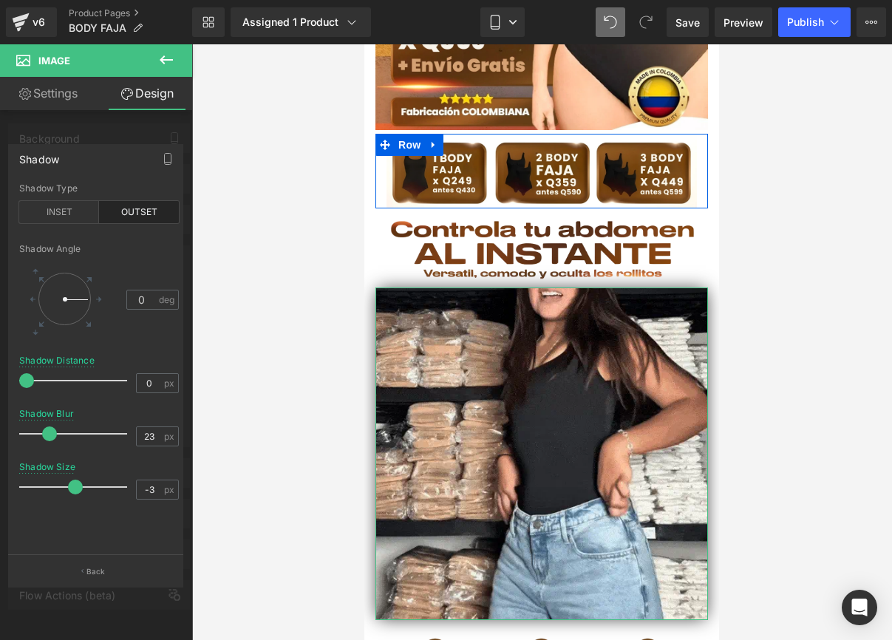
click at [47, 439] on span at bounding box center [49, 434] width 15 height 15
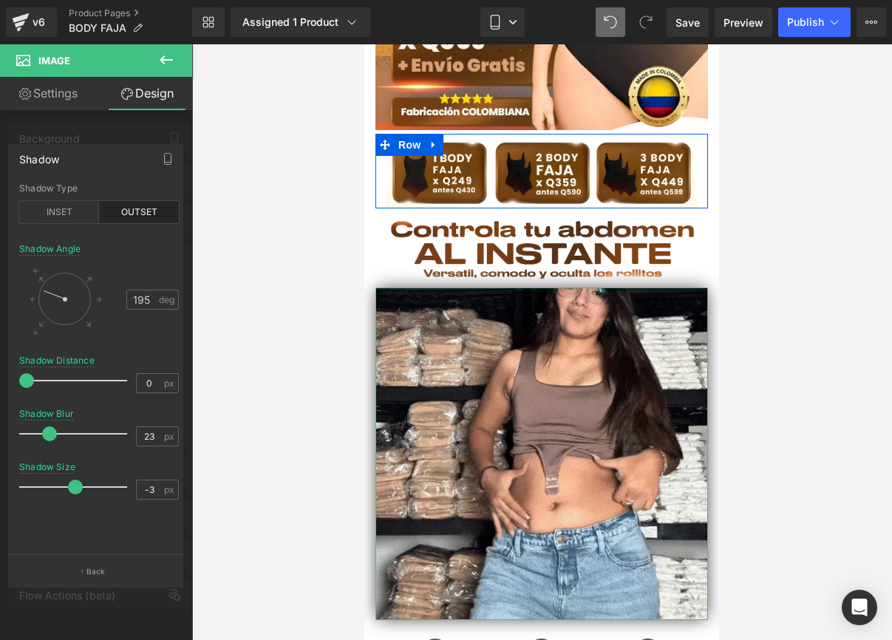
type input "193"
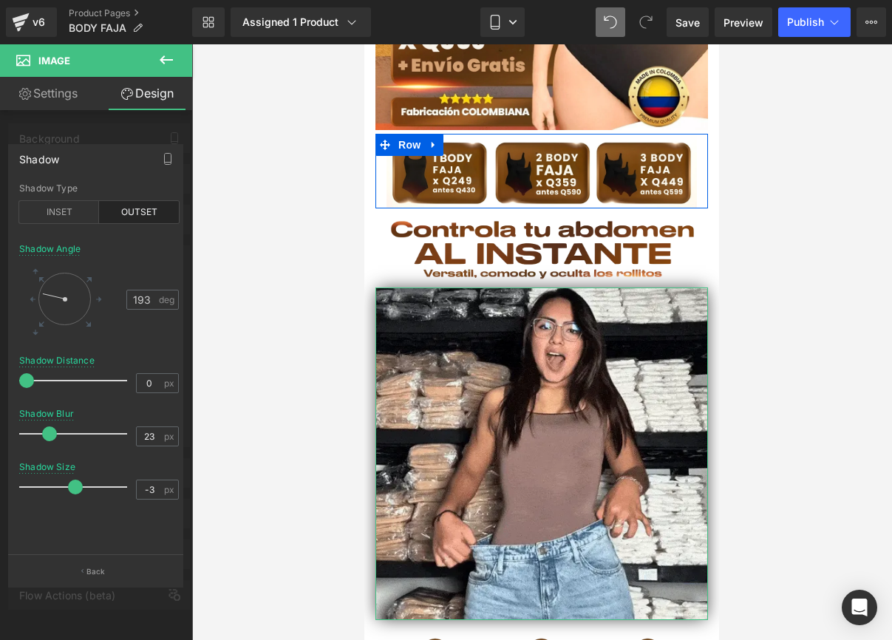
drag, startPoint x: 84, startPoint y: 290, endPoint x: 39, endPoint y: 292, distance: 45.2
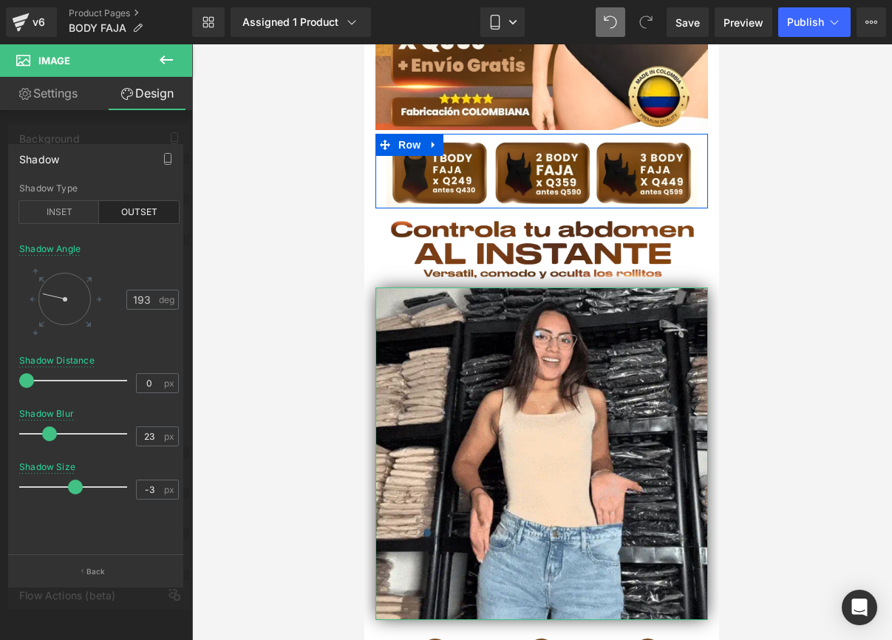
click at [39, 292] on div at bounding box center [64, 299] width 52 height 52
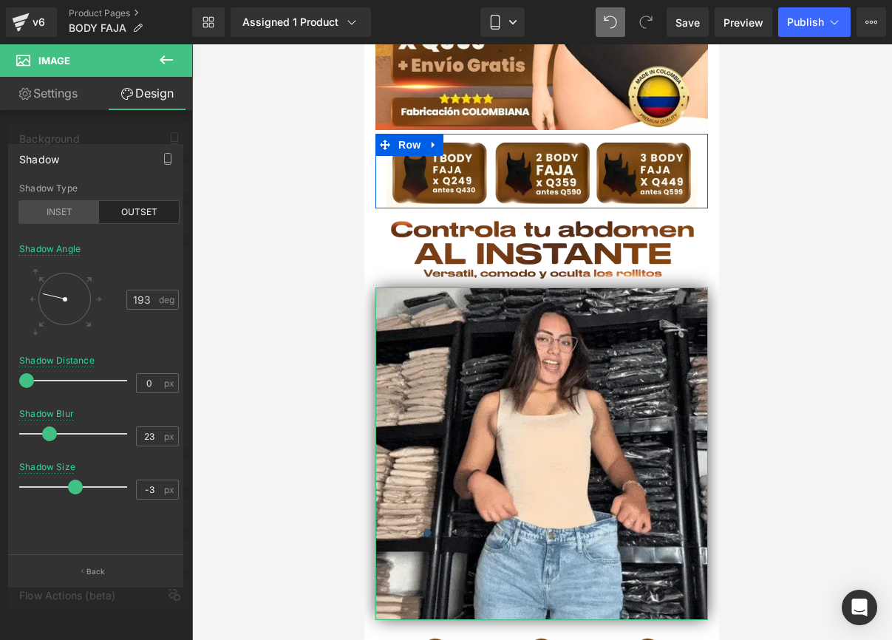
click at [72, 213] on div "INSET" at bounding box center [59, 212] width 80 height 22
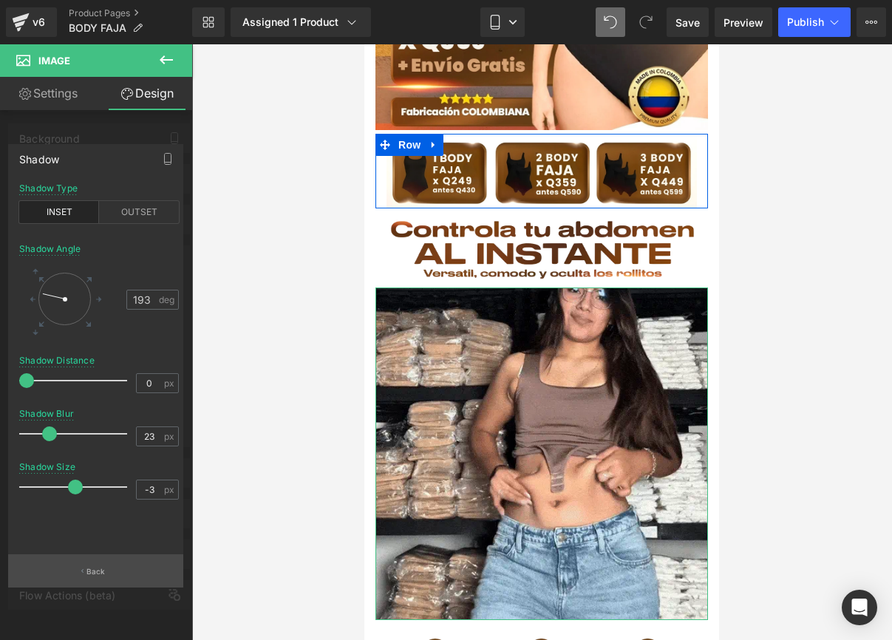
click at [92, 567] on p "Back" at bounding box center [95, 571] width 19 height 11
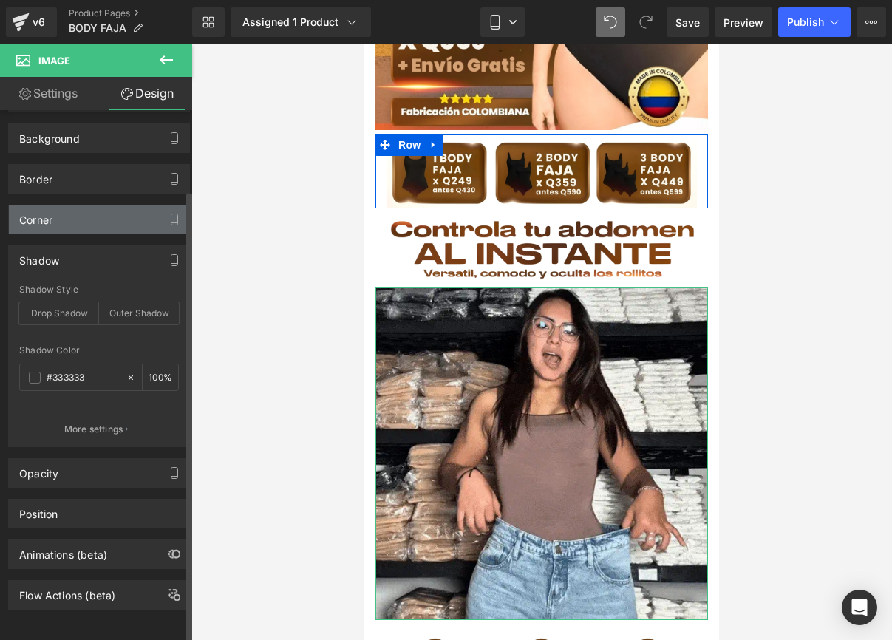
click at [88, 214] on div "Corner" at bounding box center [99, 220] width 180 height 28
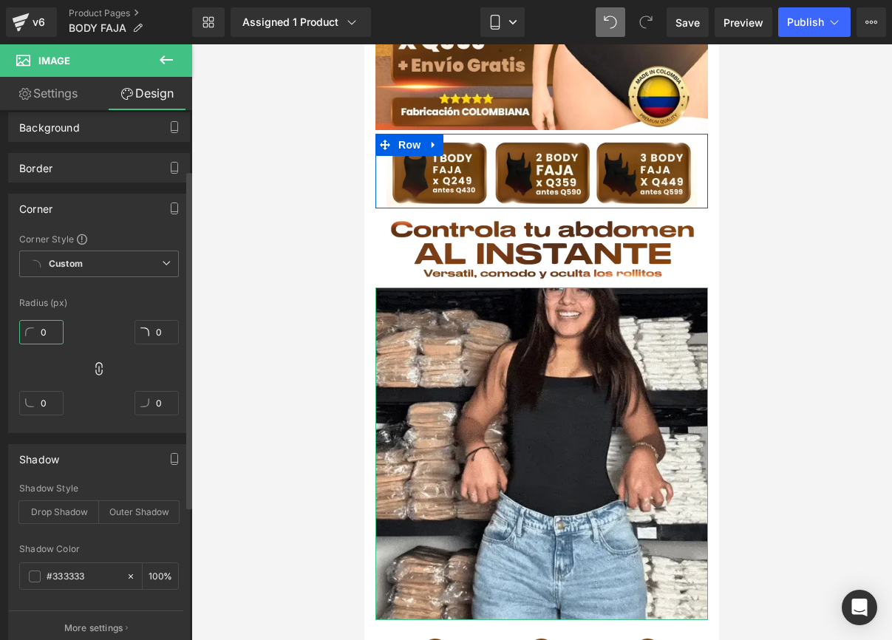
drag, startPoint x: 55, startPoint y: 330, endPoint x: 17, endPoint y: 332, distance: 37.8
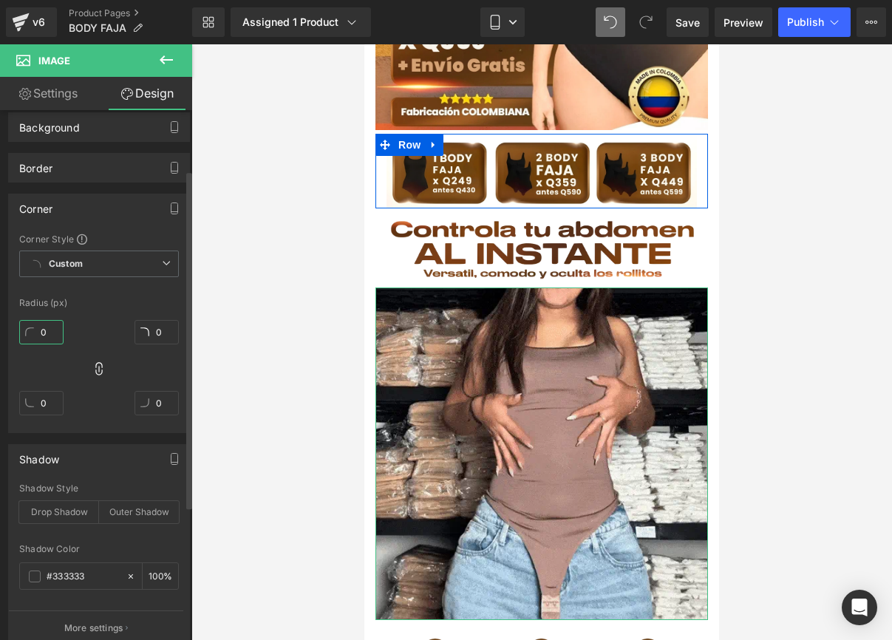
click at [17, 332] on div "Corner Style Custom Custom Setup Global Style Custom Setup Global Style Radius …" at bounding box center [99, 333] width 180 height 200
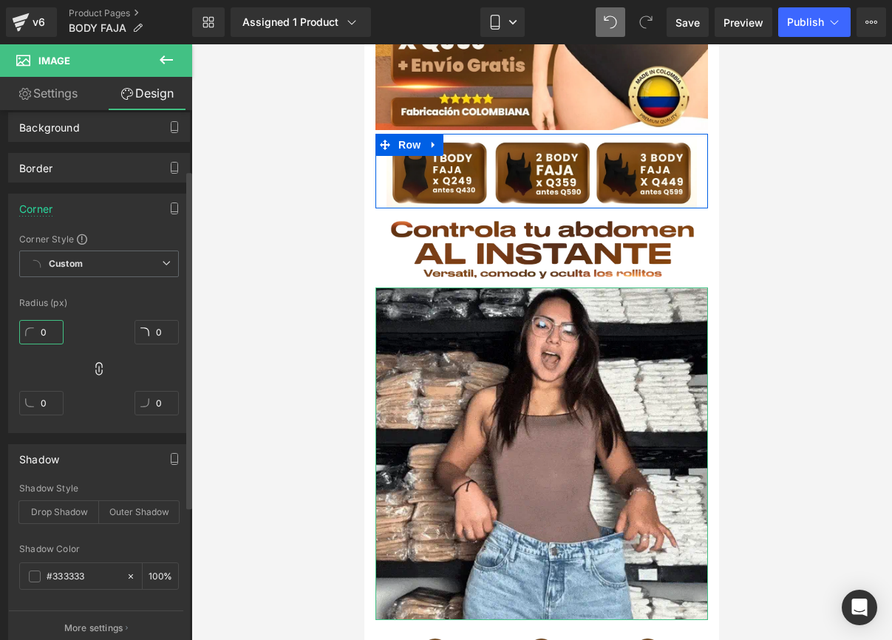
drag, startPoint x: 43, startPoint y: 333, endPoint x: 69, endPoint y: 333, distance: 25.9
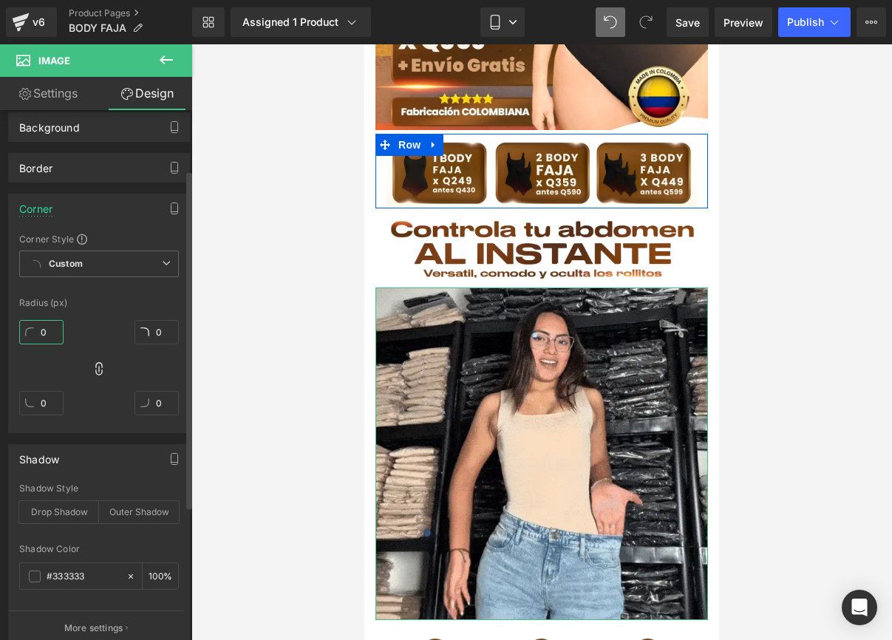
click at [69, 333] on div "0px 0 0px 0 0px 0 0px 0" at bounding box center [99, 373] width 160 height 118
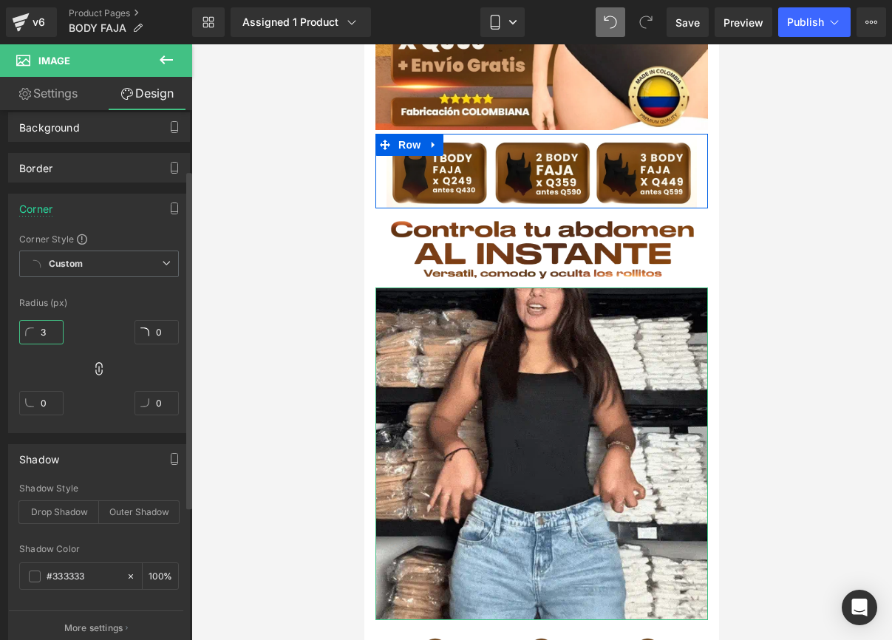
type input "30"
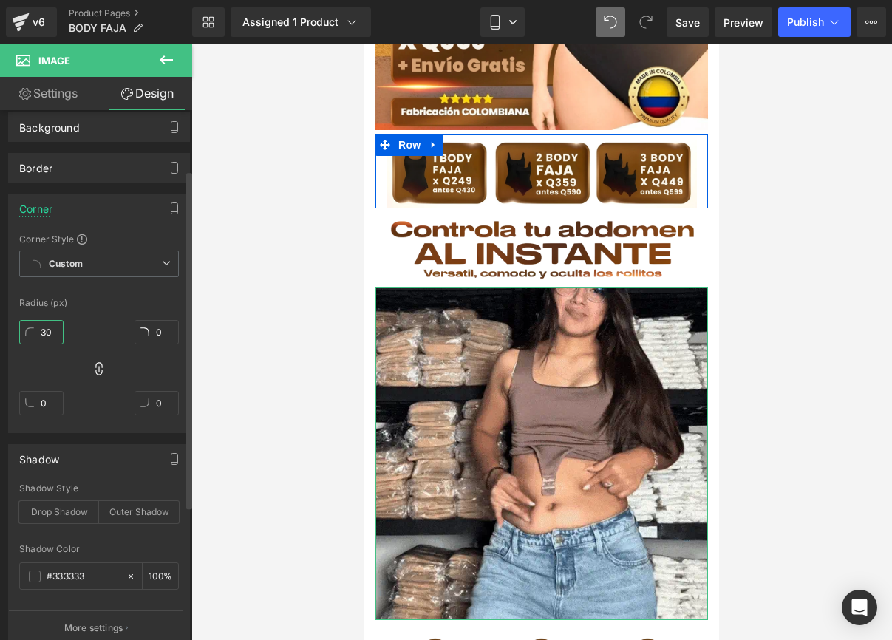
type input "30"
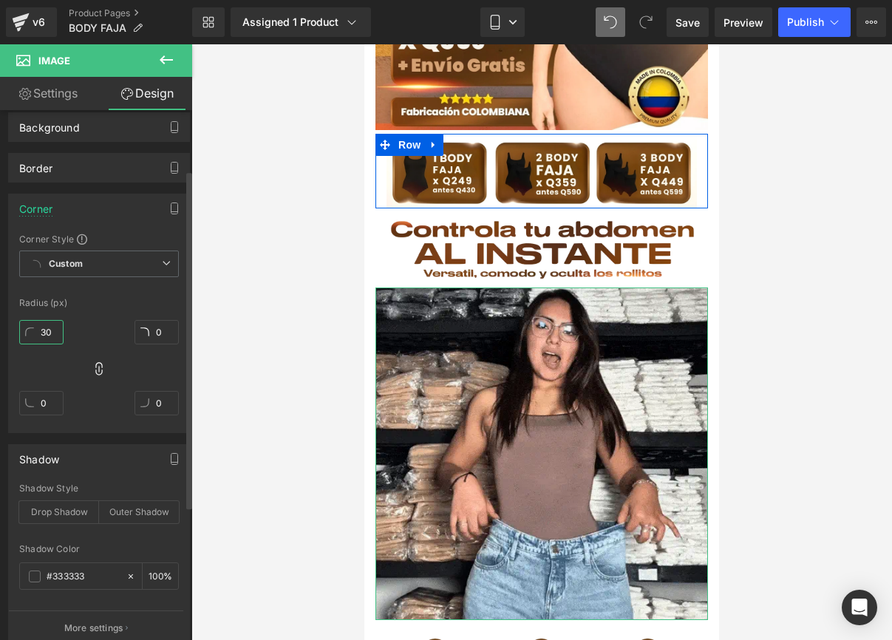
type input "30"
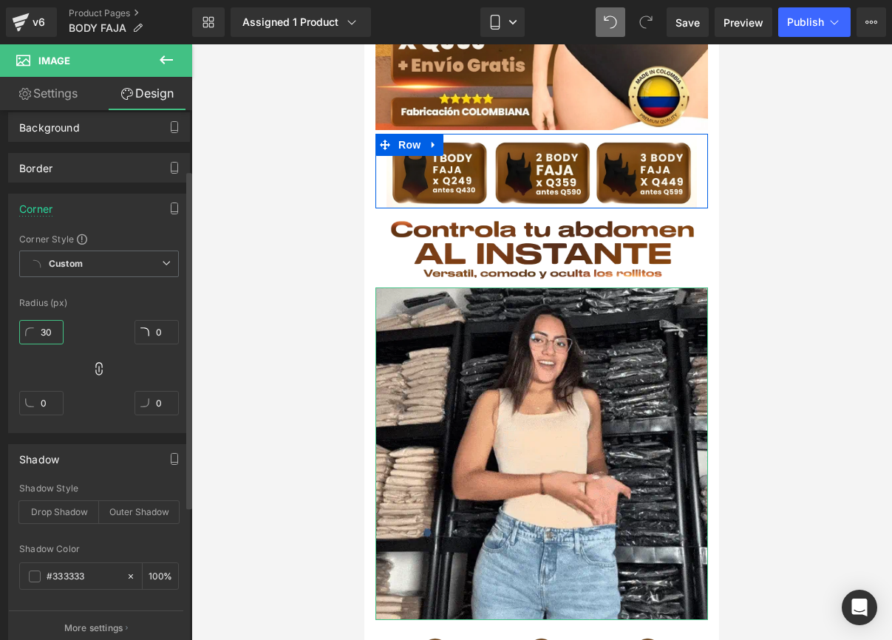
type input "30"
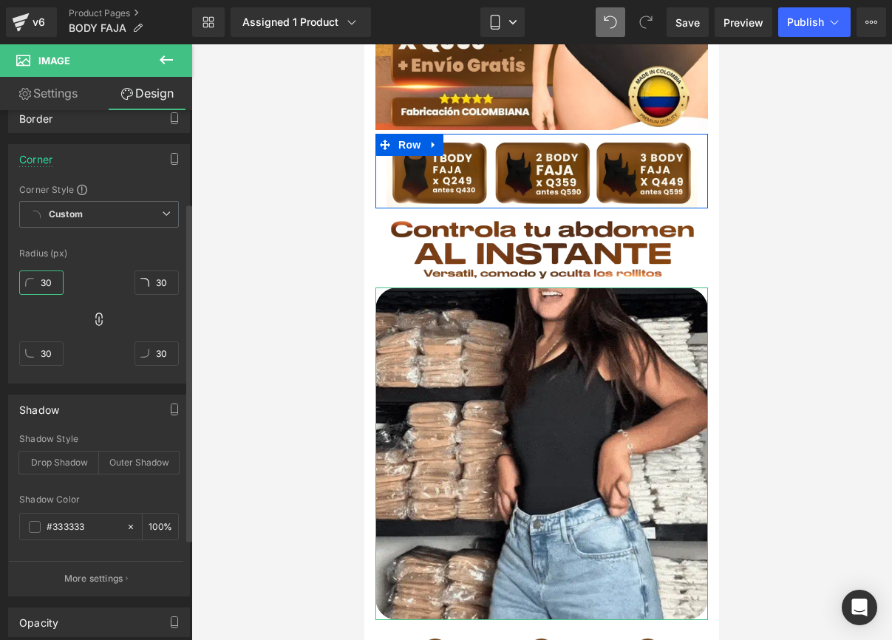
scroll to position [145, 0]
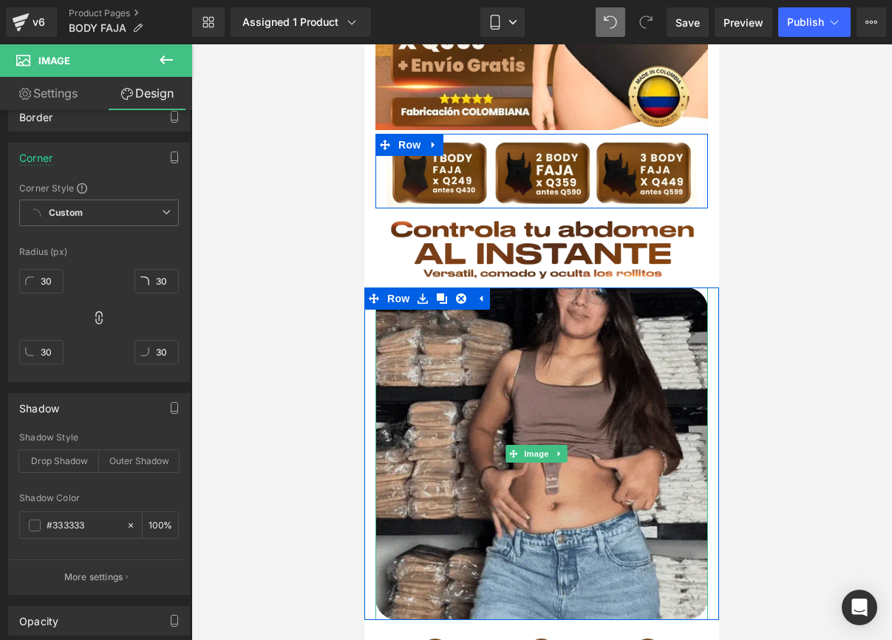
click at [658, 288] on img at bounding box center [542, 454] width 333 height 333
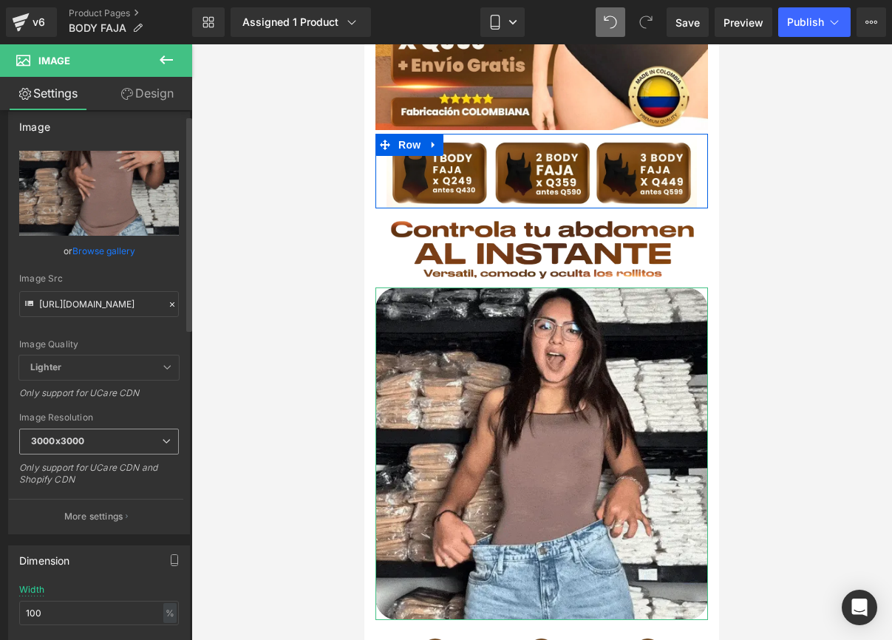
scroll to position [14, 0]
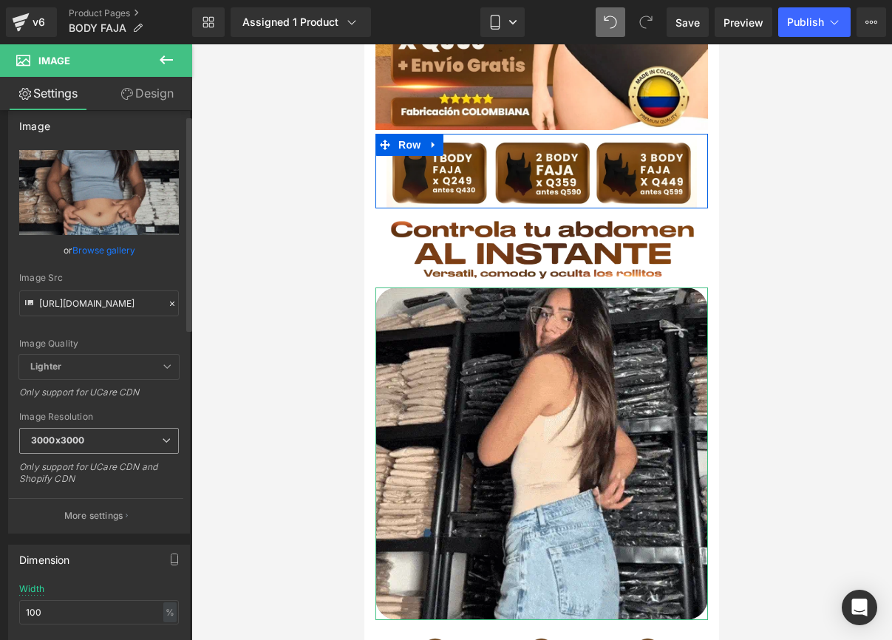
click at [96, 441] on span "3000x3000" at bounding box center [99, 441] width 160 height 26
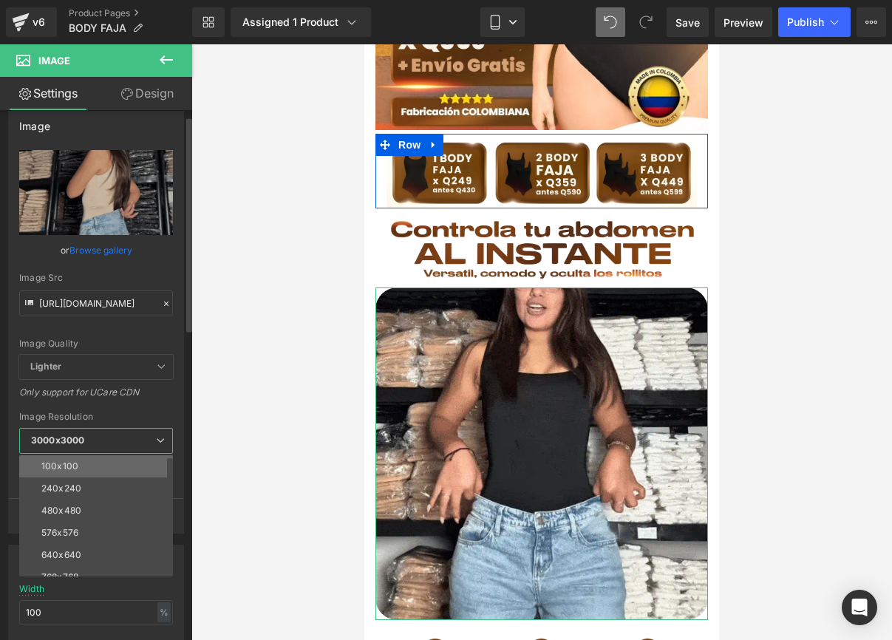
click at [92, 469] on li "100x100" at bounding box center [99, 466] width 160 height 22
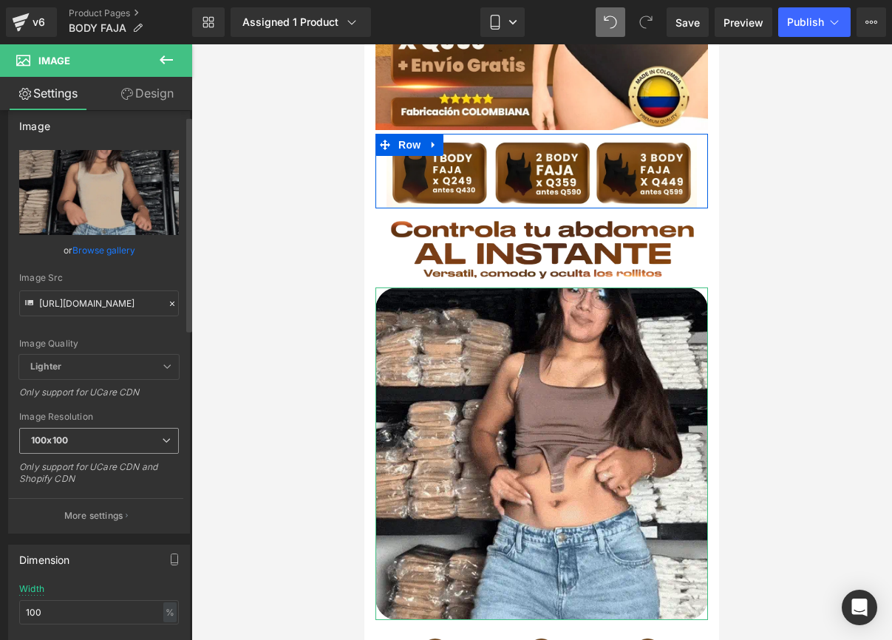
click at [98, 443] on span "100x100" at bounding box center [99, 441] width 160 height 26
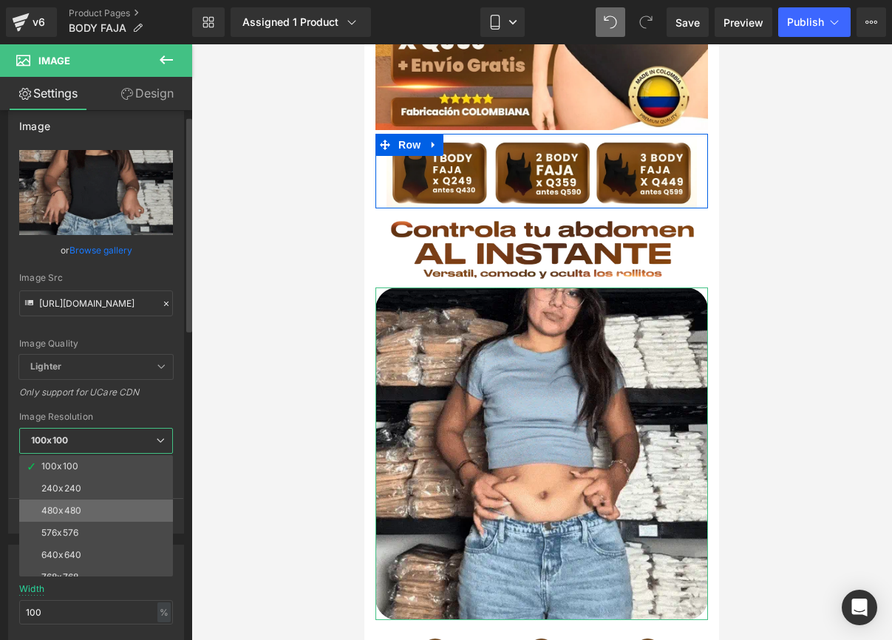
click at [89, 520] on li "480x480" at bounding box center [99, 511] width 160 height 22
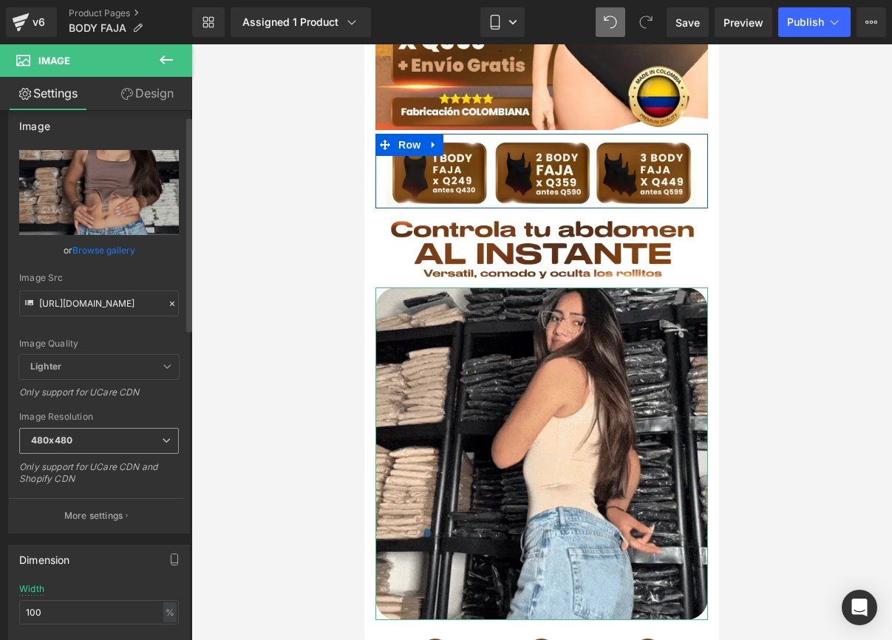
click at [96, 437] on span "480x480" at bounding box center [99, 441] width 160 height 26
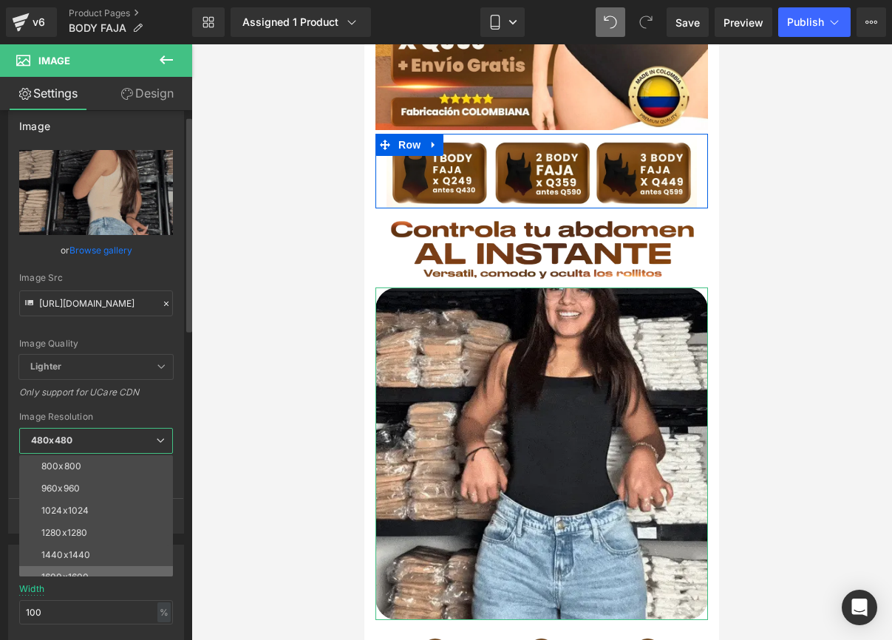
scroll to position [136, 0]
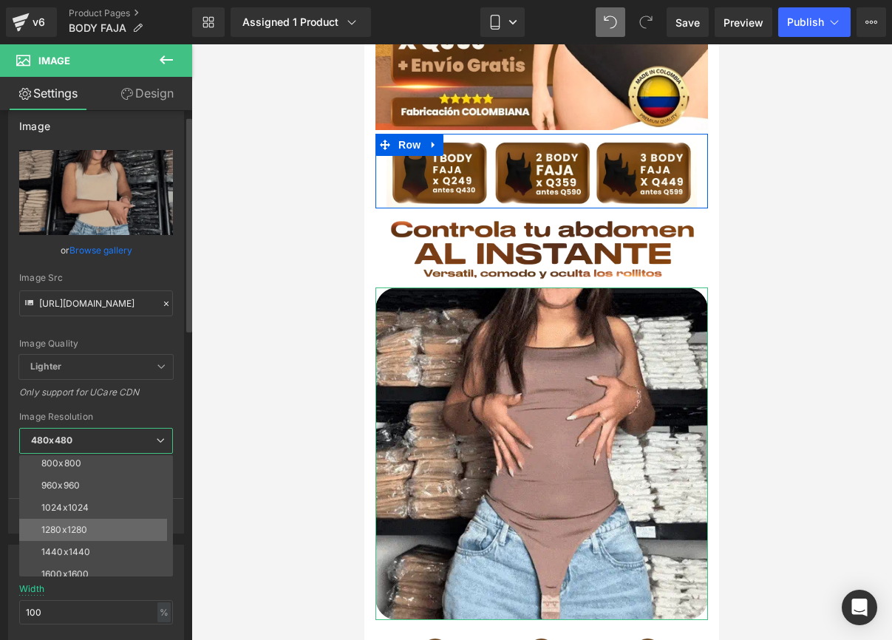
click at [88, 522] on li "1280x1280" at bounding box center [99, 530] width 160 height 22
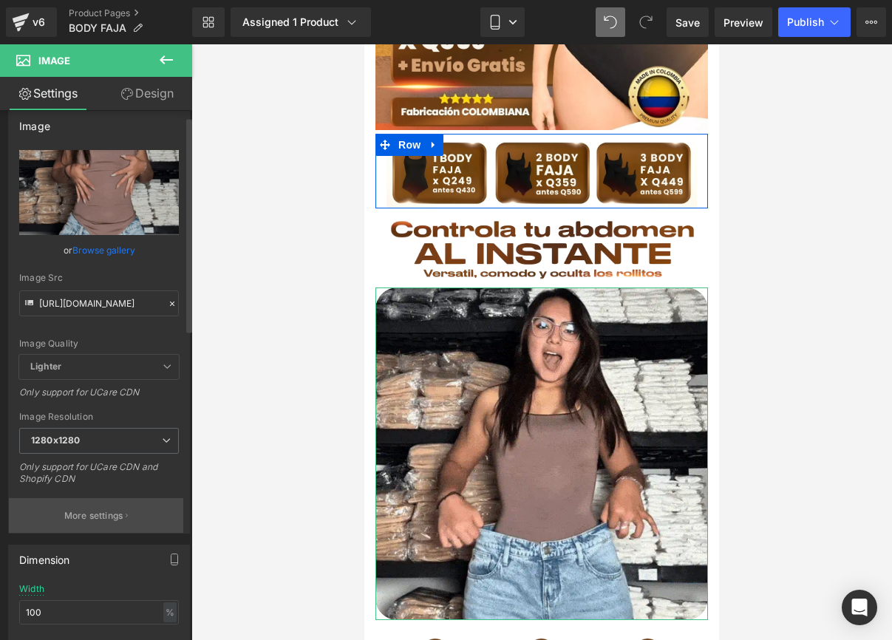
scroll to position [45, 0]
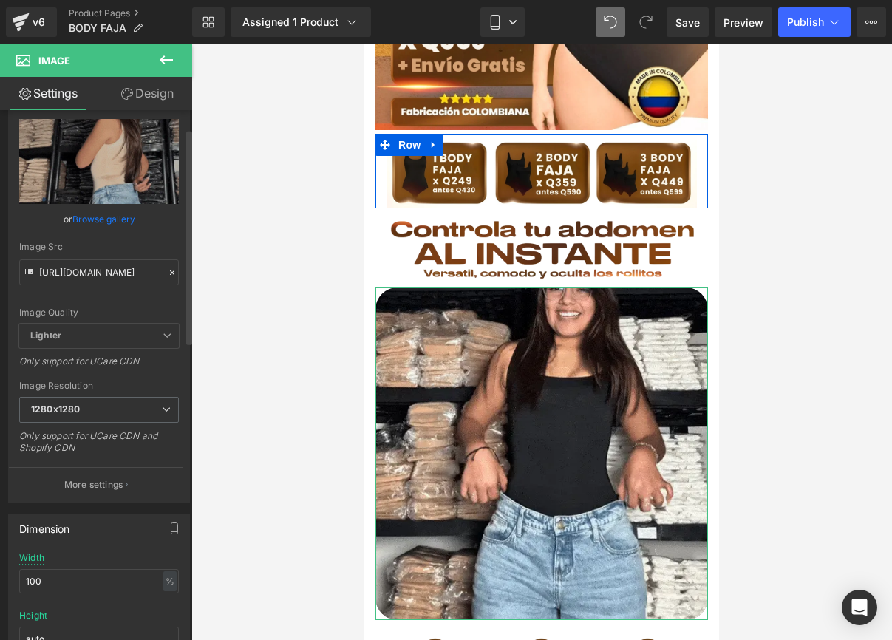
drag, startPoint x: 104, startPoint y: 492, endPoint x: 112, endPoint y: 454, distance: 38.6
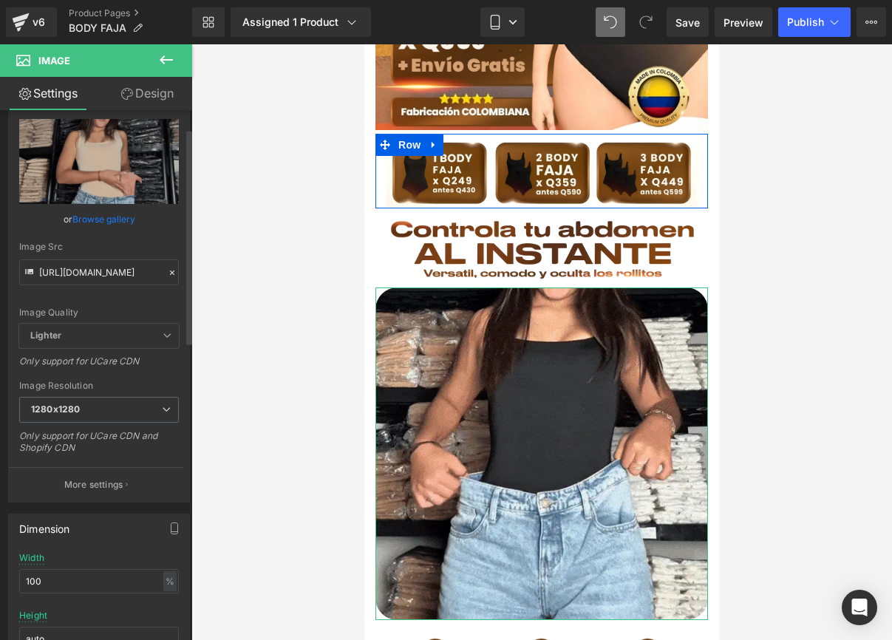
click at [112, 454] on div "[URL][DOMAIN_NAME] Replace Image Upload image or Browse gallery Image Src [URL]…" at bounding box center [99, 310] width 180 height 383
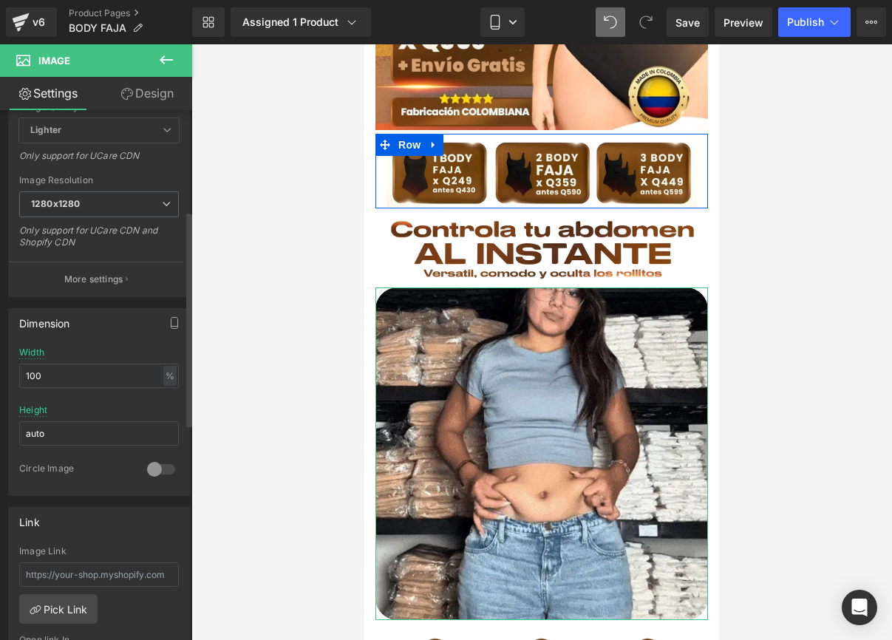
scroll to position [257, 0]
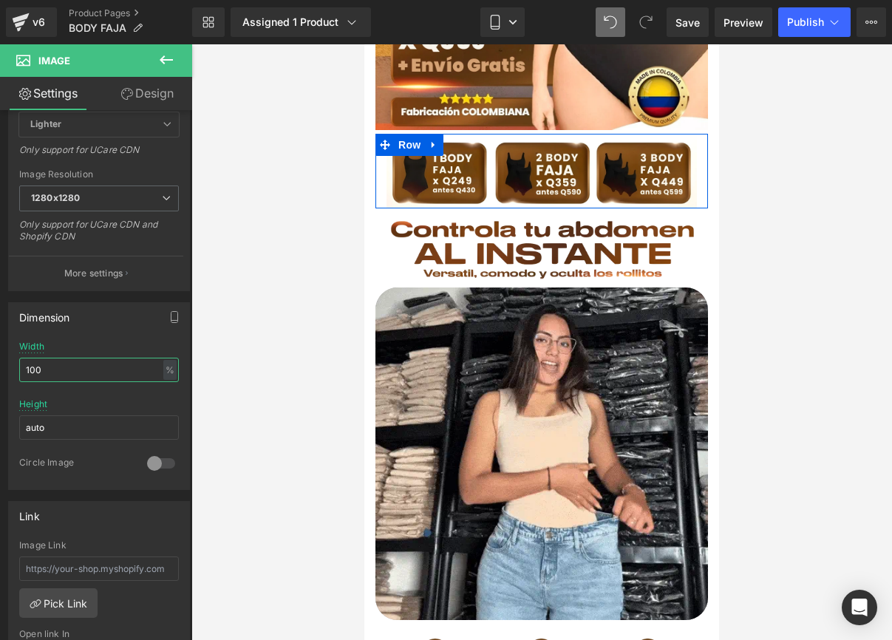
drag, startPoint x: 112, startPoint y: 376, endPoint x: -2, endPoint y: 367, distance: 115.0
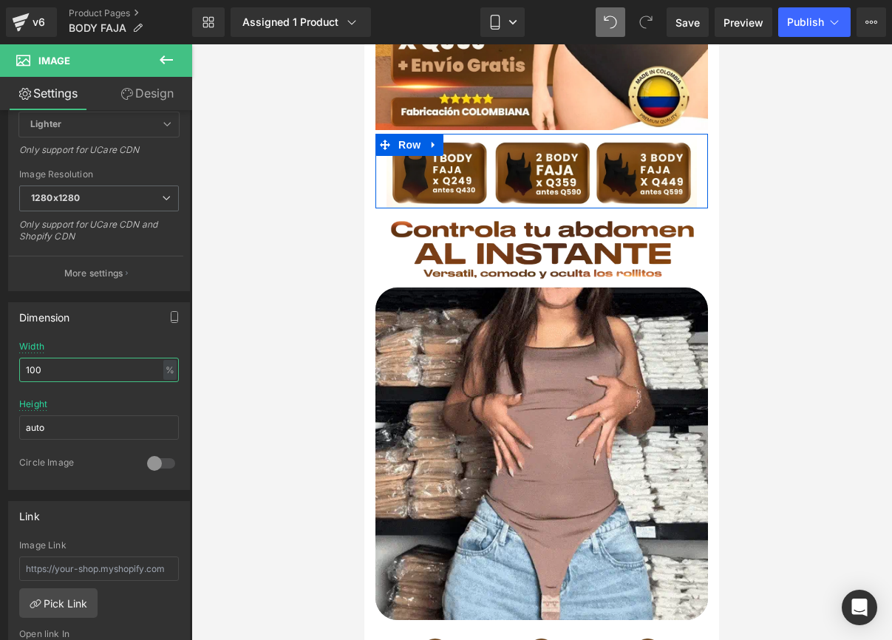
click at [0, 367] on html "Row You are previewing how the will restyle your page. You can not edit Element…" at bounding box center [446, 320] width 892 height 640
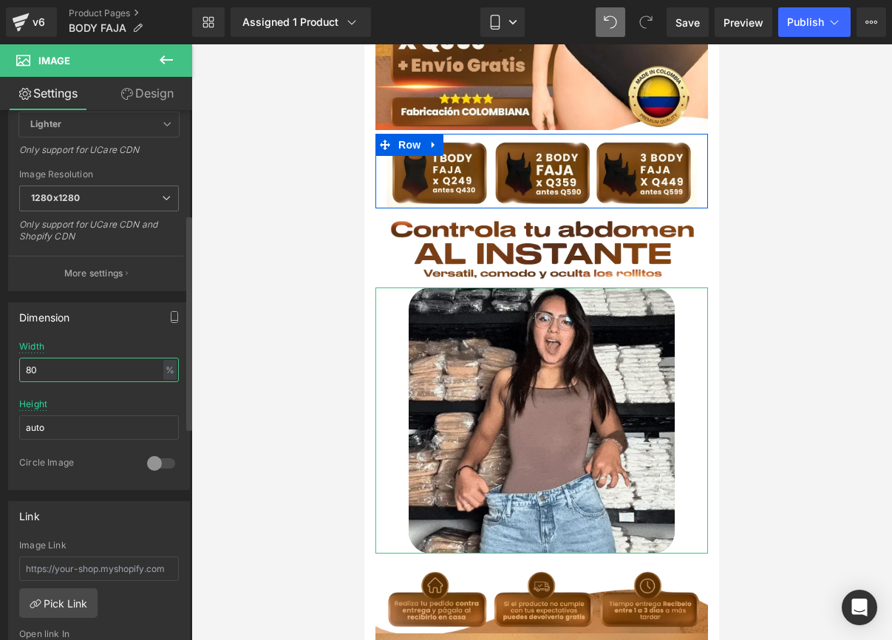
type input "80"
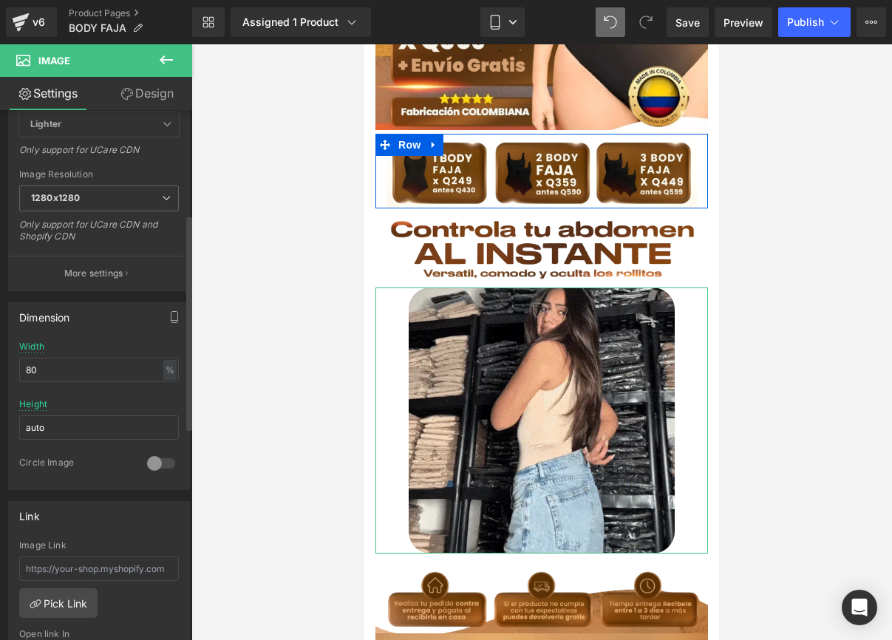
click at [76, 405] on div "Height auto" at bounding box center [99, 428] width 160 height 58
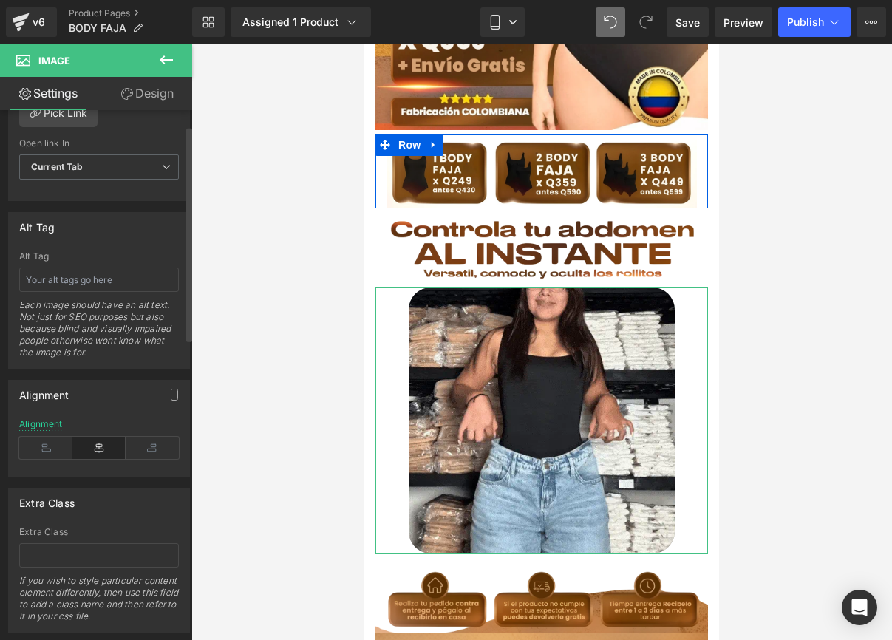
scroll to position [0, 0]
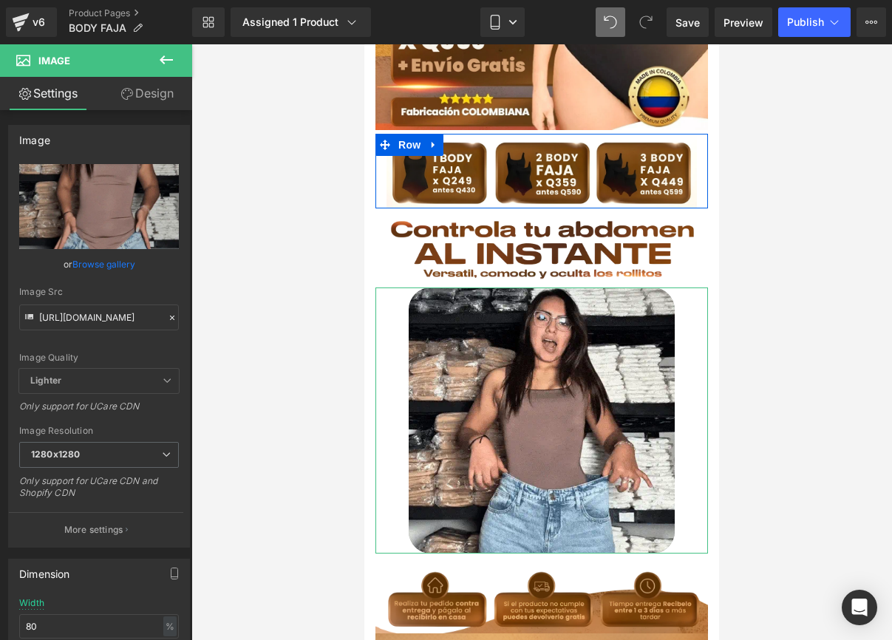
click at [126, 97] on icon at bounding box center [127, 94] width 12 height 12
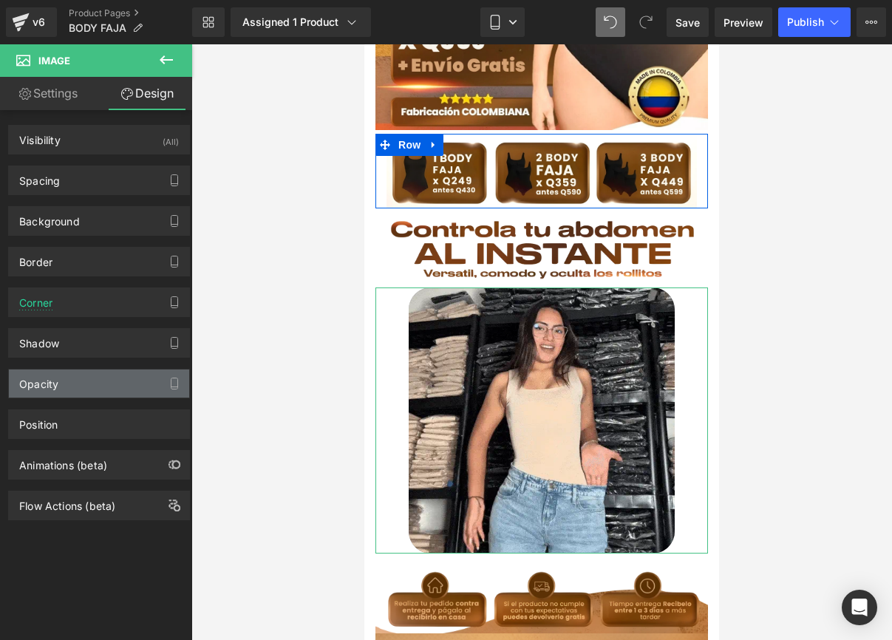
click at [76, 377] on div "Opacity" at bounding box center [99, 384] width 180 height 28
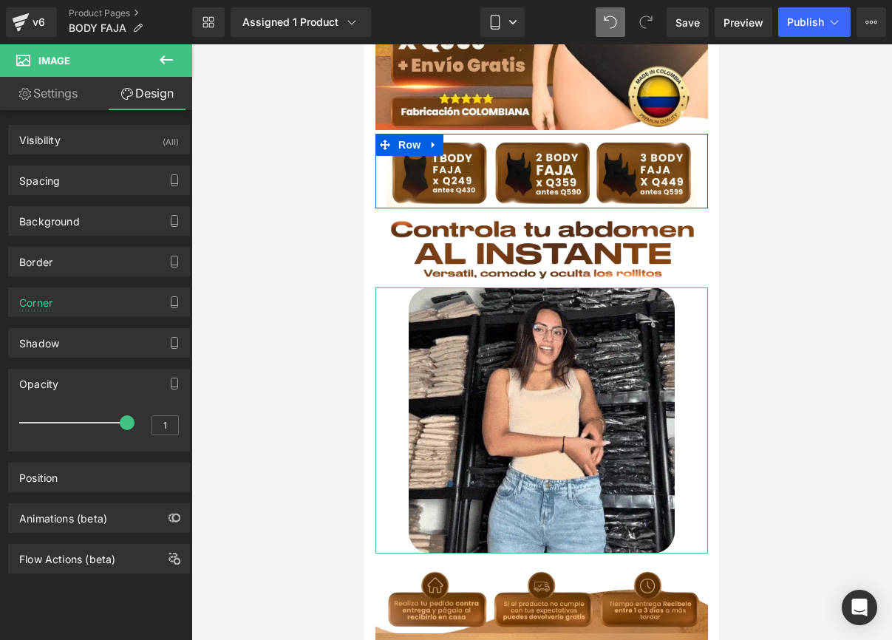
click at [83, 328] on div "Shadow outer Shadow Style Drop Shadow Outer Shadow #333333 Shadow Color #333333…" at bounding box center [99, 343] width 182 height 30
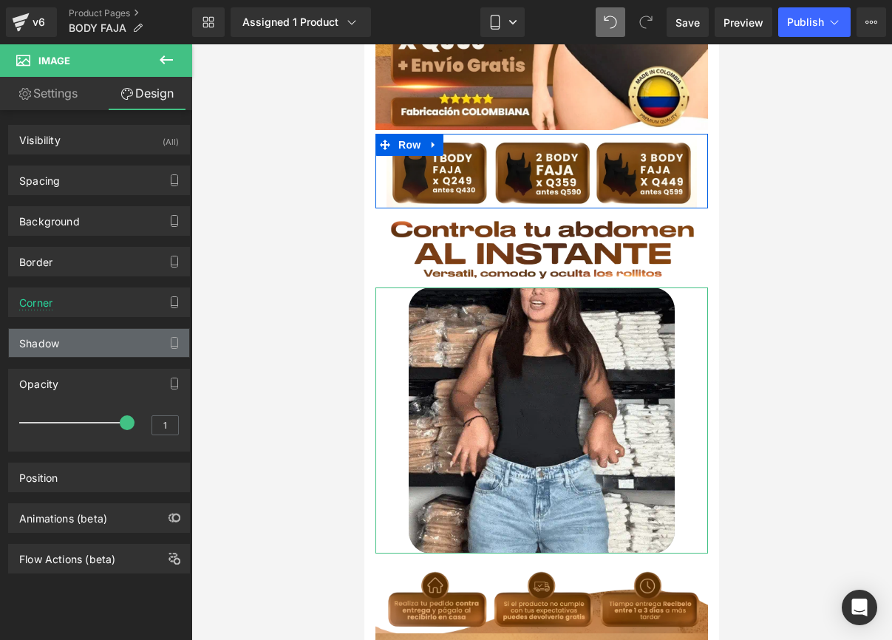
click at [80, 339] on div "Shadow" at bounding box center [99, 343] width 180 height 28
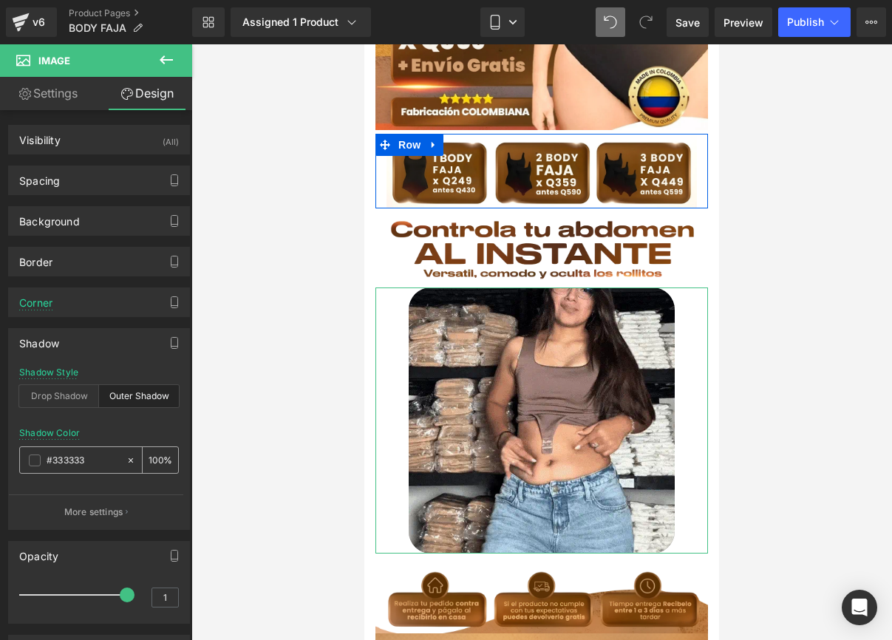
click at [31, 460] on span at bounding box center [35, 461] width 12 height 12
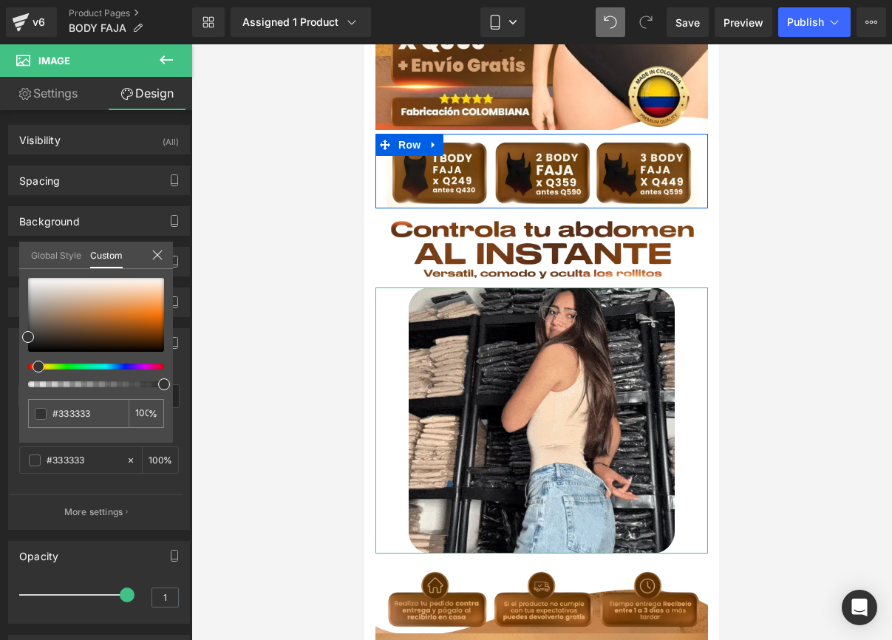
click at [35, 367] on span at bounding box center [39, 367] width 12 height 12
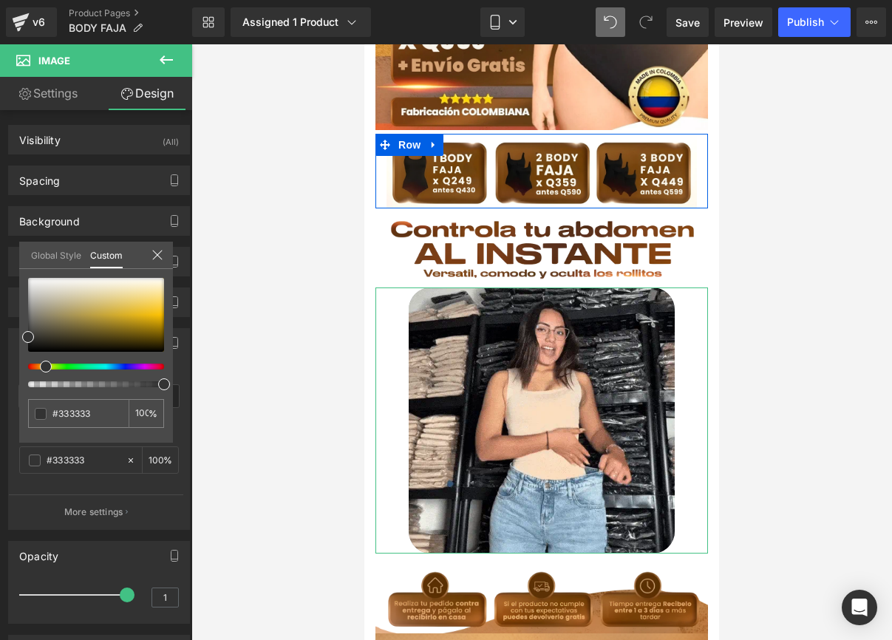
click at [42, 364] on span at bounding box center [46, 367] width 12 height 12
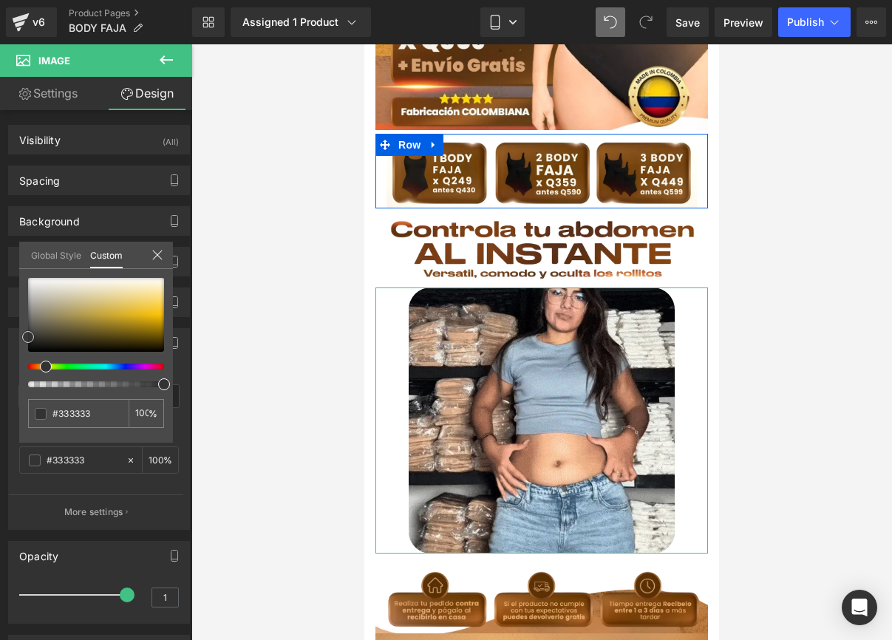
type input "#b7a25b"
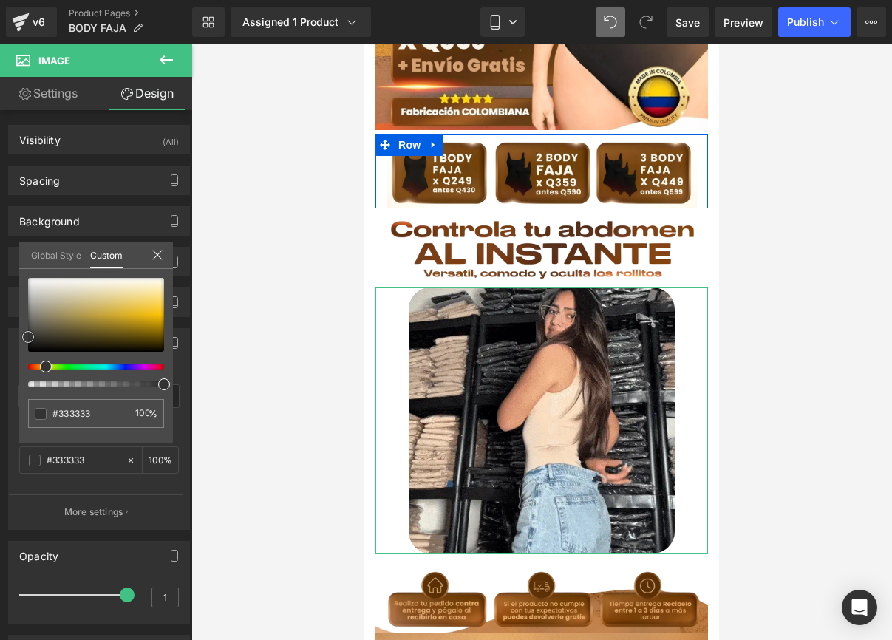
type input "#b7a25b"
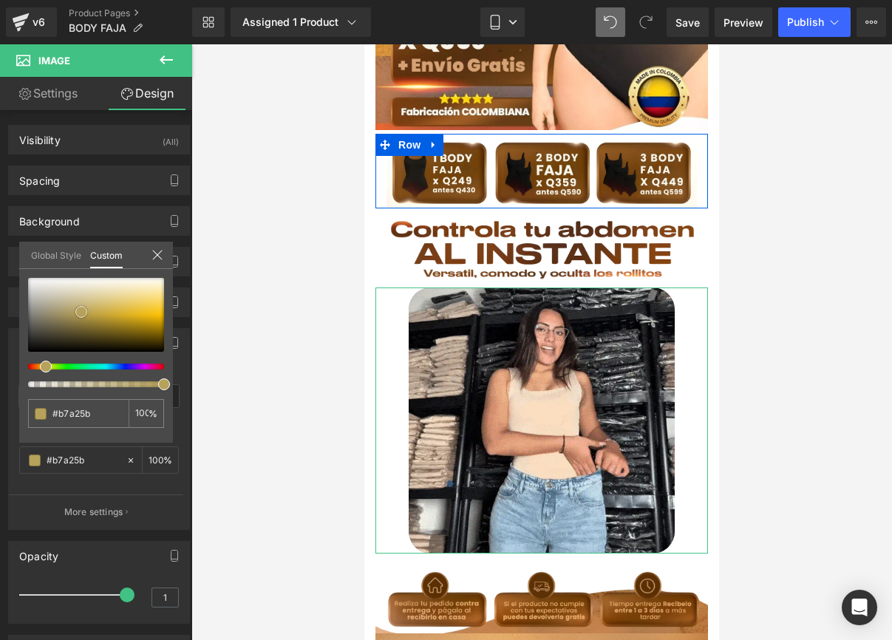
click at [81, 312] on div at bounding box center [96, 315] width 136 height 74
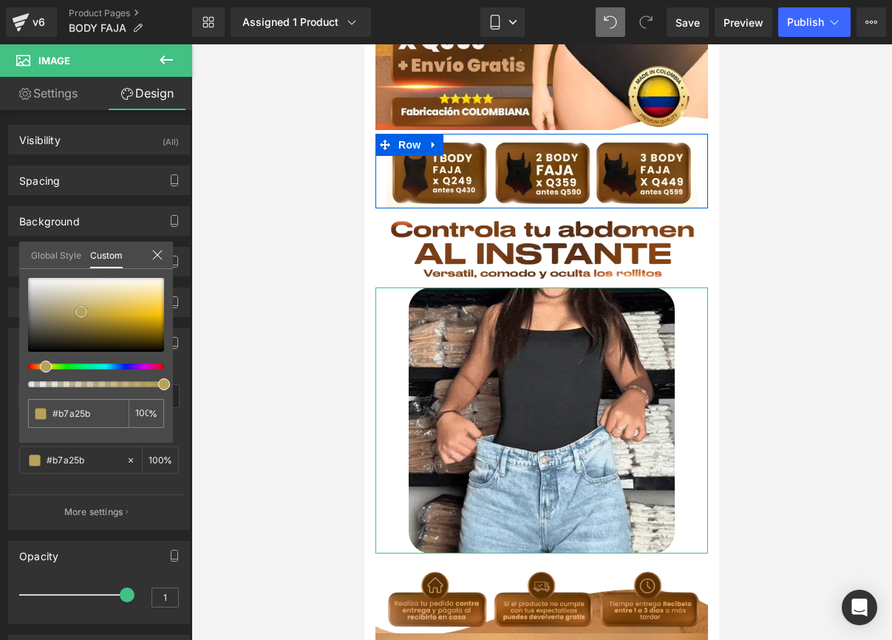
type input "#b5a058"
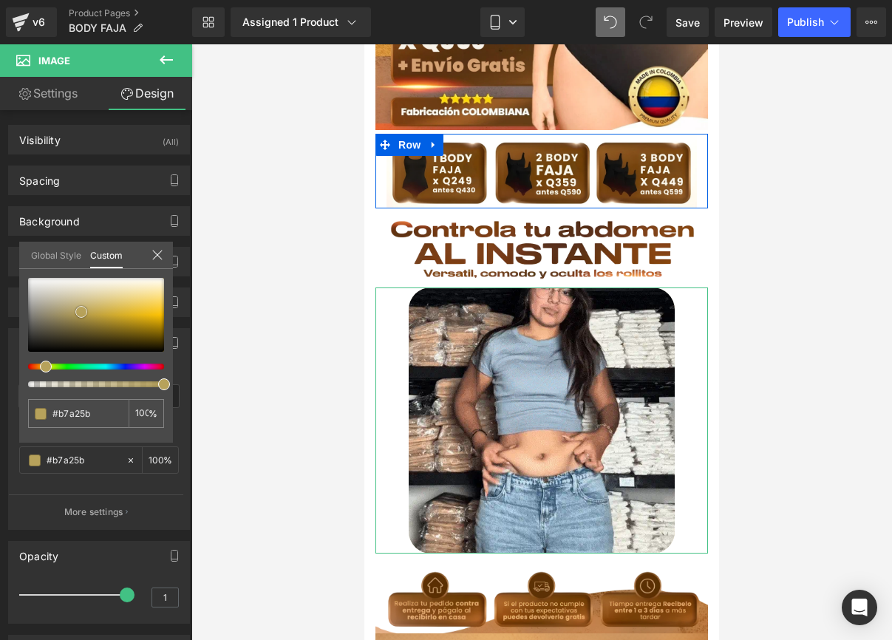
type input "#b5a058"
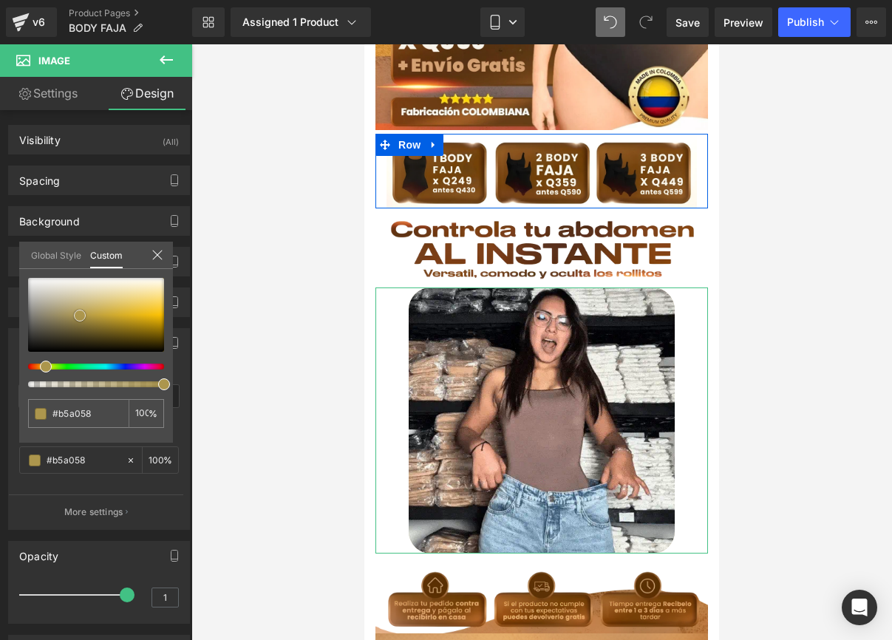
type input "#ac964d"
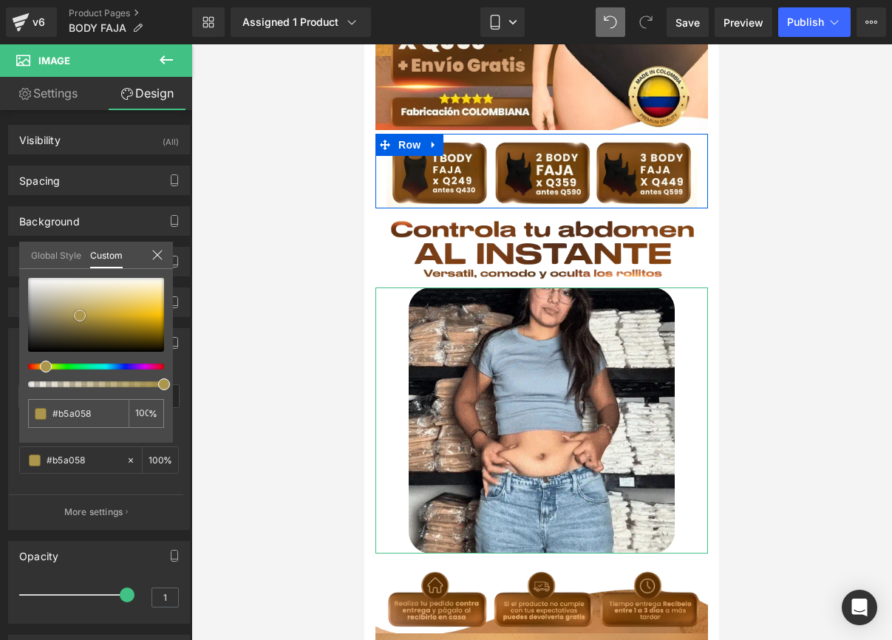
type input "#ac964d"
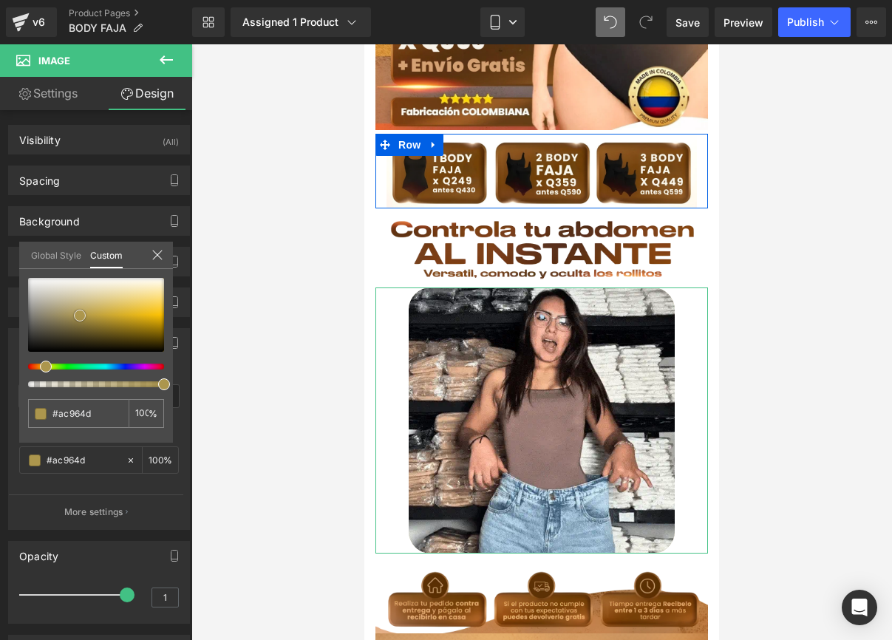
type input "#958246"
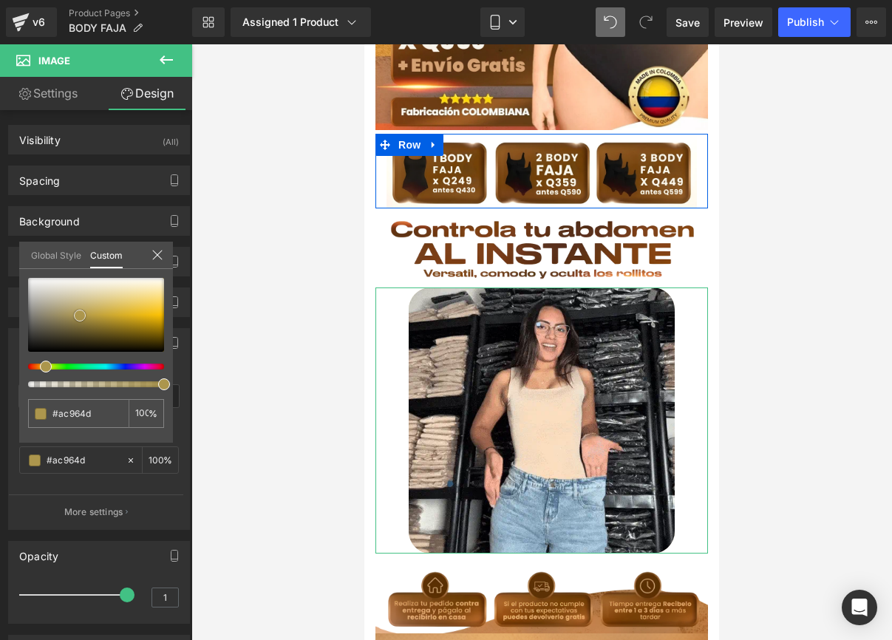
type input "#958246"
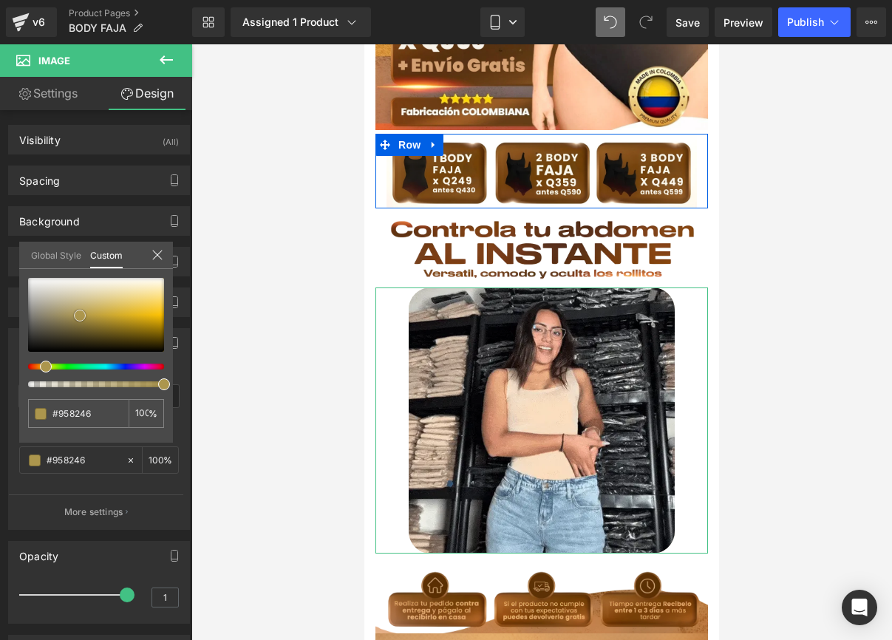
type input "#8d7c43"
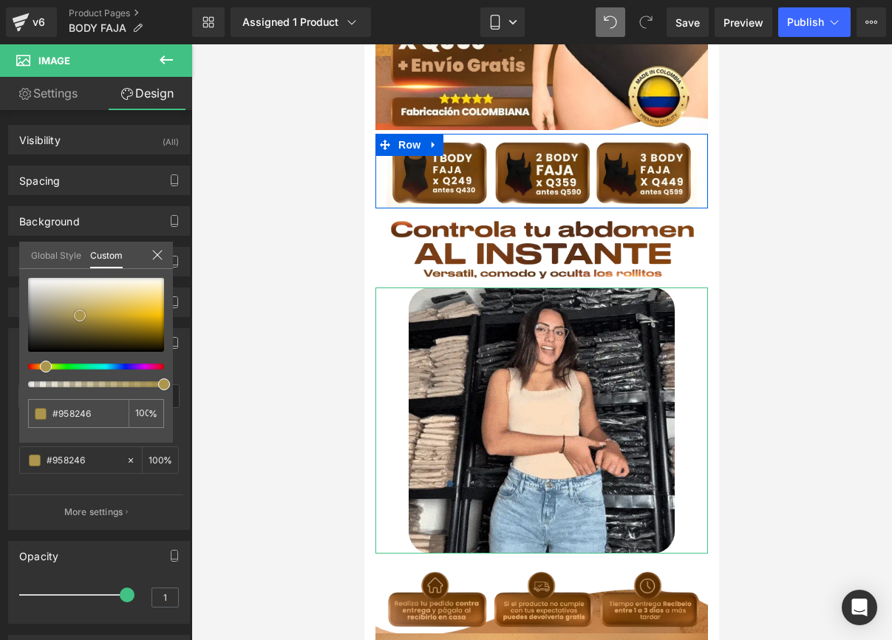
type input "#8d7c43"
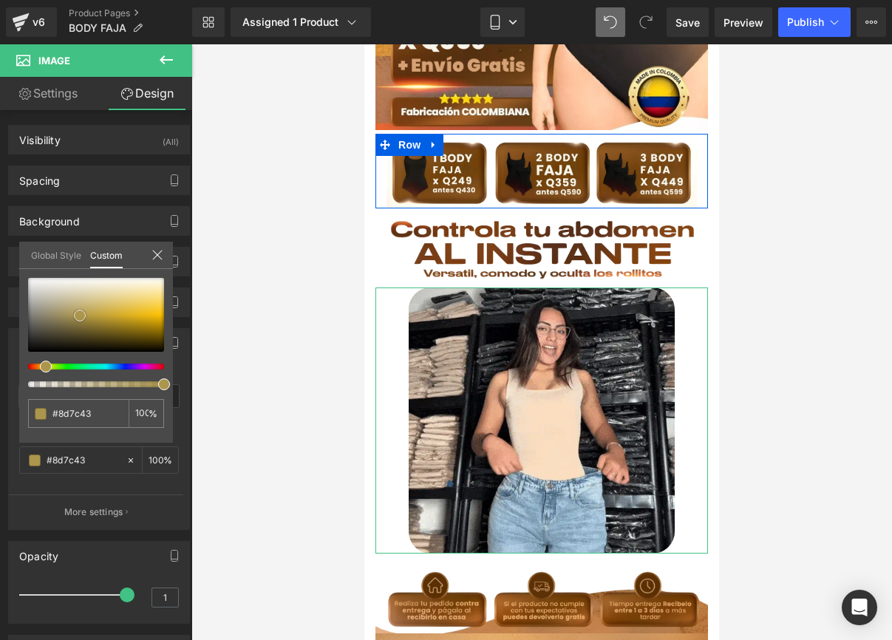
drag, startPoint x: 81, startPoint y: 315, endPoint x: 75, endPoint y: 325, distance: 10.9
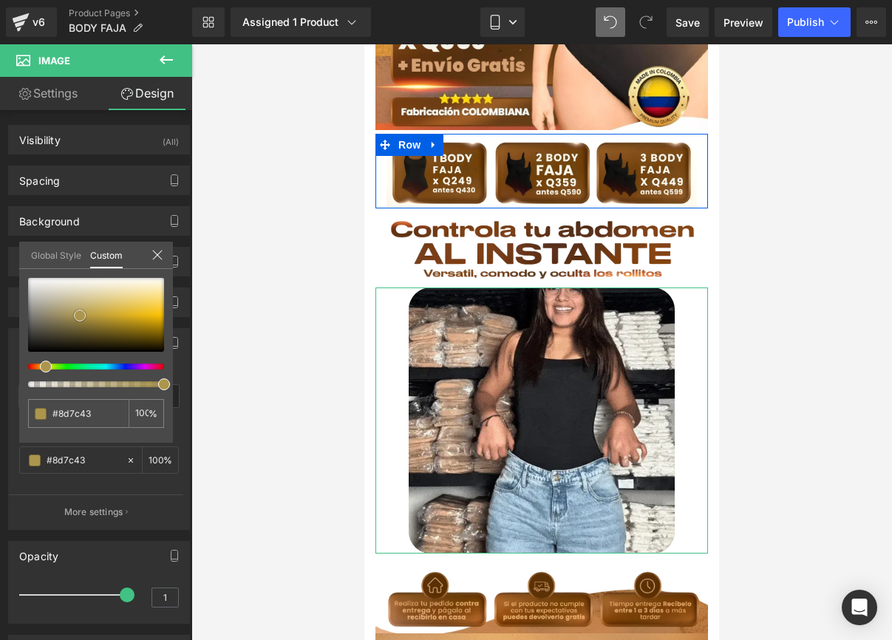
click at [75, 322] on span at bounding box center [80, 316] width 12 height 12
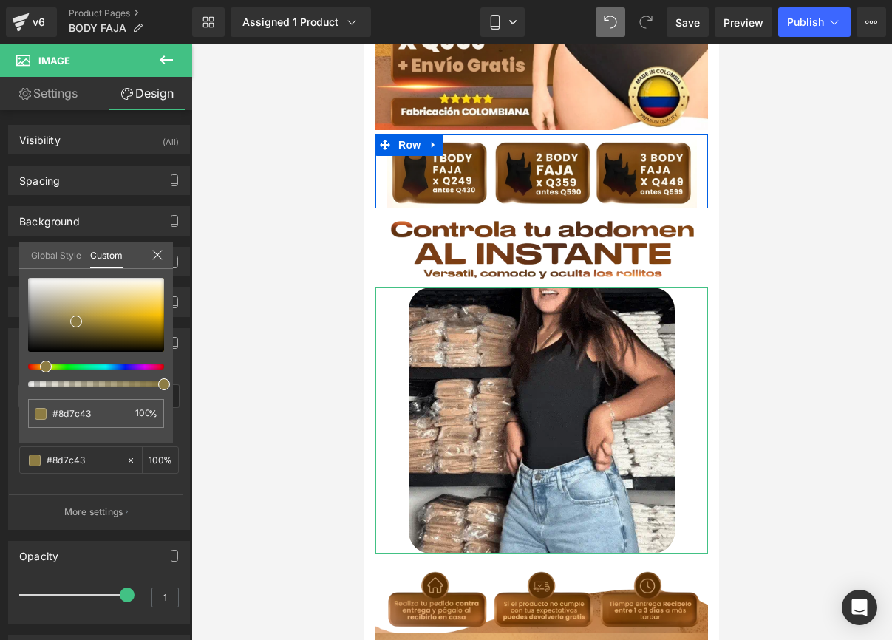
click at [50, 254] on link "Global Style" at bounding box center [56, 254] width 50 height 25
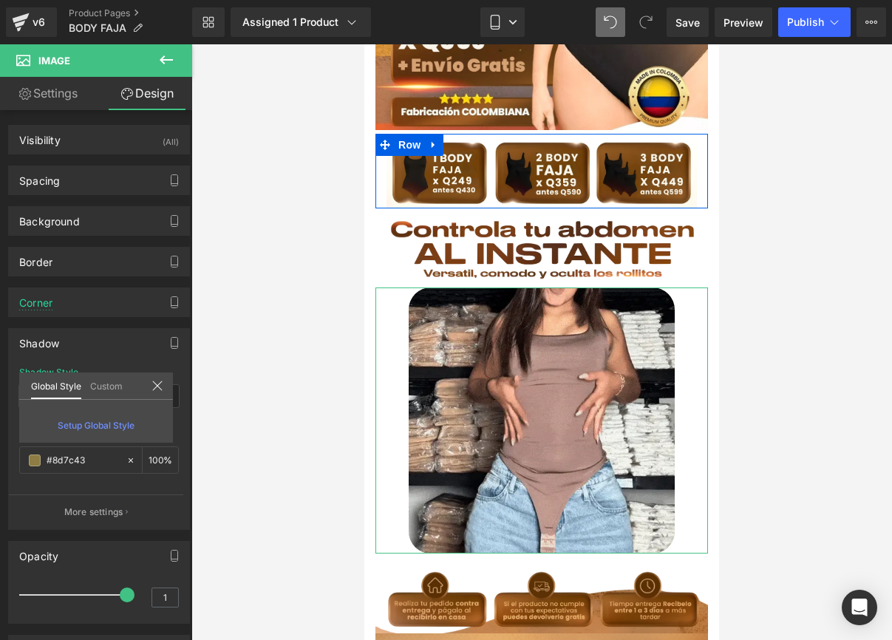
click at [154, 377] on div "Global Style Custom" at bounding box center [96, 386] width 154 height 27
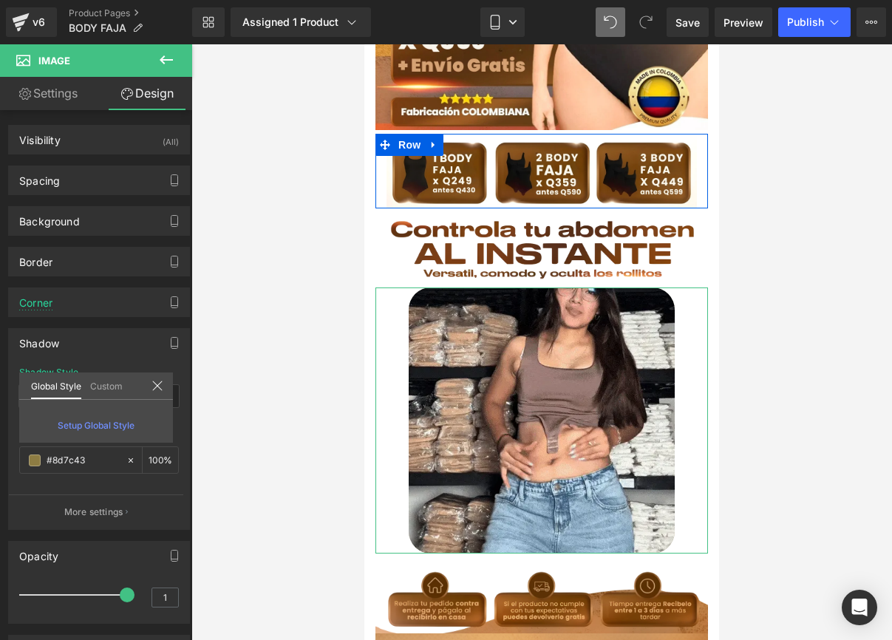
click at [155, 382] on icon at bounding box center [158, 386] width 12 height 12
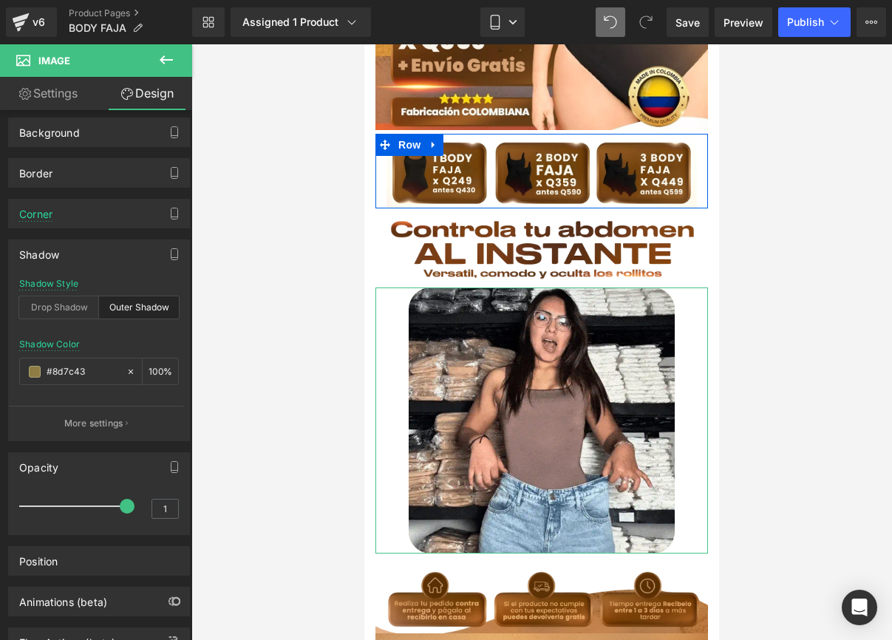
scroll to position [147, 0]
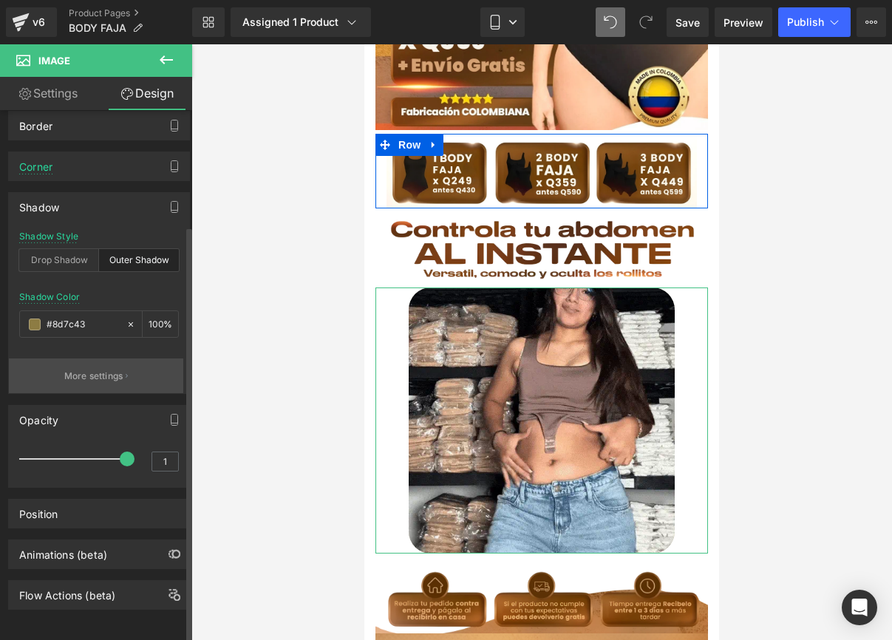
click at [120, 359] on button "More settings" at bounding box center [96, 376] width 174 height 35
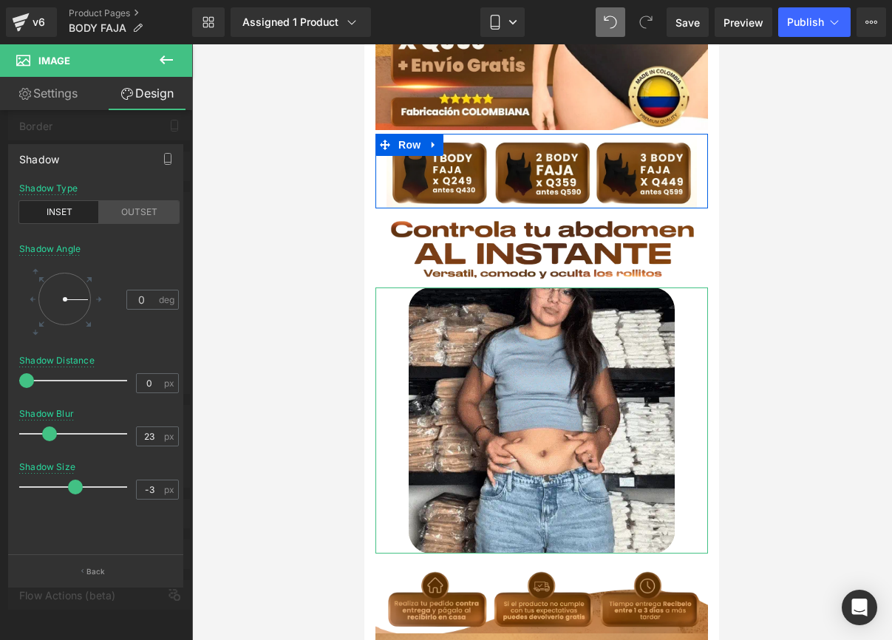
click at [120, 213] on div "OUTSET" at bounding box center [139, 212] width 80 height 22
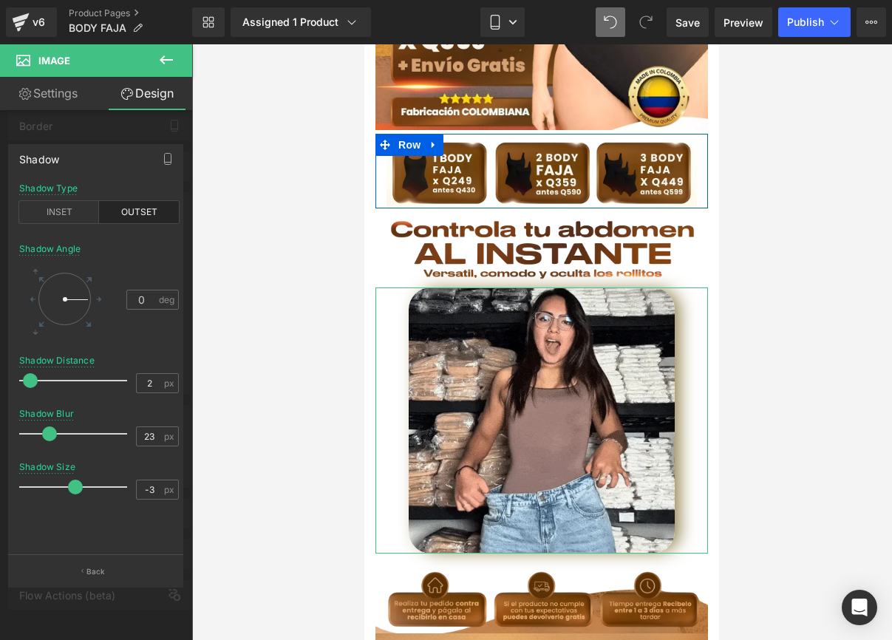
type input "0"
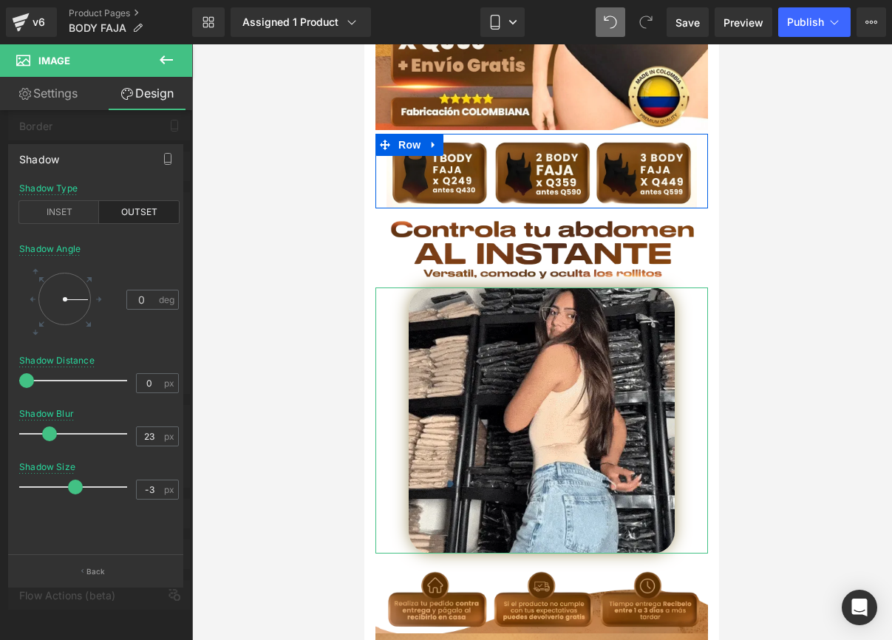
drag, startPoint x: 24, startPoint y: 380, endPoint x: 7, endPoint y: 381, distance: 17.1
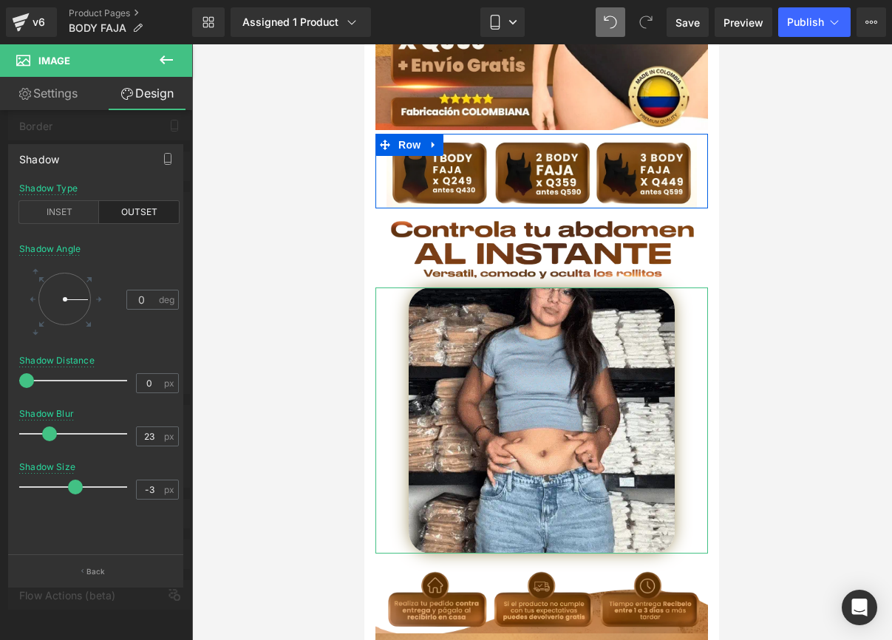
click at [8, 381] on div "Shadow outset Shadow Type INSET OUTSET 0 Shadow Angle 0 deg 0px Shadow Distance…" at bounding box center [95, 349] width 175 height 411
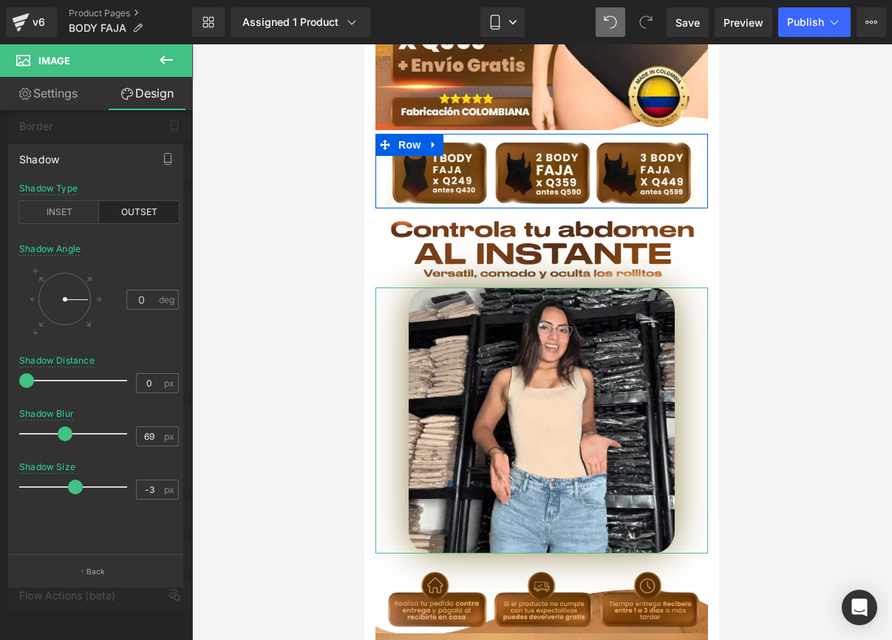
type input "70"
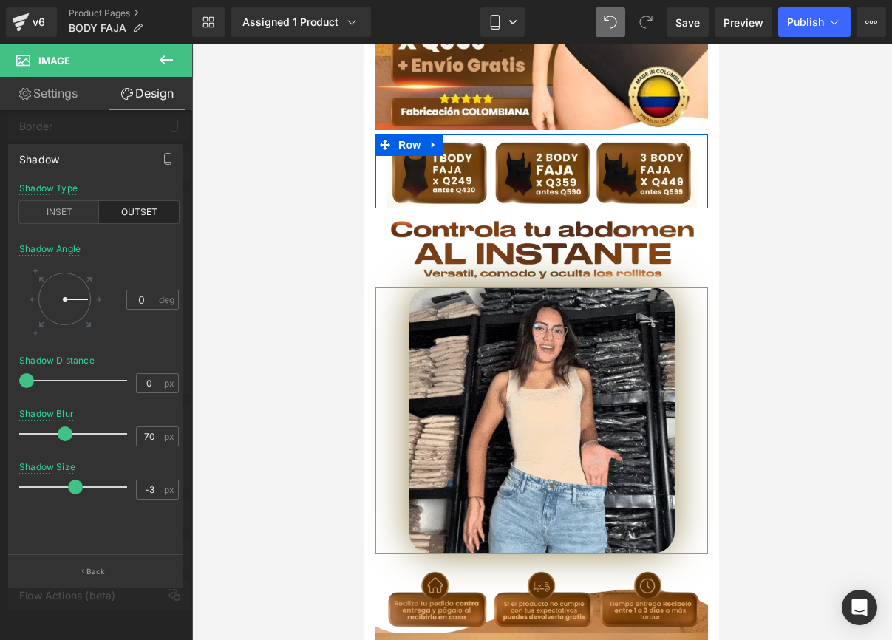
drag, startPoint x: 50, startPoint y: 432, endPoint x: 94, endPoint y: 432, distance: 44.4
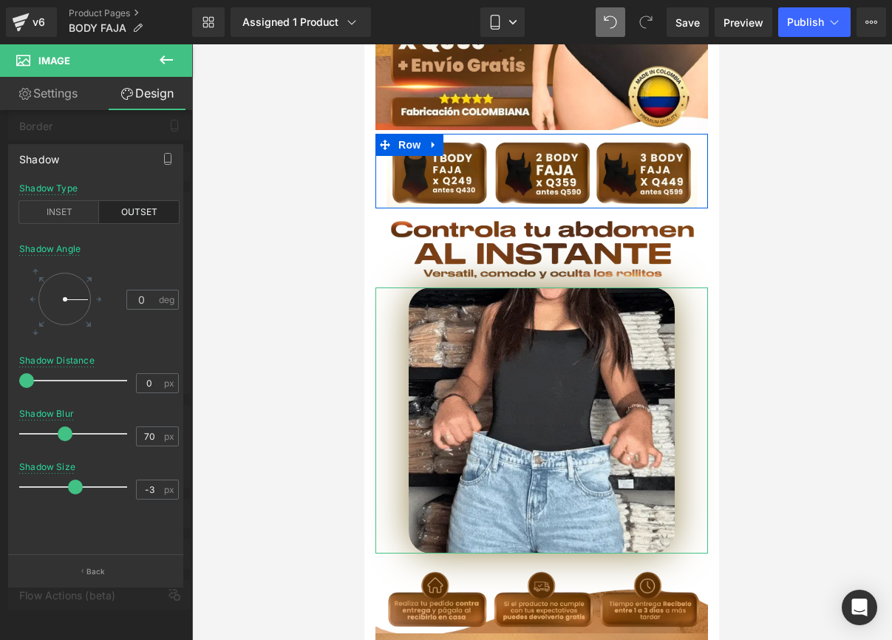
click at [72, 432] on span at bounding box center [65, 434] width 15 height 15
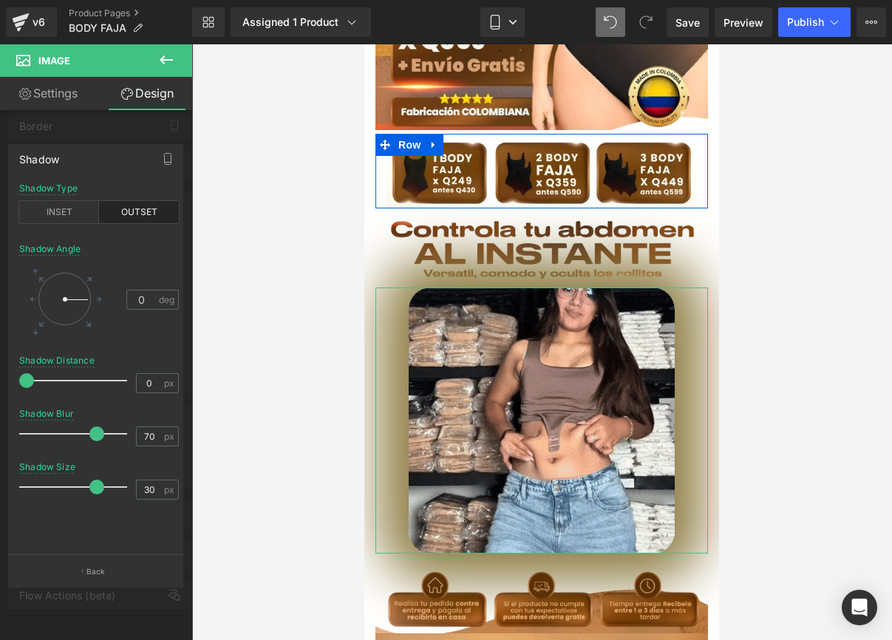
type input "28"
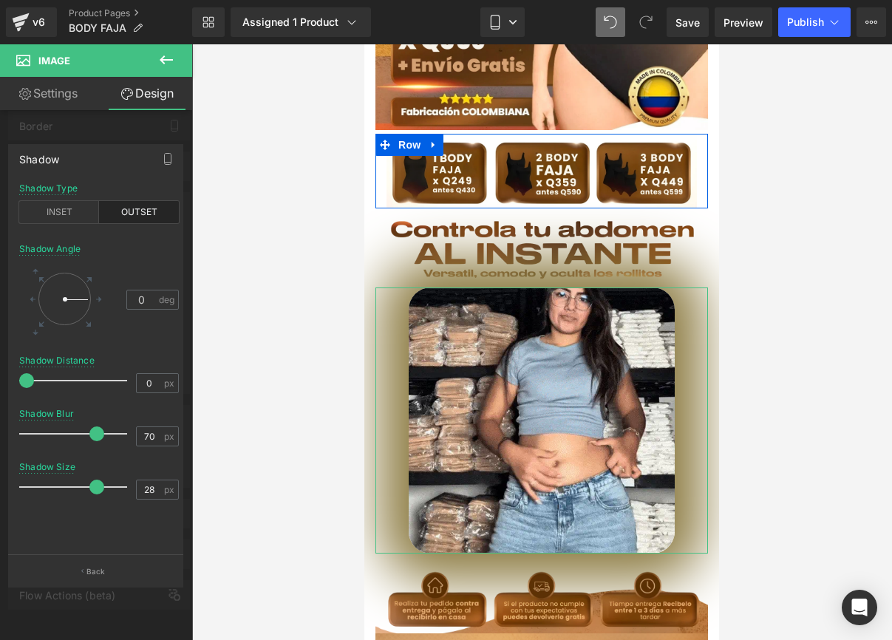
drag, startPoint x: 73, startPoint y: 487, endPoint x: 88, endPoint y: 486, distance: 14.9
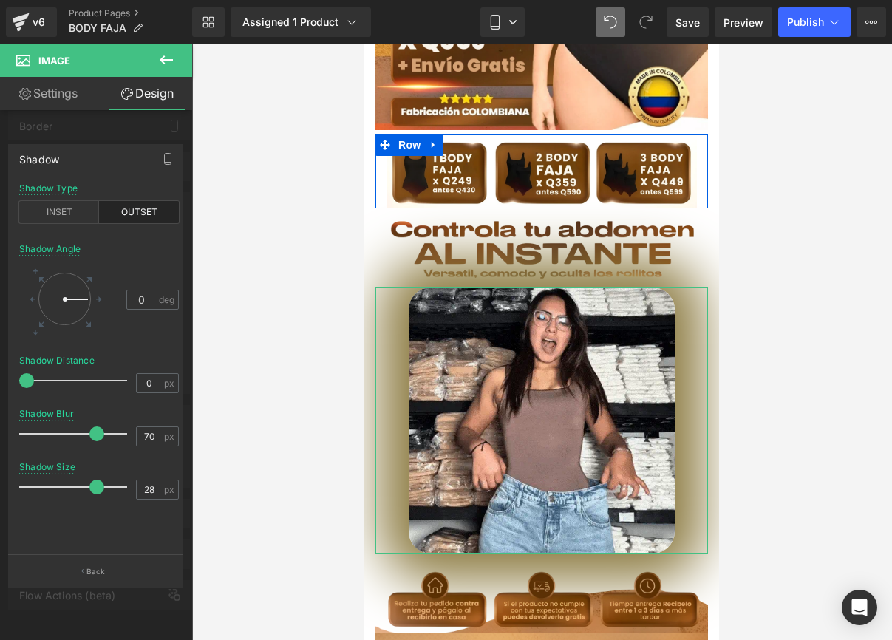
click at [89, 486] on span at bounding box center [96, 487] width 15 height 15
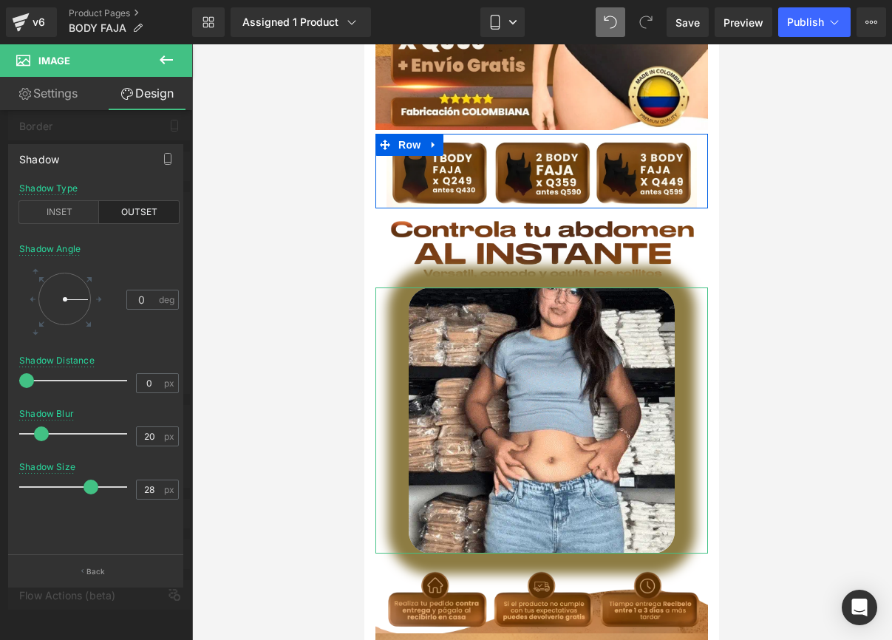
type input "22"
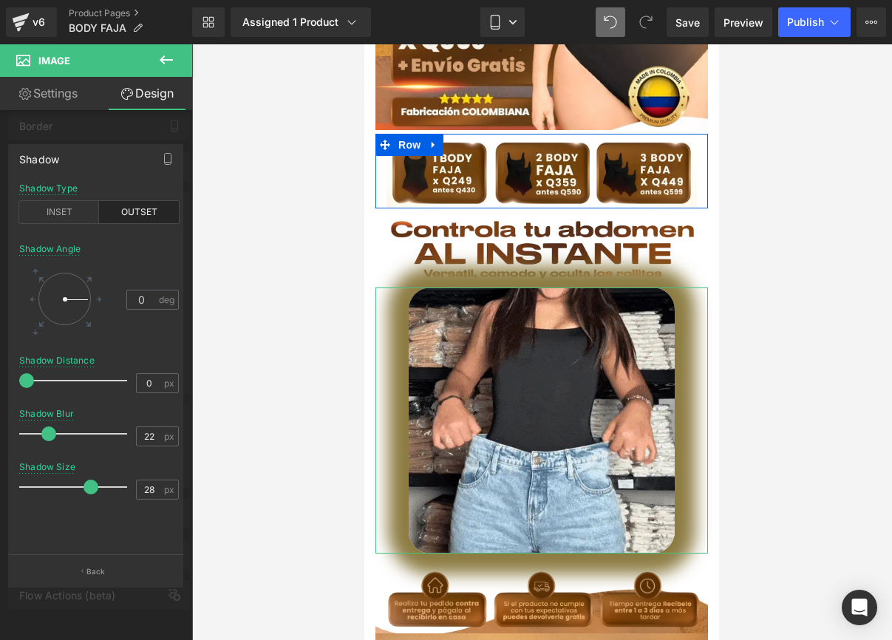
drag, startPoint x: 88, startPoint y: 435, endPoint x: 43, endPoint y: 437, distance: 45.2
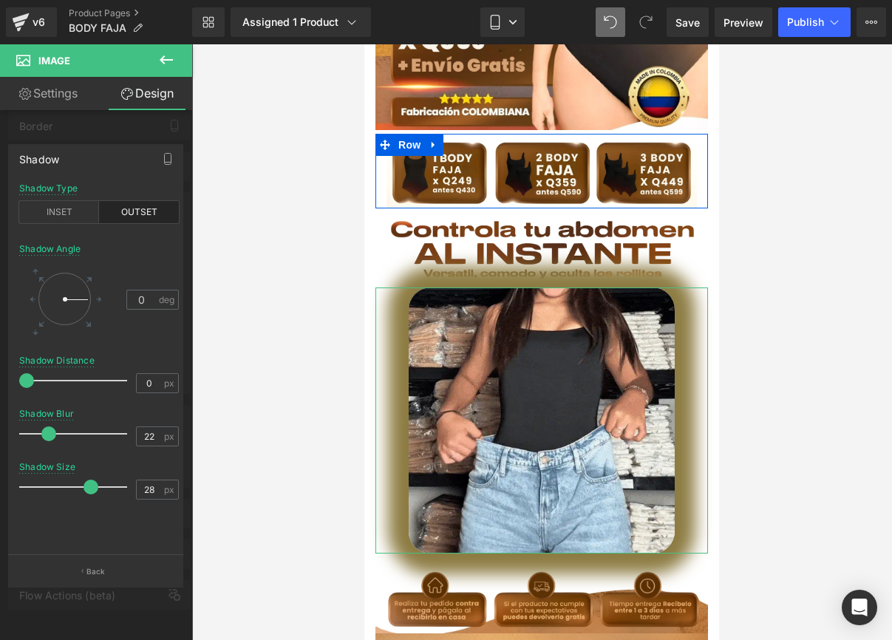
click at [43, 437] on span at bounding box center [48, 434] width 15 height 15
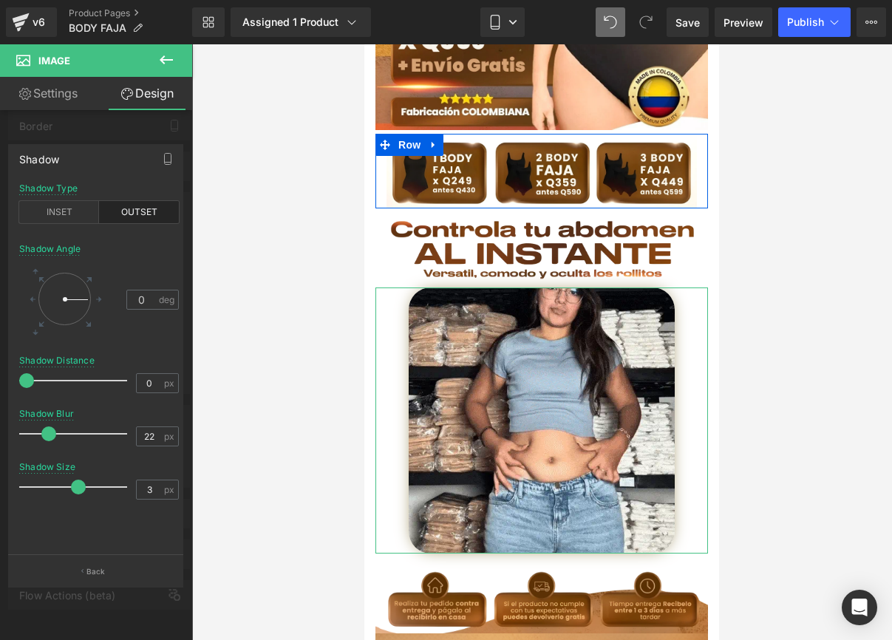
type input "5"
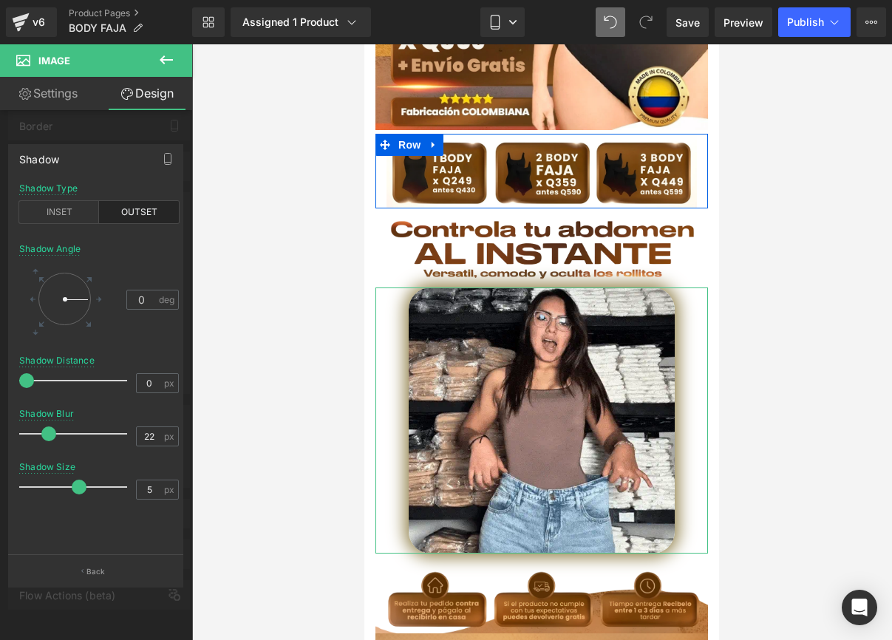
drag, startPoint x: 90, startPoint y: 490, endPoint x: 80, endPoint y: 488, distance: 10.6
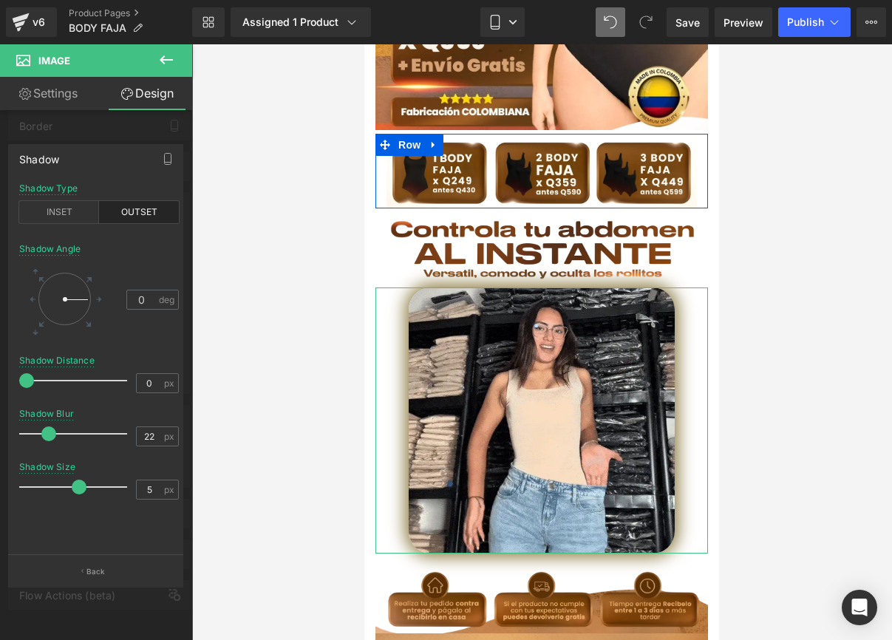
click at [80, 488] on span at bounding box center [79, 487] width 15 height 15
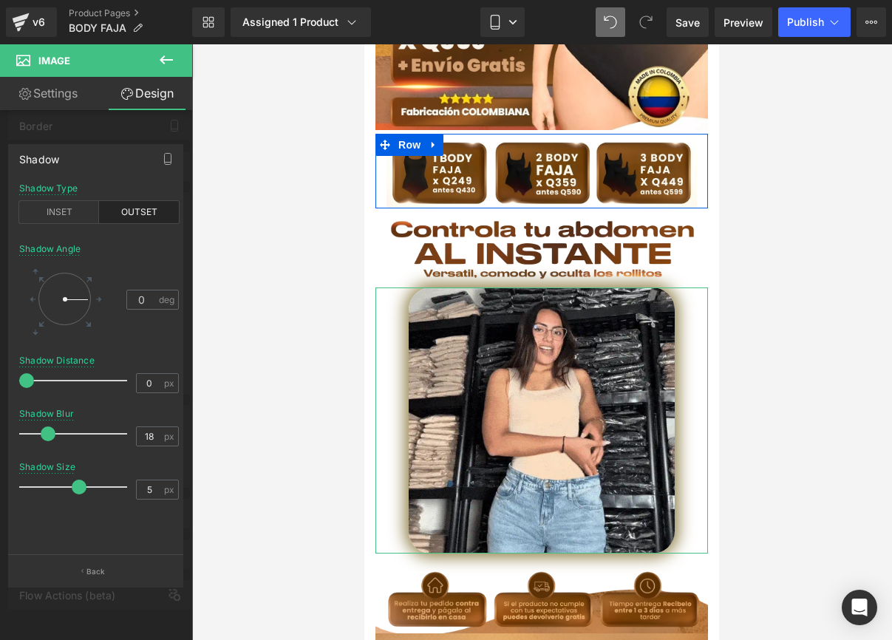
type input "17"
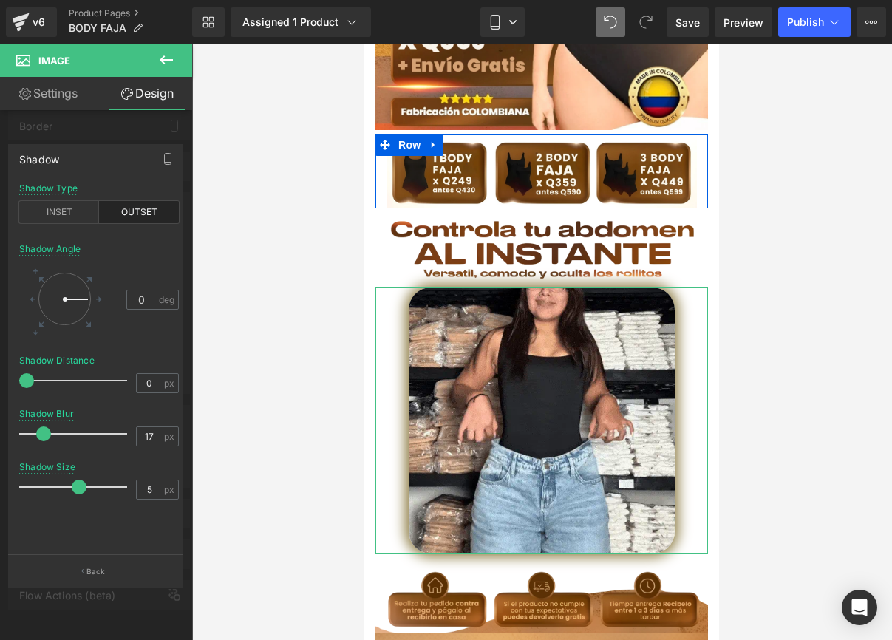
click at [47, 439] on span at bounding box center [43, 434] width 15 height 15
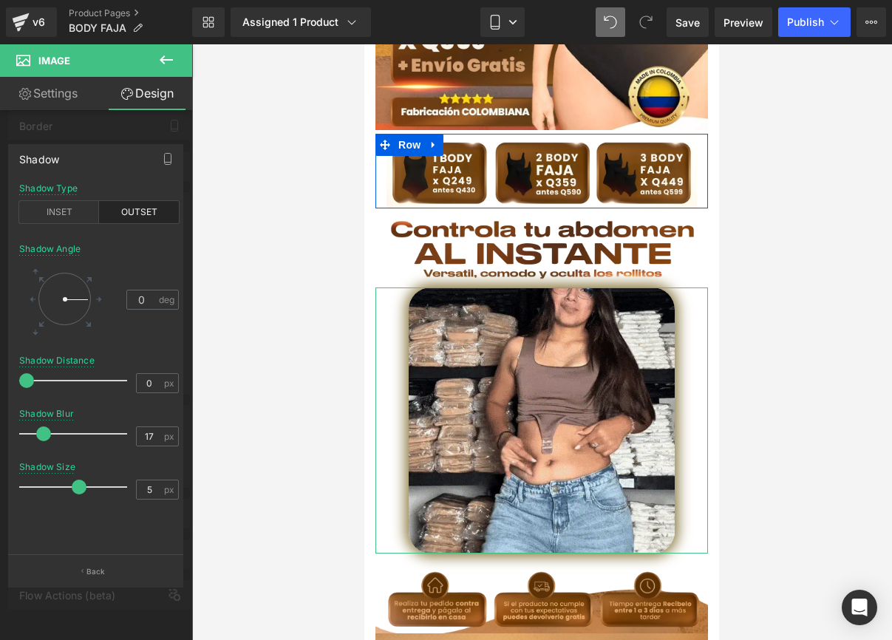
click at [47, 439] on span at bounding box center [43, 434] width 15 height 15
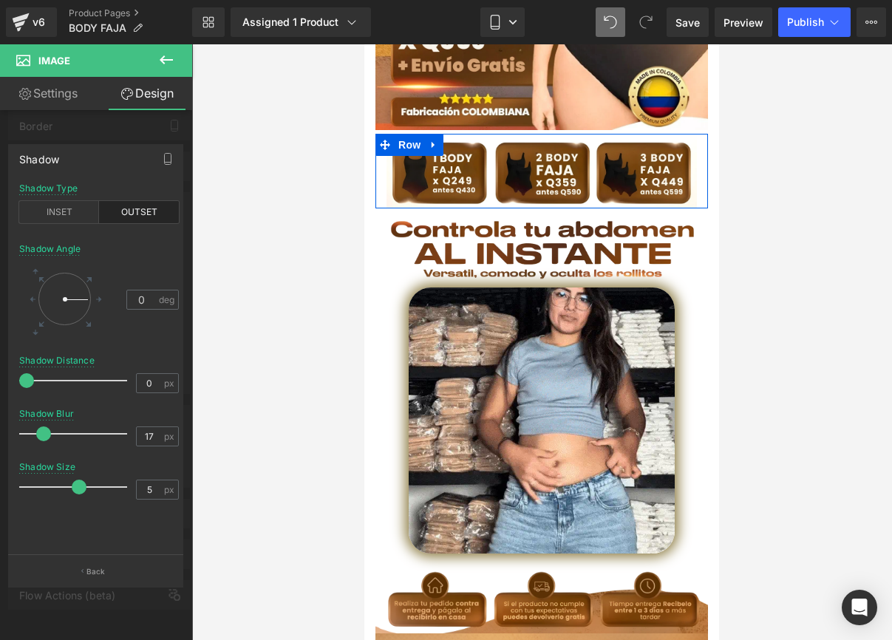
click at [266, 388] on div at bounding box center [541, 342] width 701 height 596
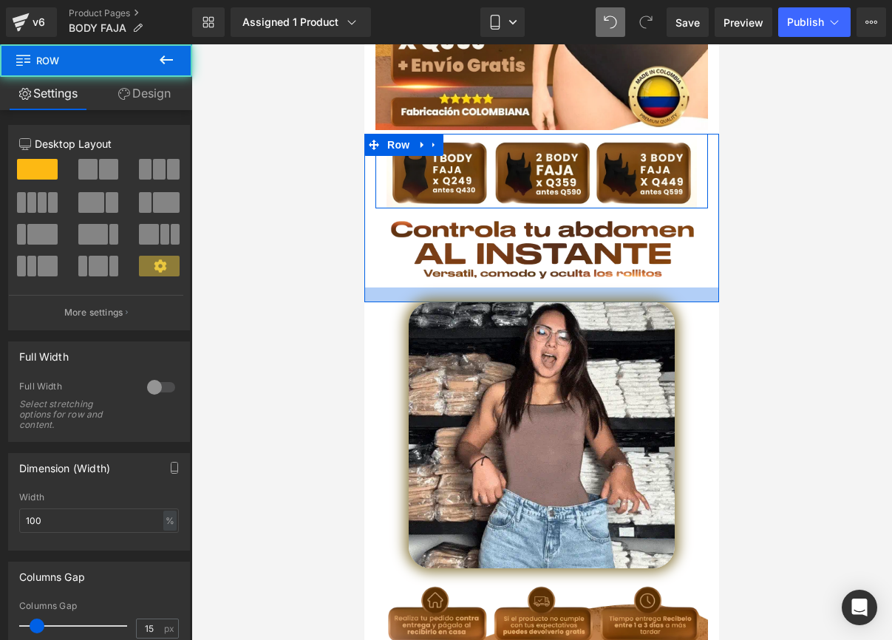
drag, startPoint x: 672, startPoint y: 270, endPoint x: 668, endPoint y: 285, distance: 15.4
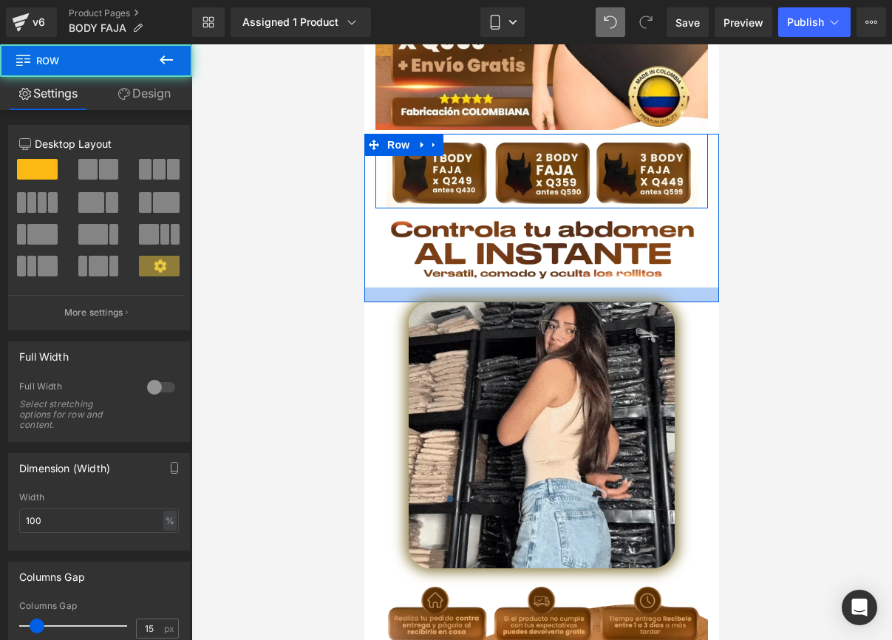
click at [668, 288] on div at bounding box center [541, 295] width 355 height 15
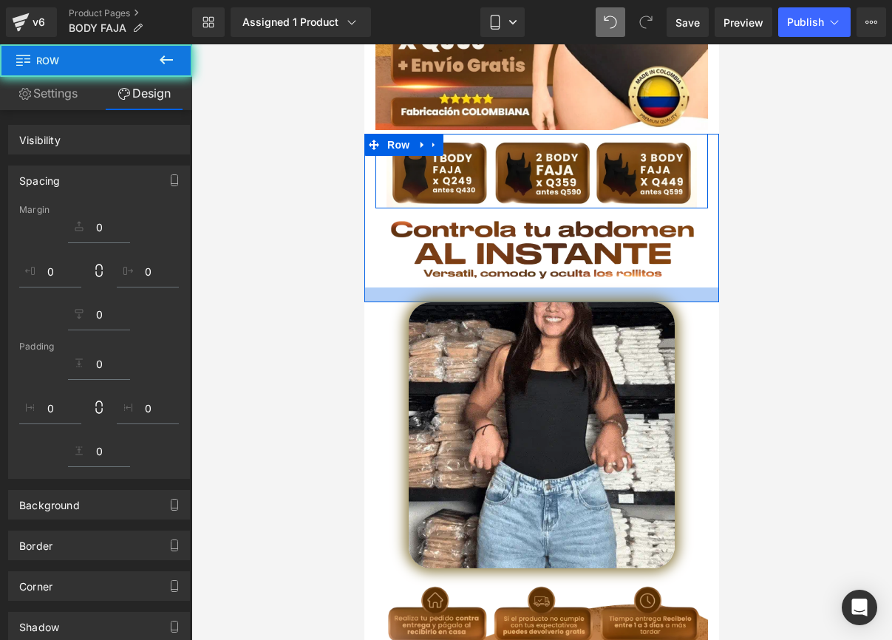
click at [788, 288] on div at bounding box center [541, 342] width 701 height 596
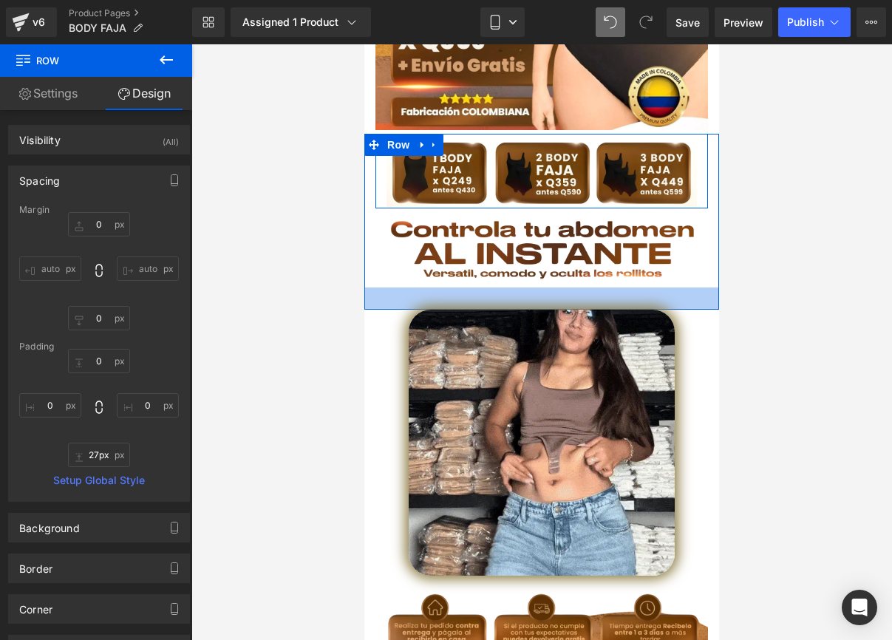
type input "26px"
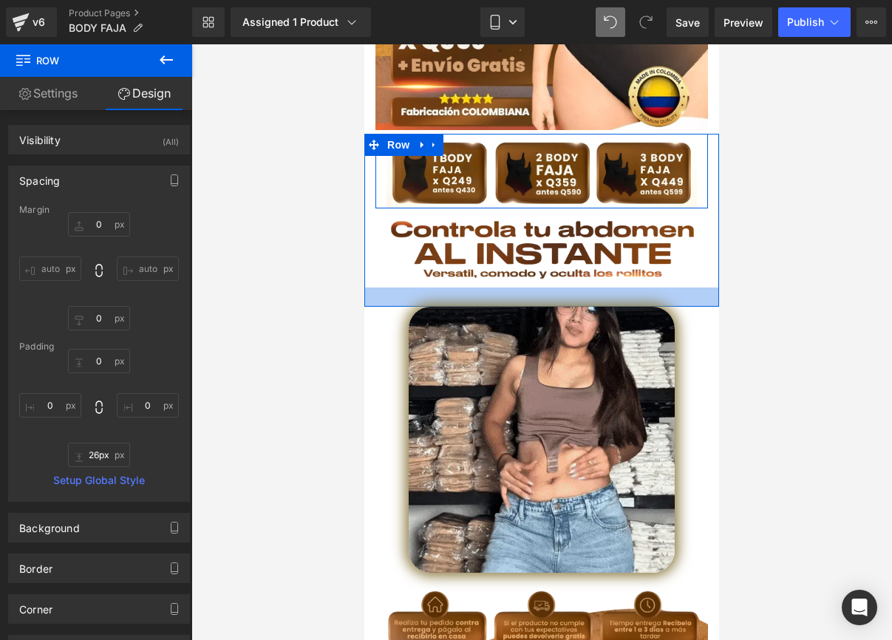
click at [661, 288] on div at bounding box center [541, 297] width 355 height 19
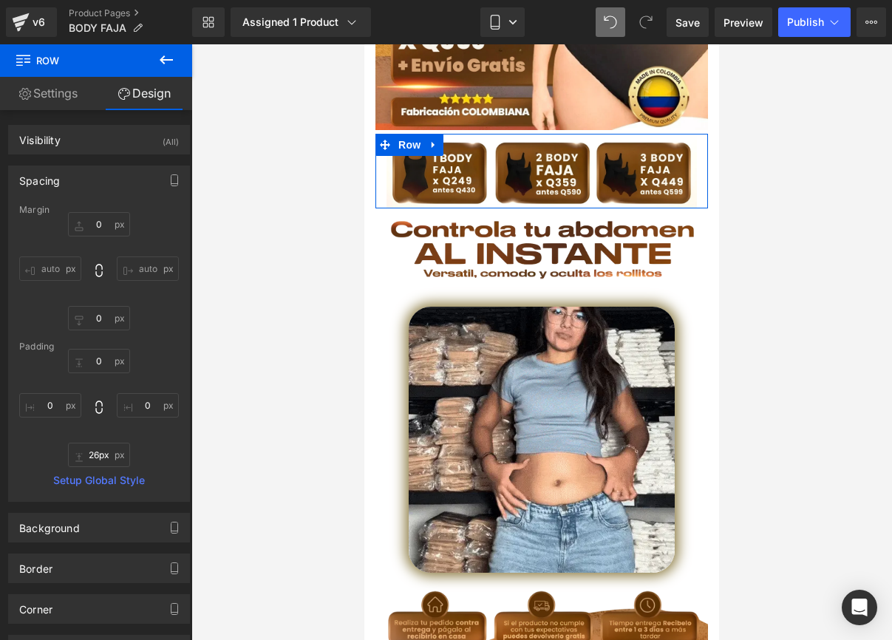
click at [778, 293] on div at bounding box center [541, 342] width 701 height 596
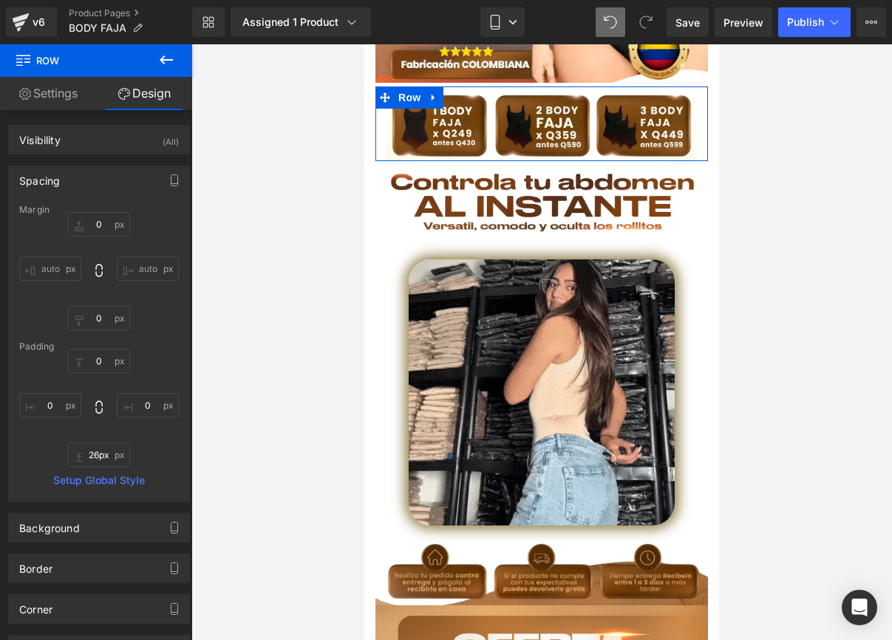
scroll to position [455, 0]
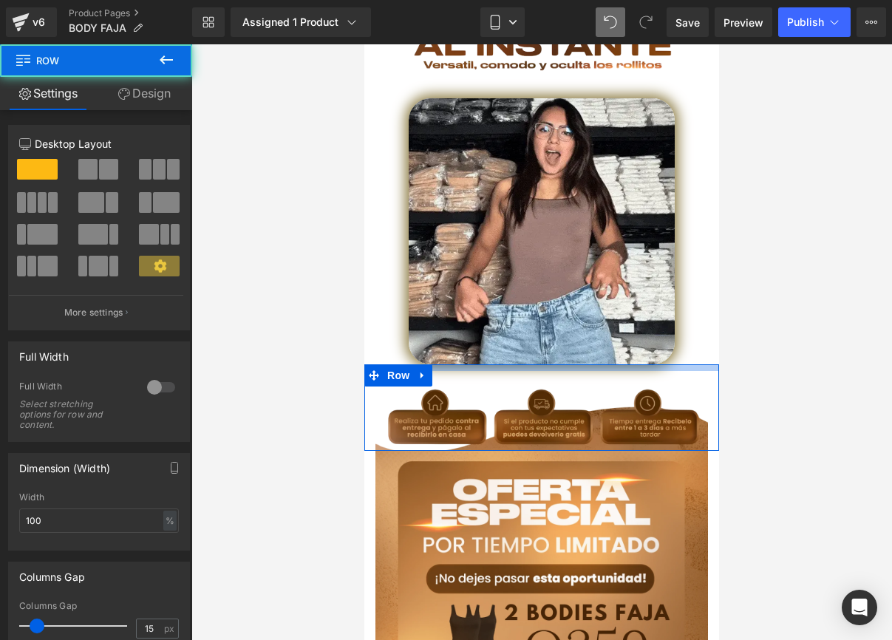
click at [580, 364] on div "Image Row" at bounding box center [541, 407] width 355 height 87
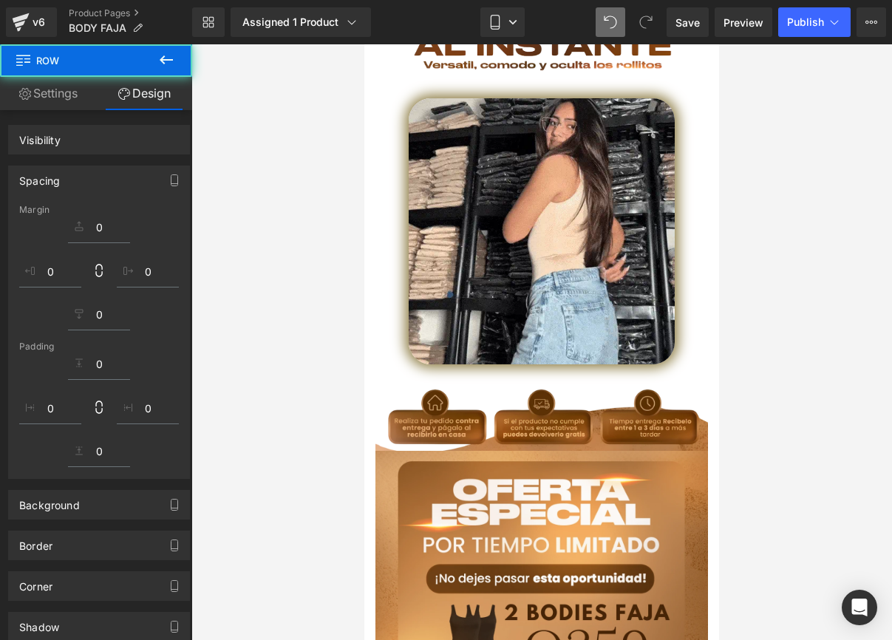
click at [833, 340] on div at bounding box center [541, 342] width 701 height 596
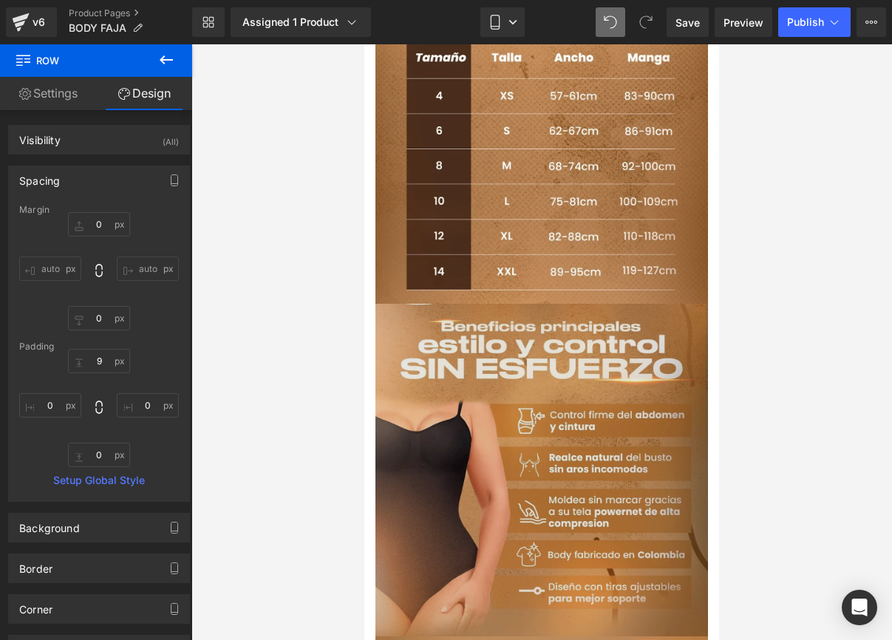
scroll to position [1603, 0]
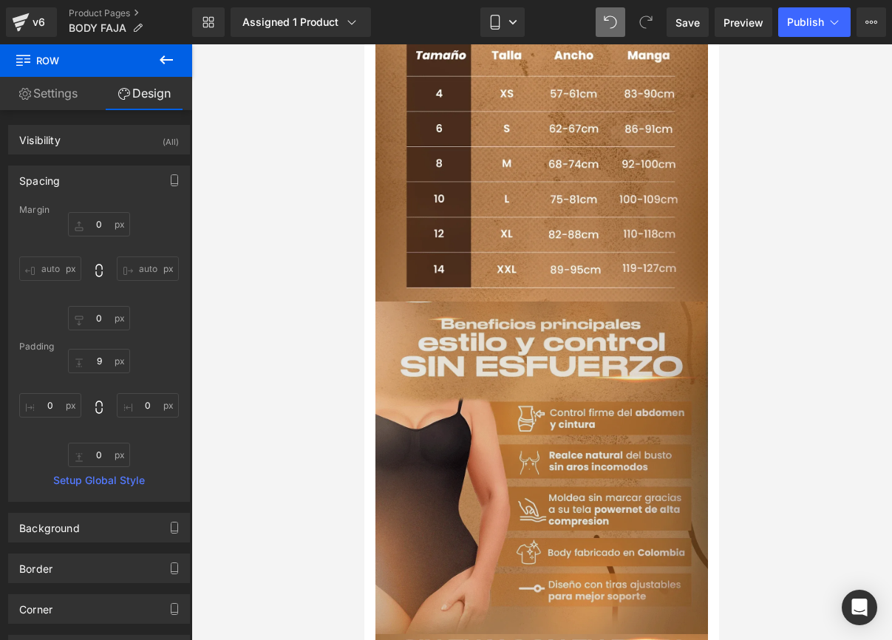
click at [396, 313] on img at bounding box center [542, 468] width 333 height 333
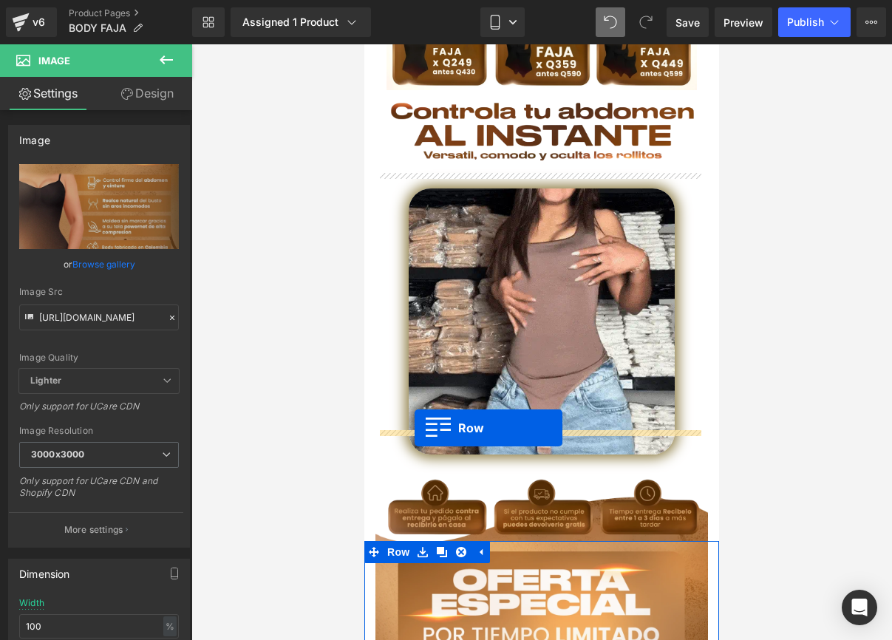
scroll to position [363, 0]
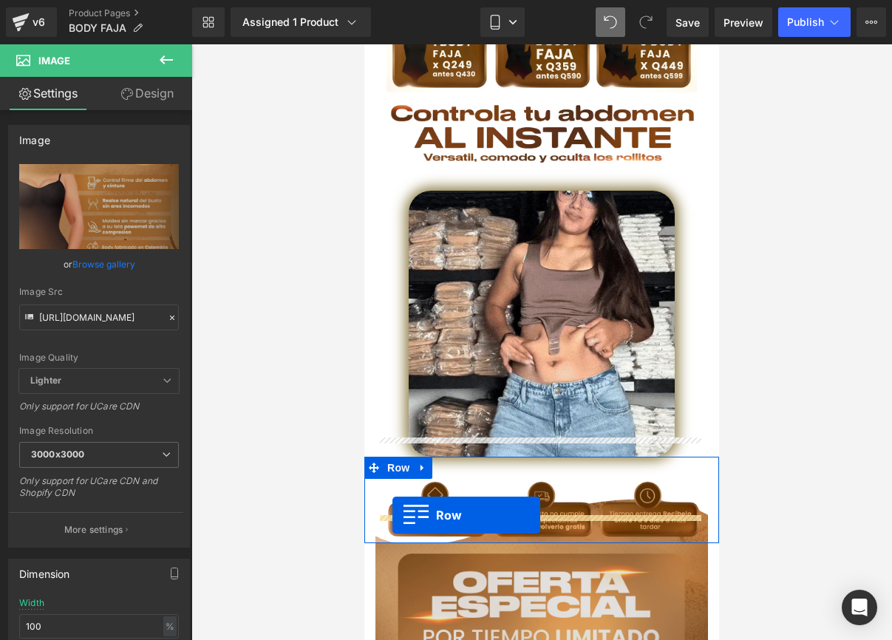
drag, startPoint x: 373, startPoint y: 250, endPoint x: 393, endPoint y: 515, distance: 266.2
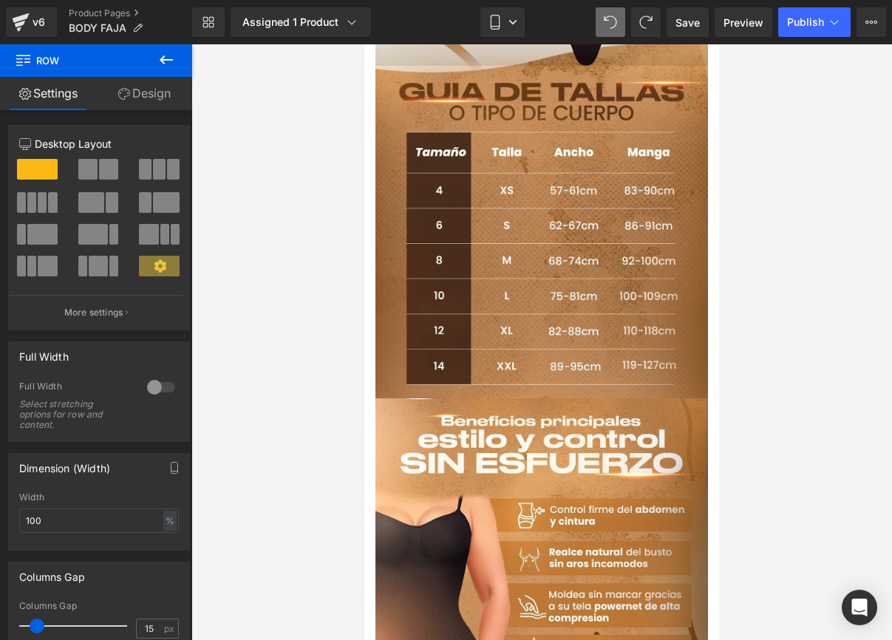
scroll to position [1510, 0]
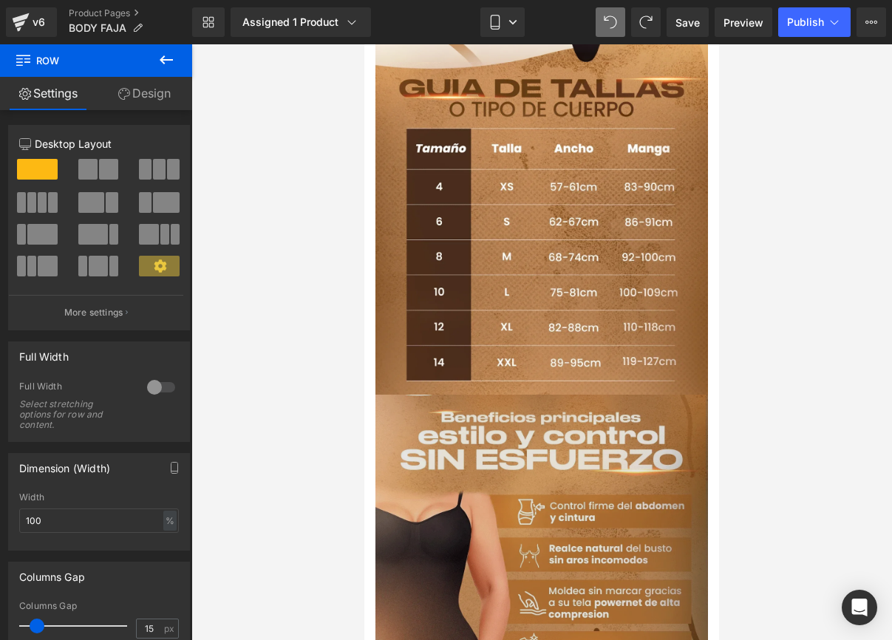
click at [404, 395] on div "Image Row" at bounding box center [541, 561] width 355 height 333
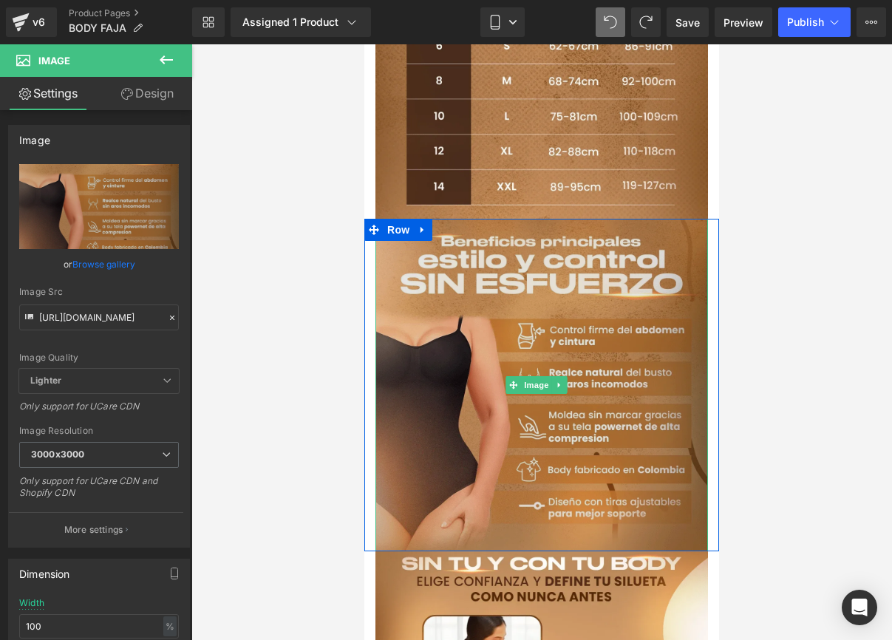
scroll to position [1689, 0]
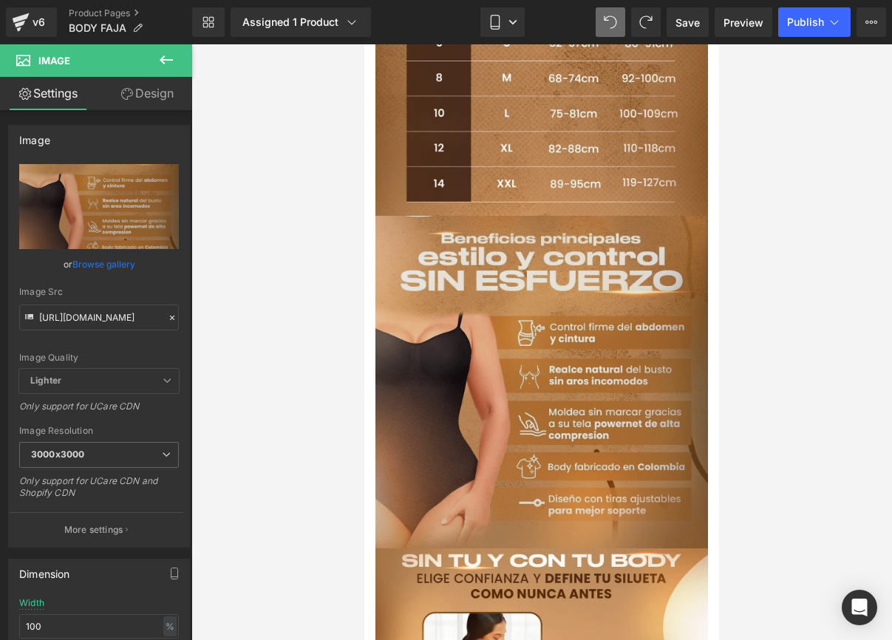
click at [422, 223] on icon at bounding box center [418, 227] width 8 height 9
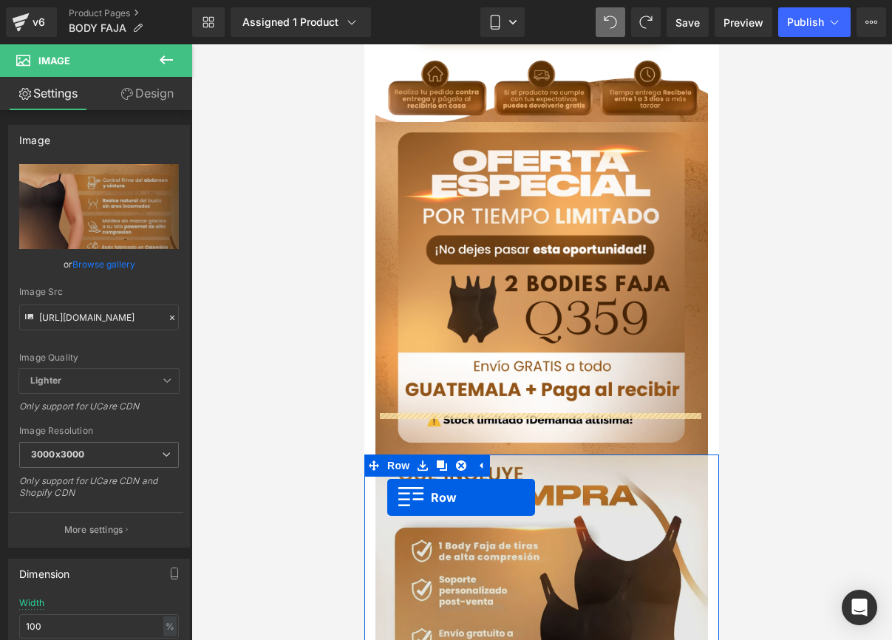
scroll to position [784, 0]
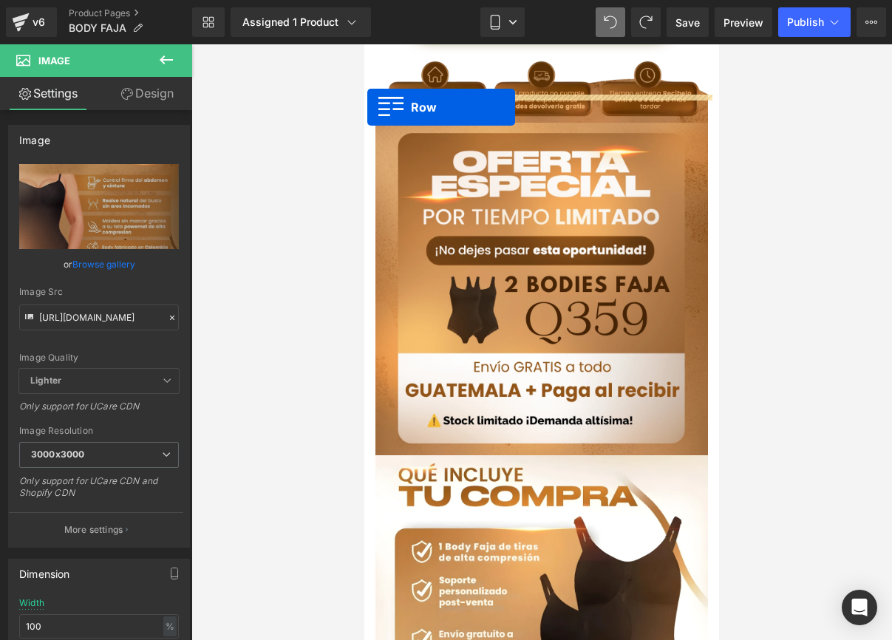
drag, startPoint x: 373, startPoint y: 160, endPoint x: 367, endPoint y: 106, distance: 54.3
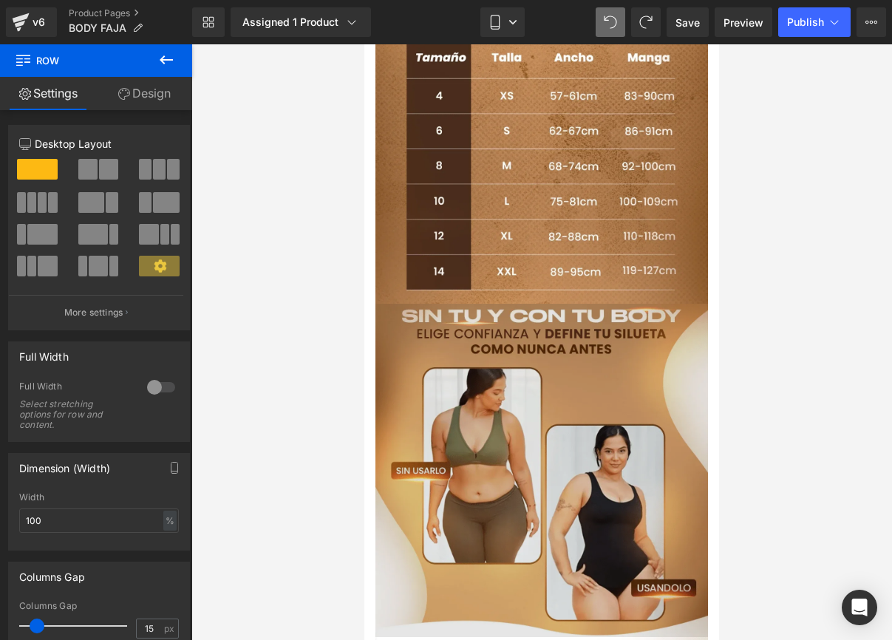
scroll to position [1958, 0]
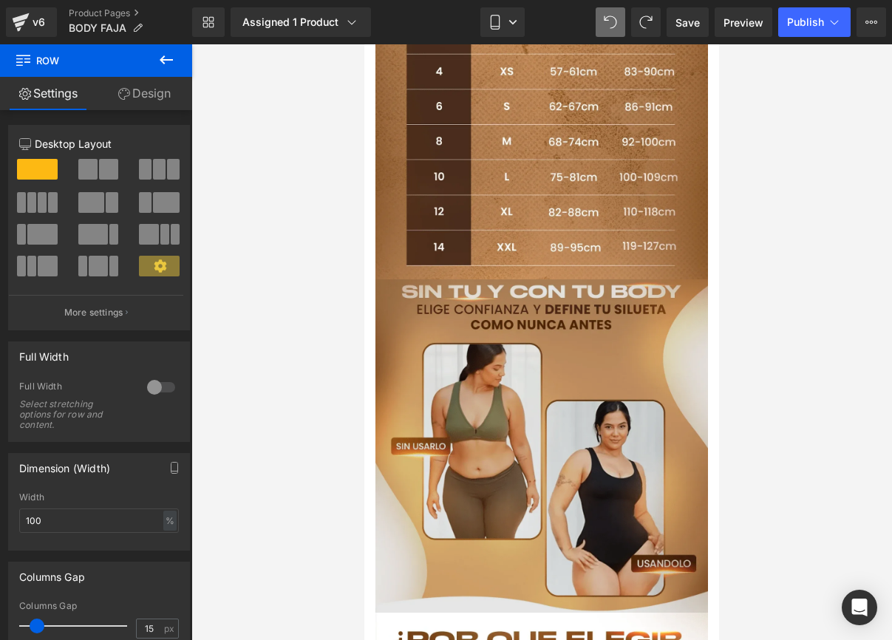
click at [392, 279] on img at bounding box center [542, 445] width 333 height 333
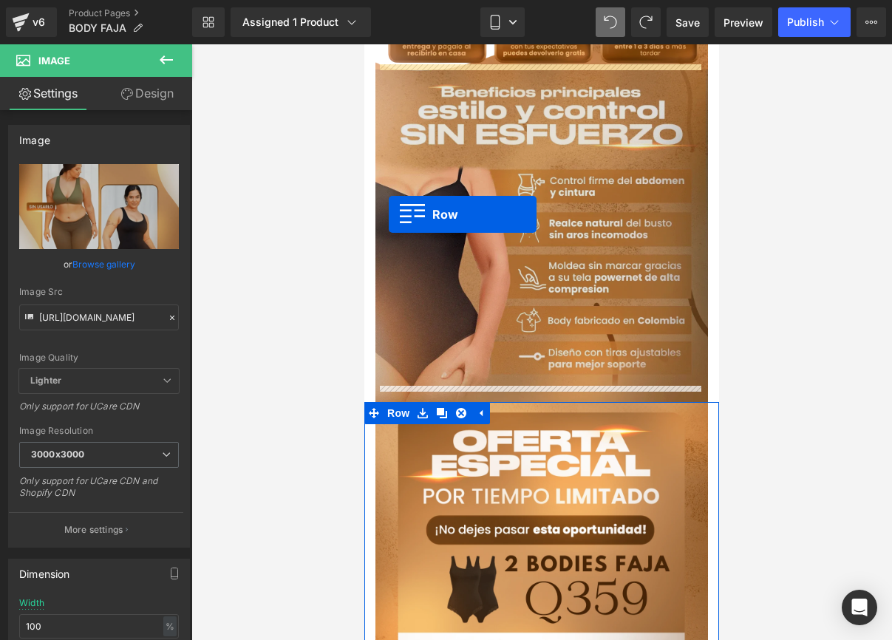
scroll to position [838, 0]
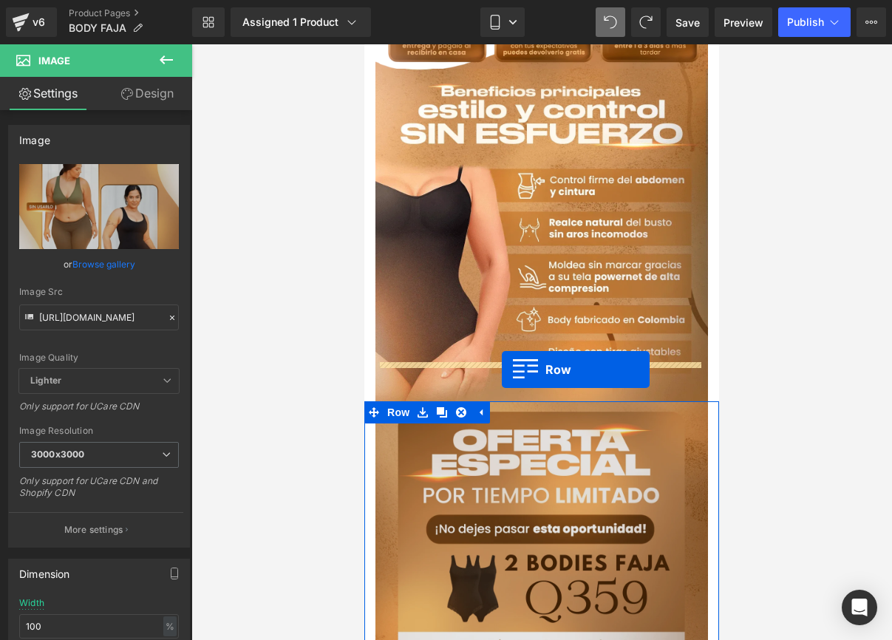
drag, startPoint x: 376, startPoint y: 220, endPoint x: 502, endPoint y: 369, distance: 195.7
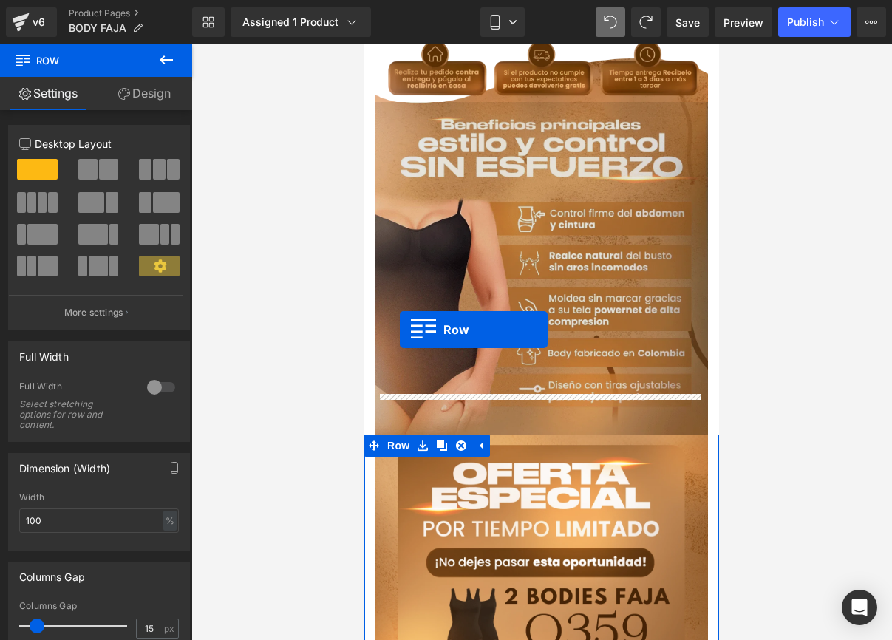
scroll to position [806, 0]
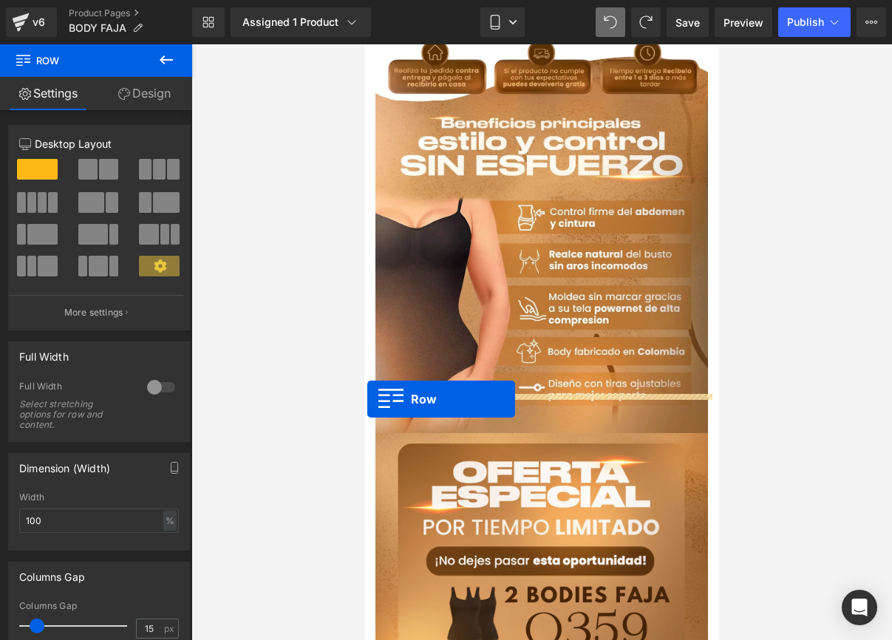
drag, startPoint x: 373, startPoint y: 254, endPoint x: 367, endPoint y: 398, distance: 145.0
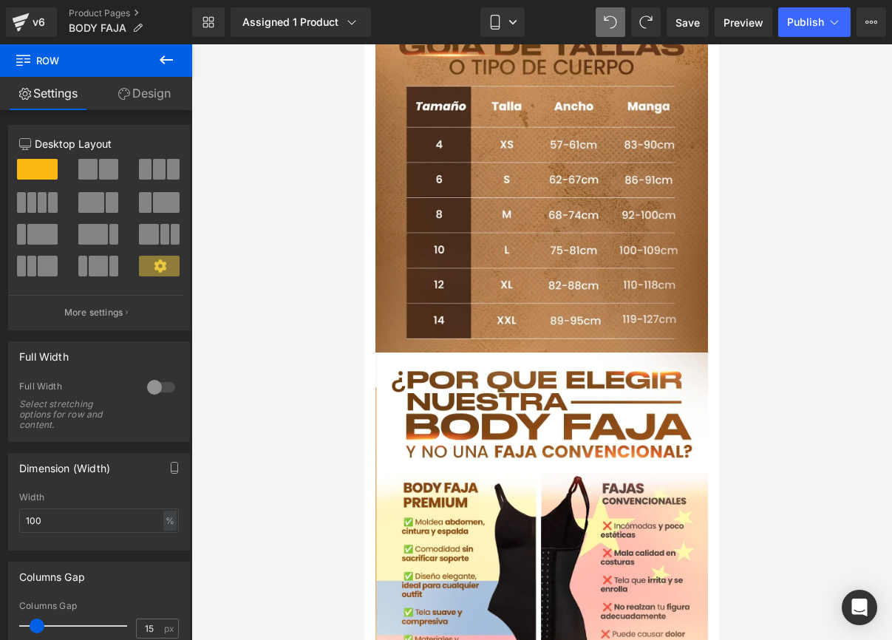
scroll to position [2231, 0]
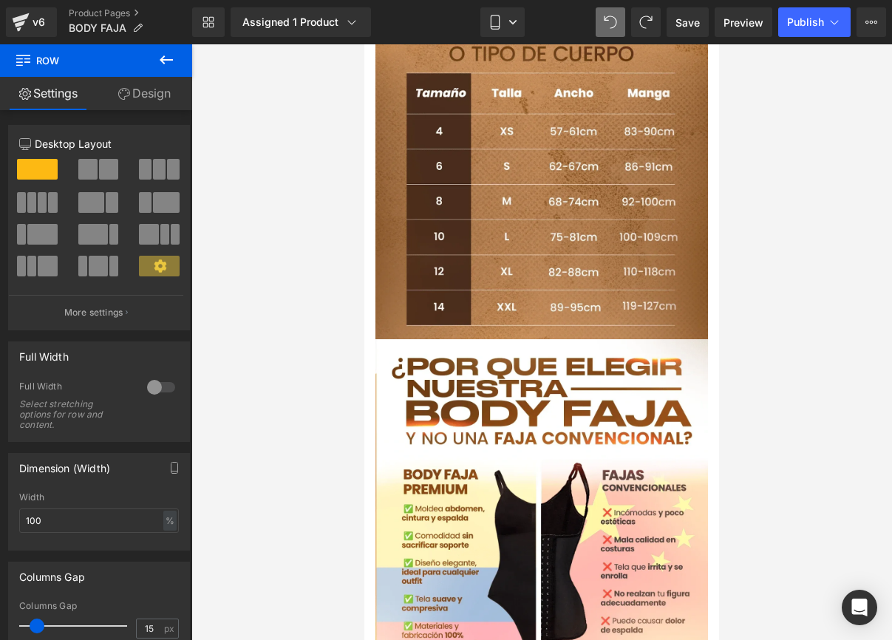
drag, startPoint x: 364, startPoint y: 262, endPoint x: 0, endPoint y: 217, distance: 366.4
click at [364, 262] on div at bounding box center [541, 342] width 701 height 596
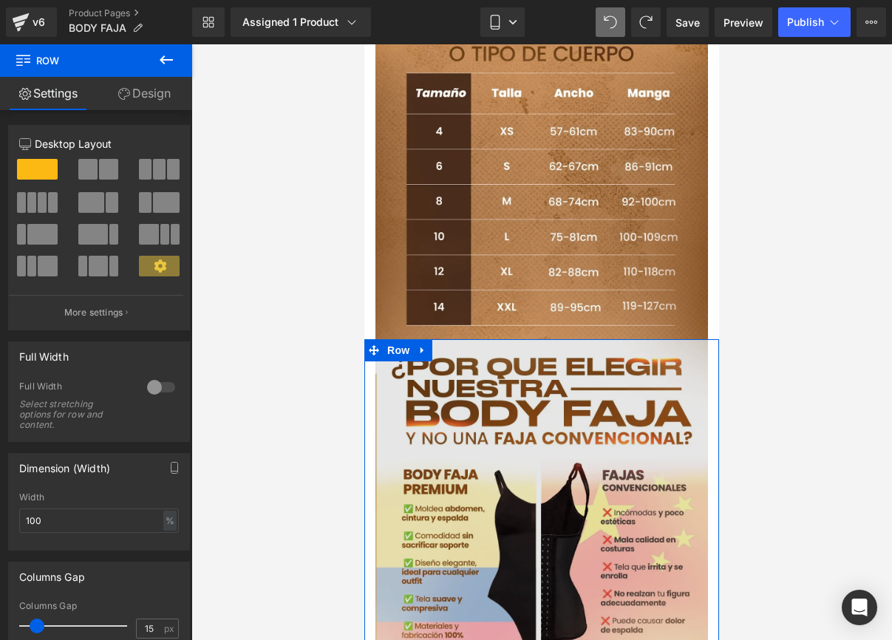
click at [393, 339] on span "Row" at bounding box center [399, 350] width 30 height 22
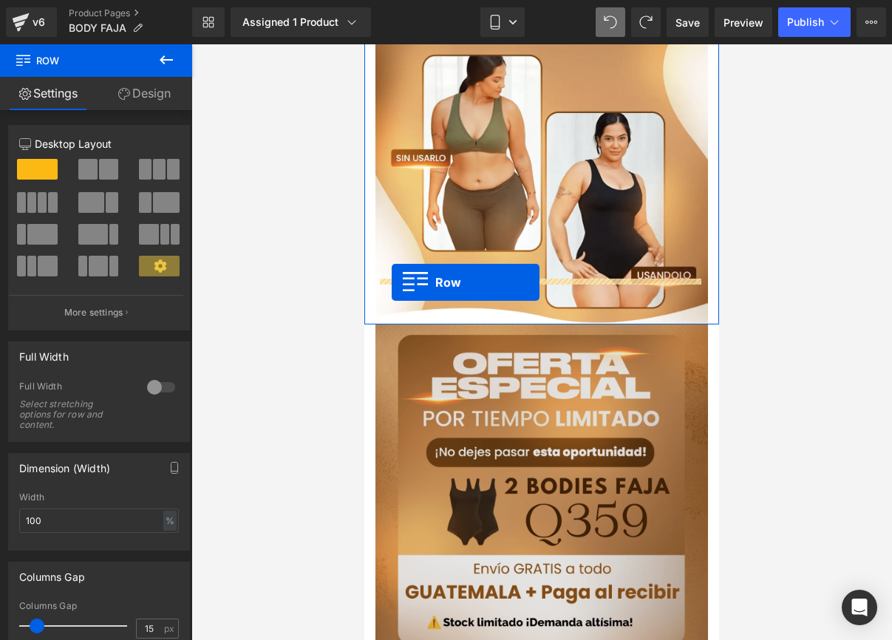
scroll to position [1249, 0]
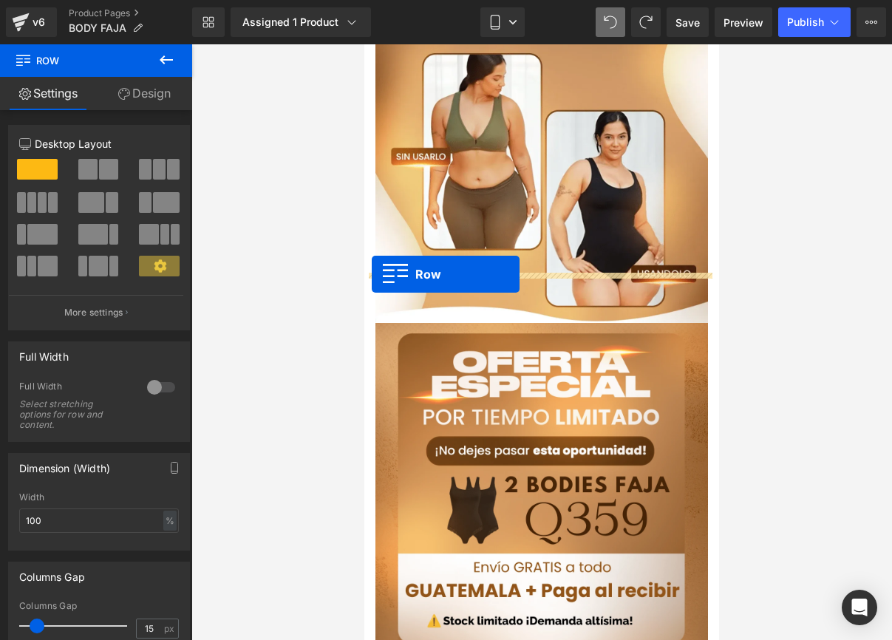
drag, startPoint x: 373, startPoint y: 266, endPoint x: 372, endPoint y: 274, distance: 8.2
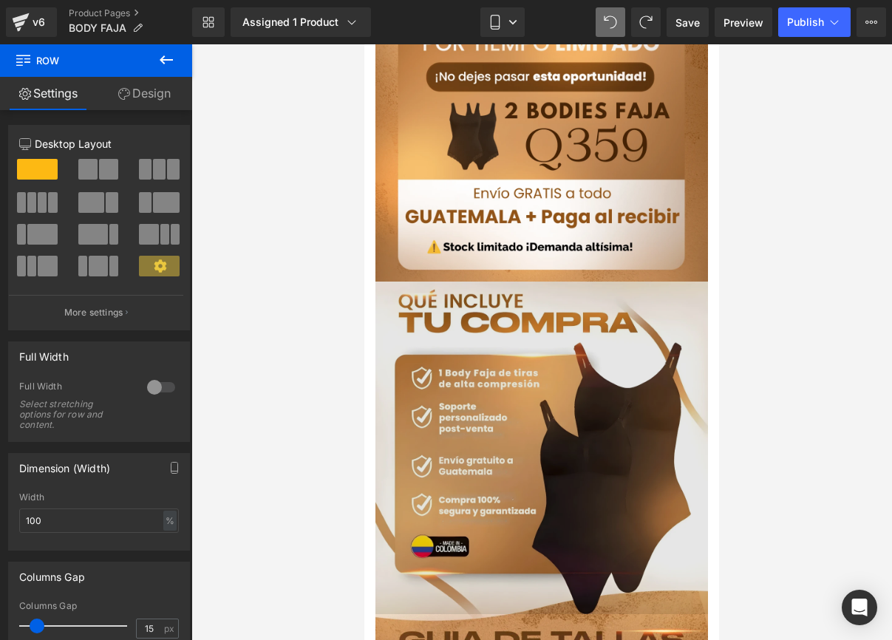
click at [413, 282] on img at bounding box center [542, 448] width 333 height 333
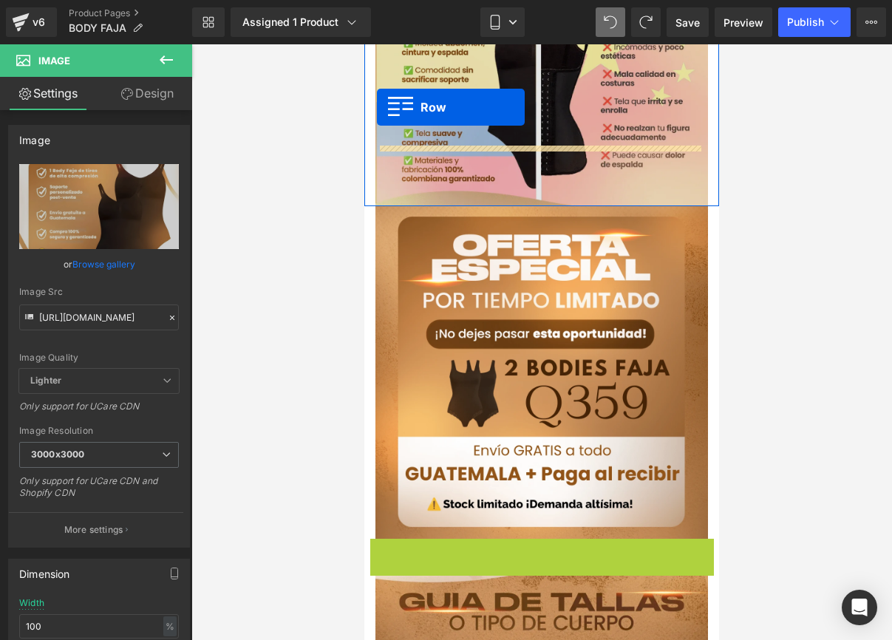
scroll to position [1698, 0]
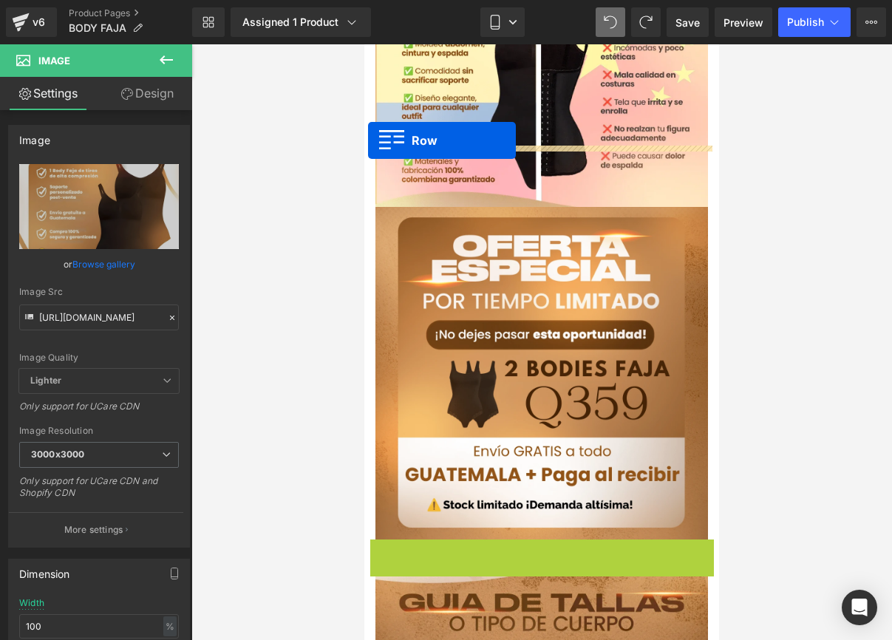
drag, startPoint x: 375, startPoint y: 391, endPoint x: 368, endPoint y: 140, distance: 250.7
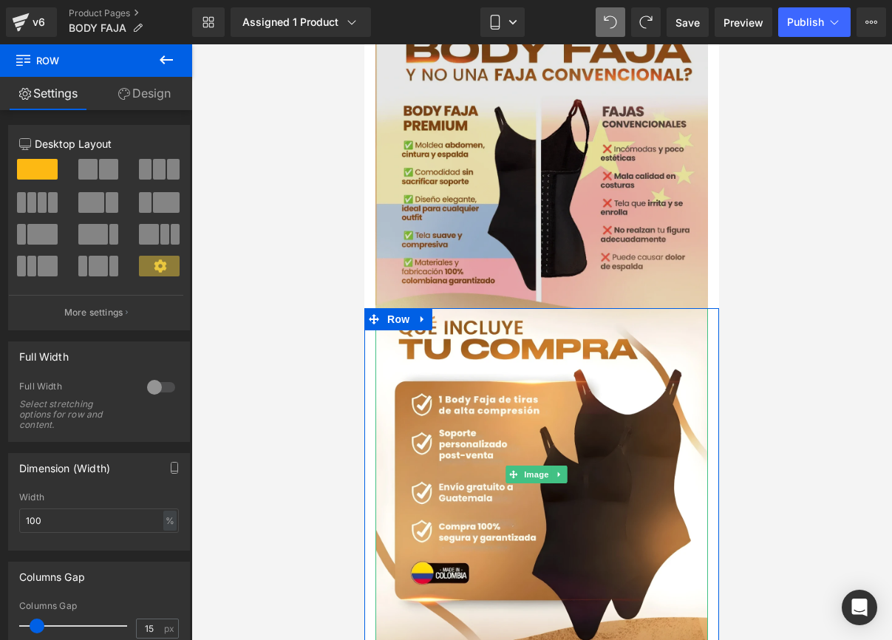
scroll to position [1594, 0]
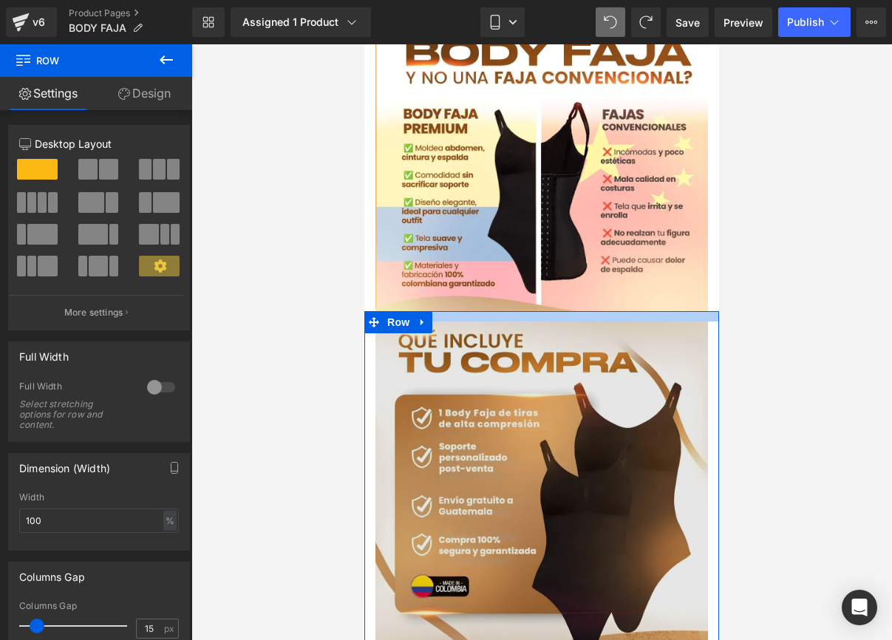
drag, startPoint x: 562, startPoint y: 251, endPoint x: 564, endPoint y: 265, distance: 15.0
click at [564, 311] on div "Image Row" at bounding box center [541, 482] width 355 height 343
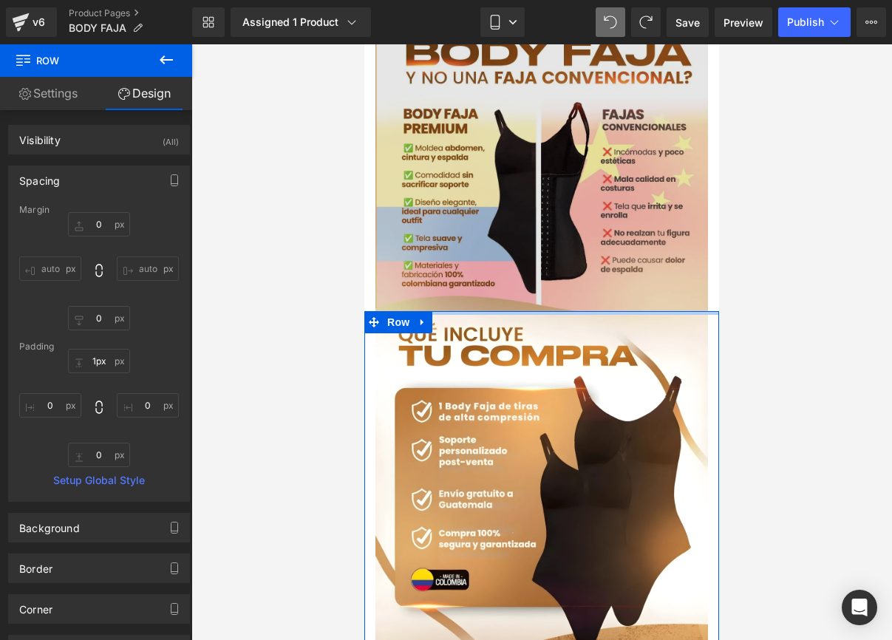
type input "0px"
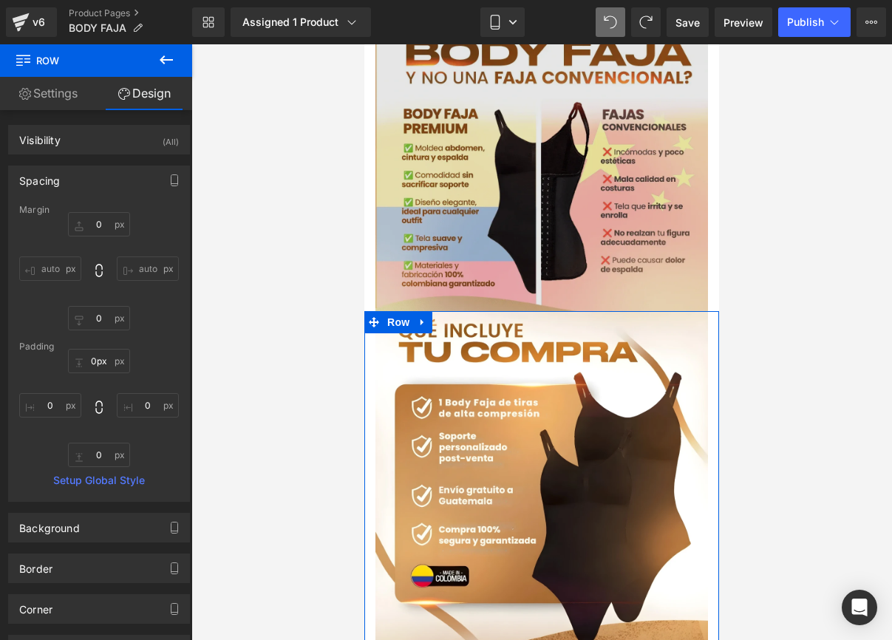
drag, startPoint x: 484, startPoint y: 262, endPoint x: 488, endPoint y: 248, distance: 15.2
click at [488, 248] on div "Image Buy it now (P) Dynamic Checkout Button Row Image Row Buy it now (P) Dynam…" at bounding box center [541, 641] width 355 height 4383
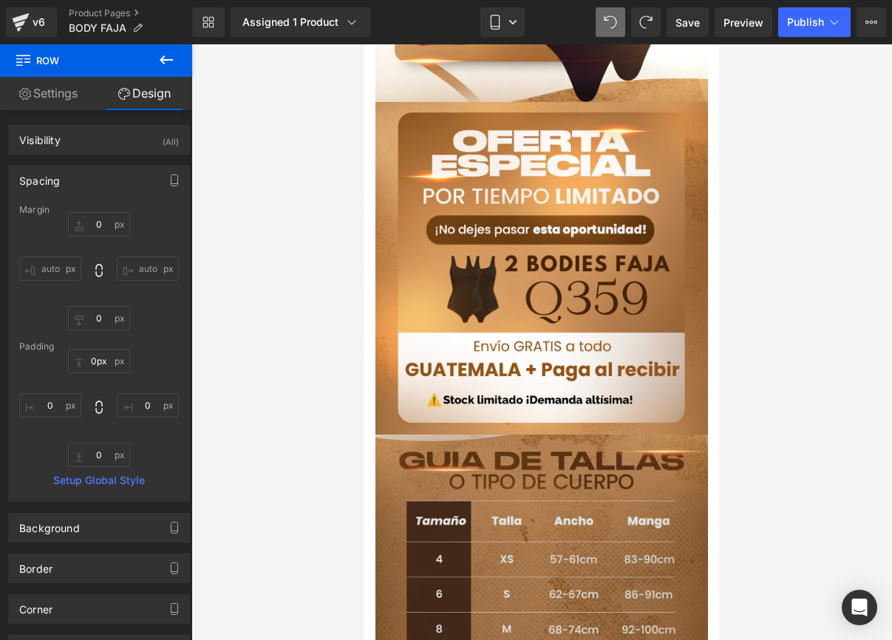
scroll to position [2144, 0]
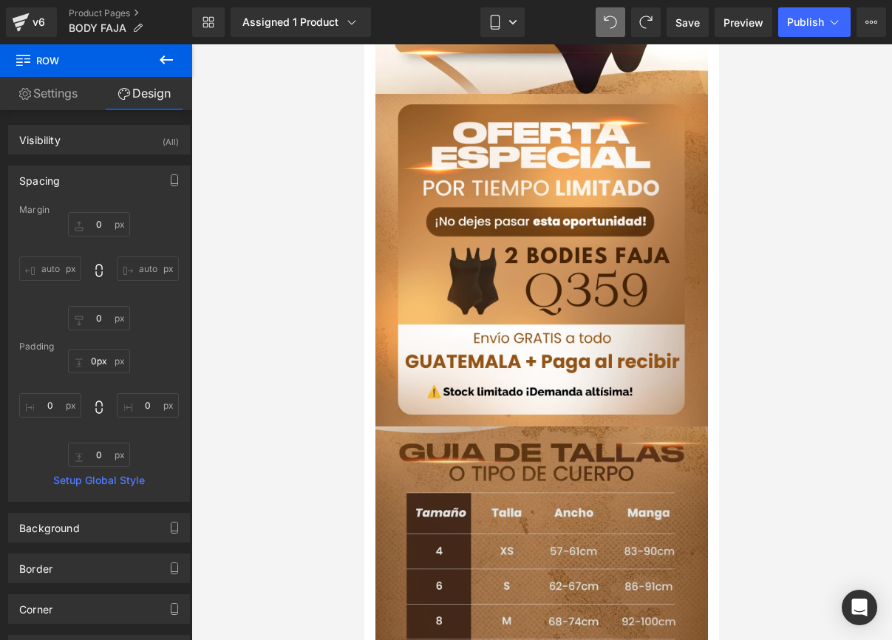
click at [387, 427] on div "Image Row" at bounding box center [541, 593] width 355 height 333
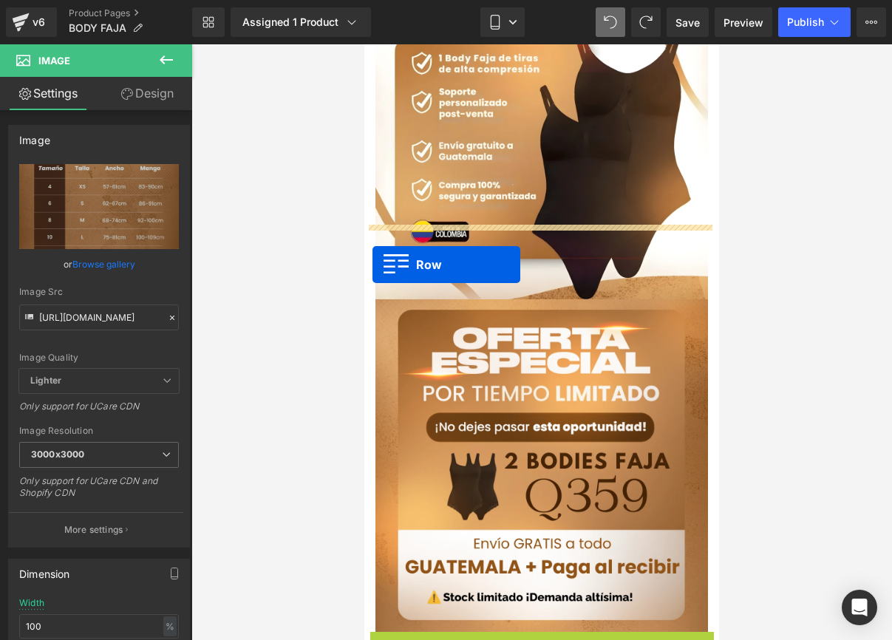
scroll to position [1933, 0]
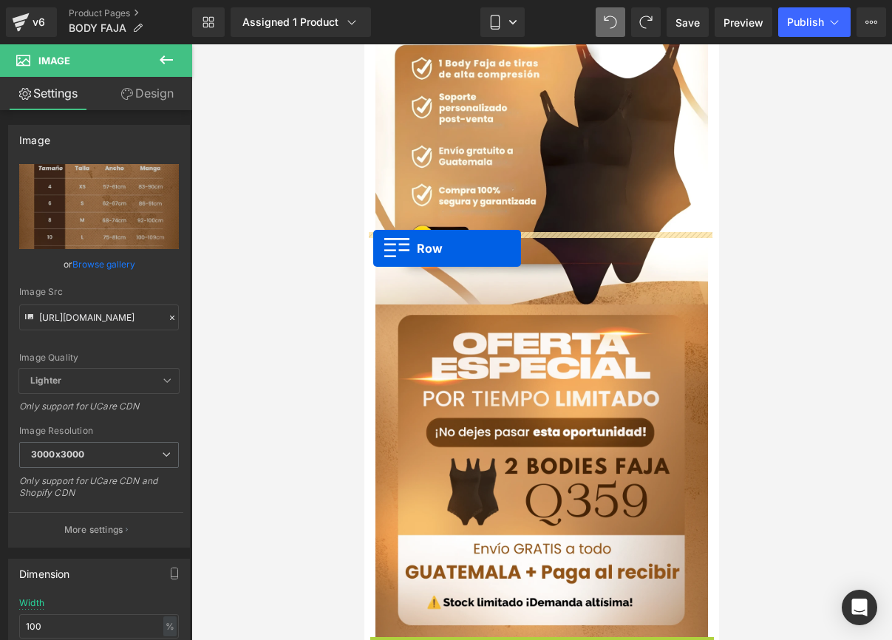
drag, startPoint x: 374, startPoint y: 356, endPoint x: 373, endPoint y: 248, distance: 107.2
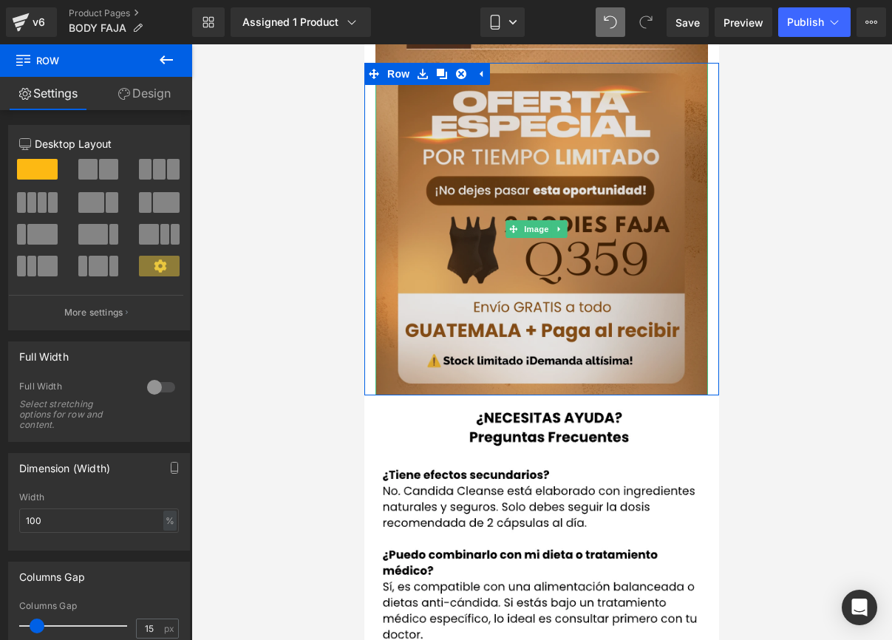
scroll to position [2519, 0]
